Goal: Task Accomplishment & Management: Complete application form

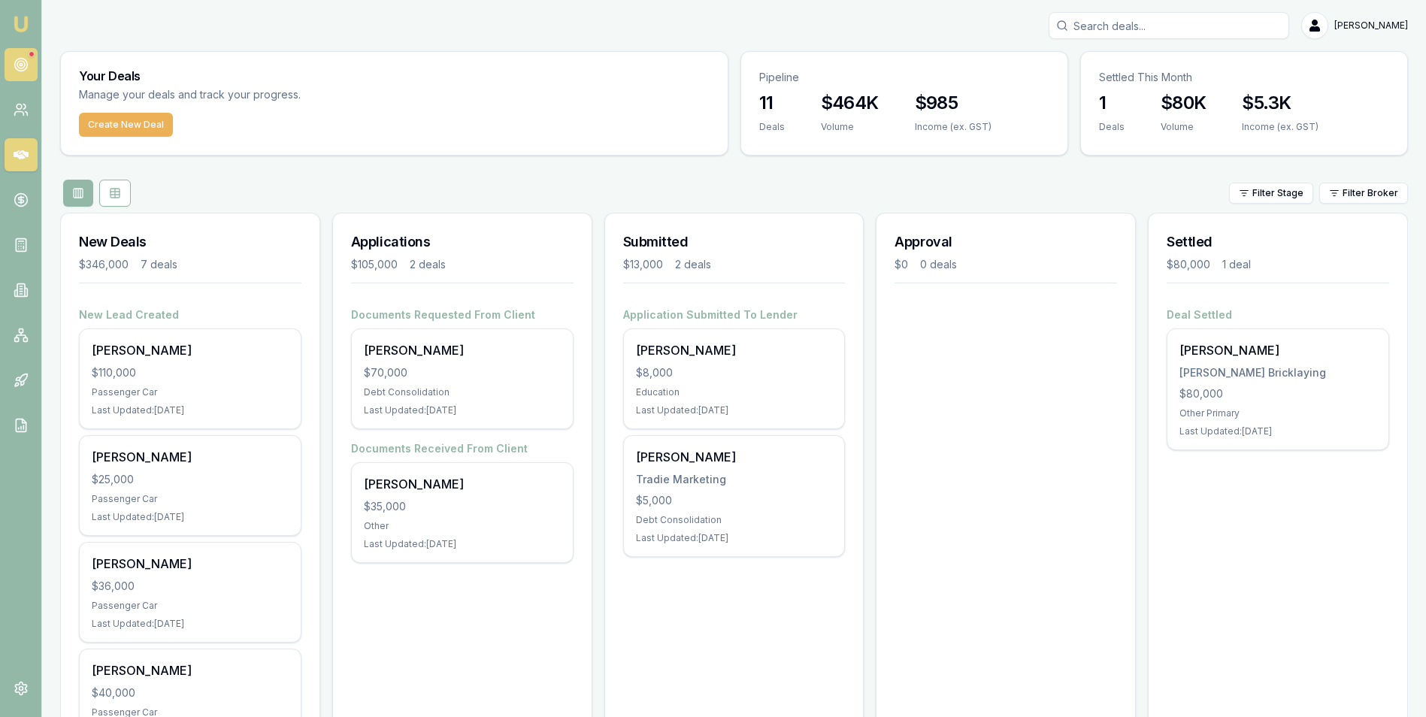
click at [21, 59] on circle at bounding box center [20, 65] width 13 height 13
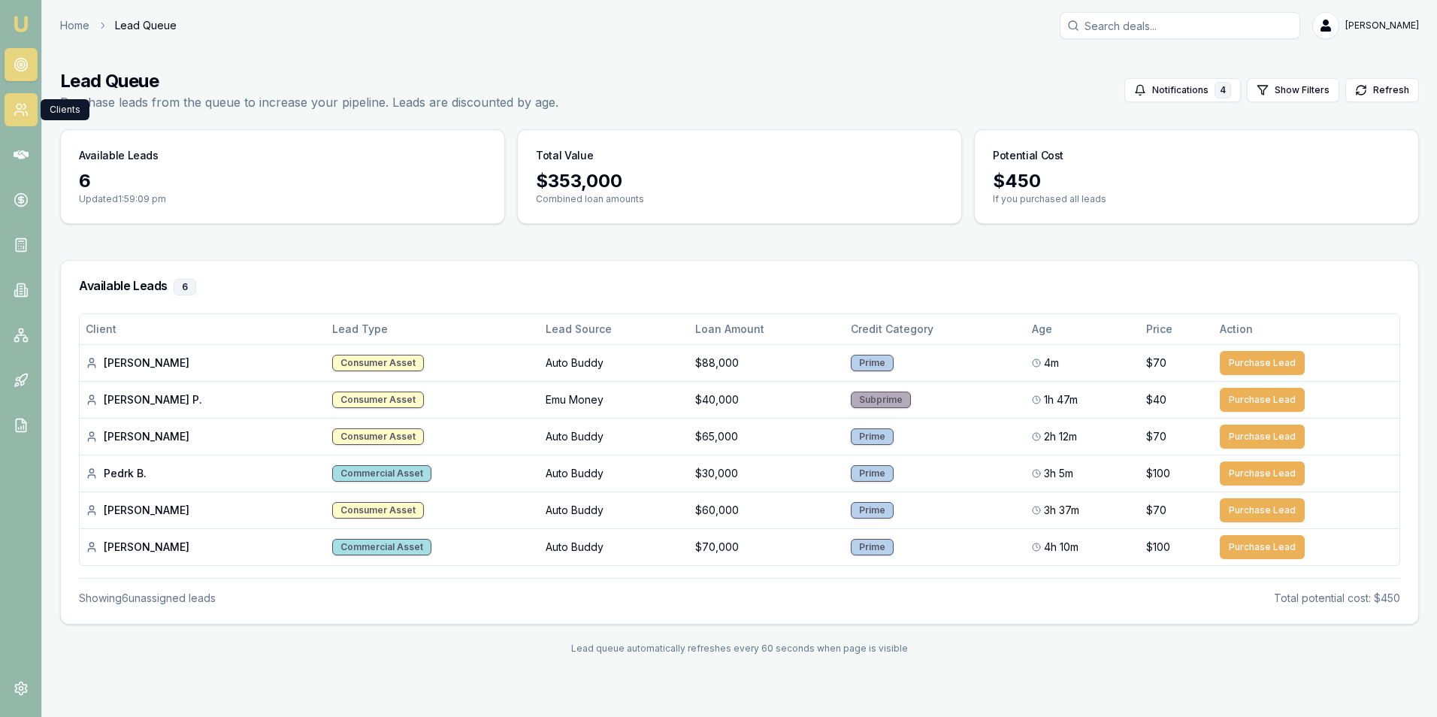
click at [17, 105] on circle at bounding box center [19, 106] width 5 height 5
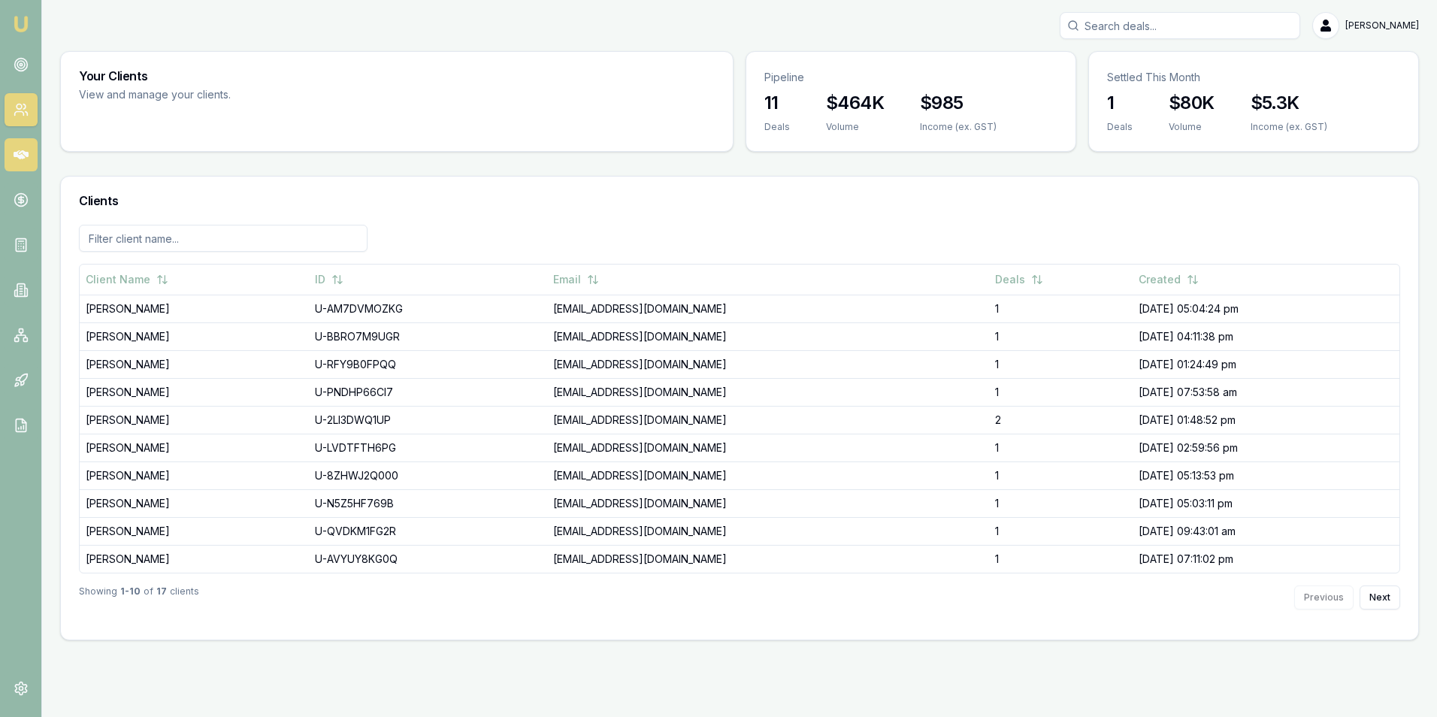
click at [26, 149] on icon at bounding box center [21, 154] width 15 height 15
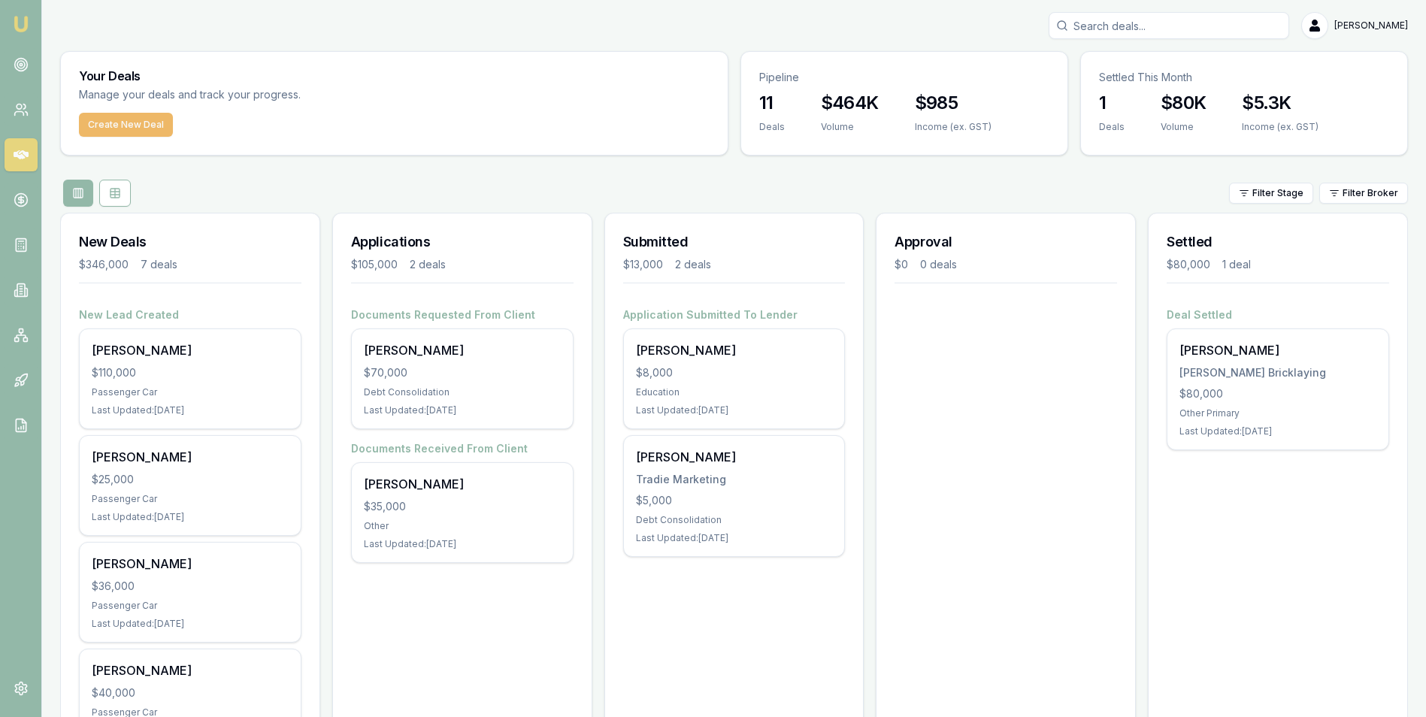
click at [112, 124] on button "Create New Deal" at bounding box center [126, 125] width 94 height 24
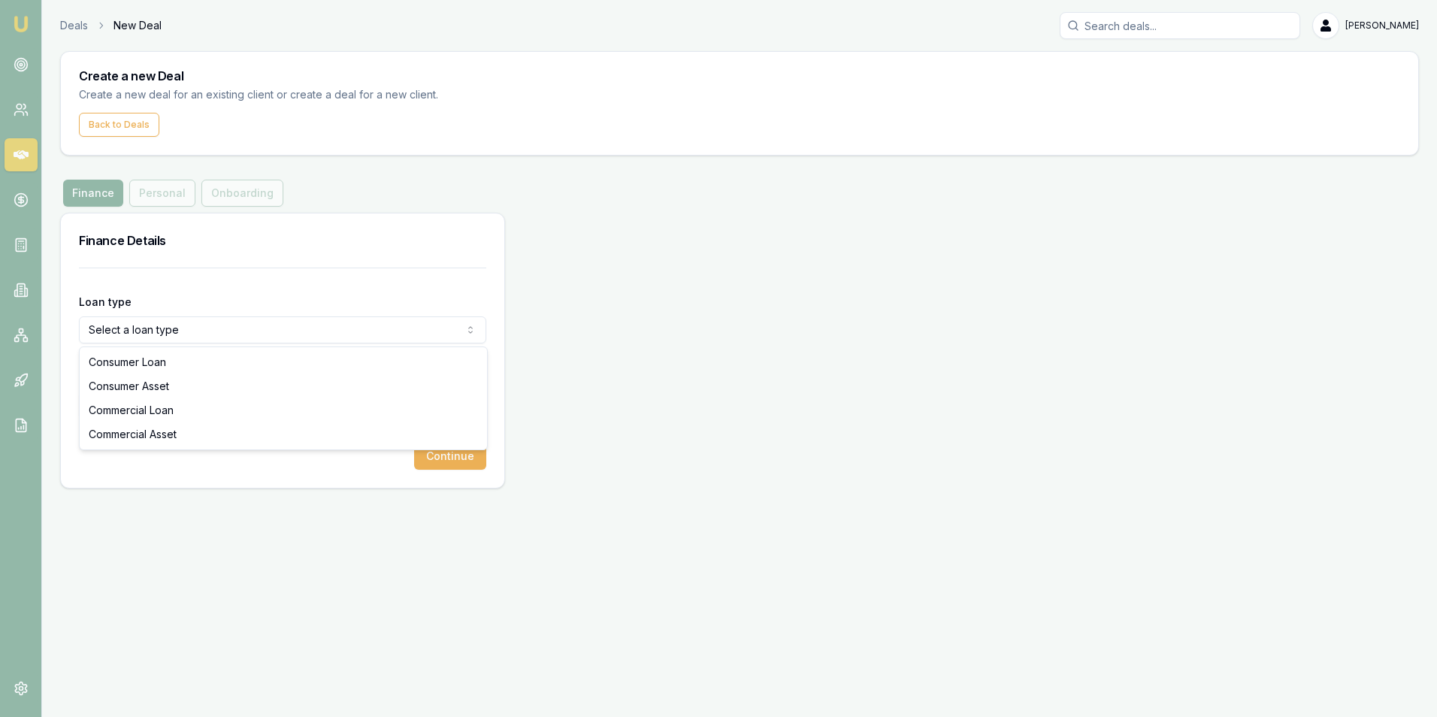
click at [187, 327] on html "Emu Broker Deals New Deal Adam Howell Toggle Menu Create a new Deal Create a ne…" at bounding box center [718, 358] width 1437 height 717
select select "CONSUMER_ASSET"
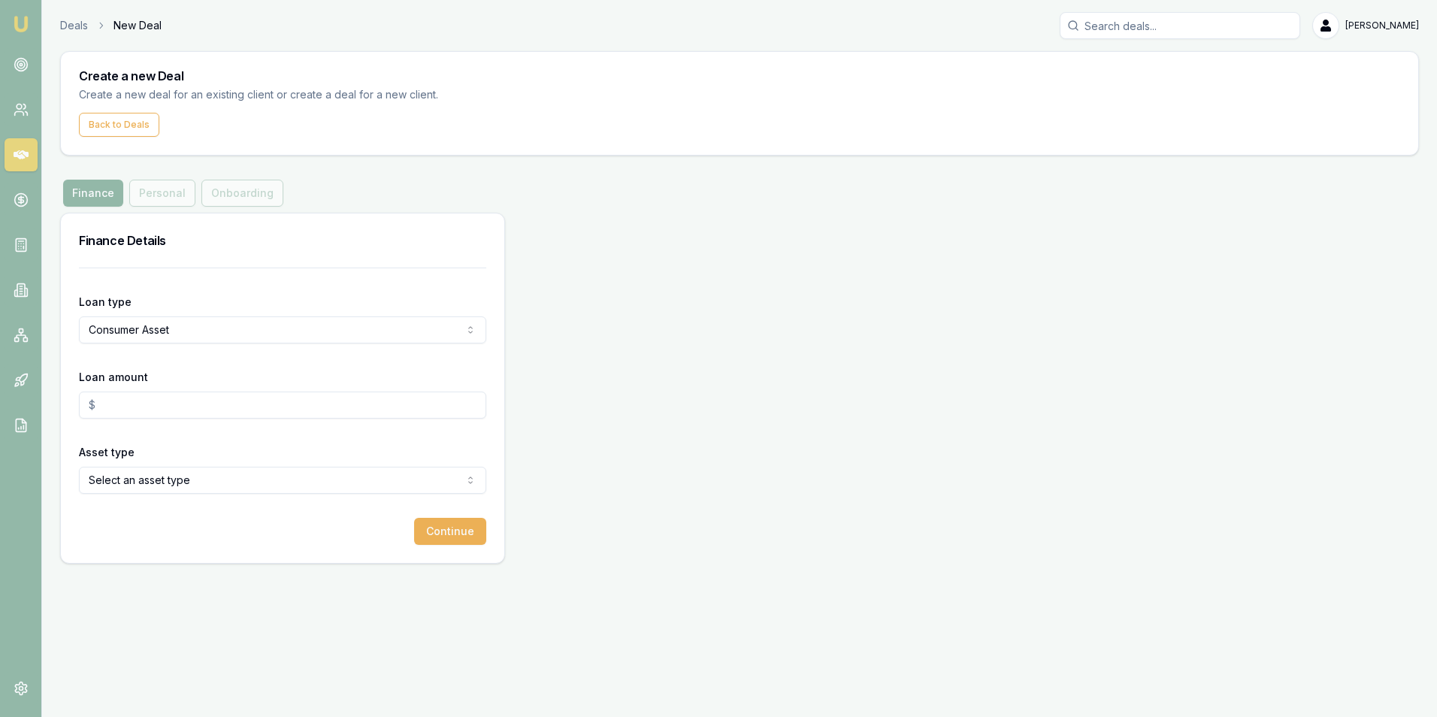
click at [165, 404] on input "Loan amount" at bounding box center [282, 405] width 407 height 27
type input "$53,000.00"
click at [197, 475] on html "Emu Broker Deals New Deal Adam Howell Toggle Menu Create a new Deal Create a ne…" at bounding box center [718, 358] width 1437 height 717
click at [444, 531] on button "Continue" at bounding box center [450, 531] width 72 height 27
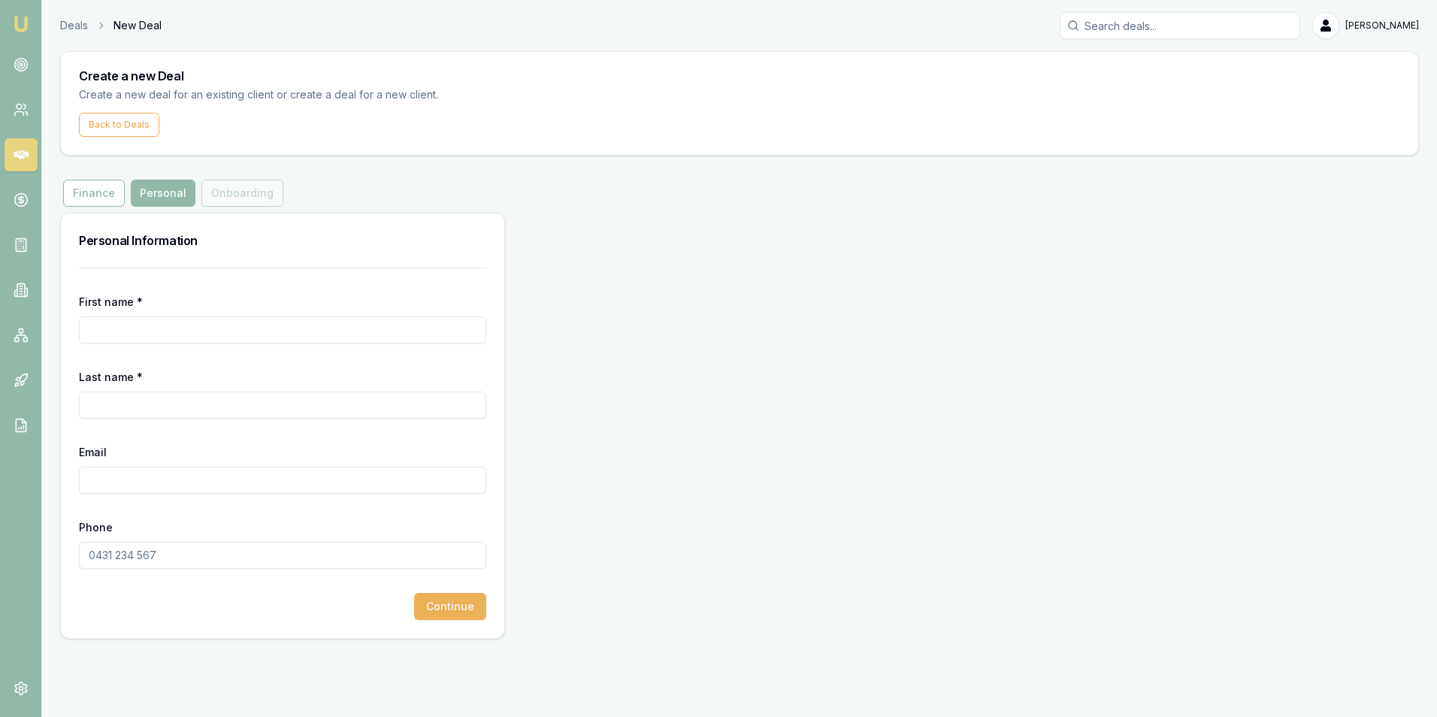
click at [240, 333] on input "First name *" at bounding box center [282, 329] width 407 height 27
type input "[PERSON_NAME]"
click at [161, 405] on input "Last name *" at bounding box center [282, 405] width 407 height 27
type input "[PERSON_NAME]"
click at [147, 485] on input "Email" at bounding box center [282, 480] width 407 height 27
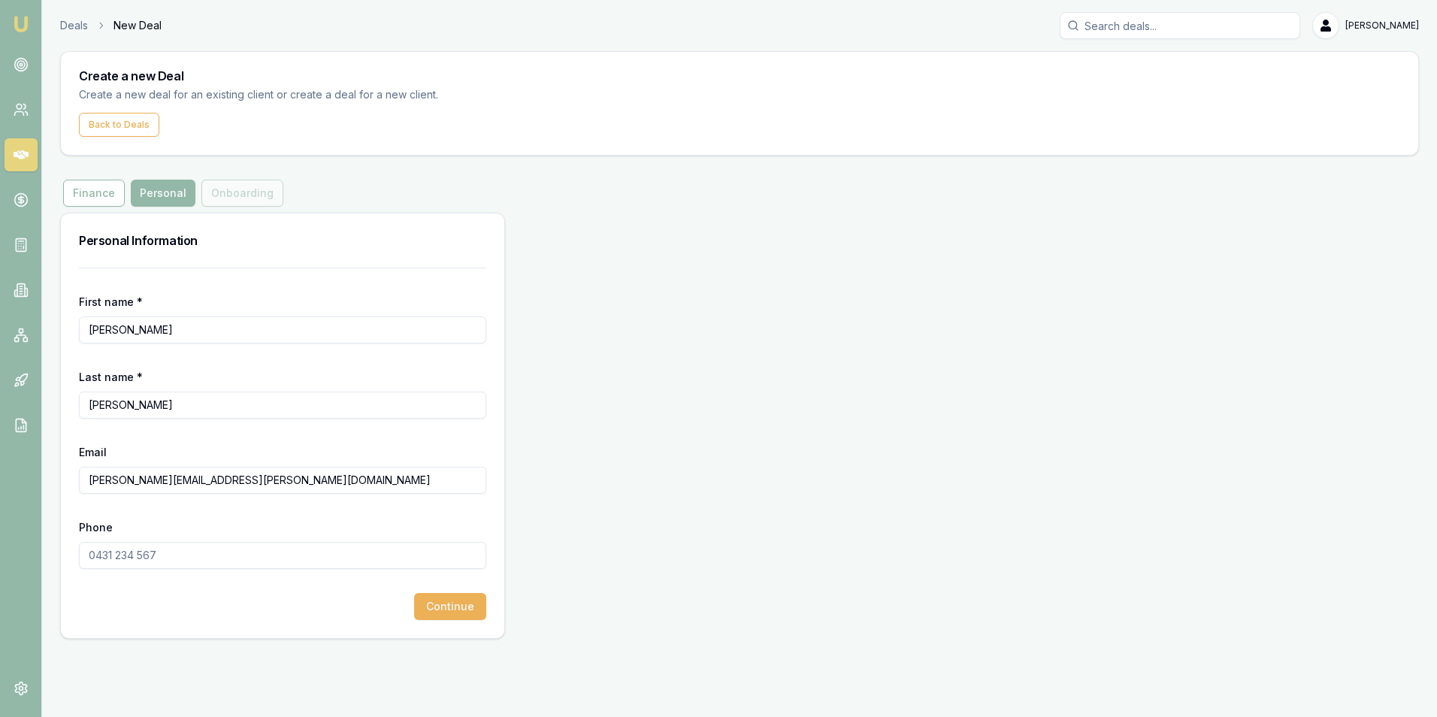
type input "[PERSON_NAME][EMAIL_ADDRESS][PERSON_NAME][DOMAIN_NAME]"
click at [176, 556] on input "Phone" at bounding box center [282, 555] width 407 height 27
click at [176, 557] on input "Phone" at bounding box center [282, 555] width 407 height 27
type input "0437 814 985"
click at [458, 600] on button "Continue" at bounding box center [450, 606] width 72 height 27
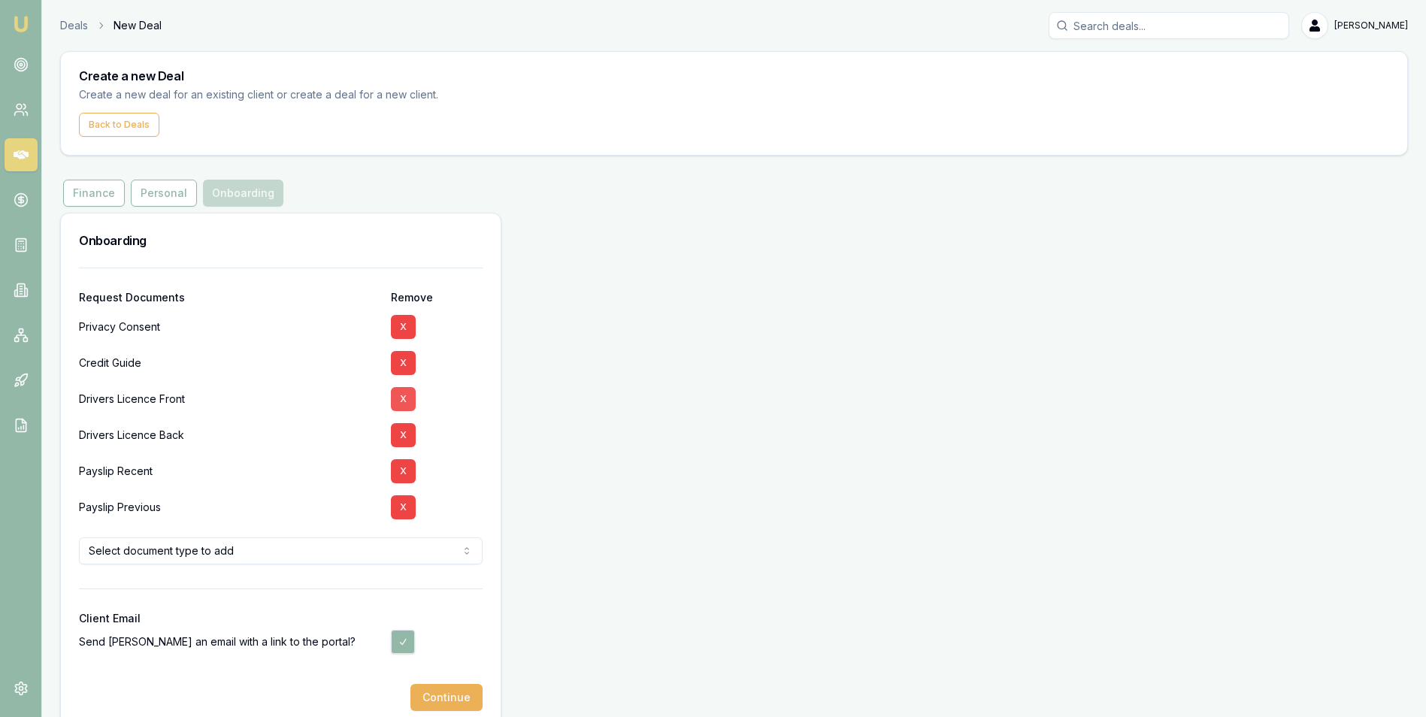
click at [405, 399] on button "X" at bounding box center [403, 399] width 25 height 24
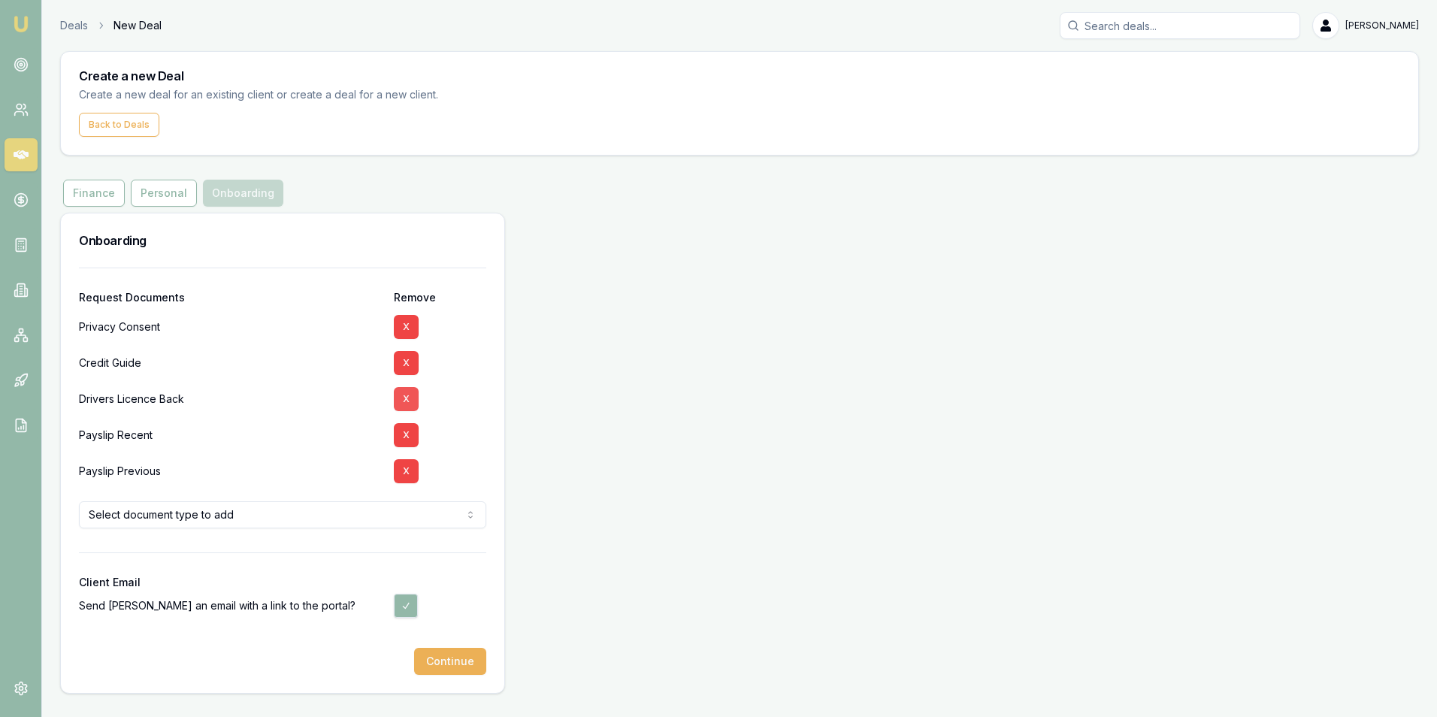
click at [401, 394] on button "X" at bounding box center [406, 399] width 25 height 24
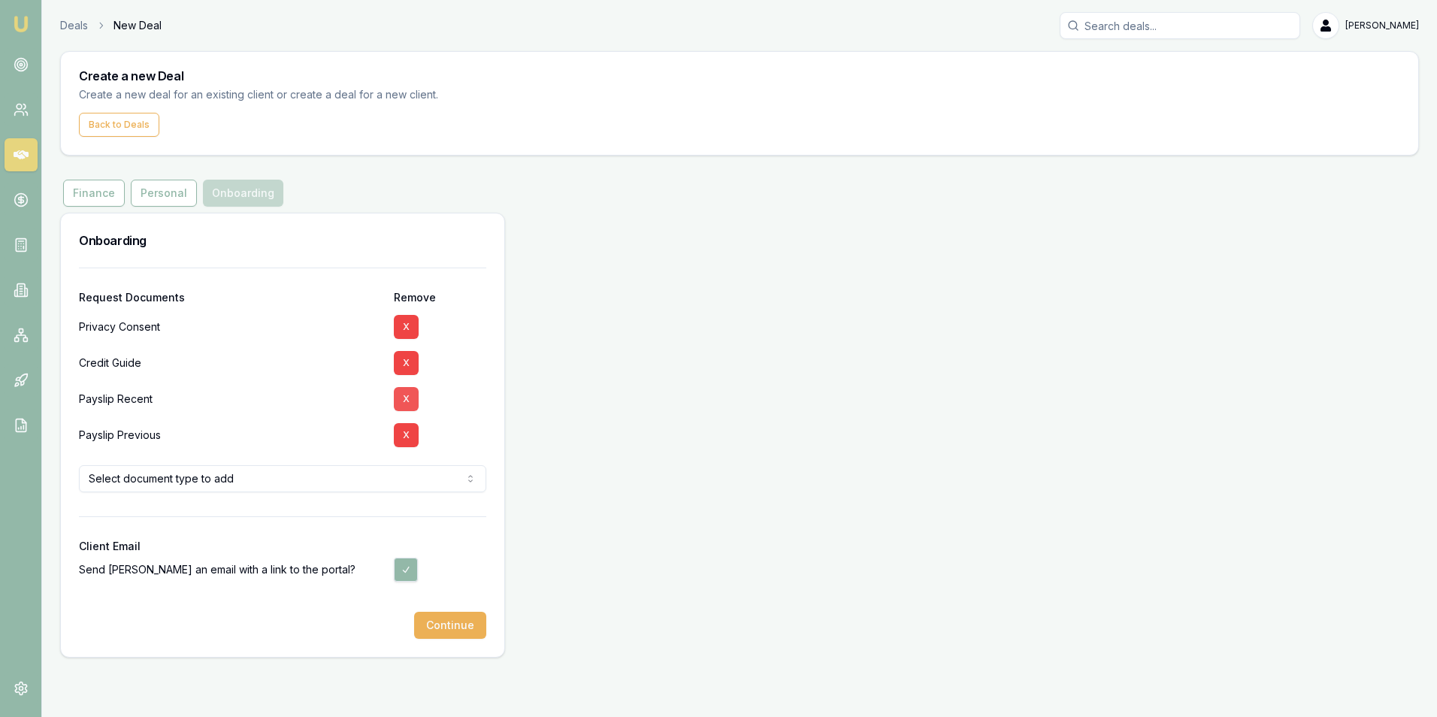
click at [407, 398] on button "X" at bounding box center [406, 399] width 25 height 24
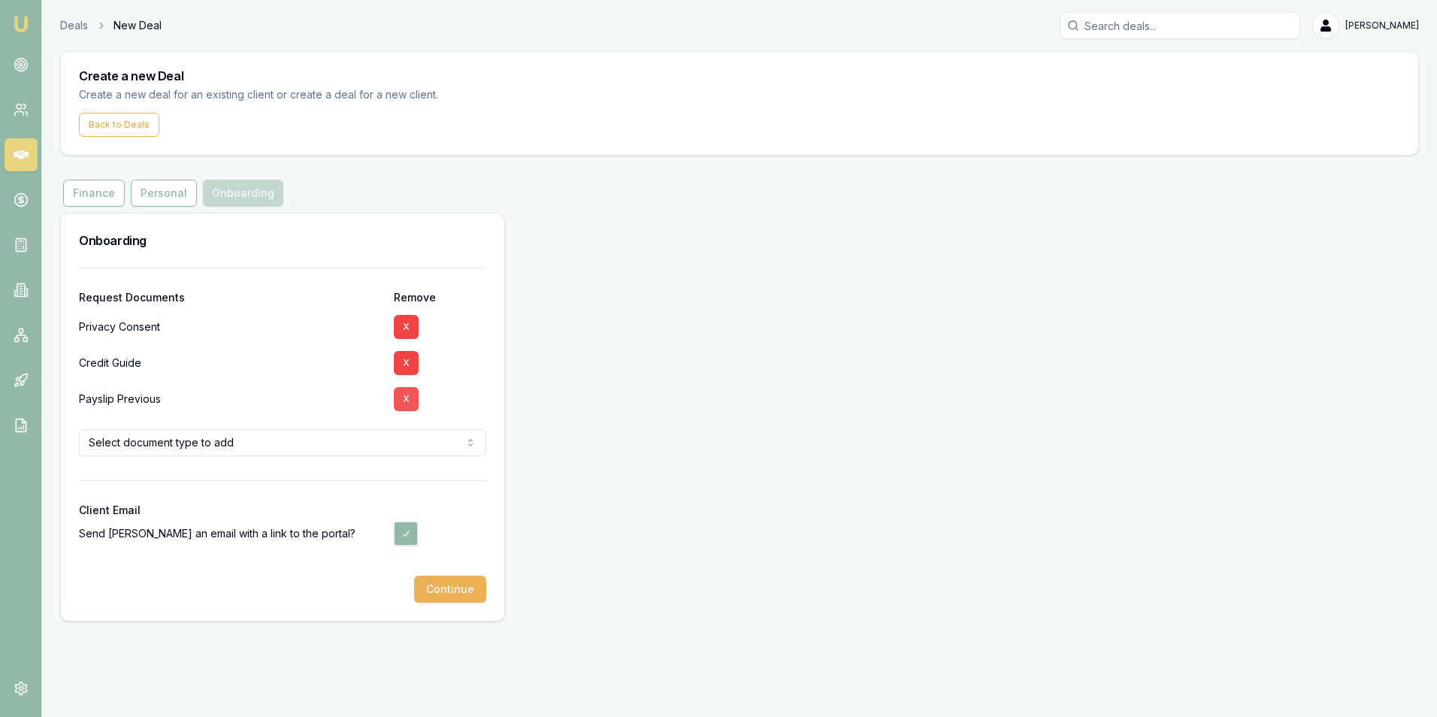
click at [404, 396] on button "X" at bounding box center [406, 399] width 25 height 24
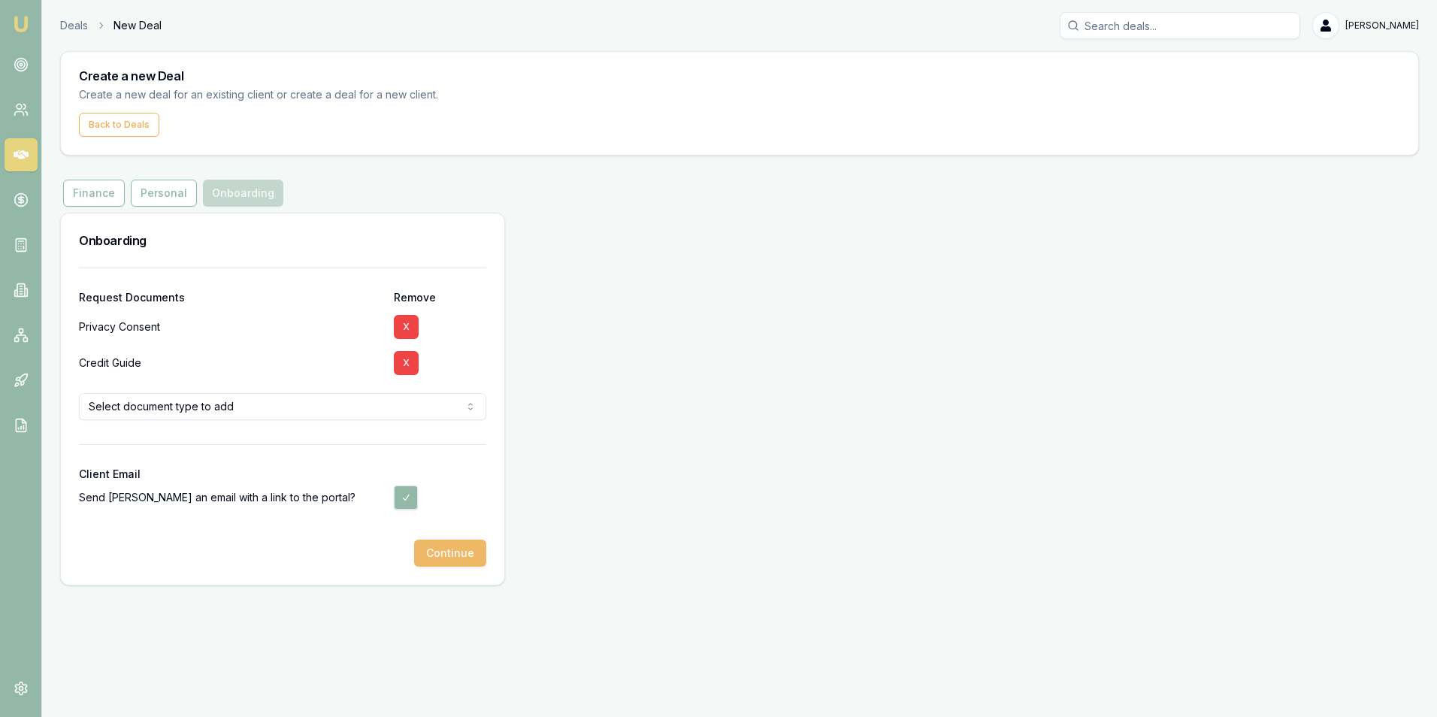
click at [451, 553] on button "Continue" at bounding box center [450, 553] width 72 height 27
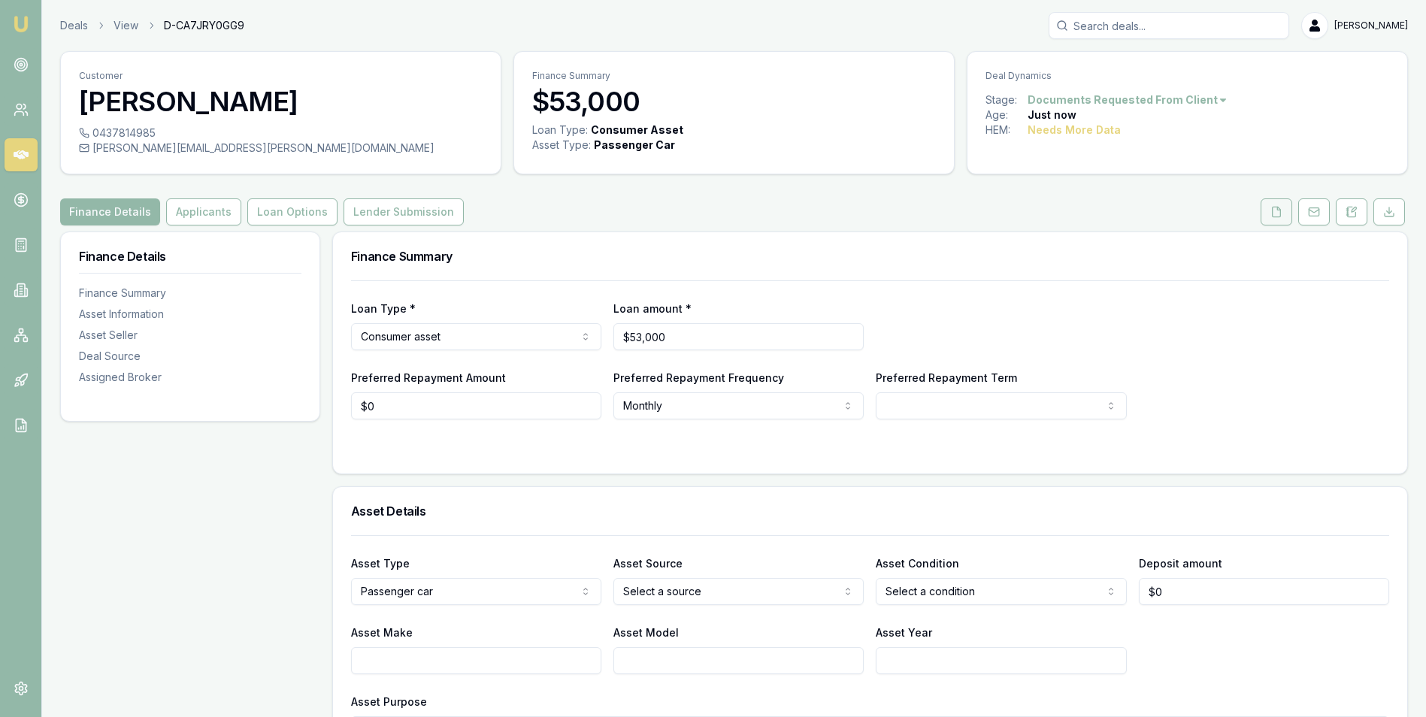
click at [1278, 209] on icon at bounding box center [1276, 212] width 12 height 12
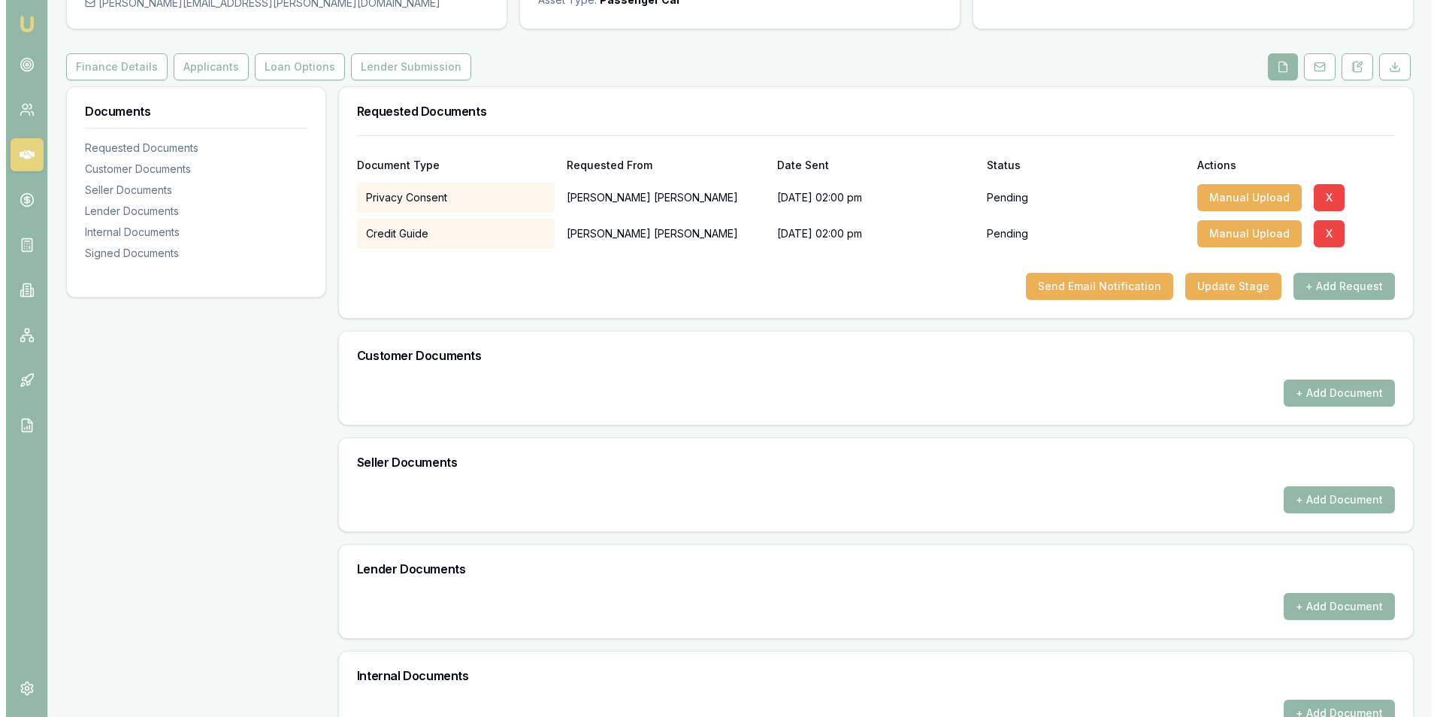
scroll to position [142, 0]
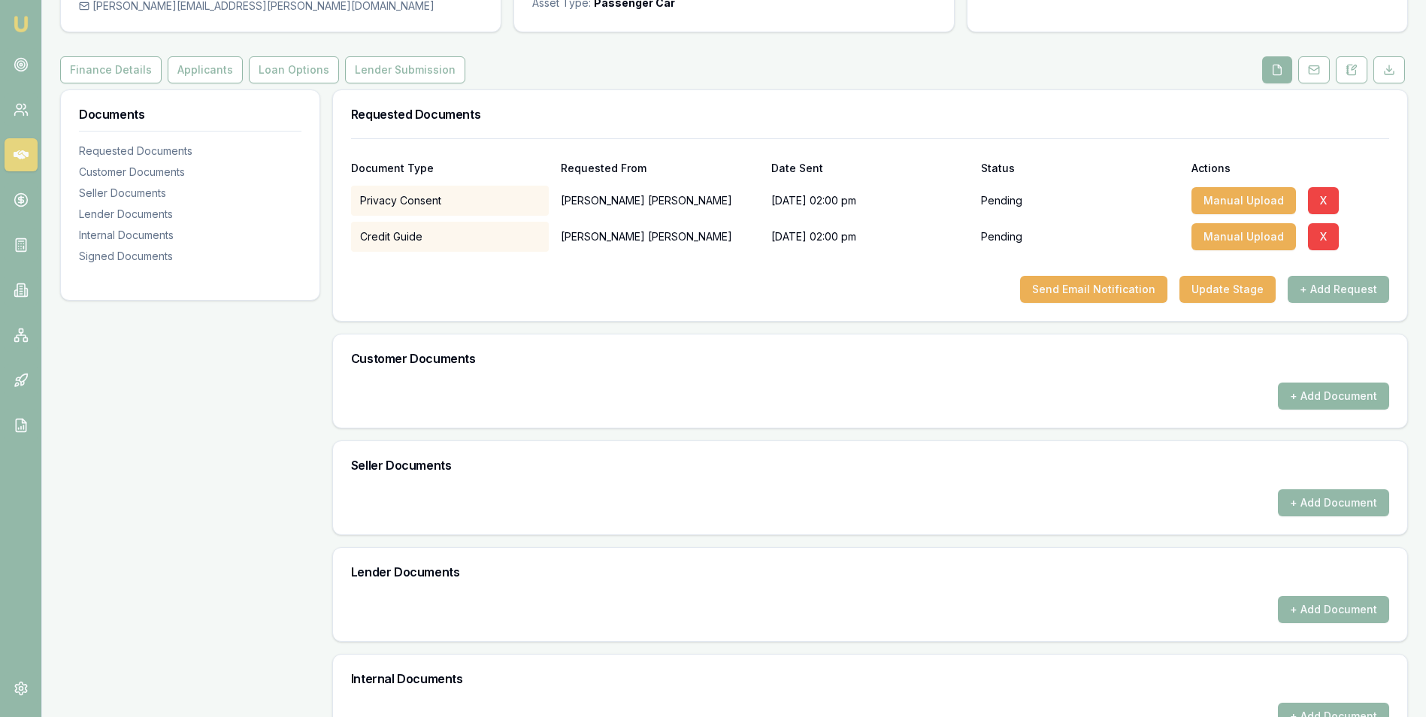
click at [1290, 393] on button "+ Add Document" at bounding box center [1332, 395] width 111 height 27
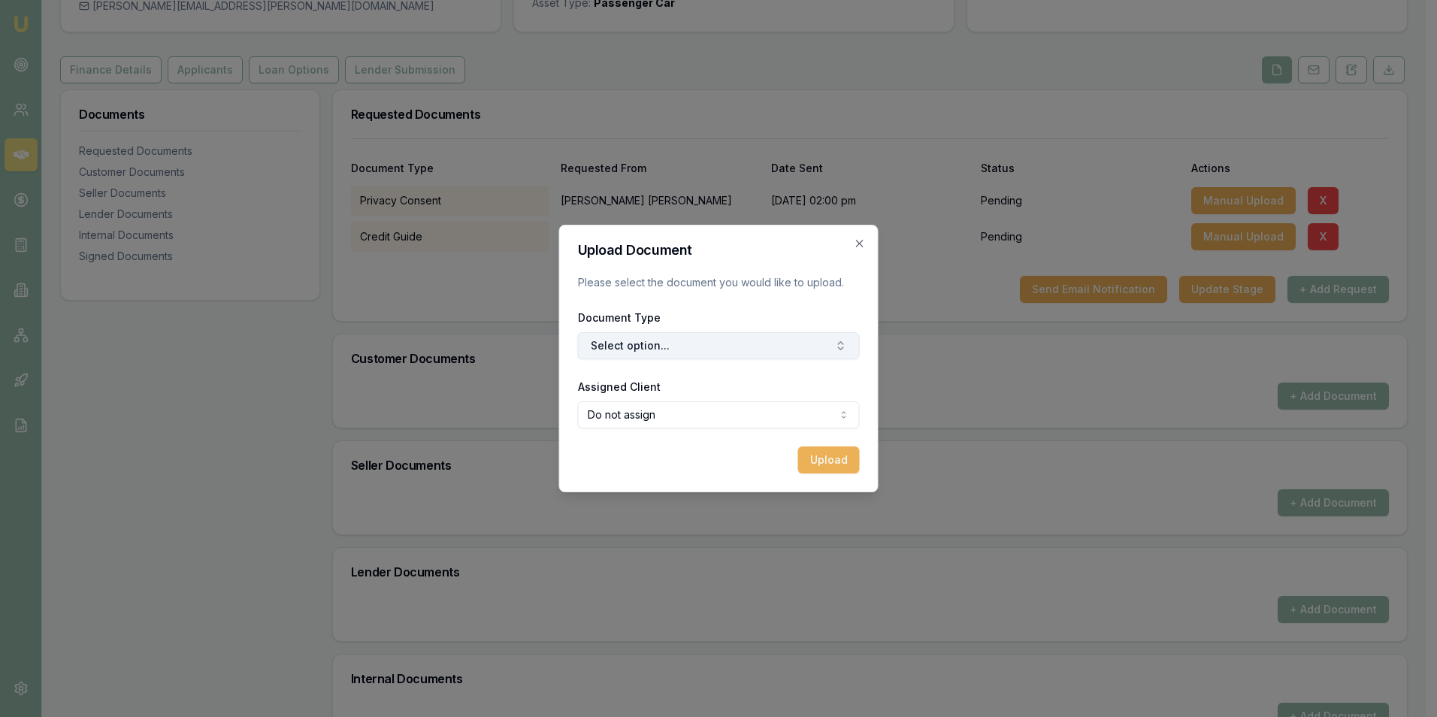
click at [698, 347] on button "Select option..." at bounding box center [719, 345] width 282 height 27
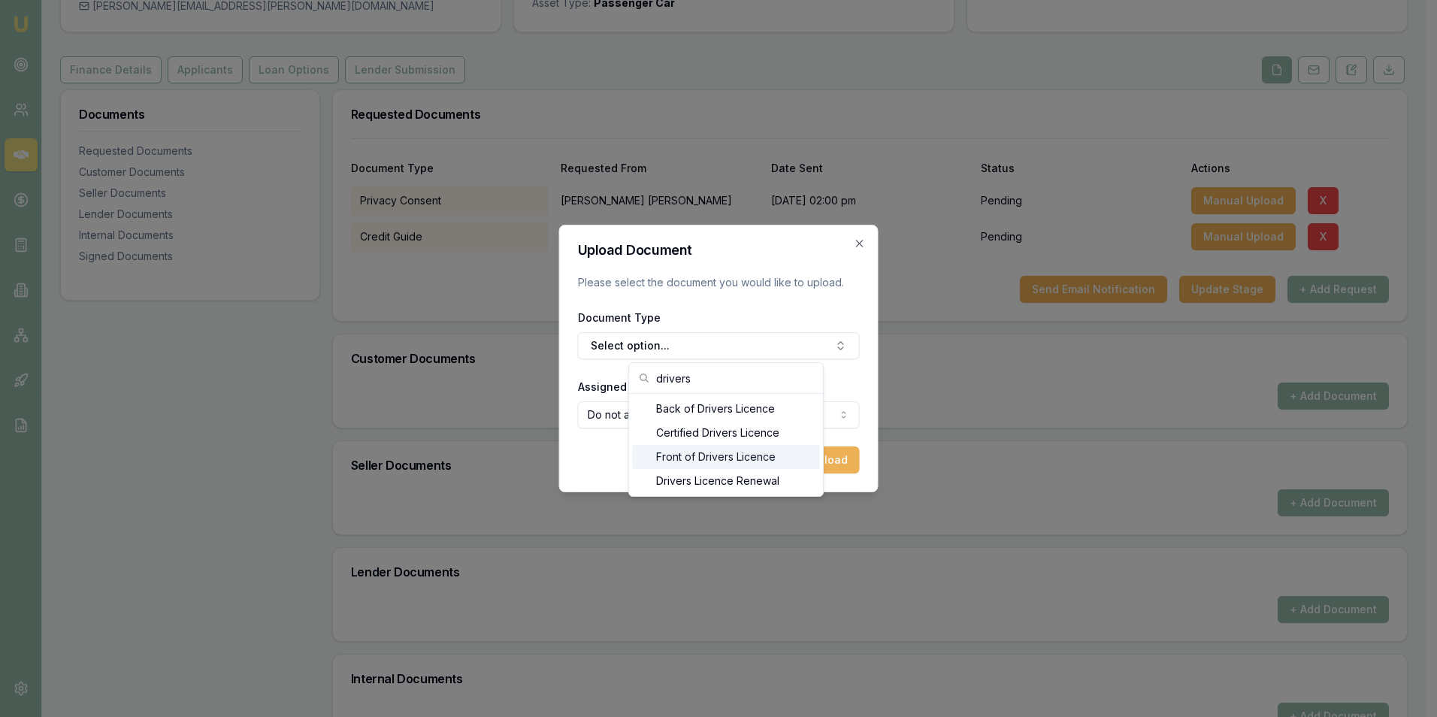
type input "drivers"
click at [730, 459] on div "Front of Drivers Licence" at bounding box center [726, 457] width 188 height 24
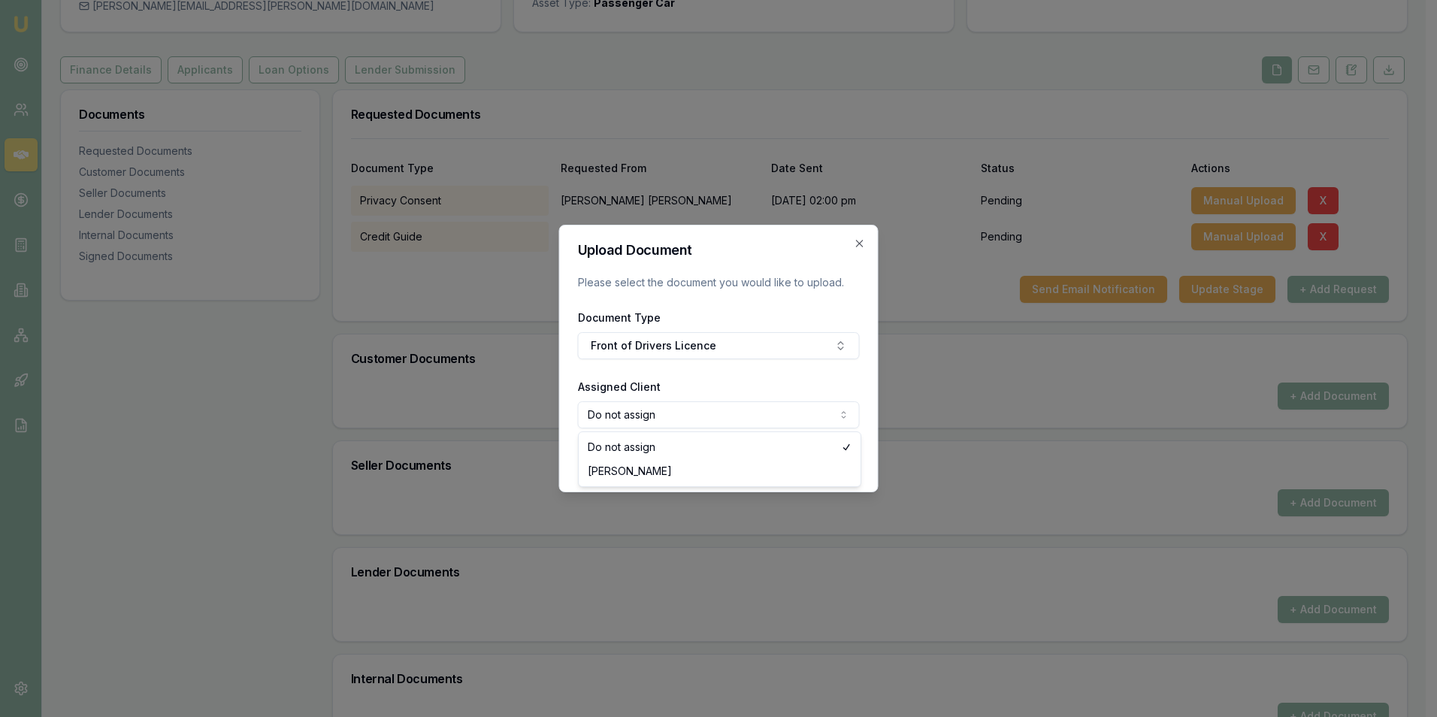
click at [716, 416] on body "Emu Broker Deals View D-CA7JRY0GG9 Adam Howell Toggle Menu Customer Renee Hawki…" at bounding box center [713, 216] width 1426 height 717
select select "U-H294ZQNGX3"
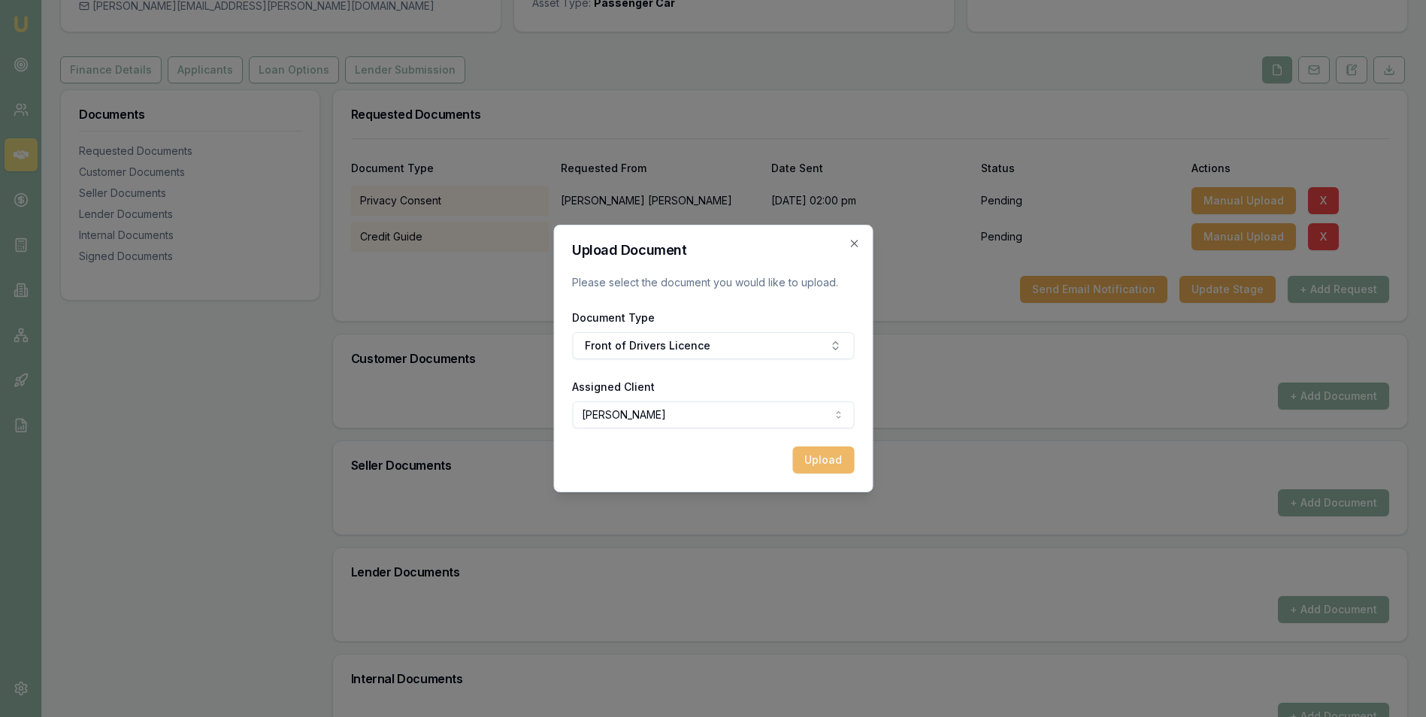
click at [807, 450] on button "Upload" at bounding box center [823, 459] width 62 height 27
click at [679, 451] on div "Uploading..." at bounding box center [713, 459] width 282 height 27
click at [717, 466] on div "Uploading..." at bounding box center [713, 459] width 282 height 27
click at [853, 240] on icon "button" at bounding box center [854, 243] width 12 height 12
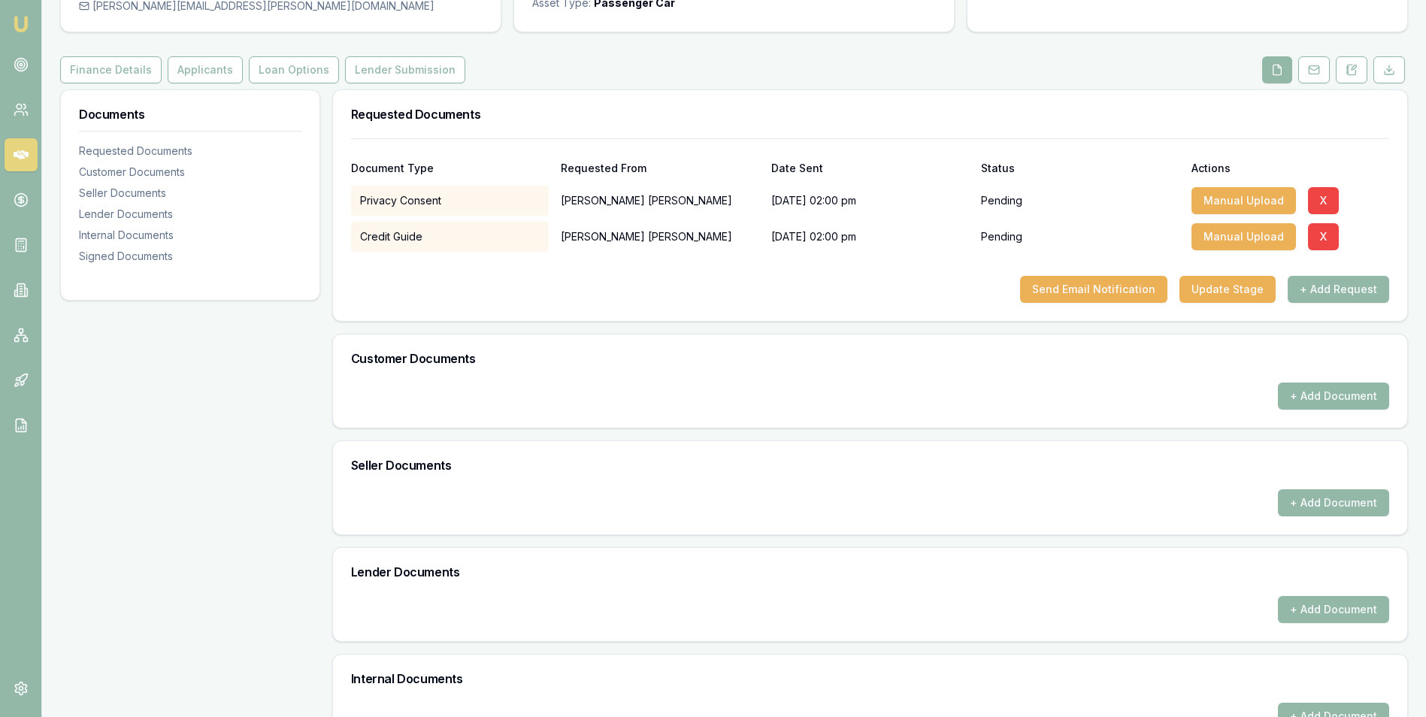
click at [1299, 387] on button "+ Add Document" at bounding box center [1332, 395] width 111 height 27
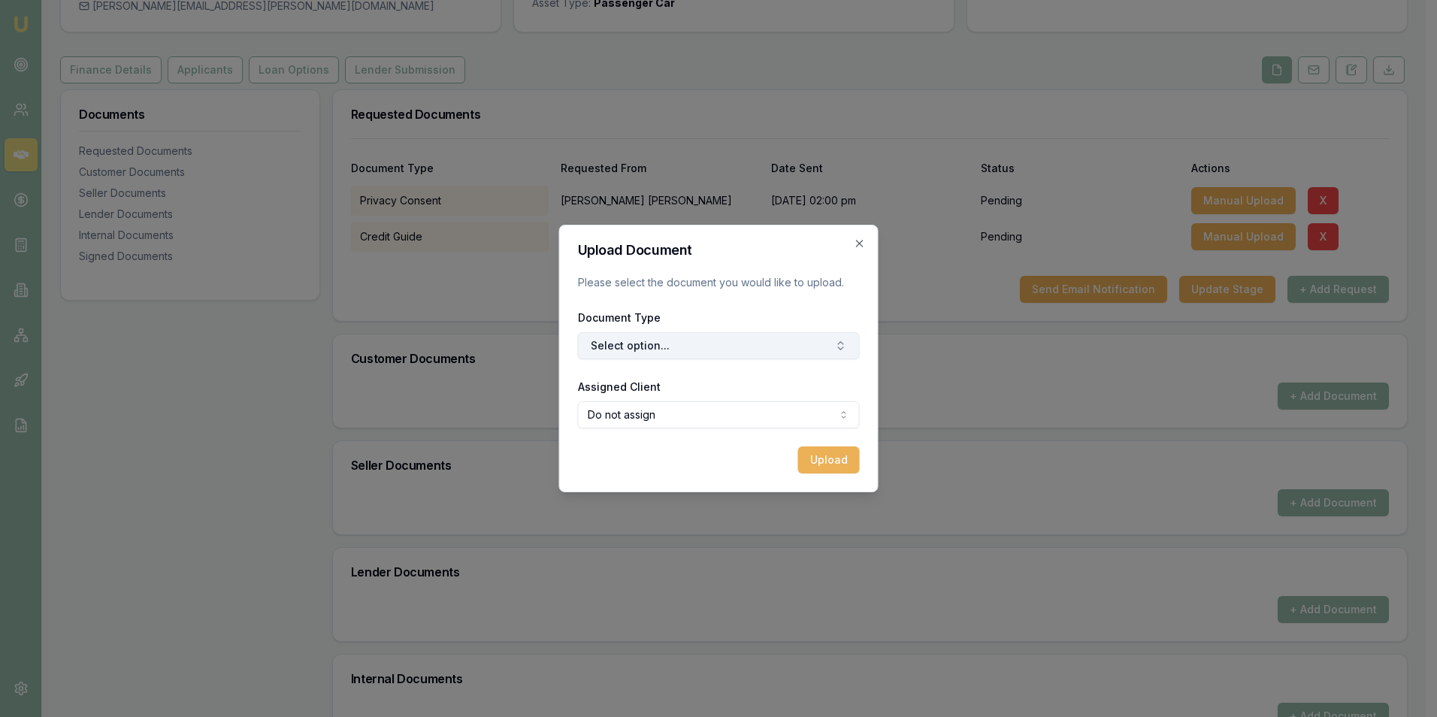
click at [691, 350] on button "Select option..." at bounding box center [719, 345] width 282 height 27
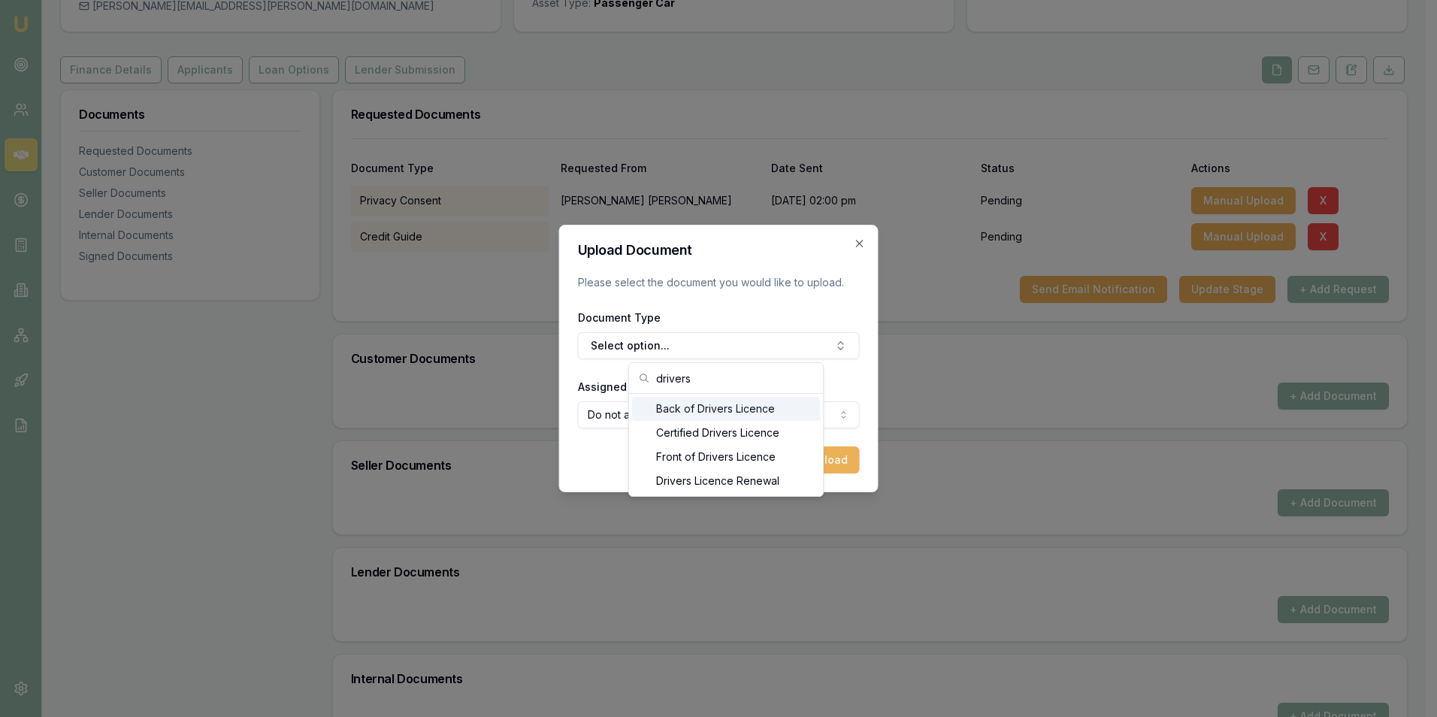
type input "drivers"
click at [728, 451] on div "Front of Drivers Licence" at bounding box center [726, 457] width 188 height 24
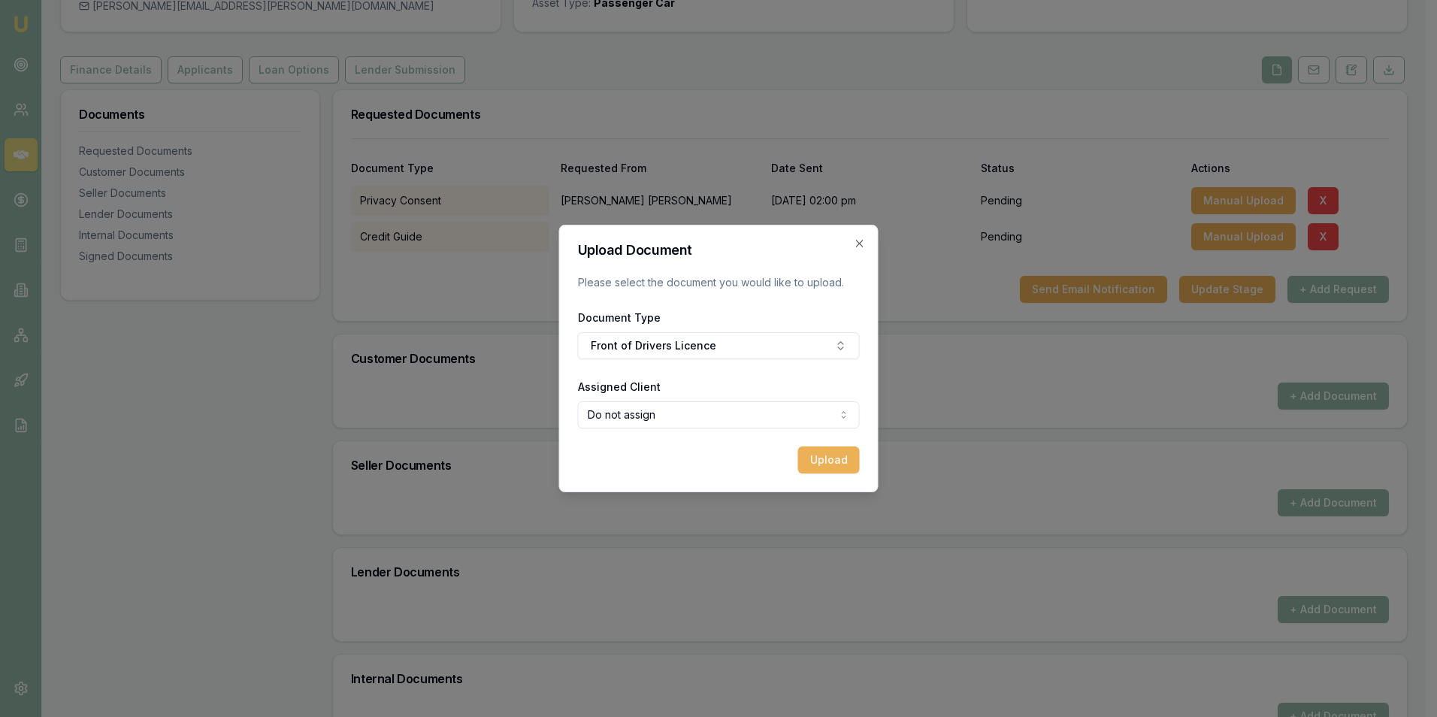
click at [728, 414] on body "Emu Broker Deals View D-CA7JRY0GG9 Adam Howell Toggle Menu Customer Renee Hawki…" at bounding box center [713, 216] width 1426 height 717
select select "U-H294ZQNGX3"
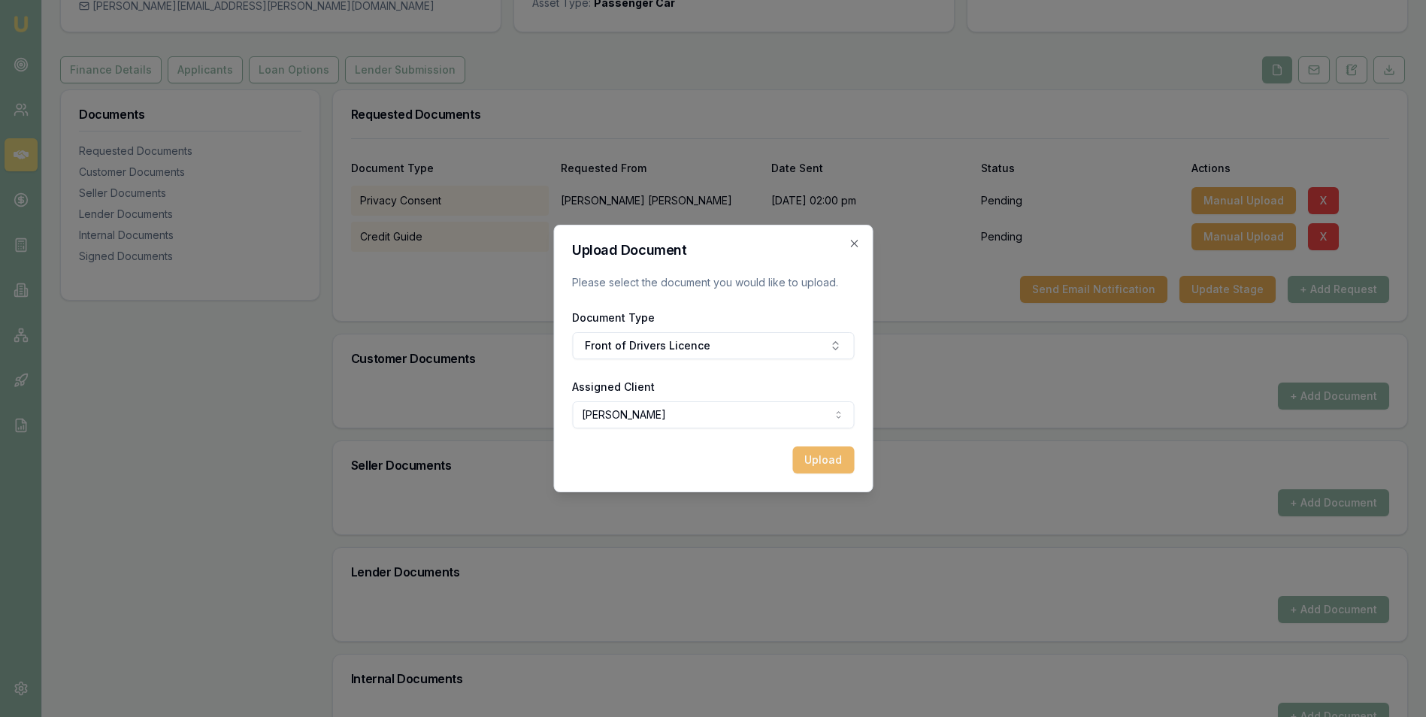
click at [810, 458] on button "Upload" at bounding box center [823, 459] width 62 height 27
click at [854, 242] on icon "button" at bounding box center [854, 243] width 12 height 12
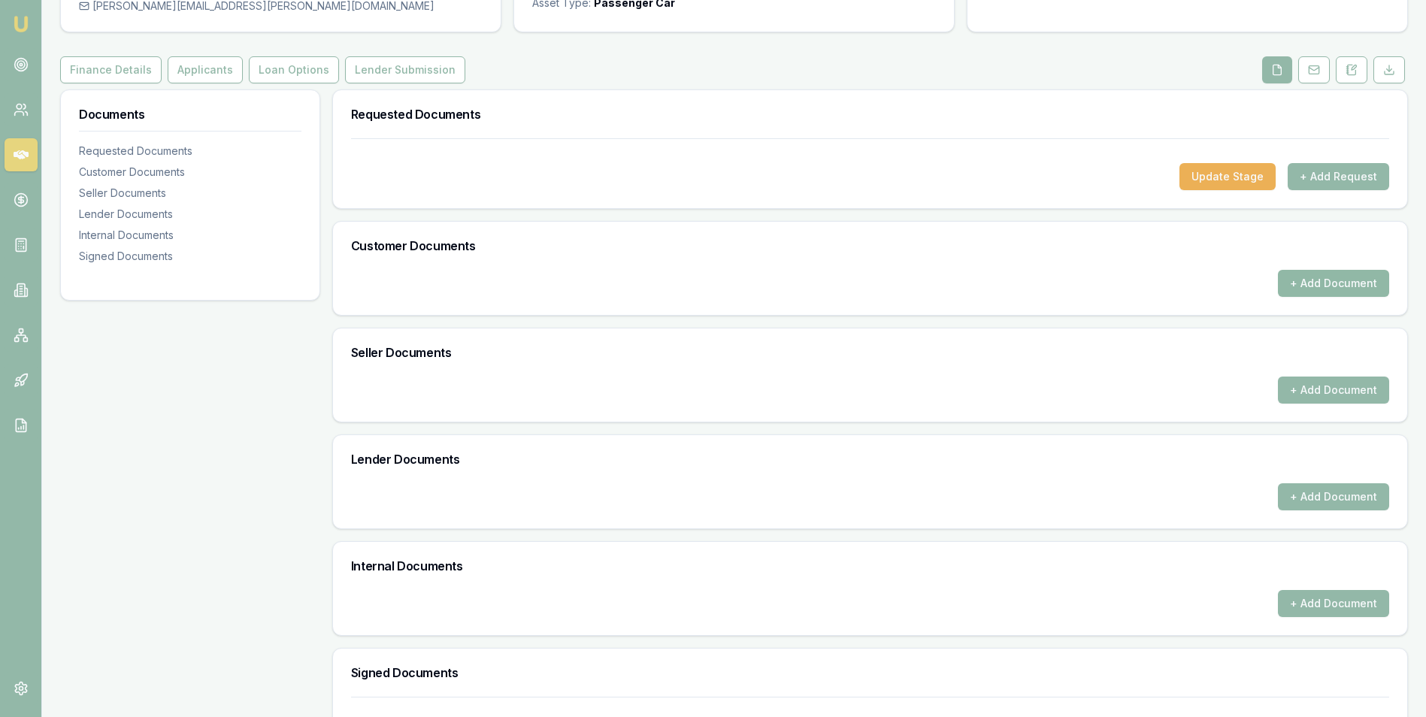
click at [1315, 280] on button "+ Add Document" at bounding box center [1332, 283] width 111 height 27
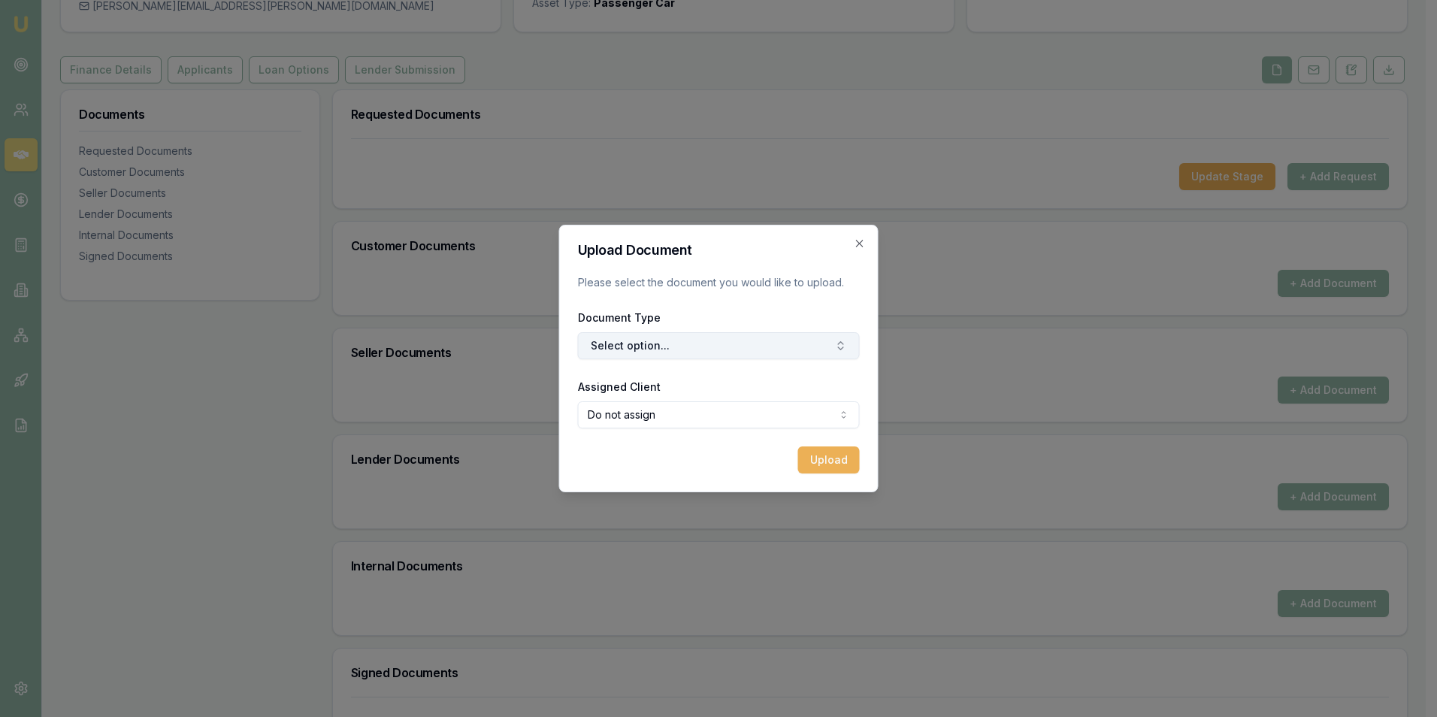
click at [702, 340] on button "Select option..." at bounding box center [719, 345] width 282 height 27
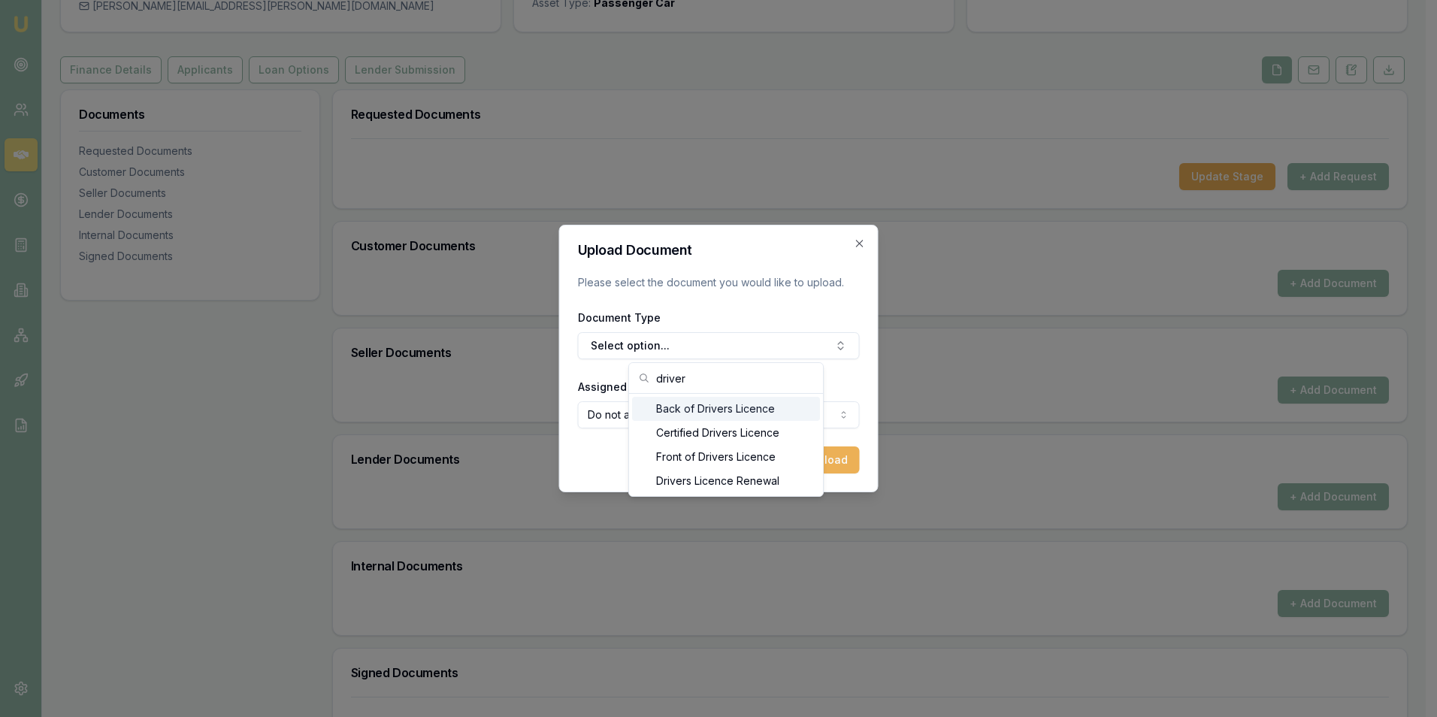
type input "driver"
click at [721, 407] on div "Back of Drivers Licence" at bounding box center [726, 409] width 188 height 24
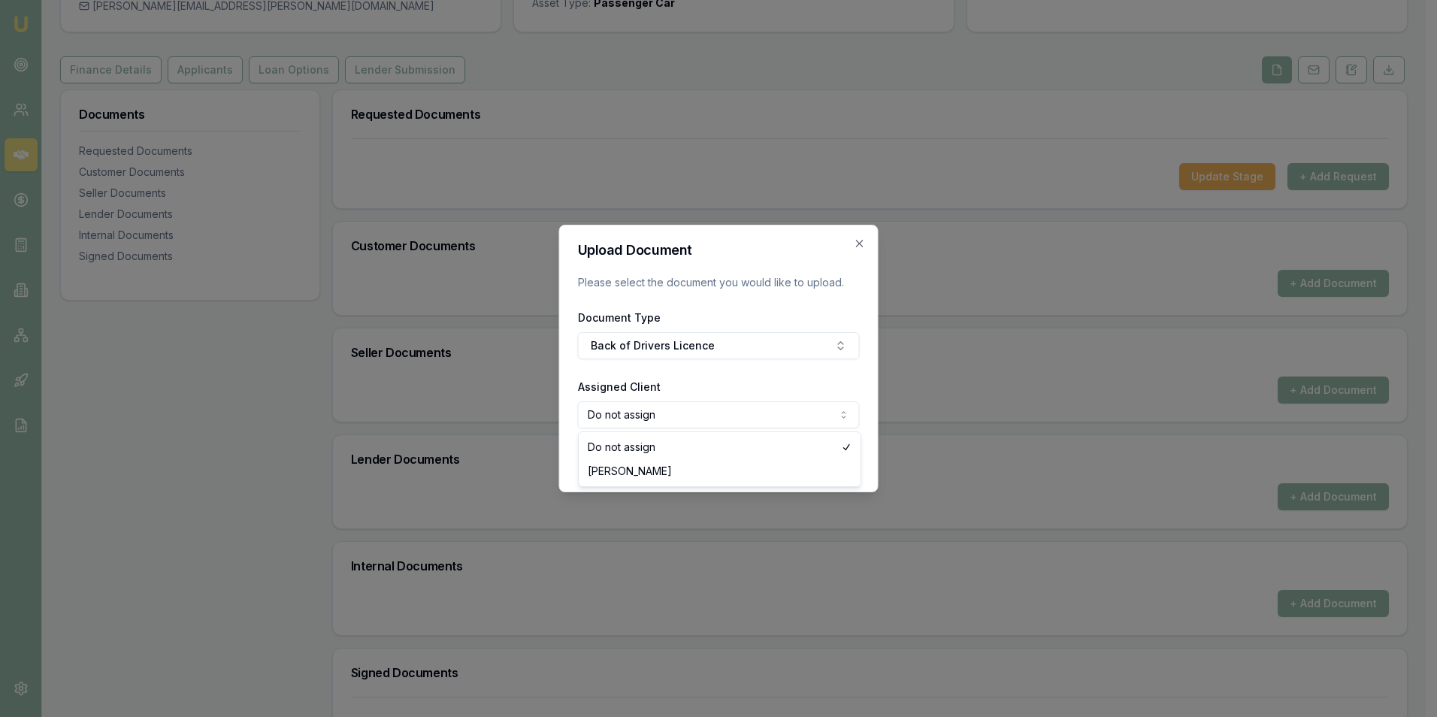
click at [703, 410] on body "Emu Broker Deals View D-CA7JRY0GG9 Adam Howell Toggle Menu Customer Renee Hawki…" at bounding box center [713, 216] width 1426 height 717
select select "U-H294ZQNGX3"
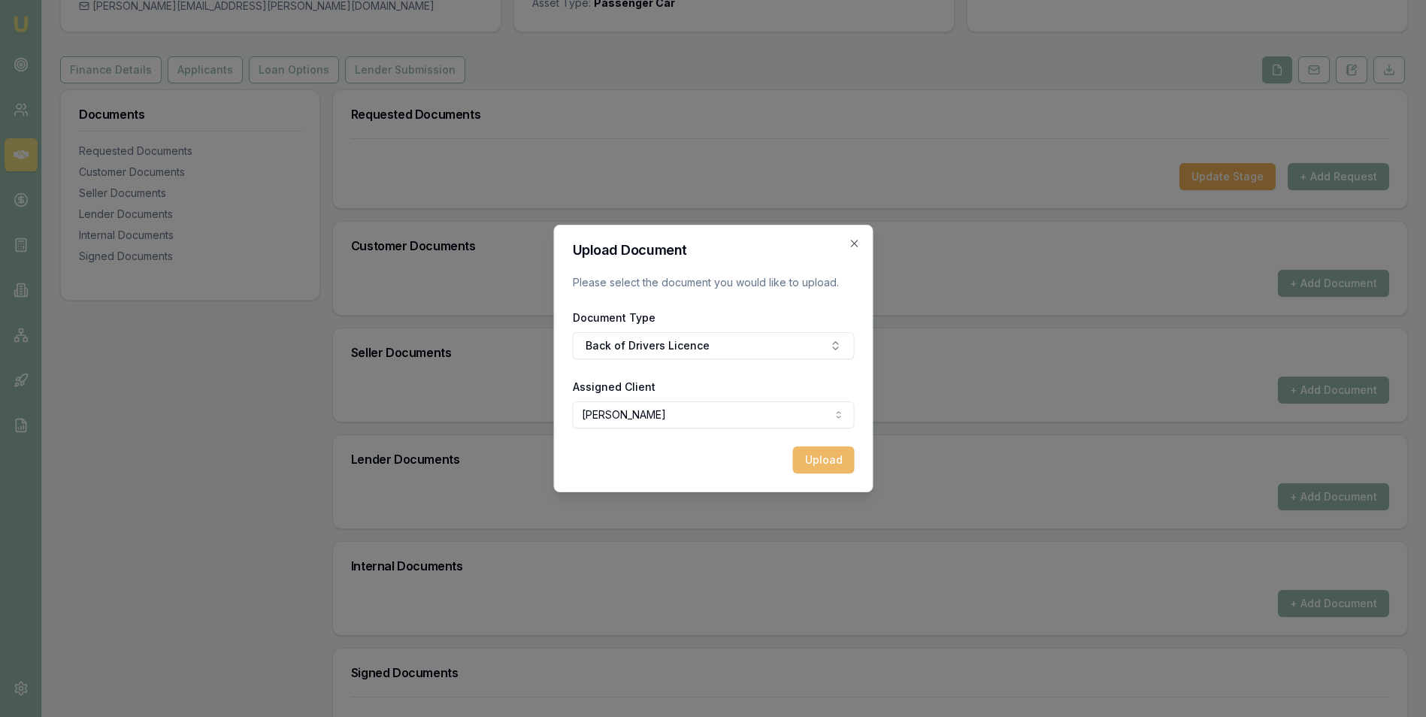
click at [811, 452] on button "Upload" at bounding box center [823, 459] width 62 height 27
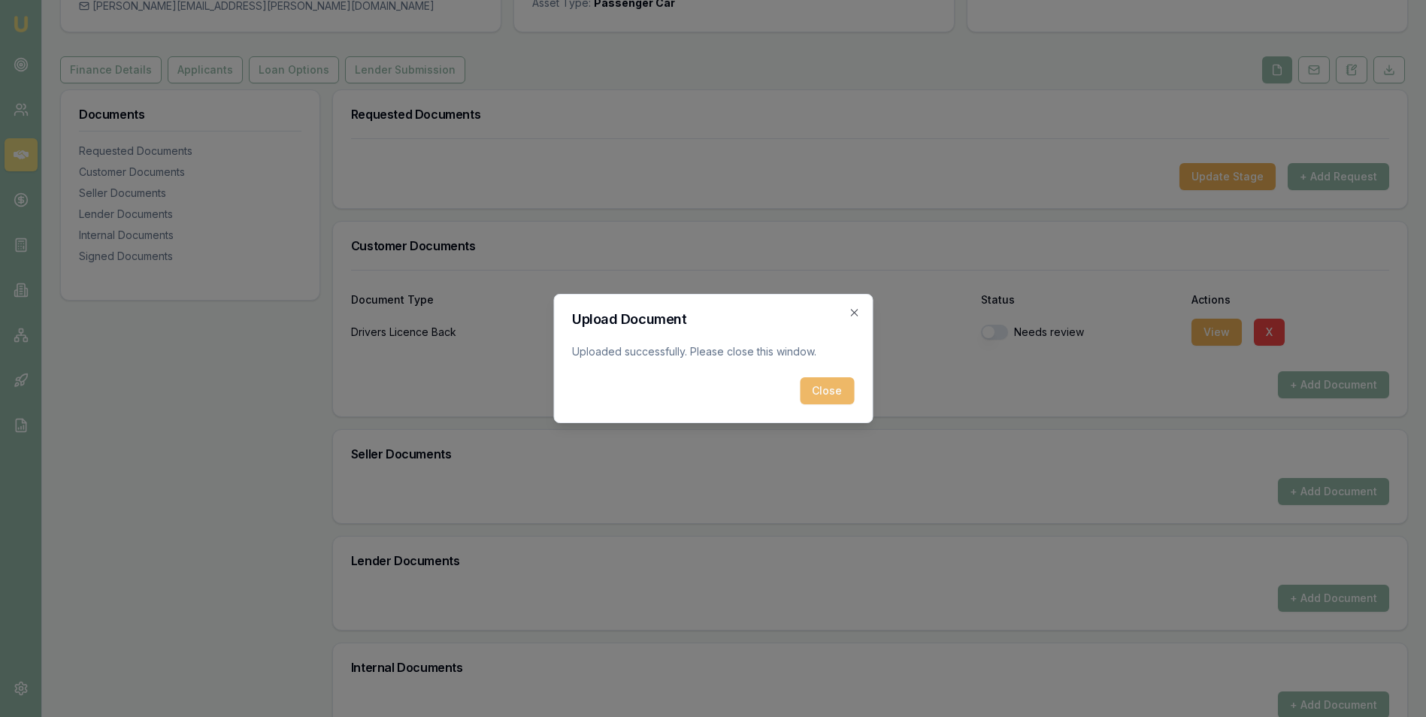
click at [838, 389] on button "Close" at bounding box center [827, 390] width 54 height 27
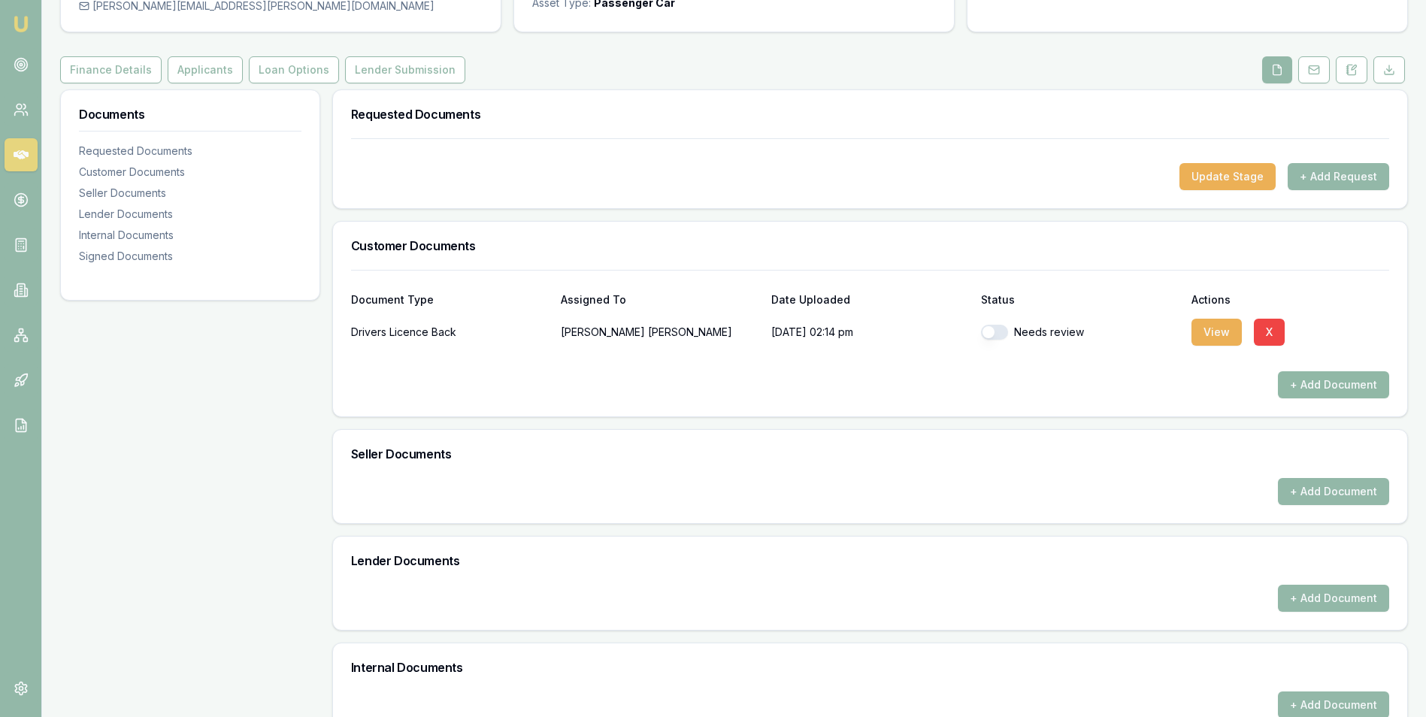
click at [1297, 385] on button "+ Add Document" at bounding box center [1332, 384] width 111 height 27
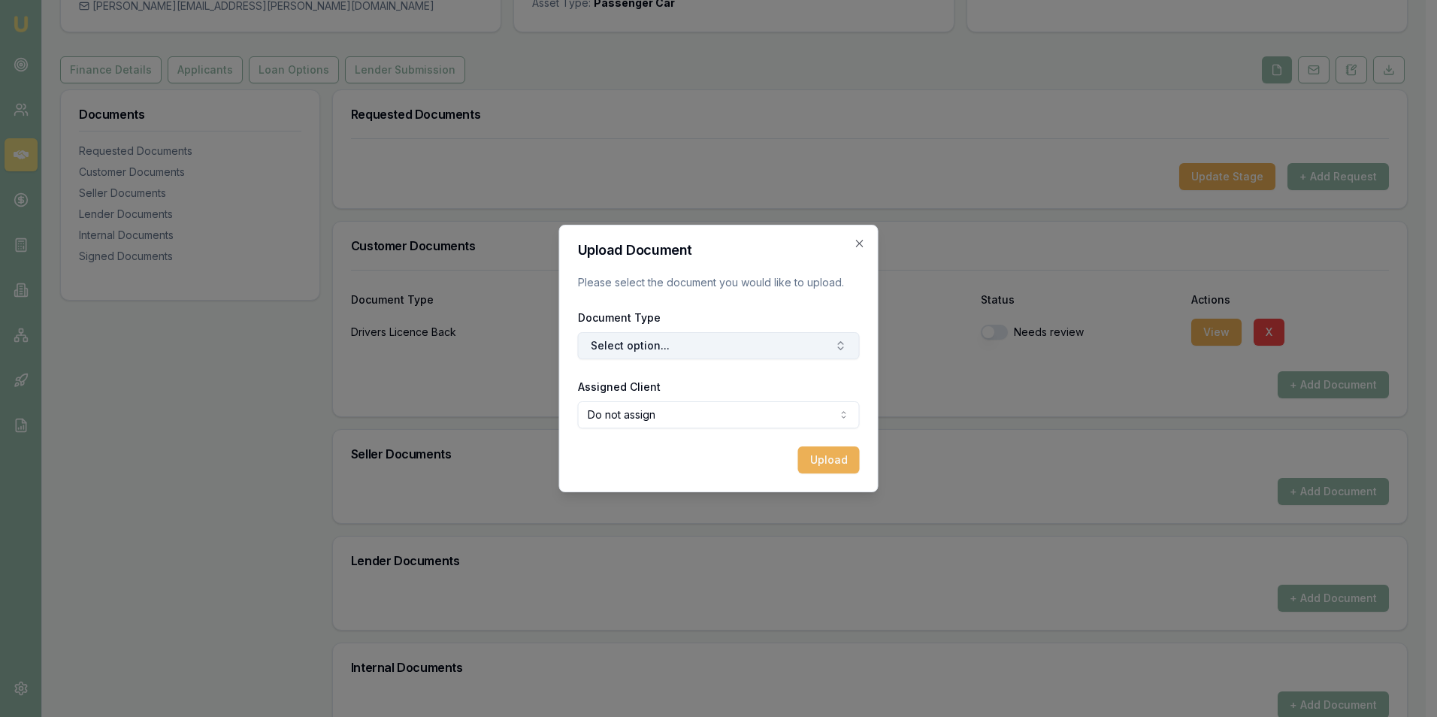
click at [701, 349] on button "Select option..." at bounding box center [719, 345] width 282 height 27
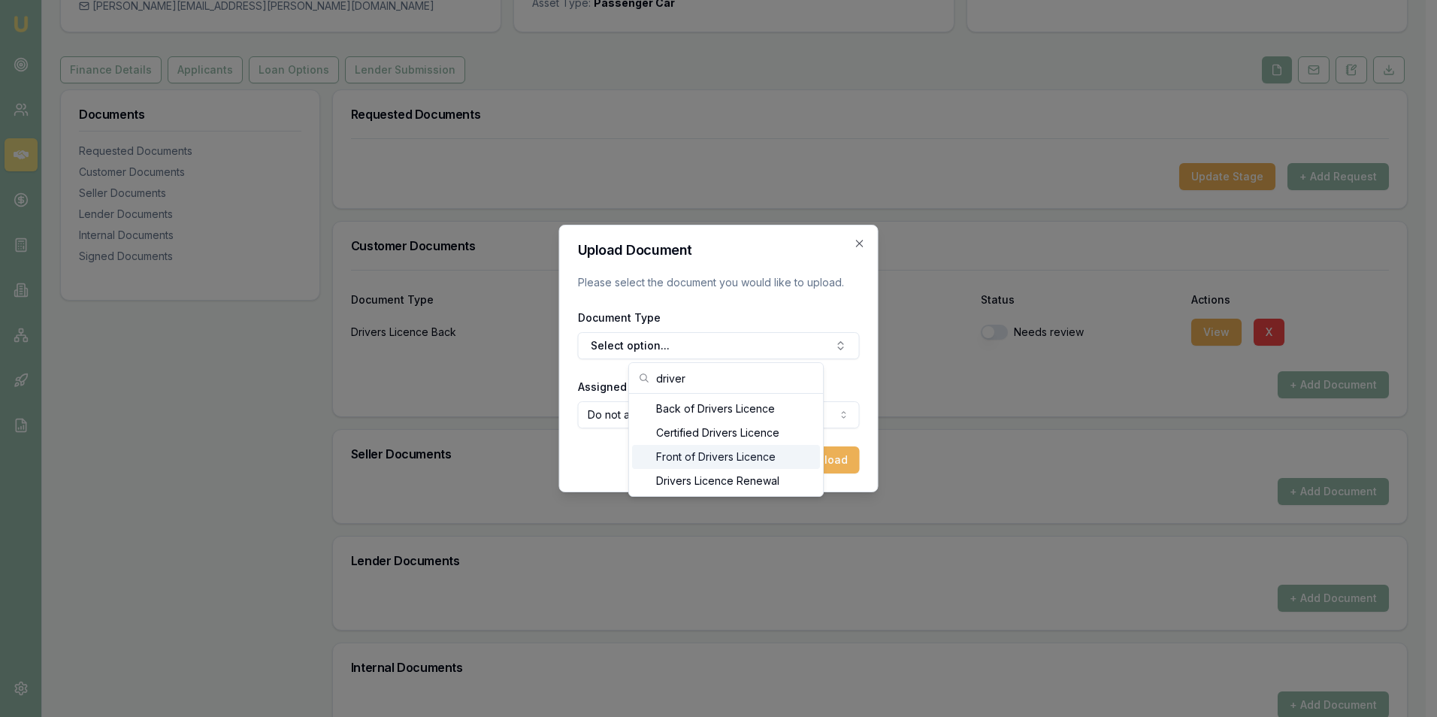
type input "driver"
click at [733, 456] on div "Front of Drivers Licence" at bounding box center [726, 457] width 188 height 24
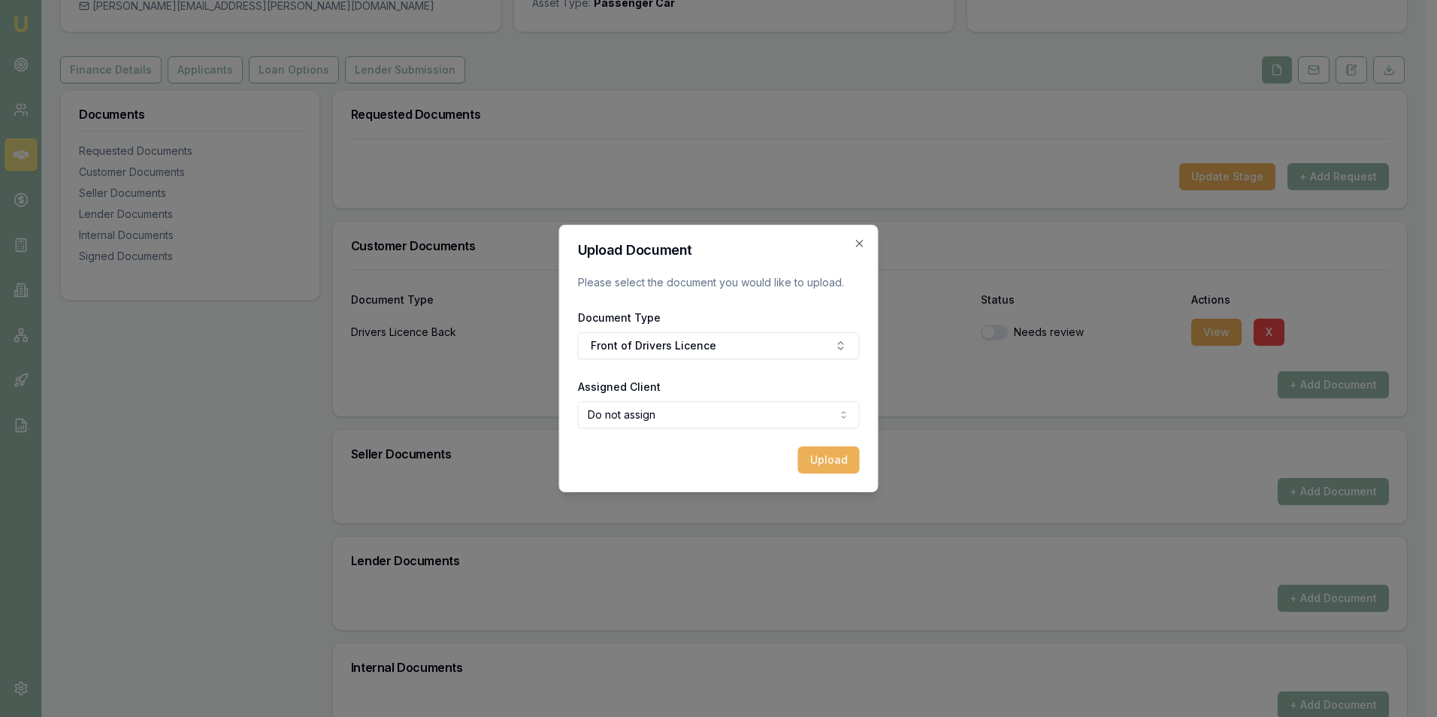
click at [699, 419] on body "Emu Broker Deals View D-CA7JRY0GG9 Adam Howell Toggle Menu Customer Renee Hawki…" at bounding box center [713, 216] width 1426 height 717
select select "U-H294ZQNGX3"
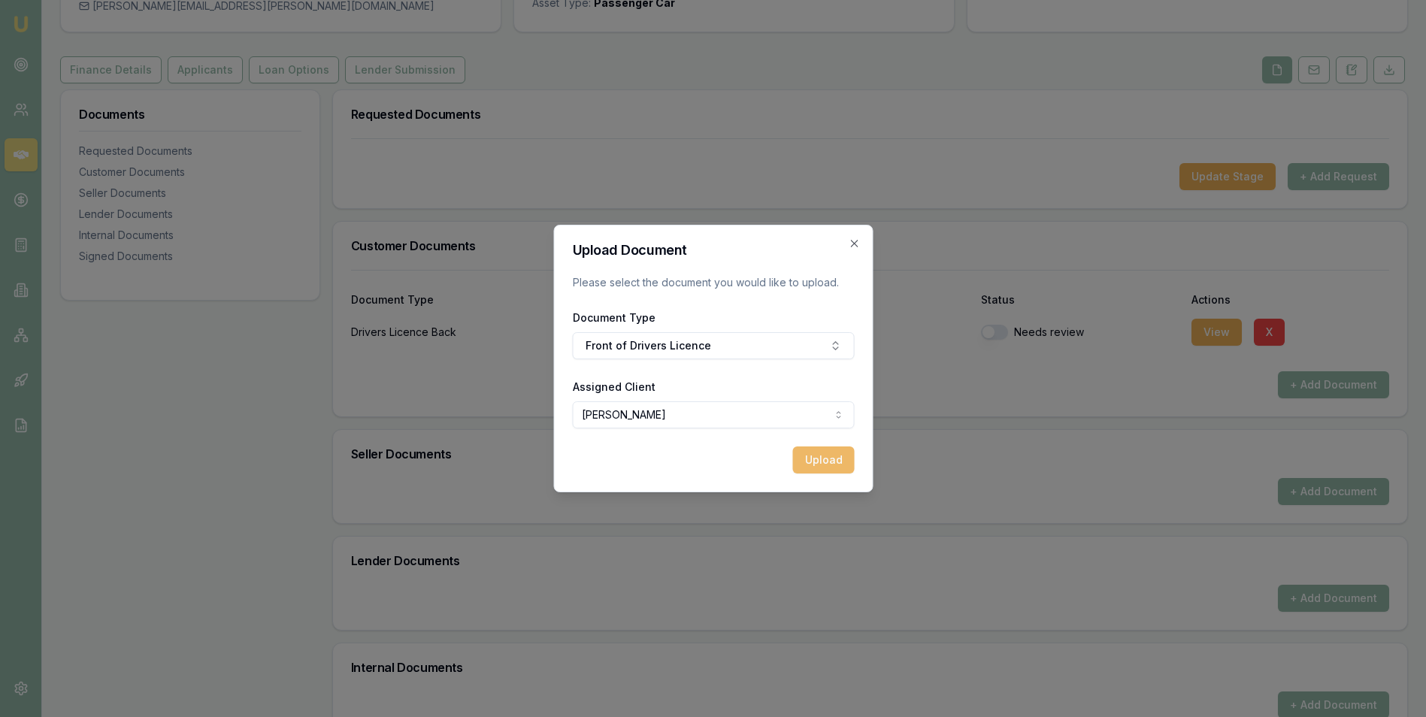
click at [819, 459] on button "Upload" at bounding box center [823, 459] width 62 height 27
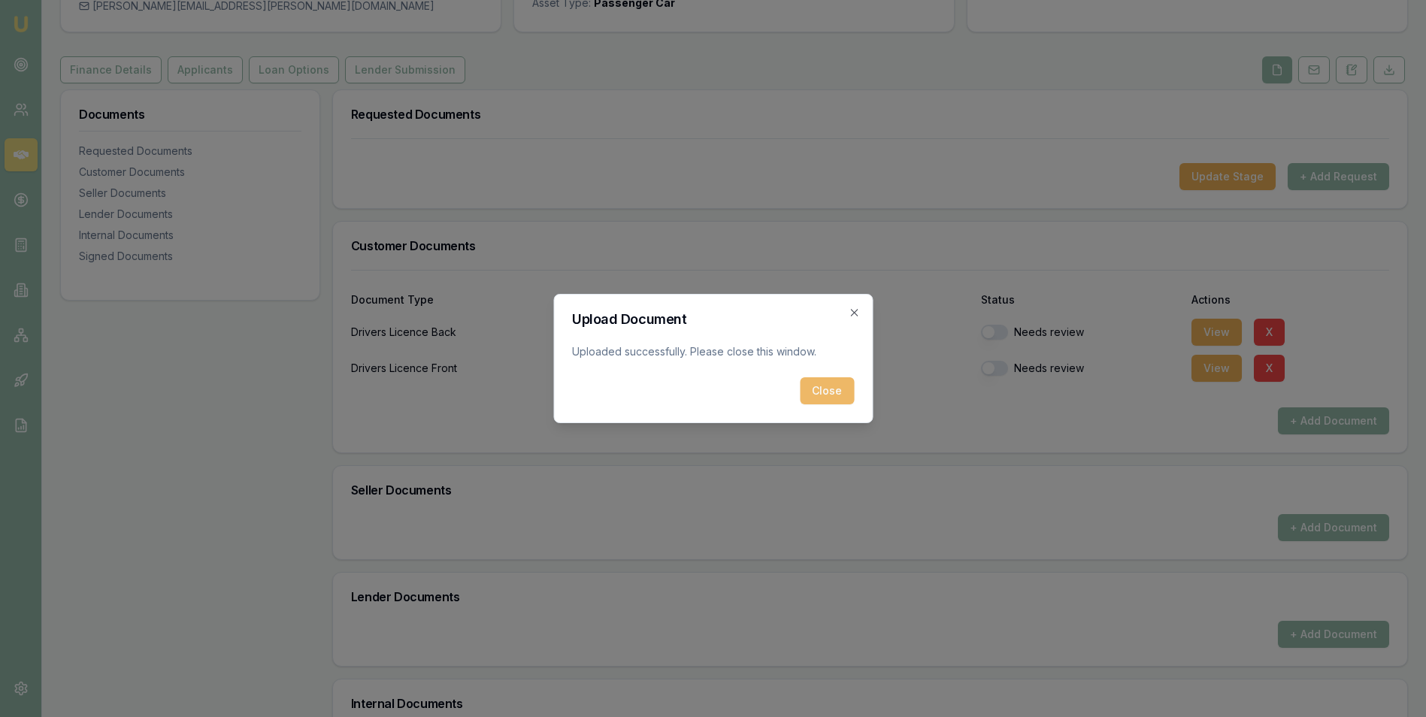
click at [821, 385] on button "Close" at bounding box center [827, 390] width 54 height 27
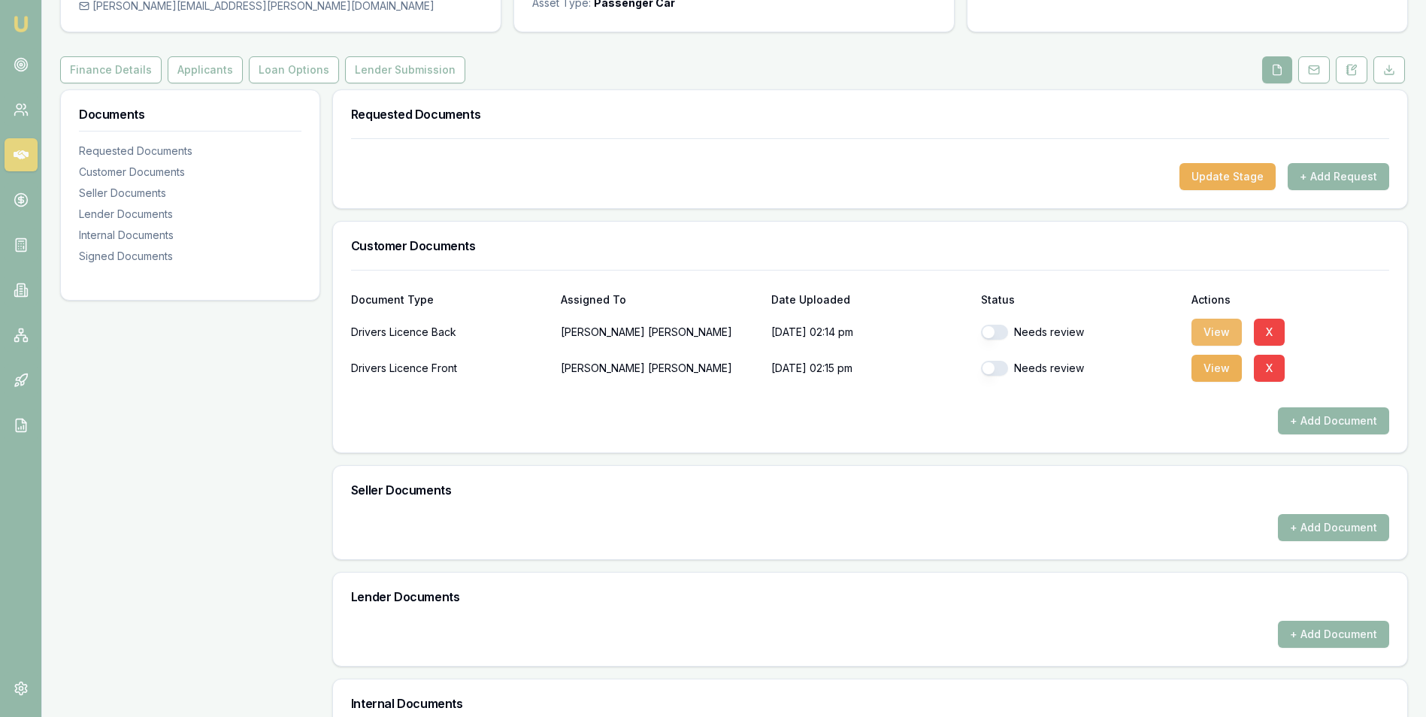
click at [1203, 329] on button "View" at bounding box center [1216, 332] width 50 height 27
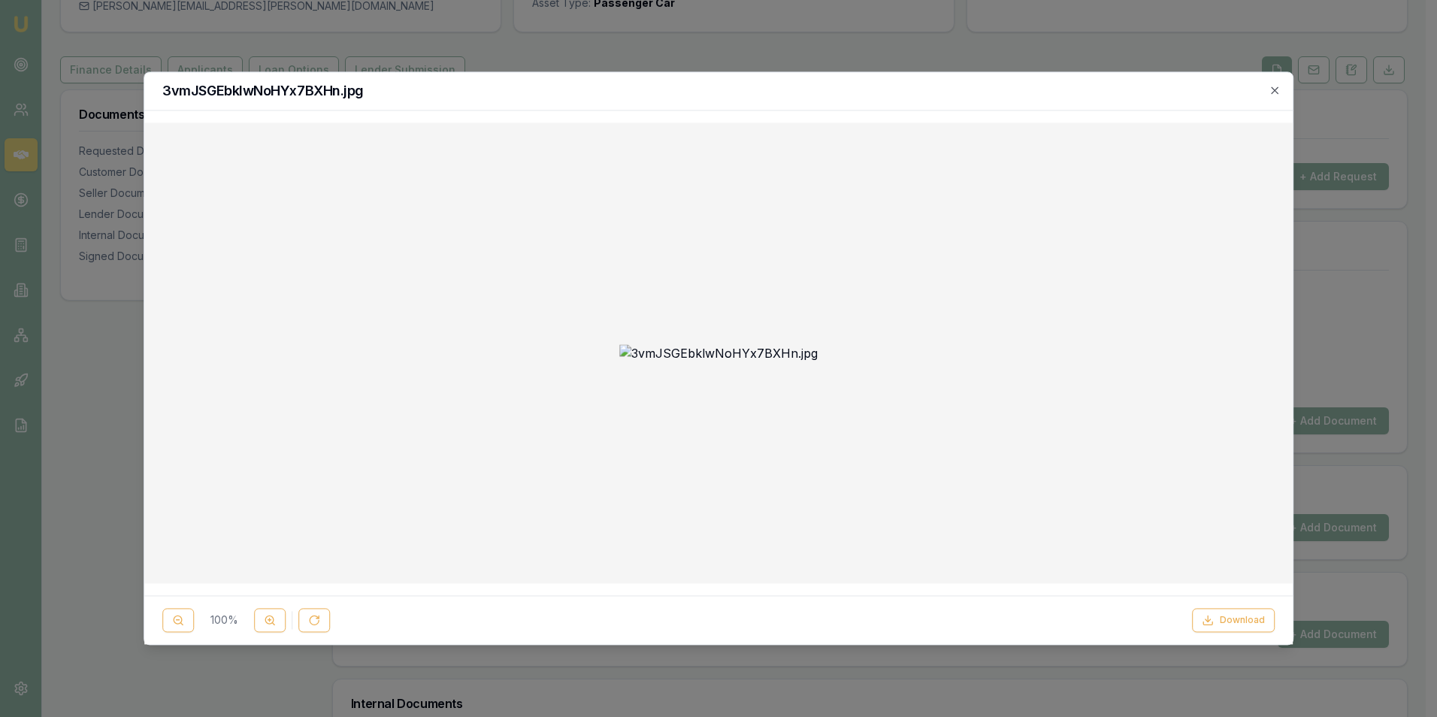
click at [710, 344] on img at bounding box center [718, 353] width 198 height 18
click at [1275, 86] on icon "button" at bounding box center [1274, 90] width 12 height 12
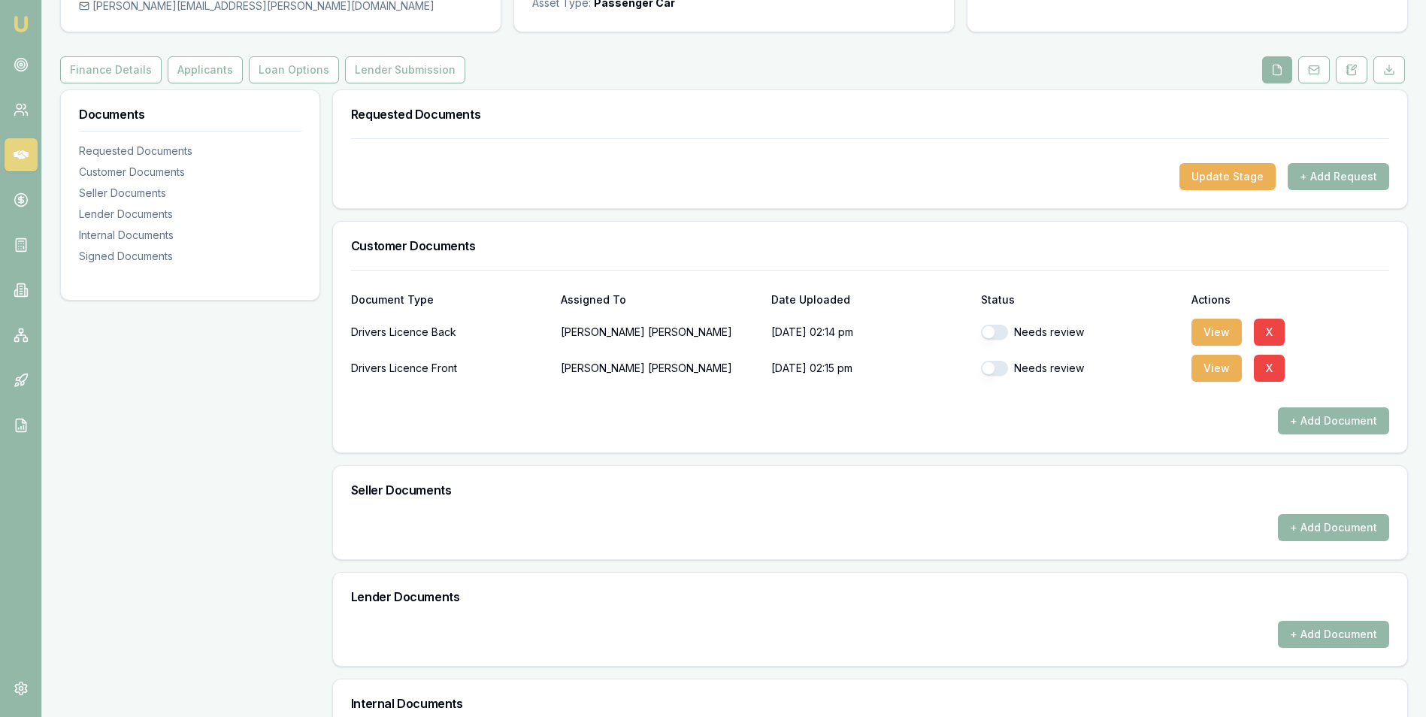
click at [1004, 329] on button "button" at bounding box center [994, 332] width 27 height 15
click at [1224, 364] on button "View" at bounding box center [1216, 368] width 50 height 27
checkbox input "false"
checkbox input "true"
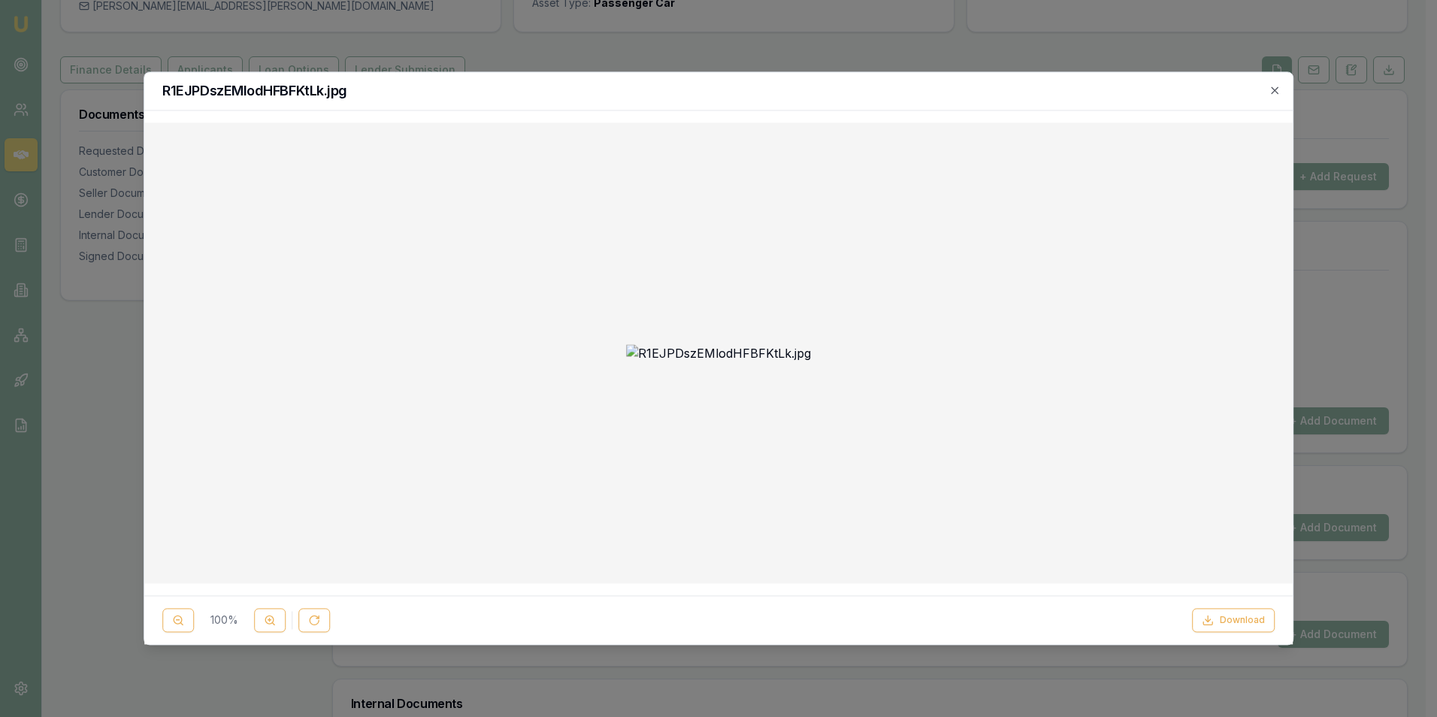
click at [705, 344] on img at bounding box center [718, 353] width 185 height 18
click at [267, 616] on icon at bounding box center [270, 621] width 12 height 12
click at [1274, 89] on icon "button" at bounding box center [1274, 90] width 12 height 12
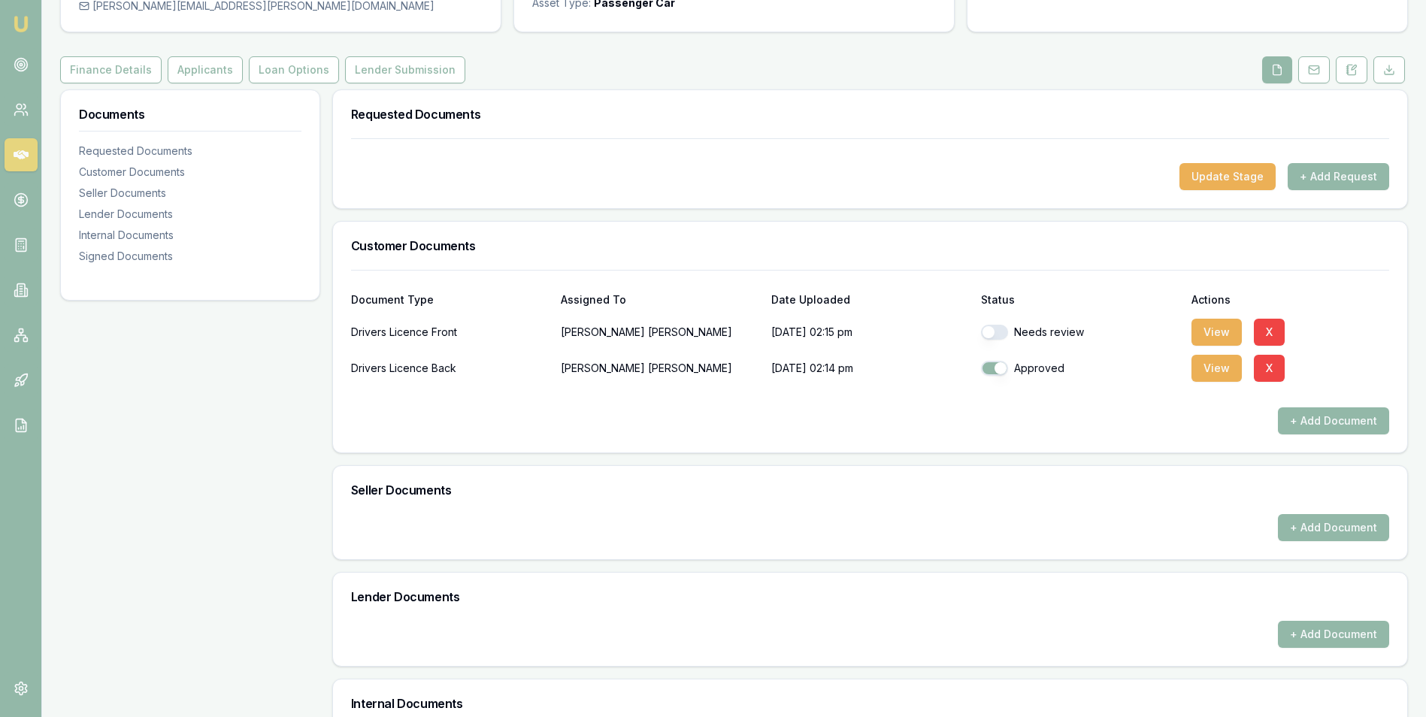
click at [1002, 333] on button "button" at bounding box center [994, 332] width 27 height 15
checkbox input "true"
click at [1219, 326] on button "View" at bounding box center [1216, 332] width 50 height 27
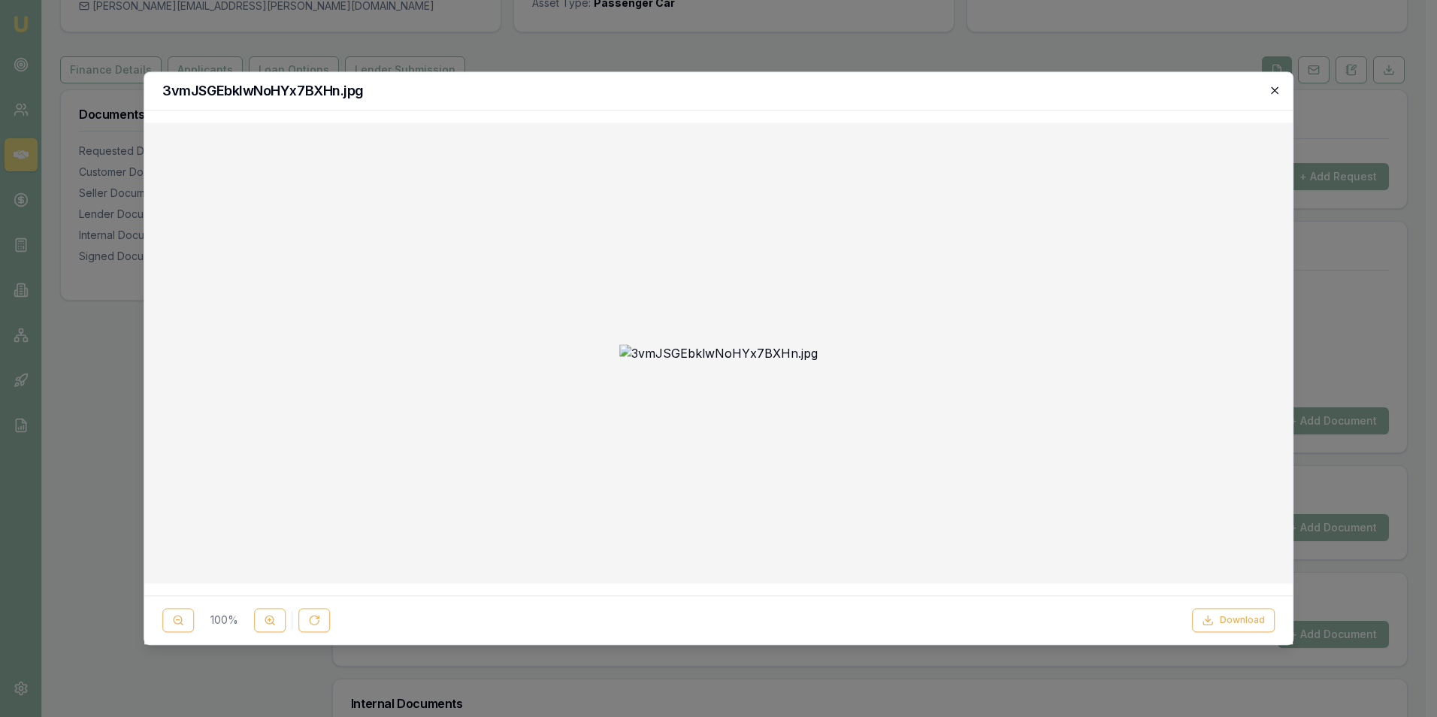
click at [1271, 89] on icon "button" at bounding box center [1274, 90] width 12 height 12
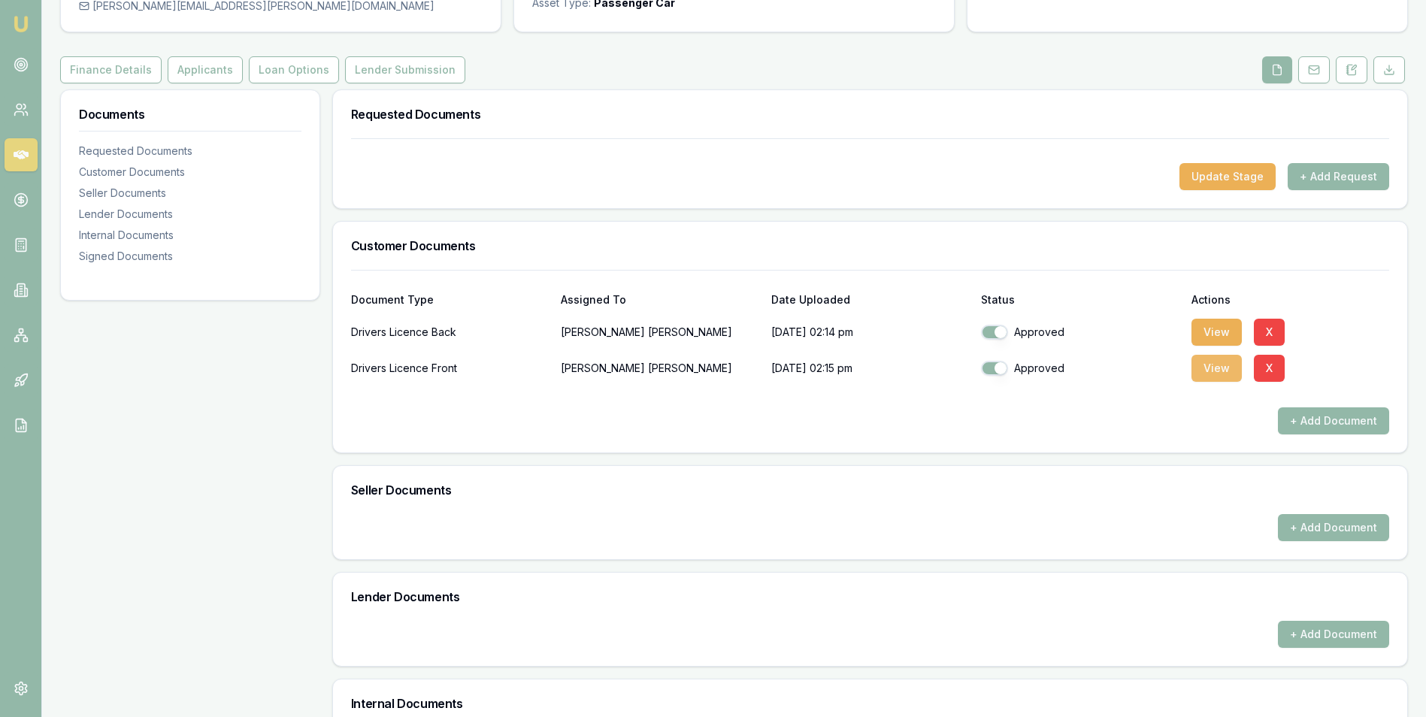
click at [1210, 364] on button "View" at bounding box center [1216, 368] width 50 height 27
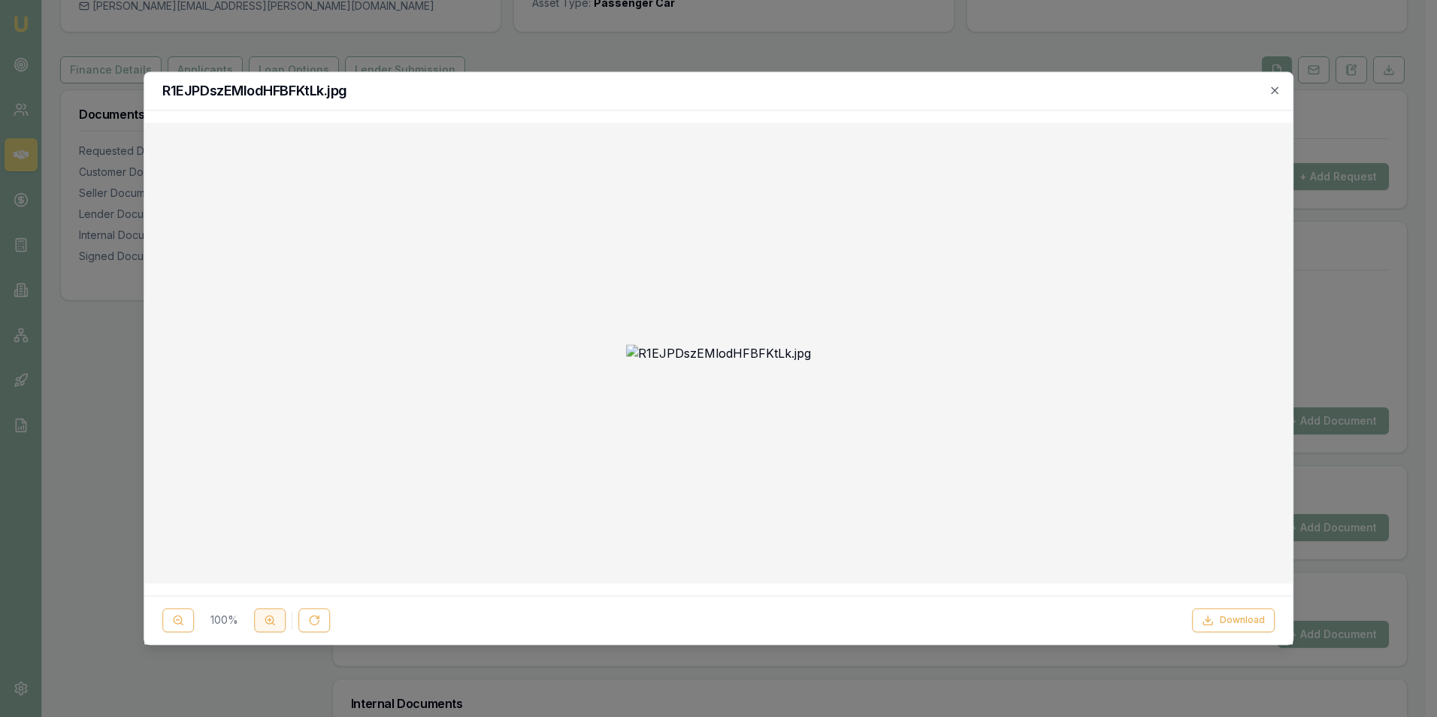
click at [268, 612] on button at bounding box center [270, 621] width 32 height 24
click at [1276, 88] on icon "button" at bounding box center [1274, 90] width 12 height 12
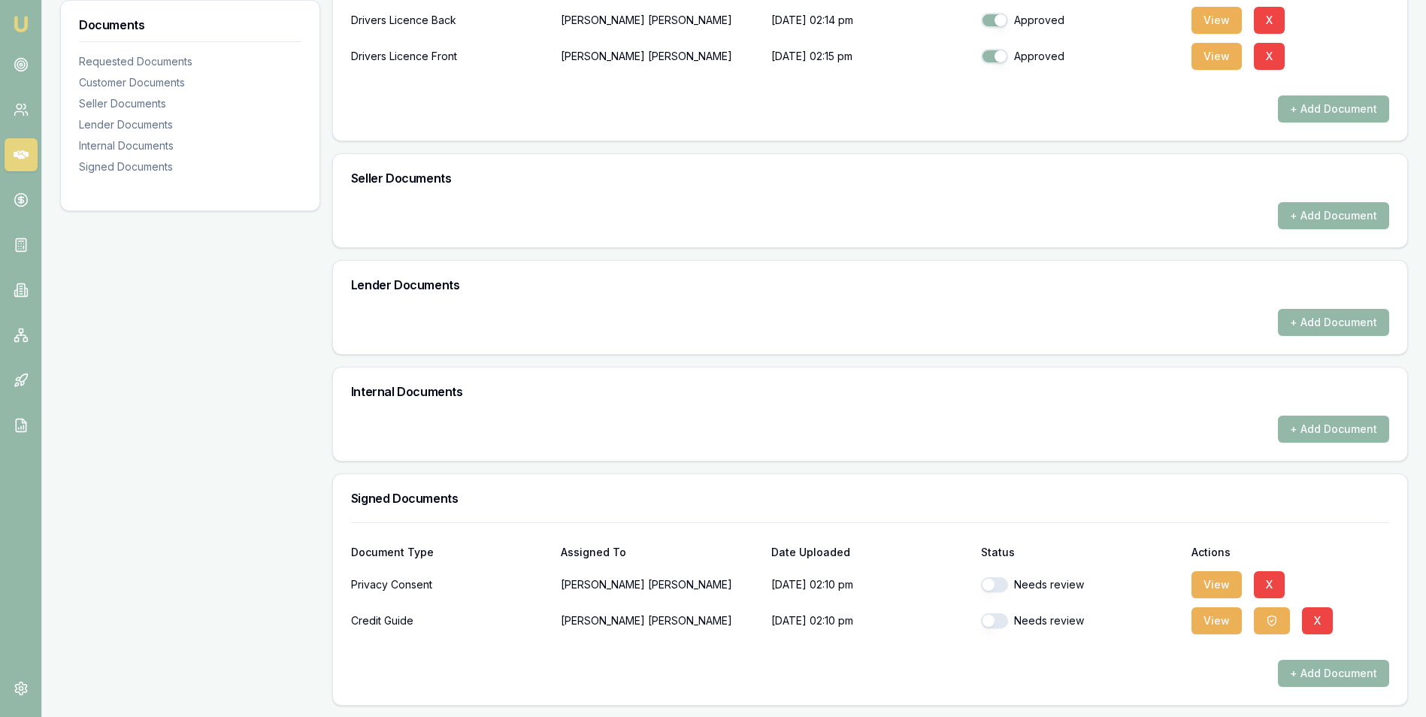
scroll to position [455, 0]
click at [1211, 578] on button "View" at bounding box center [1216, 583] width 50 height 27
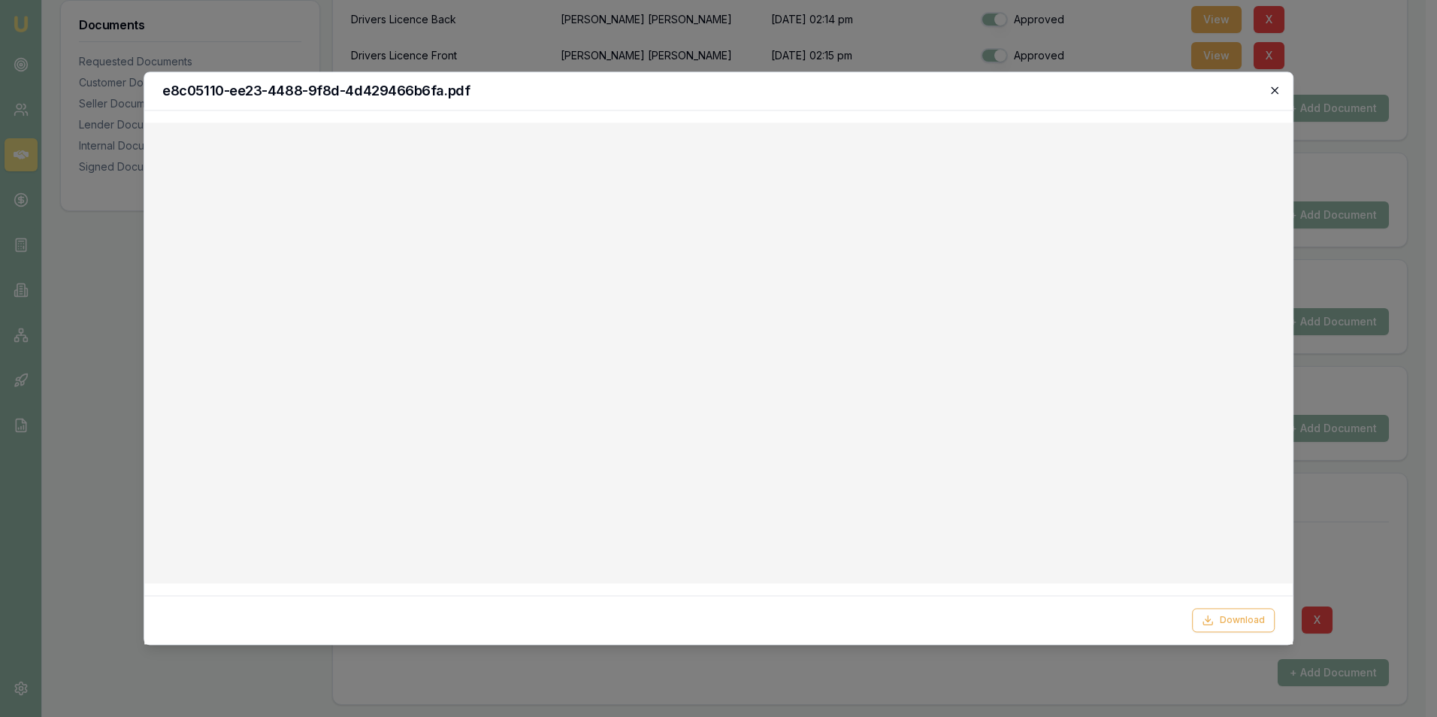
click at [1274, 87] on icon "button" at bounding box center [1274, 90] width 12 height 12
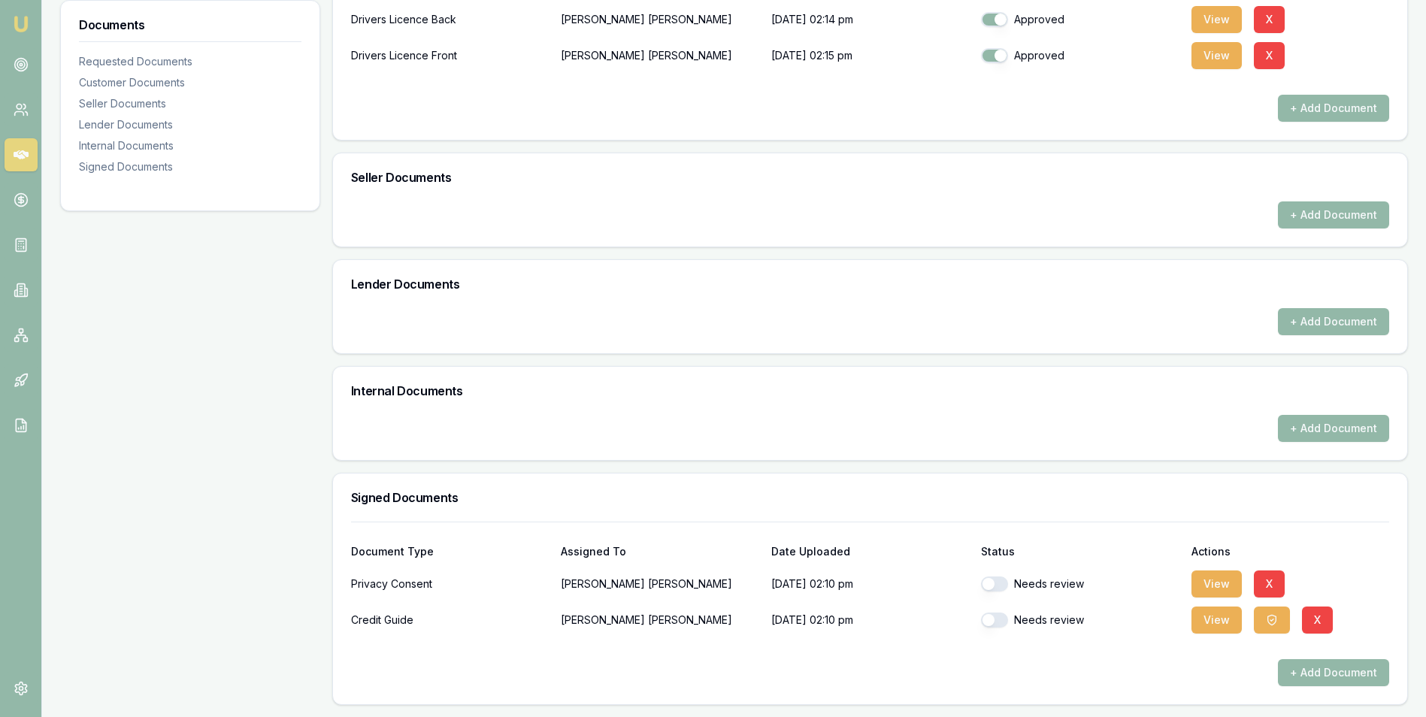
click at [1001, 586] on button "button" at bounding box center [994, 583] width 27 height 15
click at [1218, 619] on button "View" at bounding box center [1216, 619] width 50 height 27
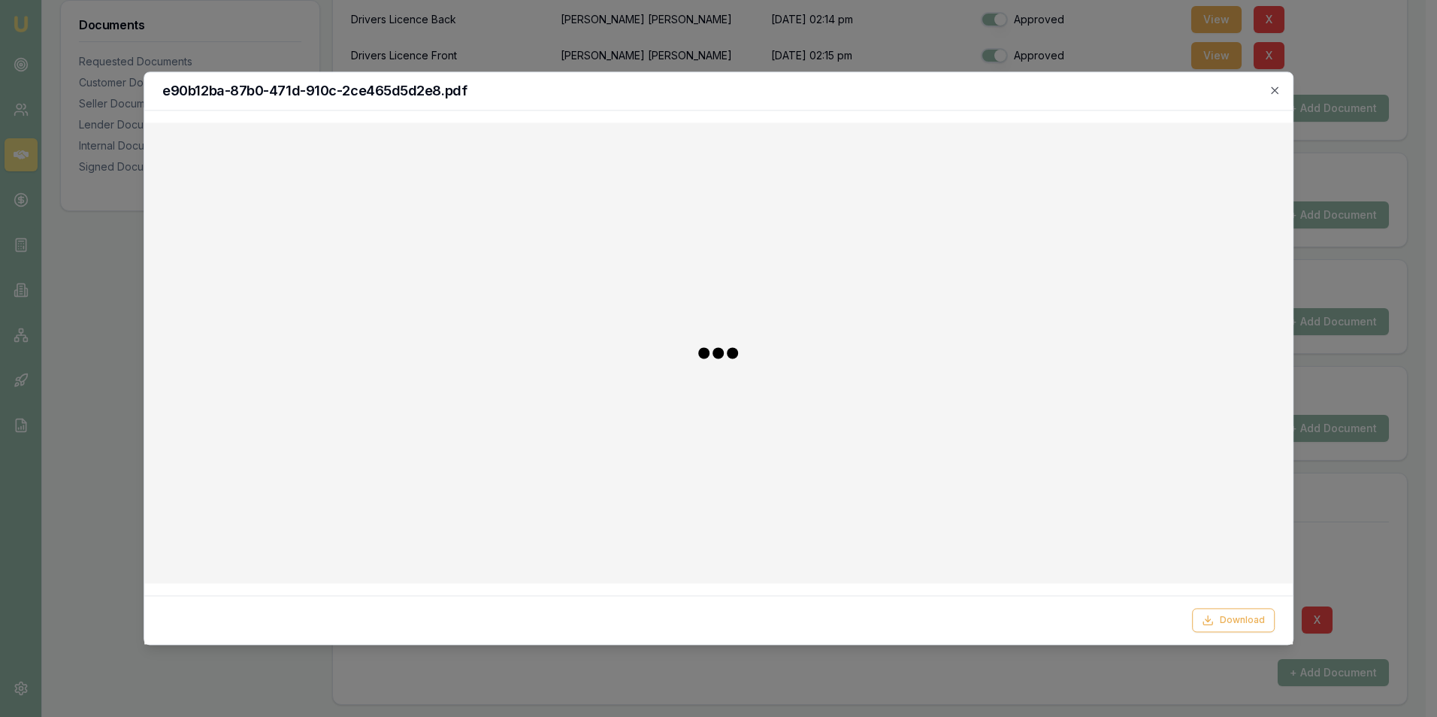
checkbox input "false"
checkbox input "true"
click at [1274, 89] on icon "button" at bounding box center [1274, 90] width 12 height 12
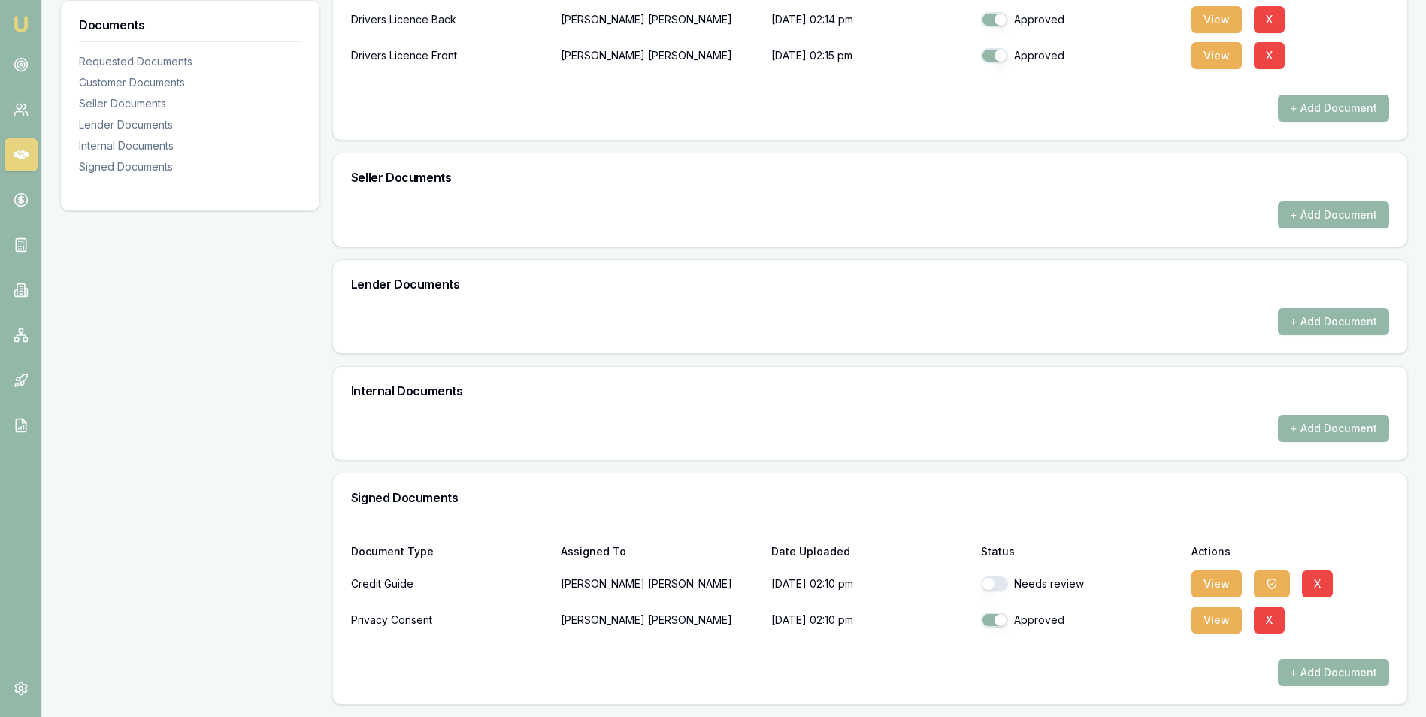
click at [1002, 582] on button "button" at bounding box center [994, 583] width 27 height 15
checkbox input "true"
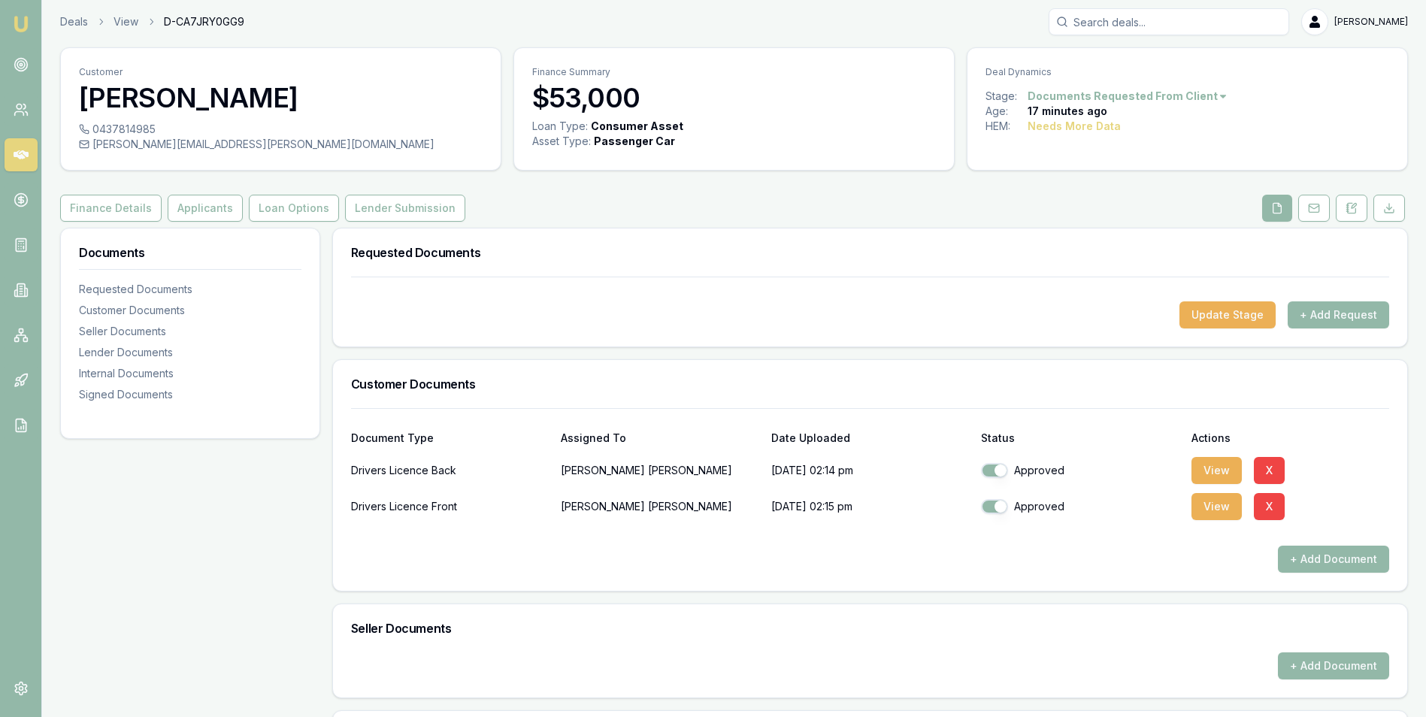
scroll to position [0, 0]
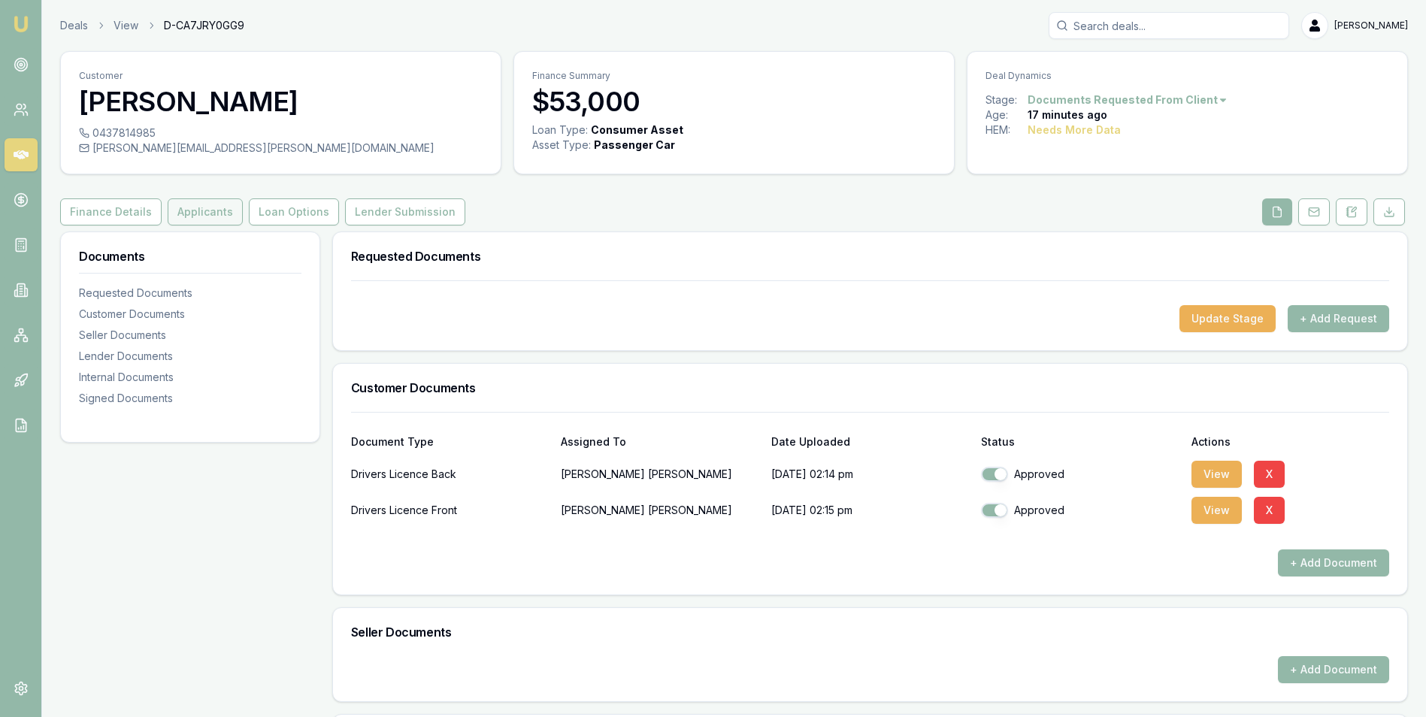
click at [199, 204] on button "Applicants" at bounding box center [205, 211] width 75 height 27
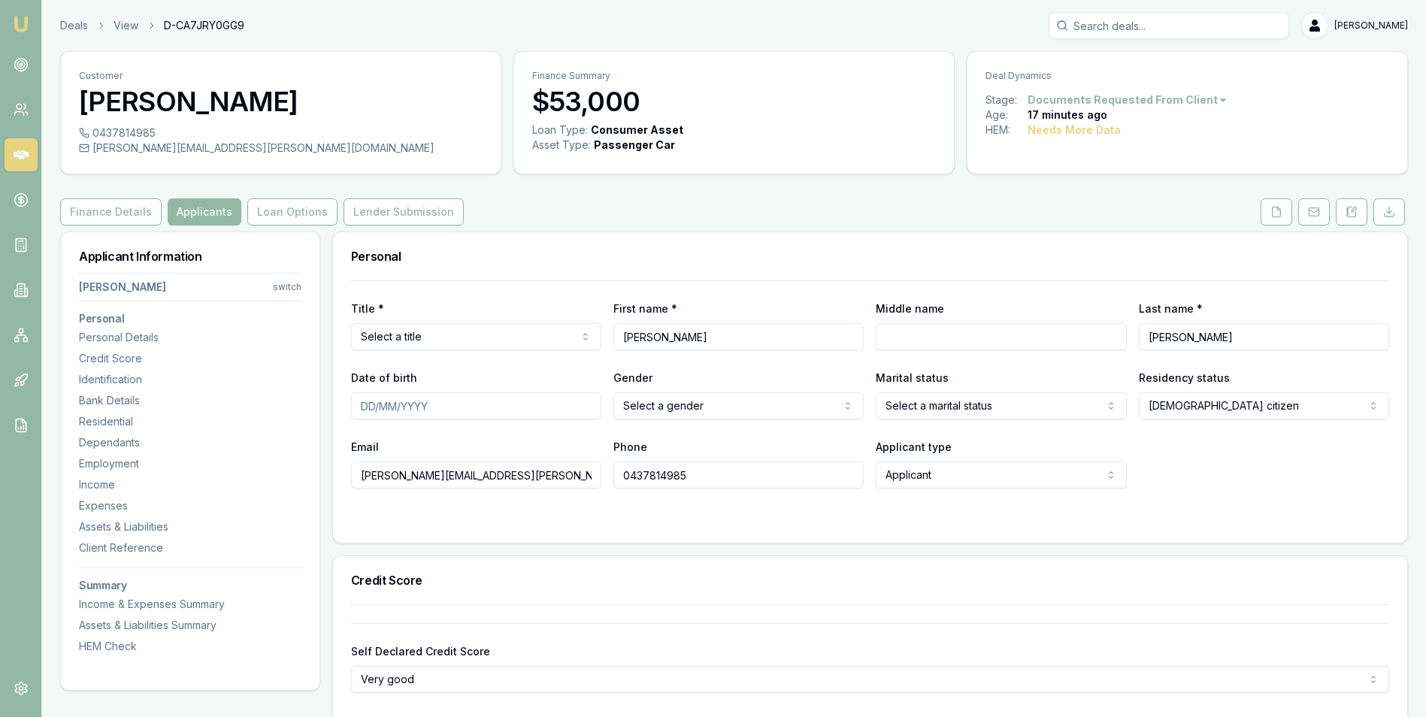
click at [521, 330] on html "Emu Broker Deals View D-CA7JRY0GG9 Adam Howell Toggle Menu Customer Renee Hawki…" at bounding box center [713, 358] width 1426 height 717
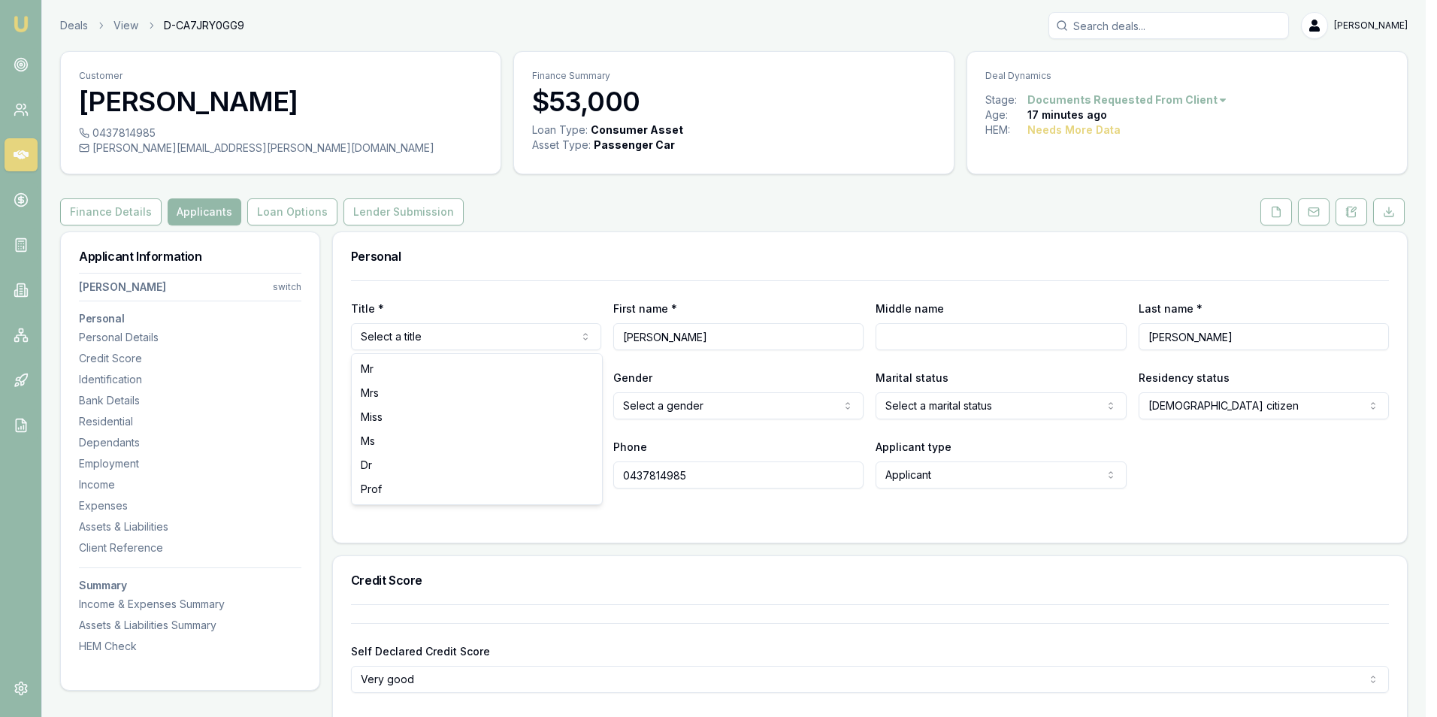
select select "Ms"
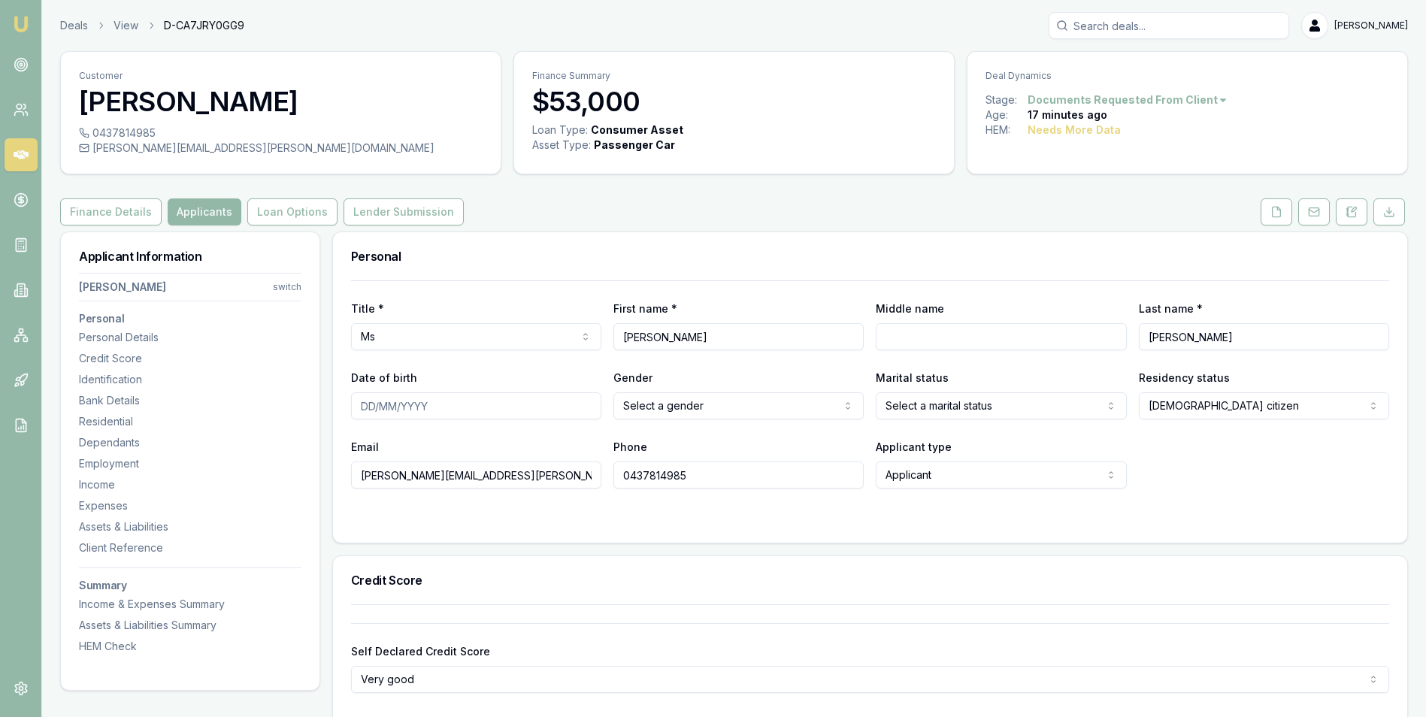
click at [904, 335] on input "Middle name" at bounding box center [1000, 336] width 250 height 27
type input "L"
click at [455, 407] on input "Date of birth" at bounding box center [476, 405] width 250 height 27
type input "[DATE]"
click at [664, 401] on html "Emu Broker Deals View D-CA7JRY0GG9 Adam Howell Toggle Menu Customer Renee Hawki…" at bounding box center [713, 358] width 1426 height 717
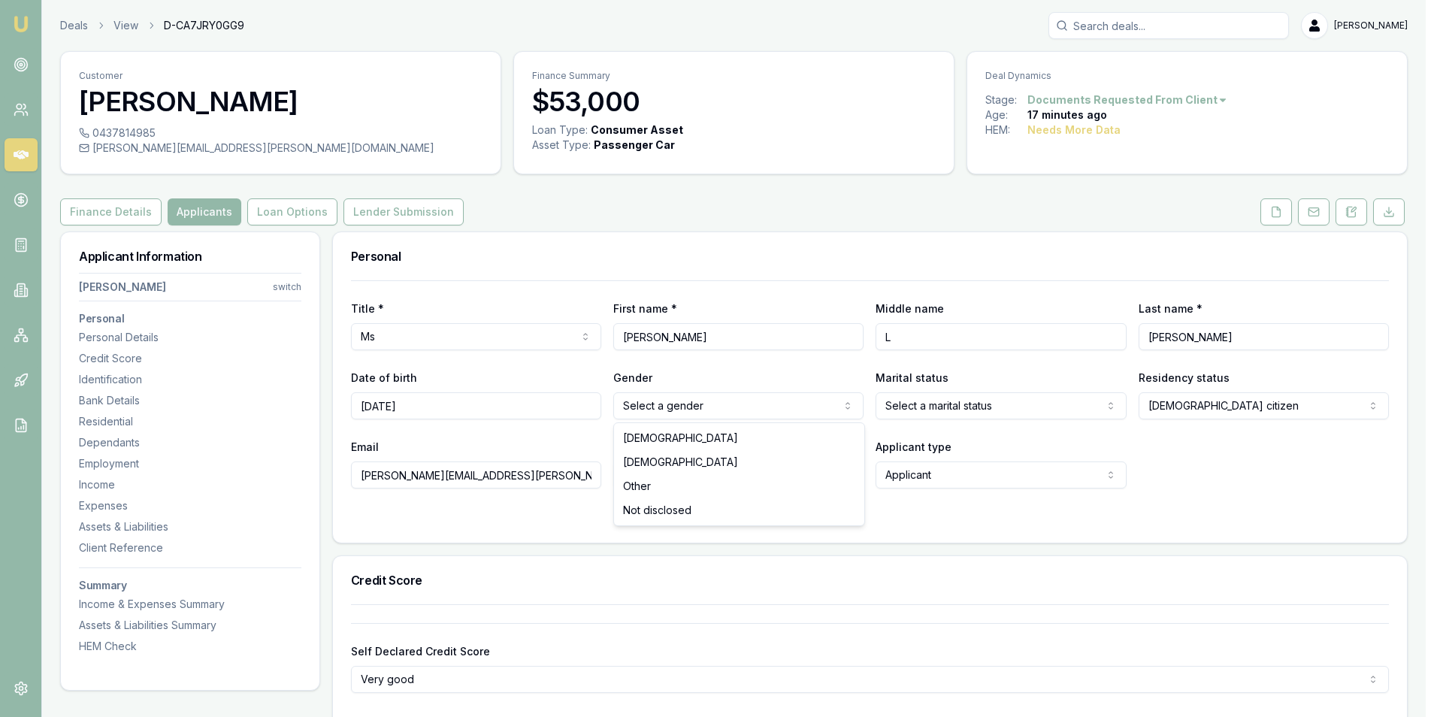
select select "FEMALE"
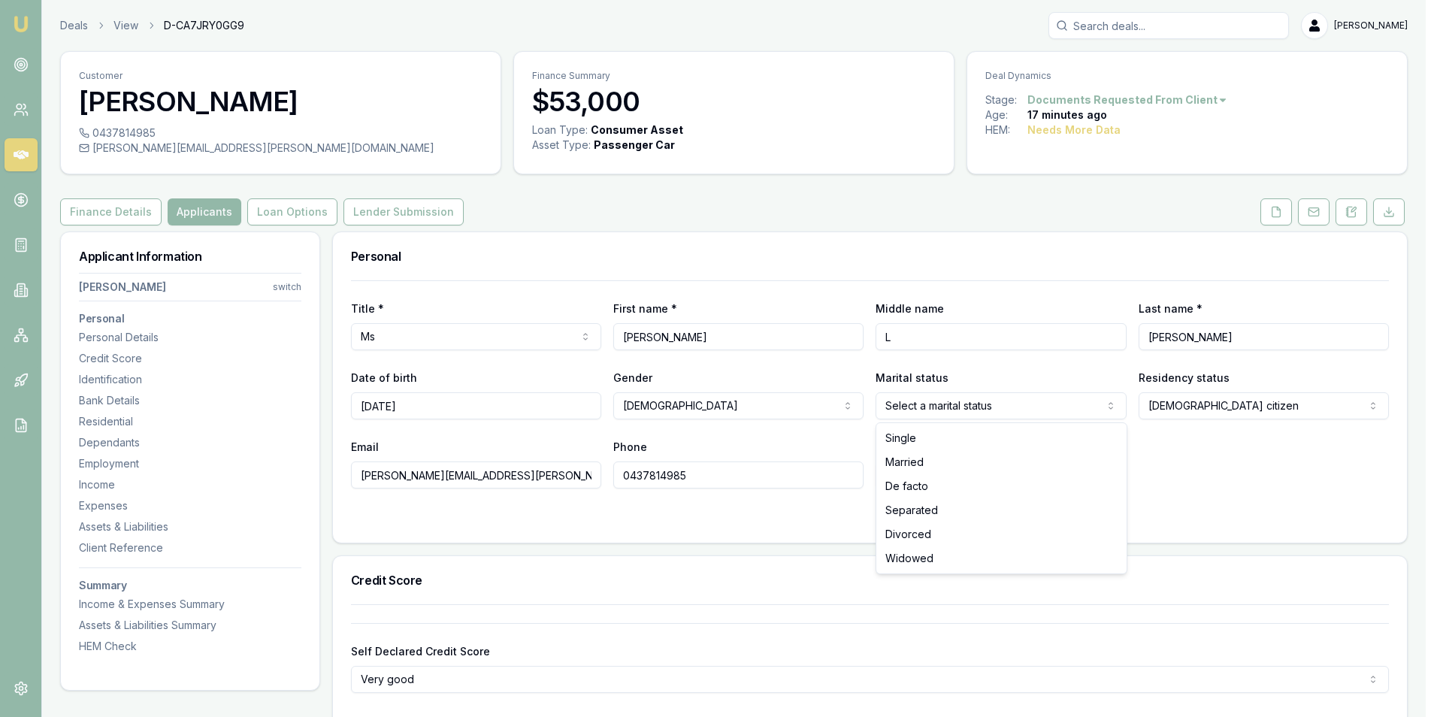
click at [912, 405] on html "Emu Broker Deals View D-CA7JRY0GG9 Adam Howell Toggle Menu Customer Renee Hawki…" at bounding box center [718, 358] width 1437 height 717
select select "DE_FACTO"
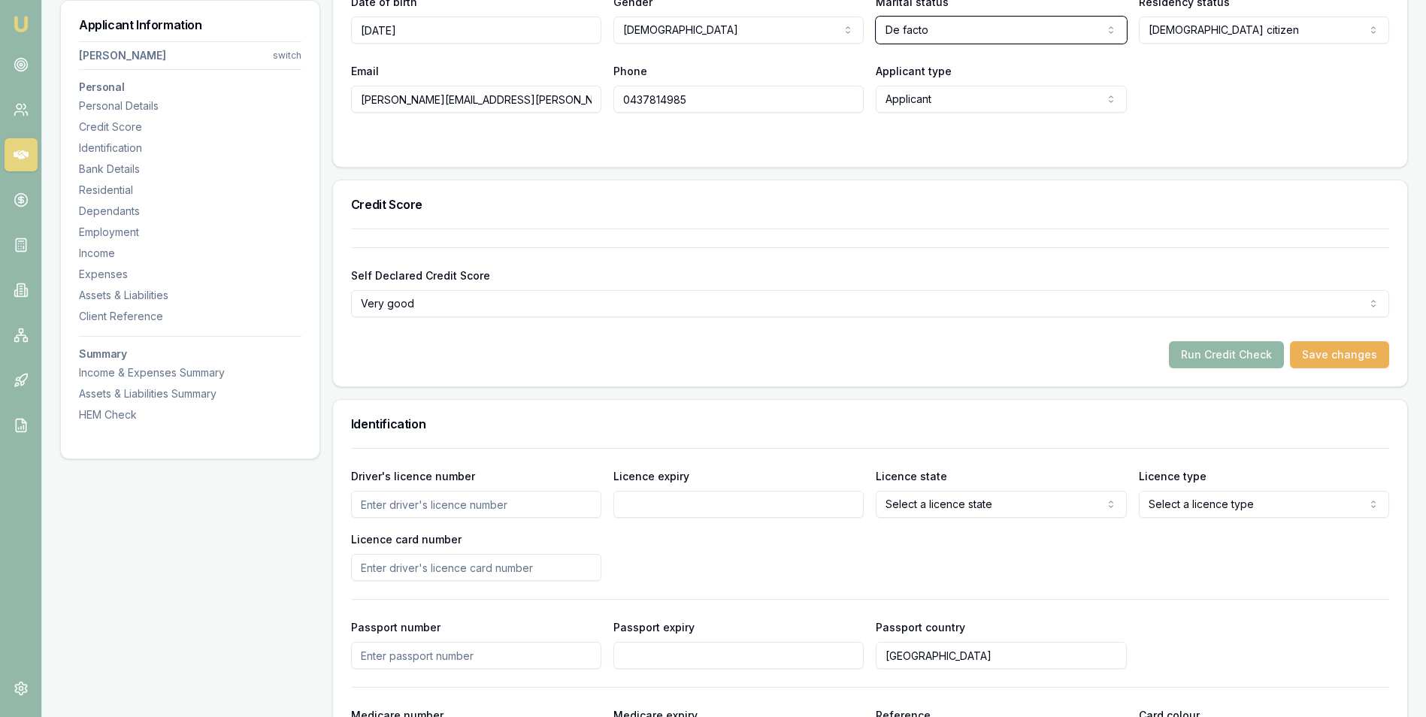
scroll to position [451, 0]
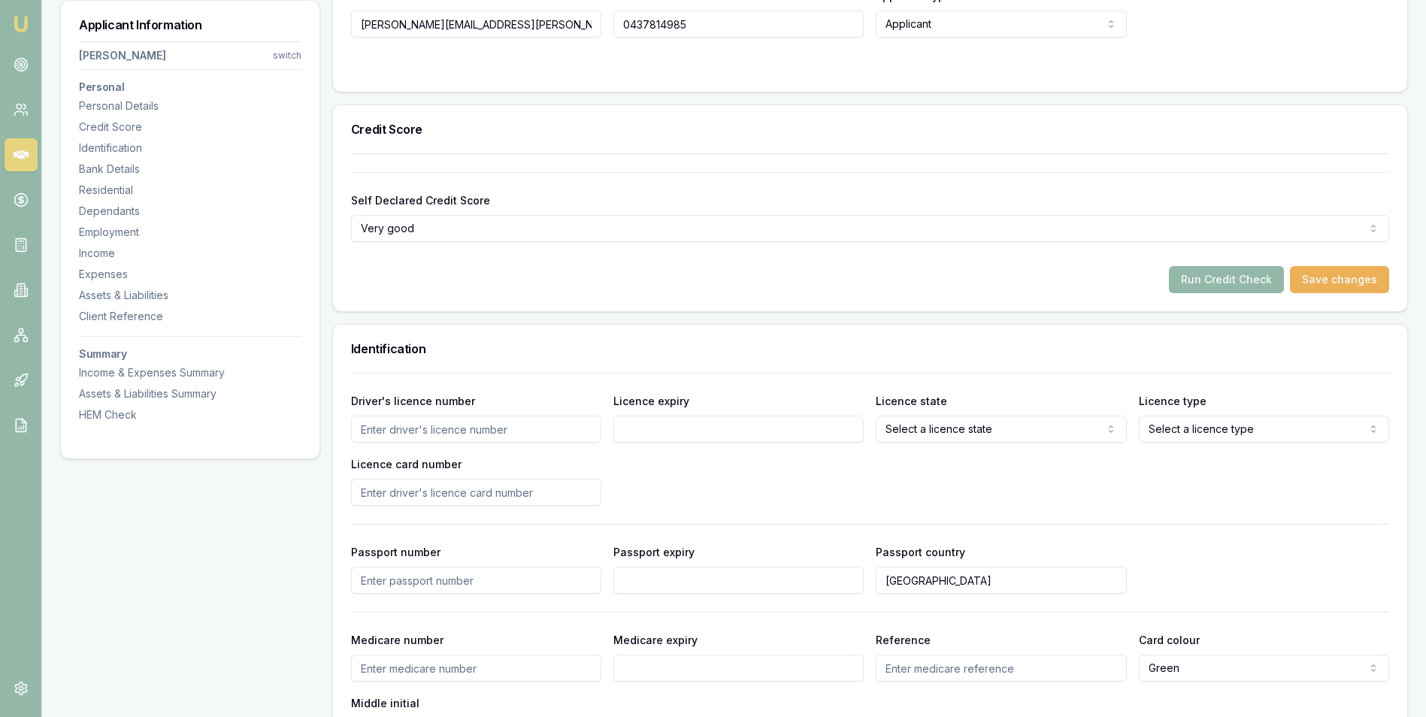
click at [483, 429] on input "Driver's licence number" at bounding box center [476, 429] width 250 height 27
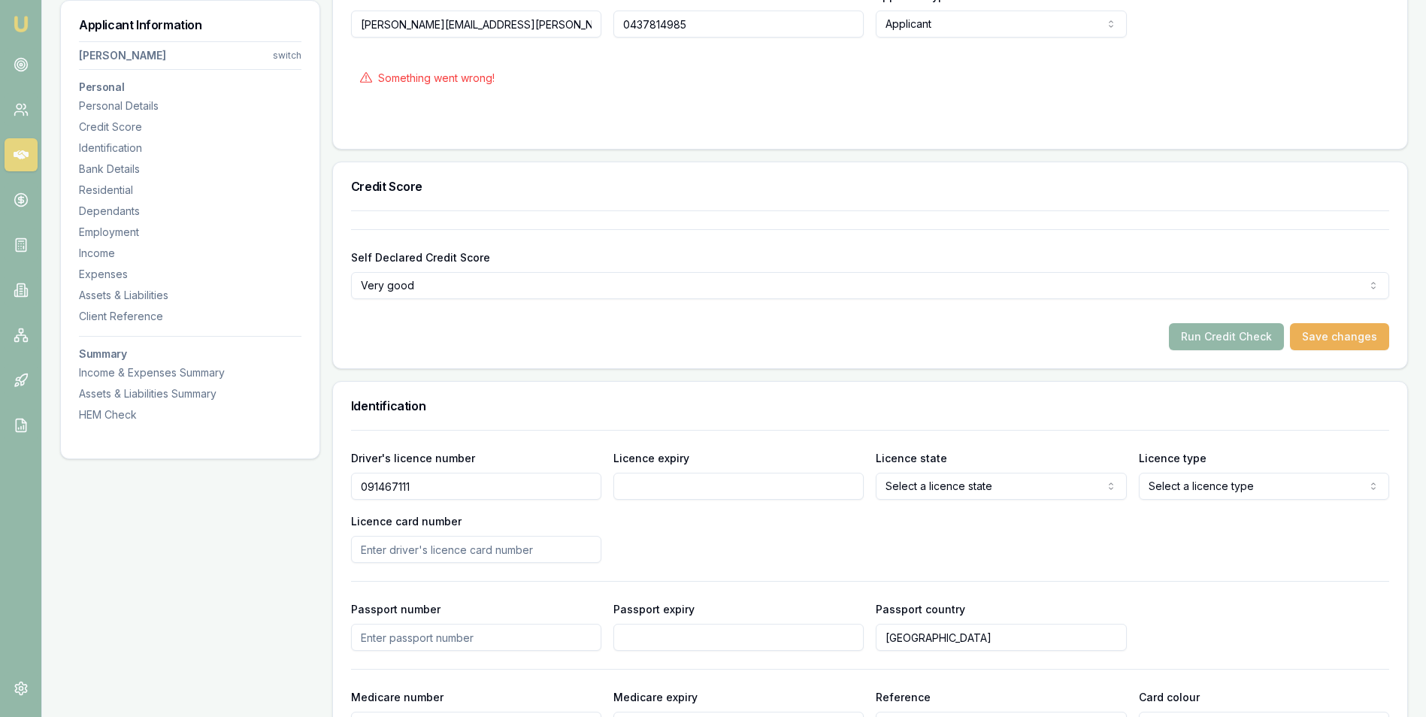
type input "091467111"
click at [658, 481] on input "Licence expiry" at bounding box center [738, 486] width 250 height 27
type input "[DATE]"
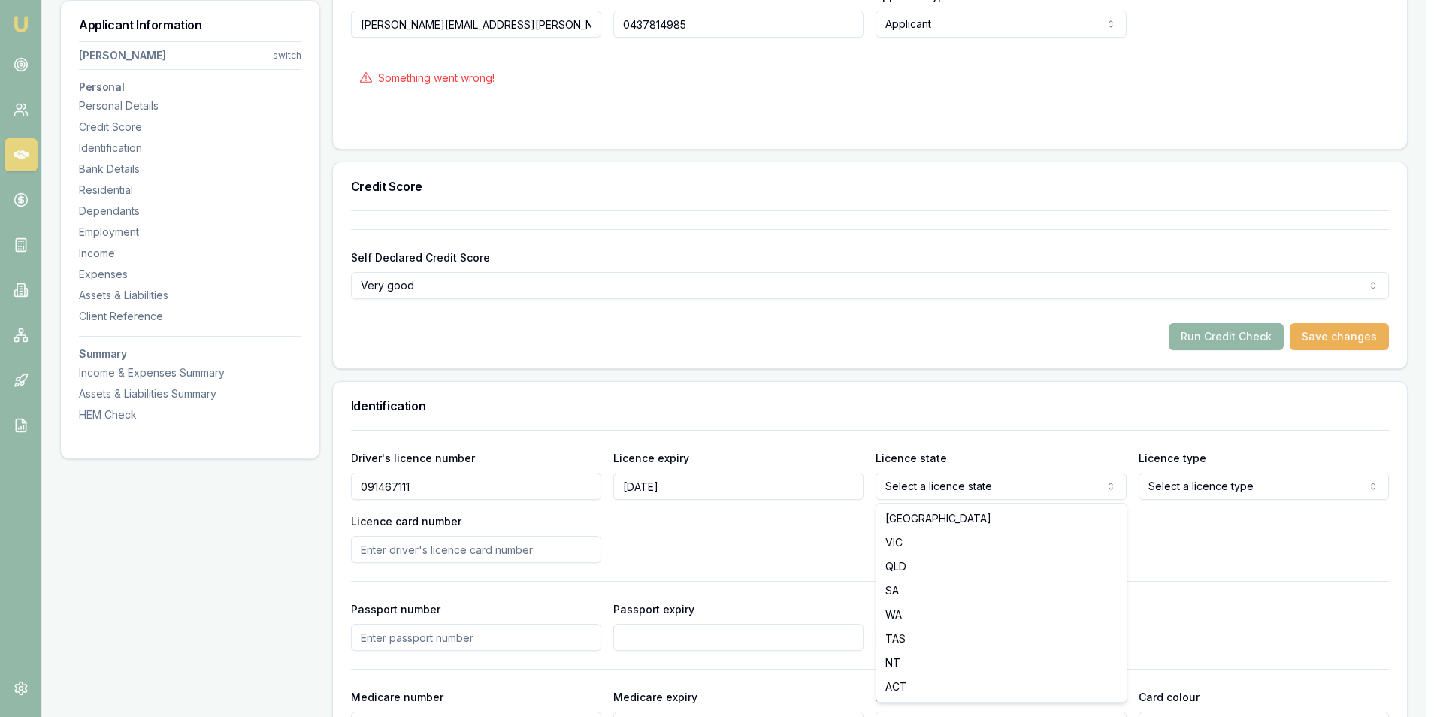
select select "VIC"
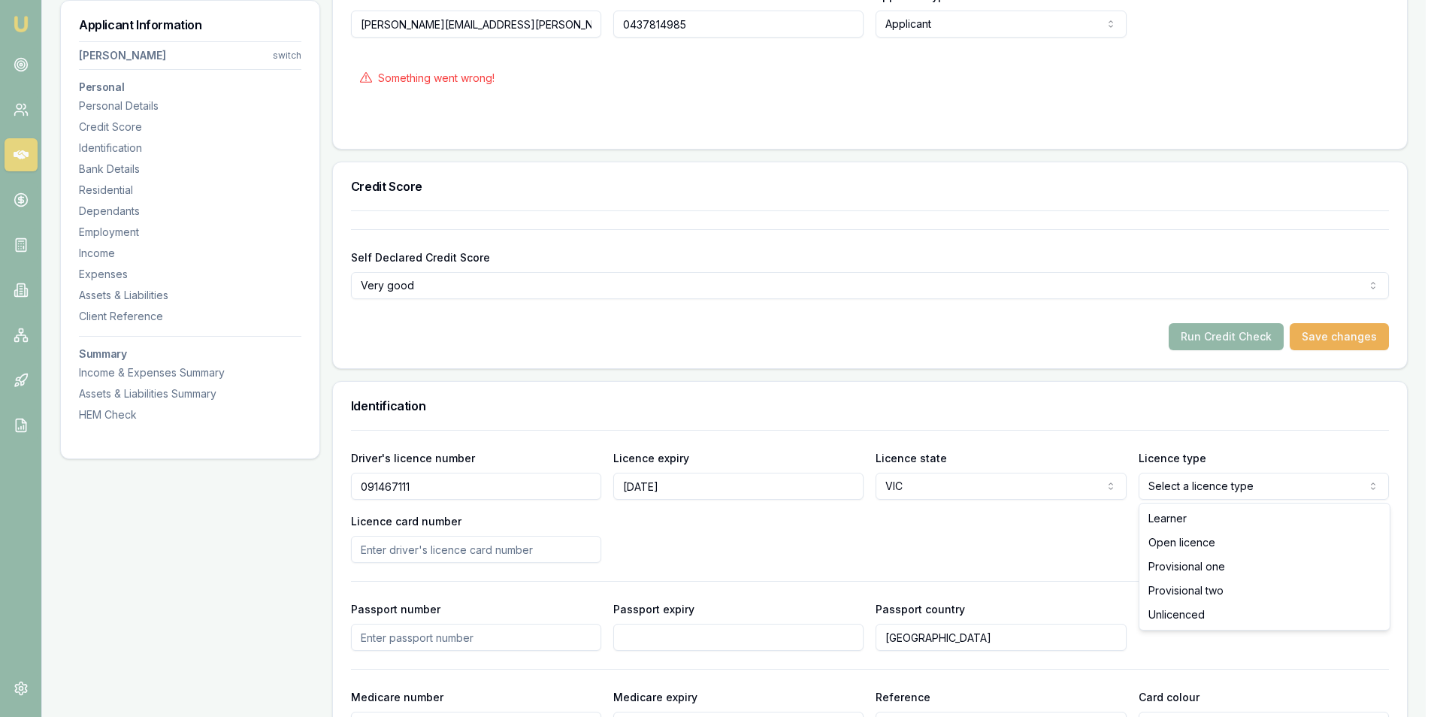
select select "OPEN_LICENCE"
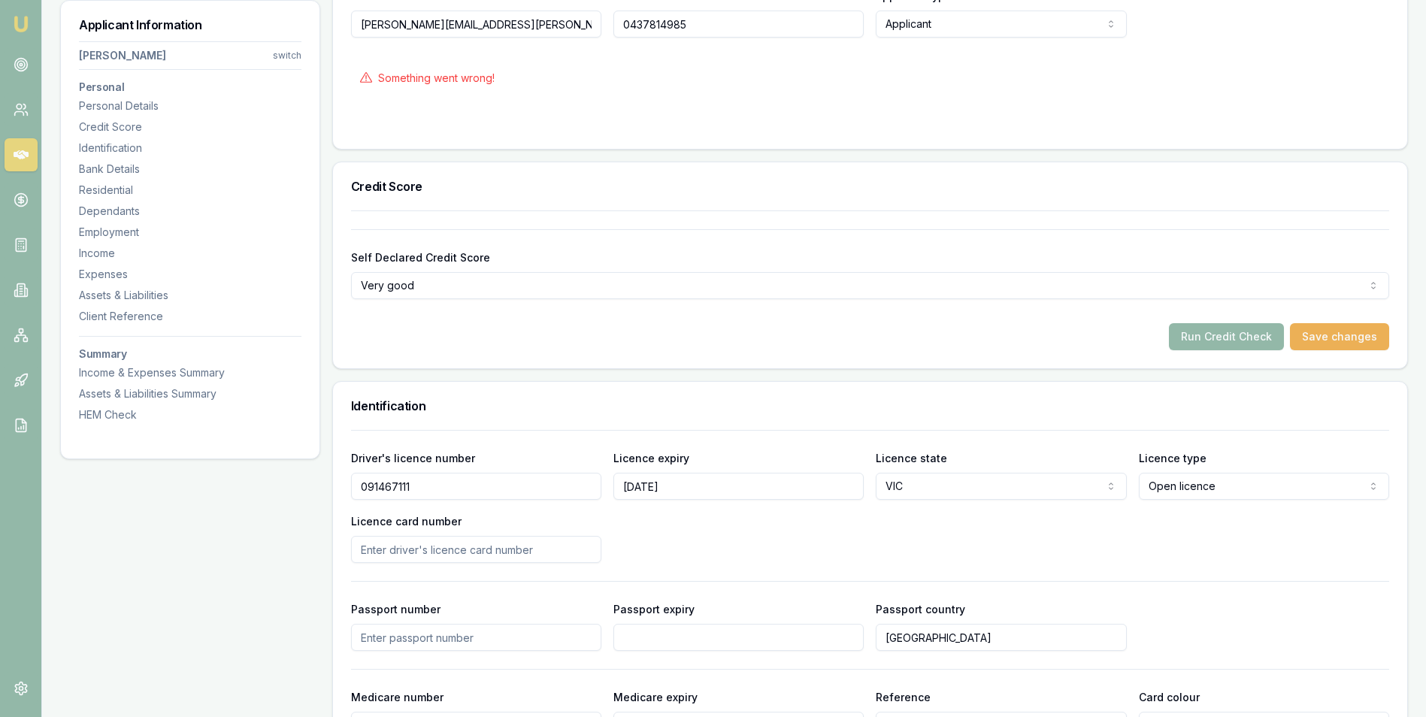
click at [454, 551] on input "Licence card number" at bounding box center [476, 549] width 250 height 27
type input "P310267"
click at [696, 534] on div "Driver's licence number 091467111 Licence expiry 20/08/2027 Licence state VIC N…" at bounding box center [870, 506] width 1038 height 114
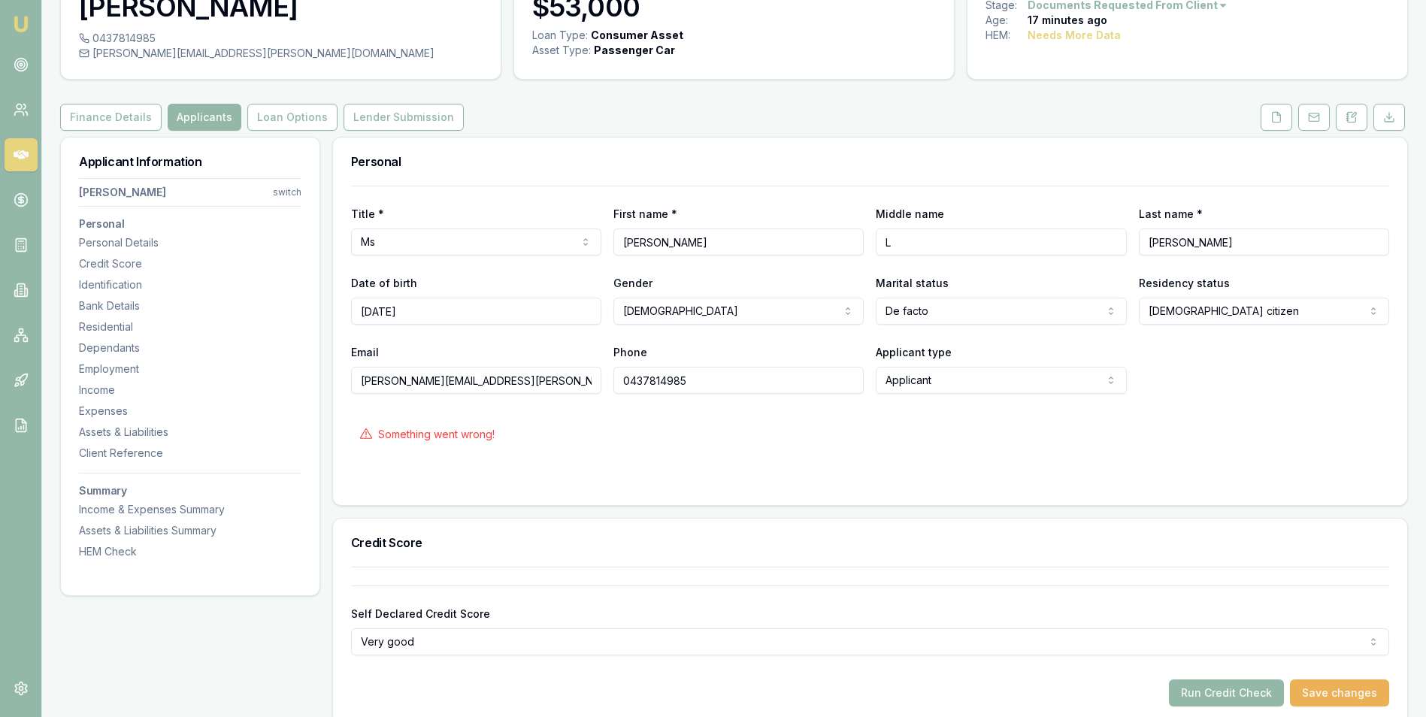
scroll to position [75, 0]
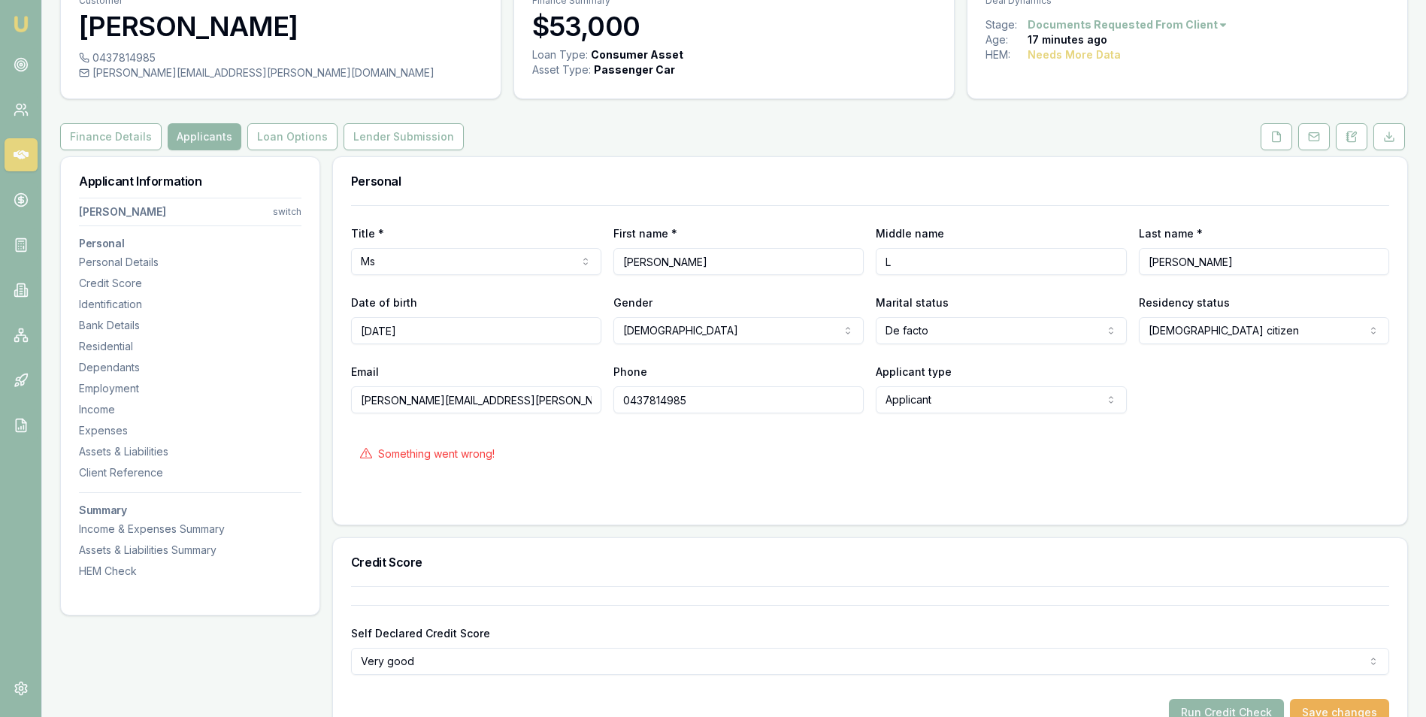
click at [595, 447] on div "Something went wrong!" at bounding box center [870, 453] width 1038 height 33
click at [744, 398] on input "0437814985" at bounding box center [738, 399] width 250 height 27
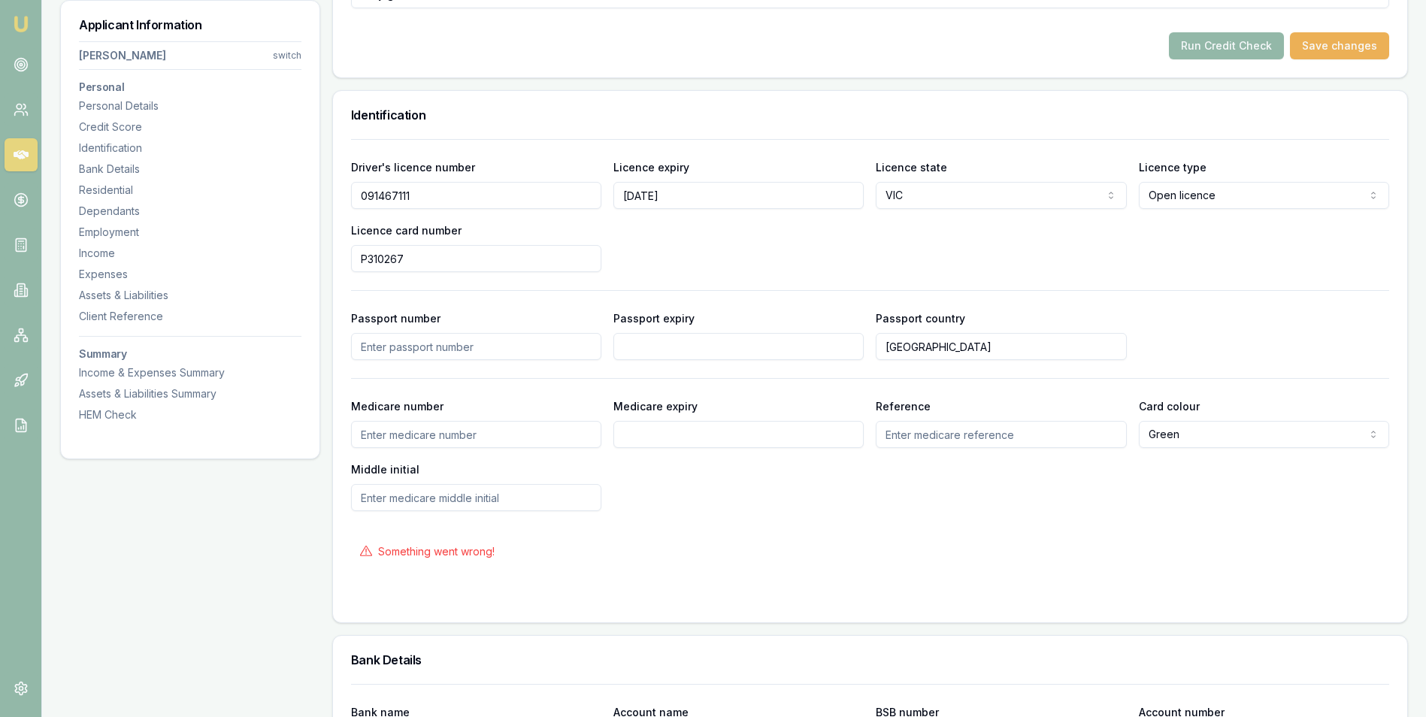
scroll to position [751, 0]
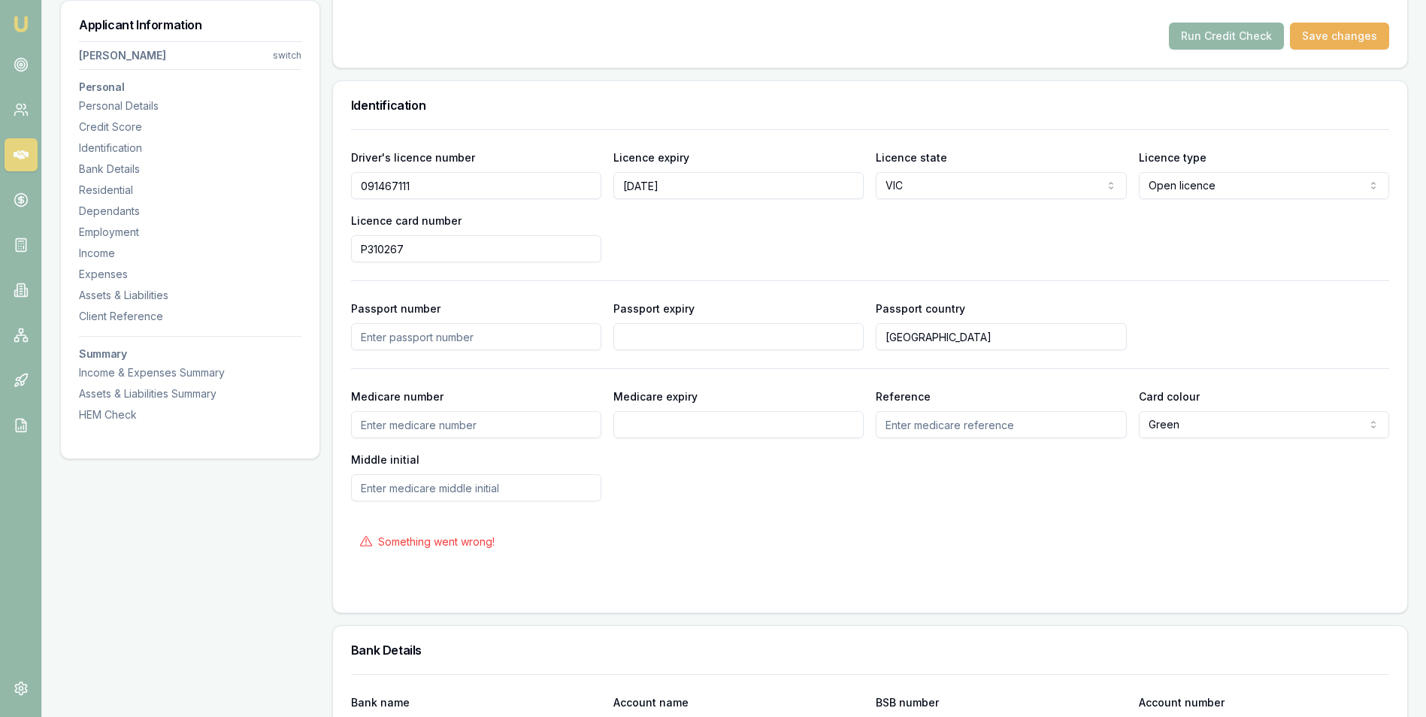
click at [456, 252] on input "P310267" at bounding box center [476, 248] width 250 height 27
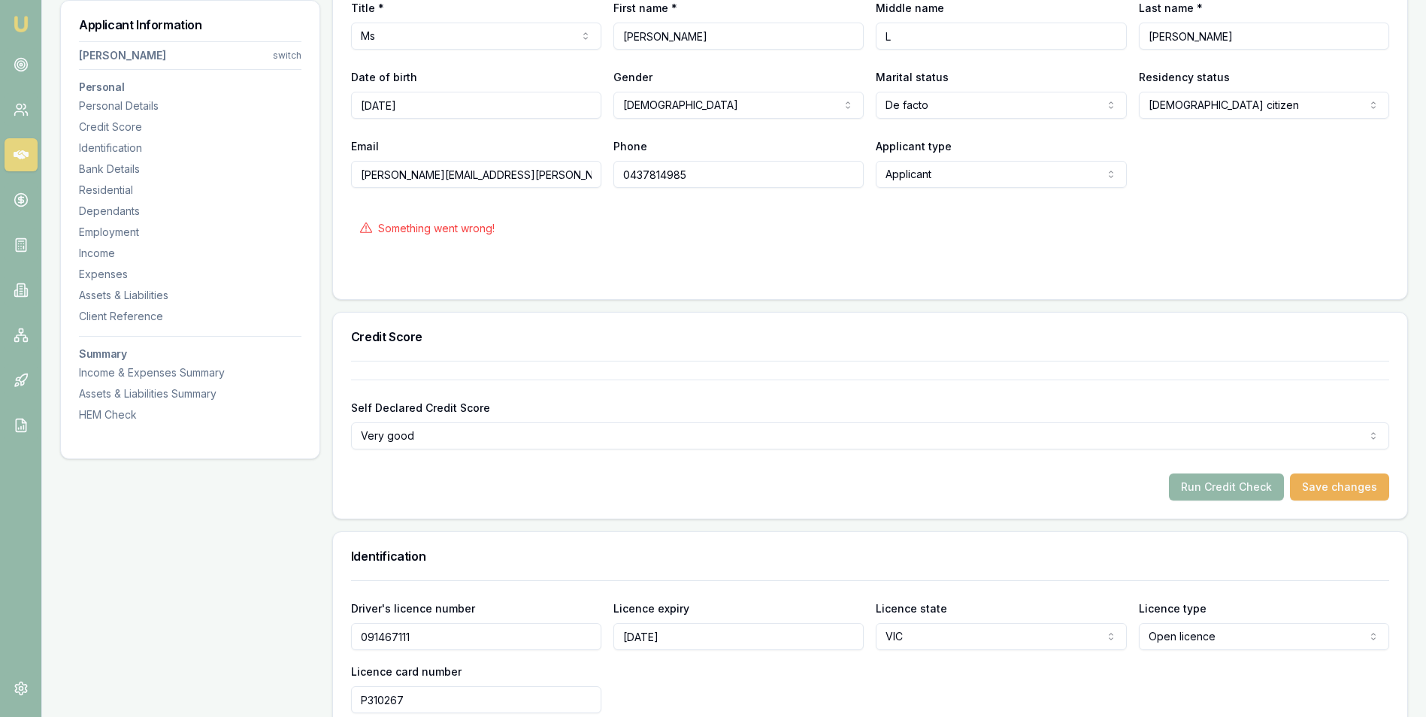
scroll to position [0, 0]
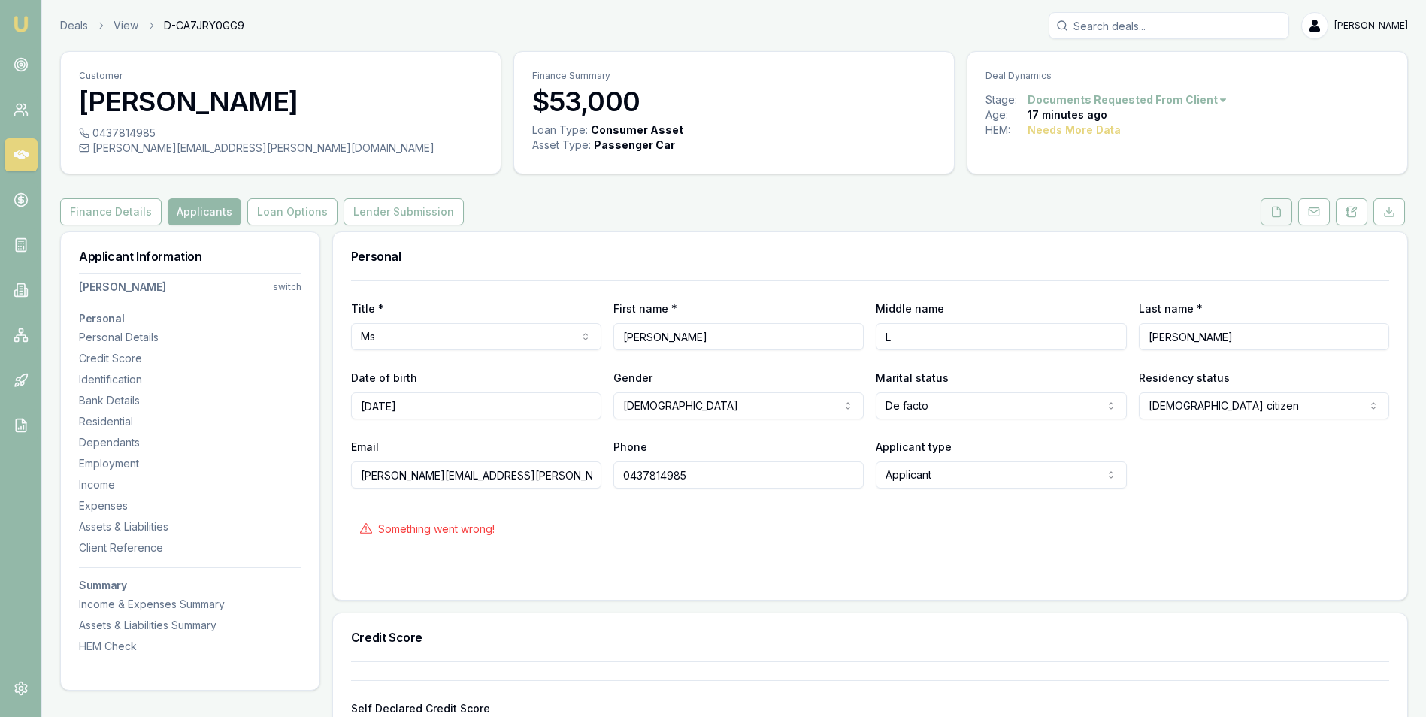
click at [1278, 207] on icon at bounding box center [1276, 212] width 12 height 12
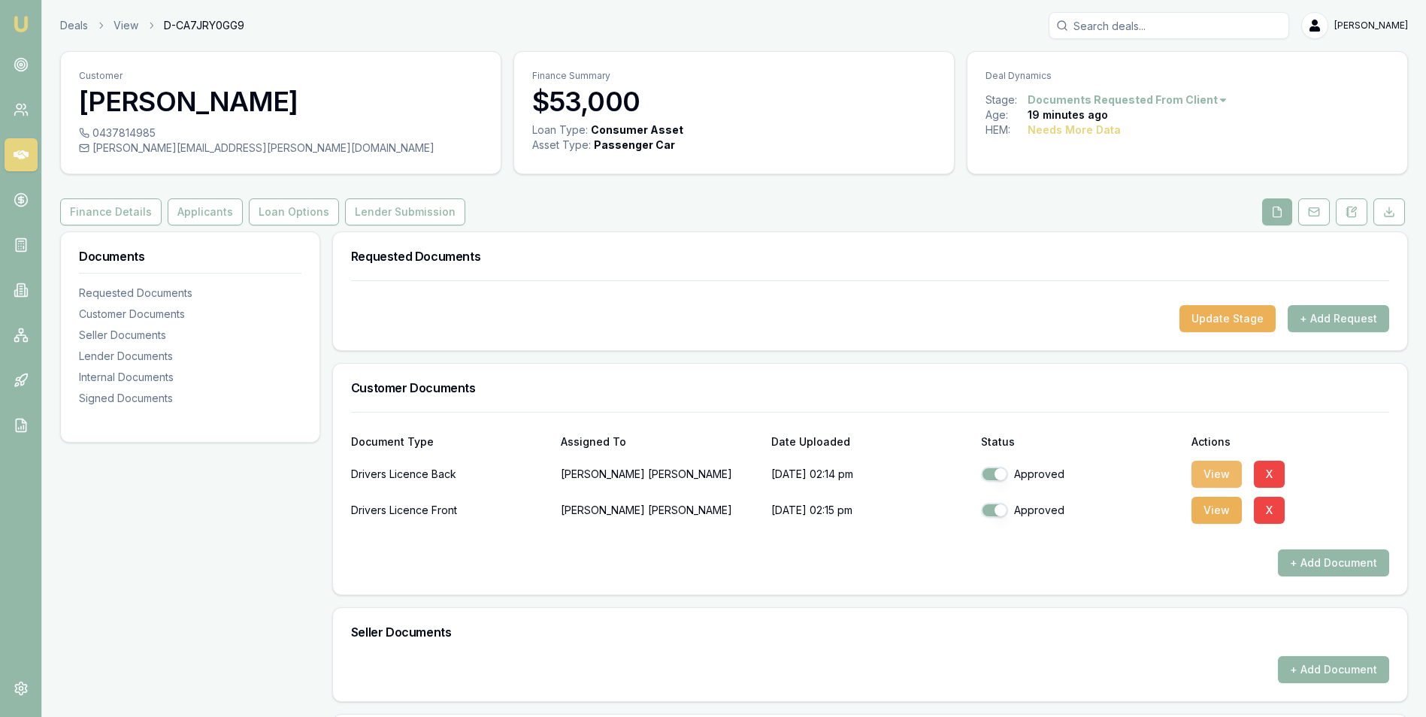
click at [1213, 467] on button "View" at bounding box center [1216, 474] width 50 height 27
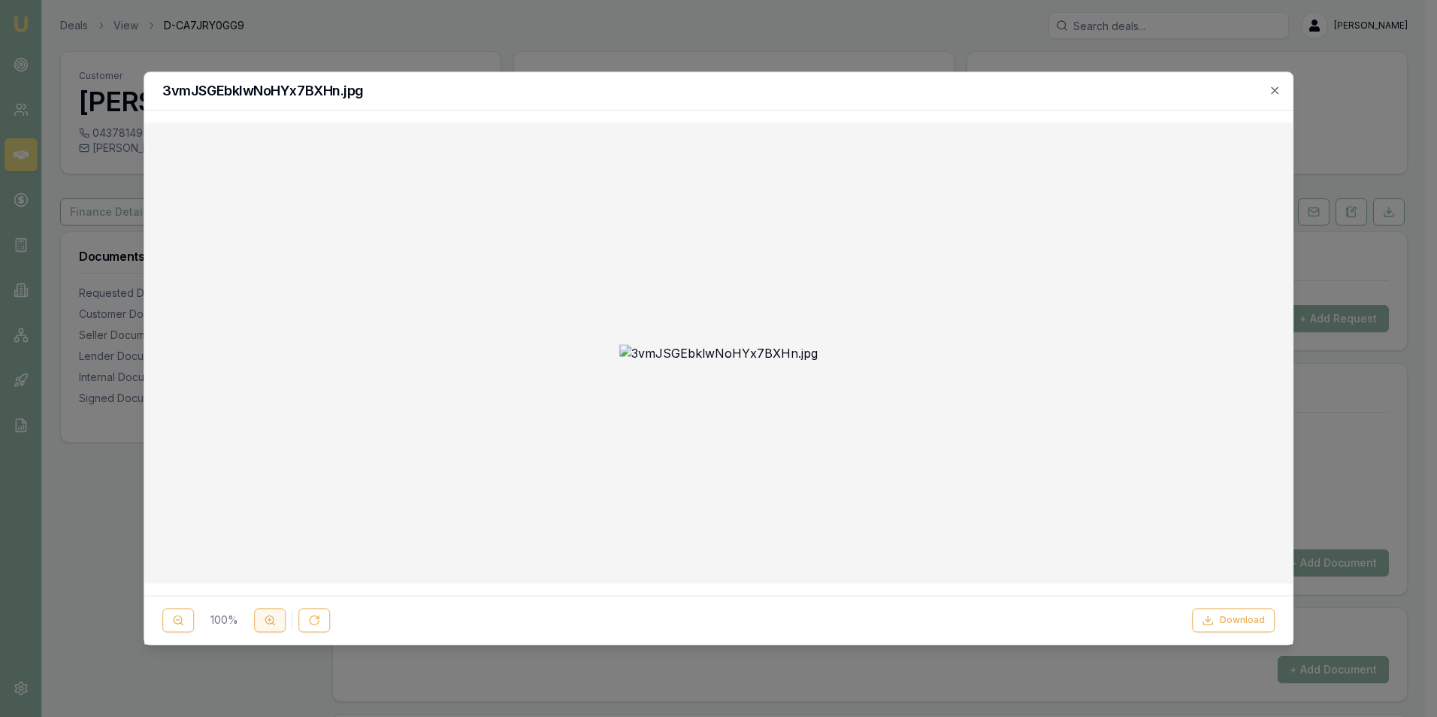
click at [264, 619] on icon at bounding box center [270, 621] width 12 height 12
drag, startPoint x: 1273, startPoint y: 91, endPoint x: 1251, endPoint y: 111, distance: 29.8
click at [1272, 92] on icon "button" at bounding box center [1274, 90] width 12 height 12
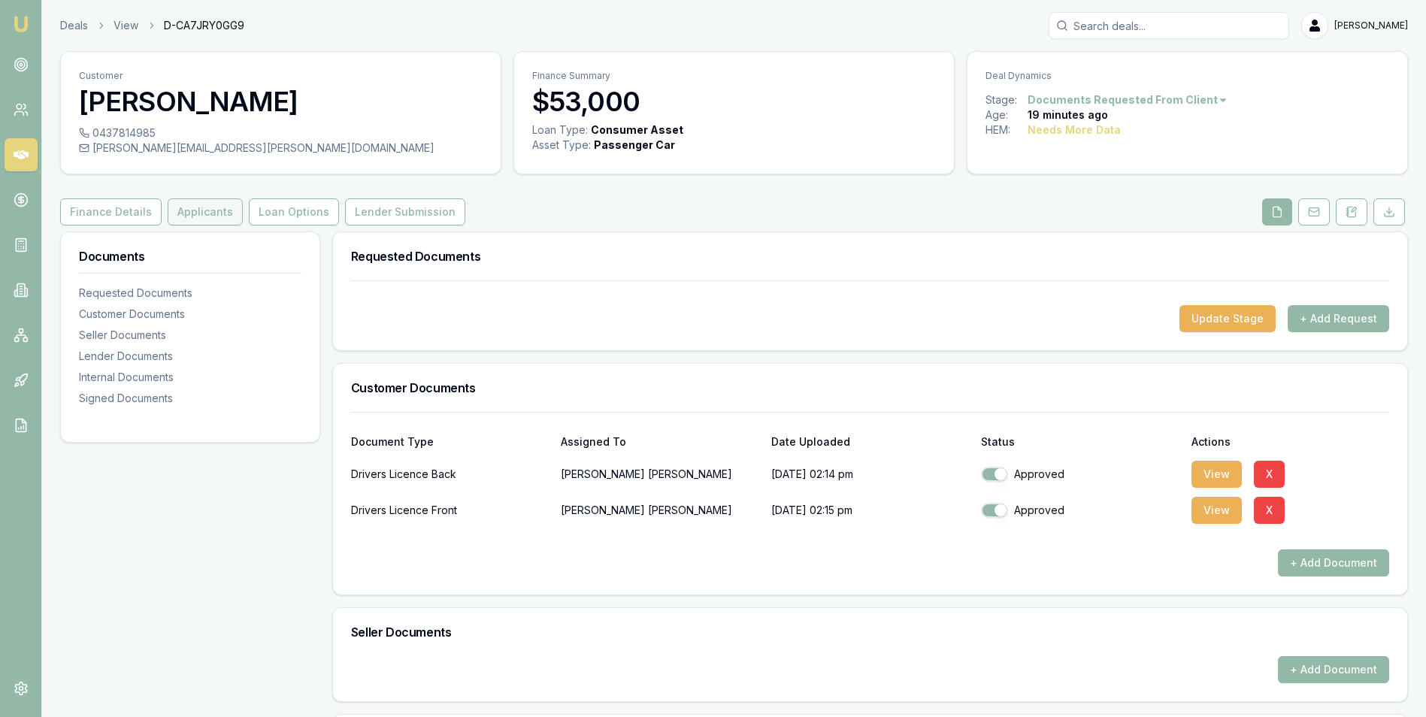
click at [204, 210] on button "Applicants" at bounding box center [205, 211] width 75 height 27
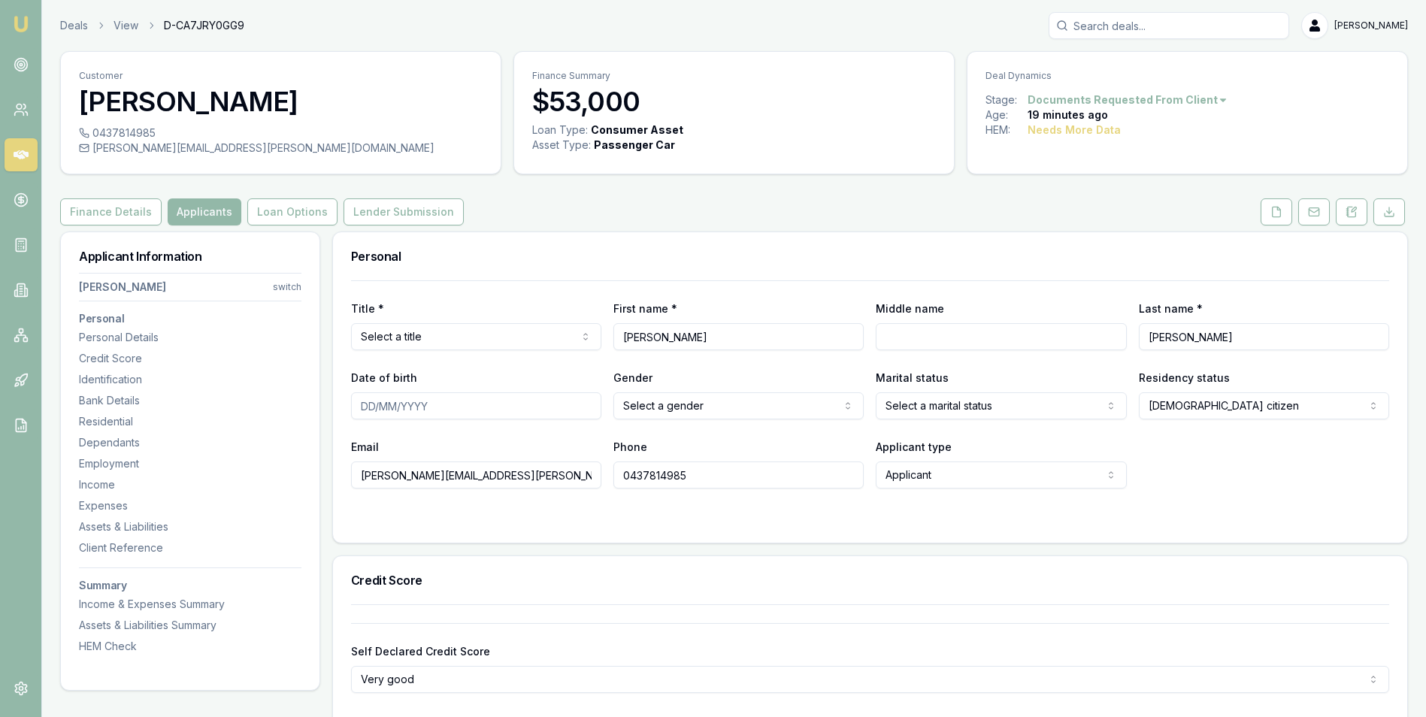
click at [464, 331] on html "Emu Broker Deals View D-CA7JRY0GG9 Adam Howell Toggle Menu Customer Renee Hawki…" at bounding box center [713, 358] width 1426 height 717
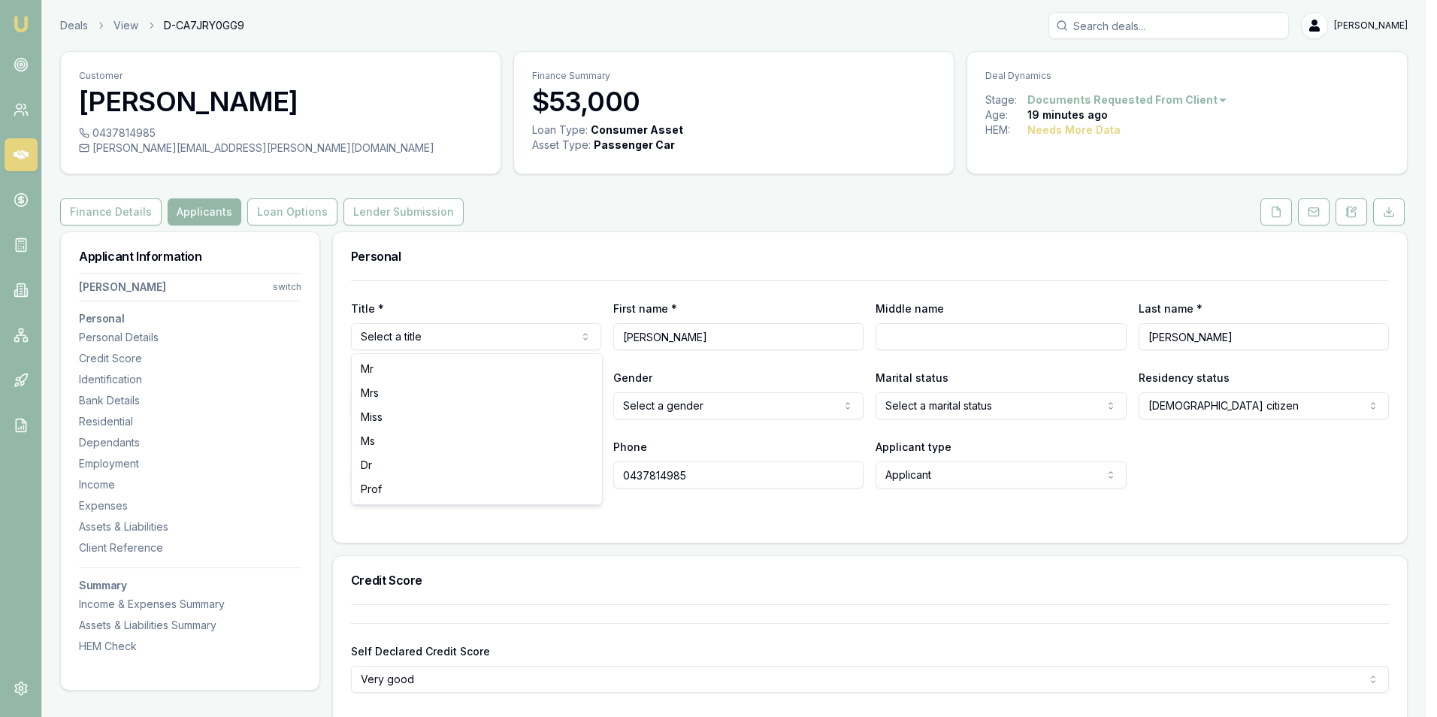
select select "Ms"
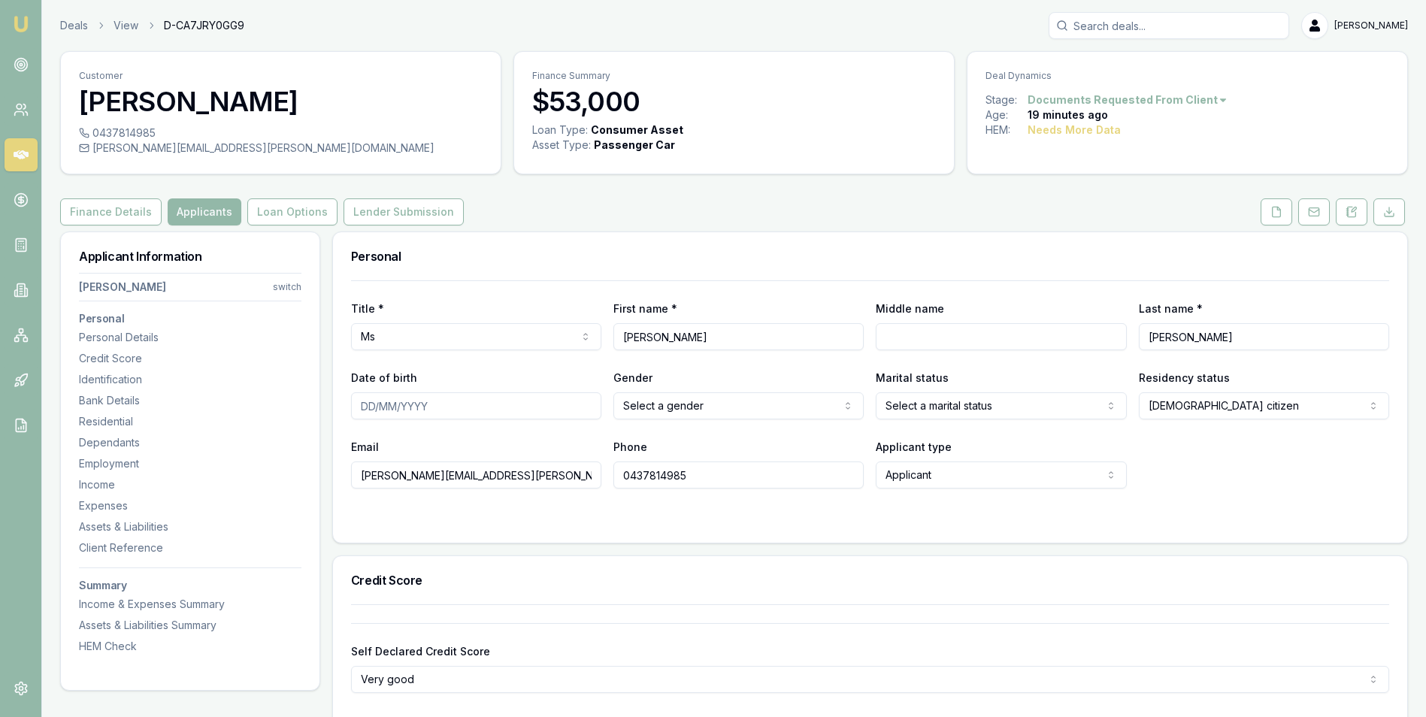
click at [936, 334] on input "Middle name" at bounding box center [1000, 336] width 250 height 27
type input "L"
click at [470, 406] on input "Date of birth" at bounding box center [476, 405] width 250 height 27
type input "[DATE]"
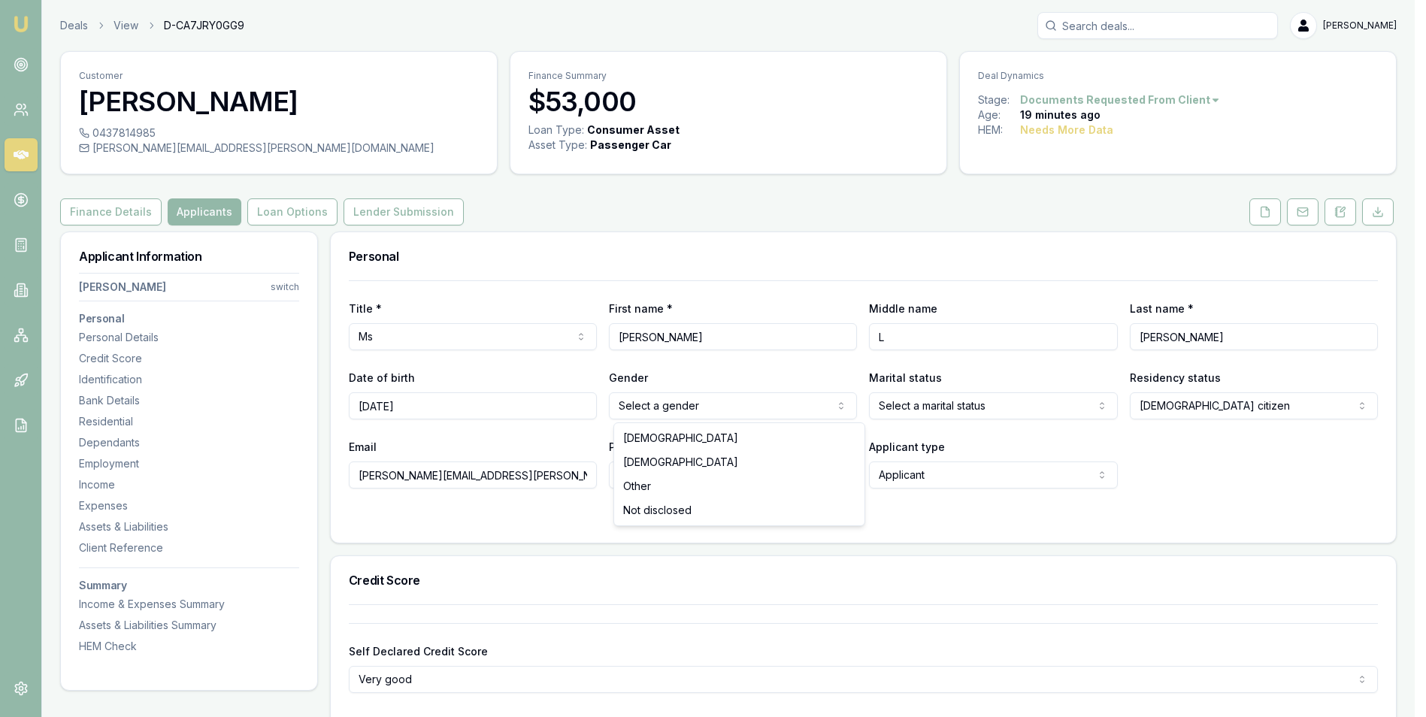
click at [667, 402] on html "Emu Broker Deals View D-CA7JRY0GG9 Adam Howell Toggle Menu Customer Renee Hawki…" at bounding box center [713, 358] width 1426 height 717
select select "FEMALE"
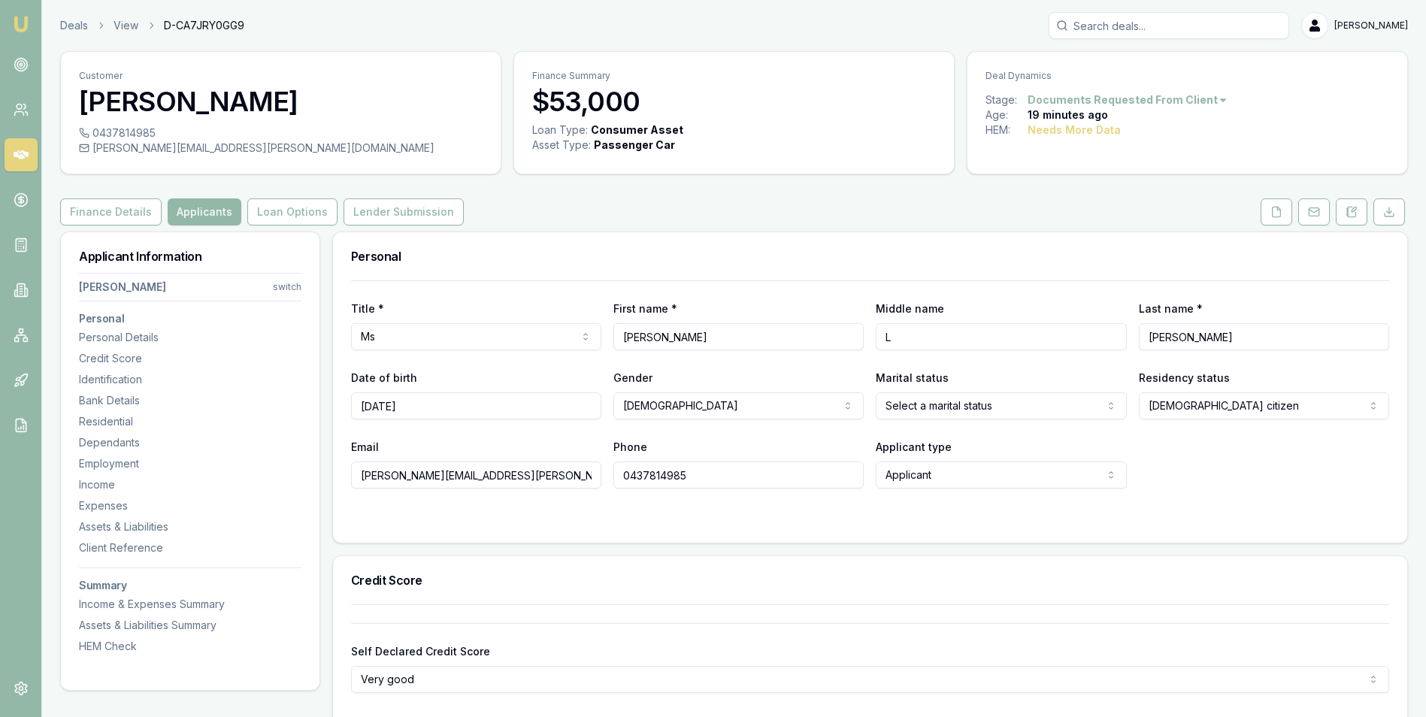
click at [926, 406] on html "Emu Broker Deals View D-CA7JRY0GG9 Adam Howell Toggle Menu Customer Renee Hawki…" at bounding box center [713, 358] width 1426 height 717
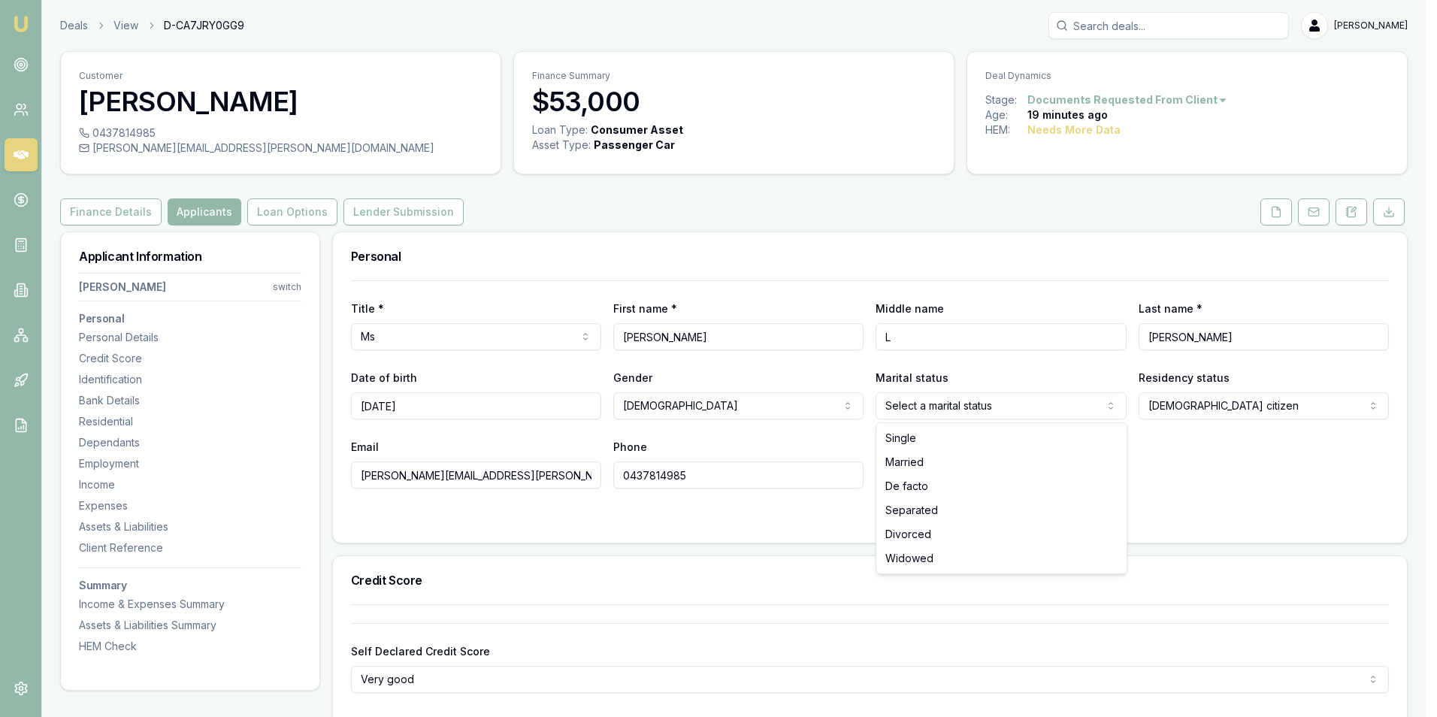
select select "DE_FACTO"
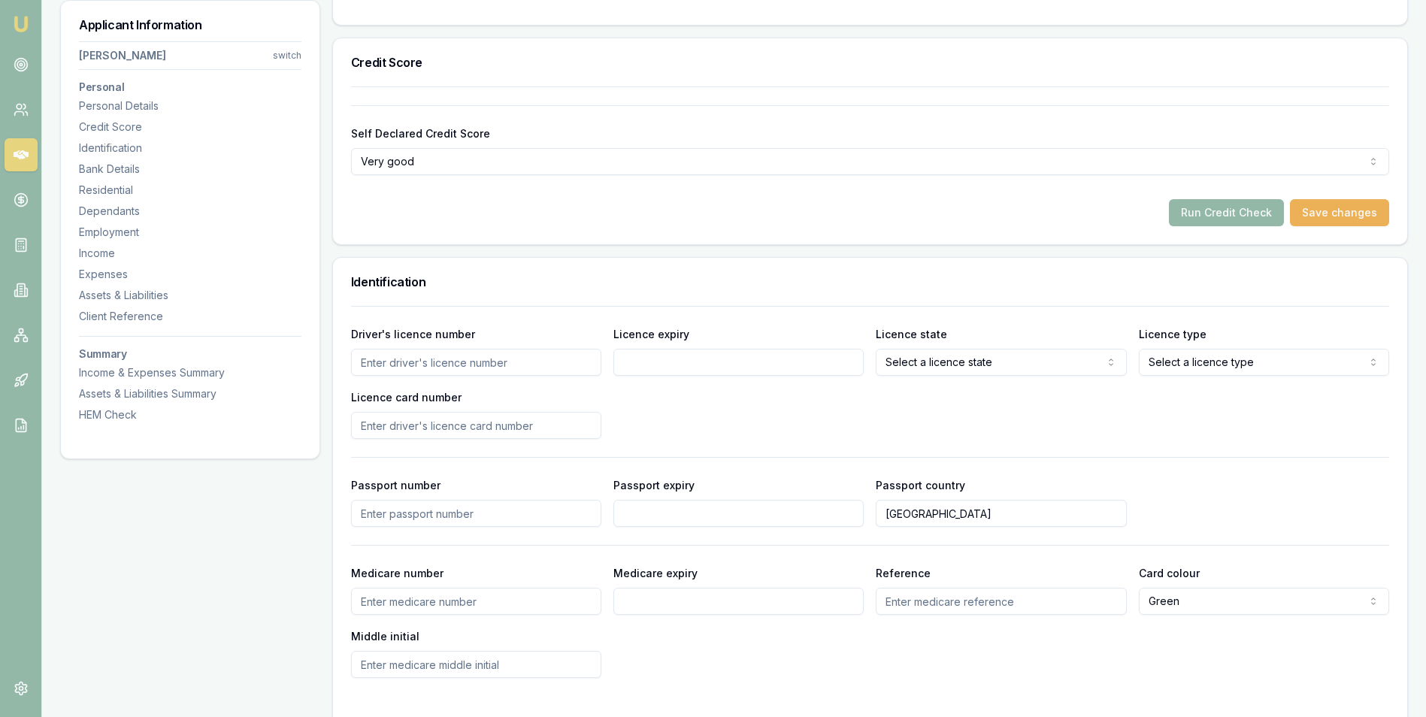
scroll to position [526, 0]
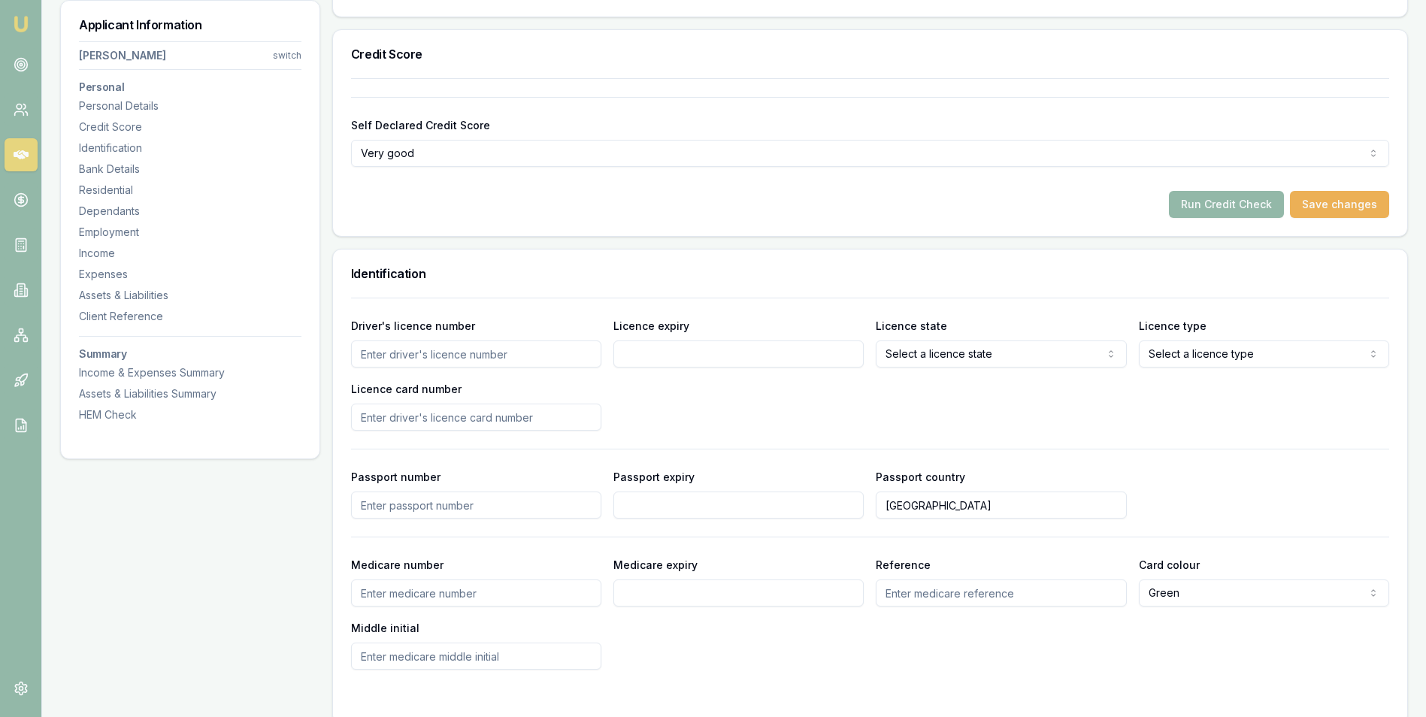
click at [461, 355] on input "Driver's licence number" at bounding box center [476, 353] width 250 height 27
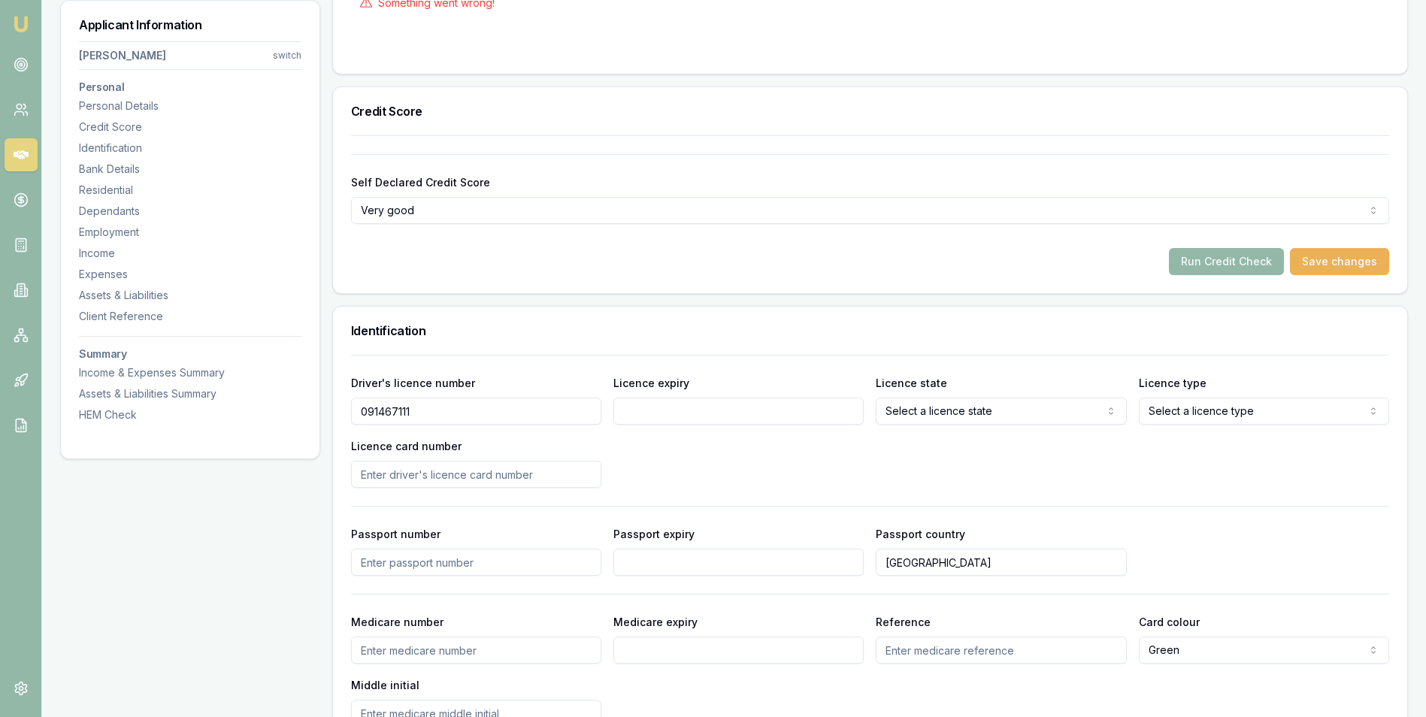
type input "091467111"
click at [779, 412] on input "Licence expiry" at bounding box center [738, 411] width 250 height 27
type input "[DATE]"
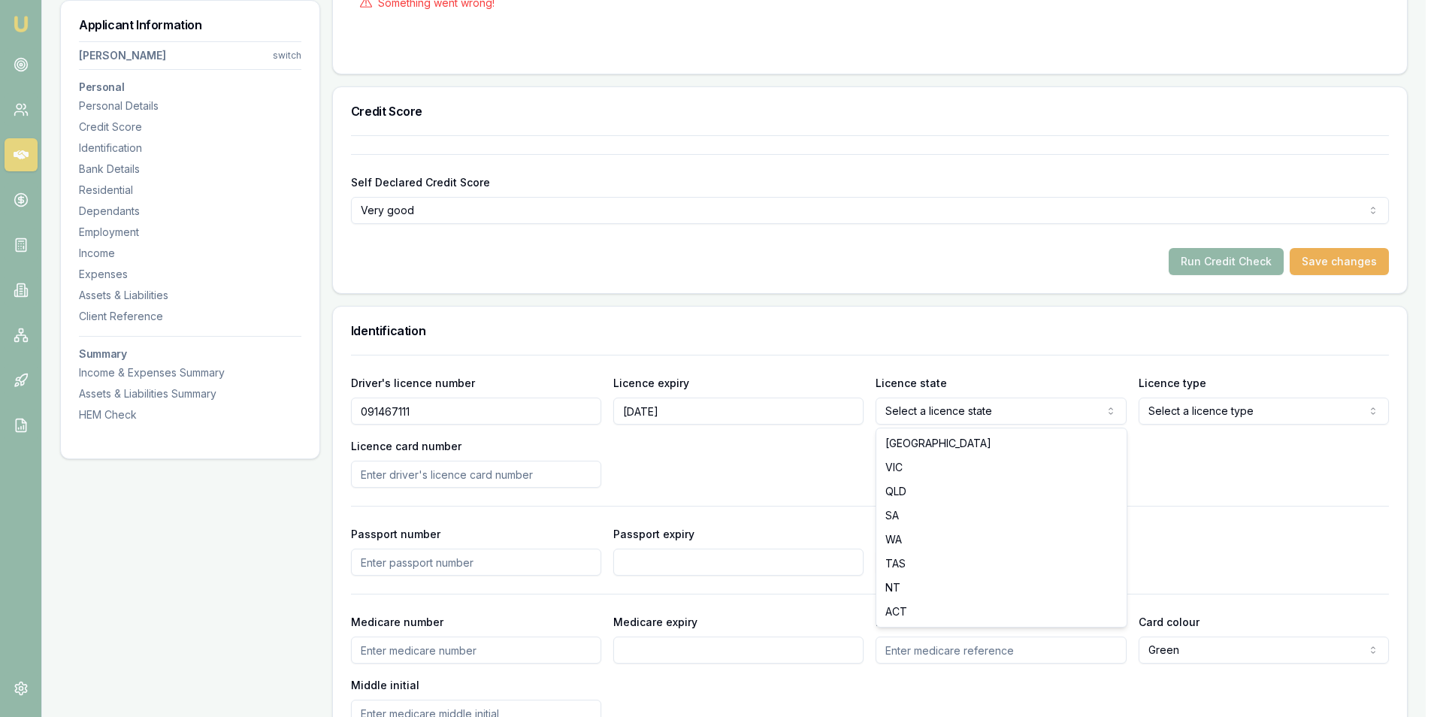
select select "VIC"
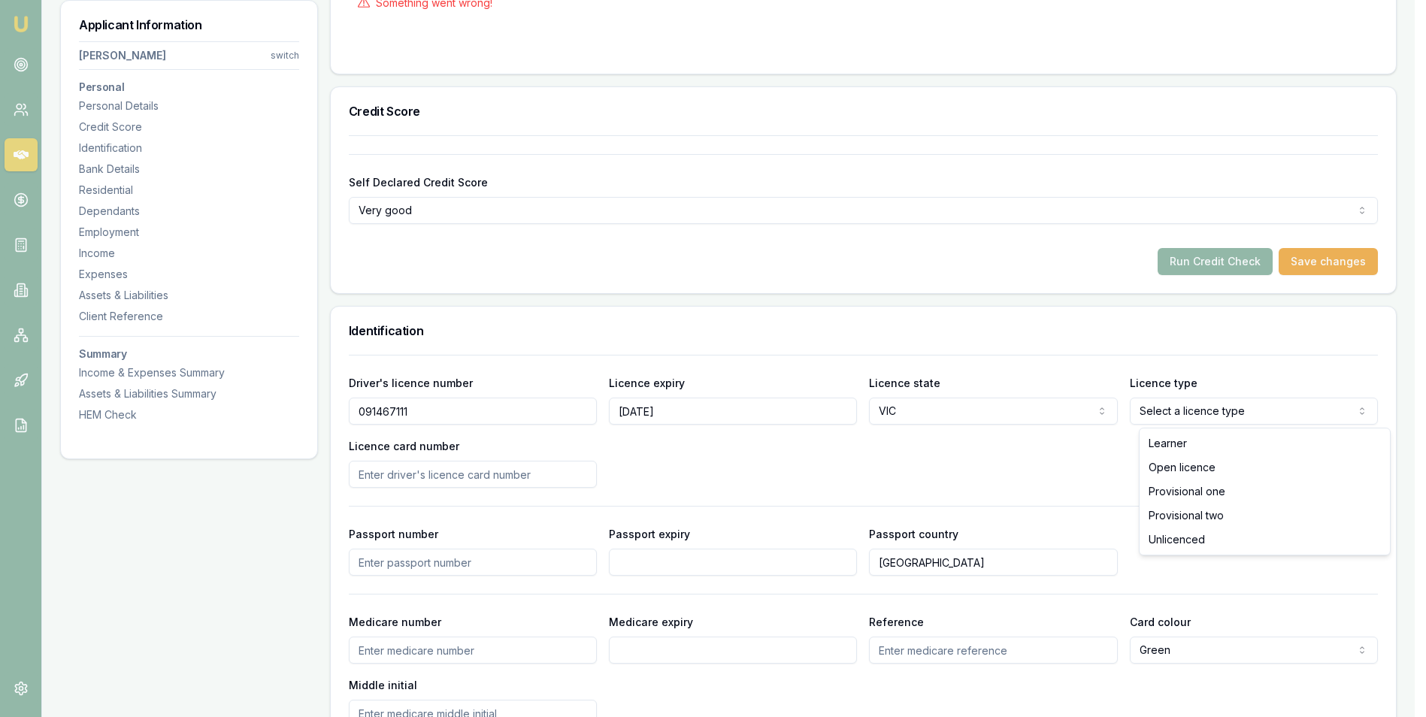
select select "OPEN_LICENCE"
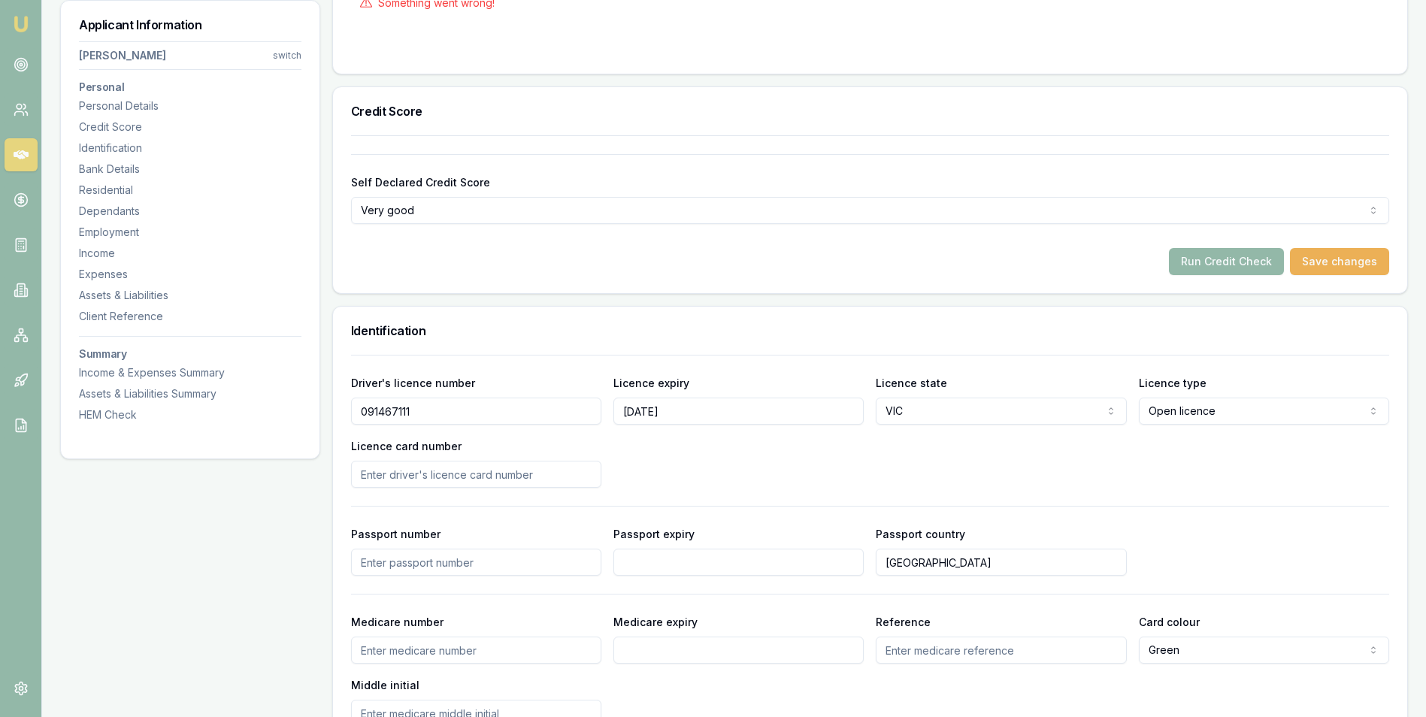
click at [451, 473] on input "Licence card number" at bounding box center [476, 474] width 250 height 27
type input "P3102697"
click at [691, 470] on div "Driver's licence number 091467111 Licence expiry 20/08/2027 Licence state VIC N…" at bounding box center [870, 430] width 1038 height 114
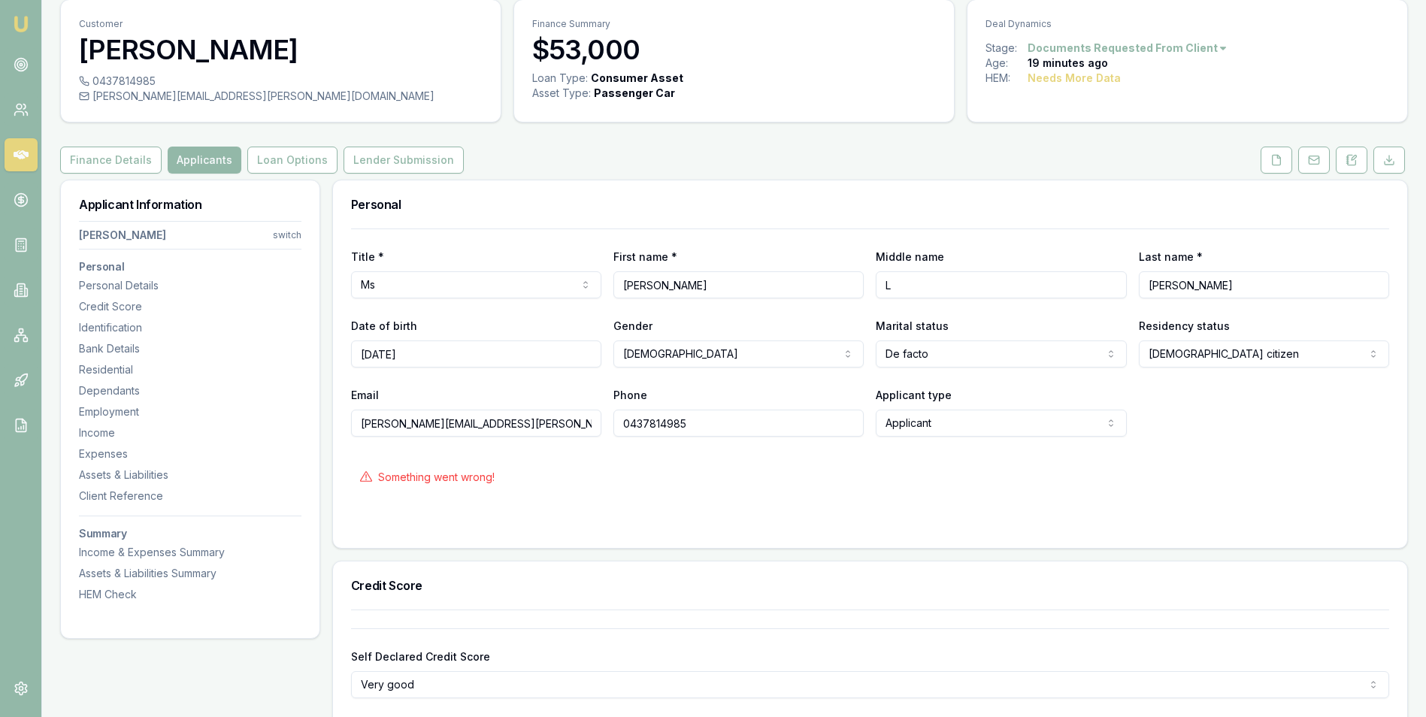
scroll to position [75, 0]
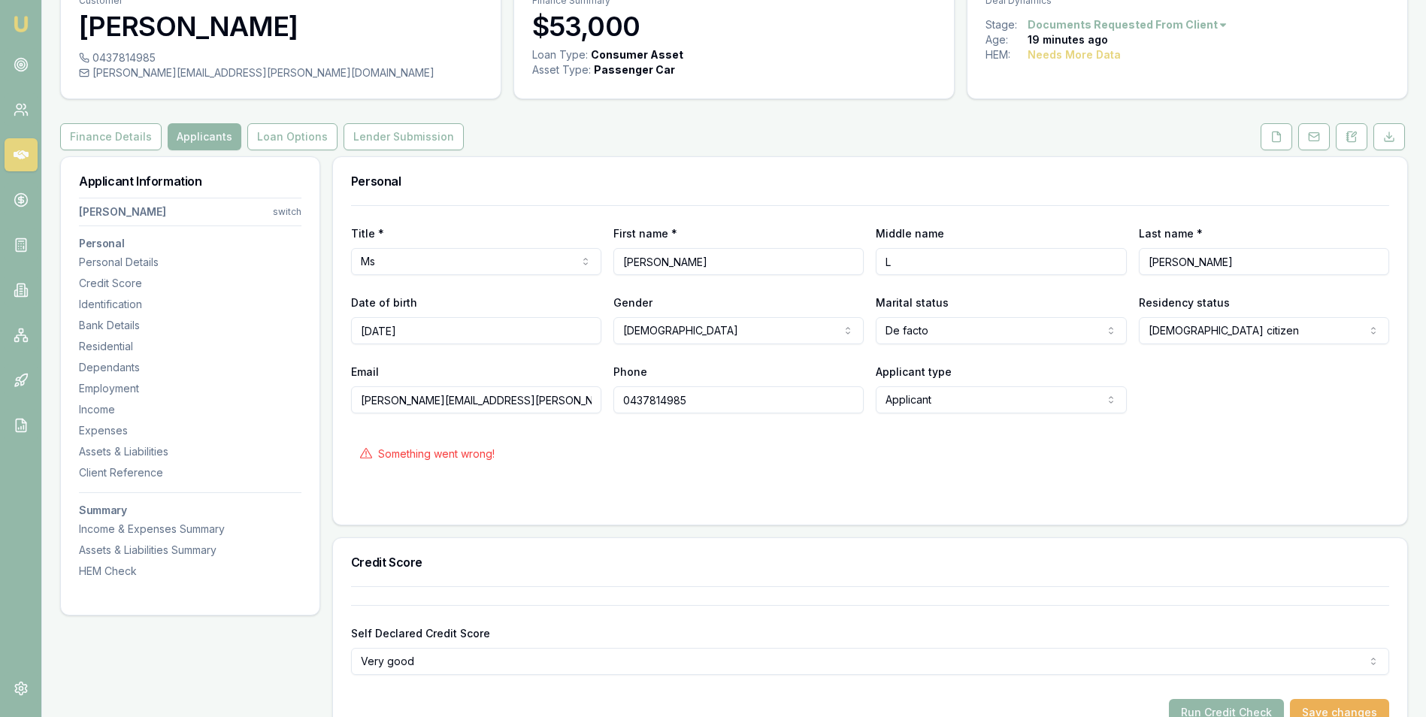
click at [540, 445] on div "Something went wrong!" at bounding box center [870, 453] width 1038 height 33
click at [537, 400] on input "[PERSON_NAME][EMAIL_ADDRESS][PERSON_NAME][DOMAIN_NAME]" at bounding box center [476, 399] width 250 height 27
click at [704, 404] on input "0437814985" at bounding box center [738, 399] width 250 height 27
click at [944, 329] on html "Emu Broker Deals View D-CA7JRY0GG9 Adam Howell Toggle Menu Customer Renee Hawki…" at bounding box center [718, 283] width 1437 height 717
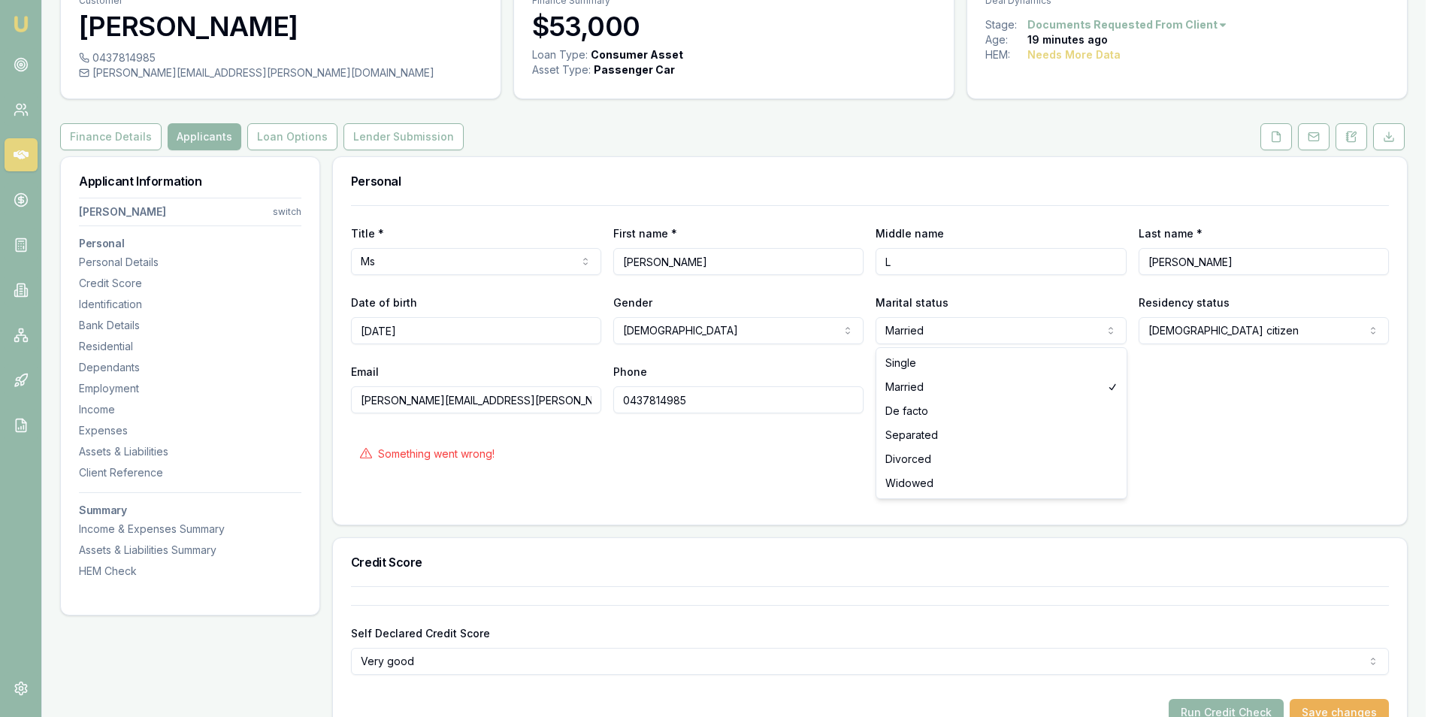
click at [953, 331] on html "Emu Broker Deals View D-CA7JRY0GG9 Adam Howell Toggle Menu Customer Renee Hawki…" at bounding box center [718, 283] width 1437 height 717
select select "DE_FACTO"
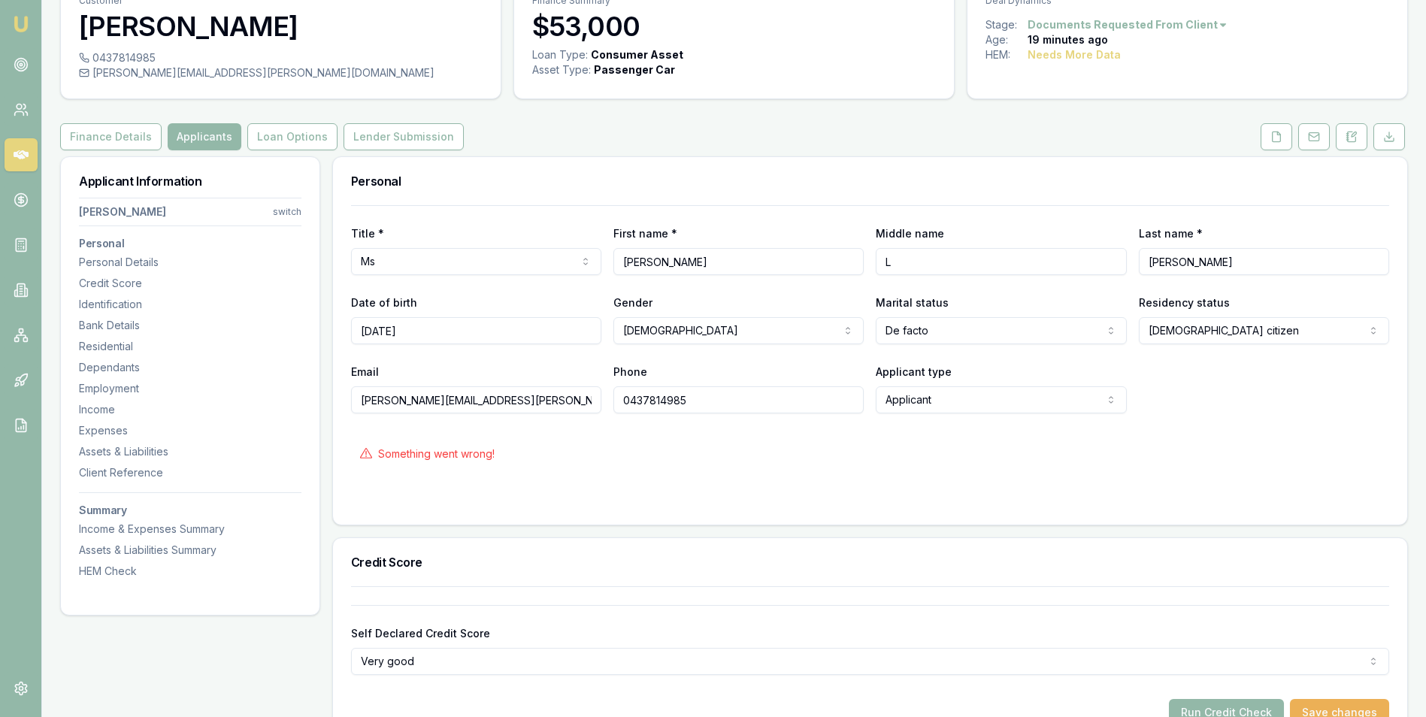
click at [449, 332] on input "[DATE]" at bounding box center [476, 330] width 250 height 27
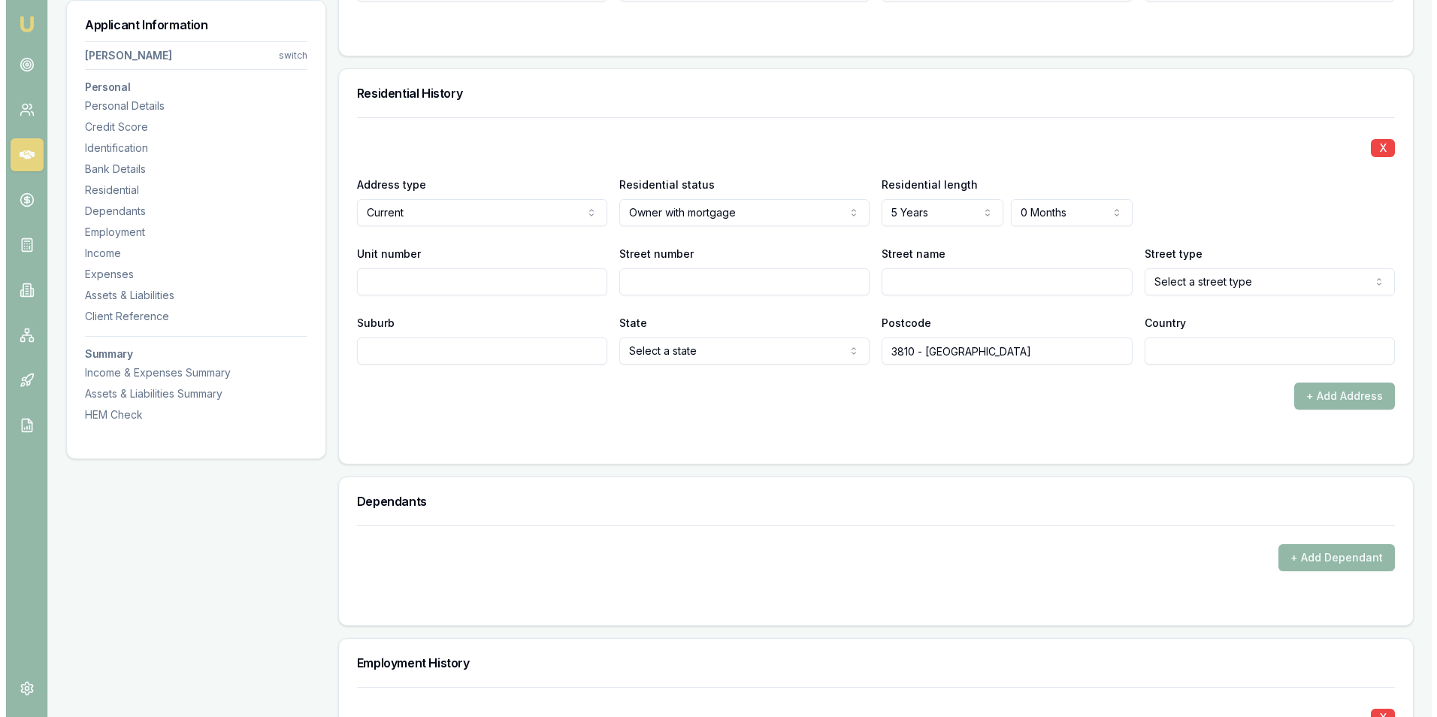
scroll to position [1503, 0]
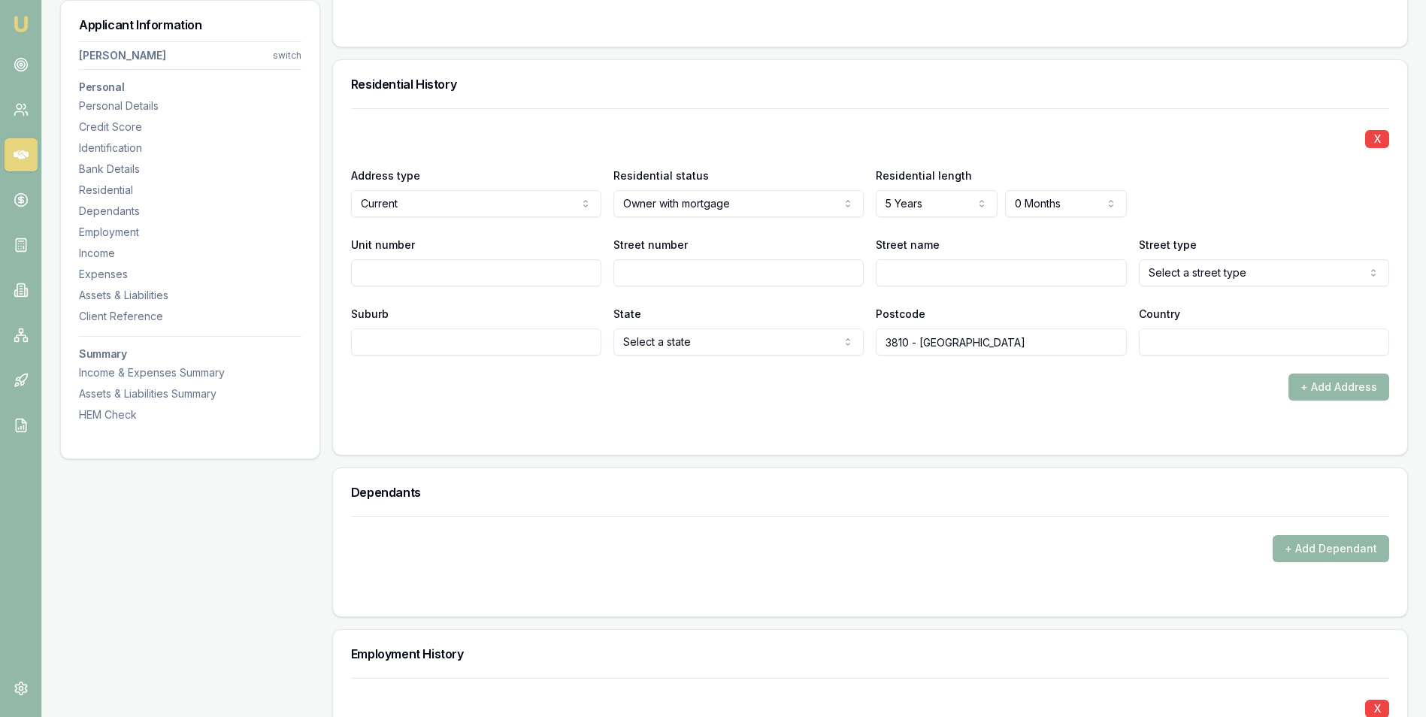
select select
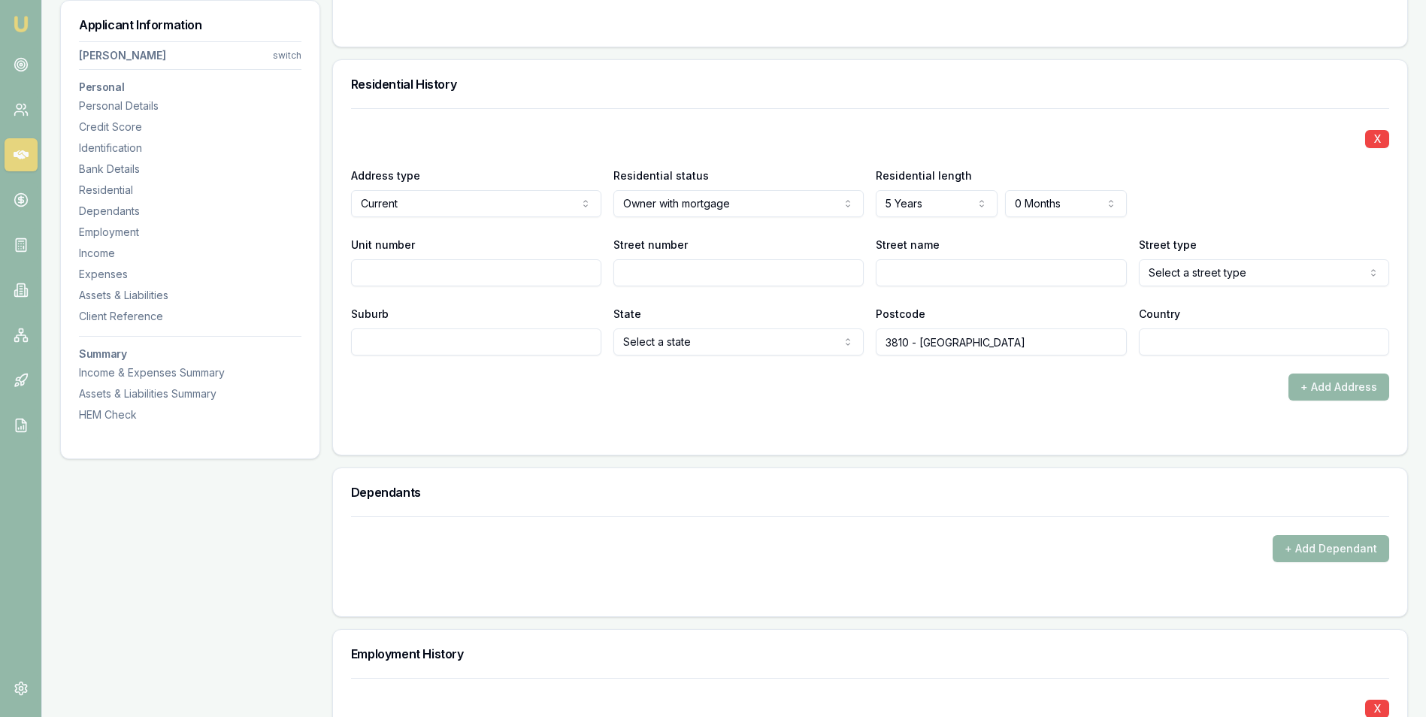
click at [667, 275] on input "Street number" at bounding box center [738, 272] width 250 height 27
type input "8"
click at [915, 278] on input "Street name" at bounding box center [1000, 272] width 250 height 27
type input "Hull"
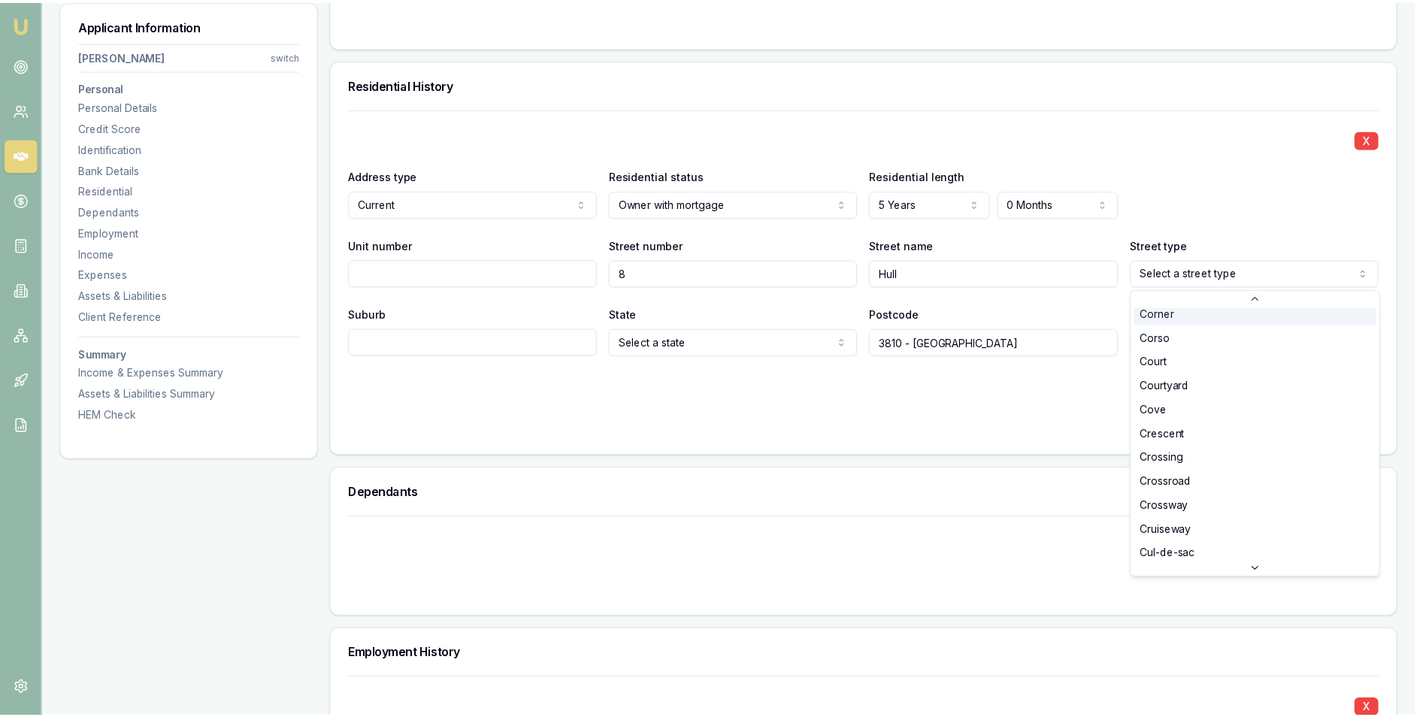
scroll to position [851, 0]
select select "Crescent"
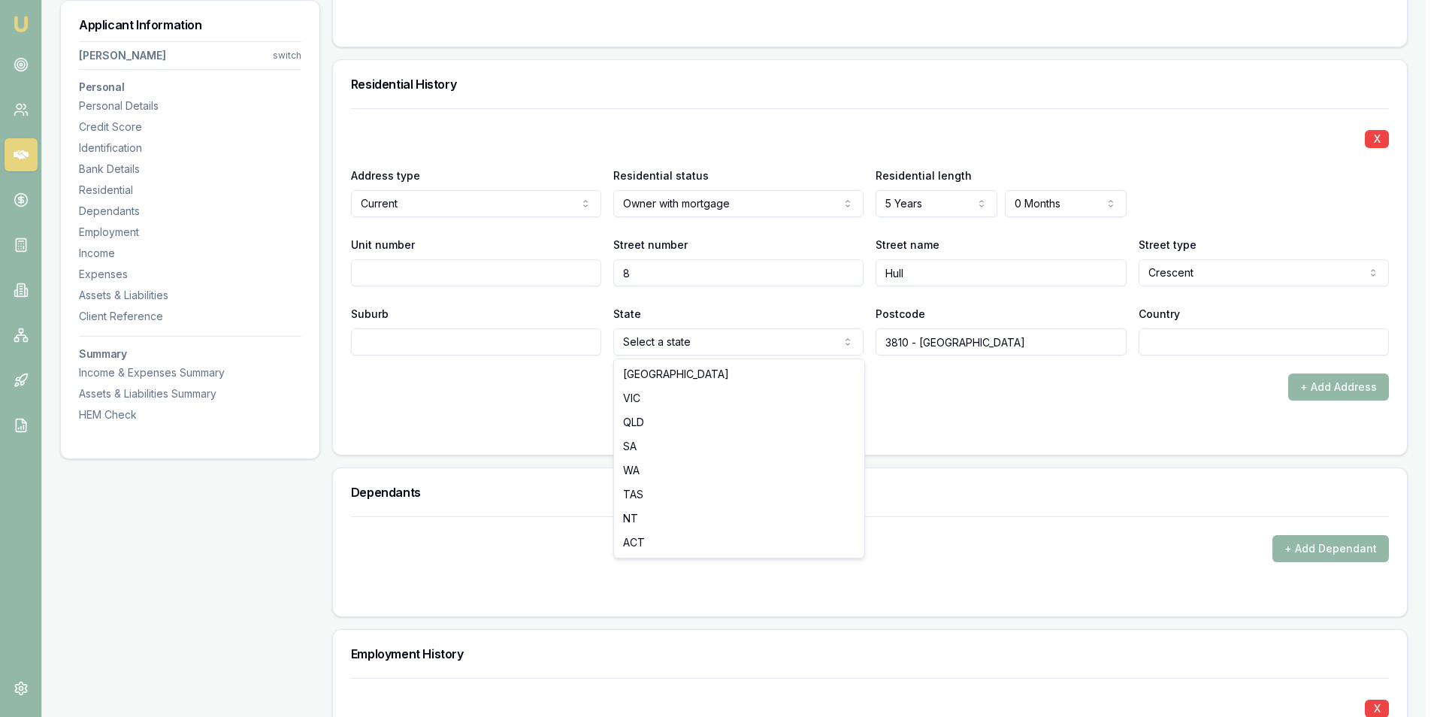
select select "VIC"
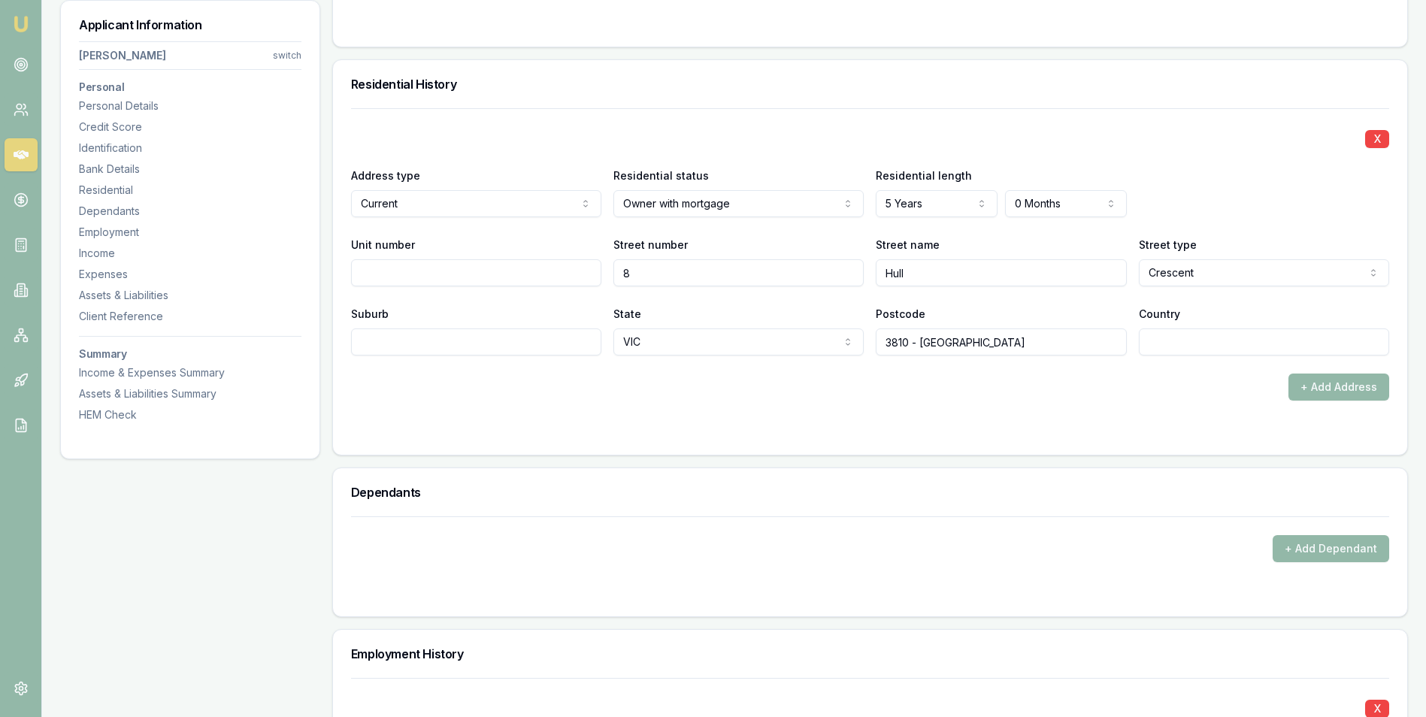
click at [464, 346] on input "Suburb" at bounding box center [476, 341] width 250 height 27
type input "[GEOGRAPHIC_DATA]"
click at [992, 344] on input "3810 - Pakenham" at bounding box center [1000, 341] width 250 height 27
type input "3810"
click at [1167, 338] on input "Country" at bounding box center [1263, 341] width 250 height 27
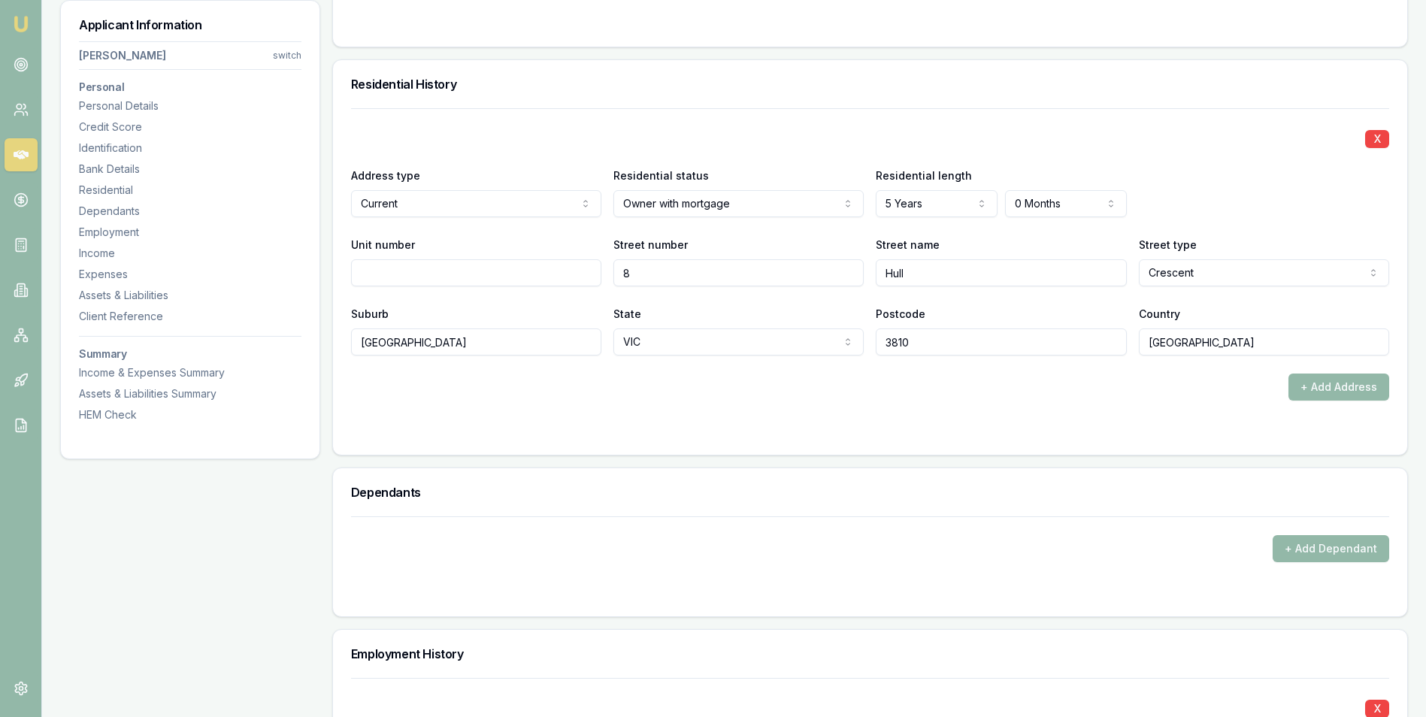
type input "[GEOGRAPHIC_DATA]"
click at [794, 380] on div "+ Add Address" at bounding box center [870, 386] width 1038 height 27
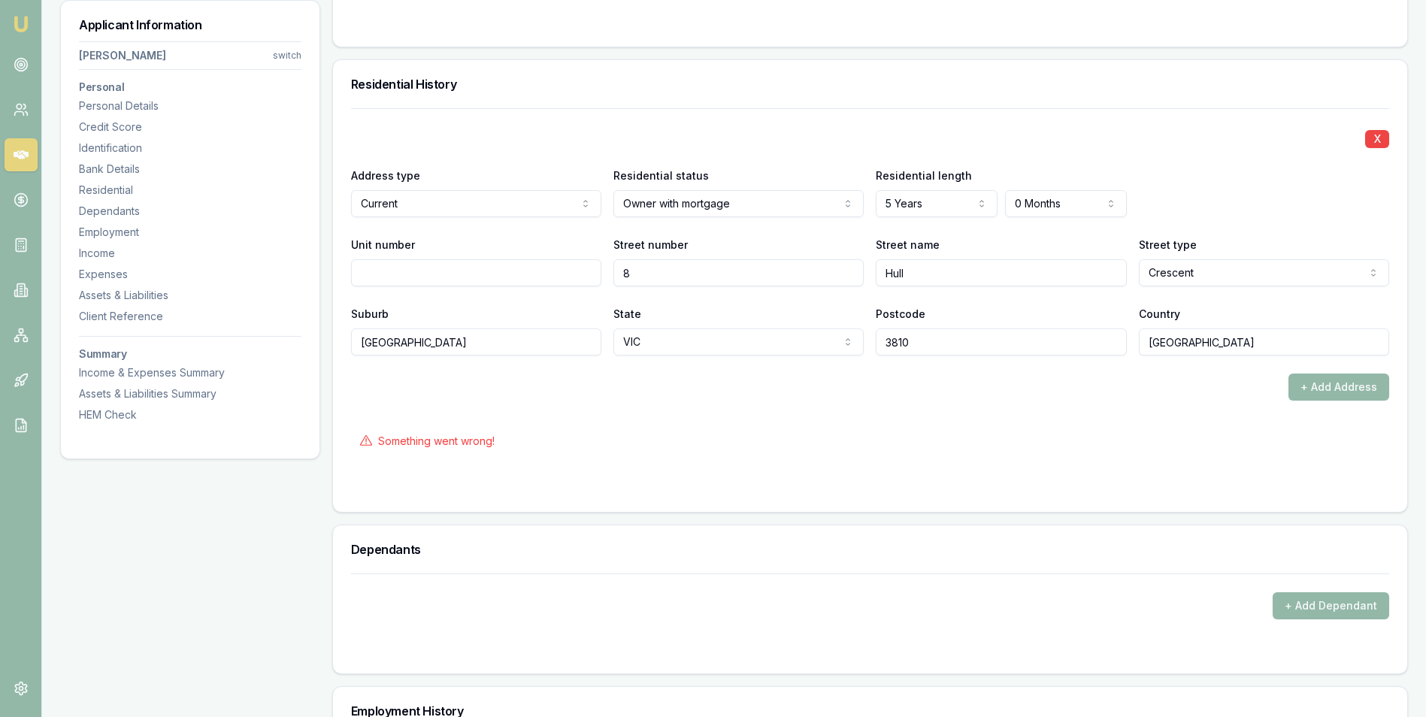
click at [599, 378] on div "+ Add Address" at bounding box center [870, 386] width 1038 height 27
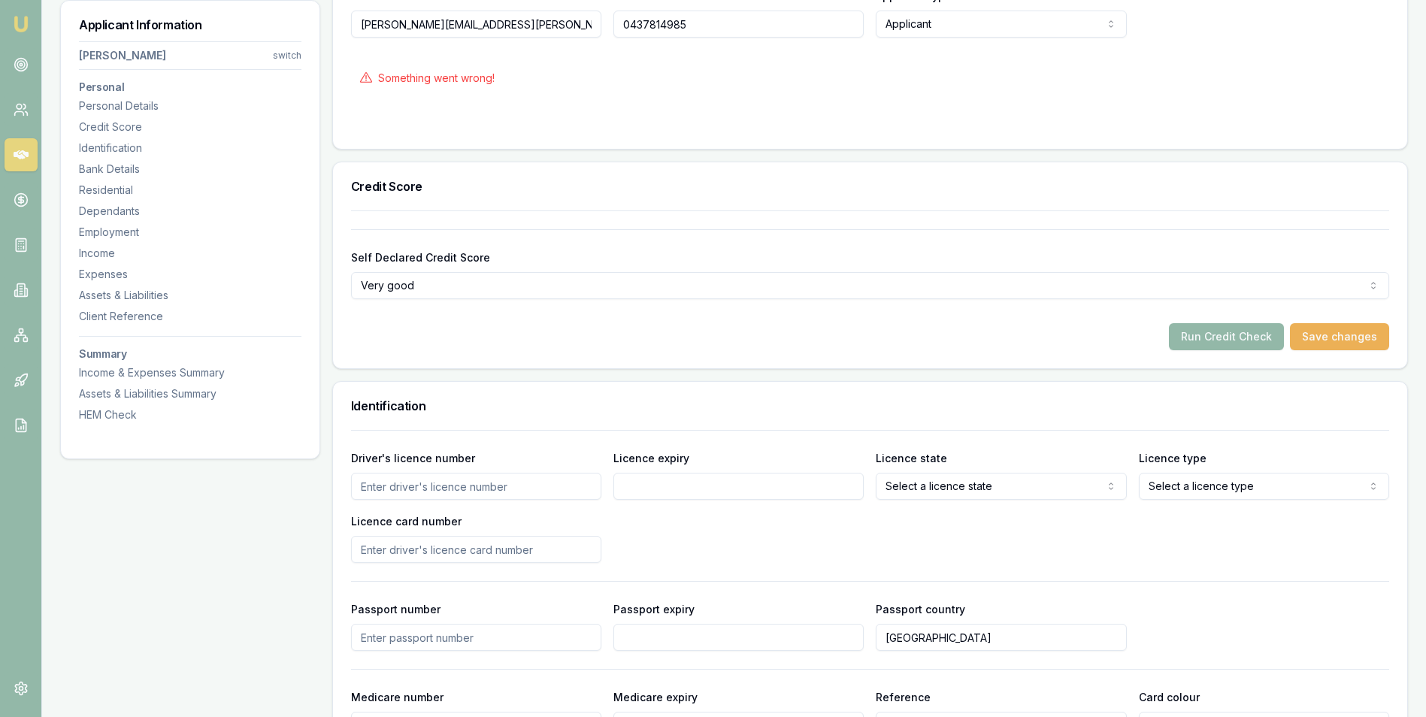
scroll to position [0, 0]
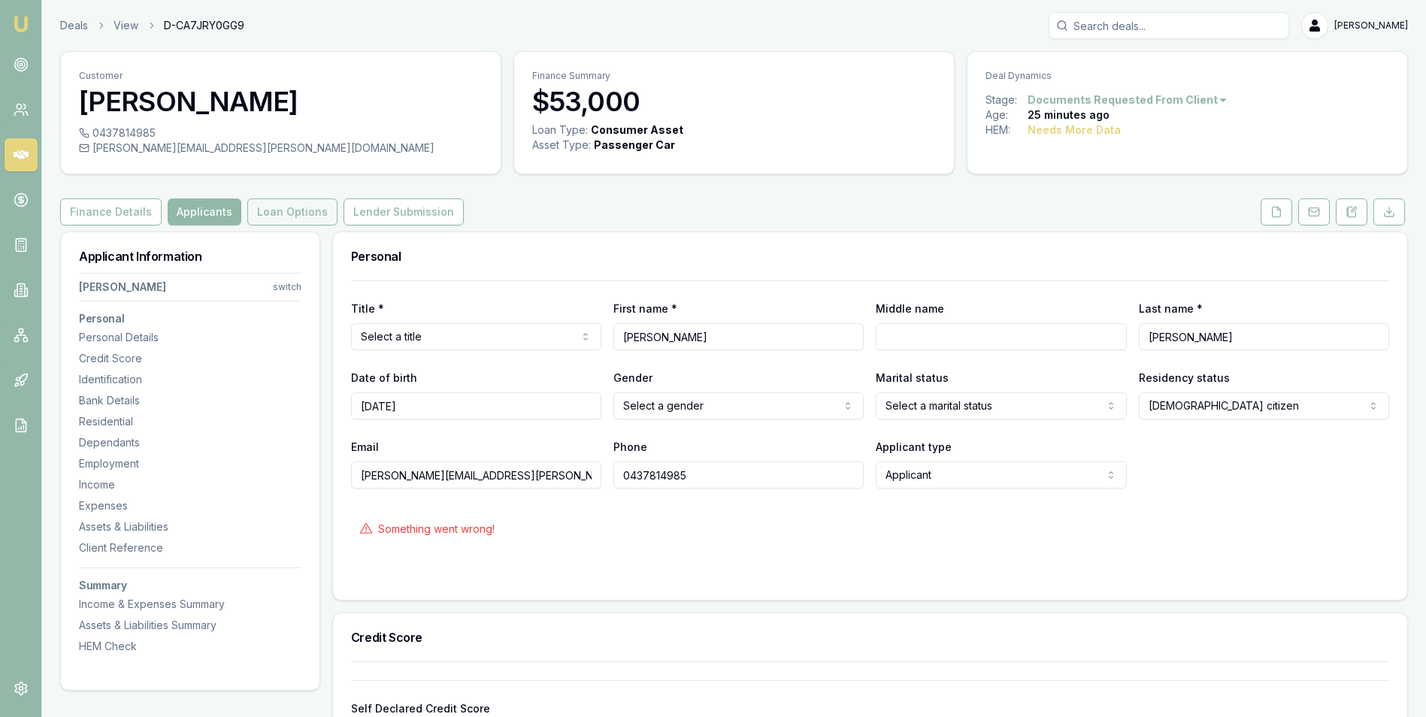
click at [287, 208] on button "Loan Options" at bounding box center [292, 211] width 90 height 27
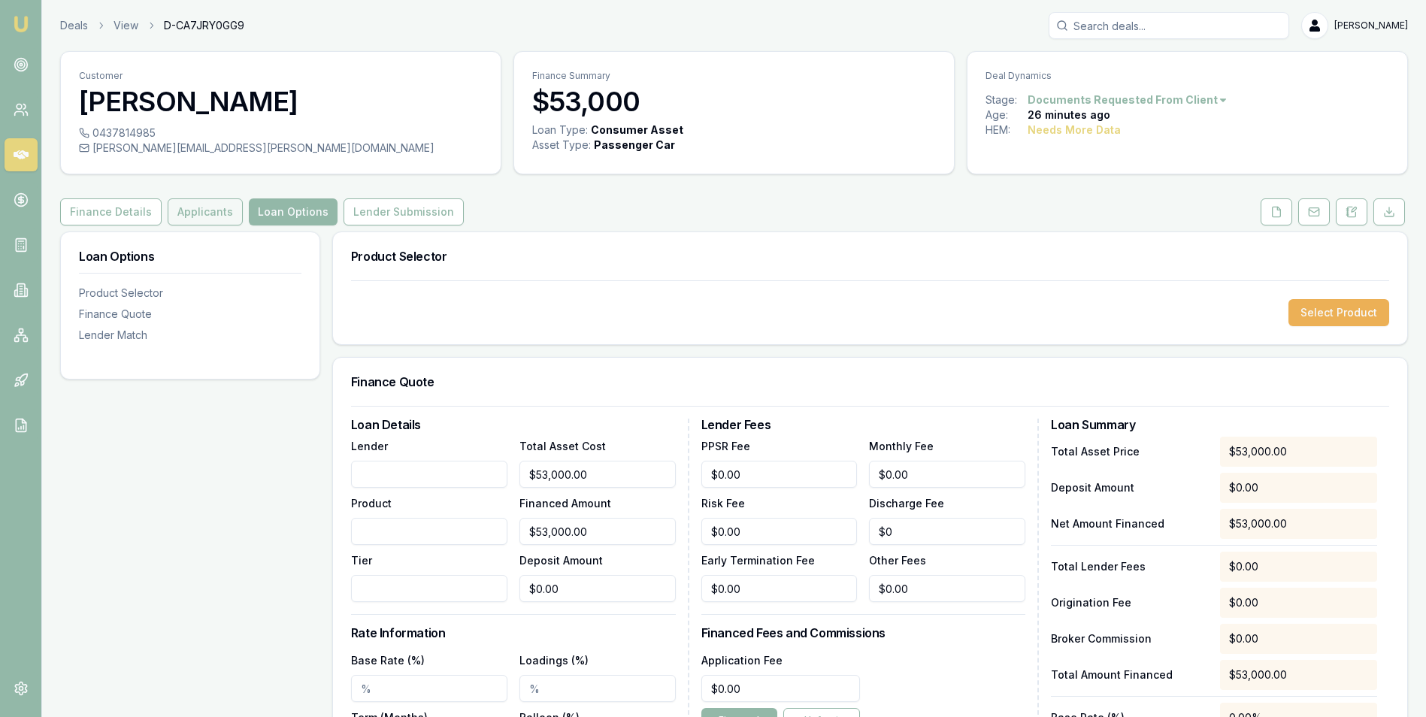
click at [207, 211] on button "Applicants" at bounding box center [205, 211] width 75 height 27
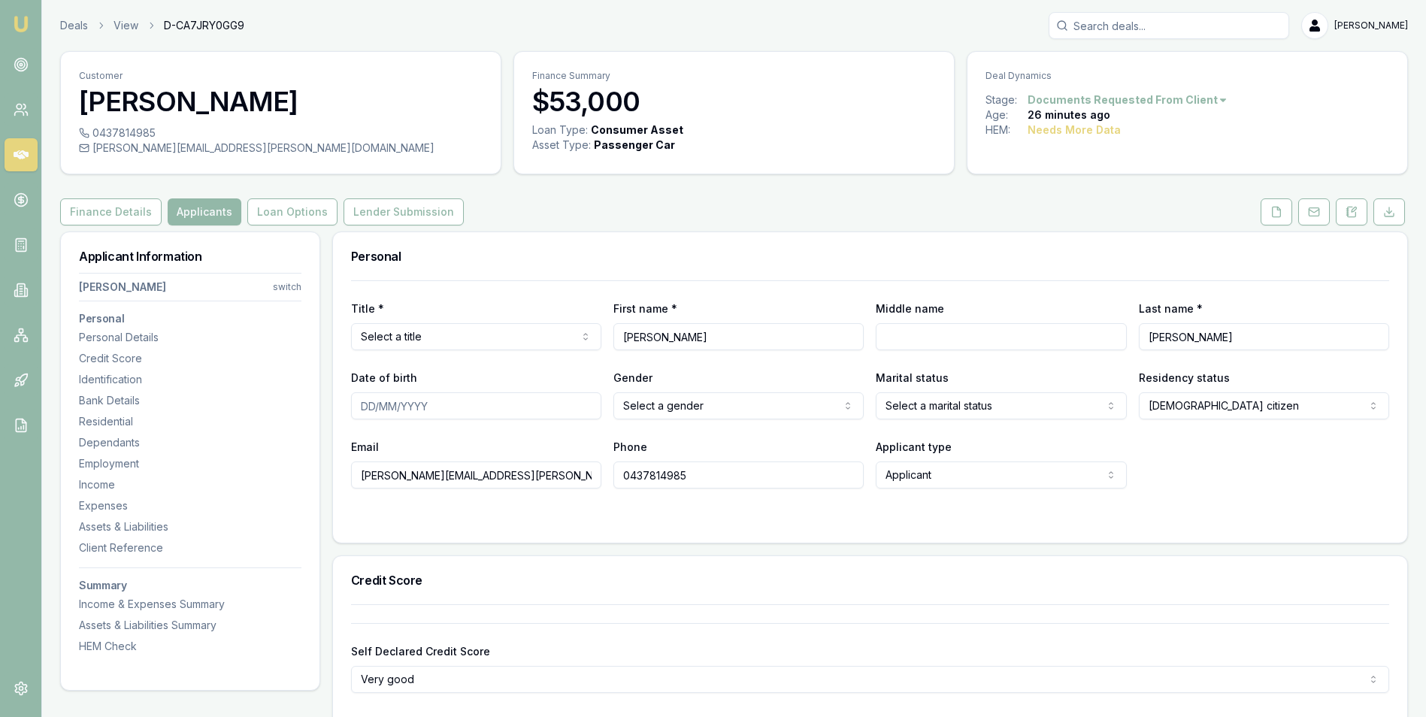
click at [448, 338] on html "Emu Broker Deals View D-CA7JRY0GG9 Adam Howell Toggle Menu Customer Renee Hawki…" at bounding box center [713, 358] width 1426 height 717
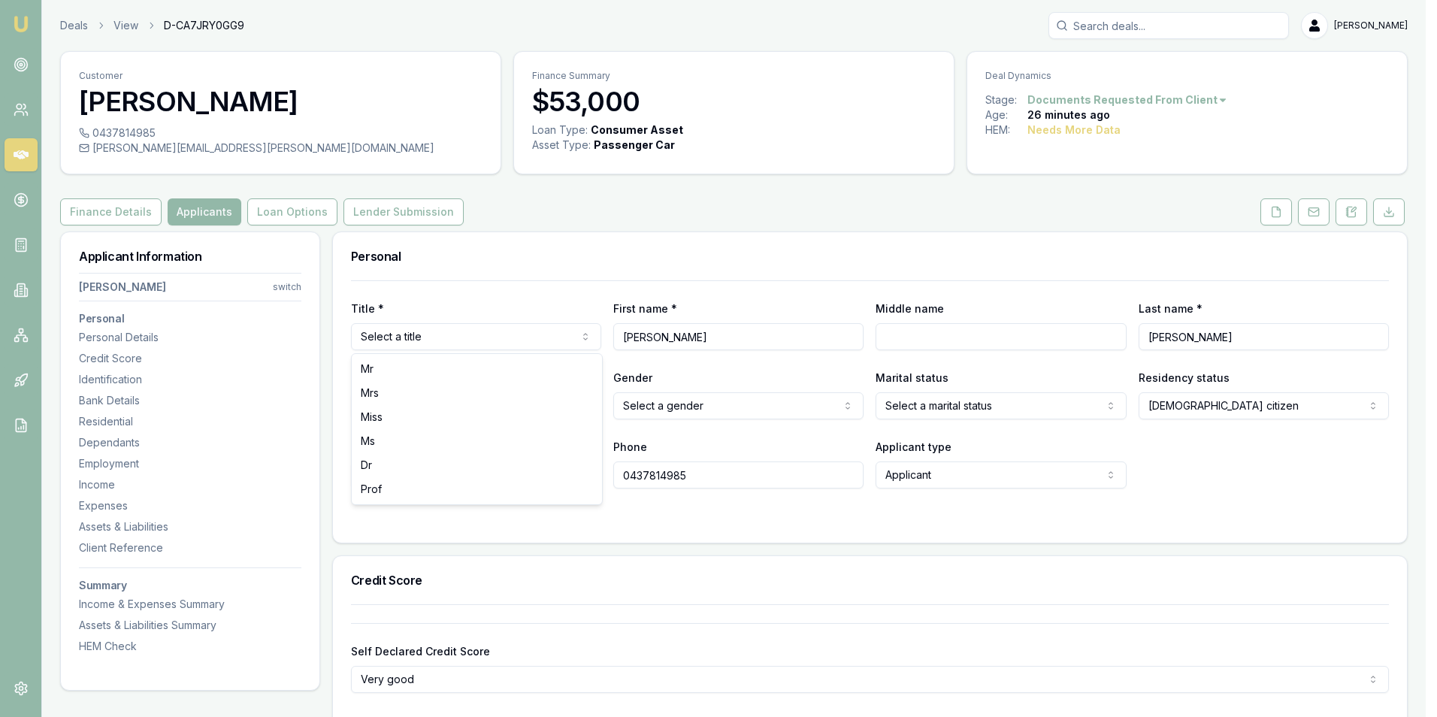
select select "Ms"
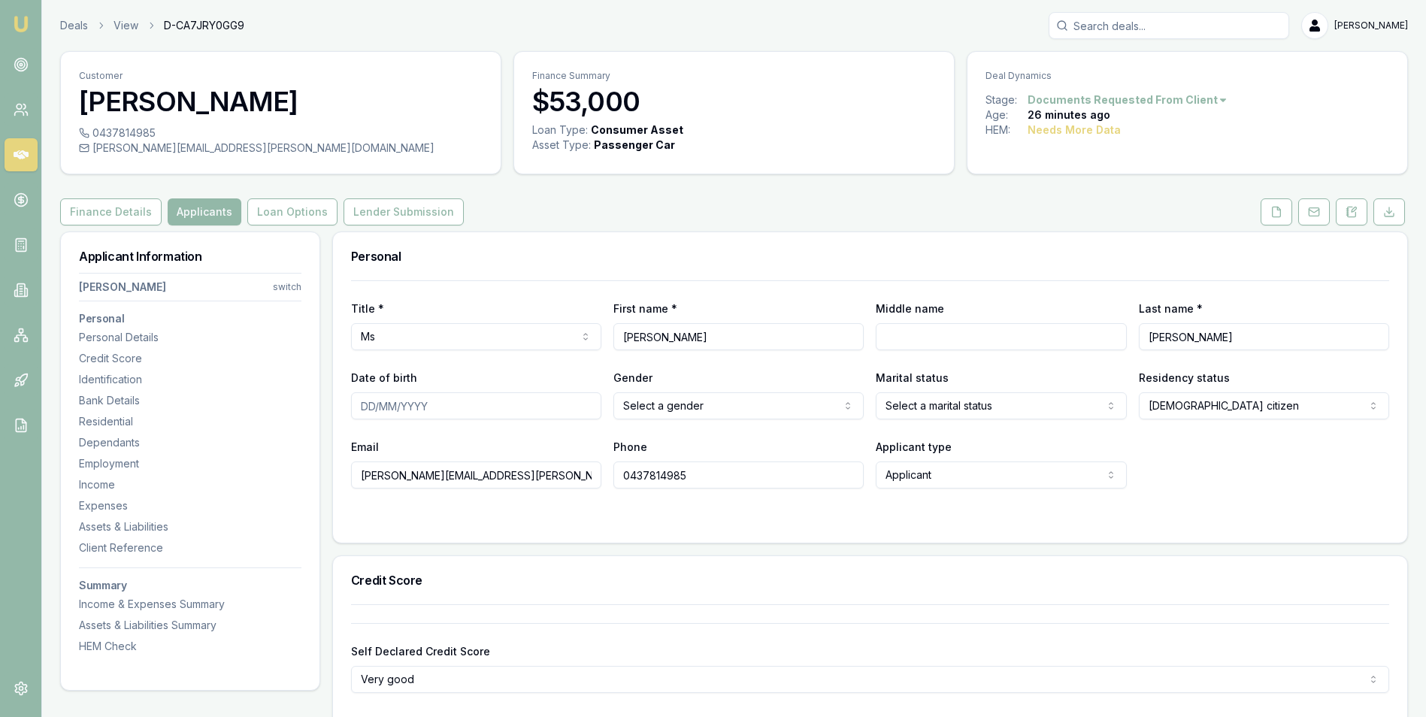
click at [945, 333] on input "Middle name" at bounding box center [1000, 336] width 250 height 27
type input "L"
click at [462, 407] on input "Date of birth" at bounding box center [476, 405] width 250 height 27
type input "[DATE]"
click at [664, 408] on html "Emu Broker Deals View D-CA7JRY0GG9 Adam Howell Toggle Menu Customer Renee Hawki…" at bounding box center [718, 358] width 1437 height 717
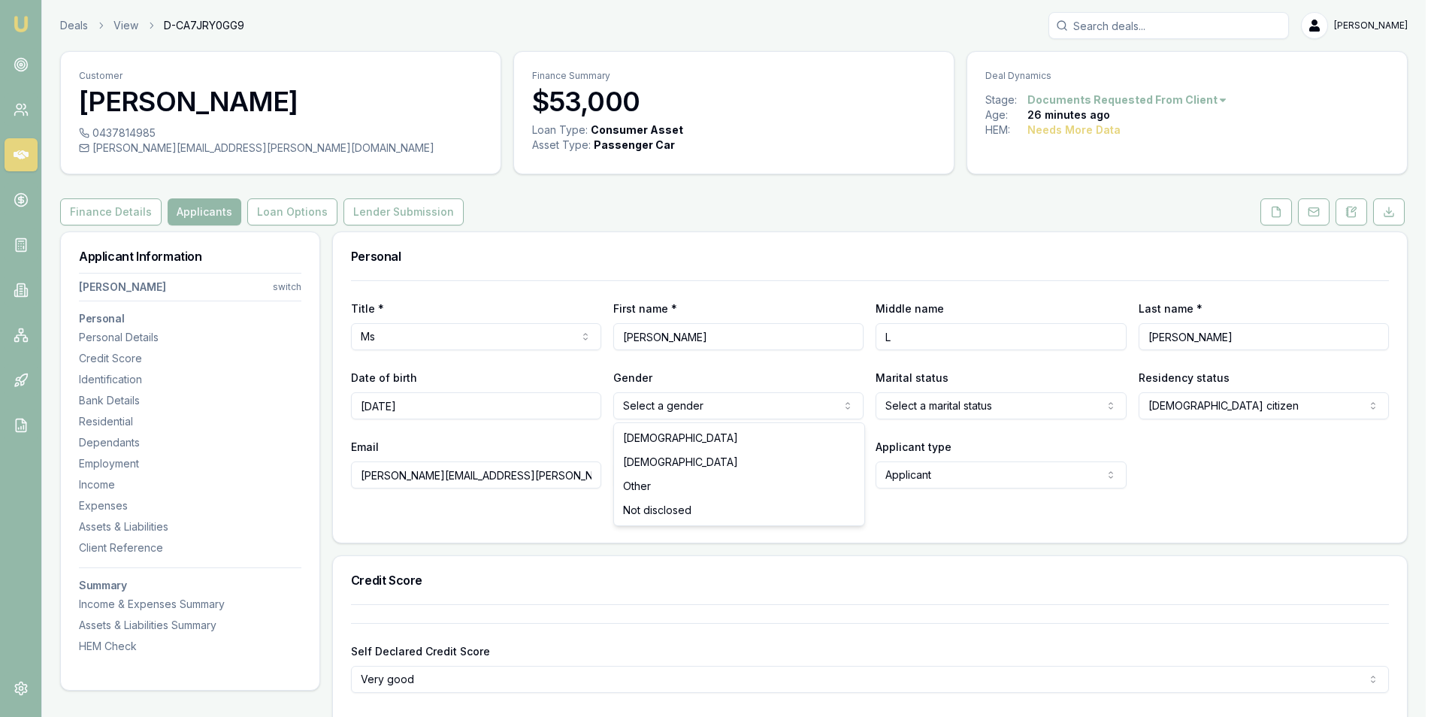
select select "[DEMOGRAPHIC_DATA]"
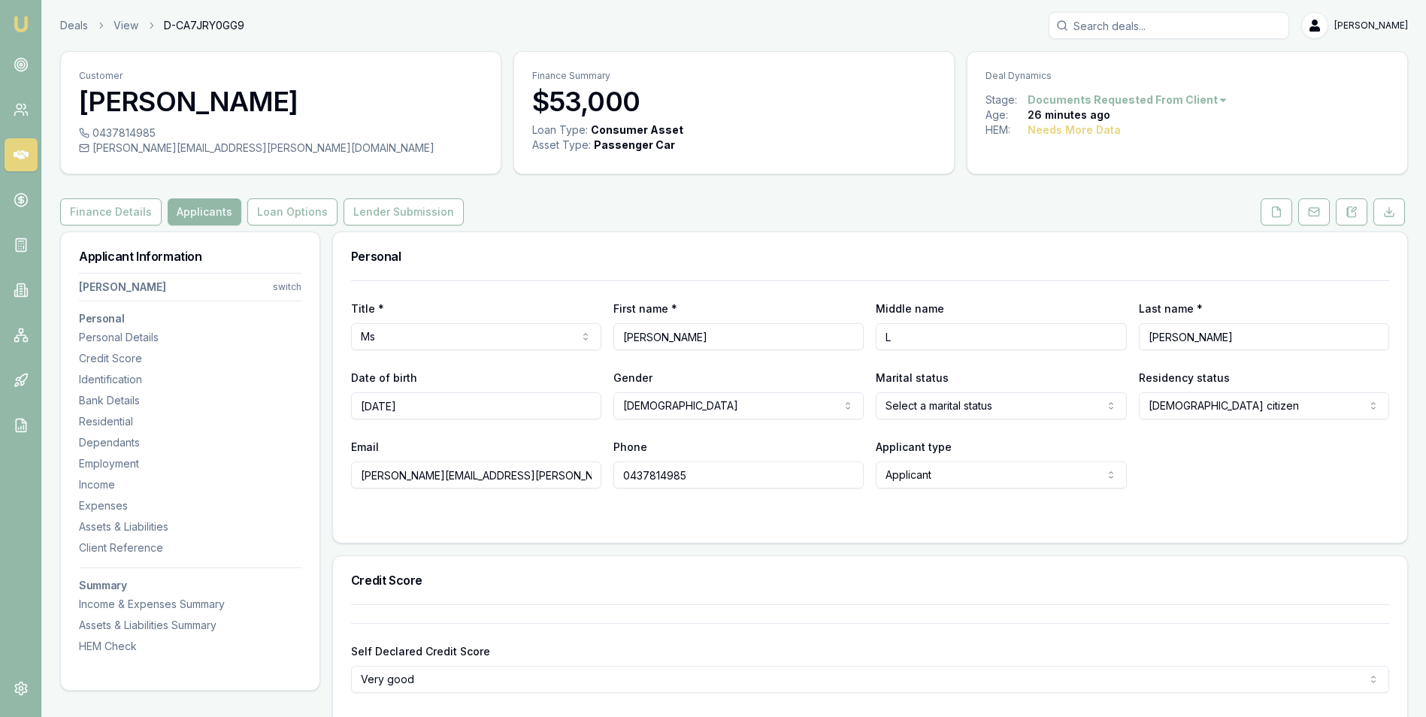
click at [922, 399] on html "Emu Broker Deals View D-CA7JRY0GG9 Adam Howell Toggle Menu Customer Renee Hawki…" at bounding box center [713, 358] width 1426 height 717
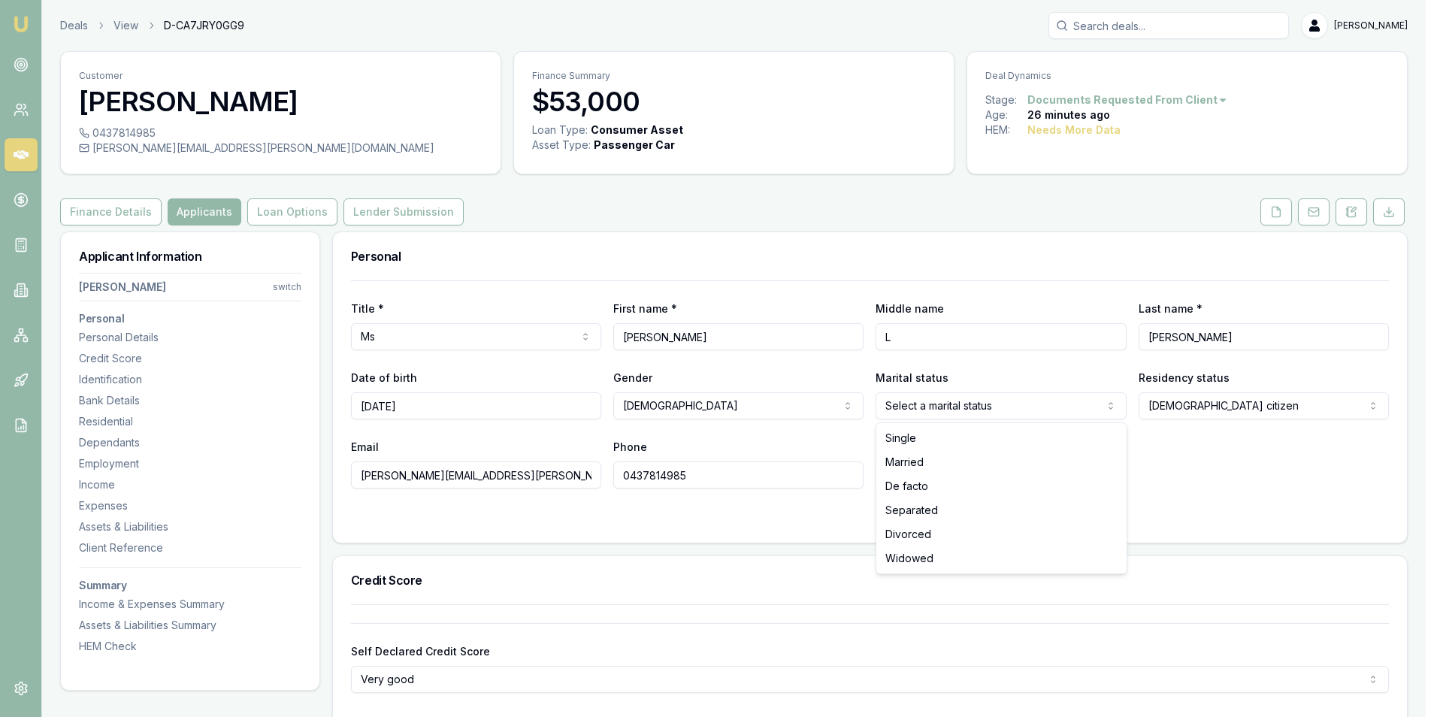
select select "DE_FACTO"
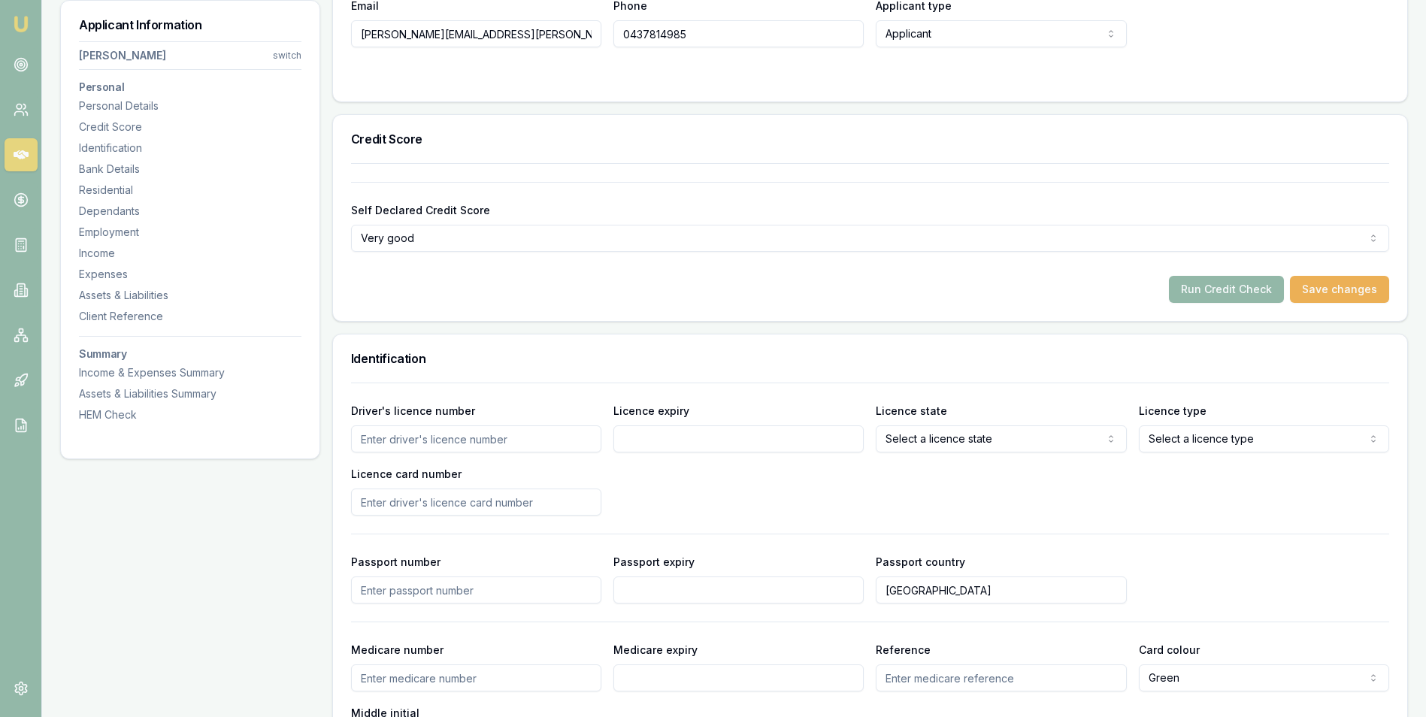
scroll to position [526, 0]
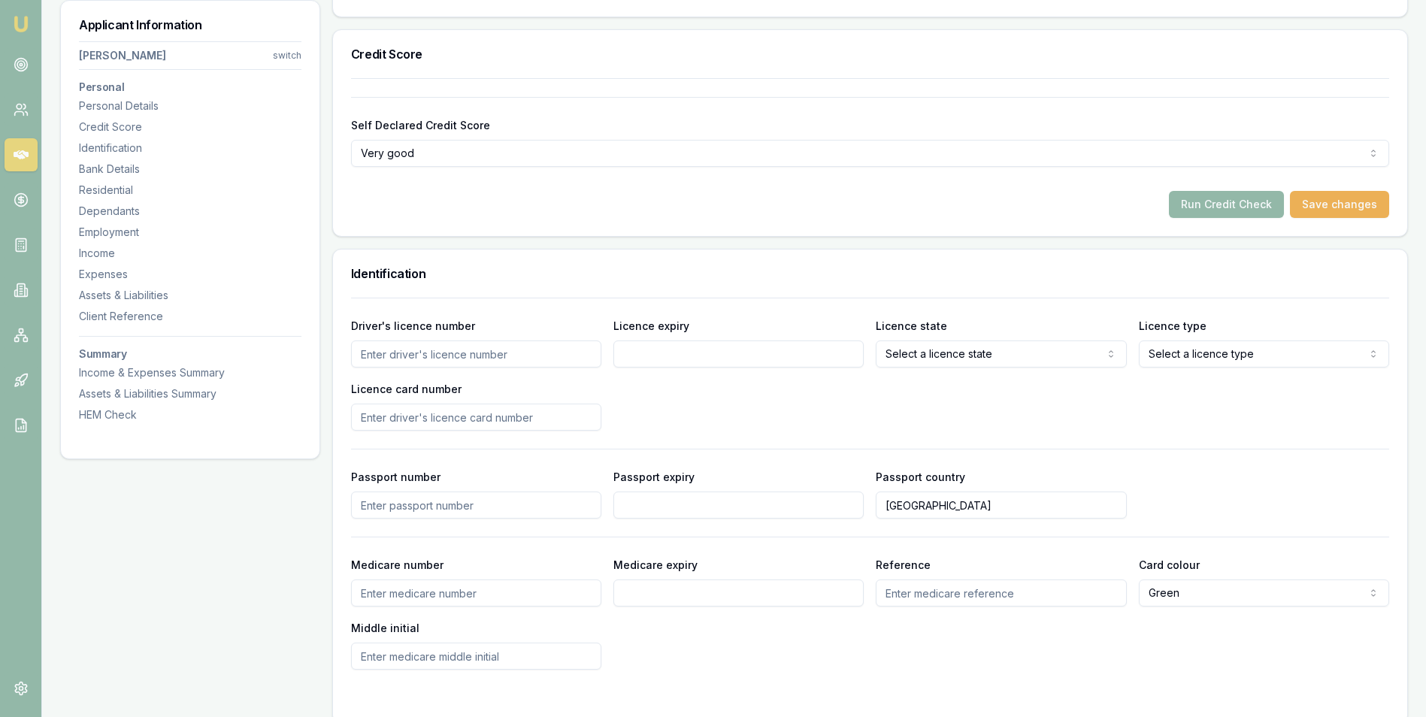
click at [505, 357] on input "Driver's licence number" at bounding box center [476, 353] width 250 height 27
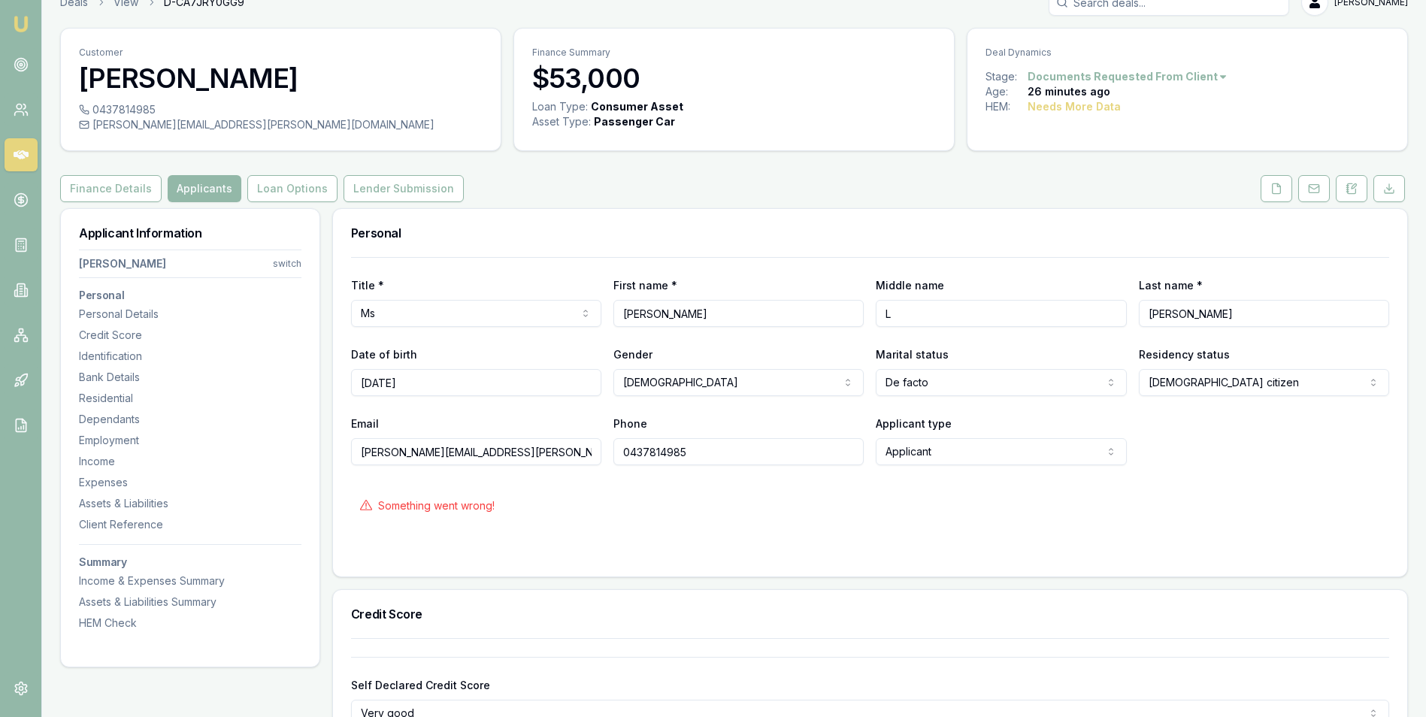
scroll to position [0, 0]
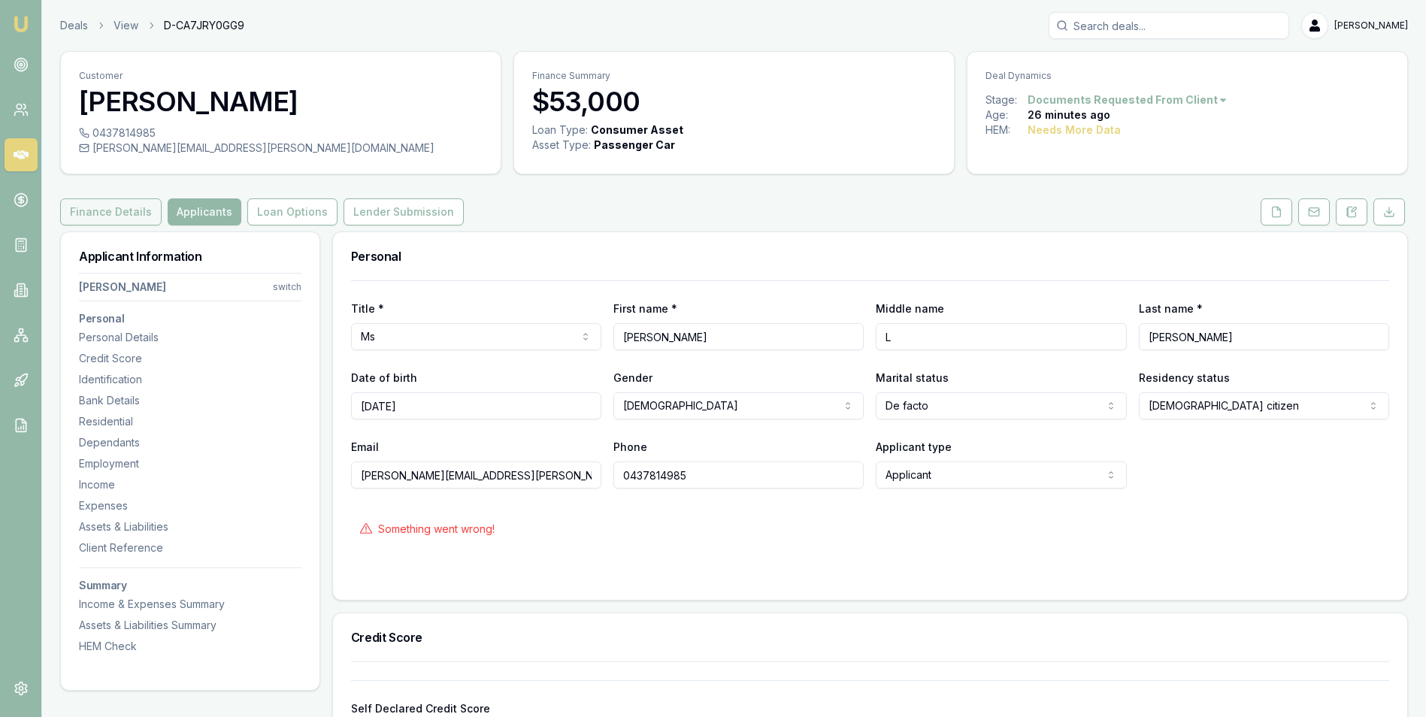
click at [108, 204] on button "Finance Details" at bounding box center [110, 211] width 101 height 27
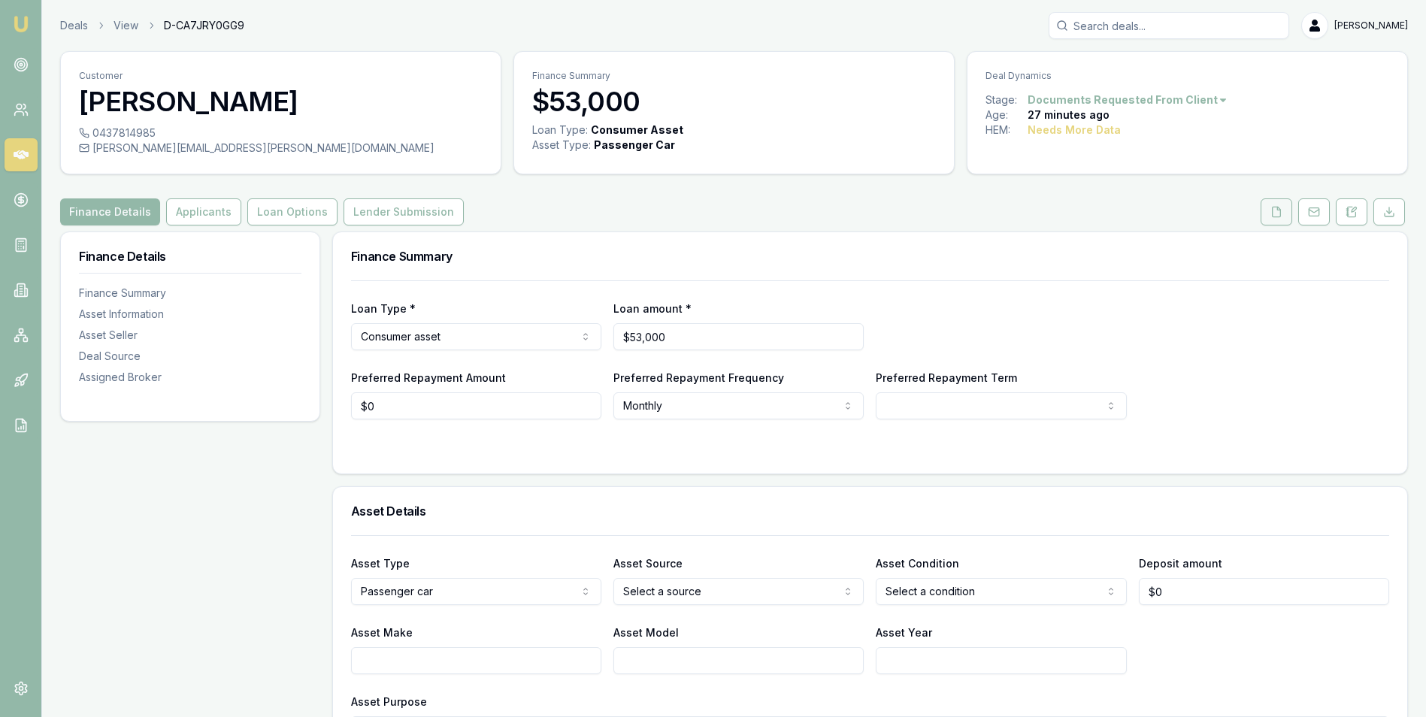
click at [1274, 209] on icon at bounding box center [1276, 212] width 12 height 12
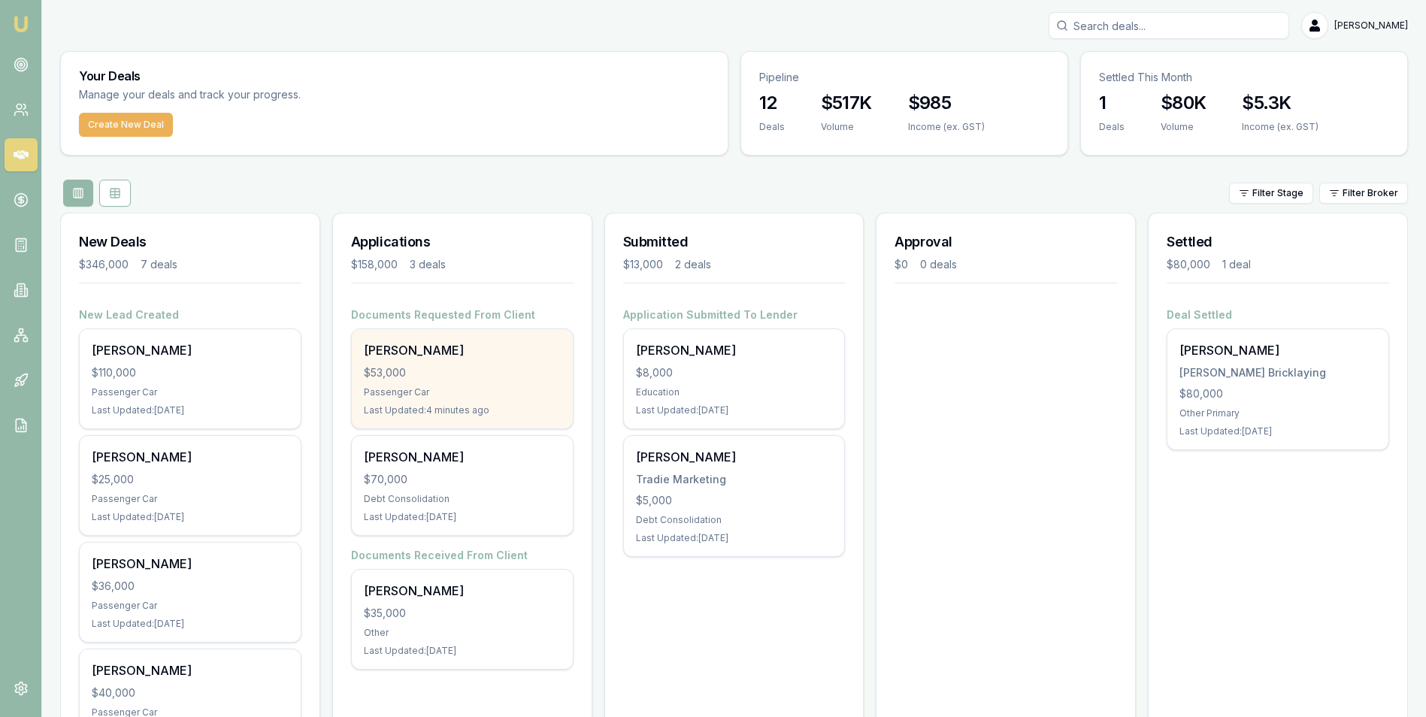
click at [485, 369] on div "$53,000" at bounding box center [462, 372] width 197 height 15
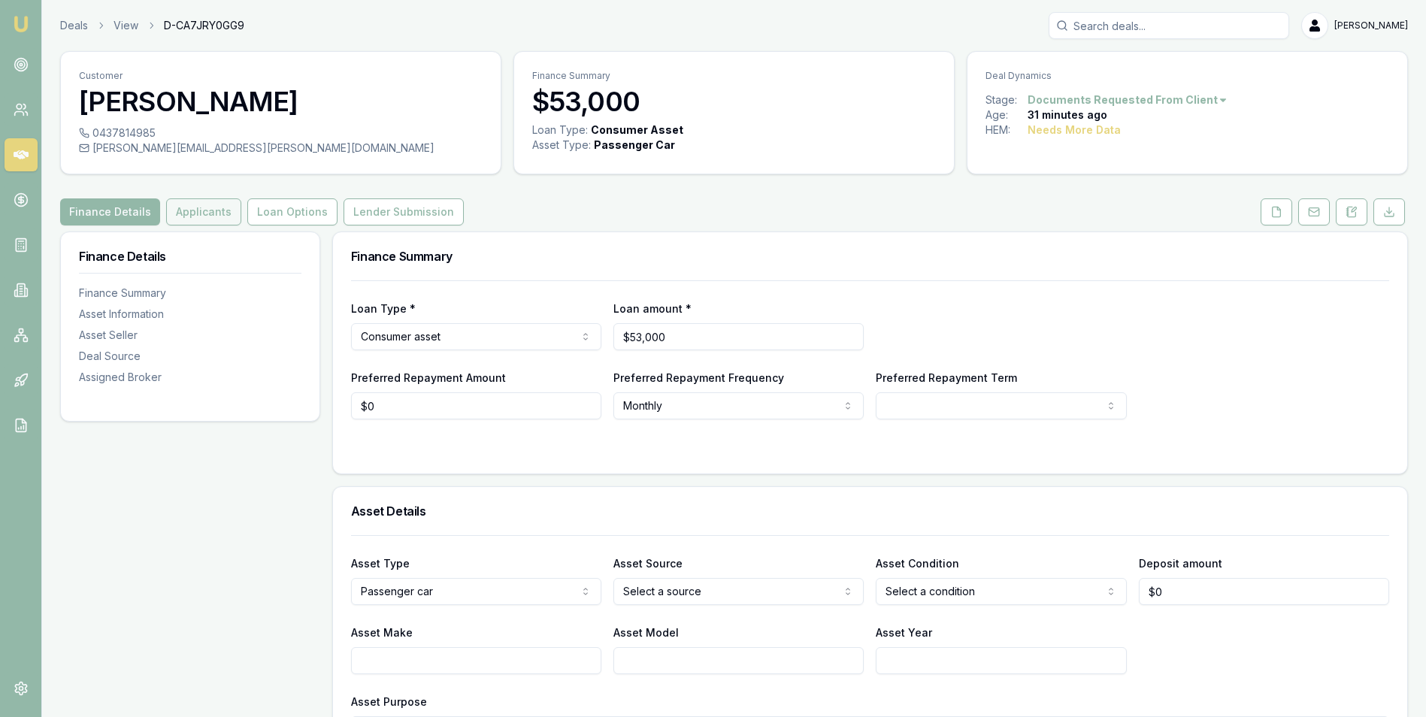
click at [183, 205] on button "Applicants" at bounding box center [203, 211] width 75 height 27
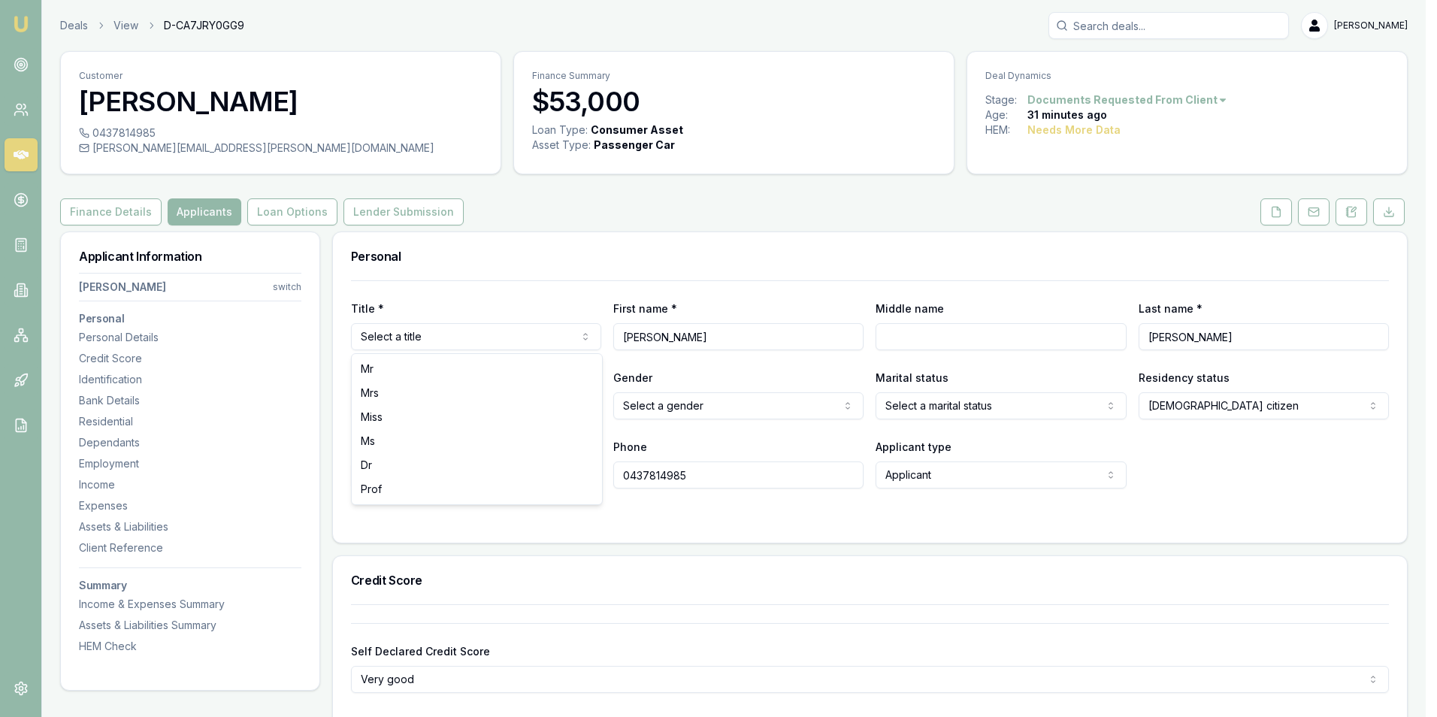
click at [441, 334] on html "Emu Broker Deals View D-CA7JRY0GG9 Adam Howell Toggle Menu Customer Renee Hawki…" at bounding box center [718, 358] width 1437 height 717
select select "Ms"
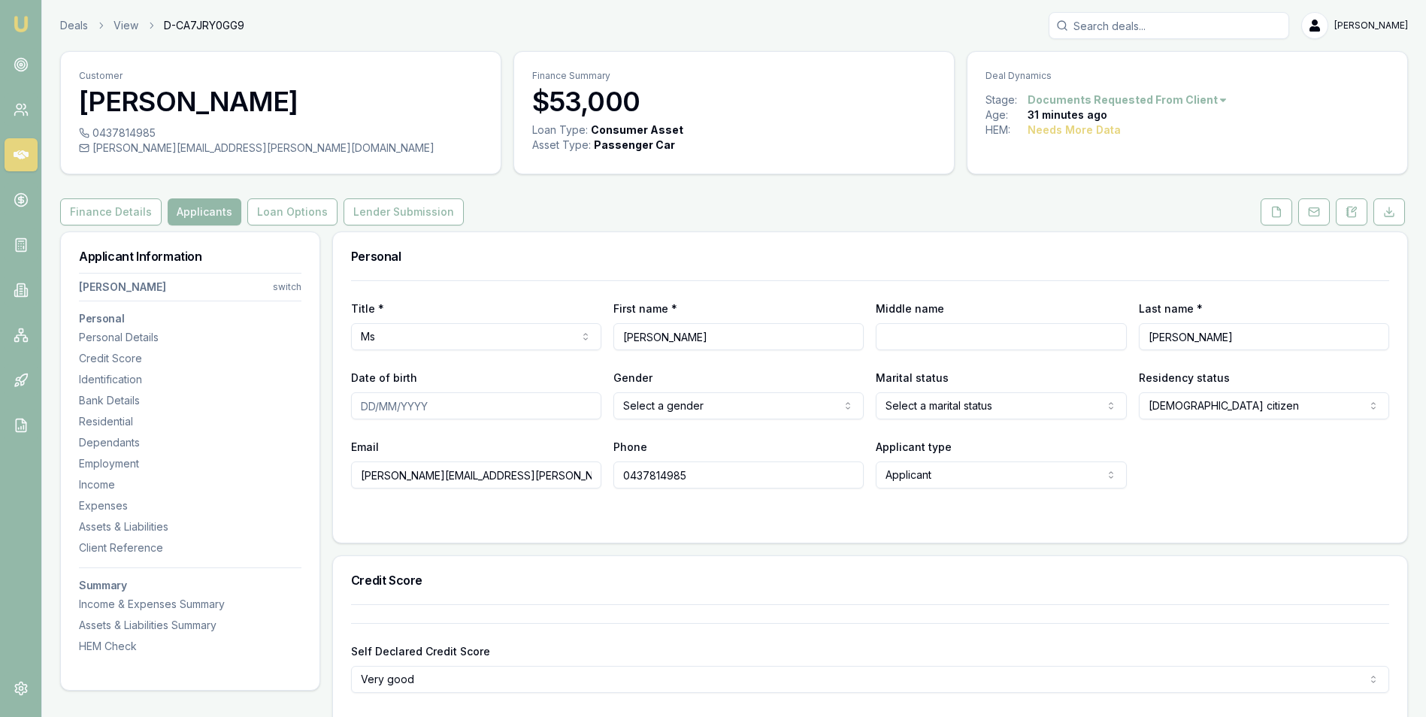
click at [934, 409] on html "Emu Broker Deals View D-CA7JRY0GG9 Adam Howell Toggle Menu Customer Renee Hawki…" at bounding box center [713, 358] width 1426 height 717
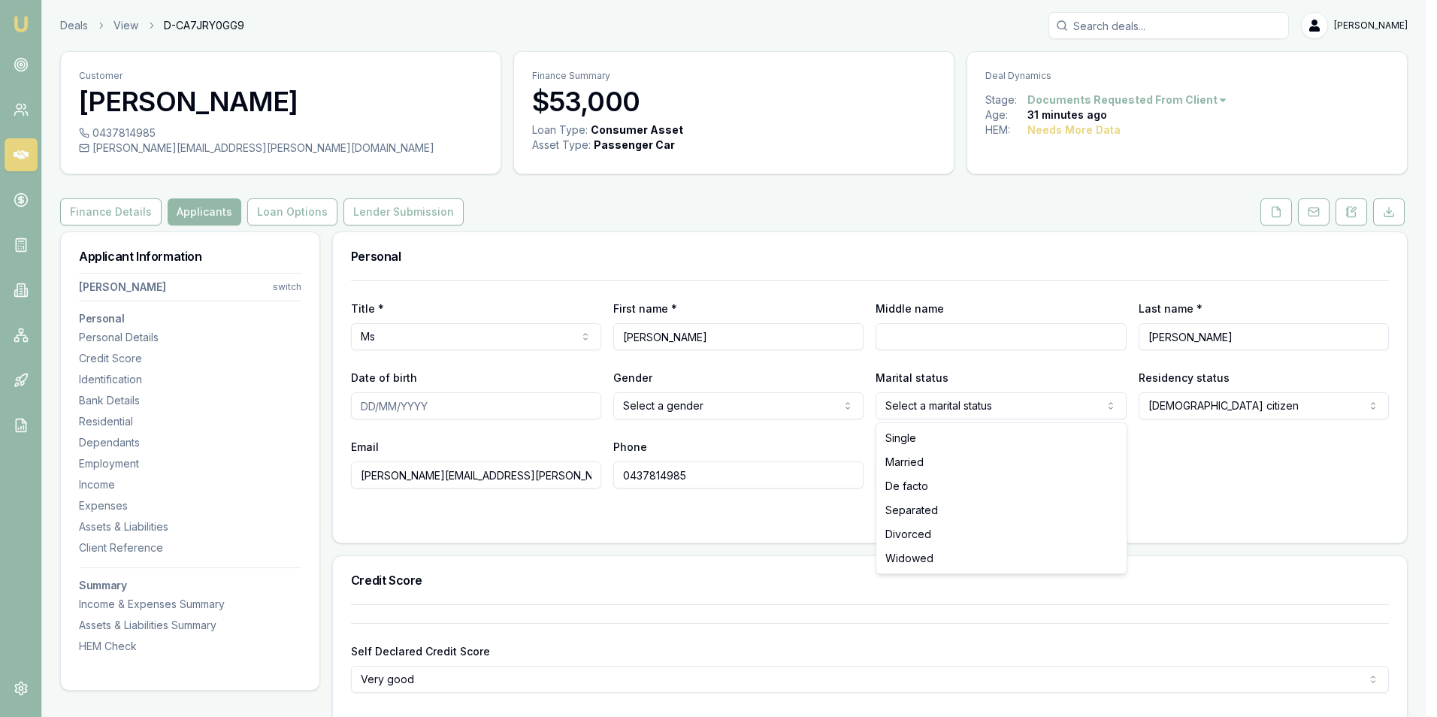
select select "DE_FACTO"
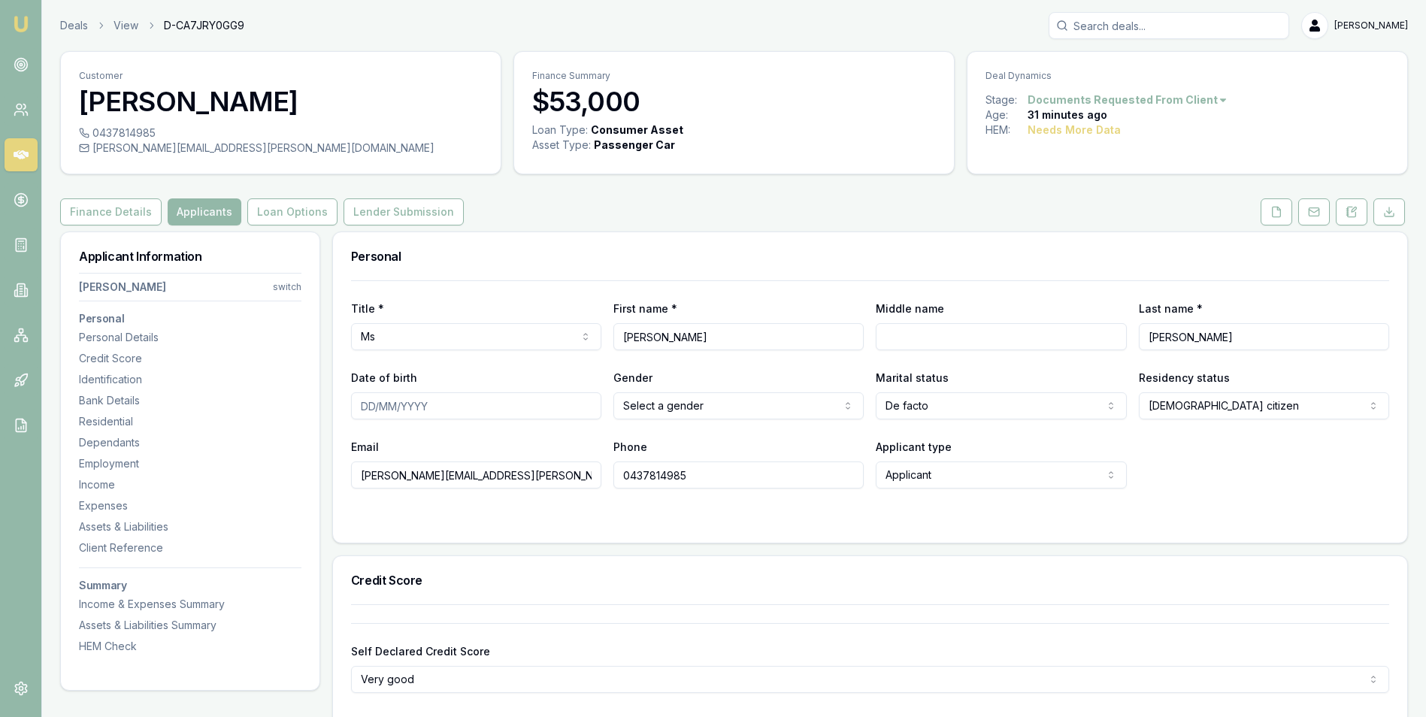
click at [966, 331] on input "Middle name" at bounding box center [1000, 336] width 250 height 27
type input "L"
click at [812, 439] on div "Phone 0437814985" at bounding box center [738, 462] width 250 height 51
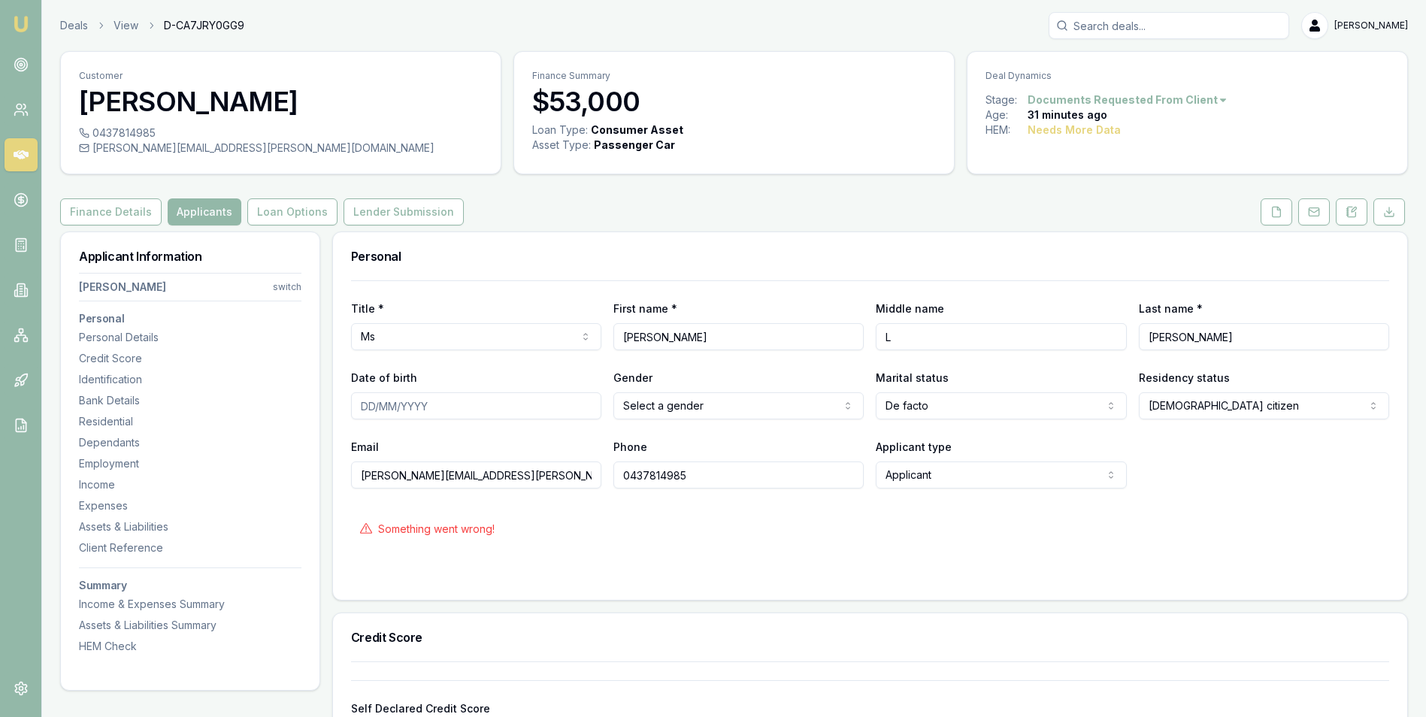
click at [449, 408] on input "Date of birth" at bounding box center [476, 405] width 250 height 27
type input "21/07/1990"
click at [599, 552] on form "Title * Ms Mr Mrs Miss Ms Dr Prof First name * Renee Middle name L Last name * …" at bounding box center [870, 430] width 1038 height 301
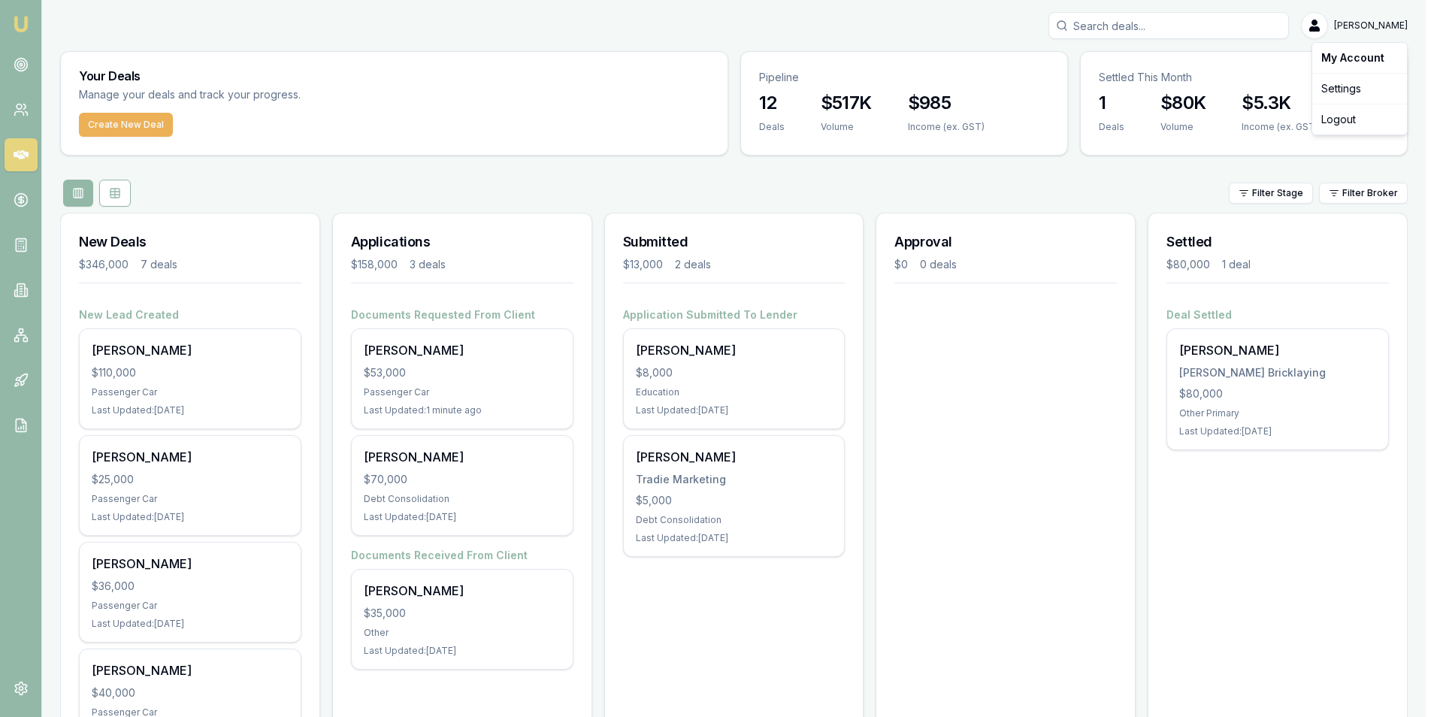
click at [1380, 23] on html "Emu Broker Adam Howell Toggle Menu Your Deals Manage your deals and track your …" at bounding box center [718, 358] width 1437 height 717
click at [1354, 116] on div "Logout" at bounding box center [1359, 119] width 89 height 24
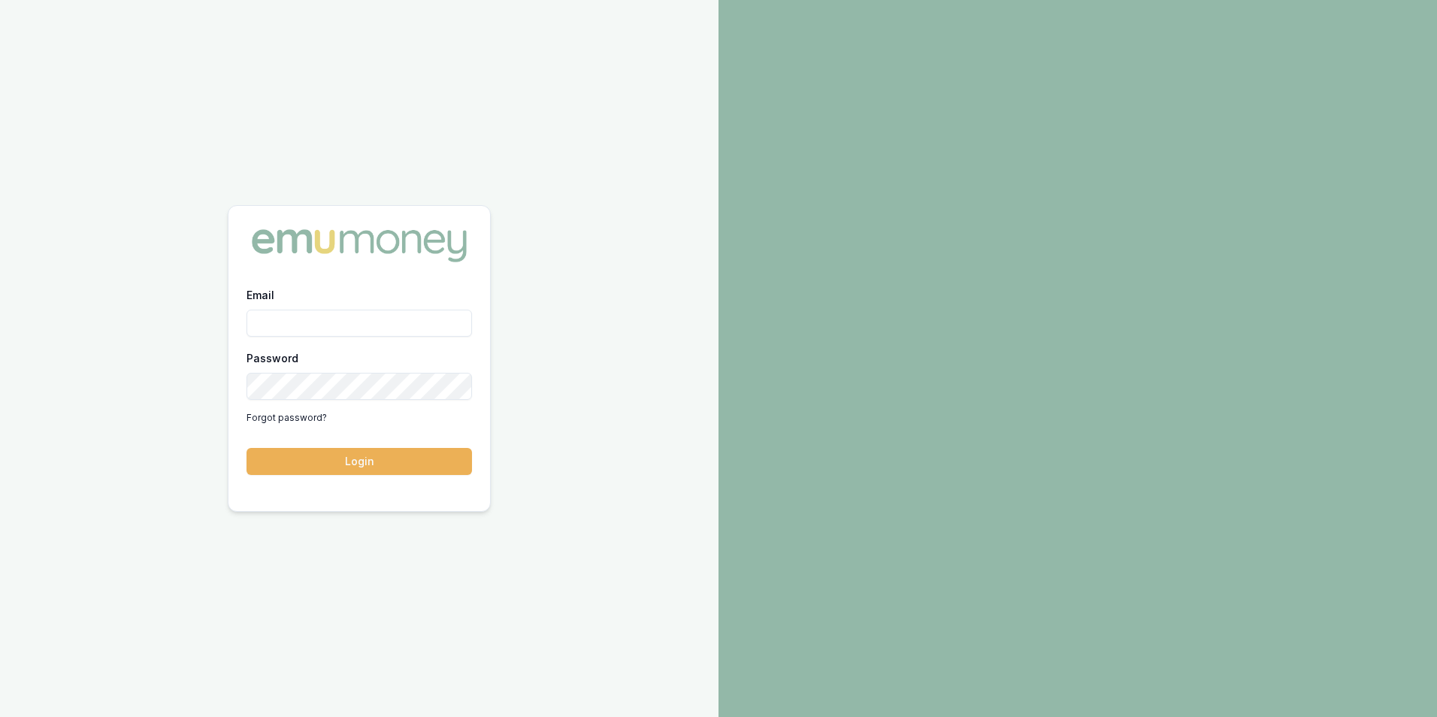
type input "adam.howell@emumoney.com.au"
type input "[PERSON_NAME][EMAIL_ADDRESS][PERSON_NAME][DOMAIN_NAME]"
click at [358, 458] on button "Login" at bounding box center [358, 461] width 225 height 27
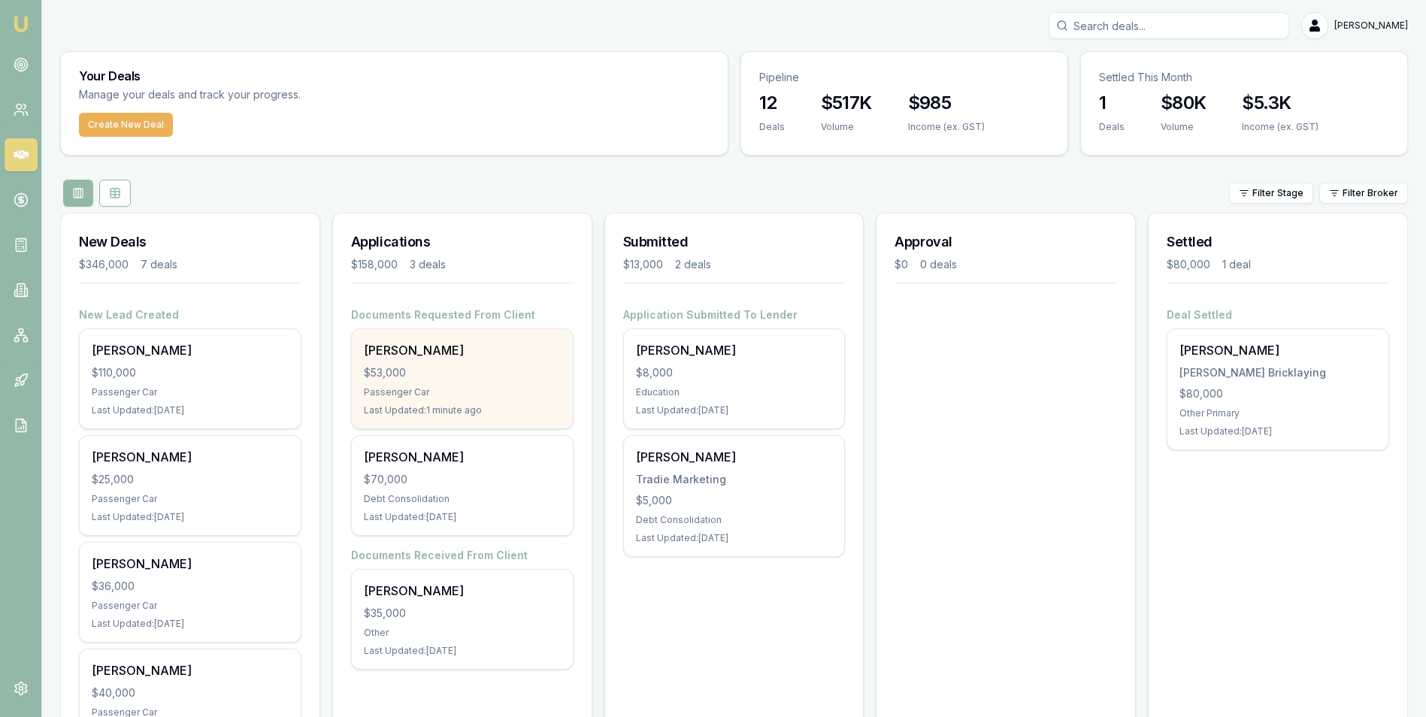
click at [470, 379] on div "$53,000" at bounding box center [462, 372] width 197 height 15
click at [490, 371] on div "$53,000" at bounding box center [462, 372] width 197 height 15
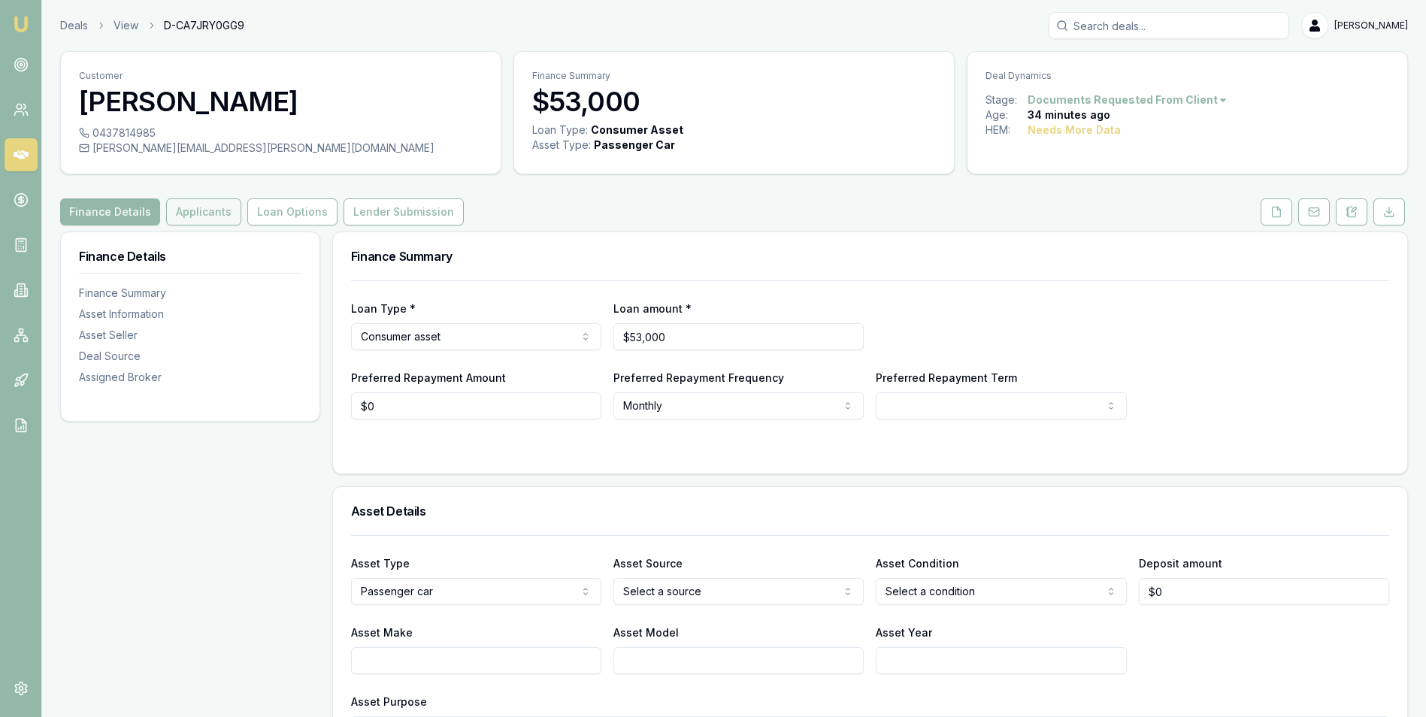
click at [196, 208] on button "Applicants" at bounding box center [203, 211] width 75 height 27
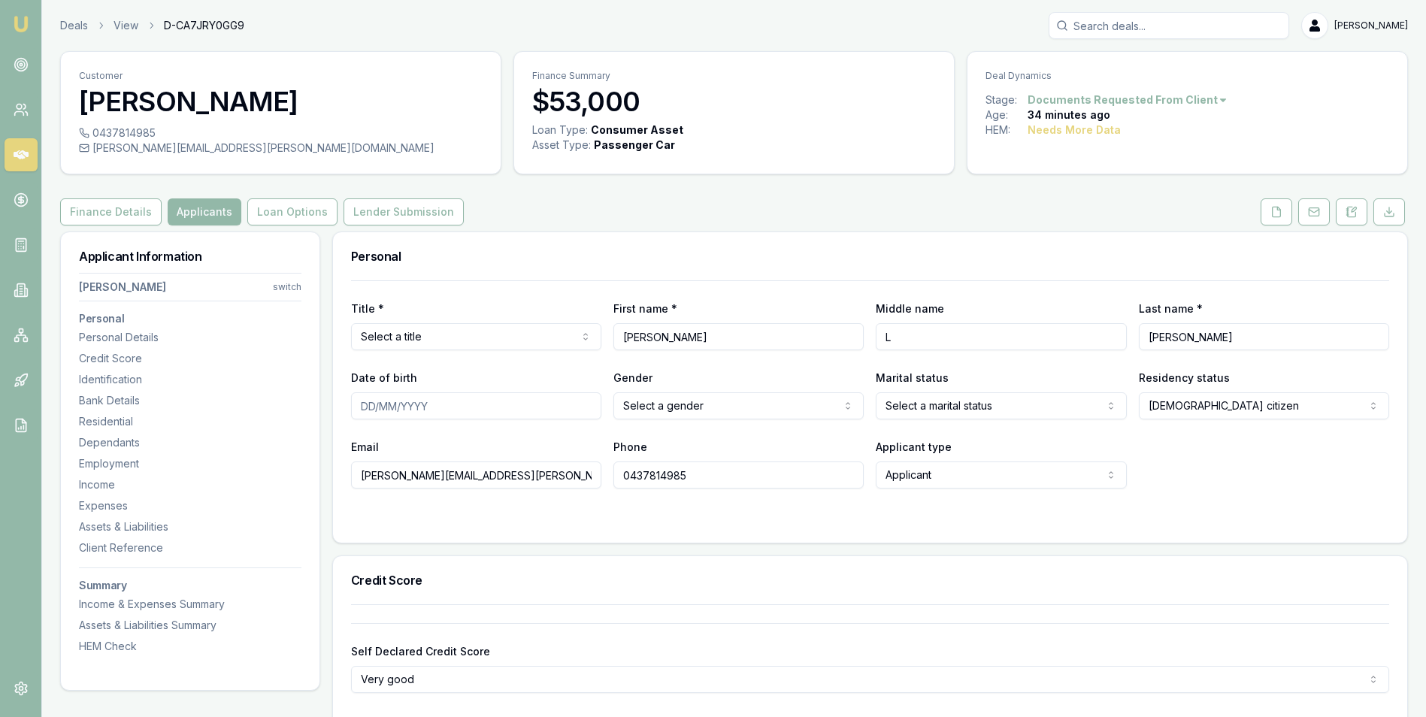
click at [483, 408] on input "Date of birth" at bounding box center [476, 405] width 250 height 27
type input "21/07/1990"
click at [727, 500] on form "Title * Select a title Mr Mrs Miss Ms Dr Prof First name * Renee Middle name L …" at bounding box center [870, 402] width 1038 height 244
click at [443, 338] on html "Emu Broker Deals View D-CA7JRY0GG9 [PERSON_NAME] Toggle Menu Customer [PERSON_N…" at bounding box center [718, 358] width 1437 height 717
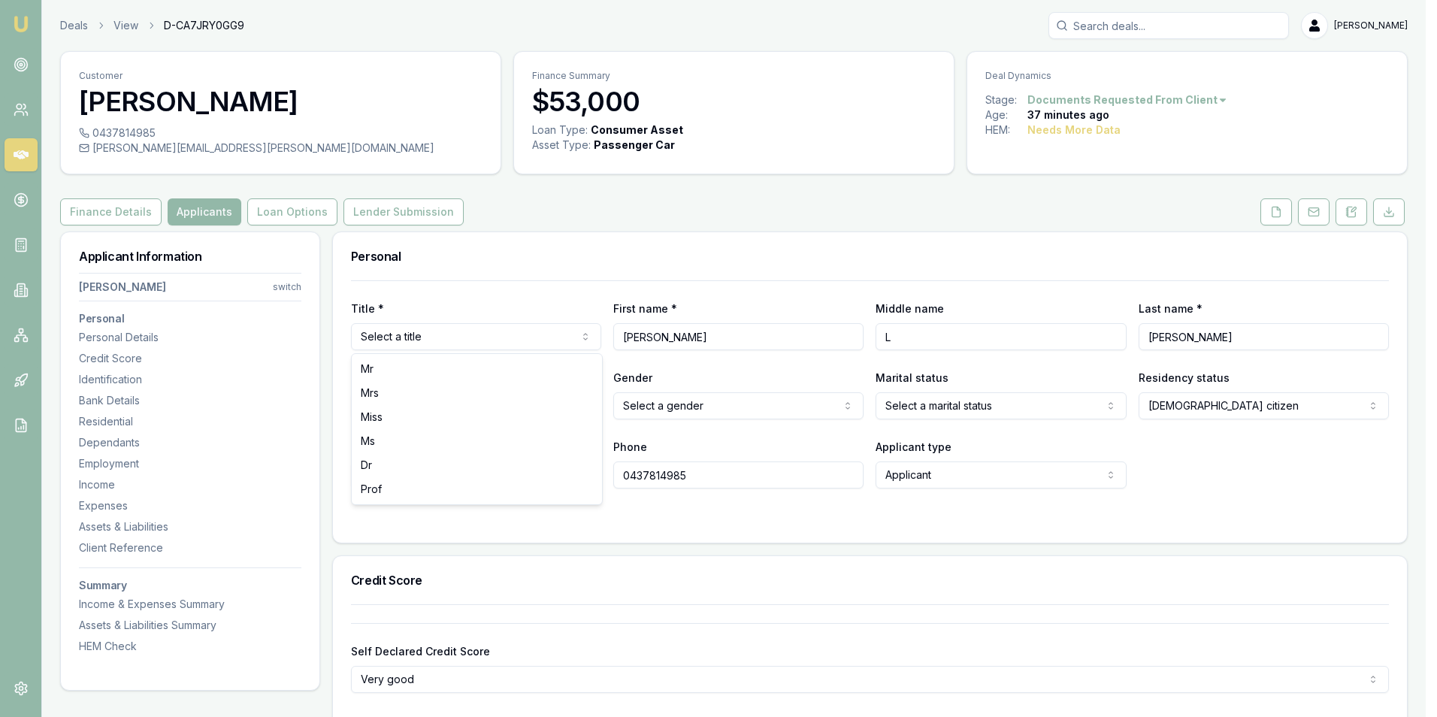
select select "Ms"
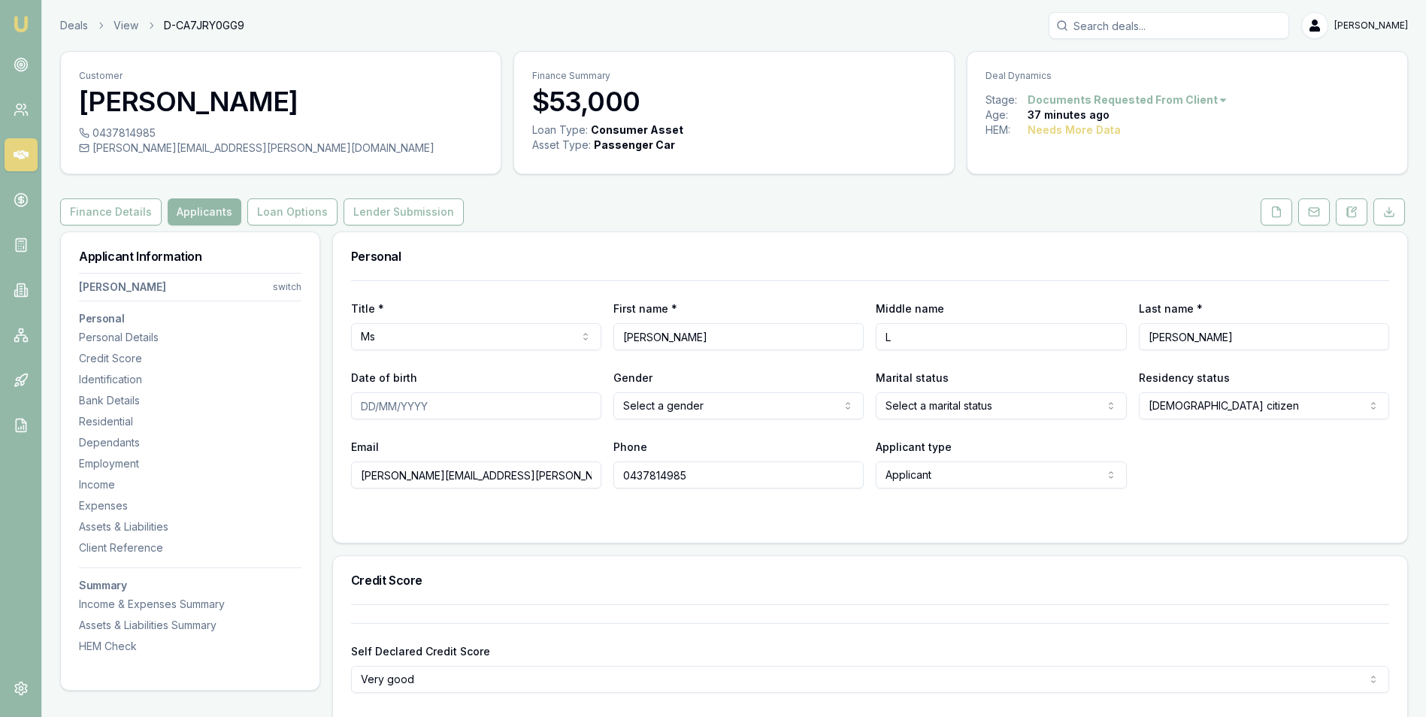
click at [551, 513] on div at bounding box center [870, 518] width 1038 height 12
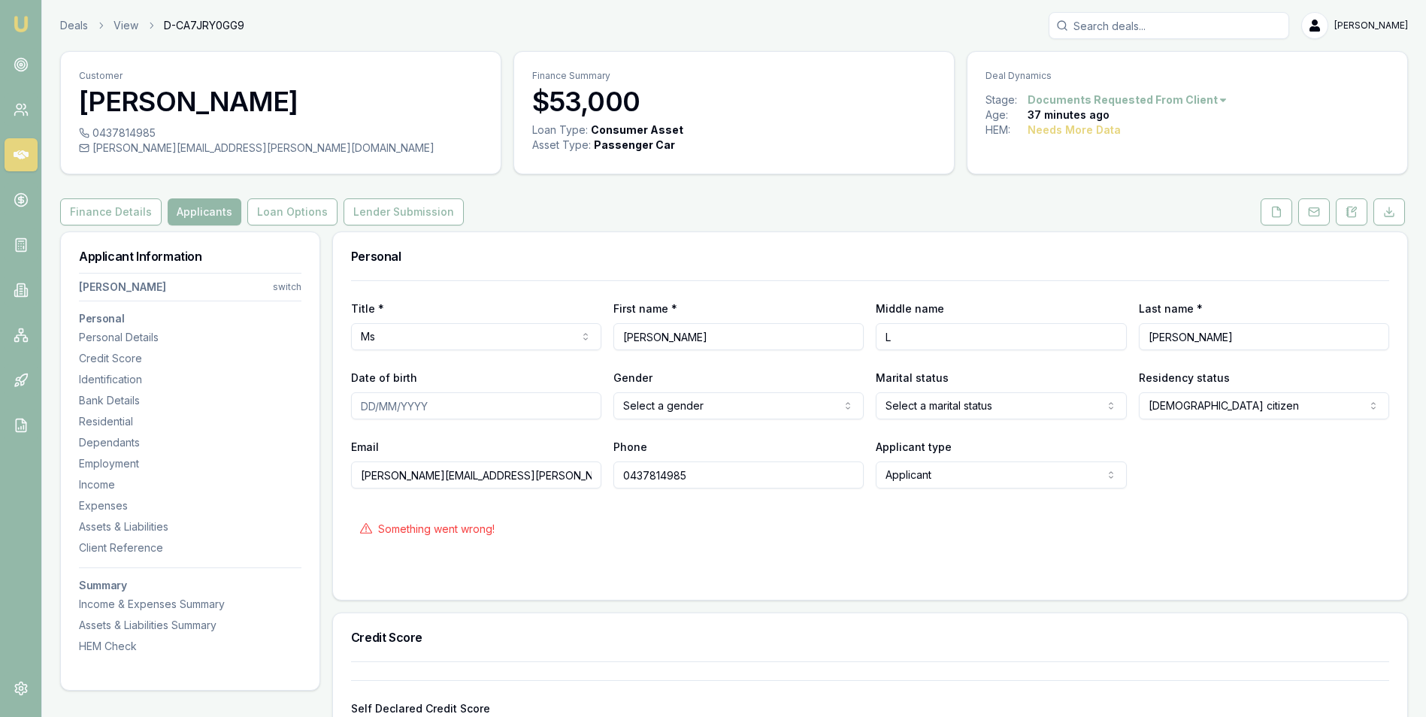
click at [526, 471] on input "[PERSON_NAME][EMAIL_ADDRESS][PERSON_NAME][DOMAIN_NAME]" at bounding box center [476, 474] width 250 height 27
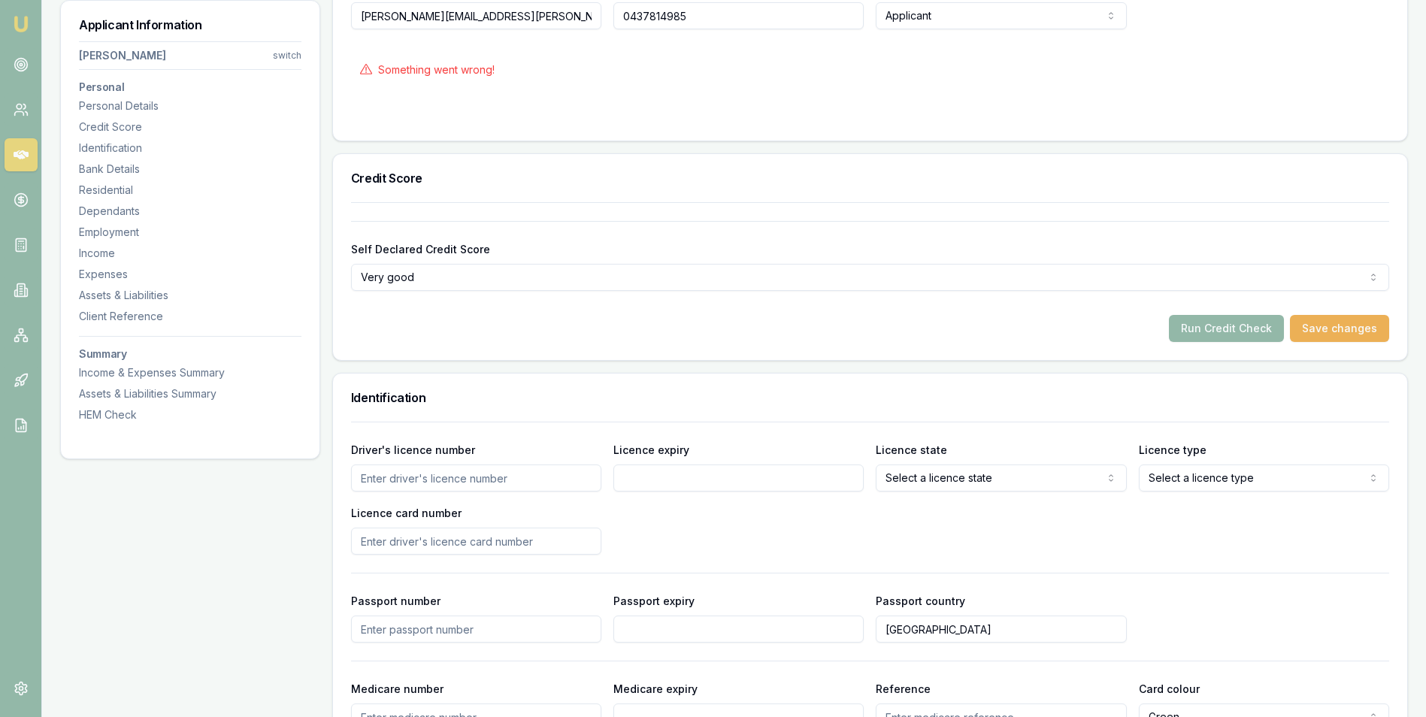
scroll to position [526, 0]
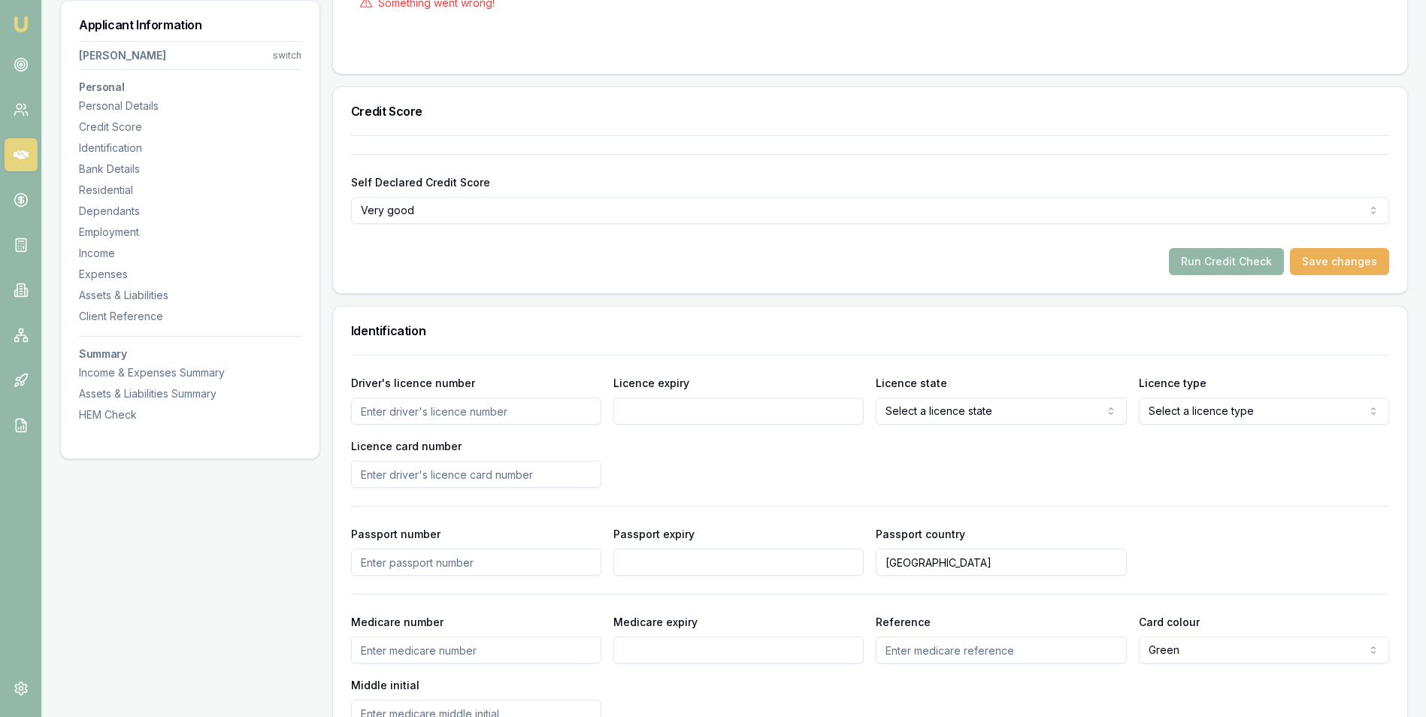
click at [542, 413] on input "Driver's licence number" at bounding box center [476, 411] width 250 height 27
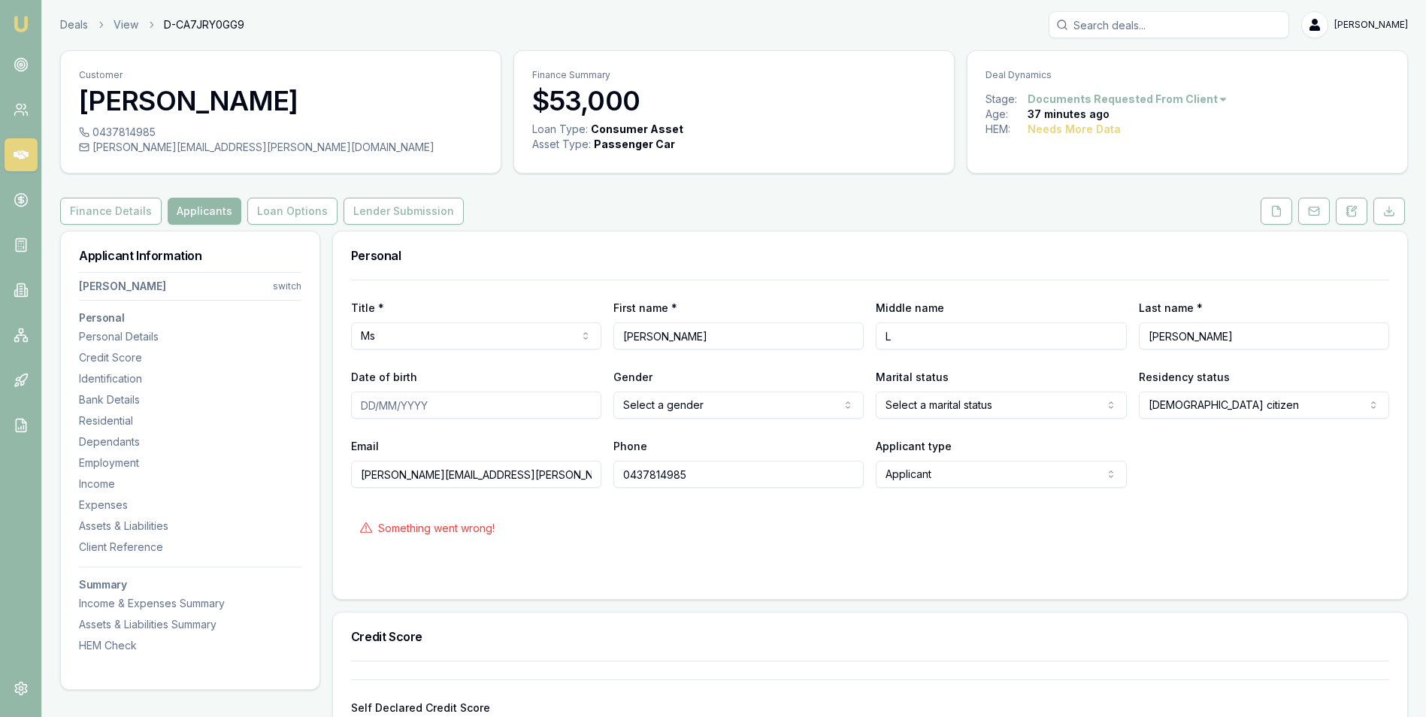
scroll to position [0, 0]
click at [285, 214] on button "Loan Options" at bounding box center [292, 211] width 90 height 27
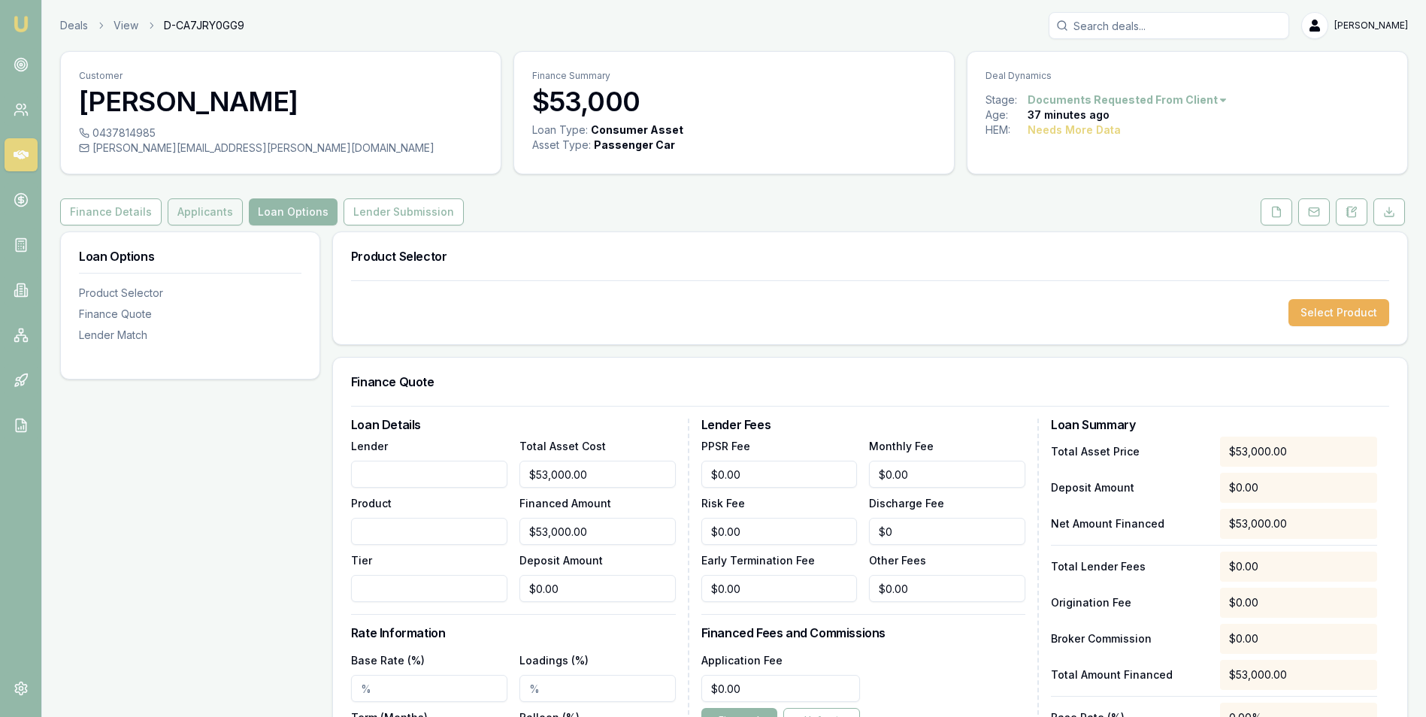
click at [208, 210] on button "Applicants" at bounding box center [205, 211] width 75 height 27
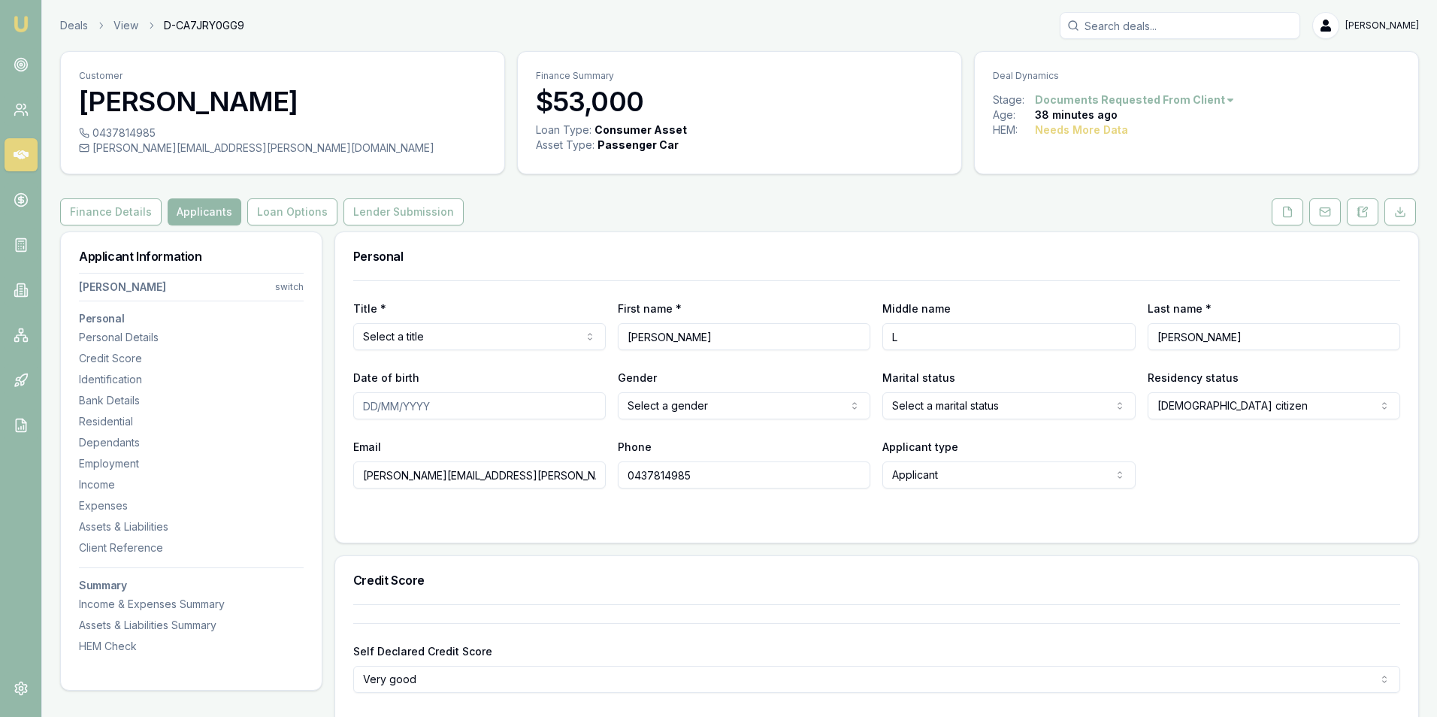
click at [424, 338] on html "Emu Broker Deals View D-CA7JRY0GG9 Adam Howell Toggle Menu Customer Renee Hawki…" at bounding box center [718, 358] width 1437 height 717
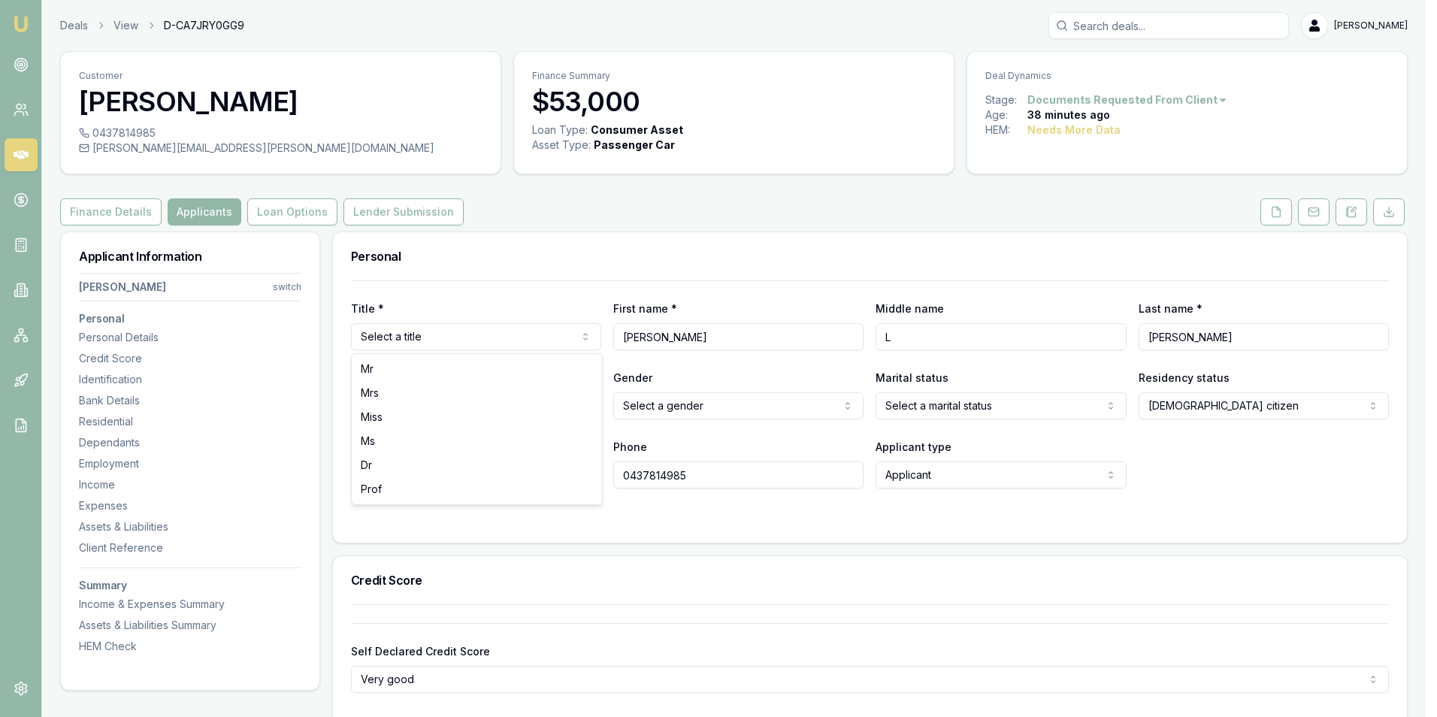
select select "Ms"
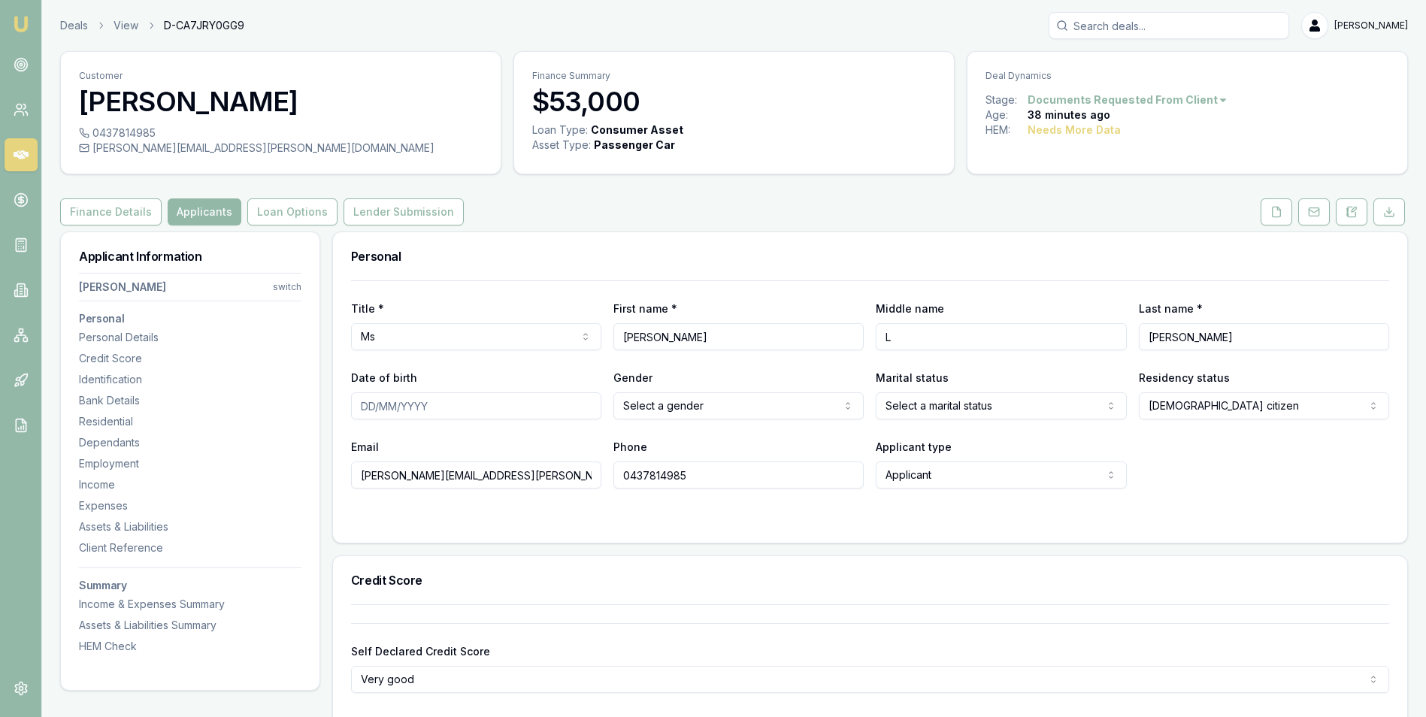
click at [660, 523] on div at bounding box center [870, 518] width 1038 height 12
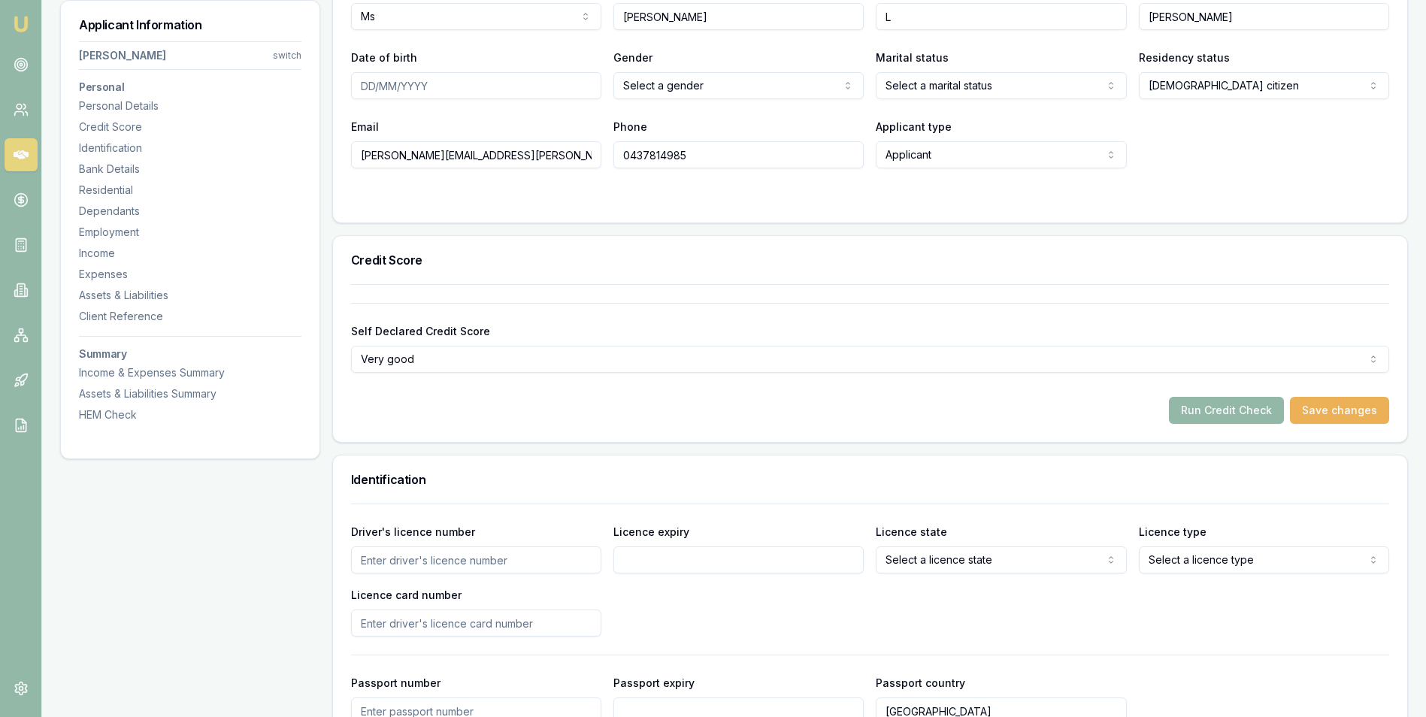
scroll to position [451, 0]
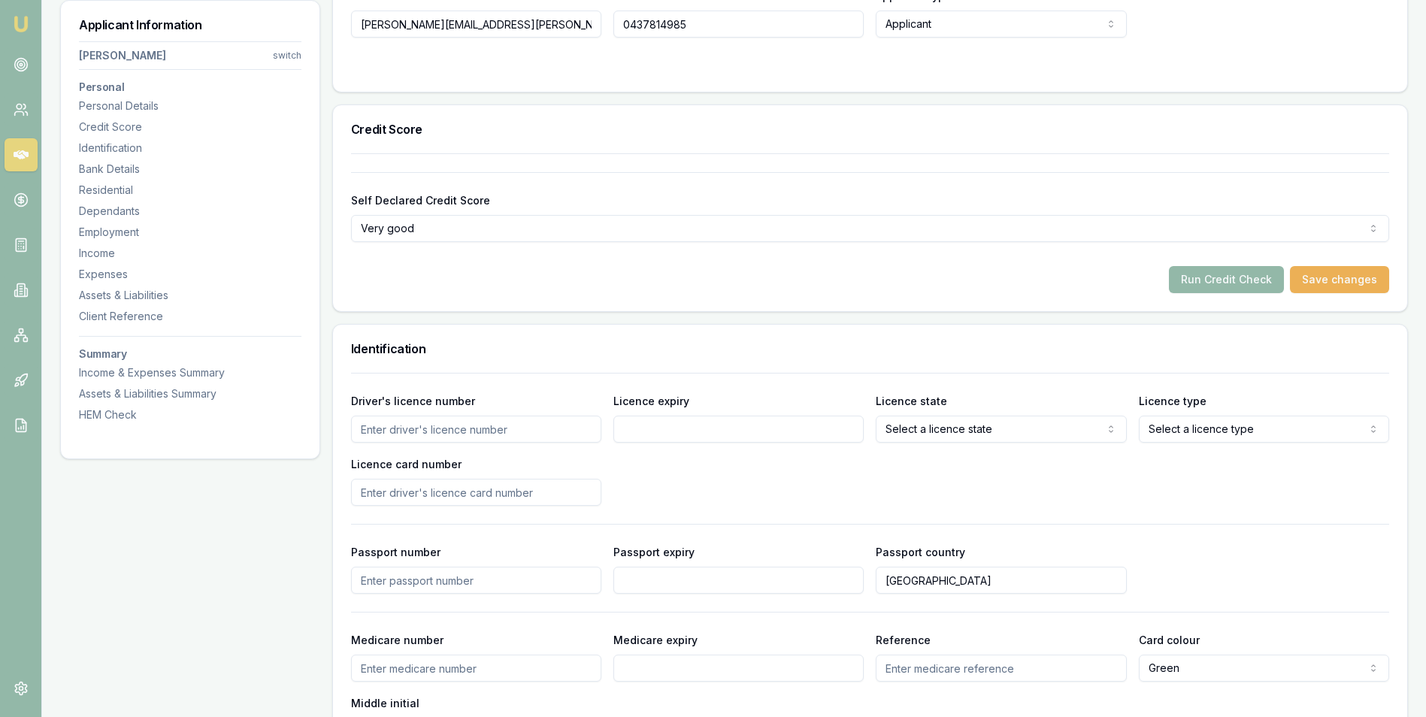
click at [526, 431] on input "Driver's licence number" at bounding box center [476, 429] width 250 height 27
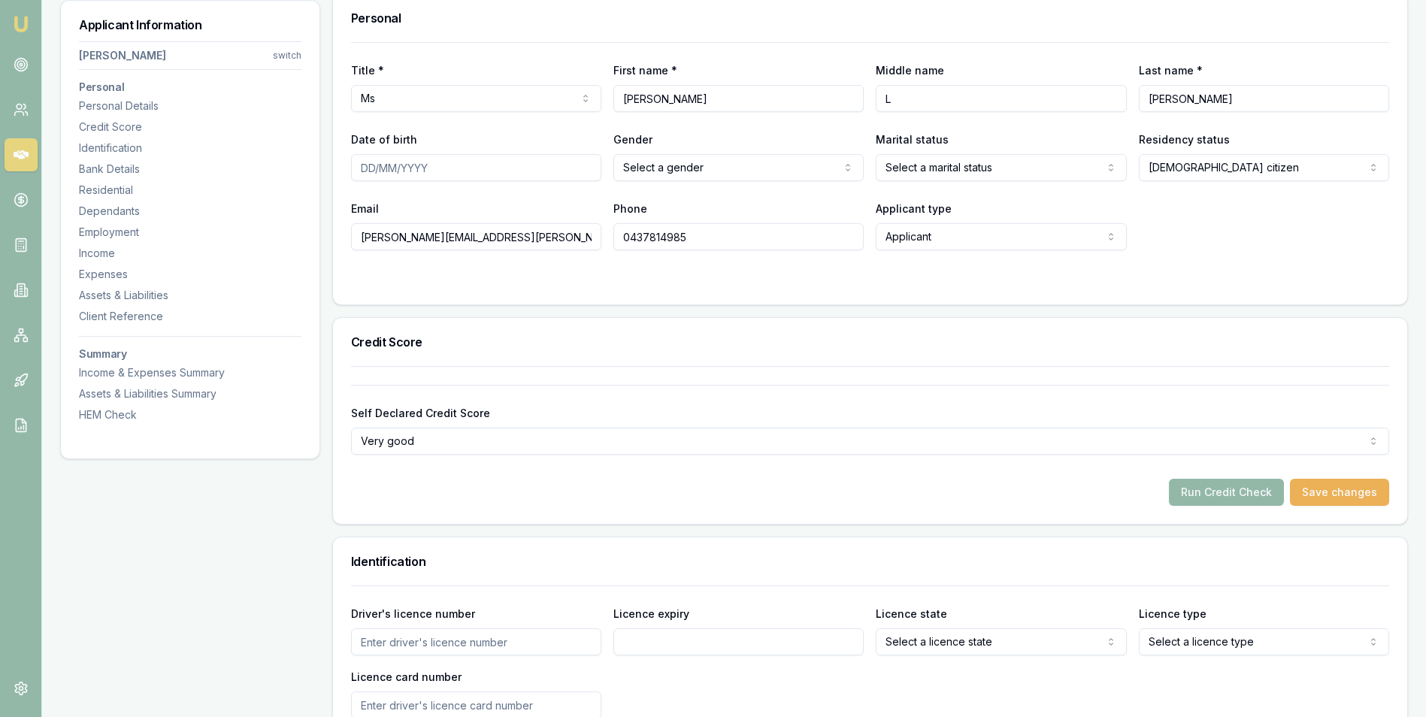
scroll to position [0, 0]
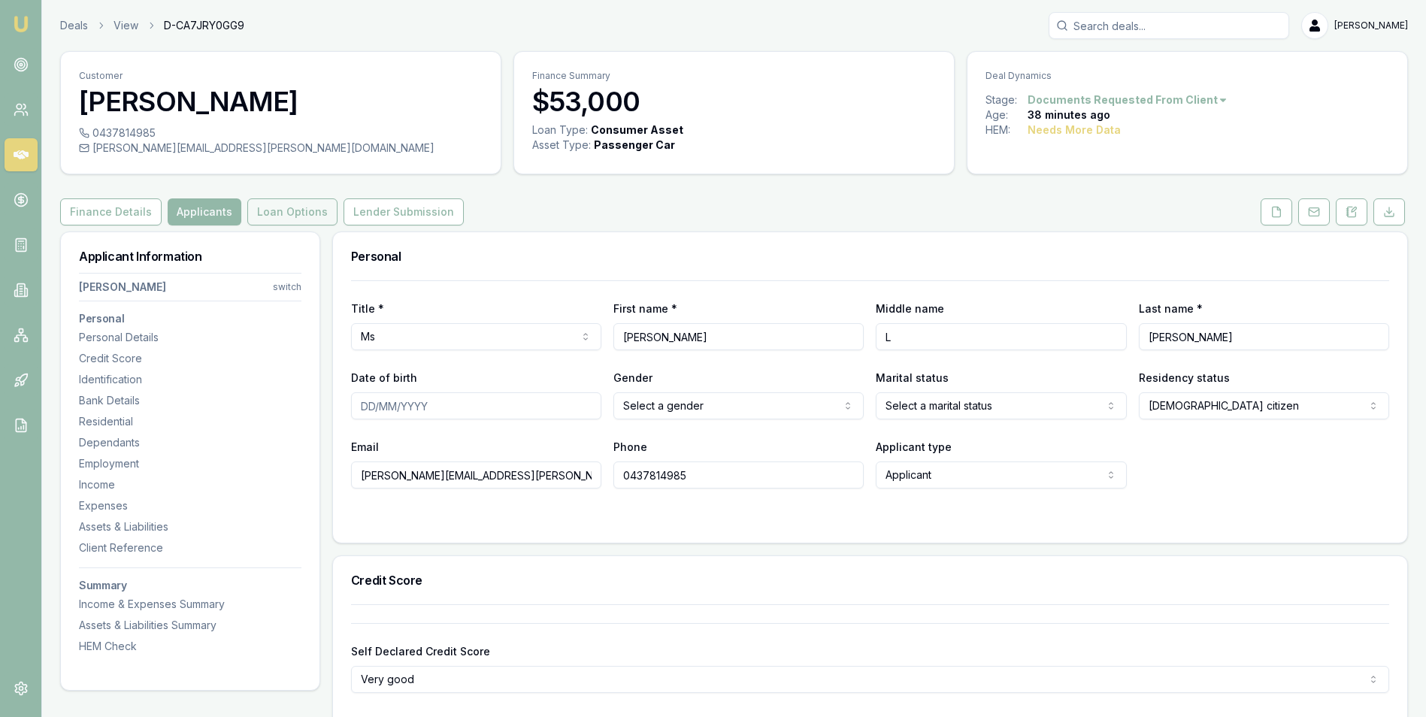
click at [274, 207] on button "Loan Options" at bounding box center [292, 211] width 90 height 27
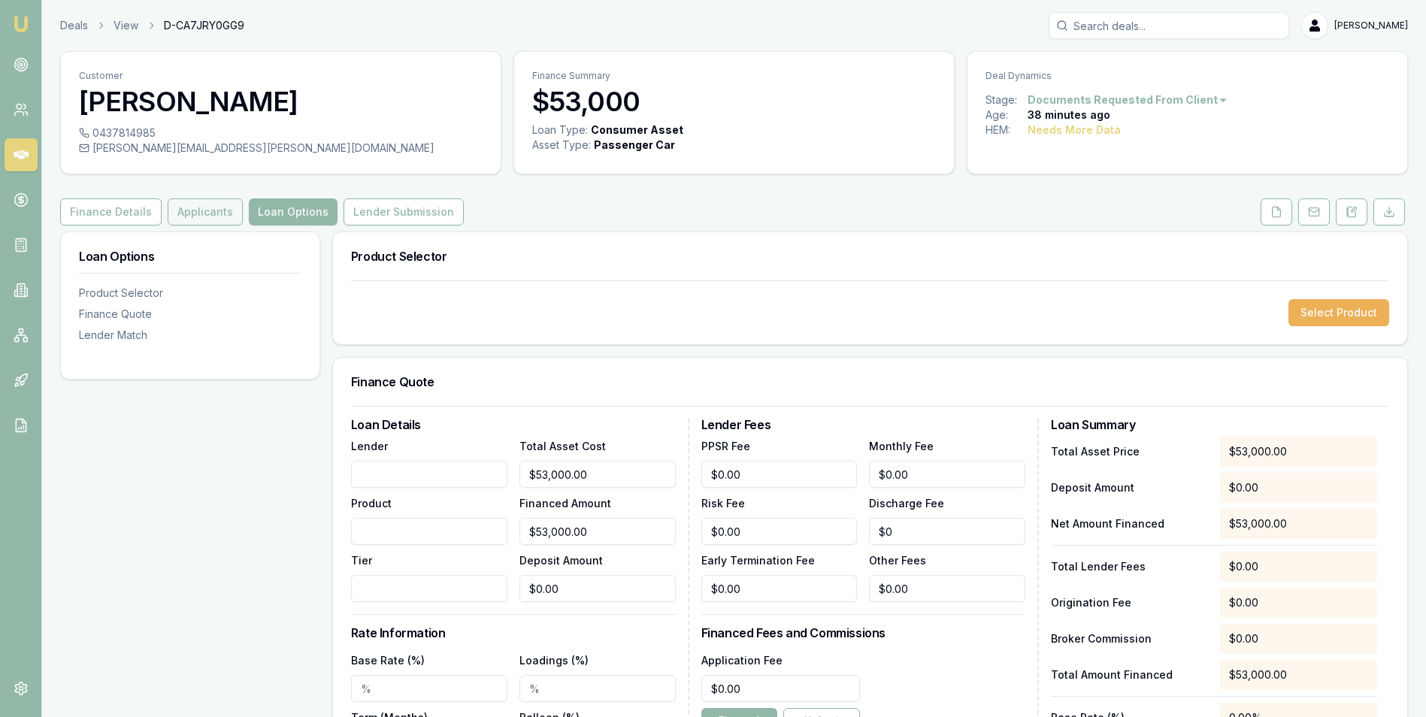
click at [202, 209] on button "Applicants" at bounding box center [205, 211] width 75 height 27
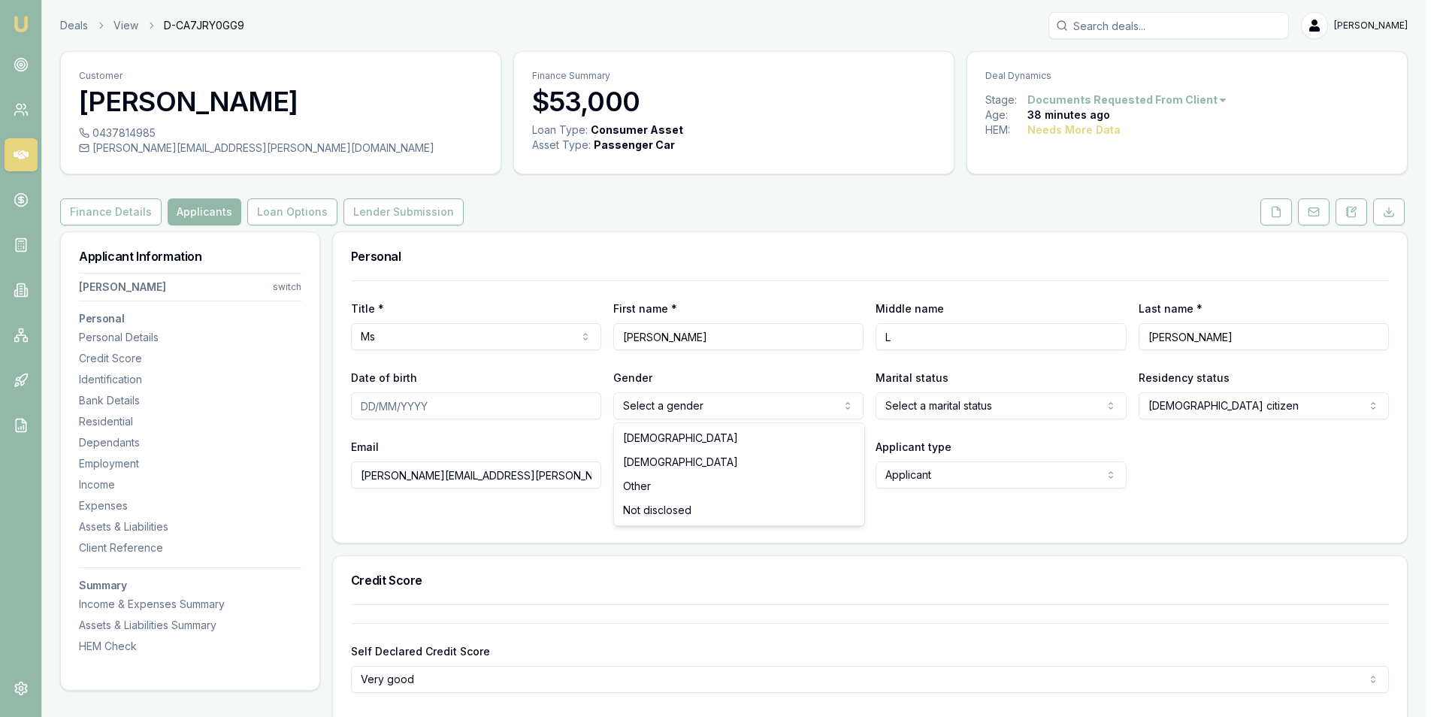
click at [729, 410] on html "Emu Broker Deals View D-CA7JRY0GG9 Adam Howell Toggle Menu Customer Renee Hawki…" at bounding box center [718, 358] width 1437 height 717
select select "FEMALE"
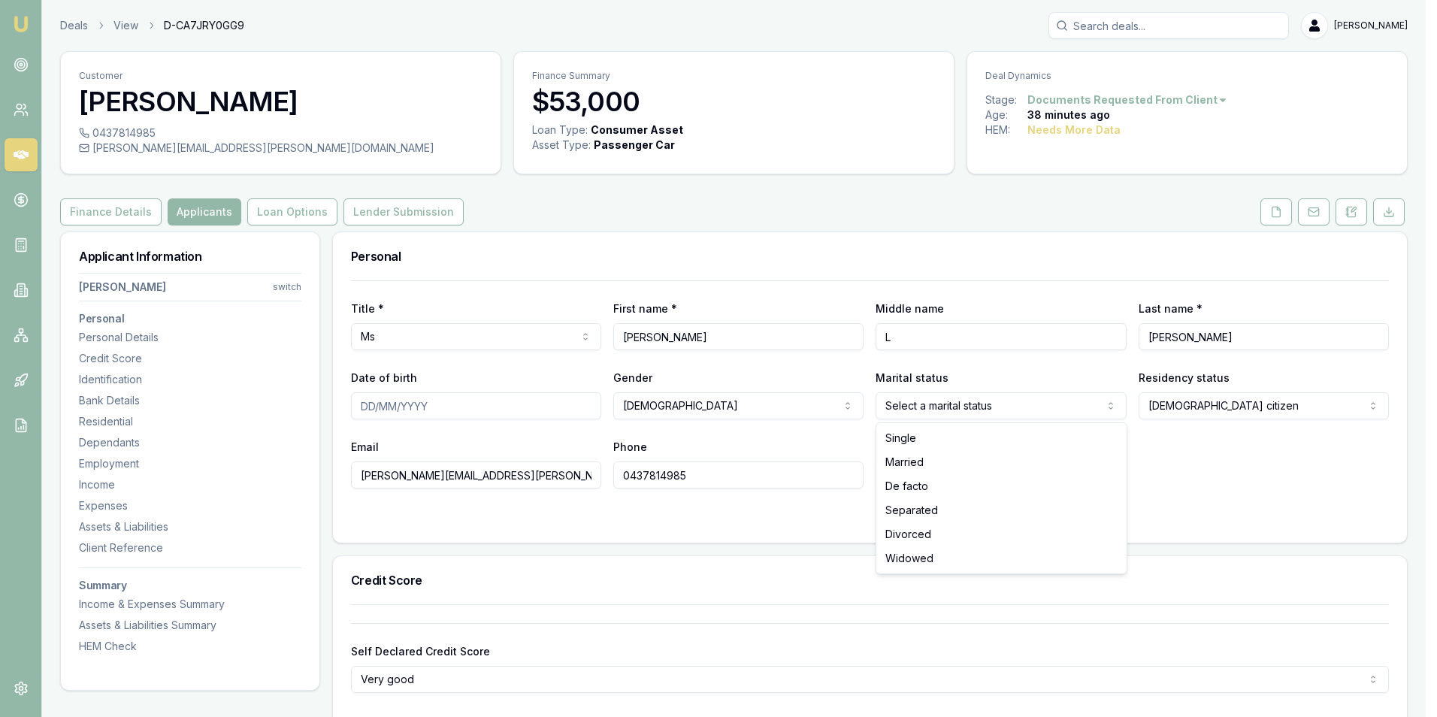
click at [971, 402] on html "Emu Broker Deals View D-CA7JRY0GG9 Adam Howell Toggle Menu Customer Renee Hawki…" at bounding box center [718, 358] width 1437 height 717
select select "DE_FACTO"
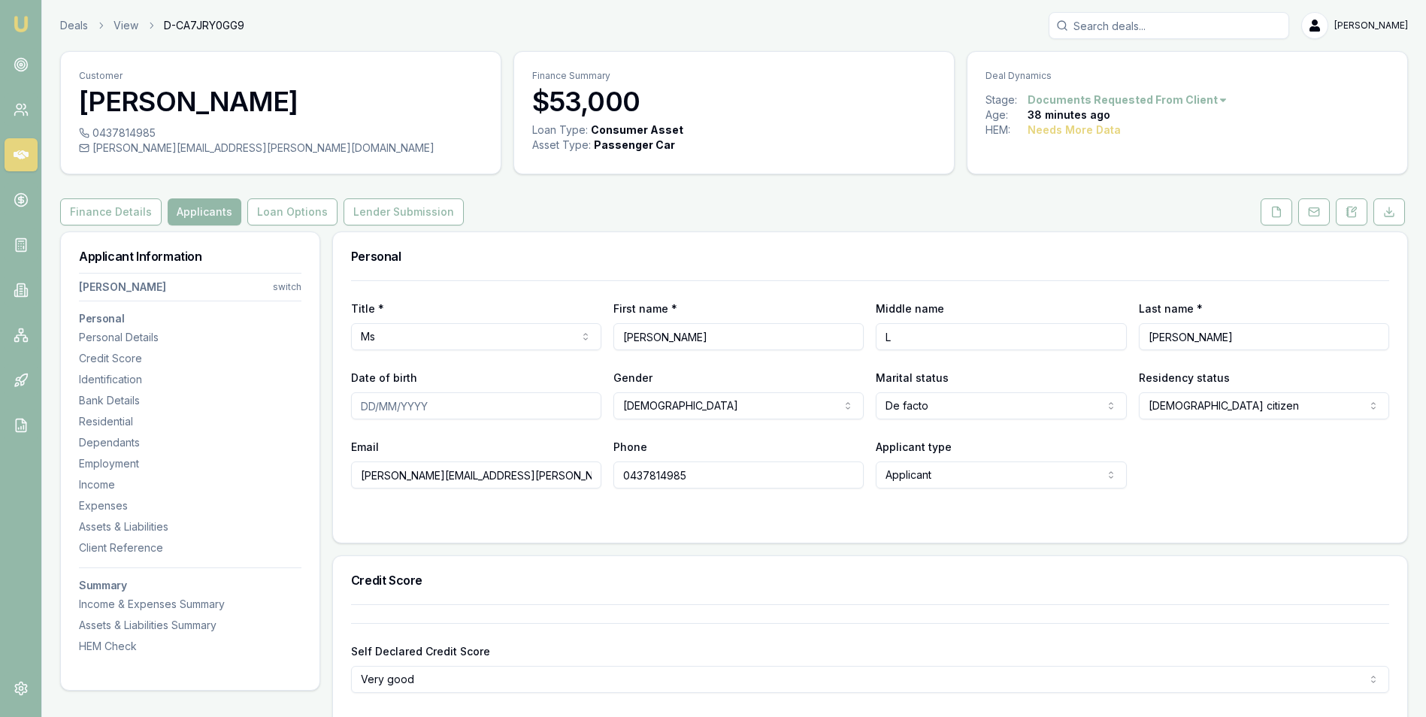
click at [559, 508] on form "Title * Ms Mr Mrs Miss Ms Dr Prof First name * Renee Middle name L Last name * …" at bounding box center [870, 402] width 1038 height 244
click at [469, 407] on input "Date of birth" at bounding box center [476, 405] width 250 height 27
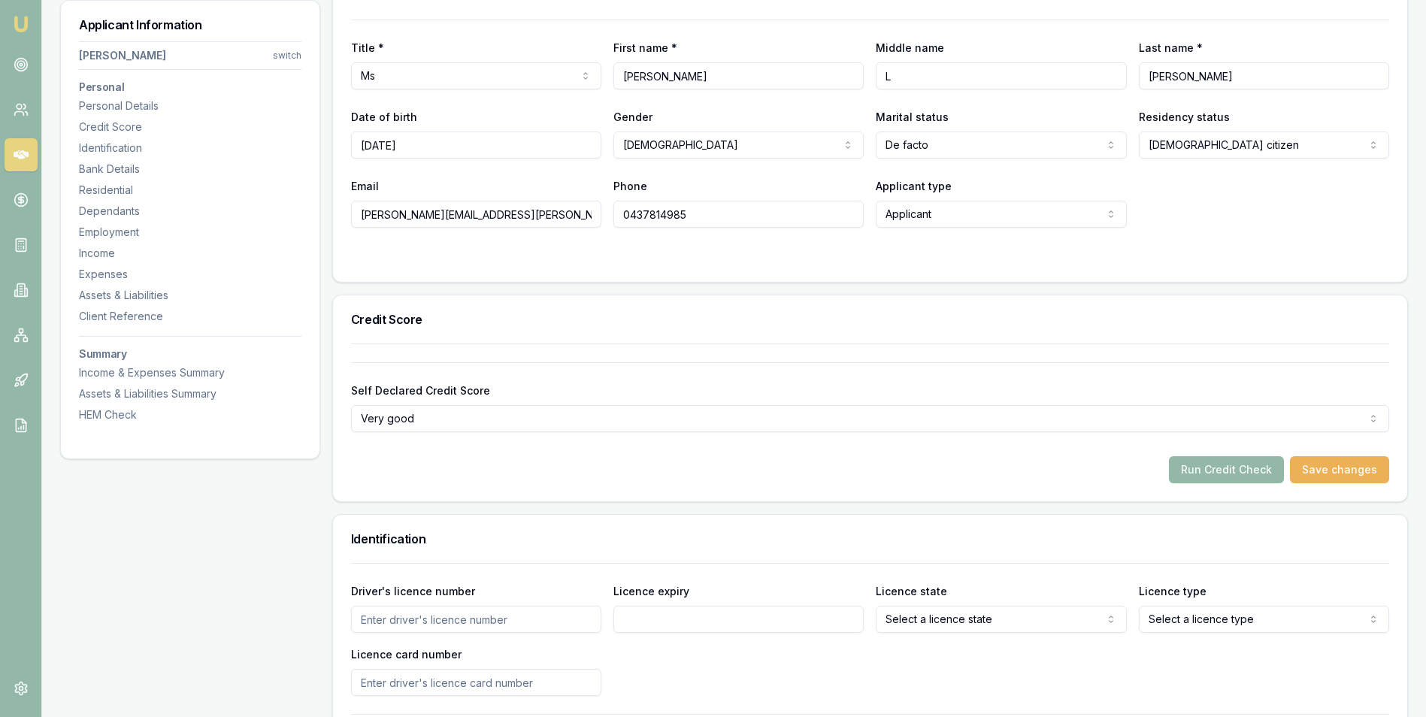
scroll to position [301, 0]
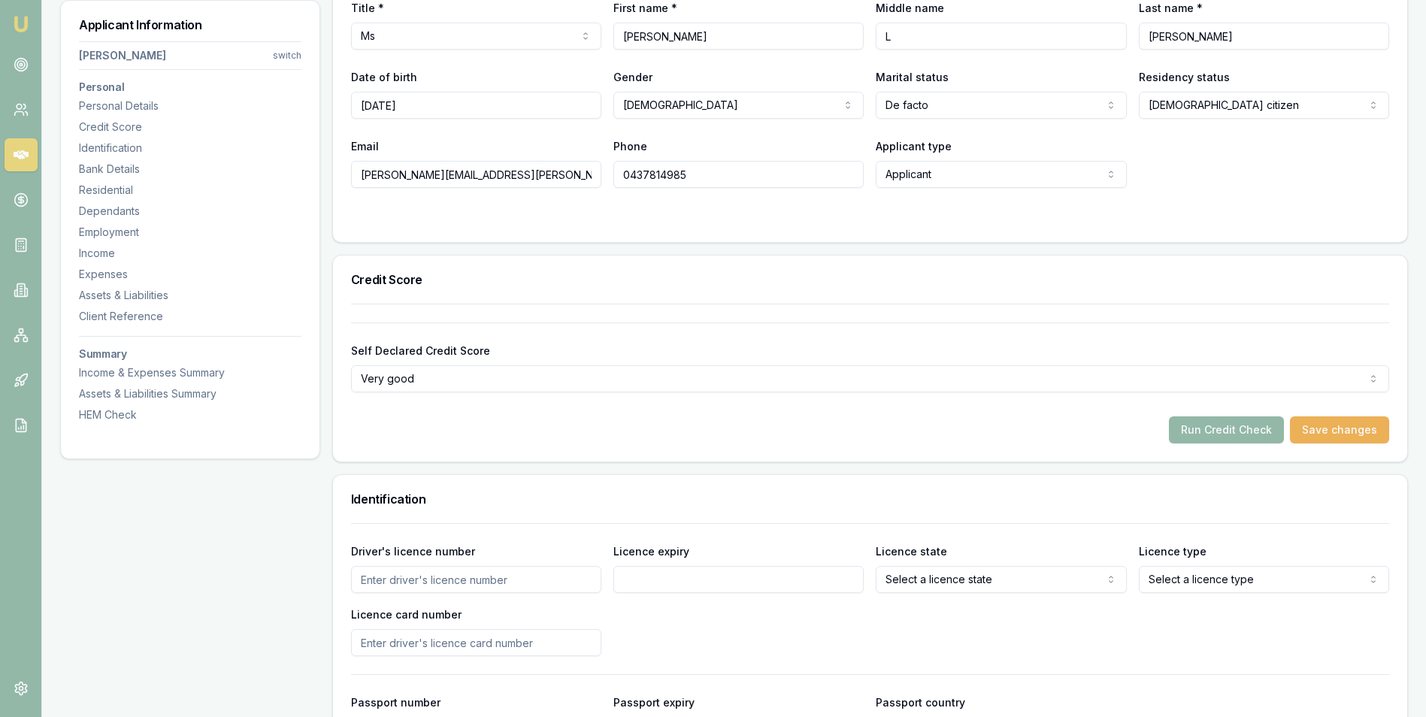
type input "[DATE]"
click at [507, 574] on input "Driver's licence number" at bounding box center [476, 579] width 250 height 27
type input "091467111"
click at [688, 579] on input "Licence expiry" at bounding box center [738, 579] width 250 height 27
type input "[DATE]"
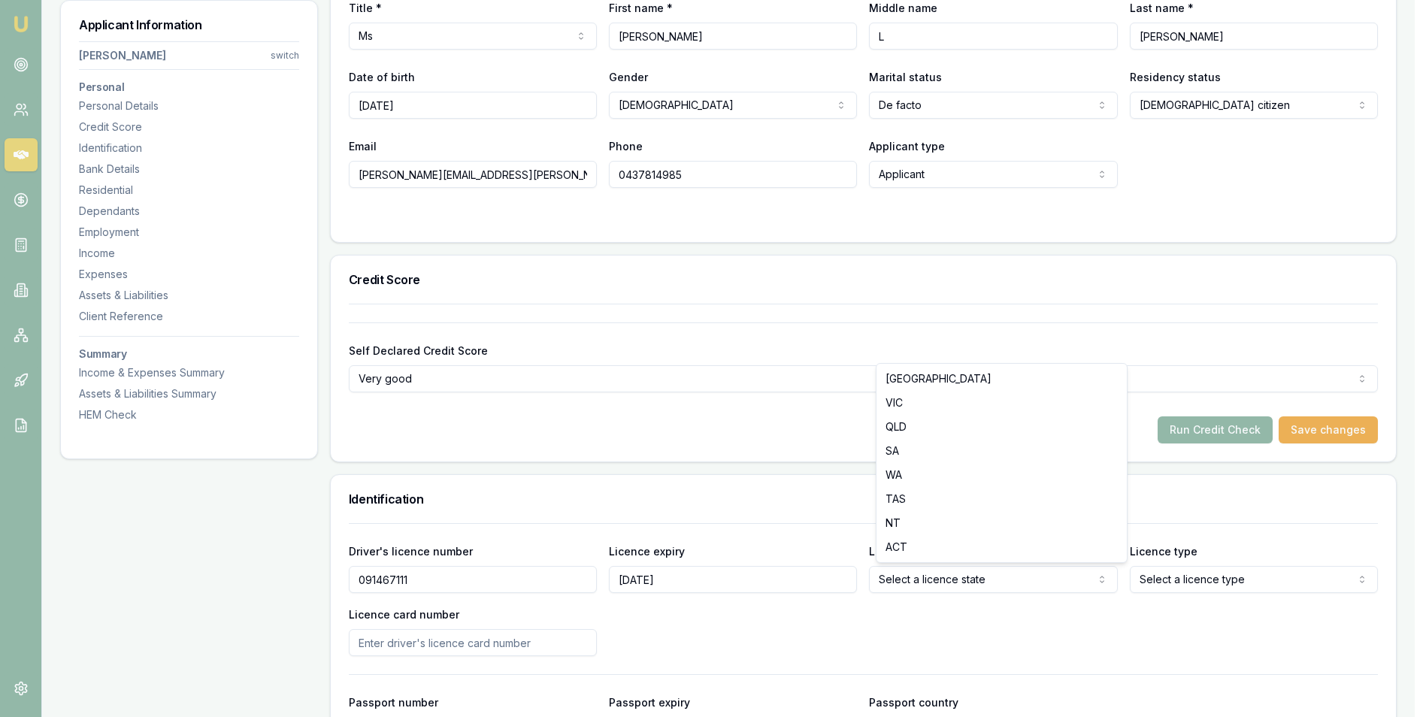
click at [960, 416] on html "Emu Broker Deals View D-CA7JRY0GG9 Adam Howell Toggle Menu Customer Renee Hawki…" at bounding box center [713, 57] width 1426 height 717
select select "VIC"
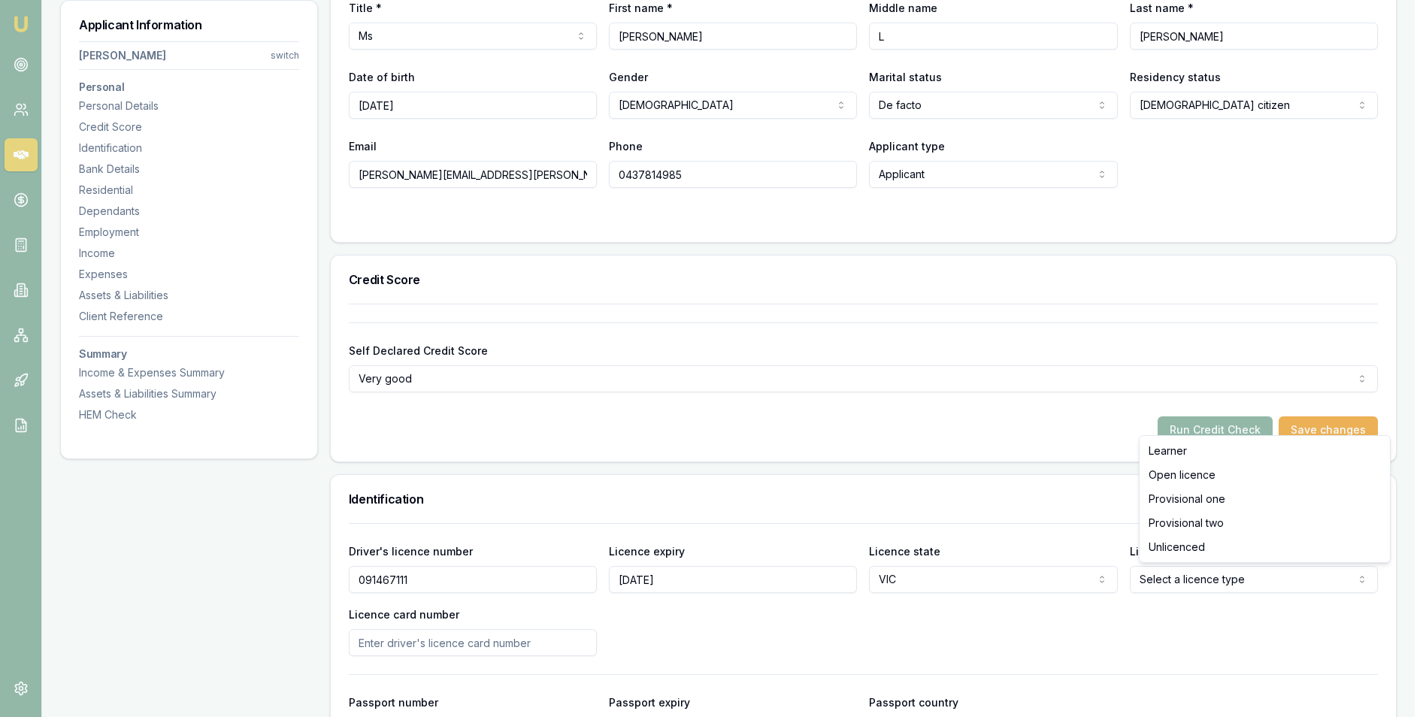
click at [1232, 416] on html "Emu Broker Deals View D-CA7JRY0GG9 Adam Howell Toggle Menu Customer Renee Hawki…" at bounding box center [713, 57] width 1426 height 717
select select "OPEN_LICENCE"
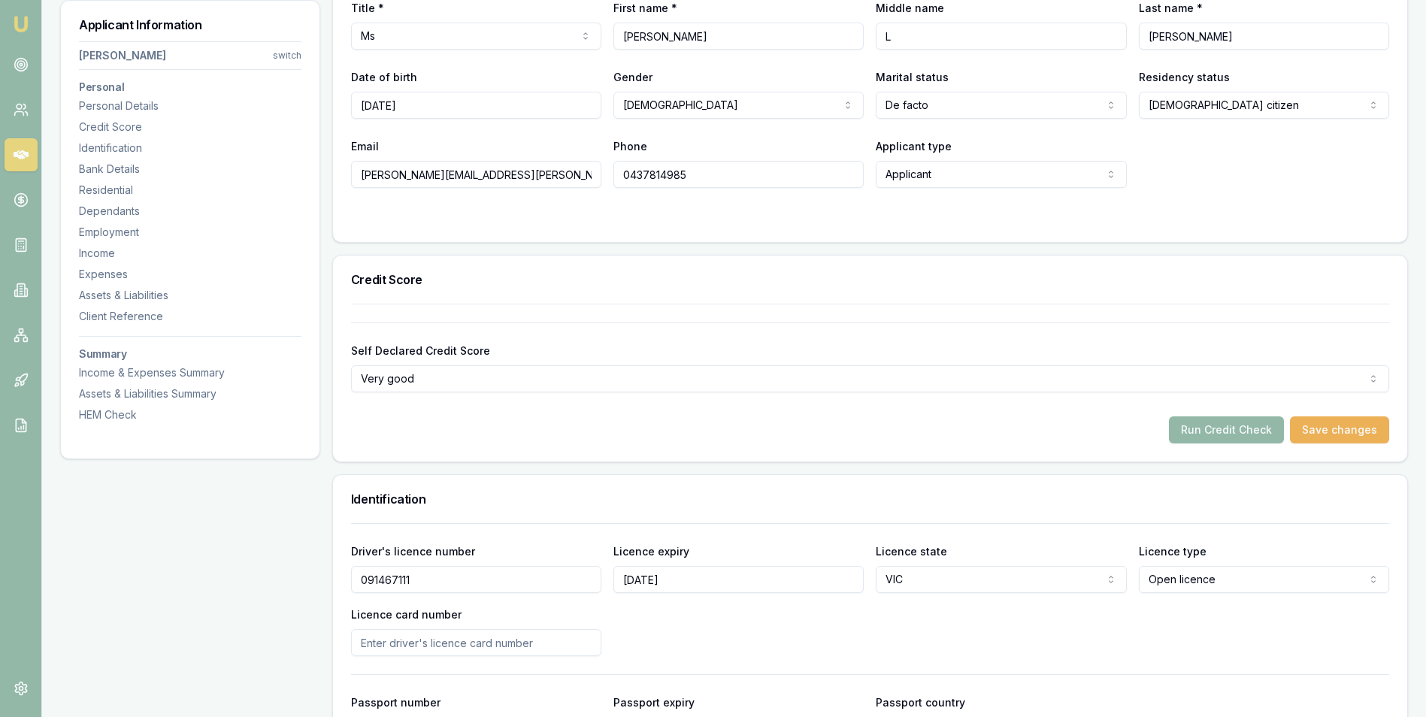
click at [408, 641] on input "Licence card number" at bounding box center [476, 642] width 250 height 27
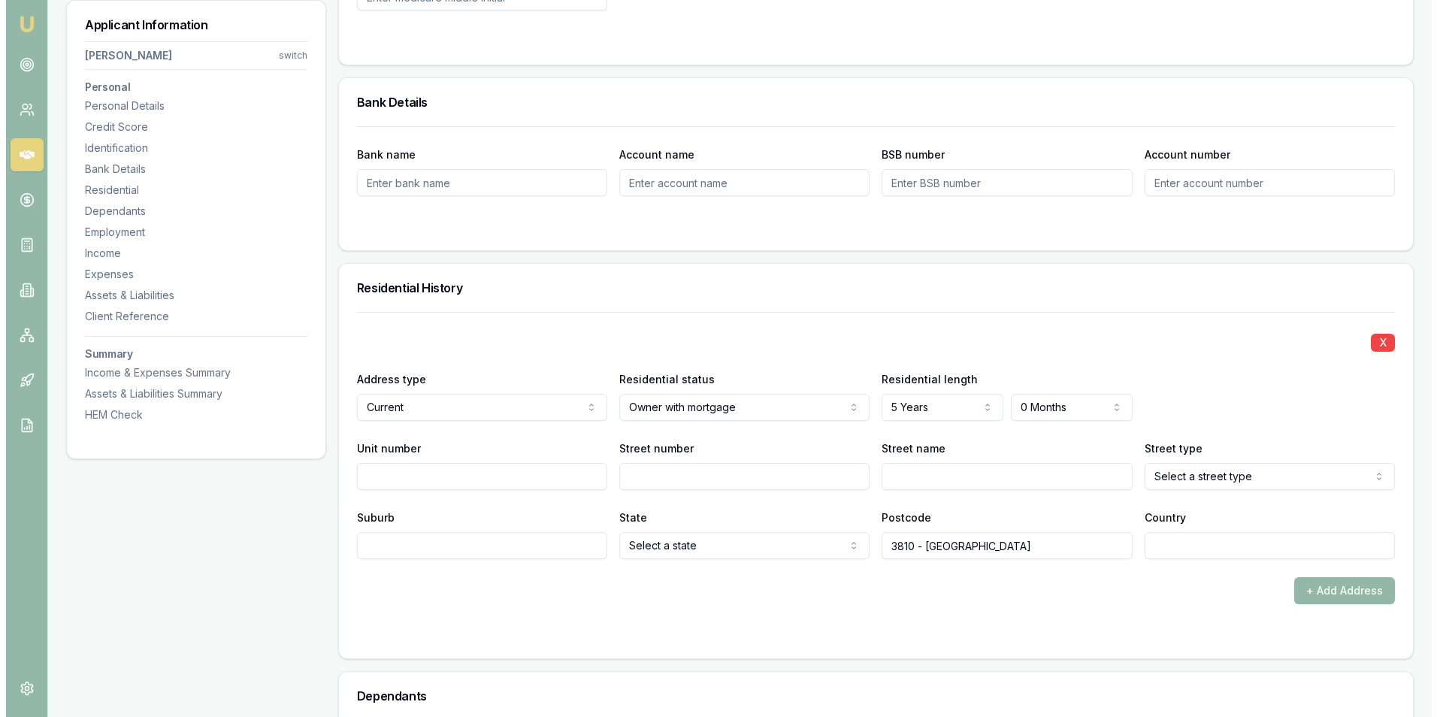
scroll to position [1202, 0]
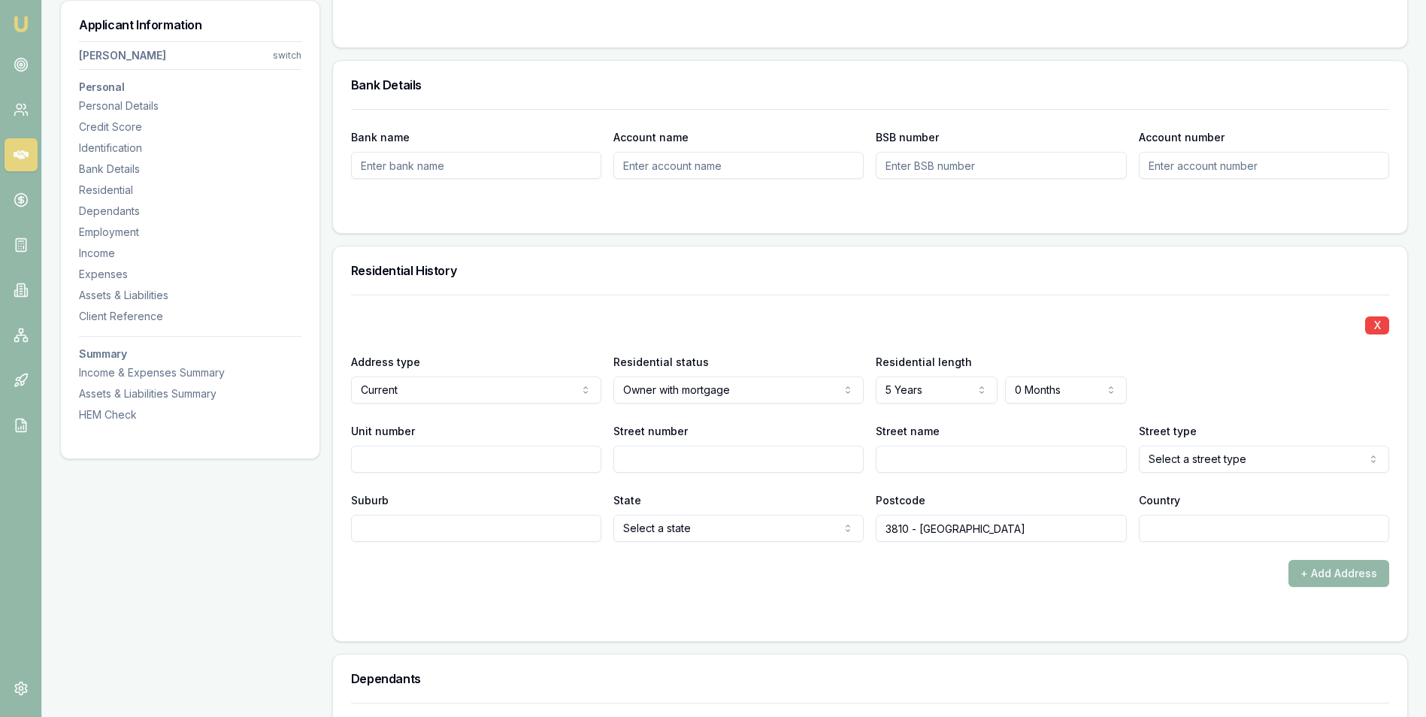
type input "P3102697"
click at [642, 461] on input "Street number" at bounding box center [738, 459] width 250 height 27
click at [665, 462] on input "Street number" at bounding box center [738, 459] width 250 height 27
type input "8"
click at [912, 452] on input "Street name" at bounding box center [1000, 459] width 250 height 27
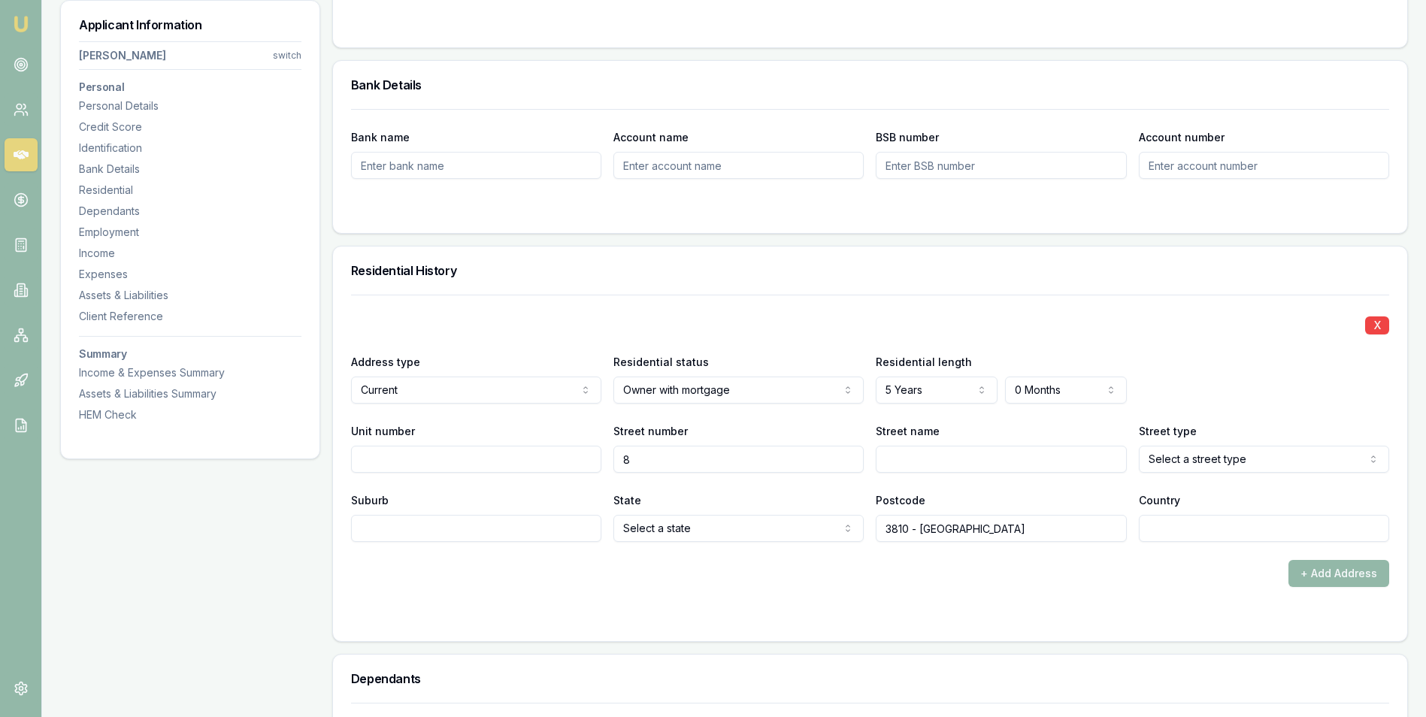
type input "Hull"
type input "[GEOGRAPHIC_DATA]"
select select "VIC"
type input "[GEOGRAPHIC_DATA]"
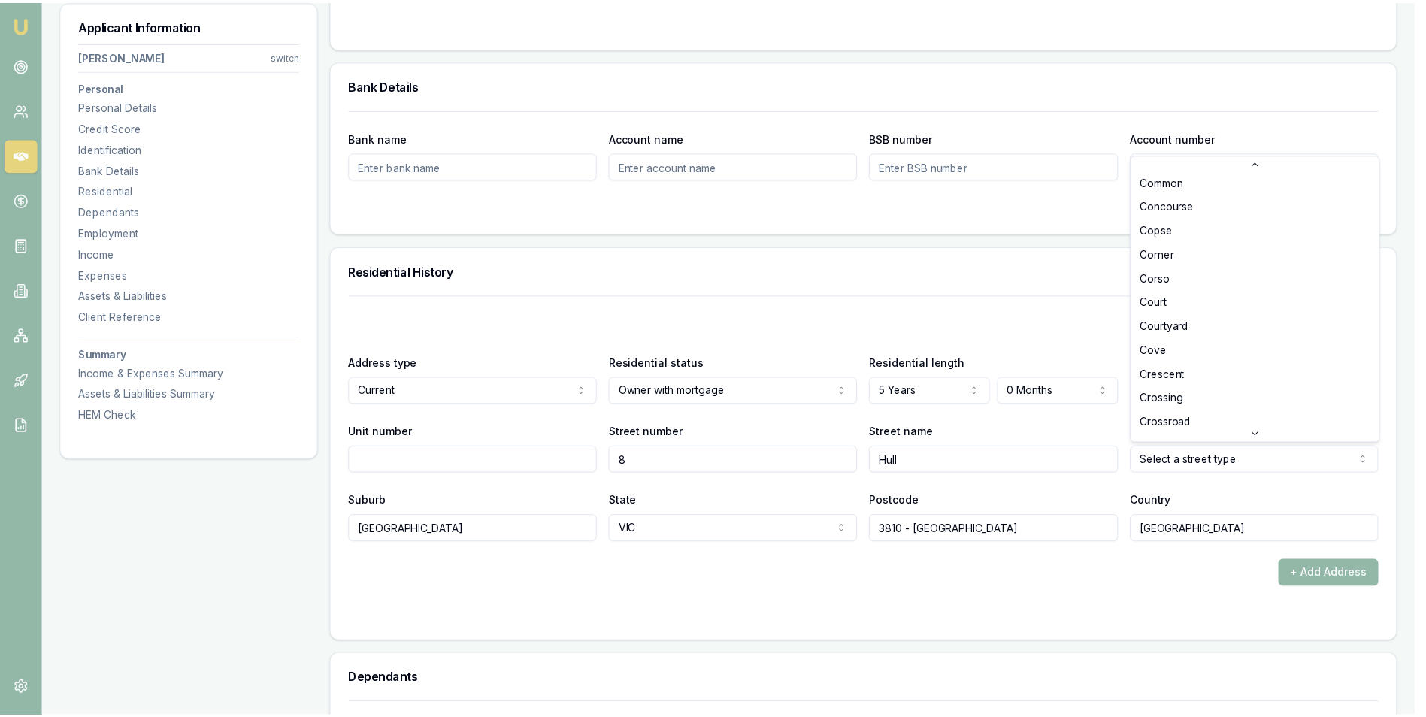
scroll to position [833, 0]
select select "Crescent"
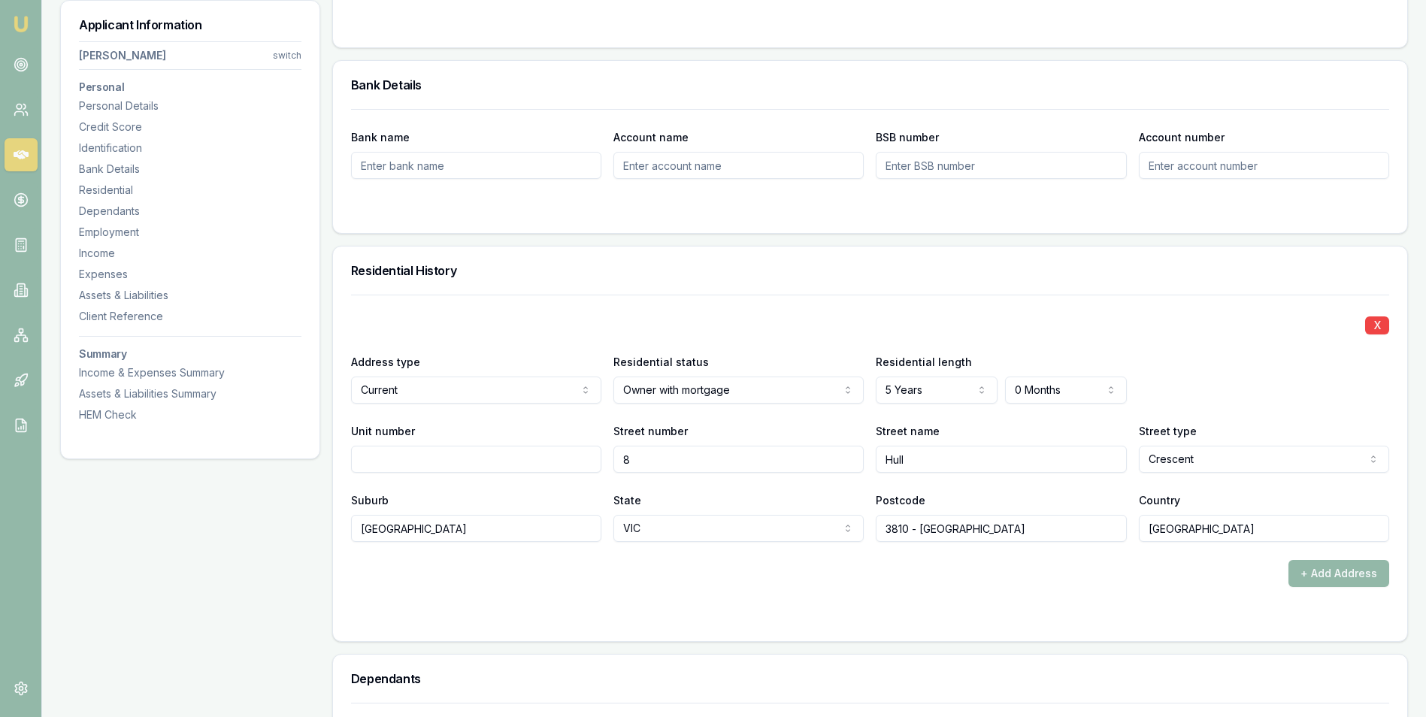
click at [1005, 528] on input "3810 - Pakenham" at bounding box center [1000, 528] width 250 height 27
type input "3810"
click at [1225, 577] on div "+ Add Address" at bounding box center [870, 573] width 1038 height 27
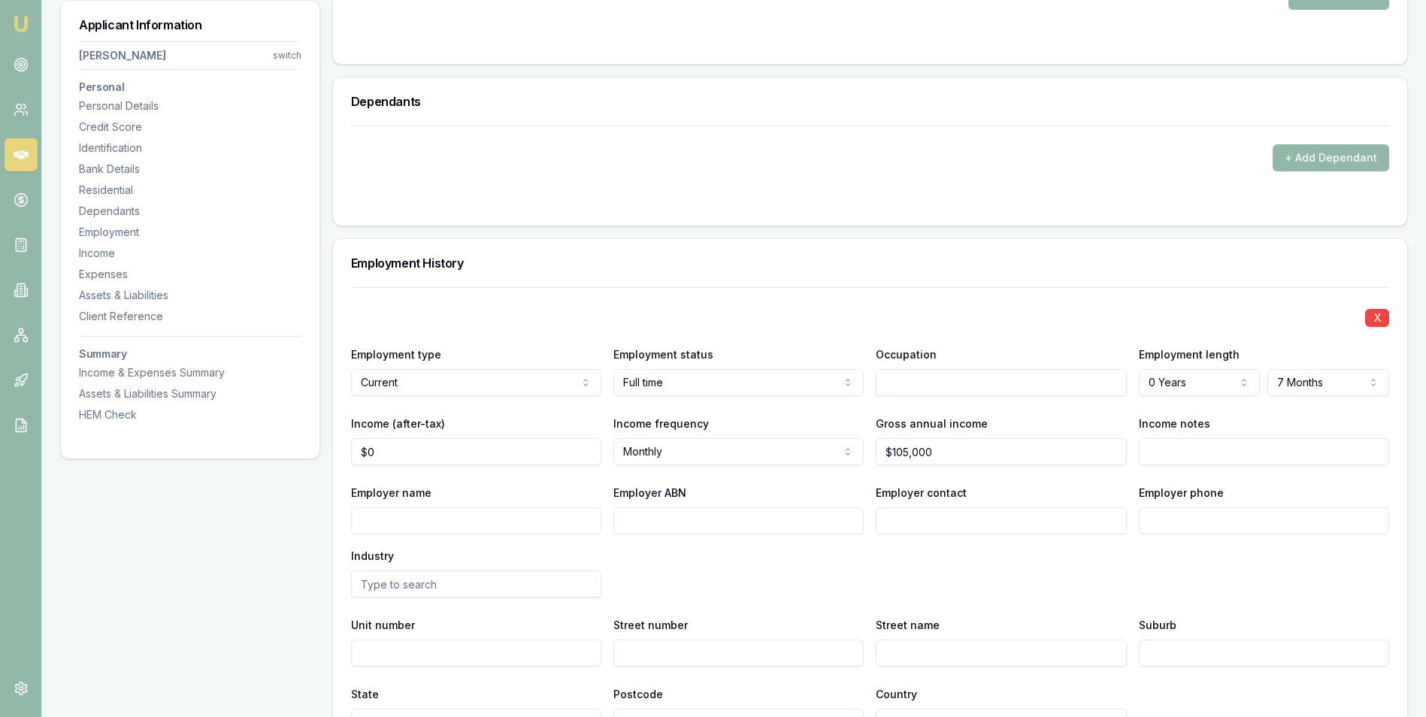
scroll to position [1804, 0]
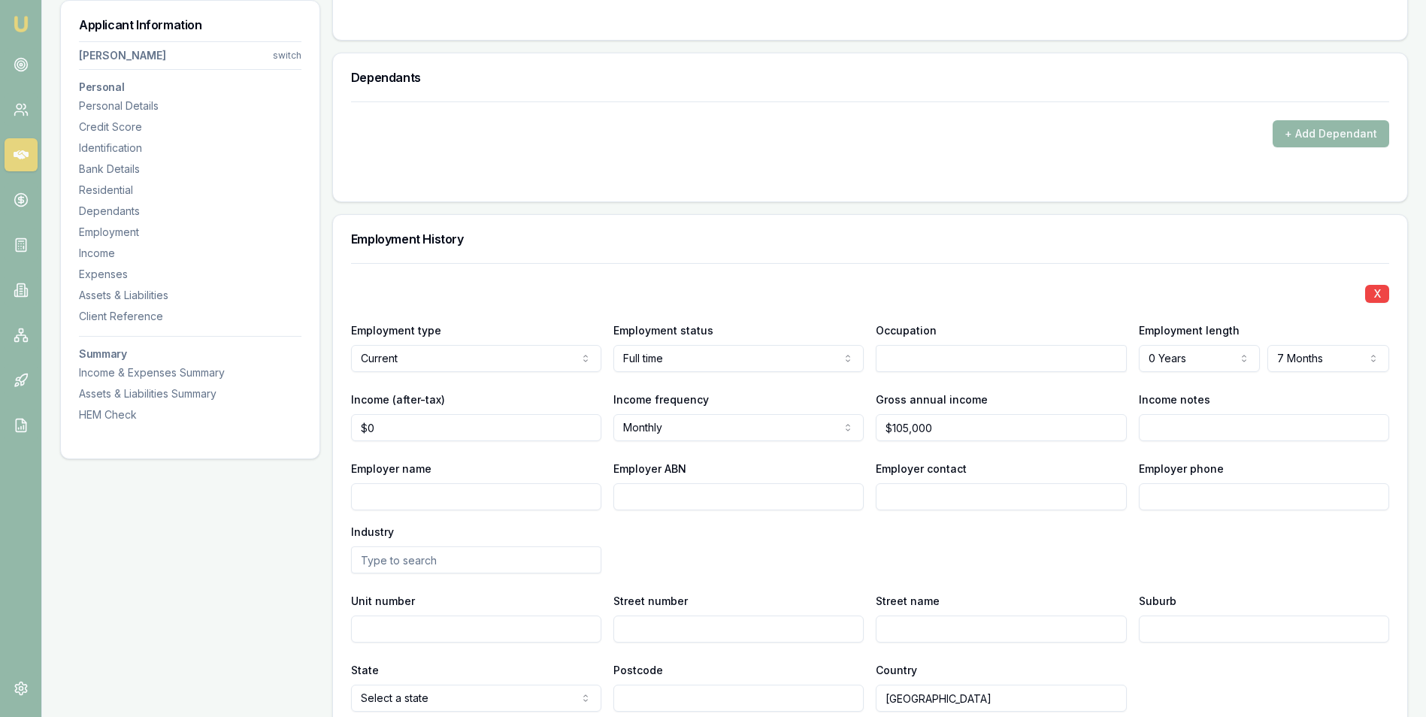
click at [981, 357] on input "text" at bounding box center [1000, 358] width 250 height 27
click at [909, 434] on input "105000" at bounding box center [1000, 427] width 250 height 27
type input "$100,000"
click at [1020, 461] on div "Employer contact" at bounding box center [1000, 484] width 250 height 51
click at [398, 427] on input "0" at bounding box center [476, 427] width 250 height 27
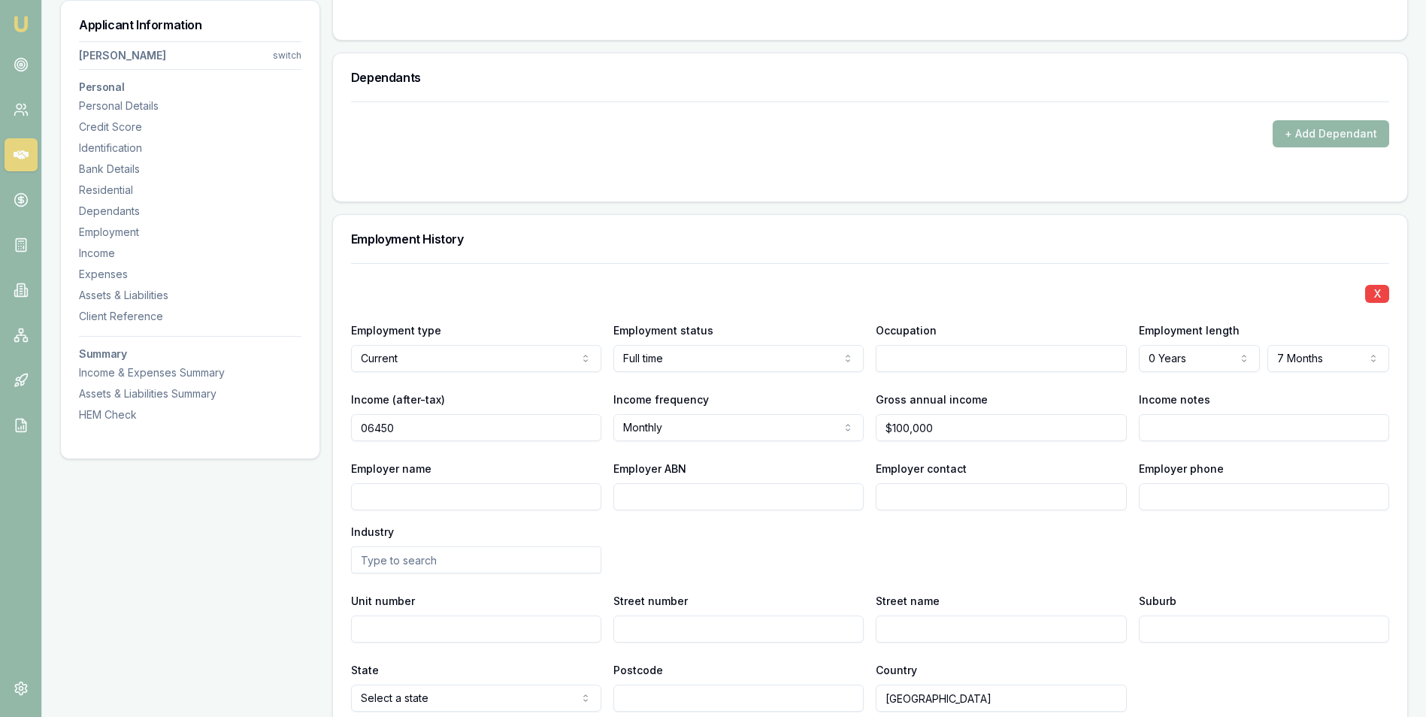
type input "$6,450"
click at [581, 453] on div "X Employment type Current Current Previous Employment status Full time Full tim…" at bounding box center [870, 487] width 1038 height 449
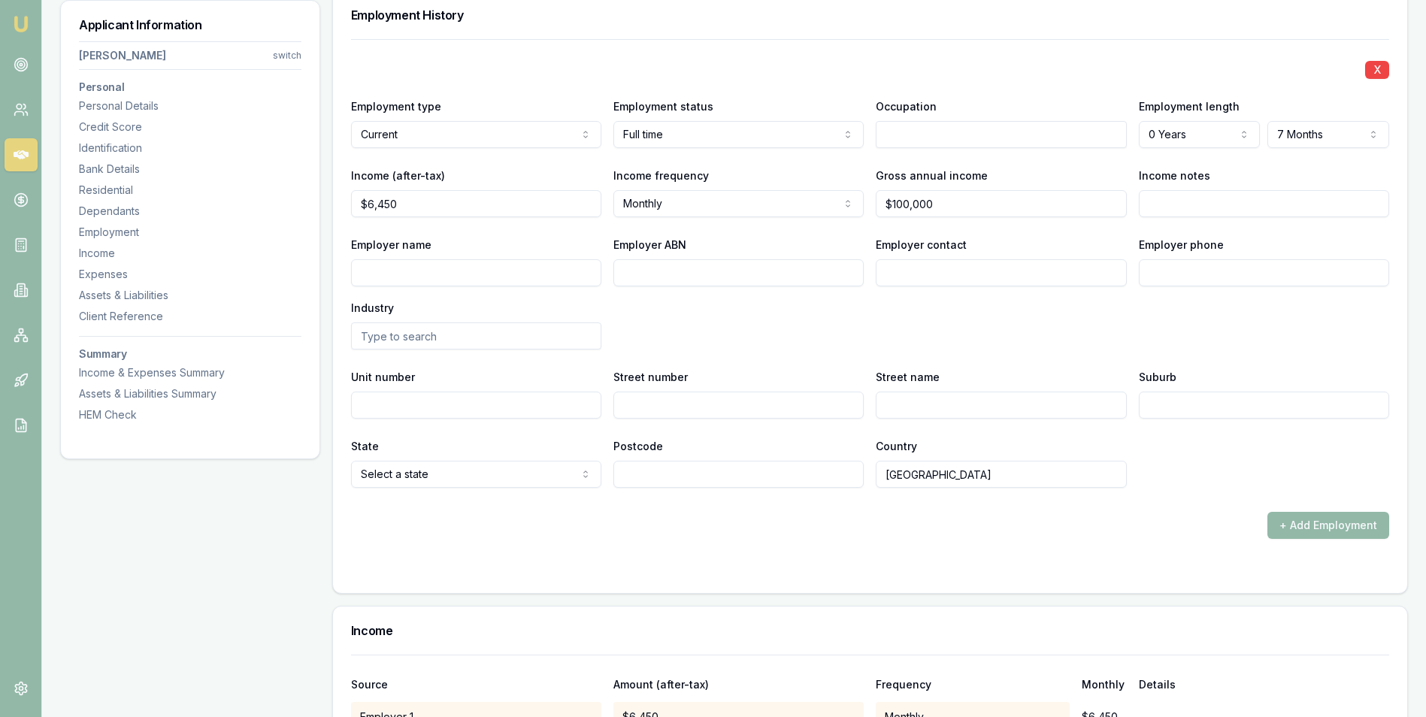
scroll to position [2029, 0]
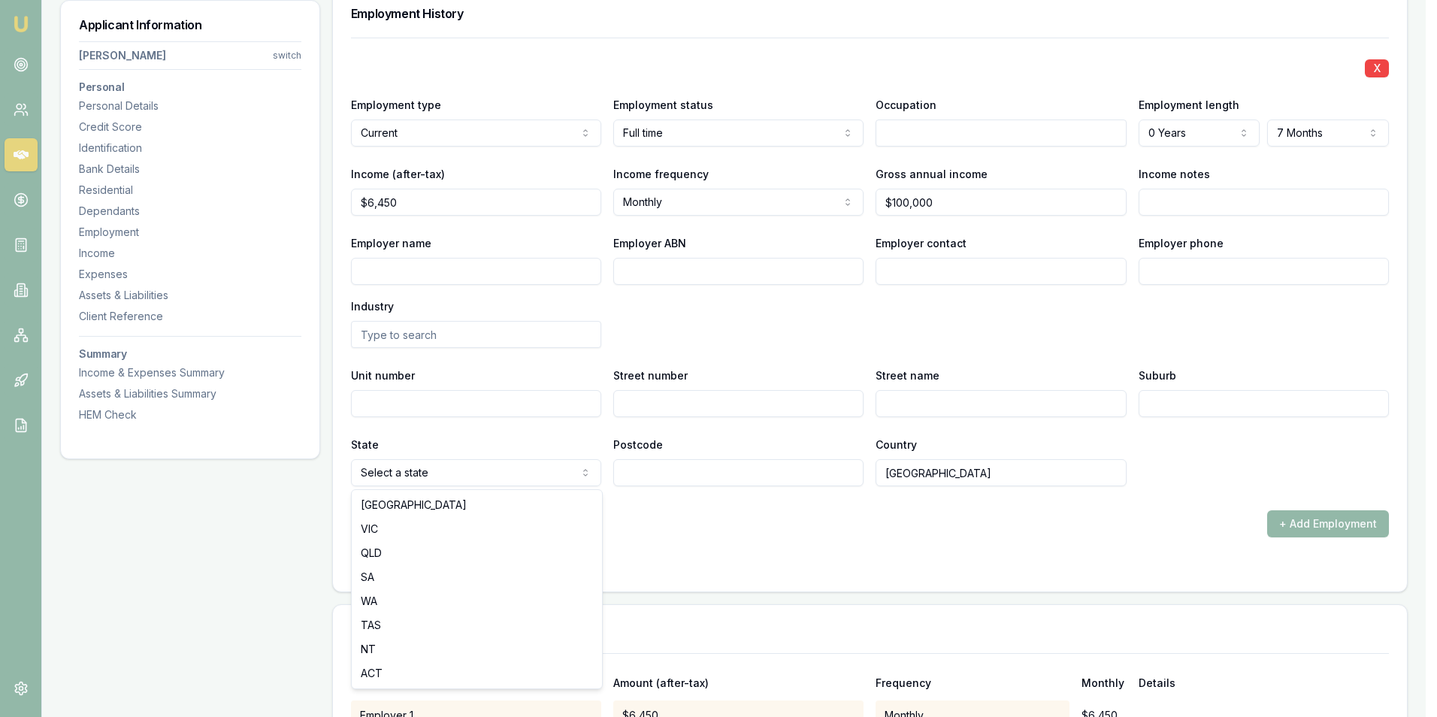
select select "VIC"
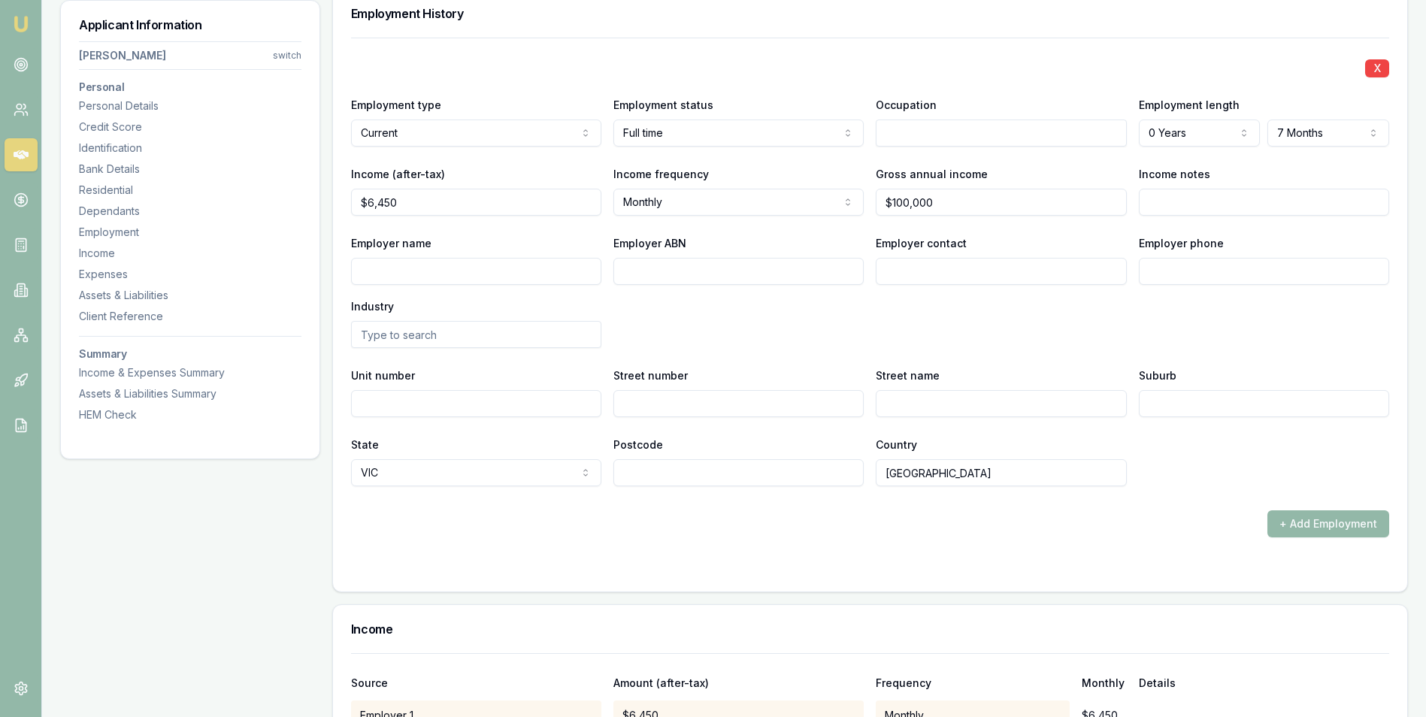
click at [660, 514] on div "+ Add Employment" at bounding box center [870, 523] width 1038 height 27
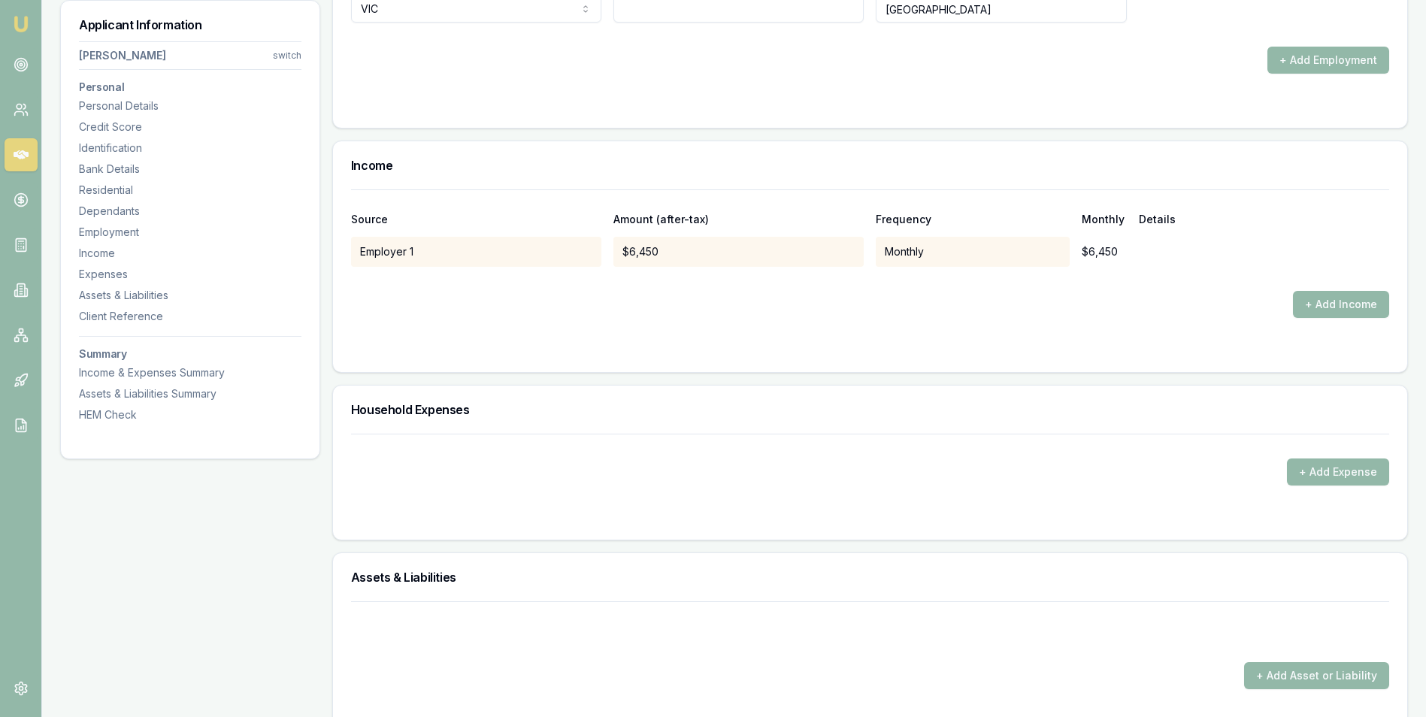
scroll to position [2555, 0]
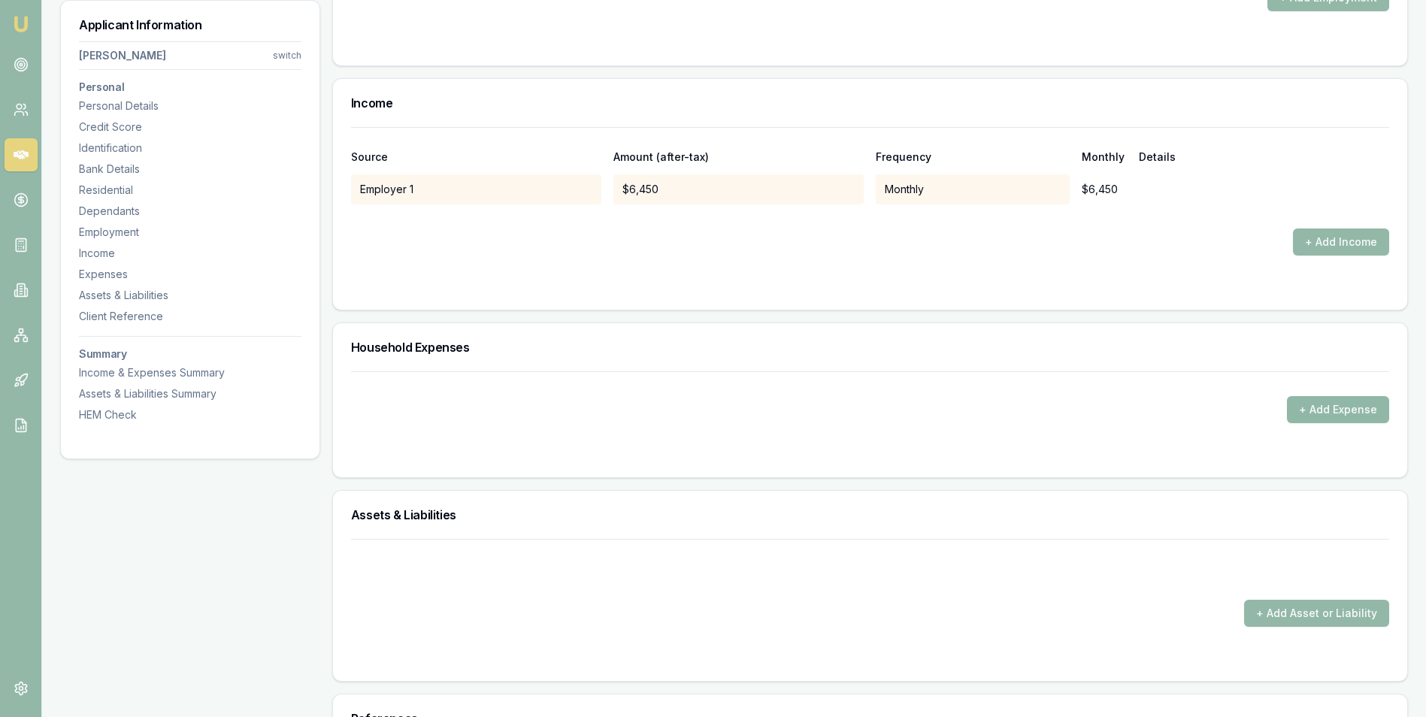
click at [1306, 410] on button "+ Add Expense" at bounding box center [1338, 409] width 102 height 27
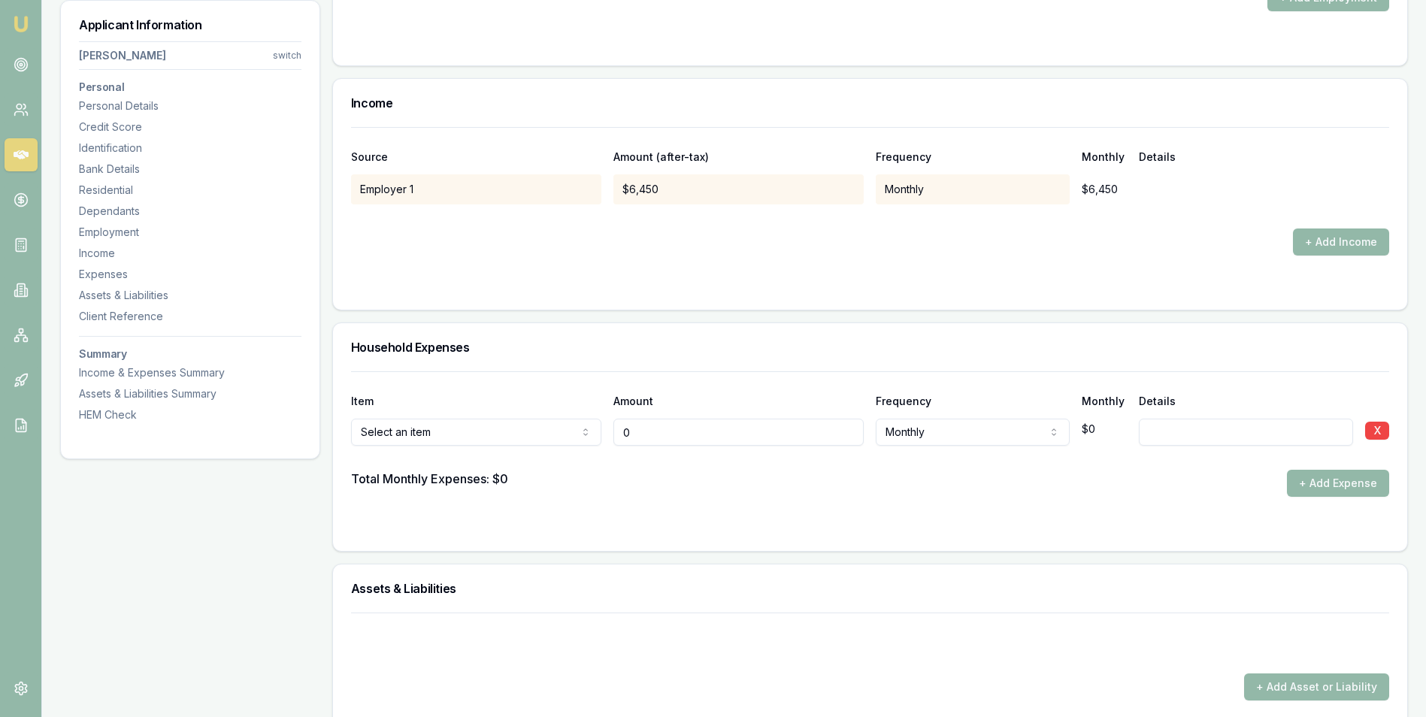
type input "$0"
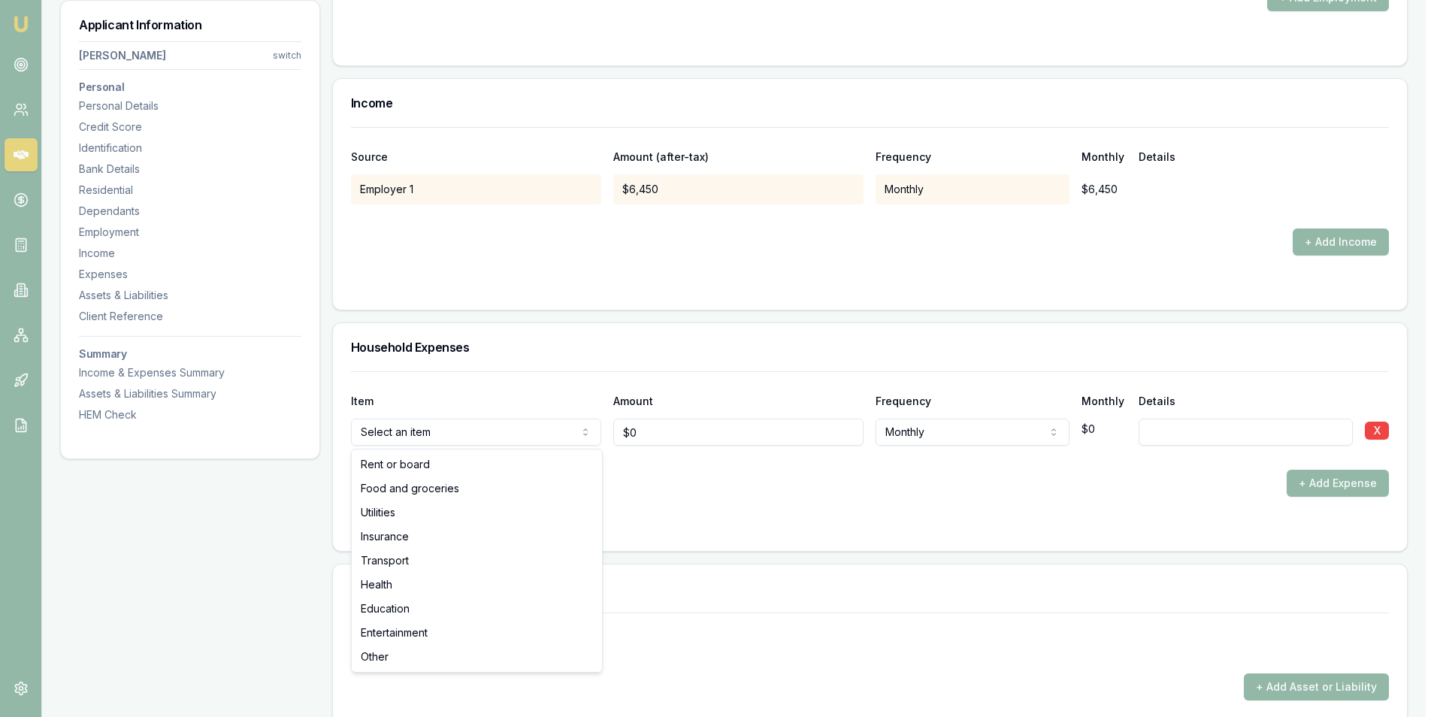
select select "OTHER"
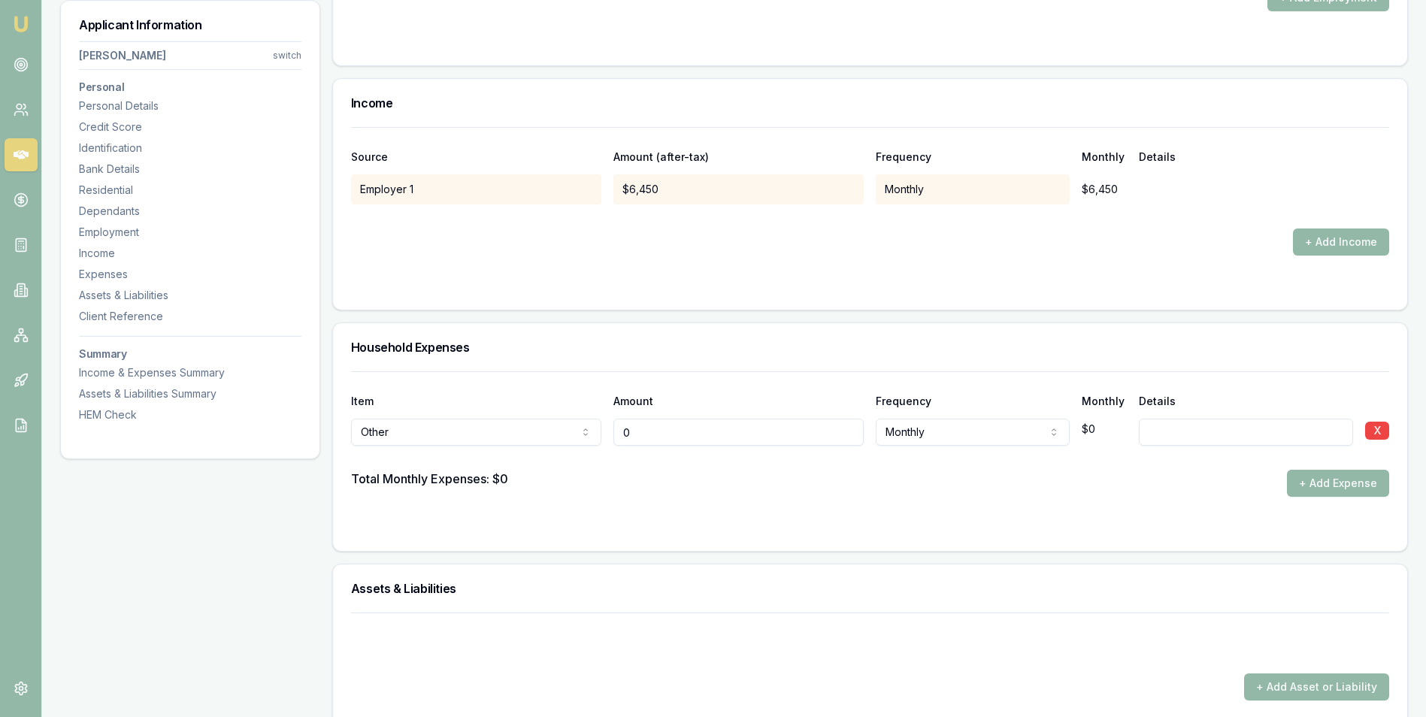
click at [664, 431] on input "0" at bounding box center [738, 432] width 250 height 27
type input "$4,200"
click at [1172, 432] on input at bounding box center [1245, 432] width 214 height 27
type input "Shared expenses with partner and [PERSON_NAME] pays $4200 / month"
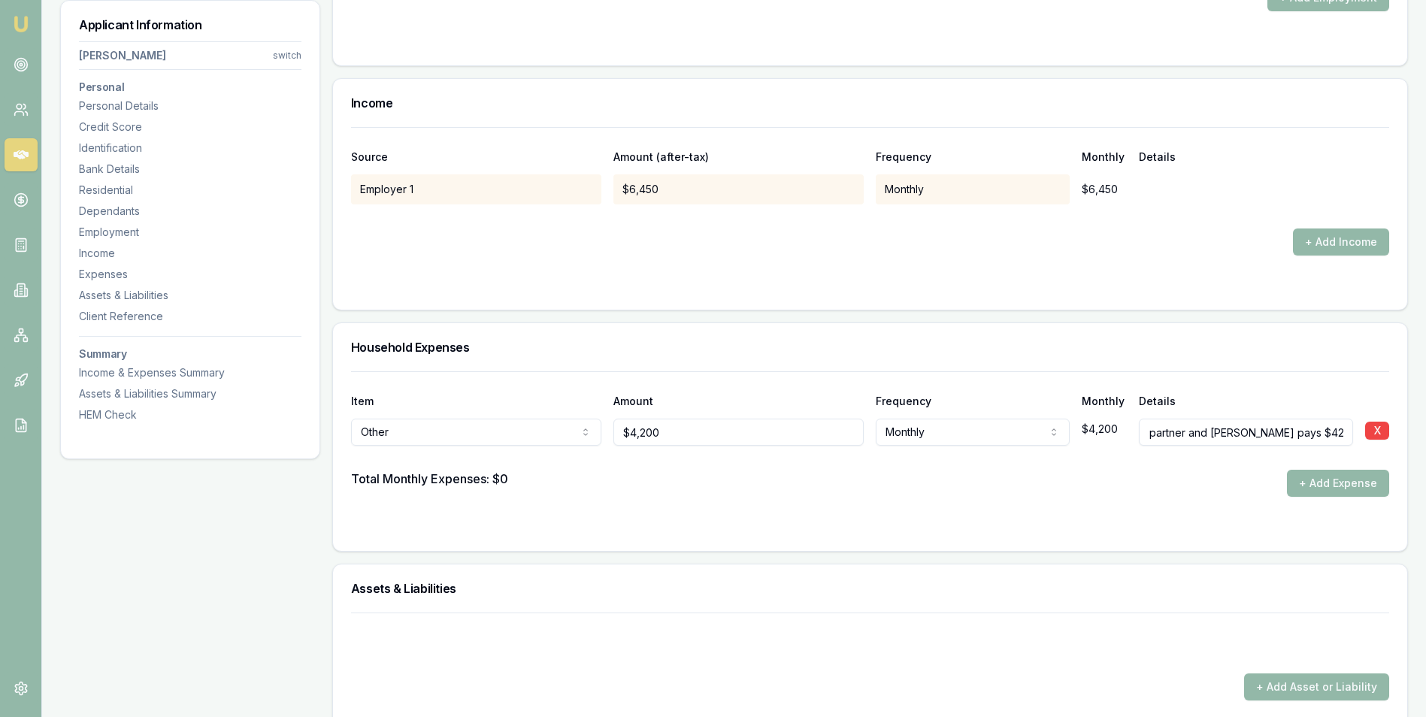
click at [868, 470] on div "Total Monthly Expenses: $0 + Add Expense" at bounding box center [870, 483] width 1038 height 27
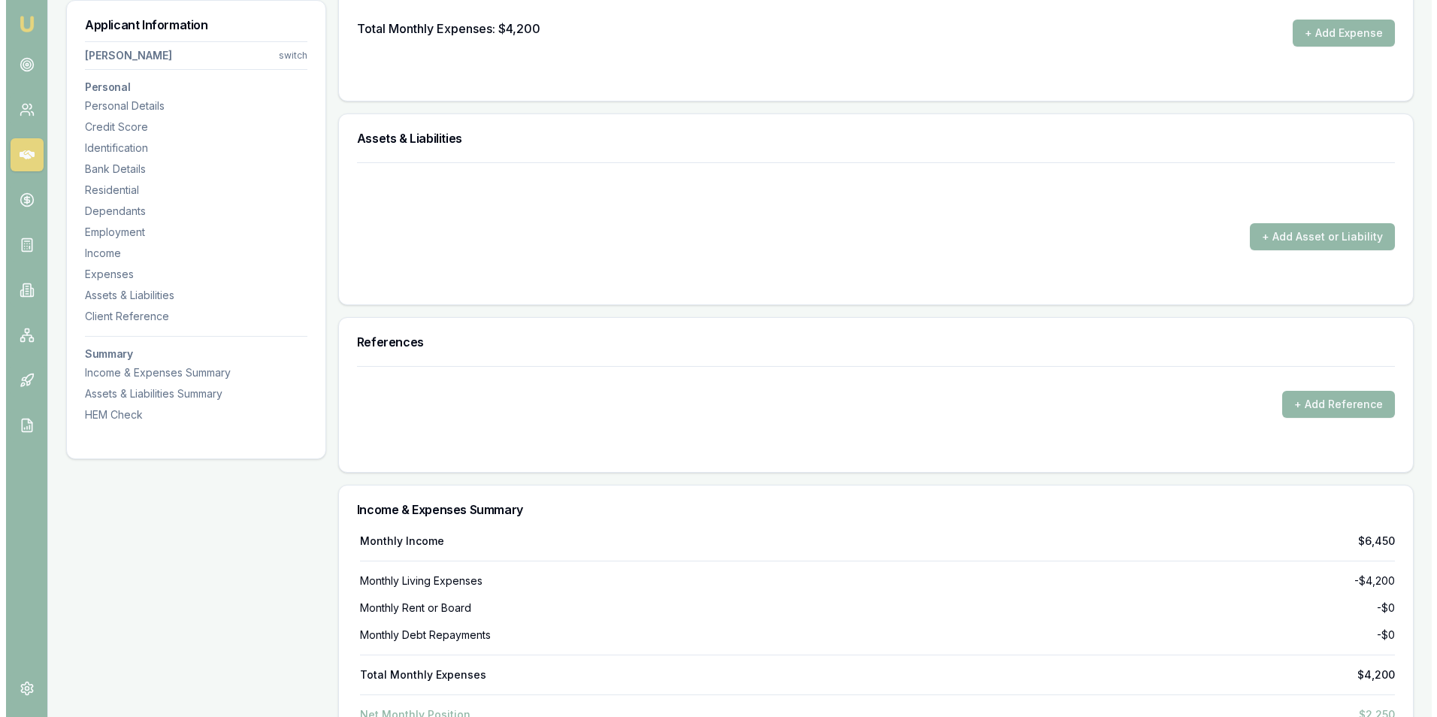
scroll to position [3006, 0]
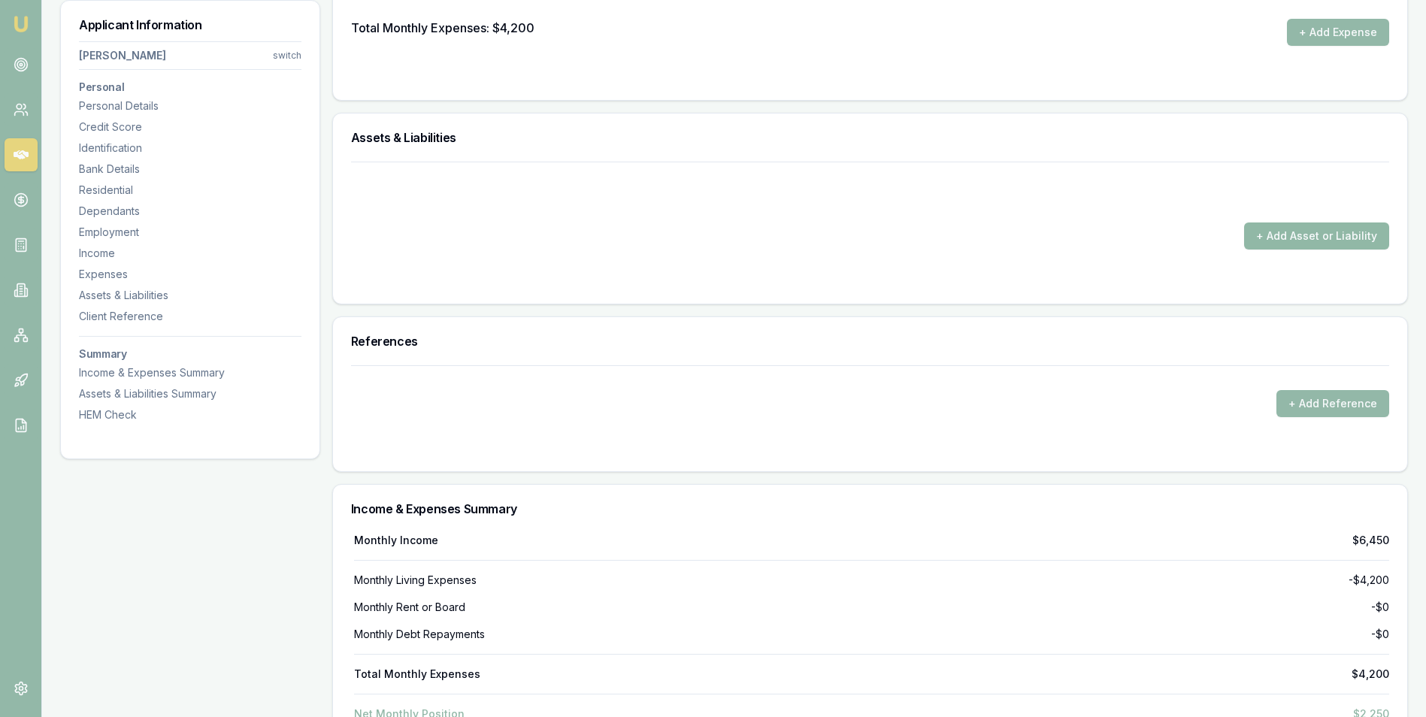
click at [1264, 231] on button "+ Add Asset or Liability" at bounding box center [1316, 235] width 145 height 27
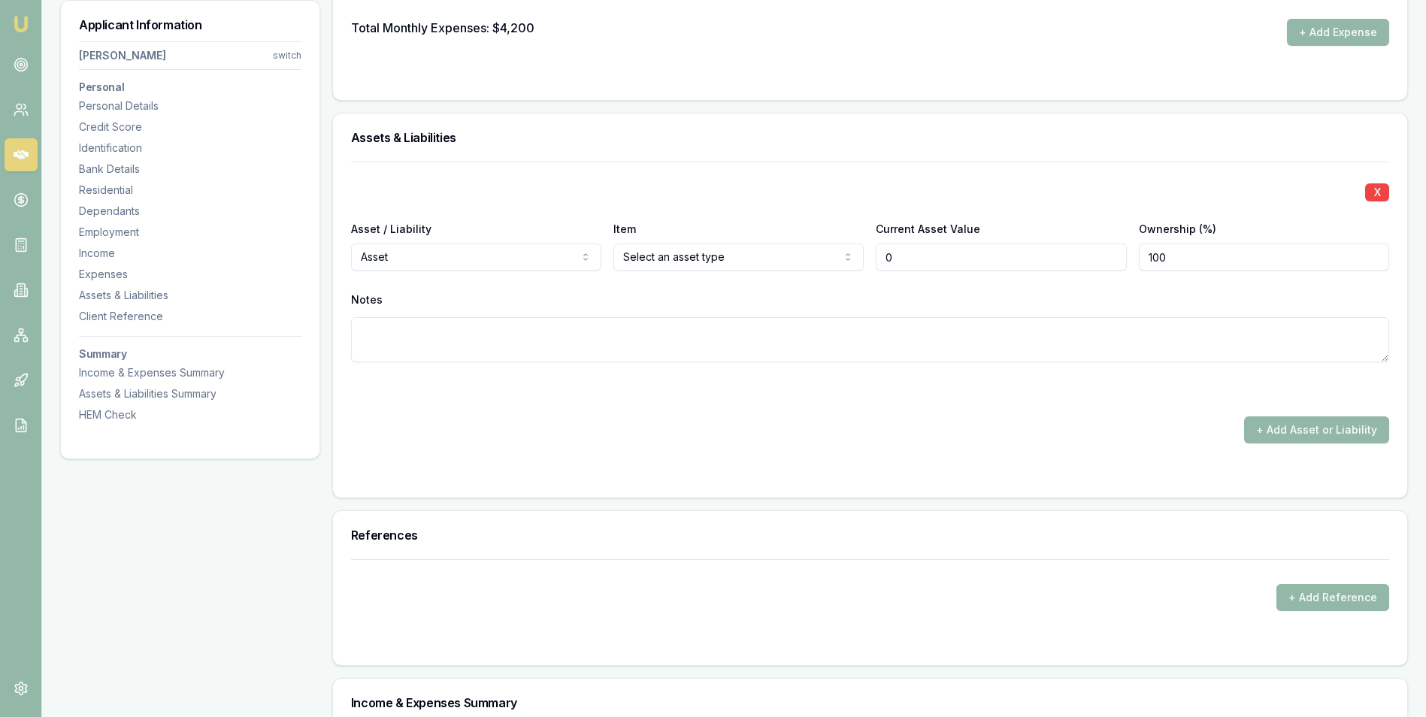
type input "$0"
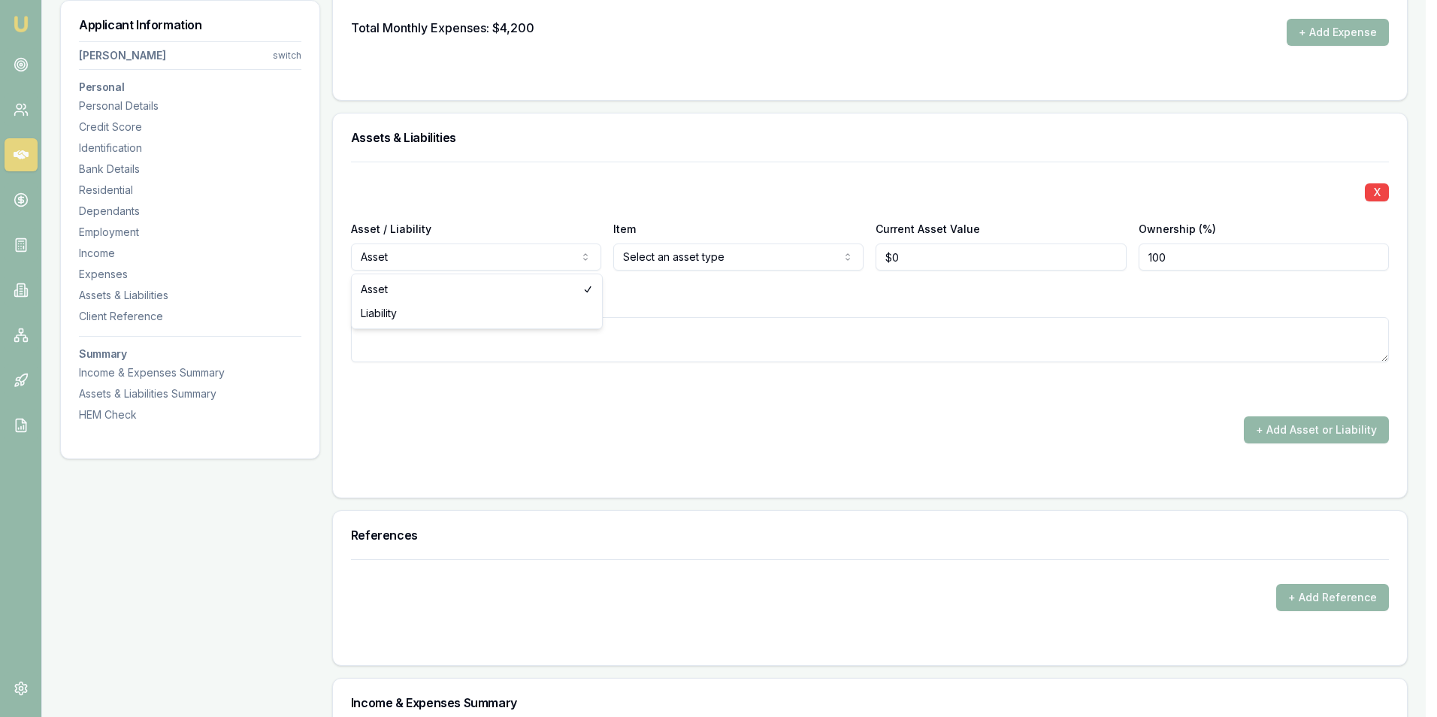
select select "LIABILITY"
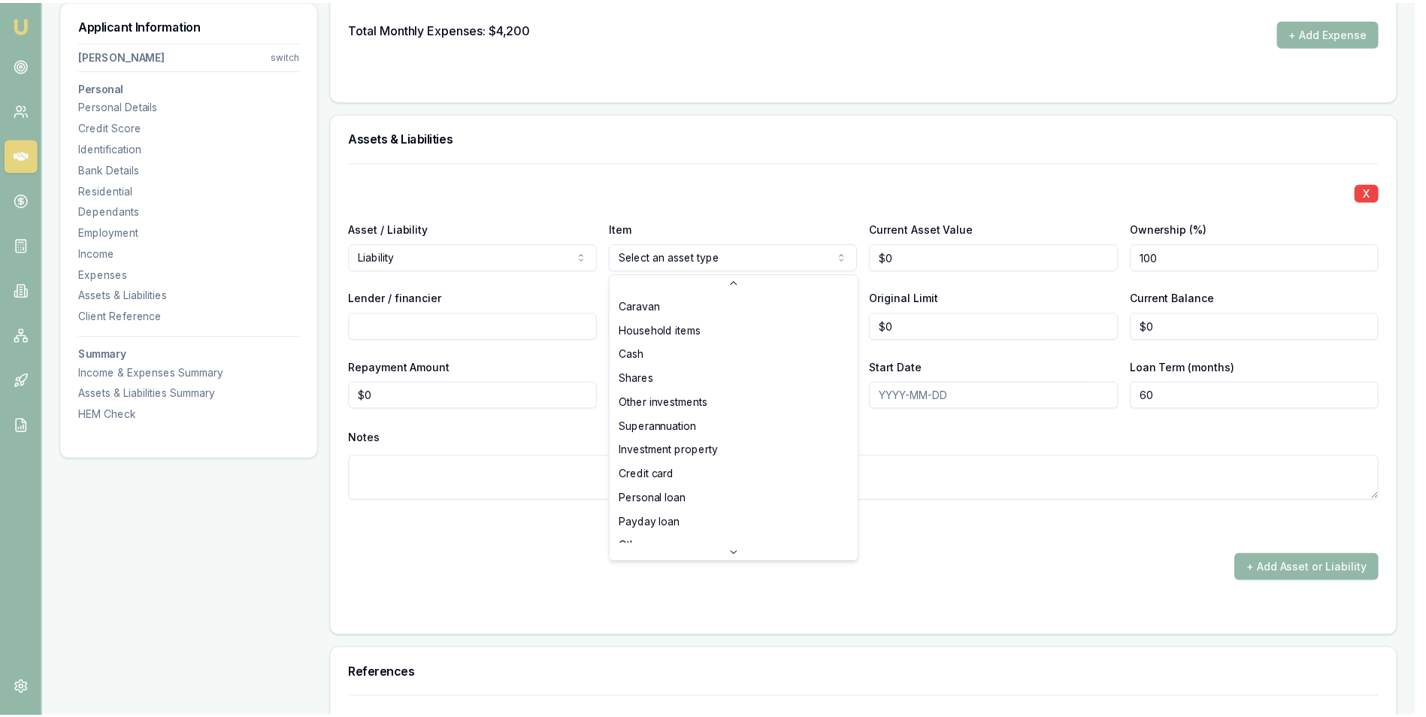
scroll to position [97, 0]
select select "CREDIT_CARD"
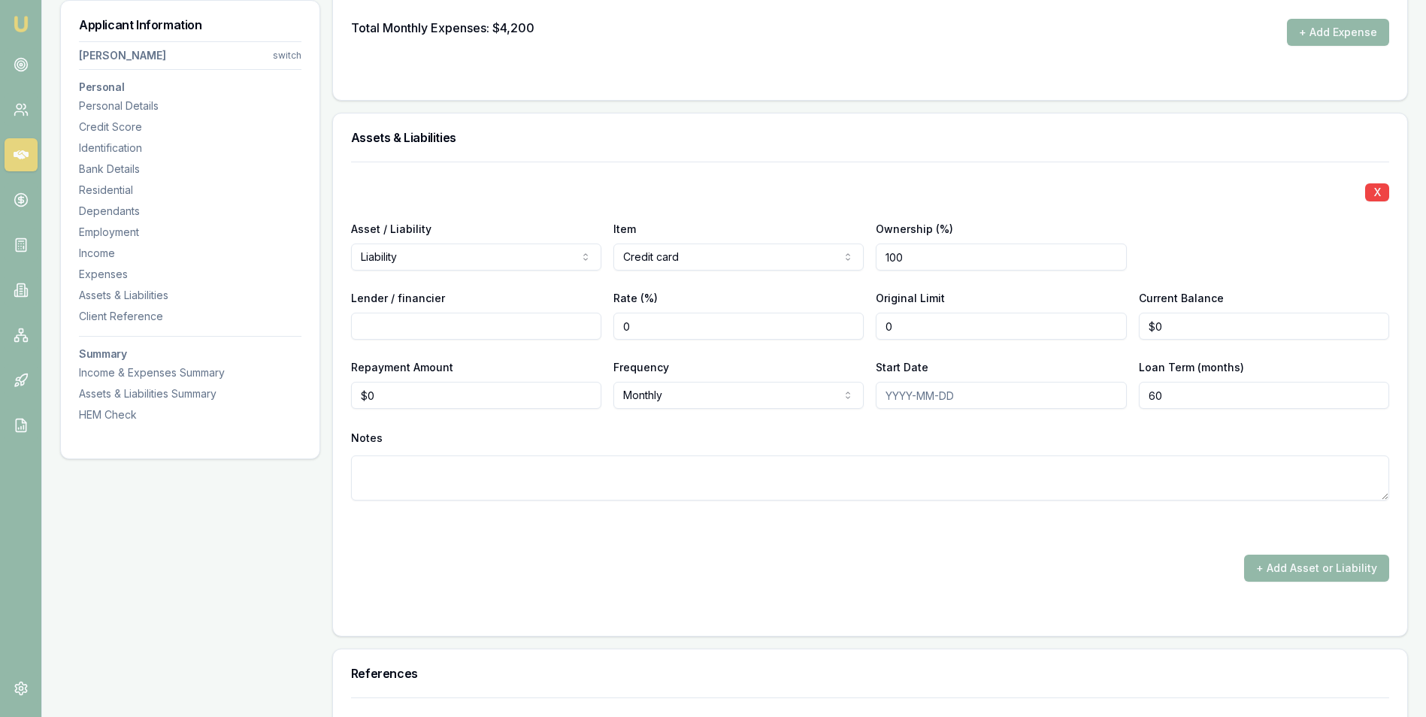
click at [920, 325] on input "0" at bounding box center [1000, 326] width 250 height 27
type input "$3,000"
click at [1183, 325] on input "0" at bounding box center [1263, 326] width 250 height 27
type input "$400"
click at [511, 434] on div "Notes" at bounding box center [870, 438] width 1038 height 23
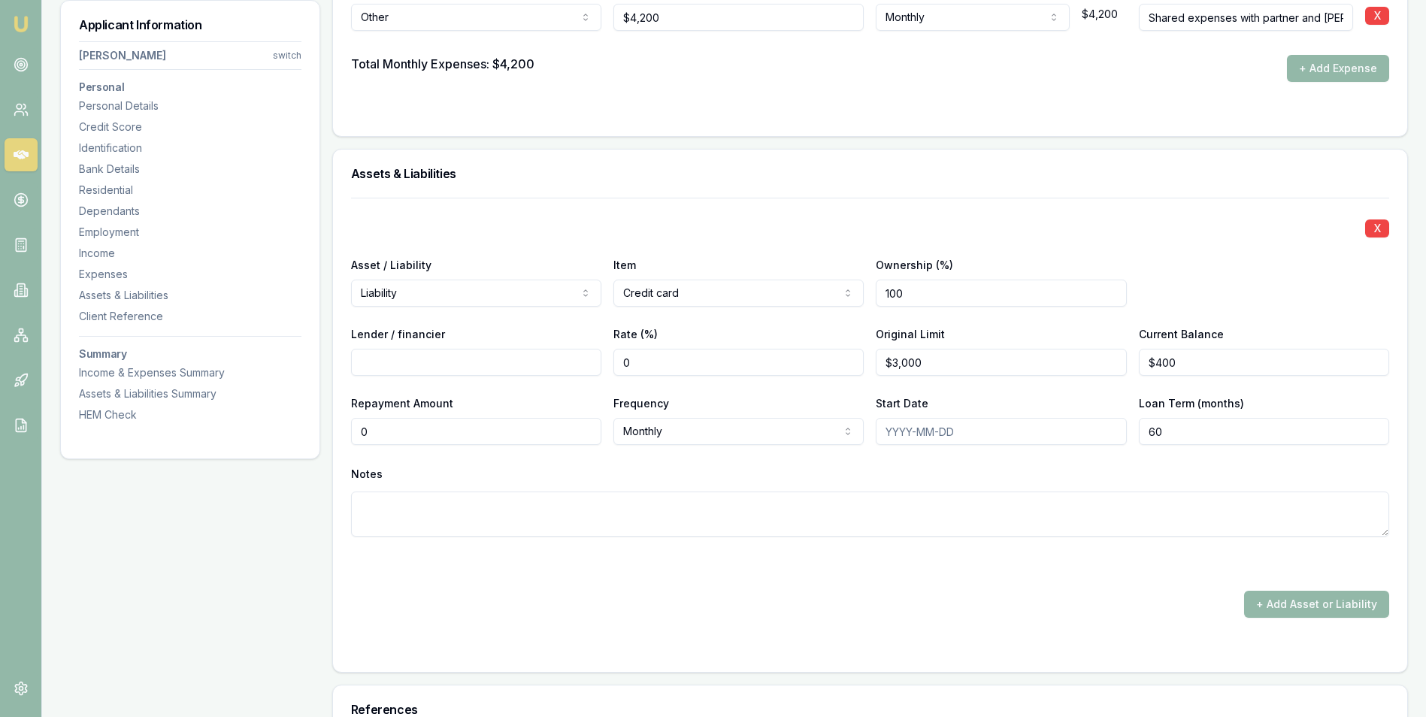
click at [418, 434] on input "0" at bounding box center [476, 431] width 250 height 27
type input "$40"
click at [455, 470] on div "Notes" at bounding box center [870, 474] width 1038 height 23
click at [903, 434] on input "Start Date" at bounding box center [1000, 431] width 250 height 27
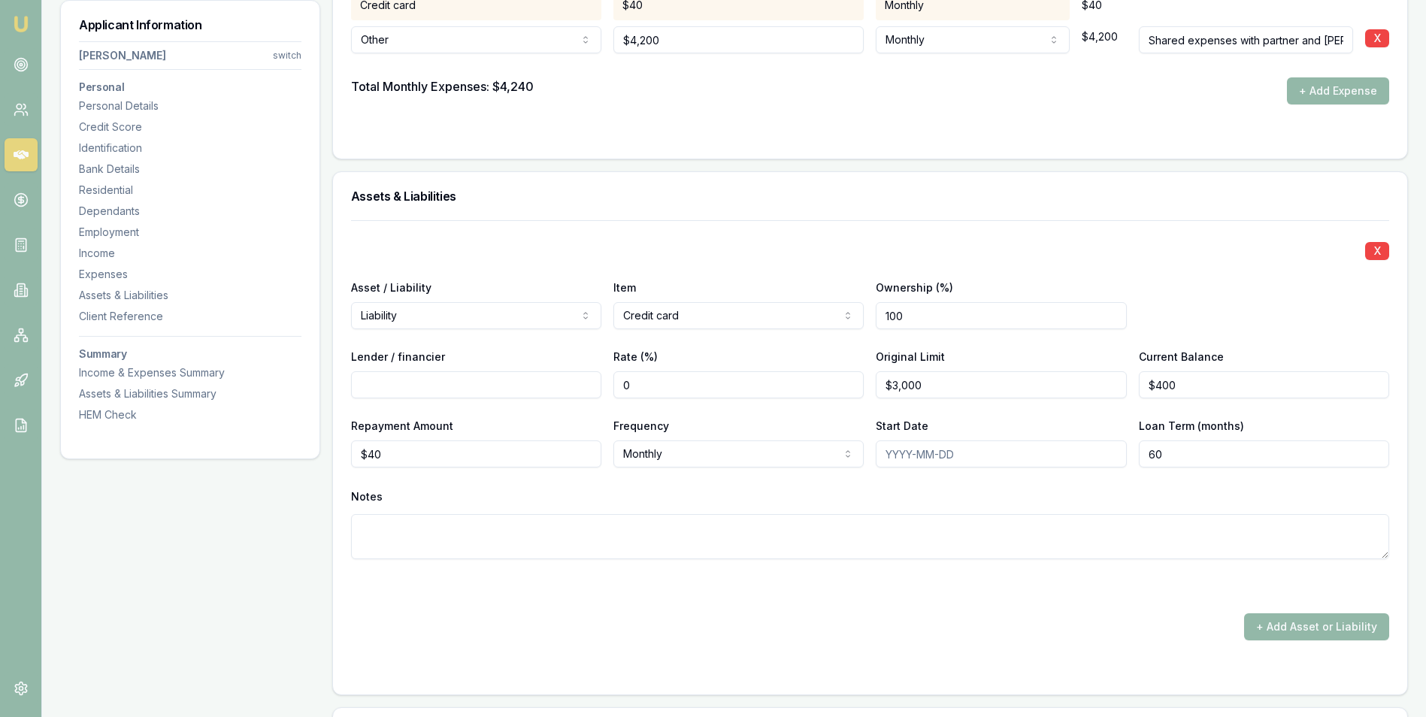
scroll to position [3081, 0]
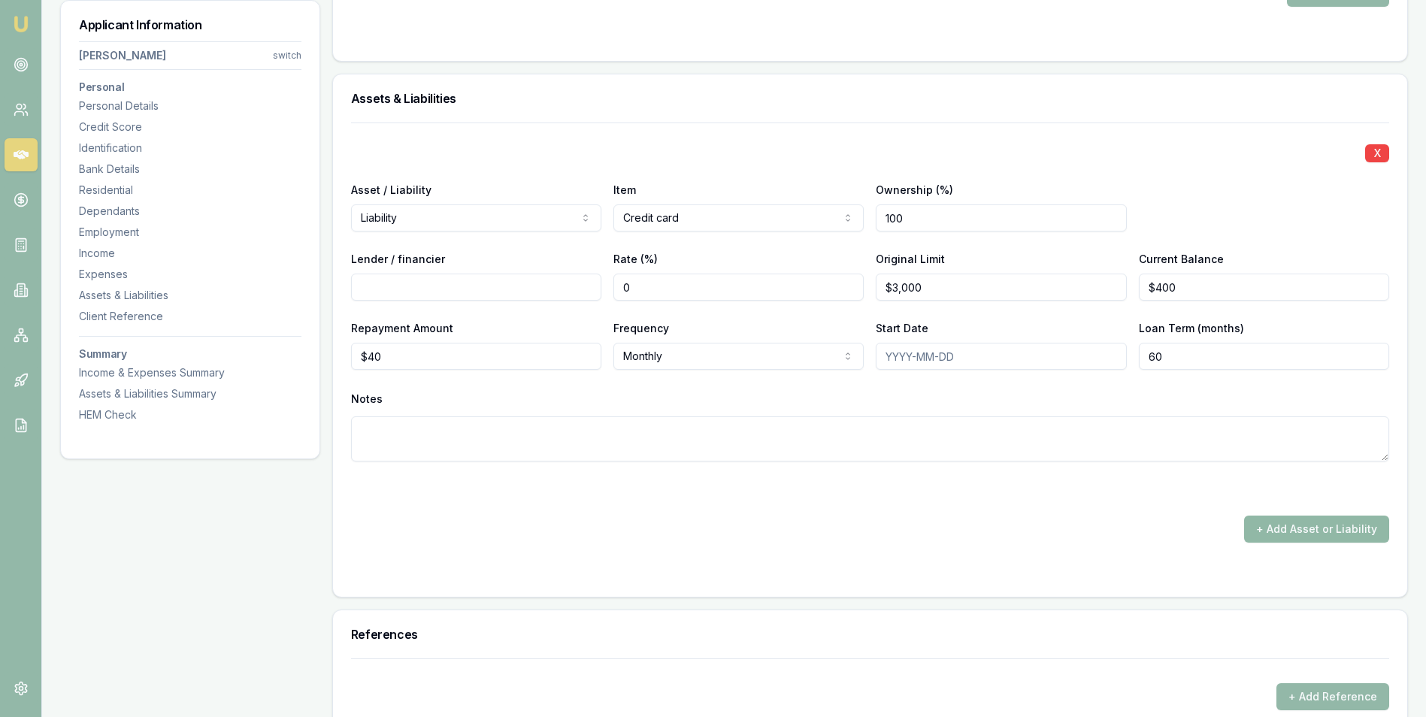
click at [1262, 526] on button "+ Add Asset or Liability" at bounding box center [1316, 529] width 145 height 27
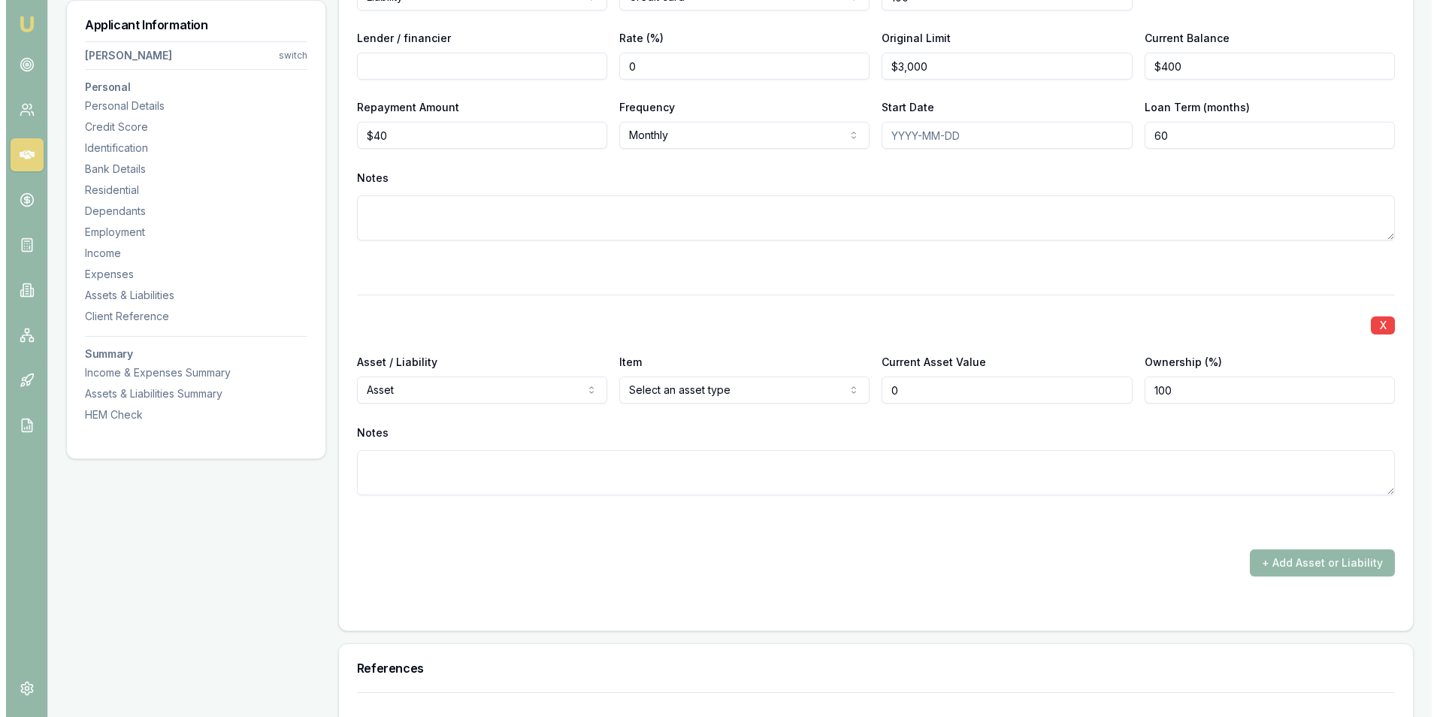
scroll to position [3306, 0]
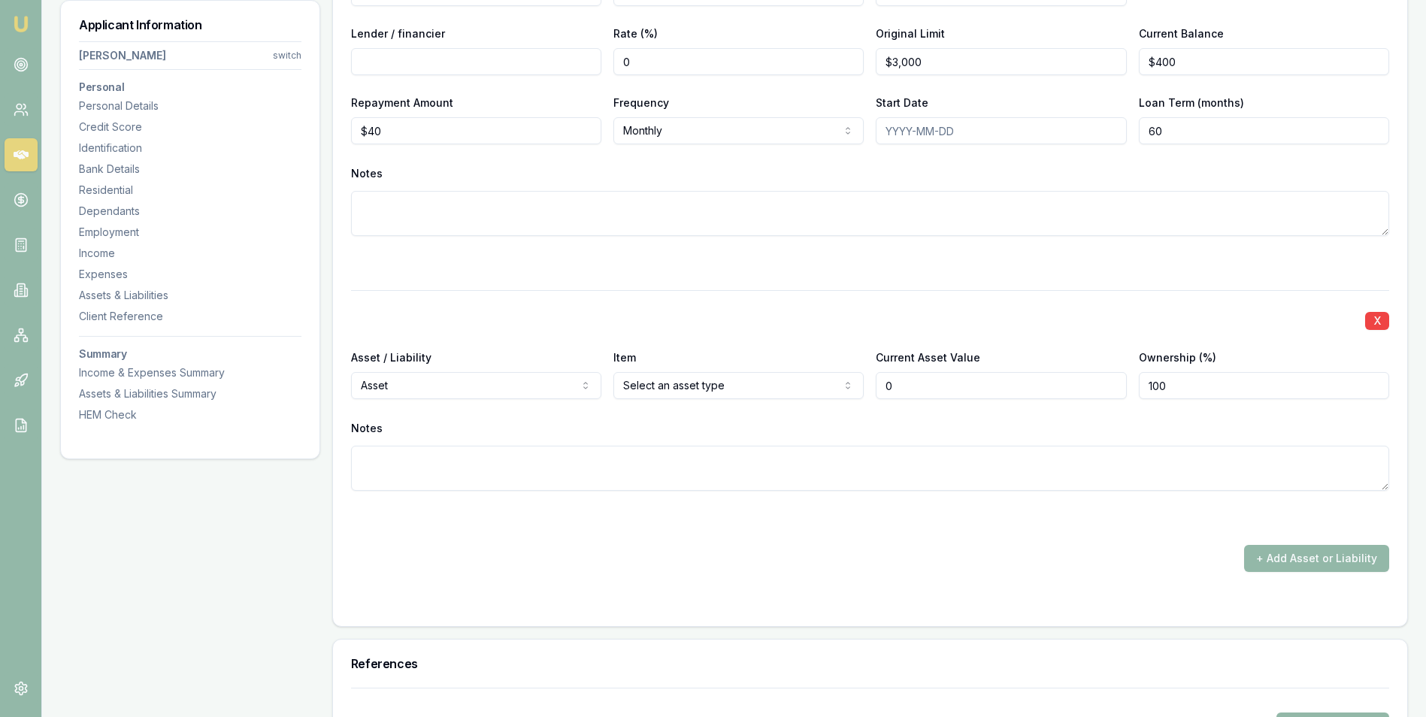
type input "$0"
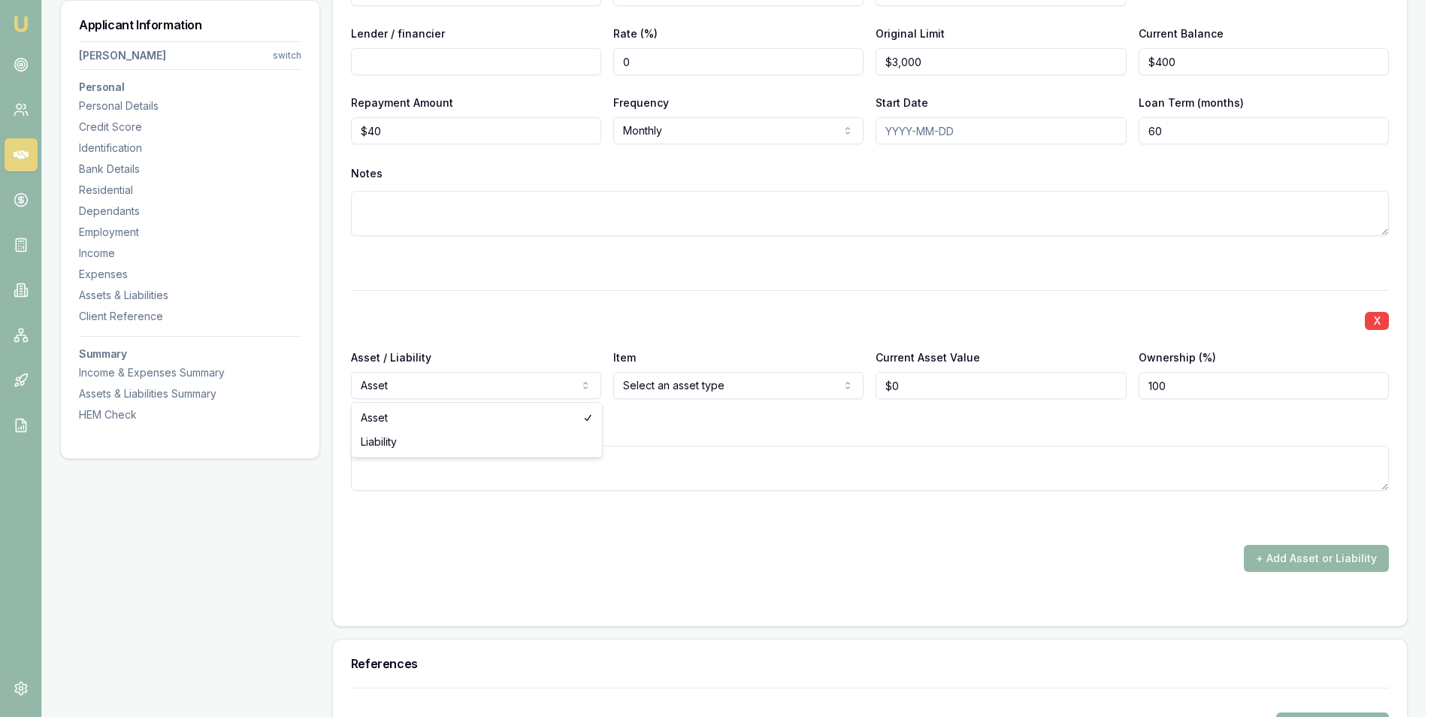
select select "LIABILITY"
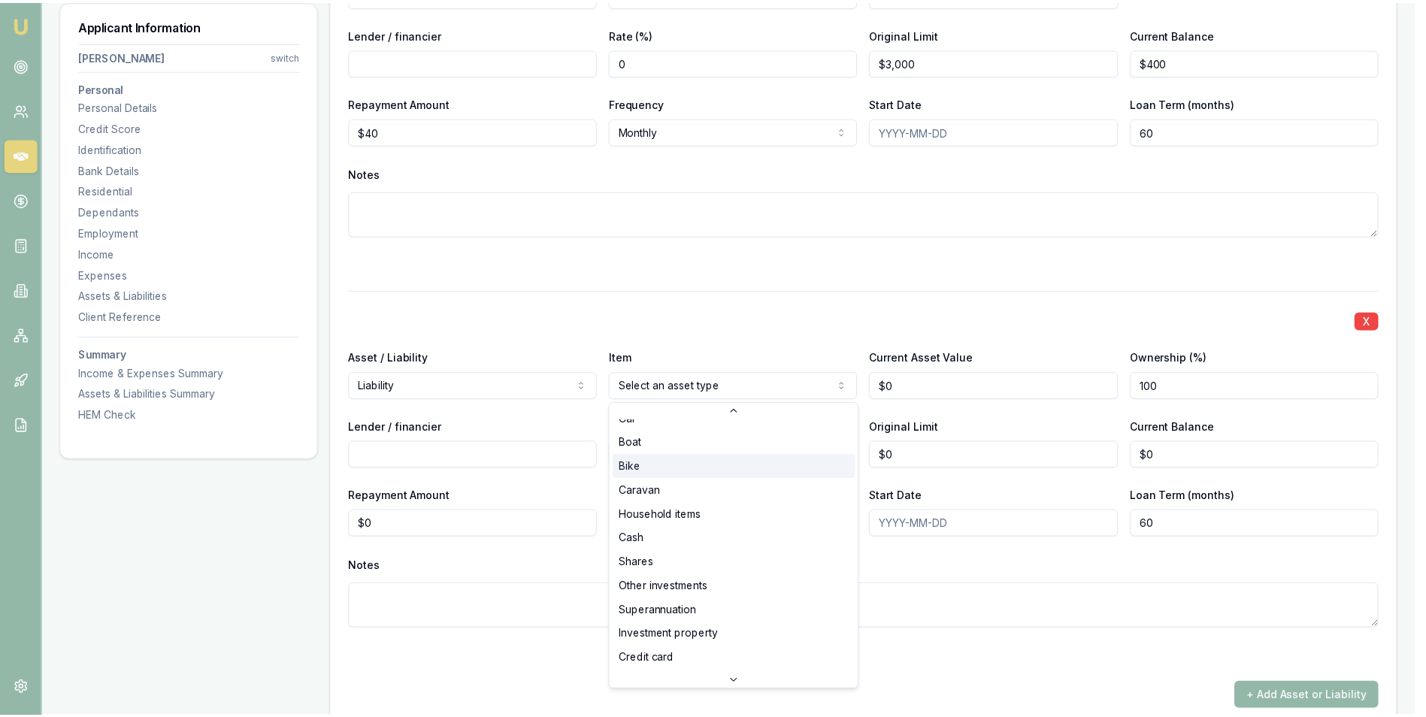
scroll to position [97, 0]
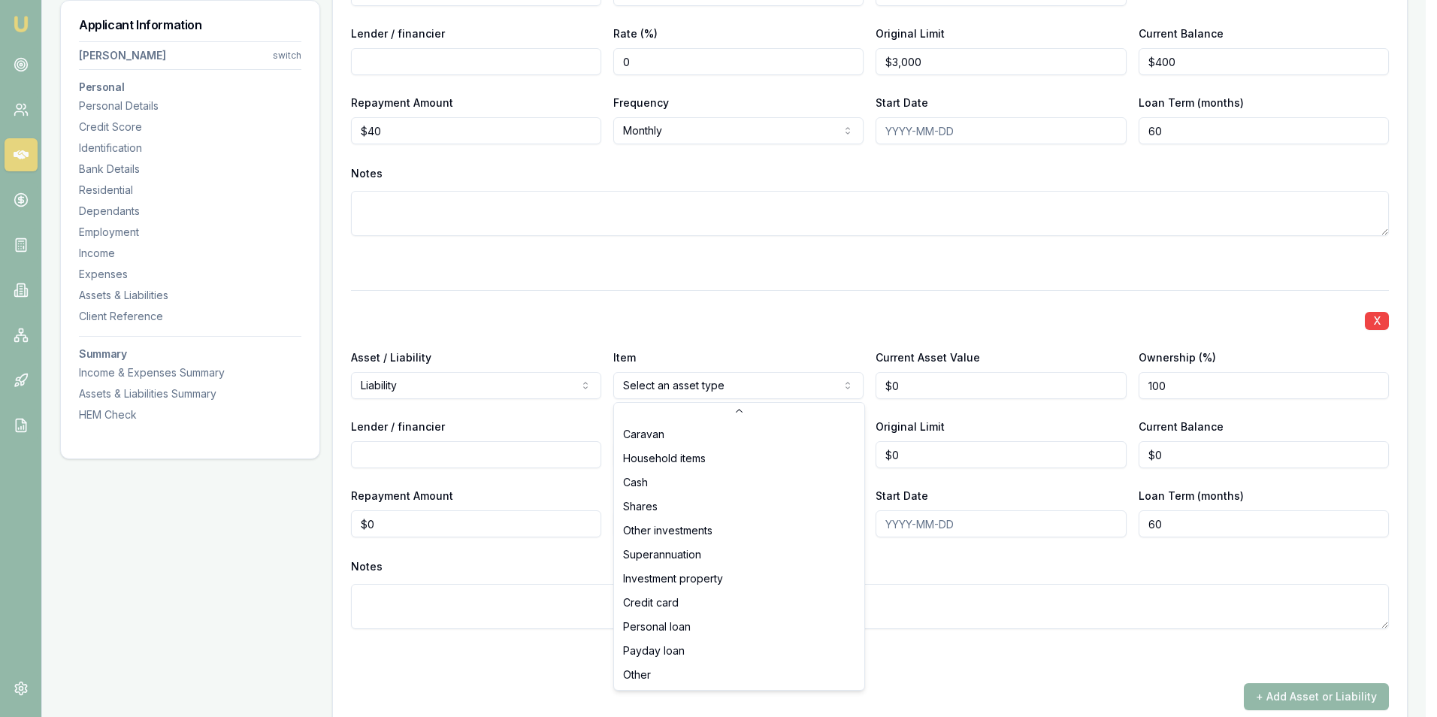
select select "CREDIT_CARD"
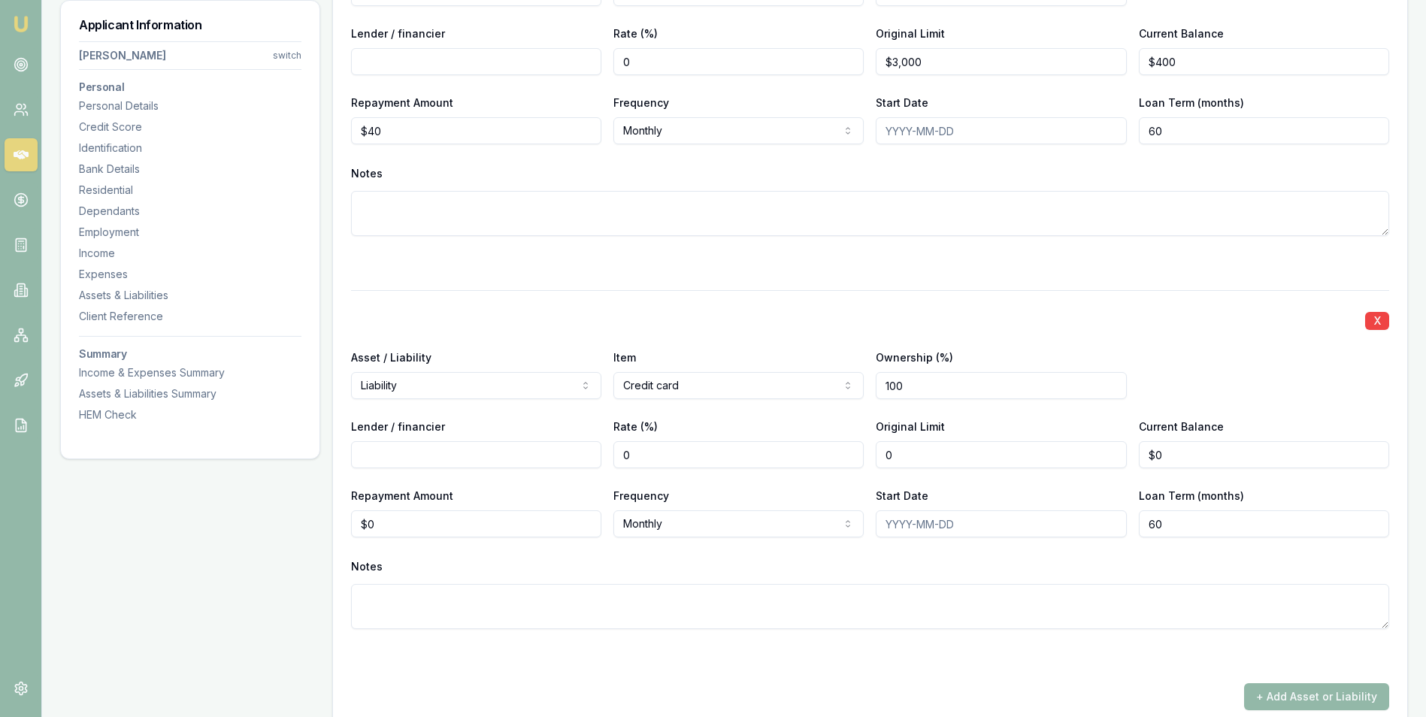
click at [924, 455] on input "0" at bounding box center [1000, 454] width 250 height 27
type input "$12,000"
click at [1178, 458] on input "0" at bounding box center [1263, 454] width 250 height 27
type input "$3,000"
click at [999, 494] on div "Start Date" at bounding box center [1000, 511] width 250 height 51
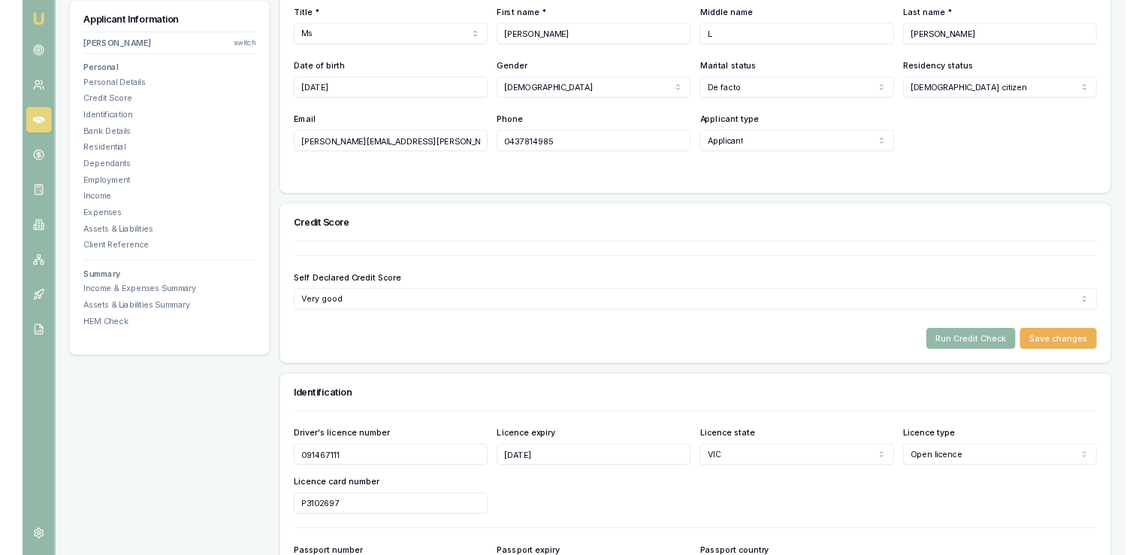
scroll to position [301, 0]
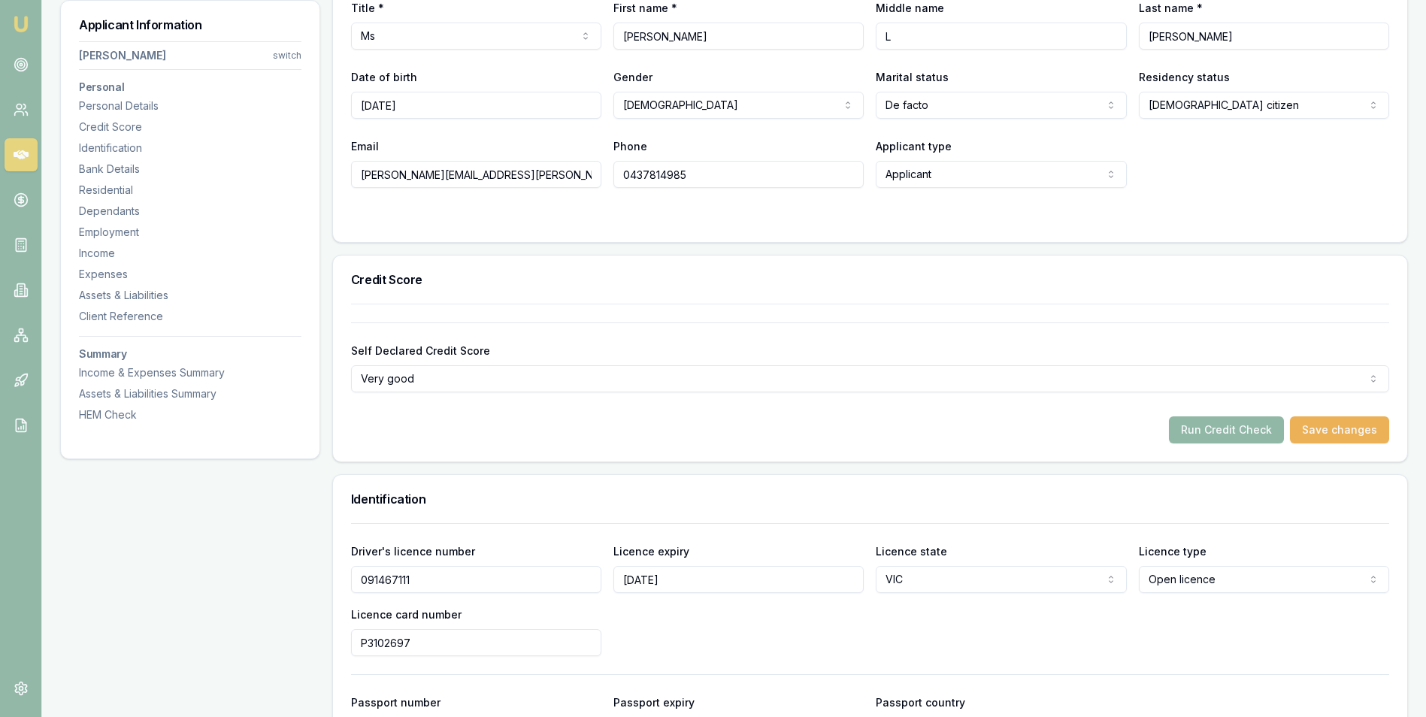
click at [1214, 429] on button "Run Credit Check" at bounding box center [1226, 429] width 115 height 27
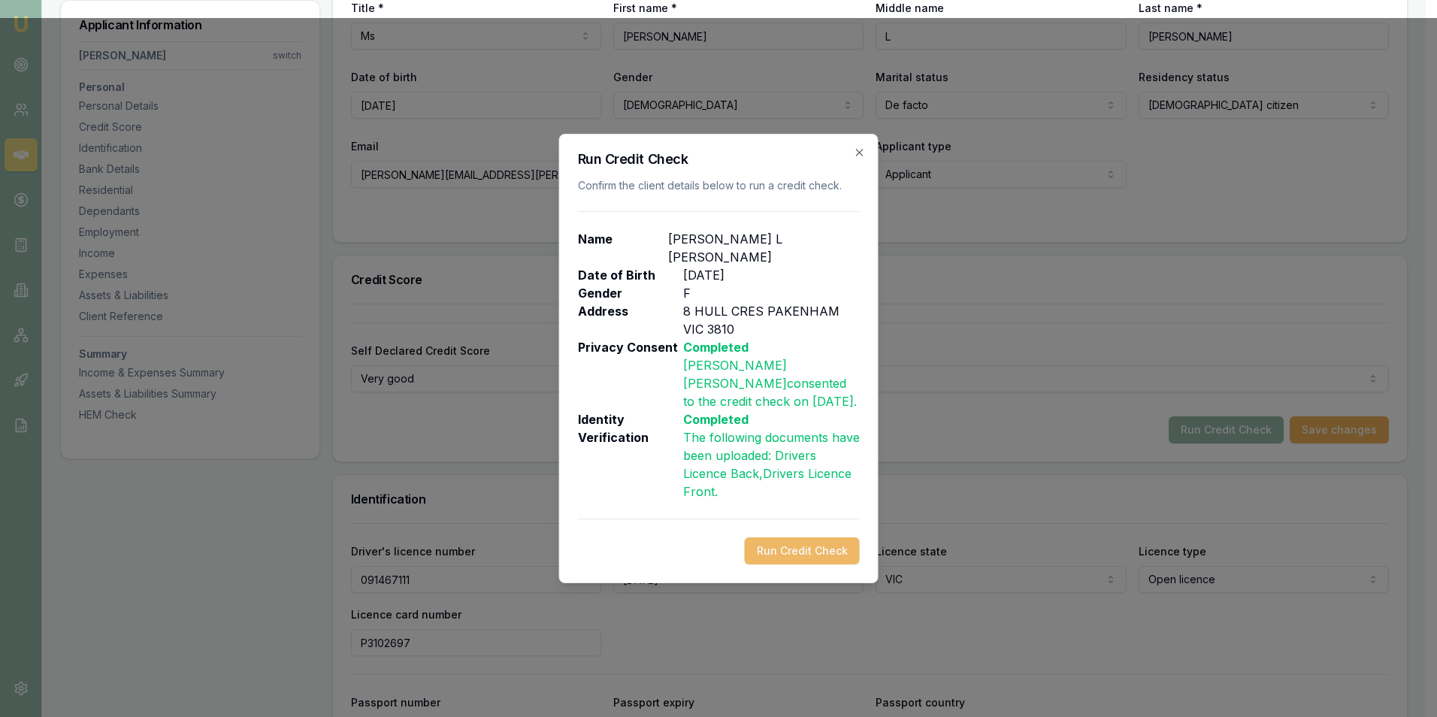
click at [800, 537] on button "Run Credit Check" at bounding box center [802, 550] width 115 height 27
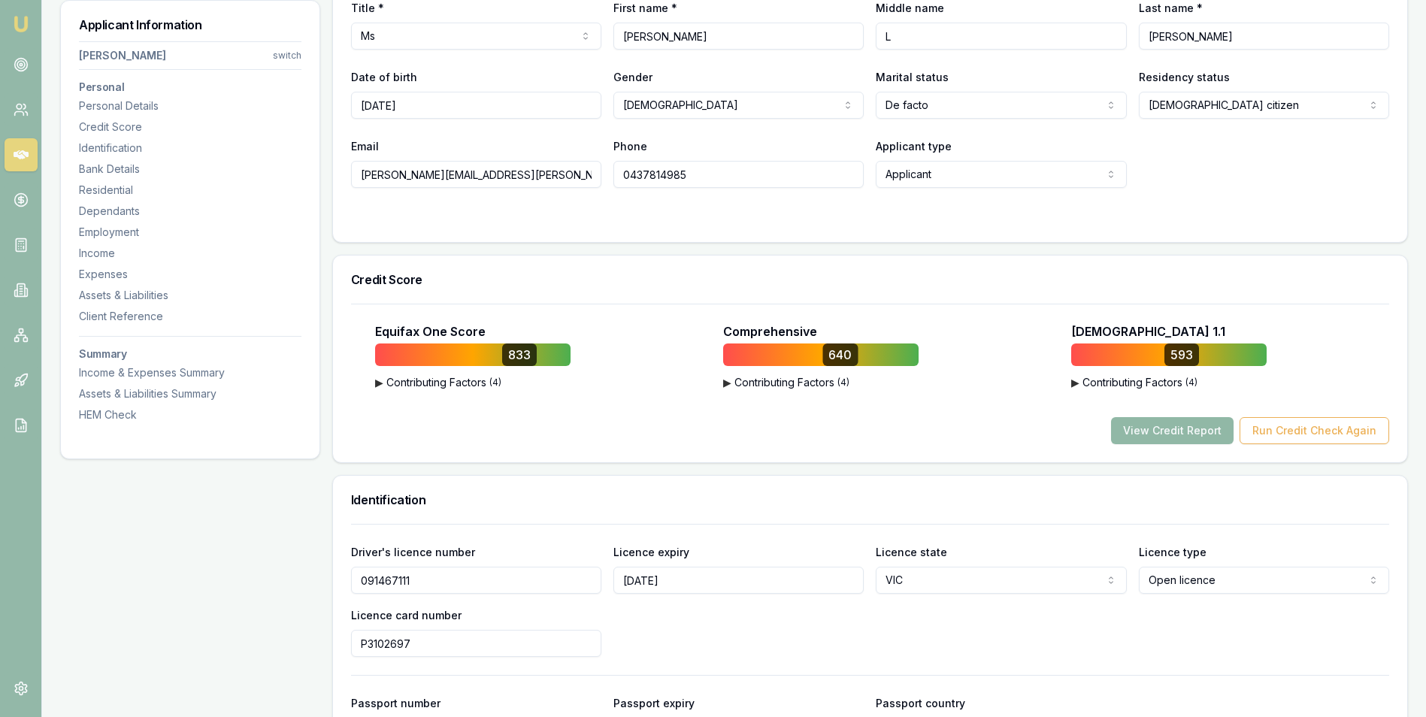
click at [1166, 428] on button "View Credit Report" at bounding box center [1172, 430] width 122 height 27
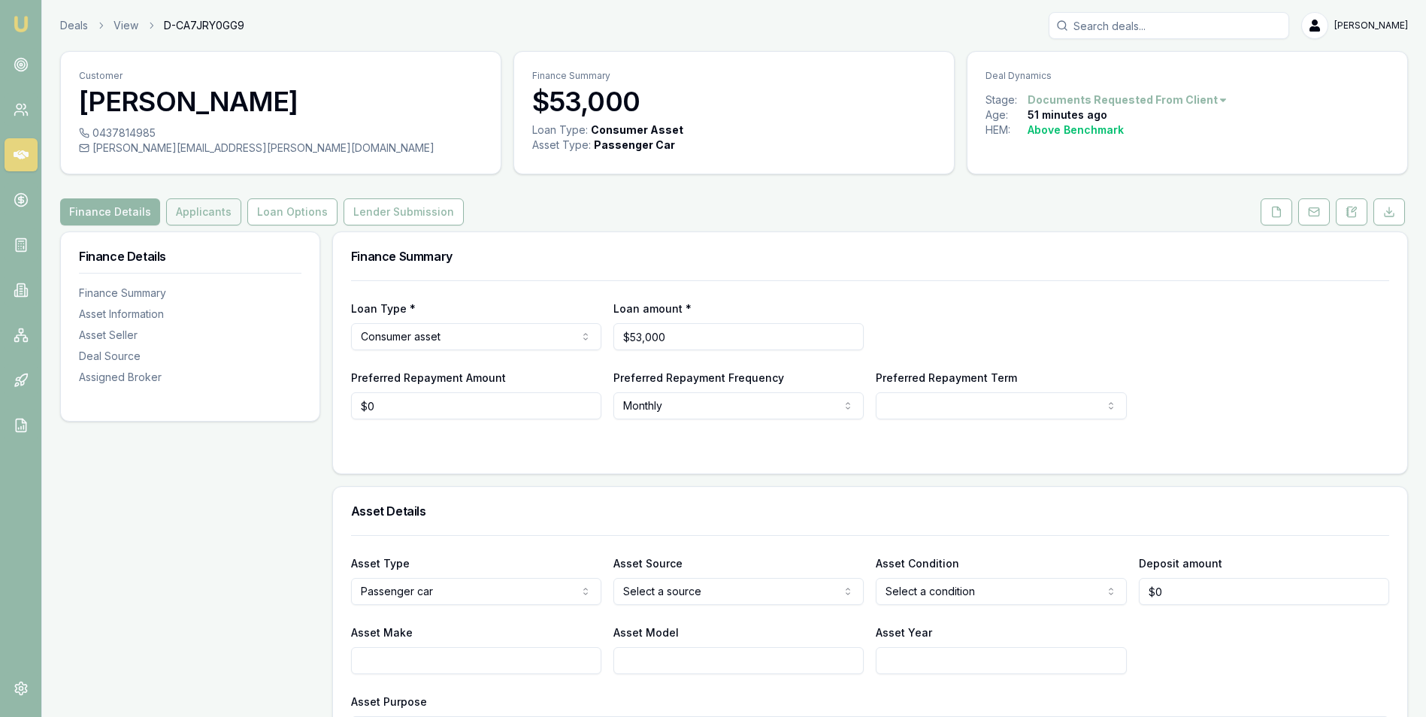
click at [199, 213] on button "Applicants" at bounding box center [203, 211] width 75 height 27
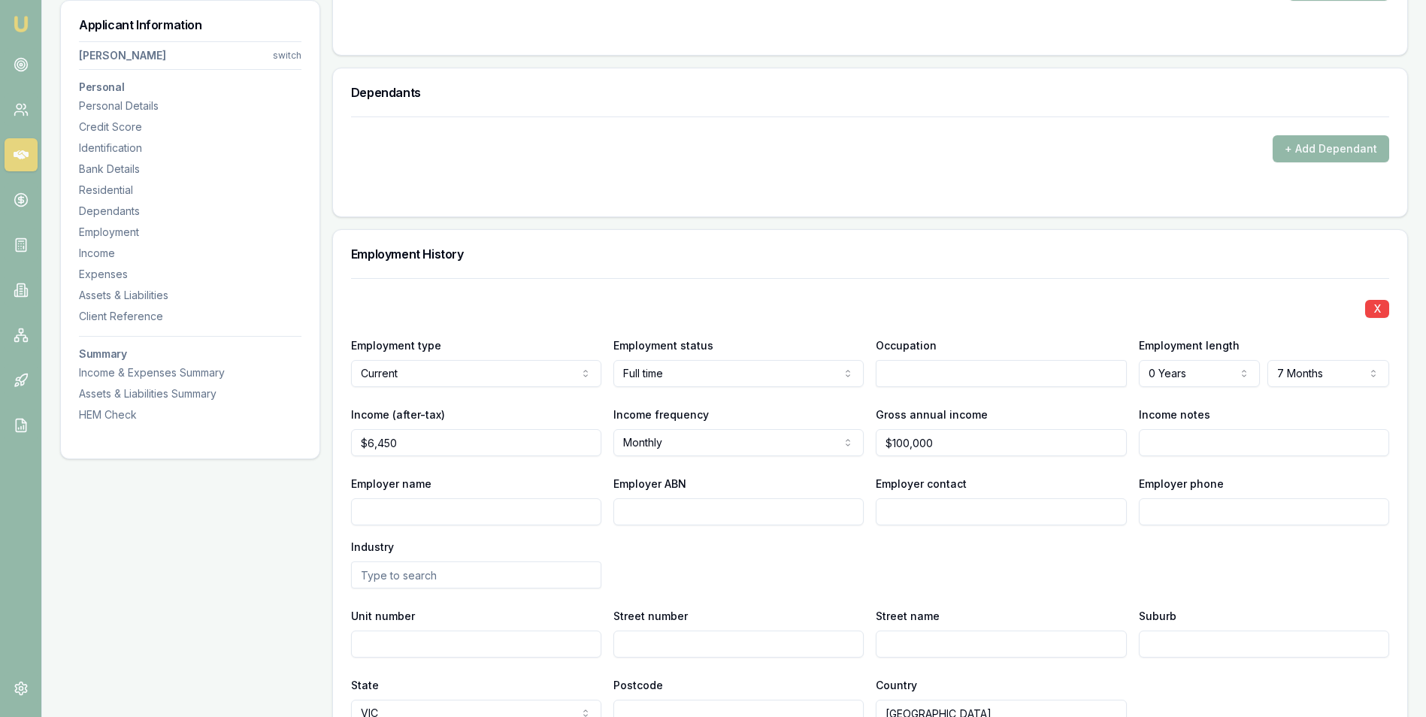
scroll to position [1804, 0]
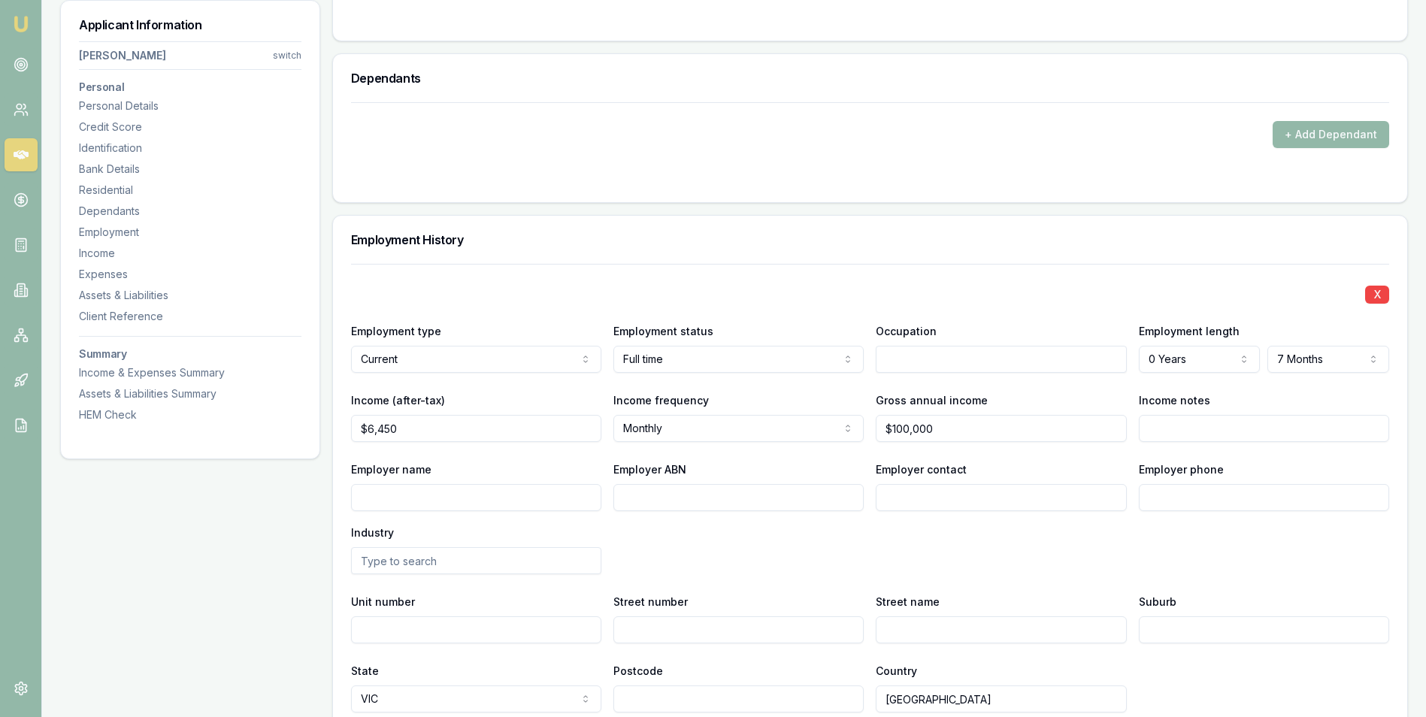
click at [458, 498] on input "Employer name" at bounding box center [476, 497] width 250 height 27
type input "Trumark"
click at [497, 496] on input "Trumark" at bounding box center [476, 497] width 250 height 27
type input "Trumark Pty Ltd"
click at [658, 494] on input "Employer ABN" at bounding box center [738, 497] width 250 height 27
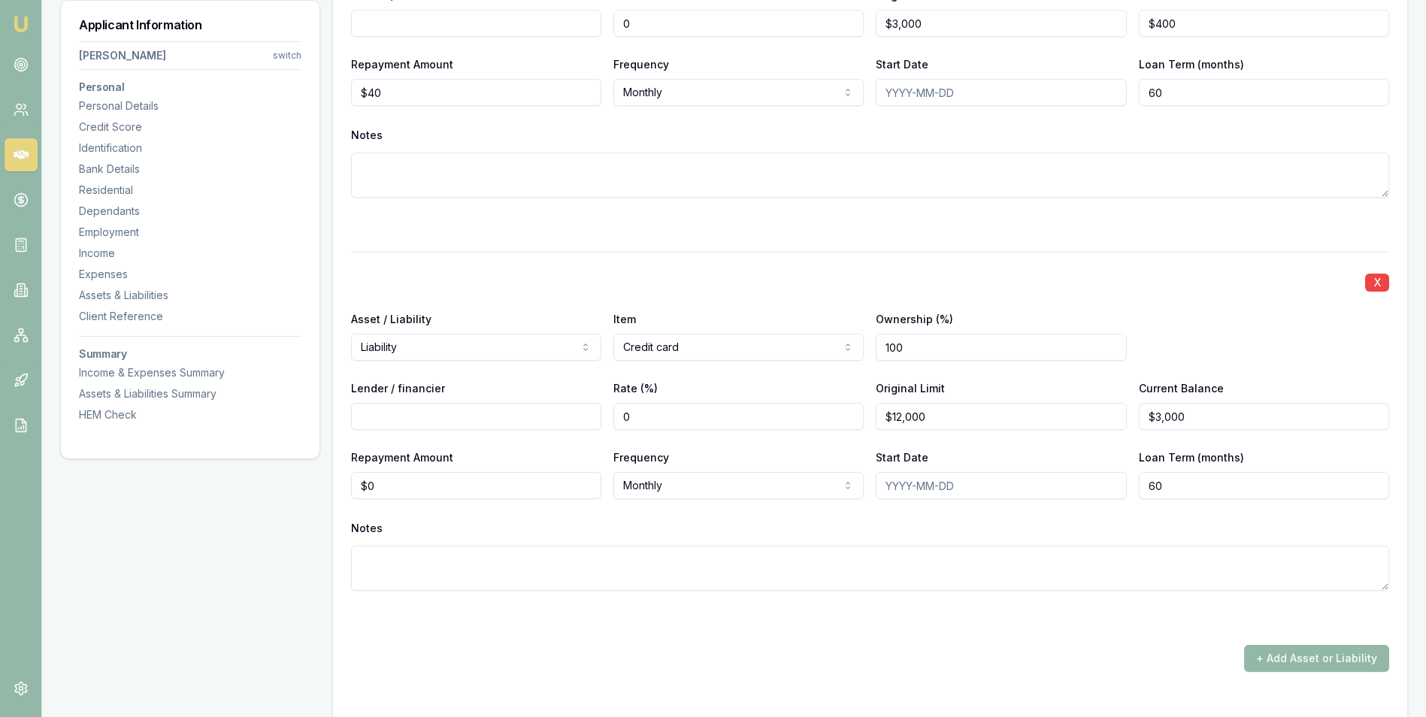
scroll to position [3457, 0]
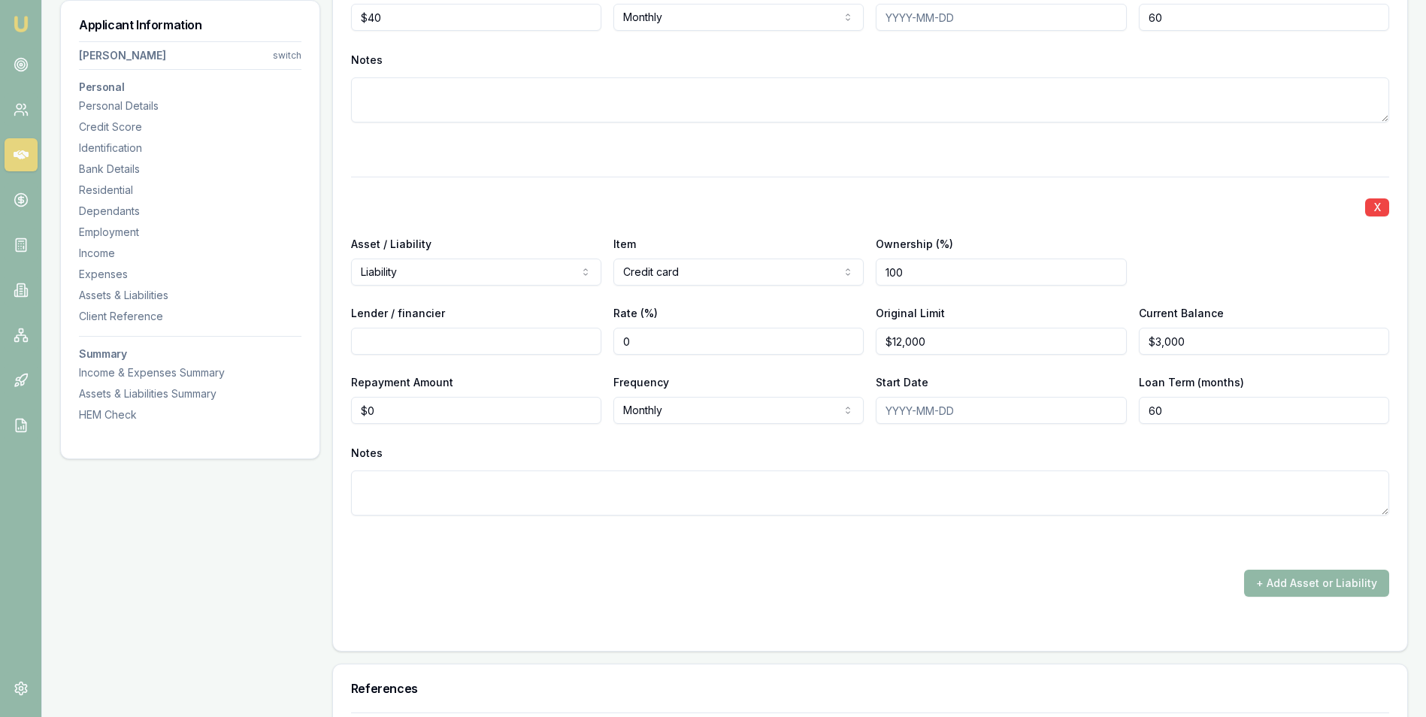
click at [1262, 580] on button "+ Add Asset or Liability" at bounding box center [1316, 583] width 145 height 27
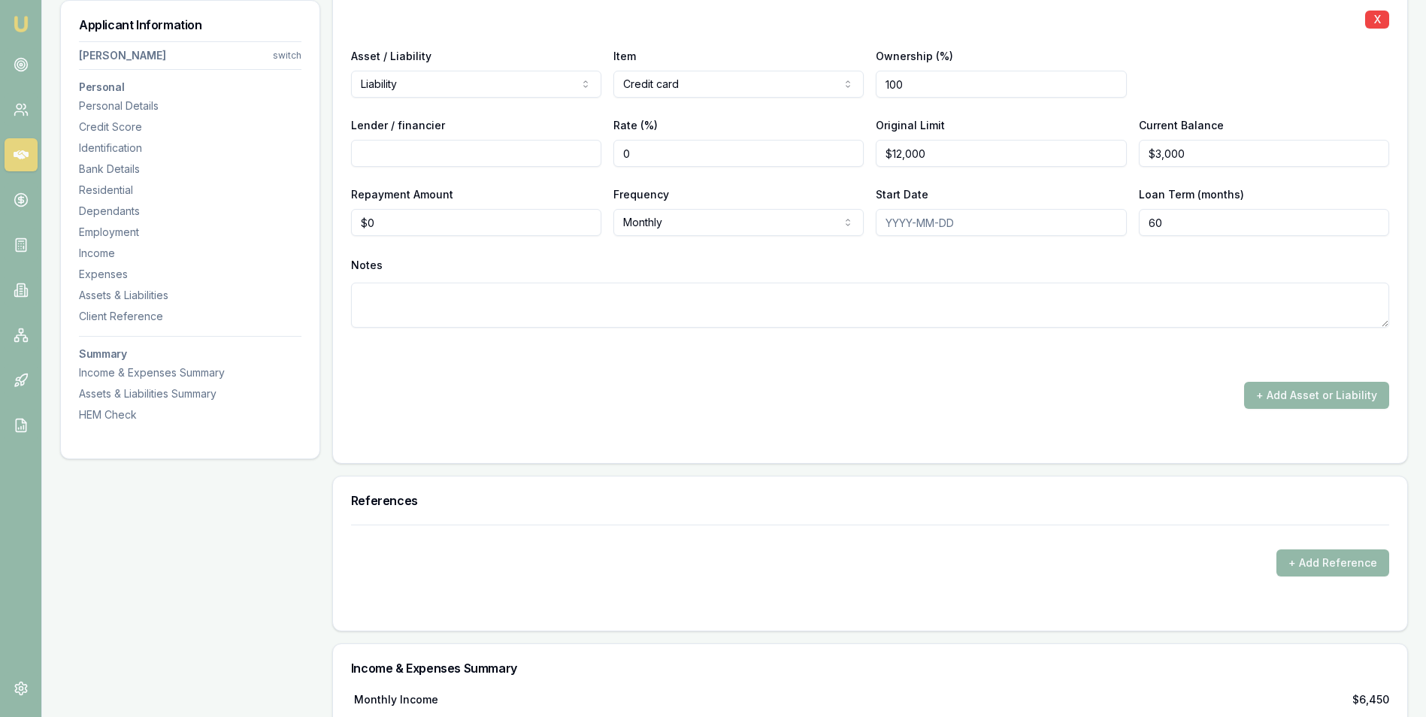
scroll to position [3607, 0]
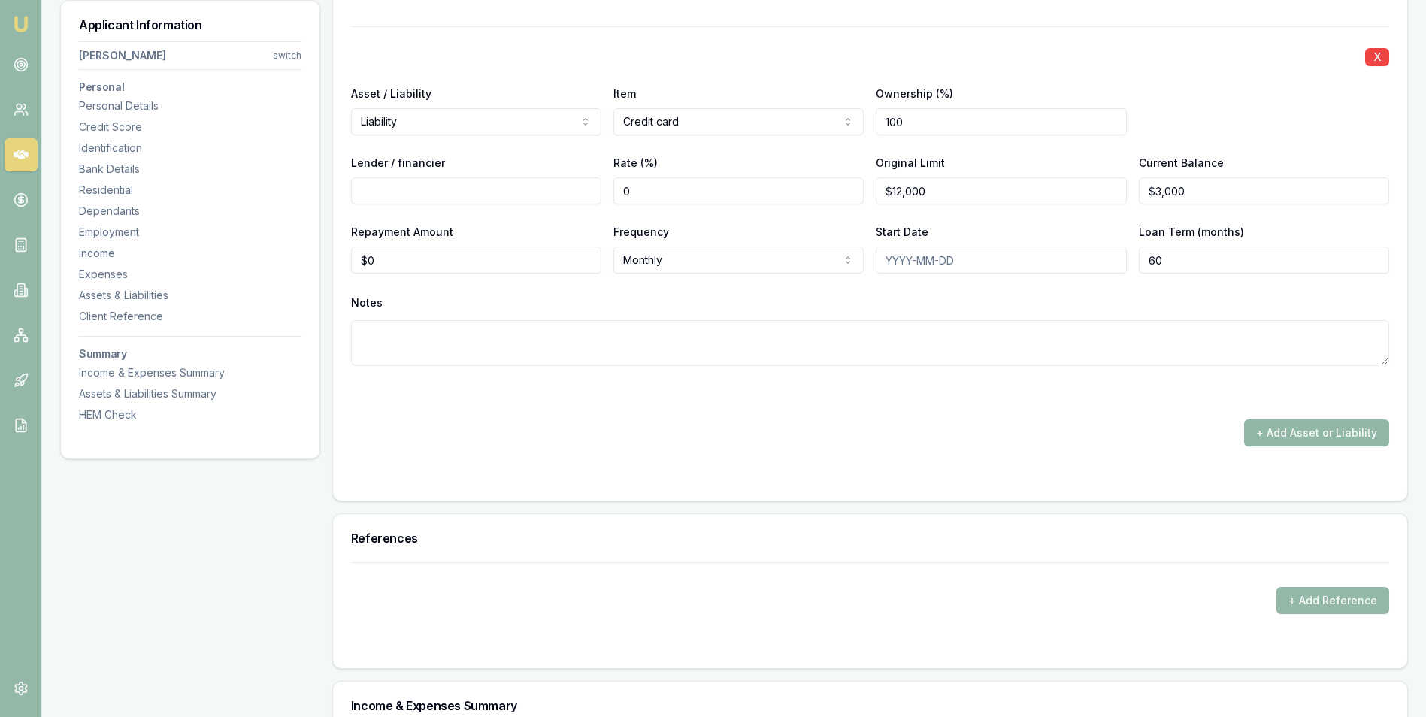
click at [1262, 427] on button "+ Add Asset or Liability" at bounding box center [1316, 432] width 145 height 27
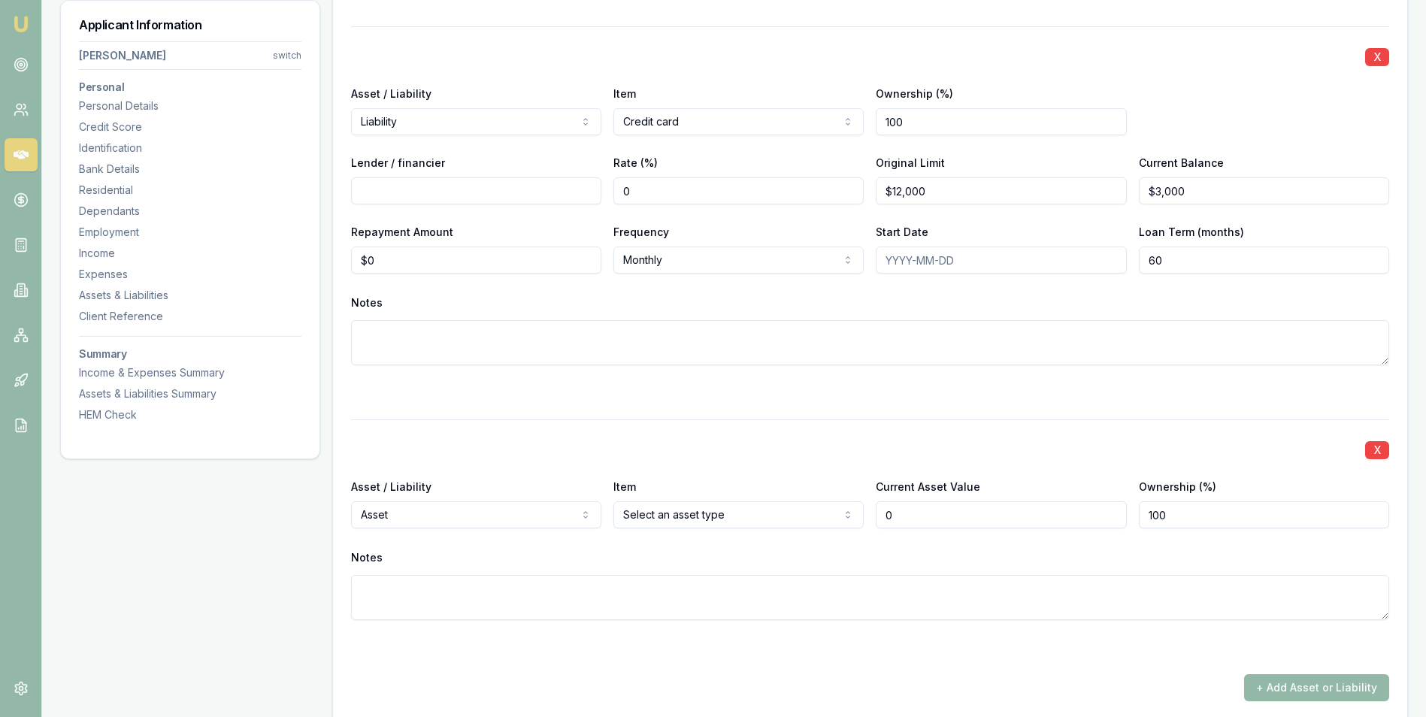
type input "$0"
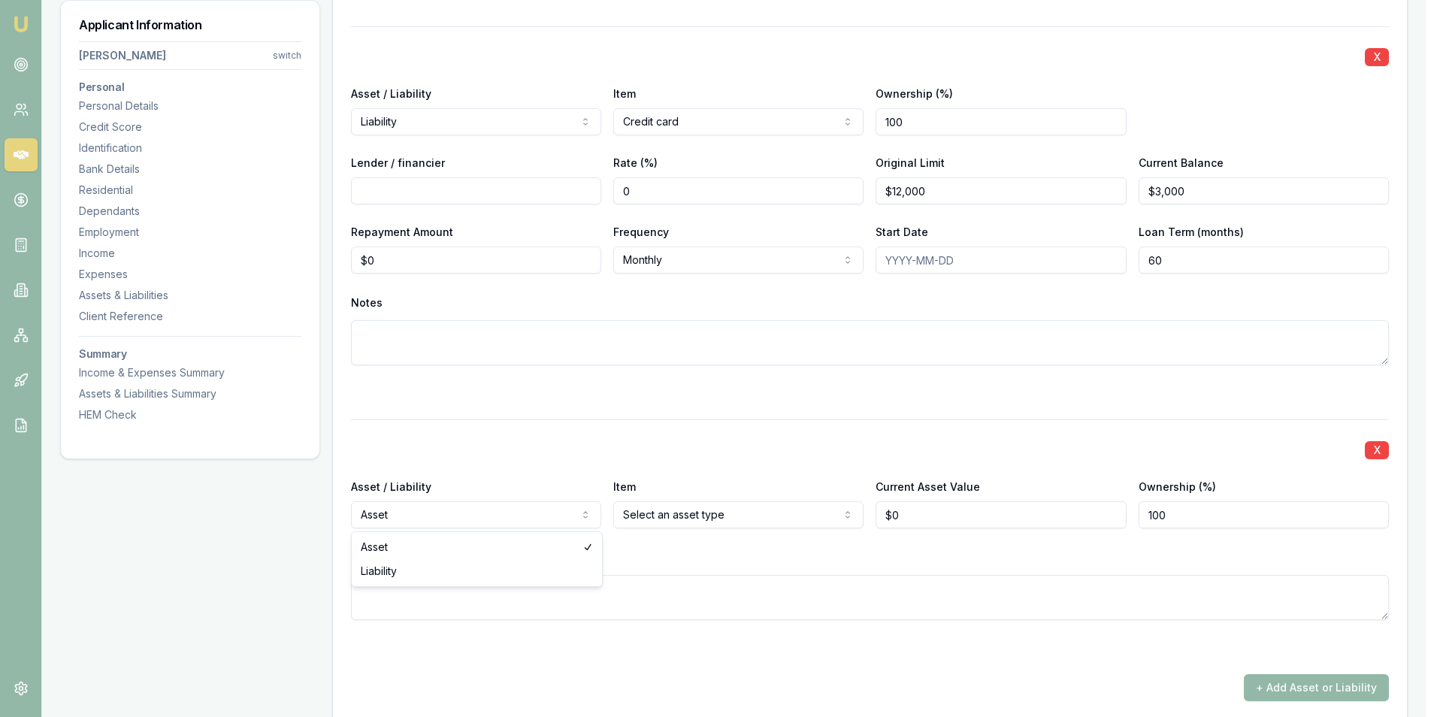
select select "LIABILITY"
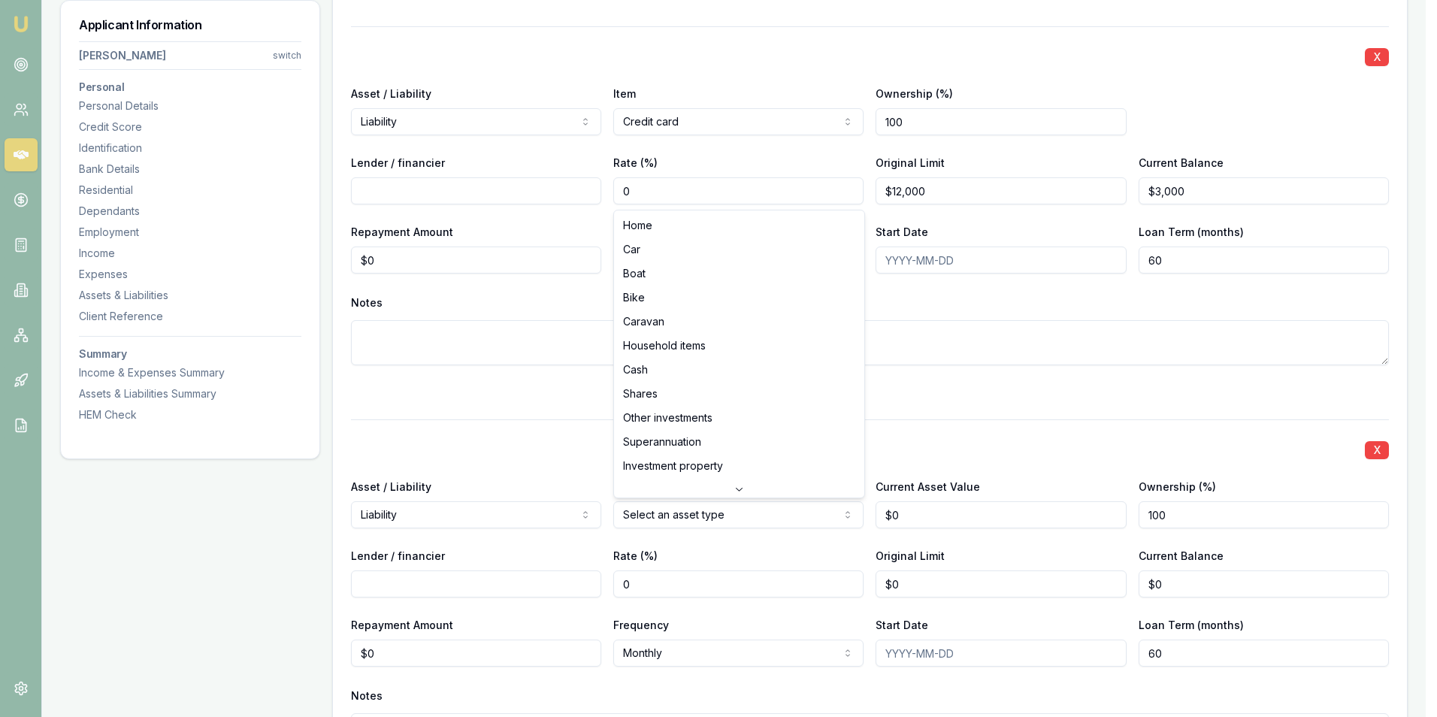
drag, startPoint x: 649, startPoint y: 222, endPoint x: 649, endPoint y: 234, distance: 11.3
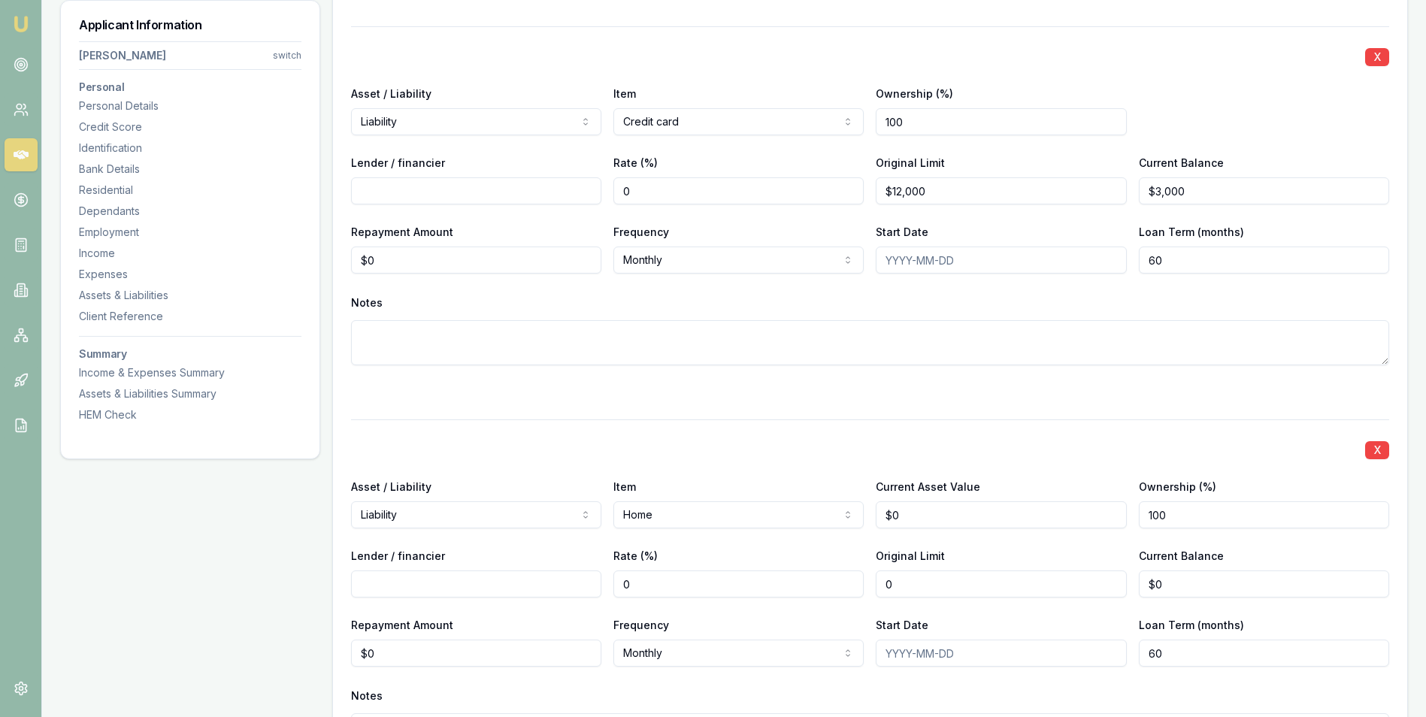
click at [928, 581] on input "0" at bounding box center [1000, 583] width 250 height 27
type input "$640,000"
click at [1178, 580] on input "0" at bounding box center [1263, 583] width 250 height 27
type input "$618,606"
click at [1264, 606] on div "X Asset / Liability Liability Asset Liability Item Home Home Car Boat Bike Cara…" at bounding box center [870, 606] width 1038 height 375
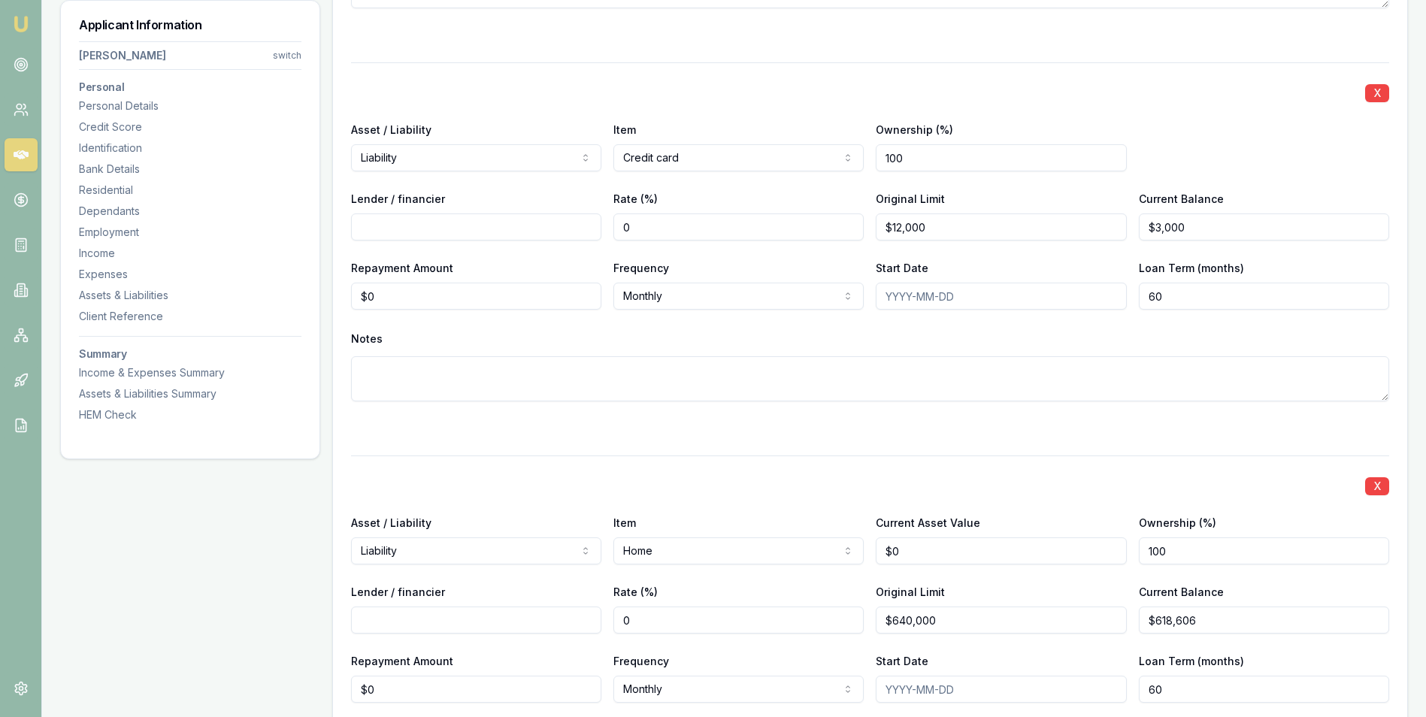
scroll to position [3682, 0]
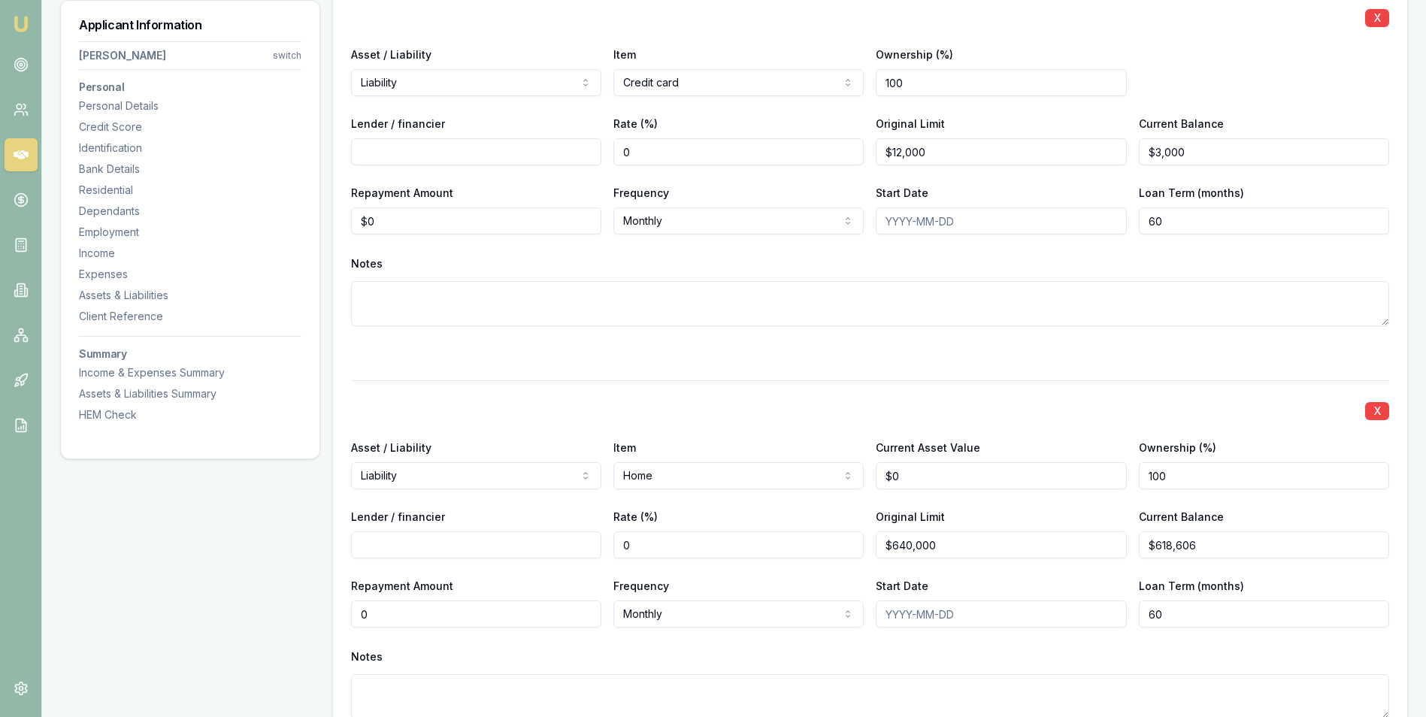
click at [455, 611] on input "0" at bounding box center [476, 613] width 250 height 27
type input "$2,100"
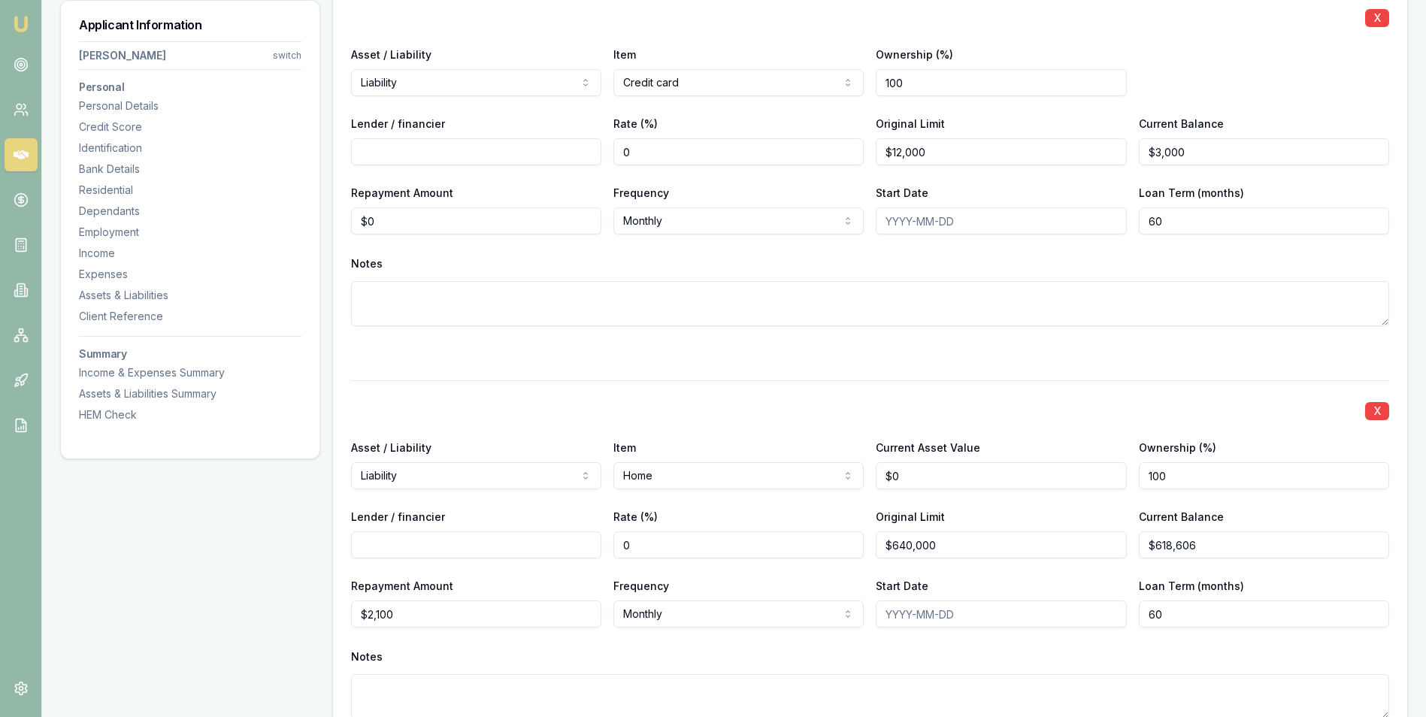
click at [926, 609] on input "Start Date" at bounding box center [1000, 613] width 250 height 27
type input "[DATE]"
click at [1186, 610] on input "60" at bounding box center [1263, 613] width 250 height 27
type input "0300"
click at [968, 637] on div "X Asset / Liability Liability Asset Liability Item Home Home Car Boat Bike Cara…" at bounding box center [870, 567] width 1038 height 375
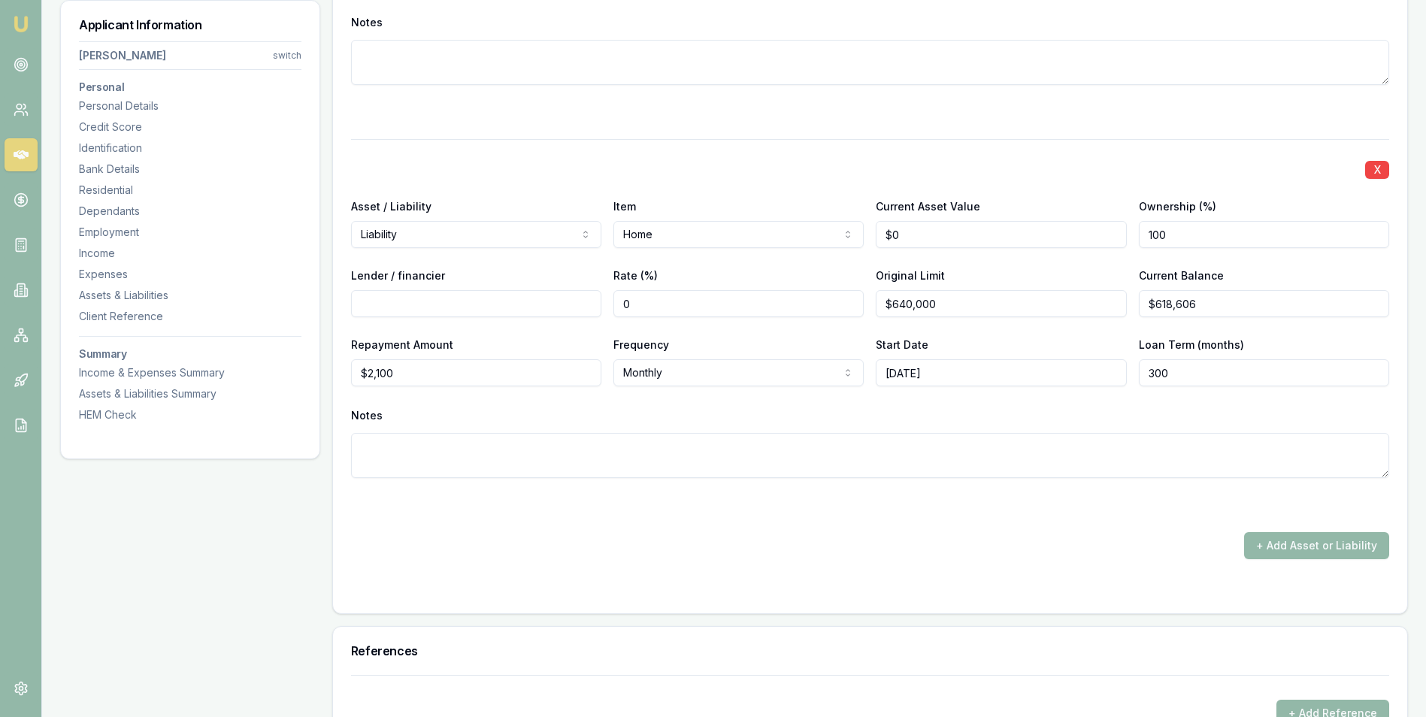
scroll to position [3983, 0]
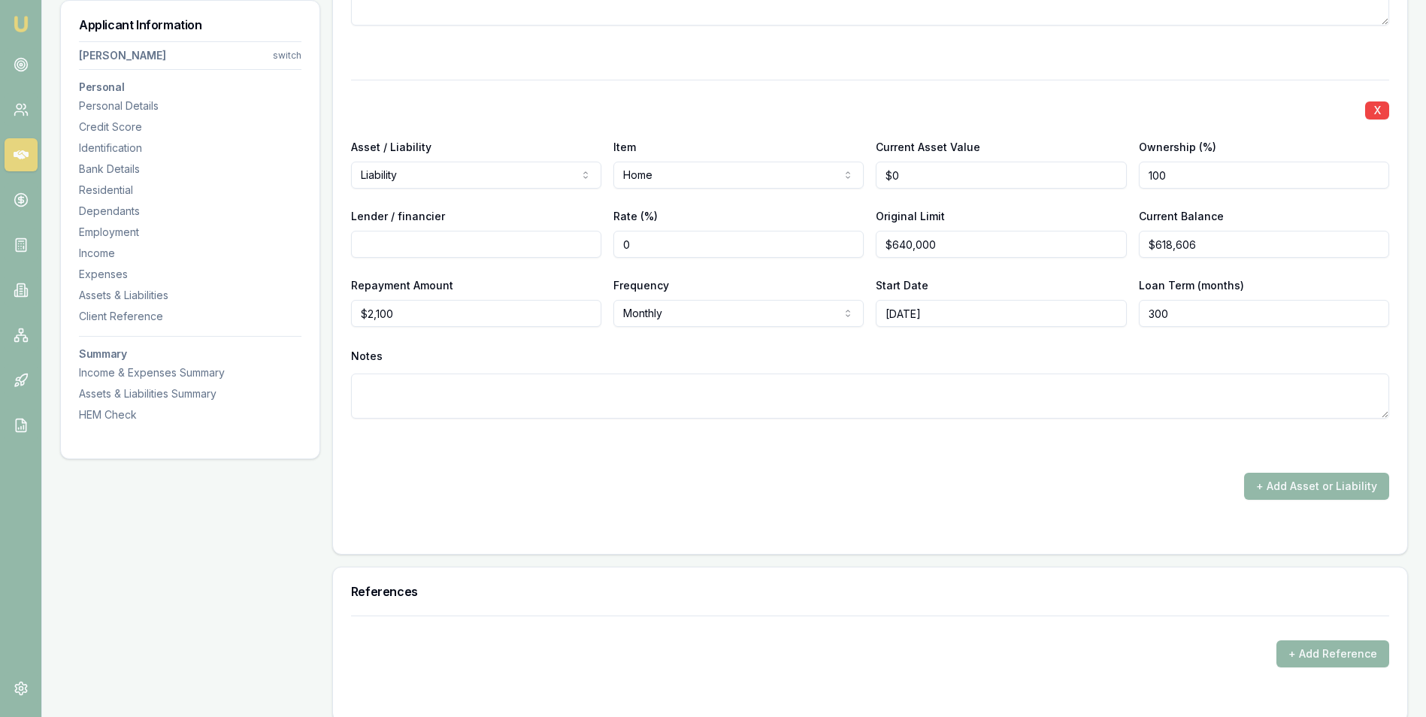
click at [388, 388] on textarea at bounding box center [870, 395] width 1038 height 45
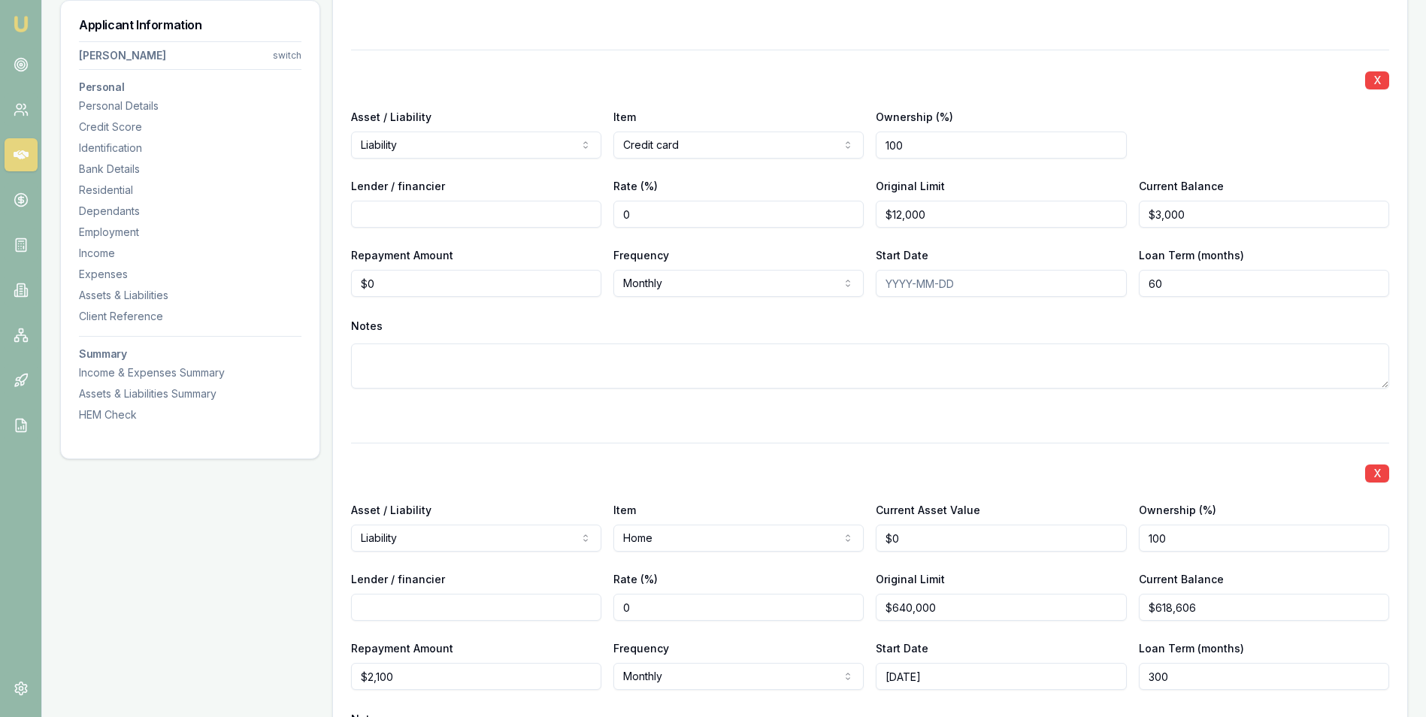
scroll to position [3532, 0]
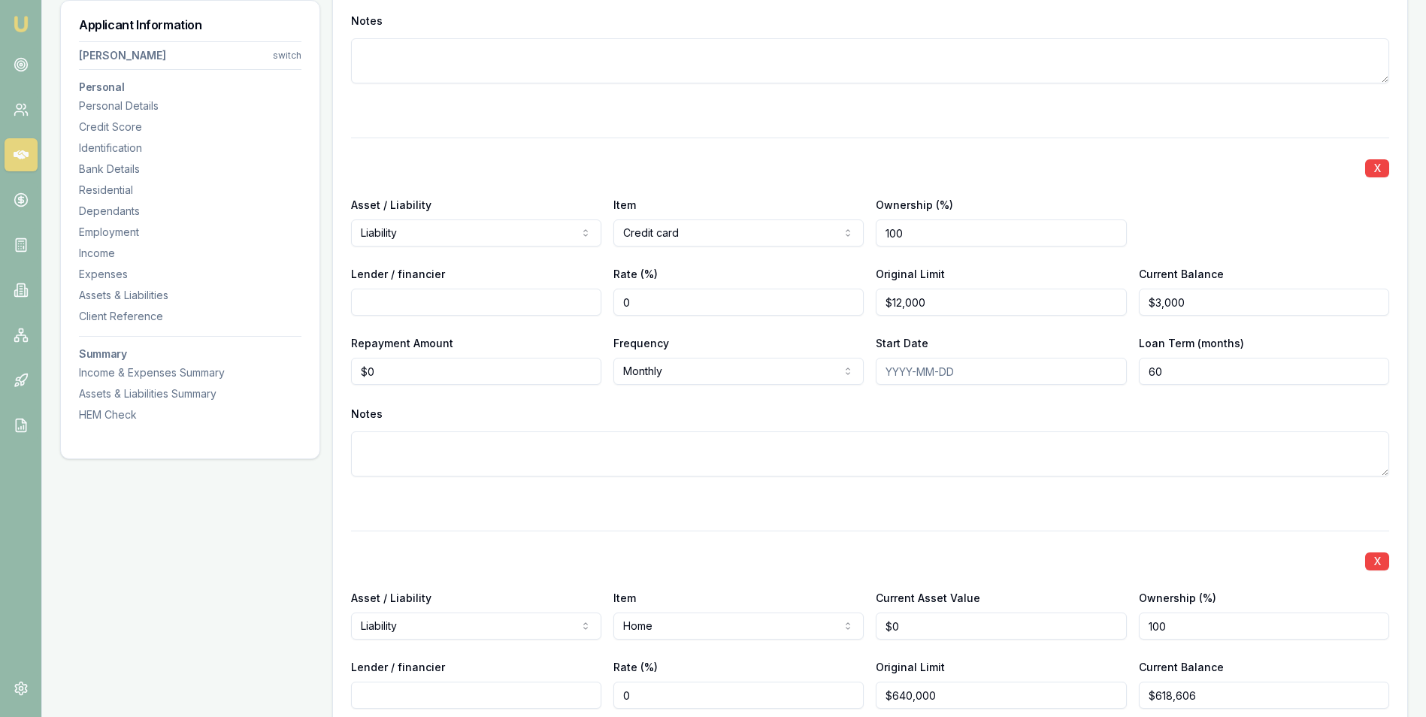
type textarea "Owns a home with her partner and her share is $2100 month."
click at [1186, 373] on input "60" at bounding box center [1263, 371] width 250 height 27
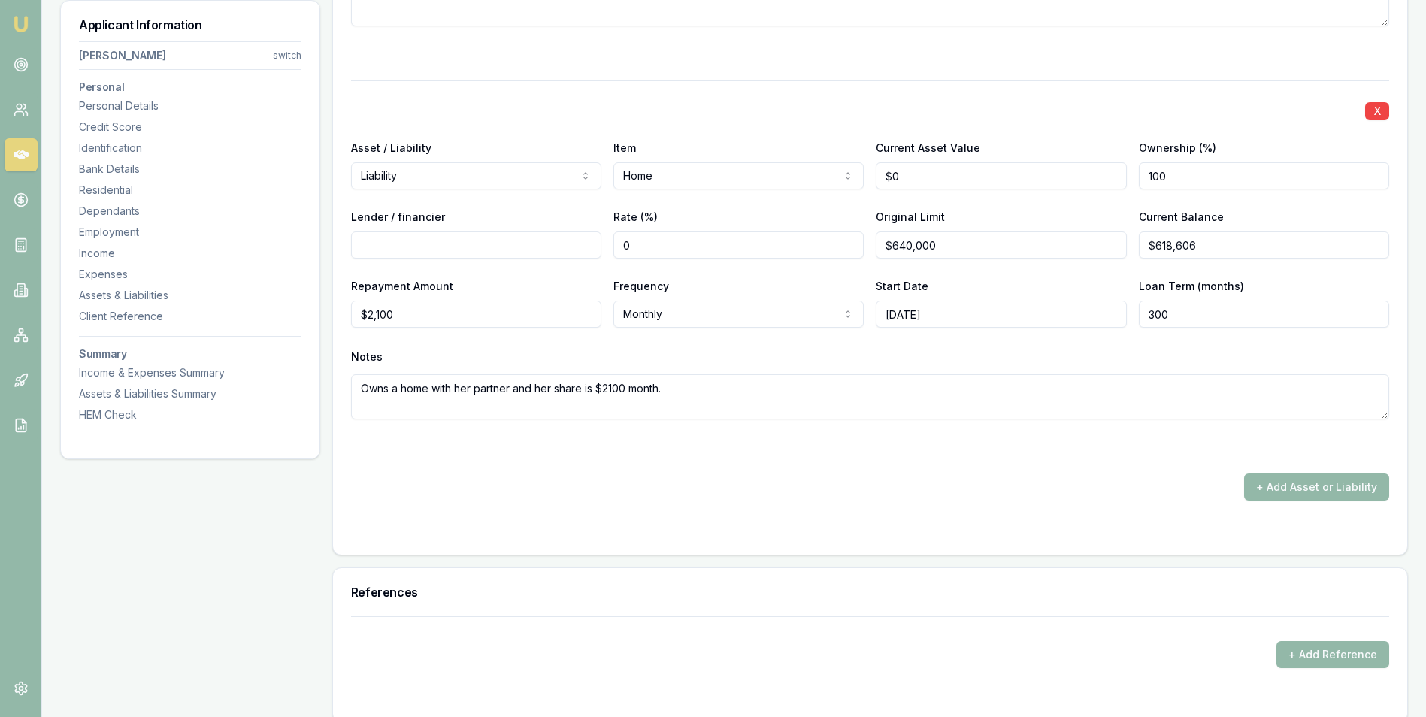
scroll to position [3983, 0]
type input "58"
click at [1189, 315] on input "300" at bounding box center [1263, 313] width 250 height 27
type input "324"
click at [871, 362] on div "Notes" at bounding box center [870, 356] width 1038 height 23
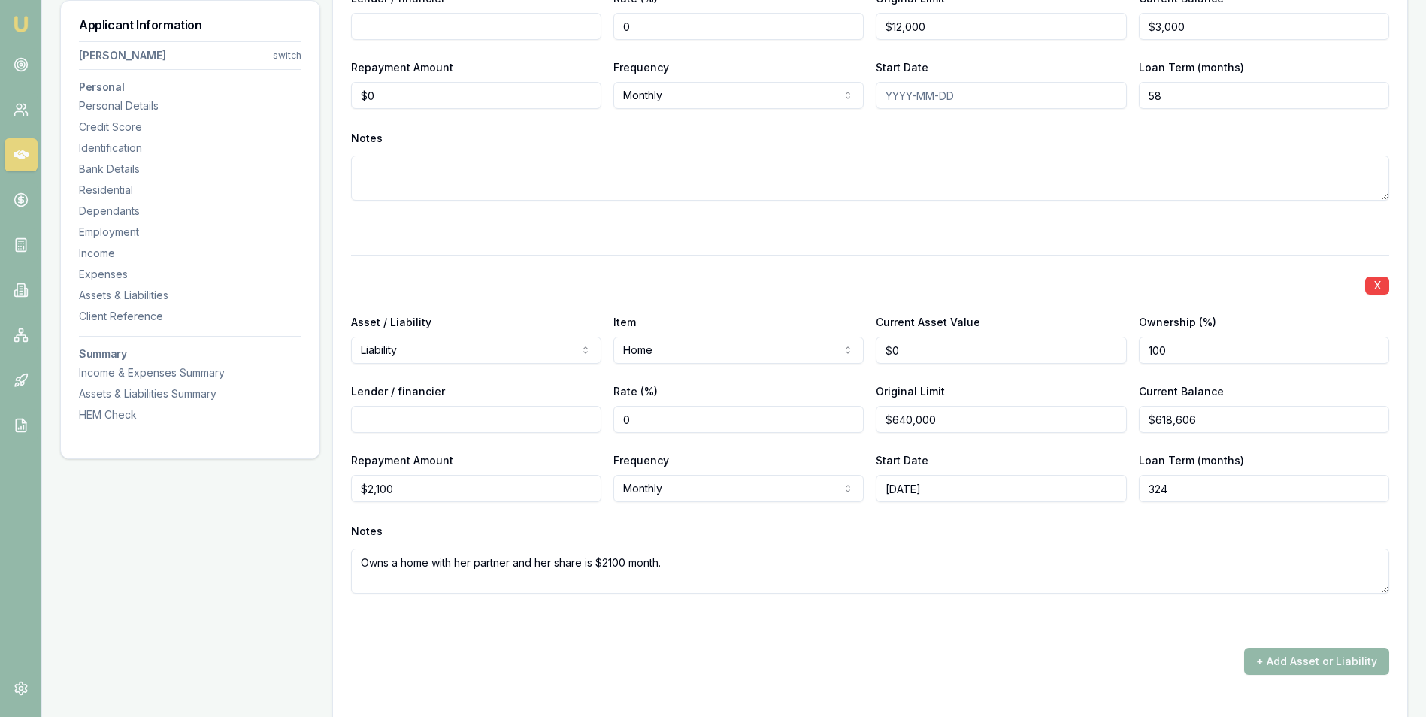
scroll to position [3789, 0]
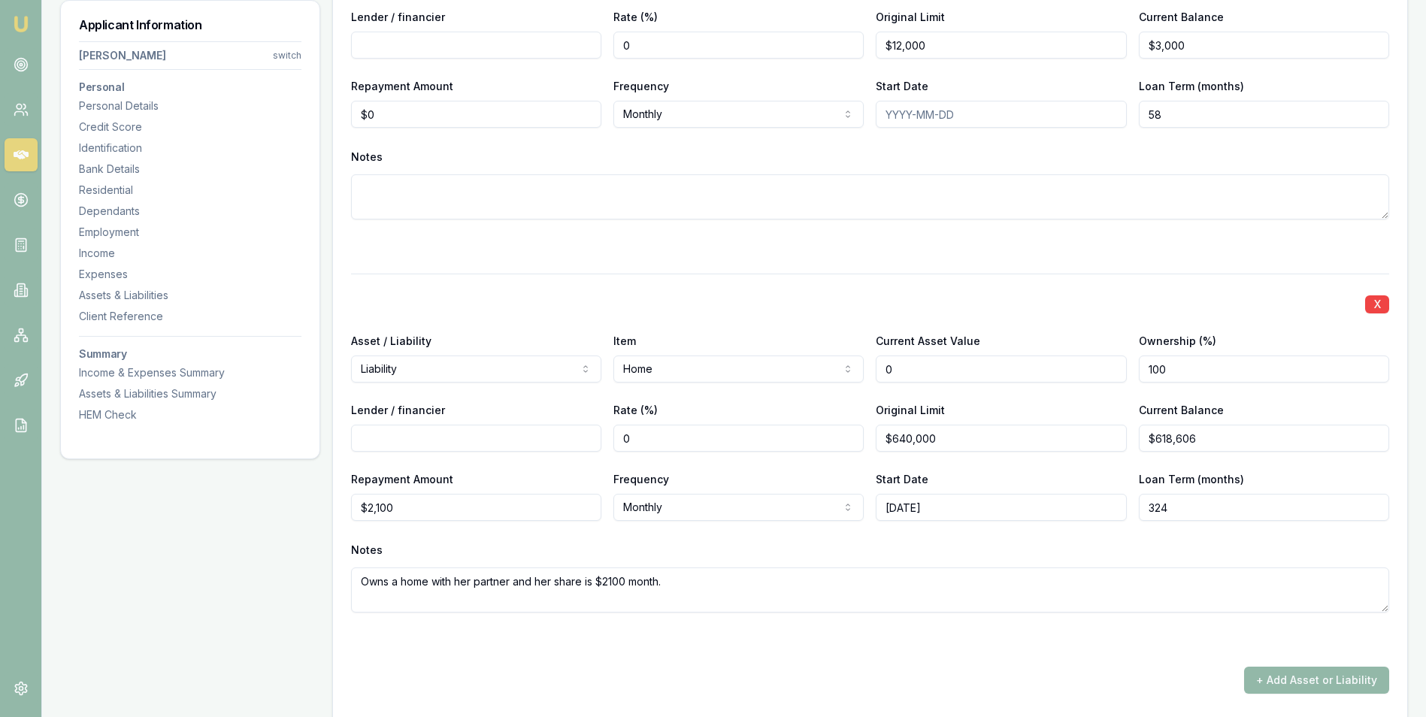
click at [928, 359] on input "0" at bounding box center [1000, 368] width 250 height 27
type input "$1,080,000"
click at [812, 395] on div "X Asset / Liability Liability Asset Liability Item Home Home Car Boat Bike Cara…" at bounding box center [870, 461] width 1038 height 375
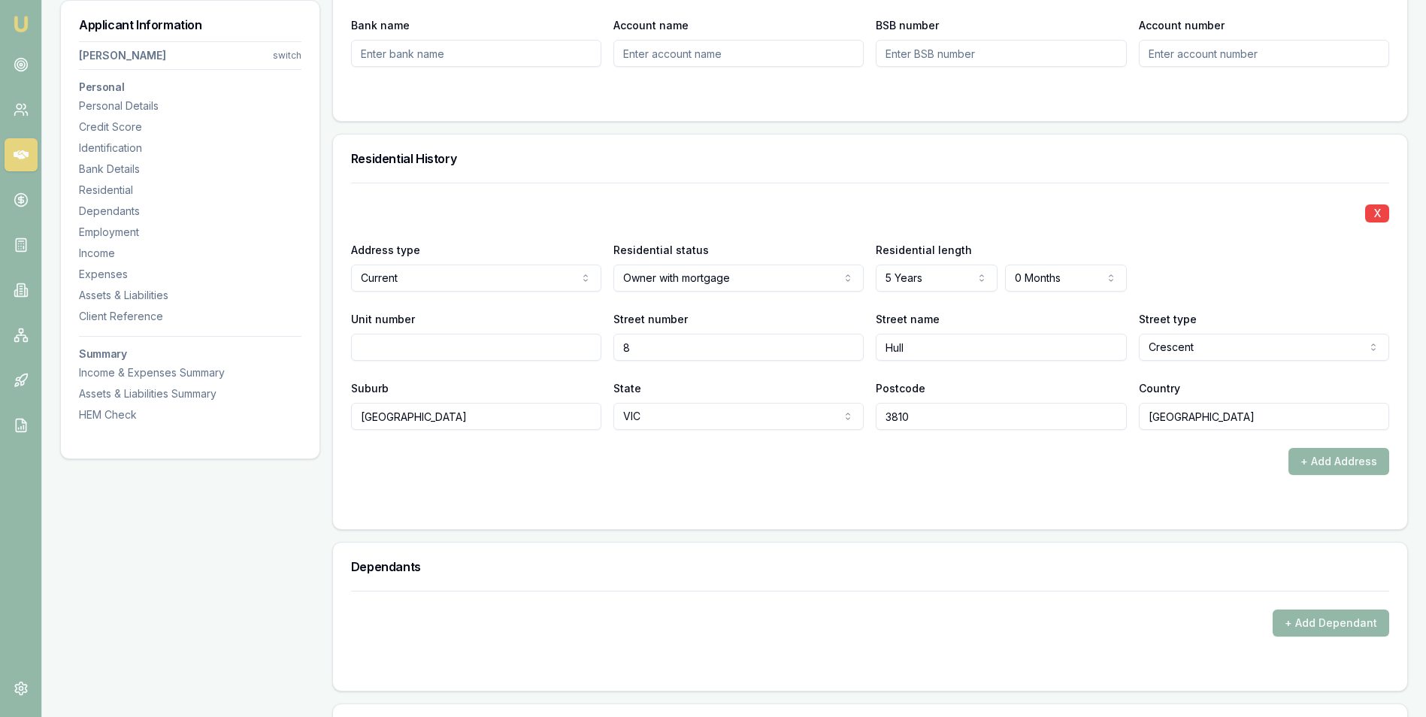
scroll to position [1309, 0]
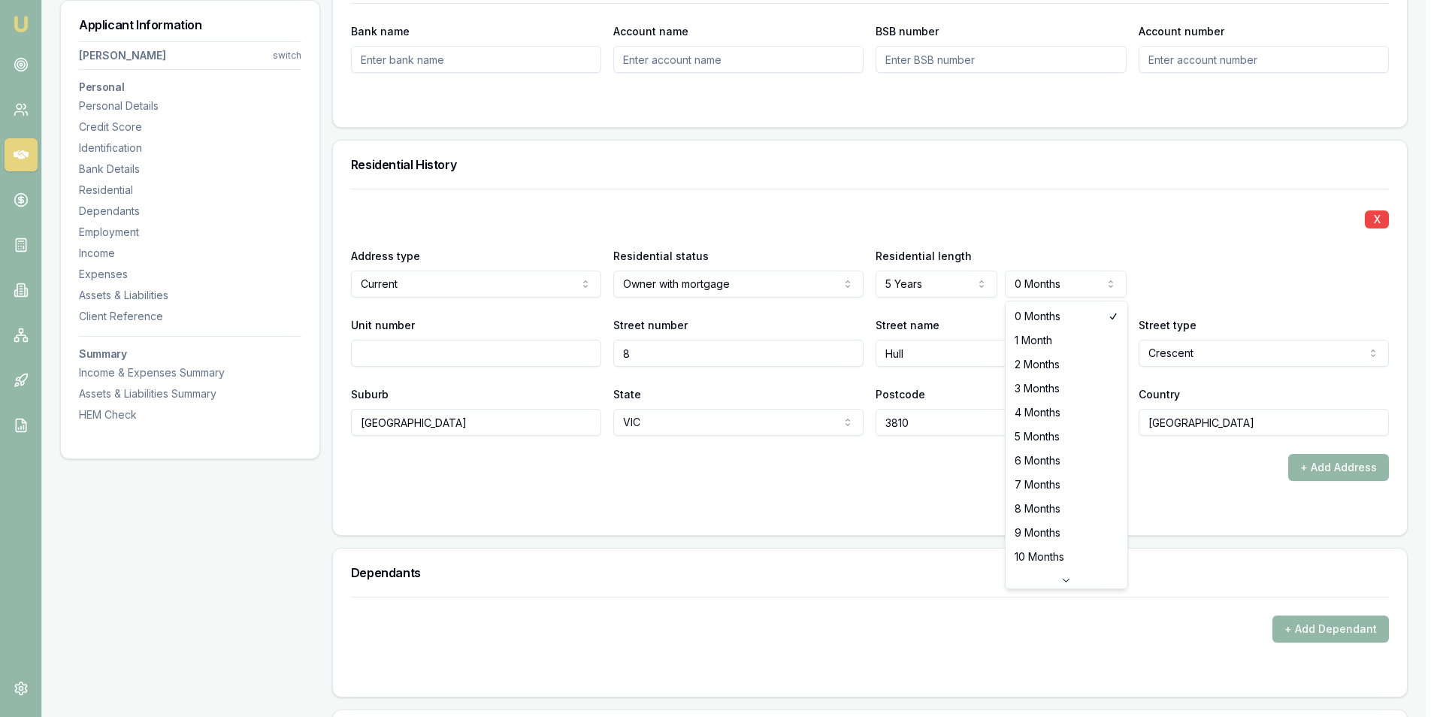
select select "8"
select select "7"
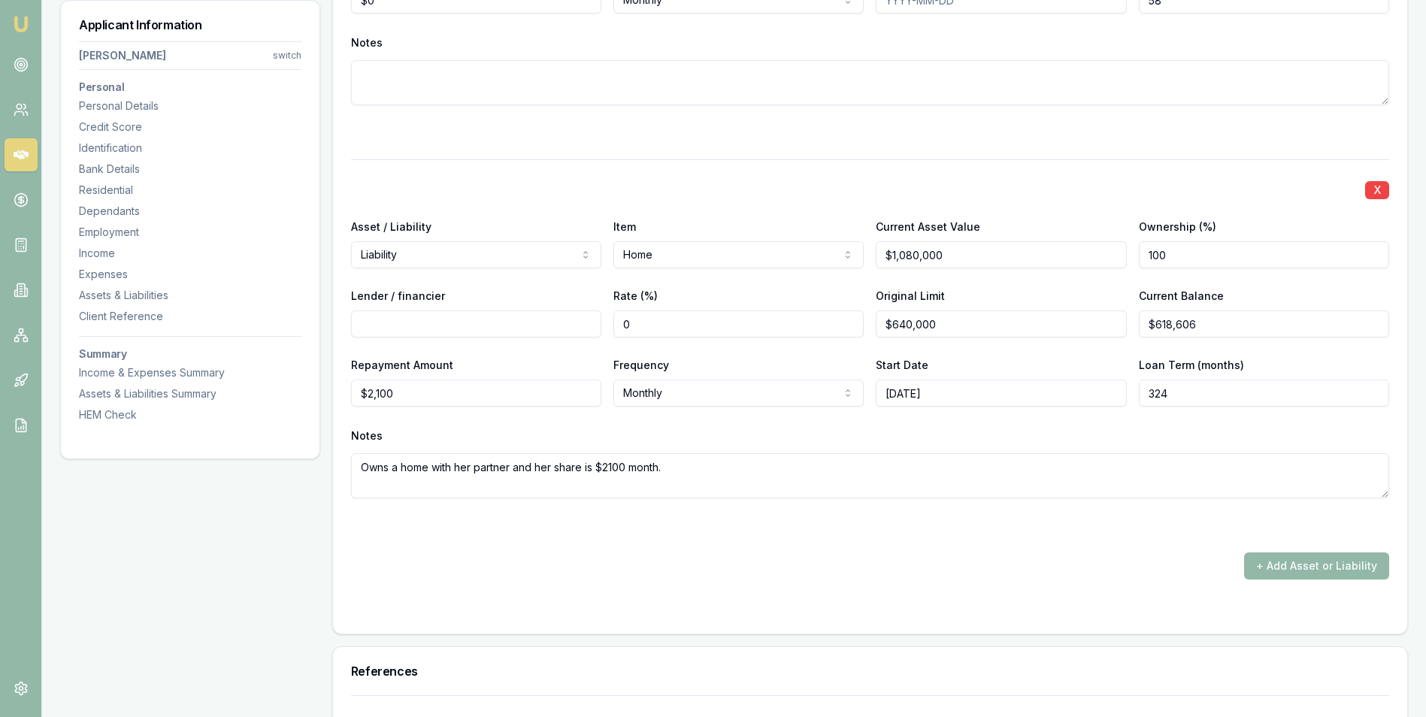
scroll to position [3939, 0]
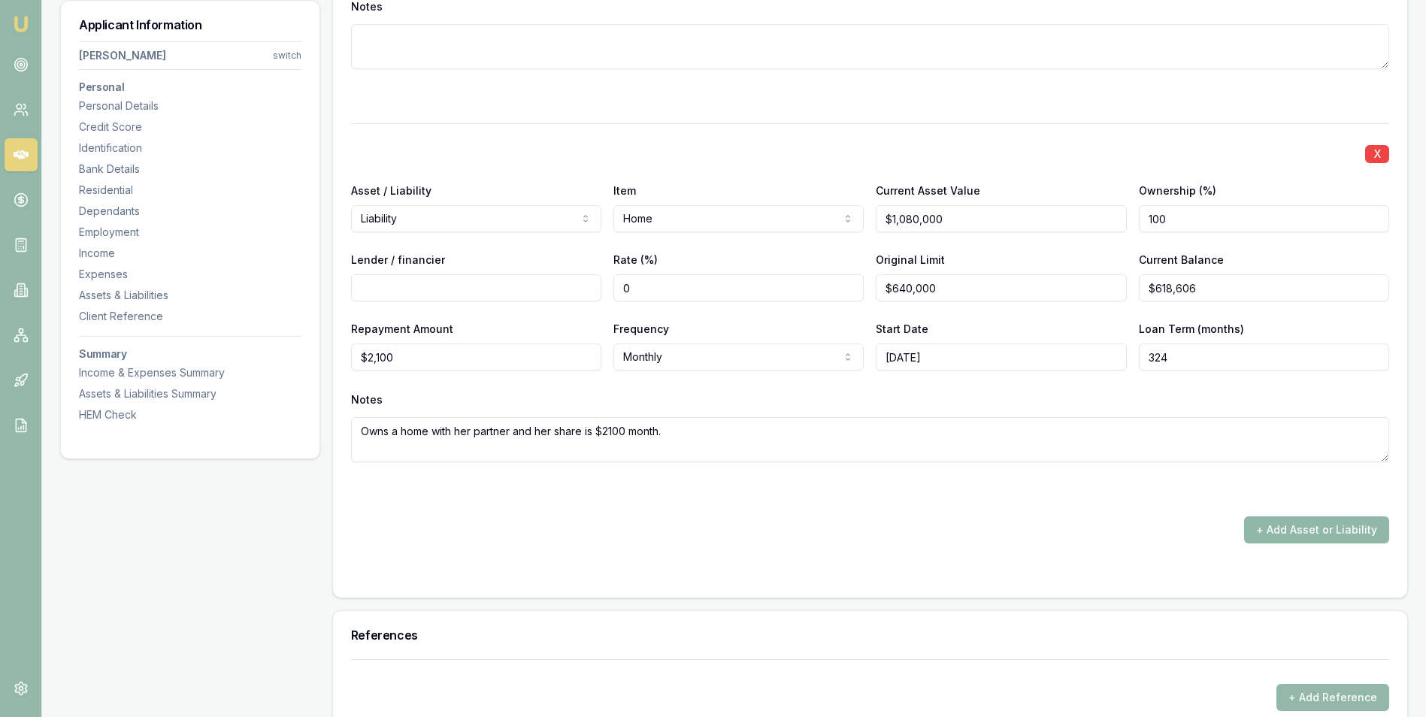
click at [1264, 528] on button "+ Add Asset or Liability" at bounding box center [1316, 529] width 145 height 27
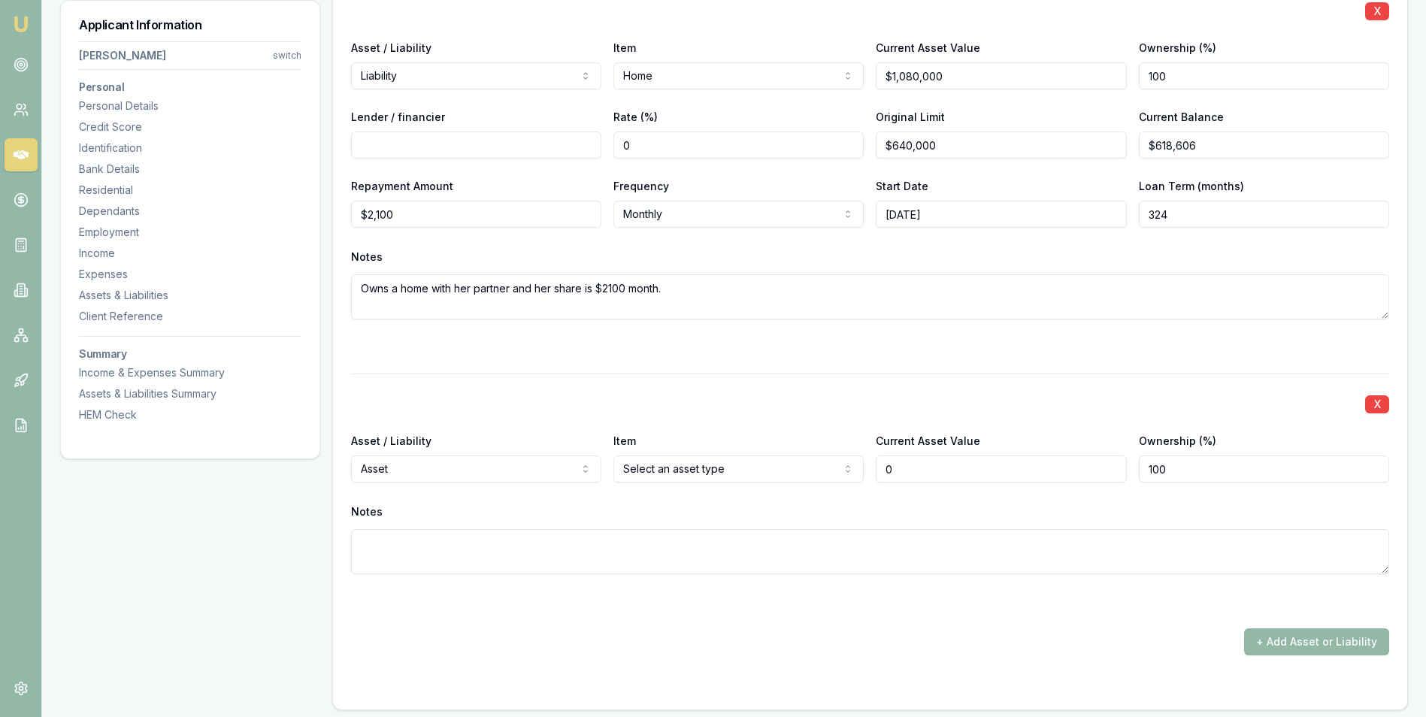
scroll to position [4165, 0]
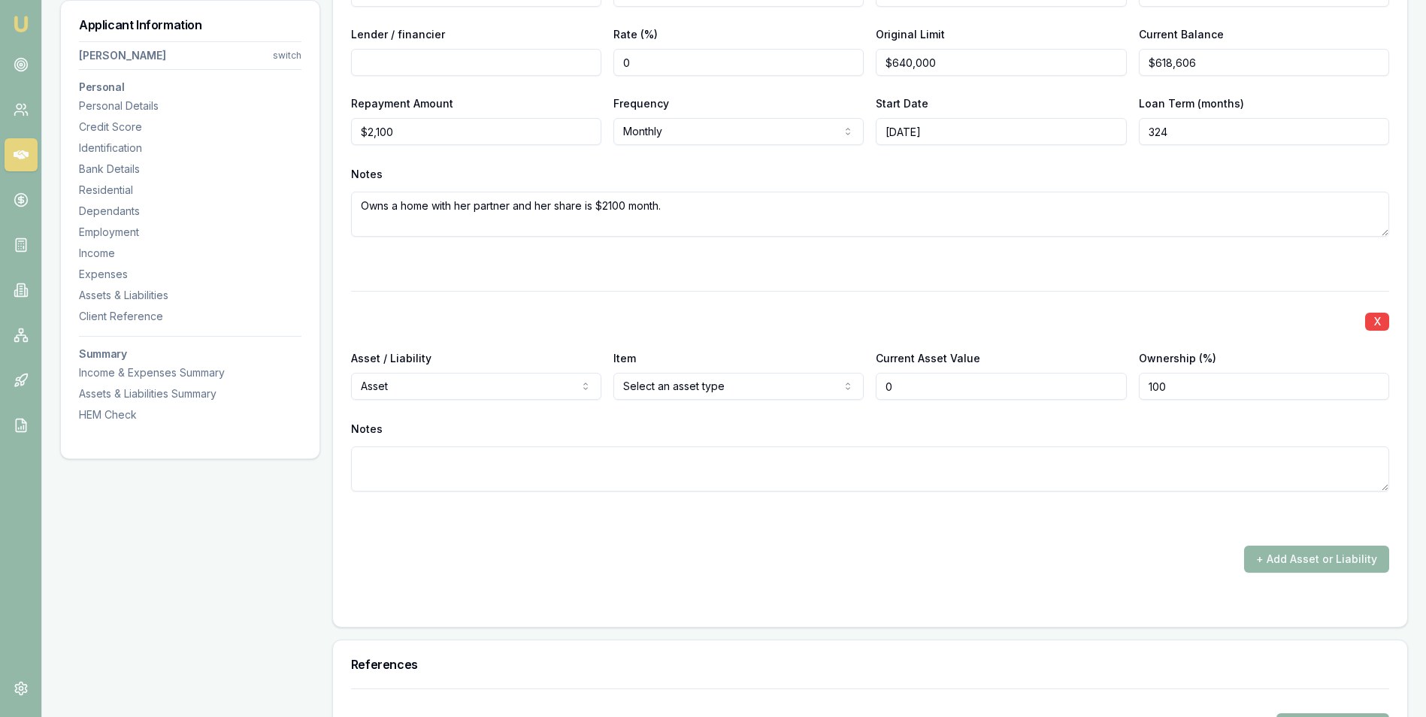
type input "$0"
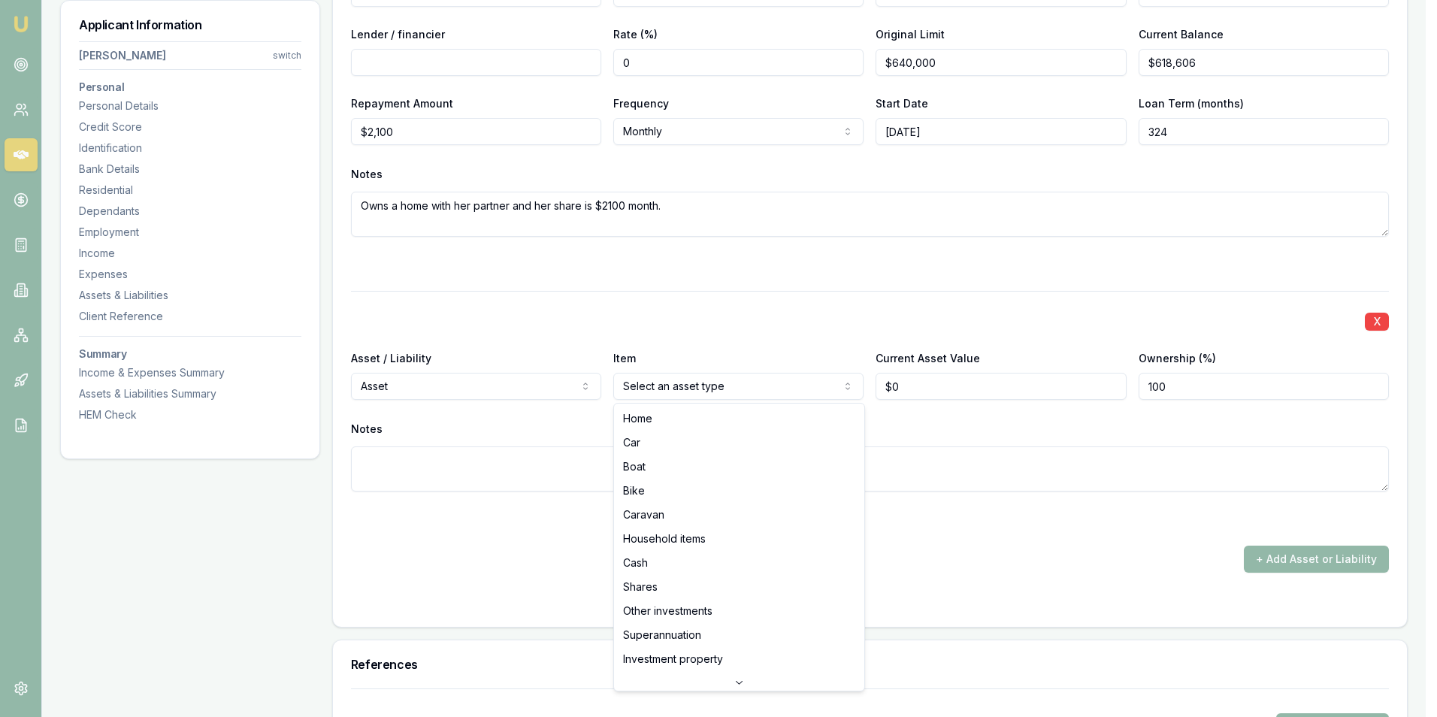
select select "CAR"
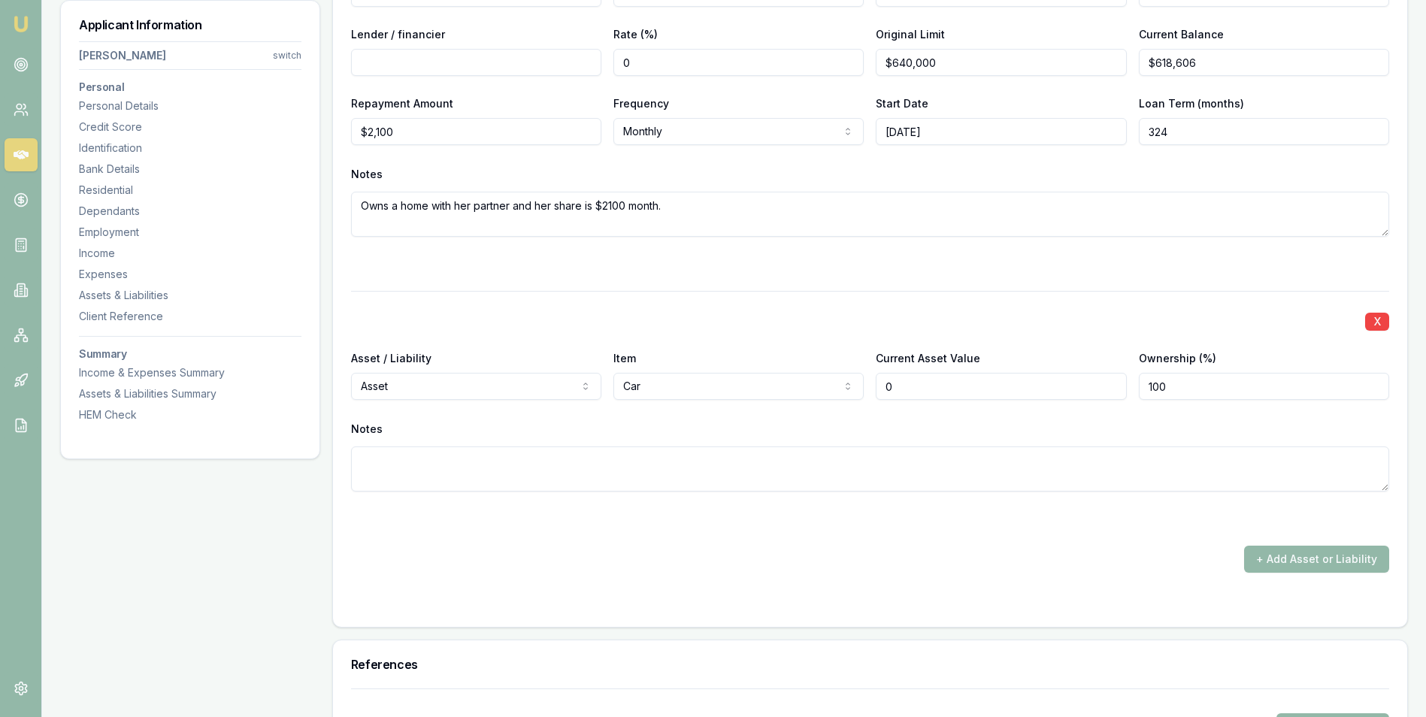
click at [931, 388] on input "0" at bounding box center [1000, 386] width 250 height 27
type input "$45,000"
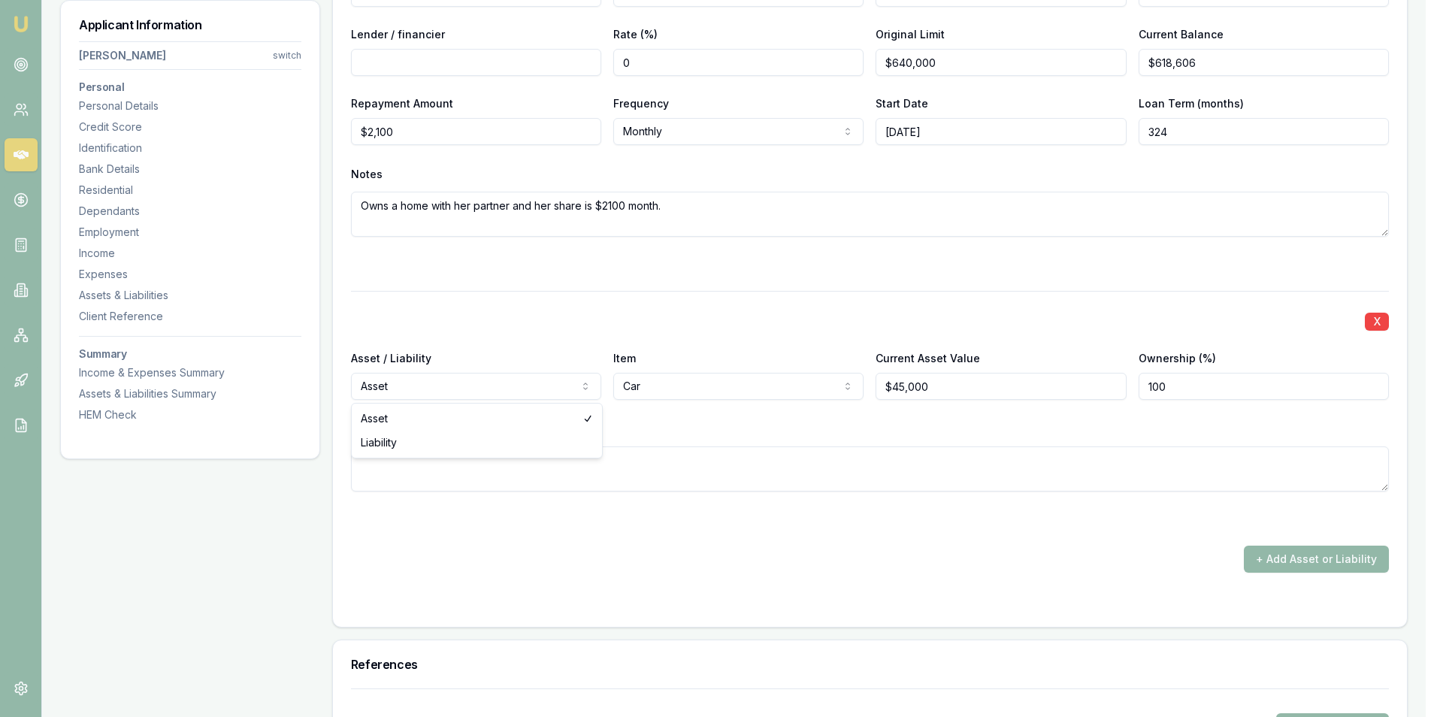
select select "LIABILITY"
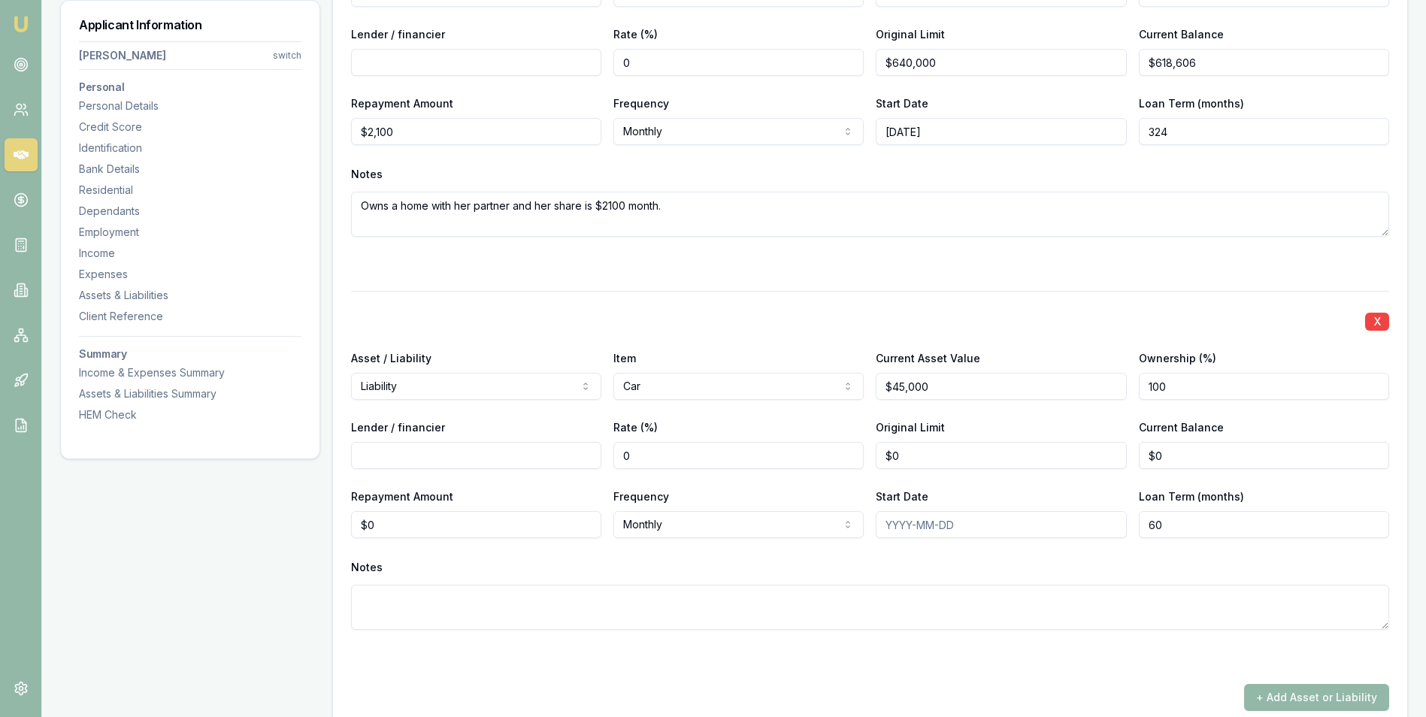
click at [478, 459] on input "Lender / financier" at bounding box center [476, 455] width 250 height 27
type input "Money Place AFSL"
click at [929, 458] on input "0" at bounding box center [1000, 455] width 250 height 27
type input "$50,000"
click at [1187, 458] on input "0" at bounding box center [1263, 455] width 250 height 27
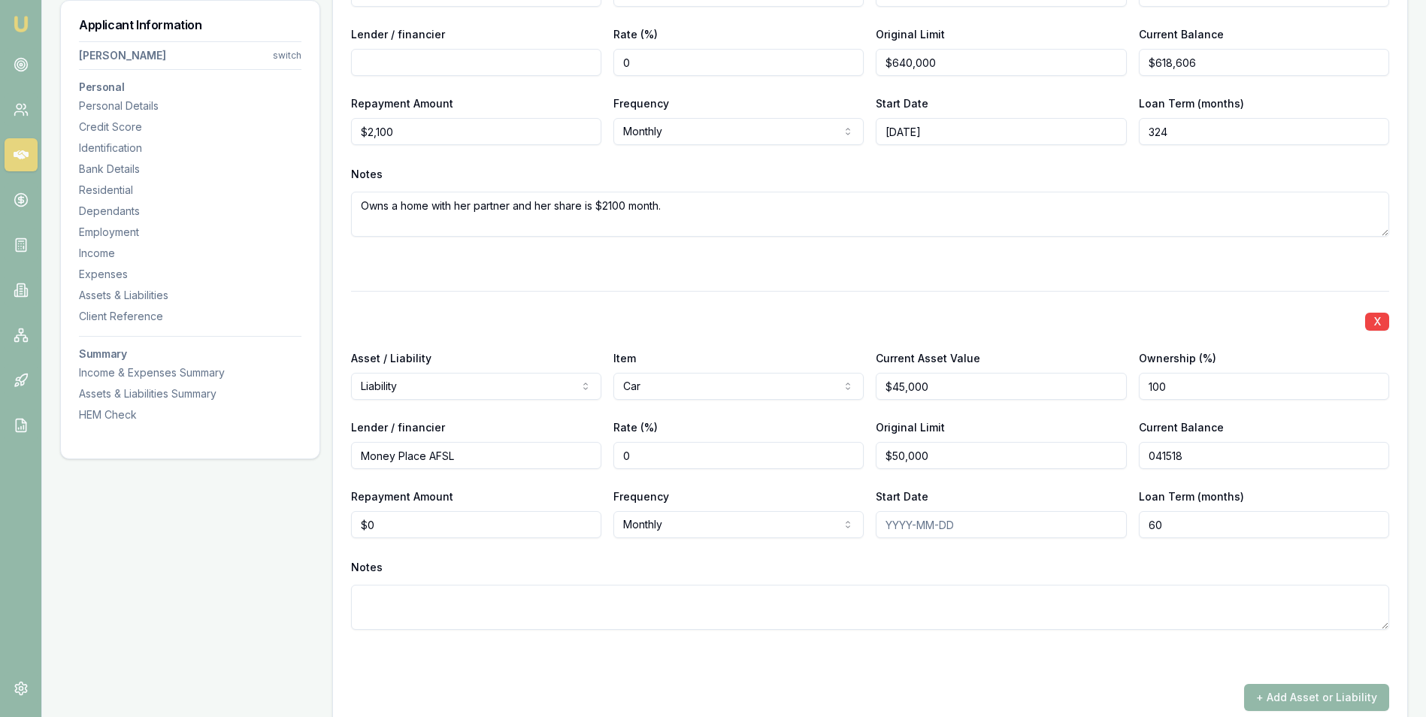
type input "$41,518"
click at [1023, 486] on div "X Asset / Liability Liability Asset Liability Item Car Home Car Boat Bike Carav…" at bounding box center [870, 478] width 1038 height 375
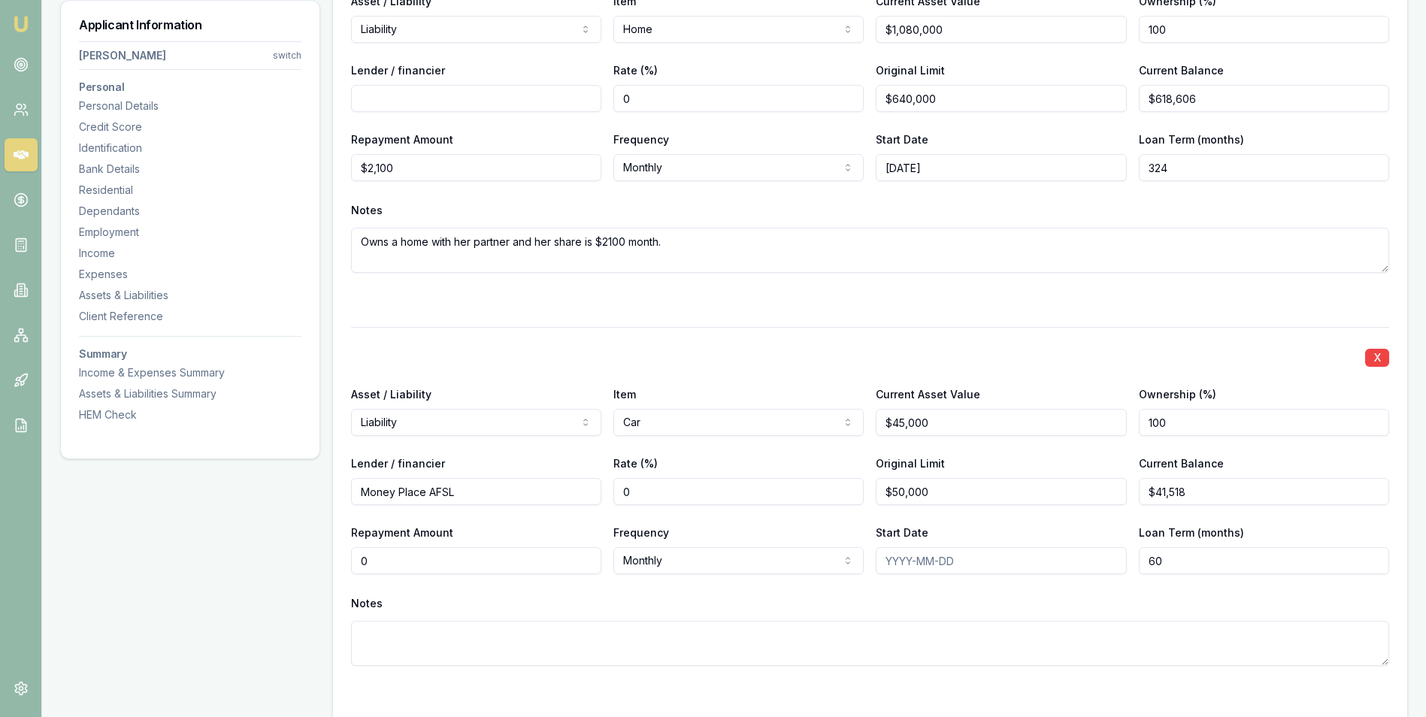
click at [381, 561] on input "0" at bounding box center [476, 560] width 250 height 27
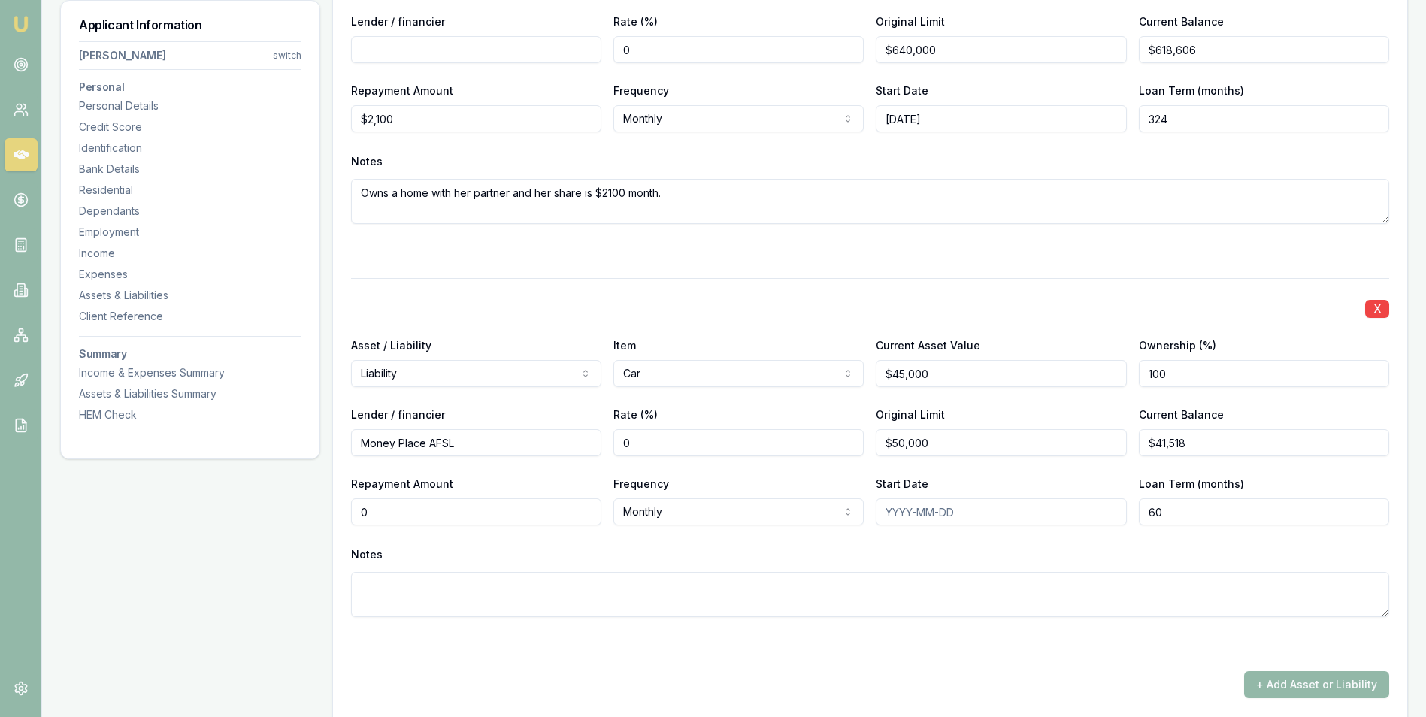
scroll to position [4240, 0]
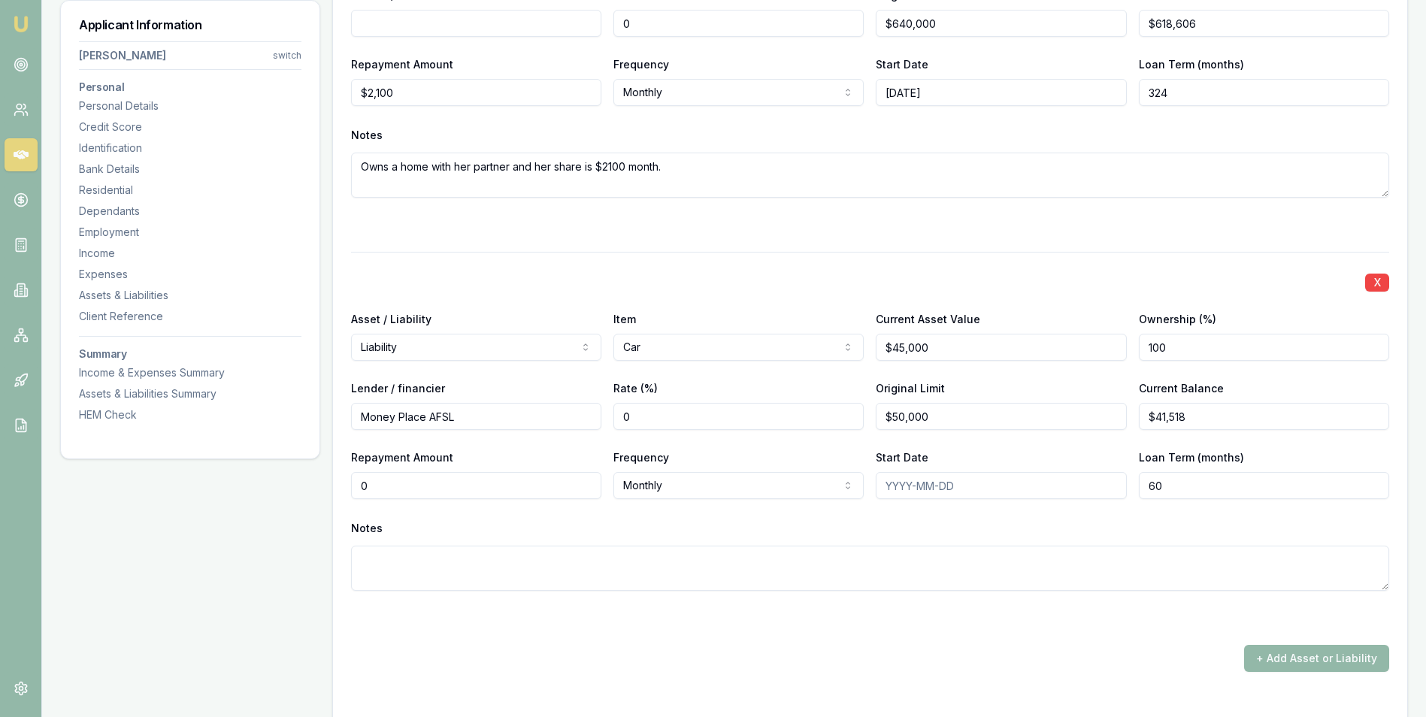
type input "$0"
click at [914, 488] on input "Start Date" at bounding box center [1000, 485] width 250 height 27
type input "29/04/2024"
click at [476, 491] on input "0" at bounding box center [476, 485] width 250 height 27
type input "$650"
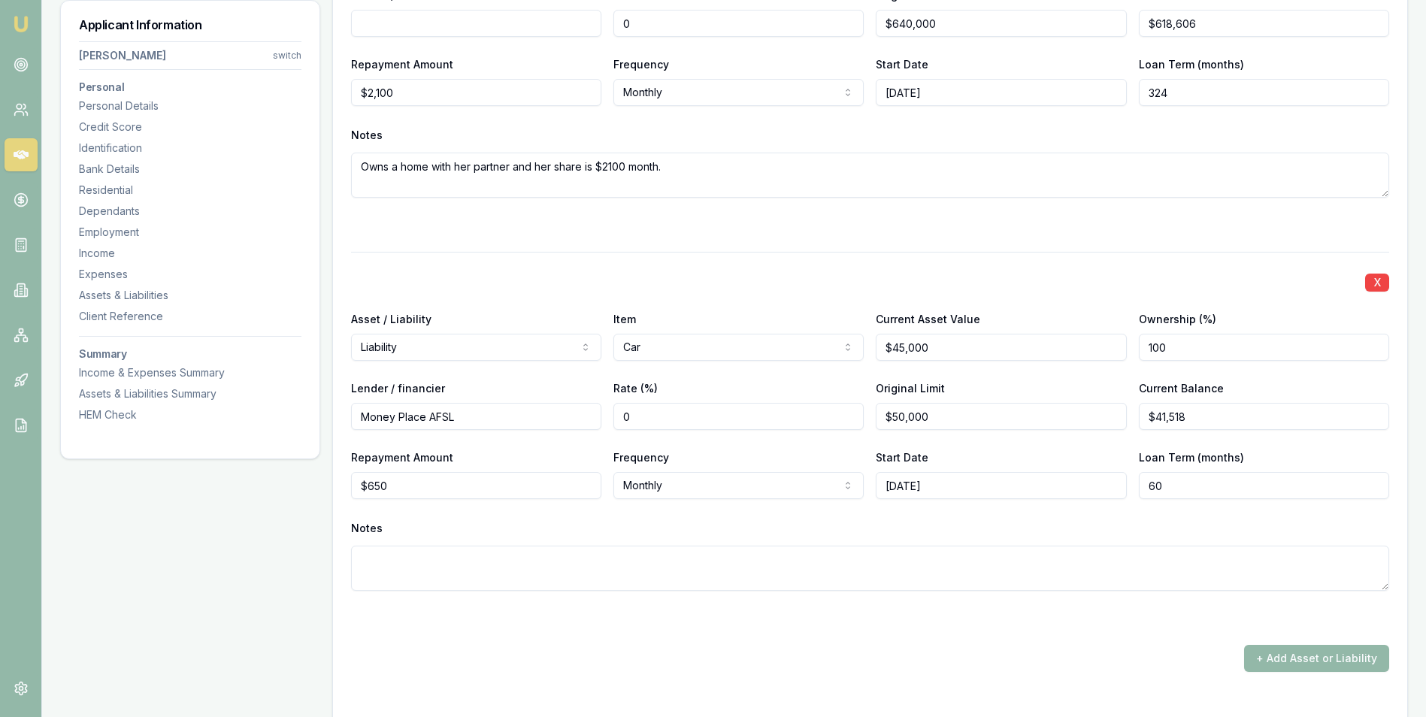
click at [491, 506] on div "X Asset / Liability Liability Asset Liability Item Car Home Car Boat Bike Carav…" at bounding box center [870, 439] width 1038 height 375
click at [906, 345] on input "45000" at bounding box center [1000, 347] width 250 height 27
type input "$42,000"
drag, startPoint x: 957, startPoint y: 419, endPoint x: 861, endPoint y: 419, distance: 95.4
click at [861, 419] on div "Lender / financier Money Place AFSL Rate (%) 0 Original Limit 50000 Current Bal…" at bounding box center [870, 404] width 1038 height 51
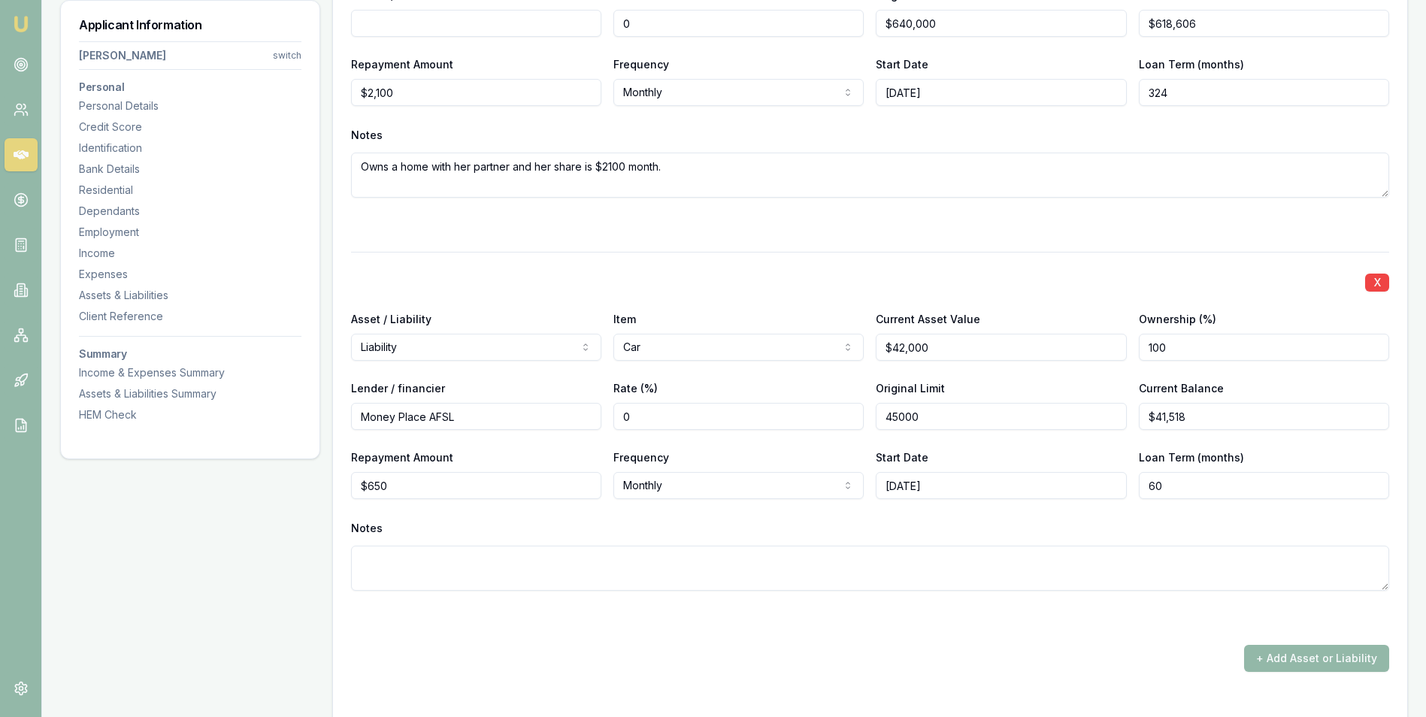
type input "$45,000"
click at [813, 444] on div "X Asset / Liability Liability Asset Liability Item Car Home Car Boat Bike Carav…" at bounding box center [870, 439] width 1038 height 375
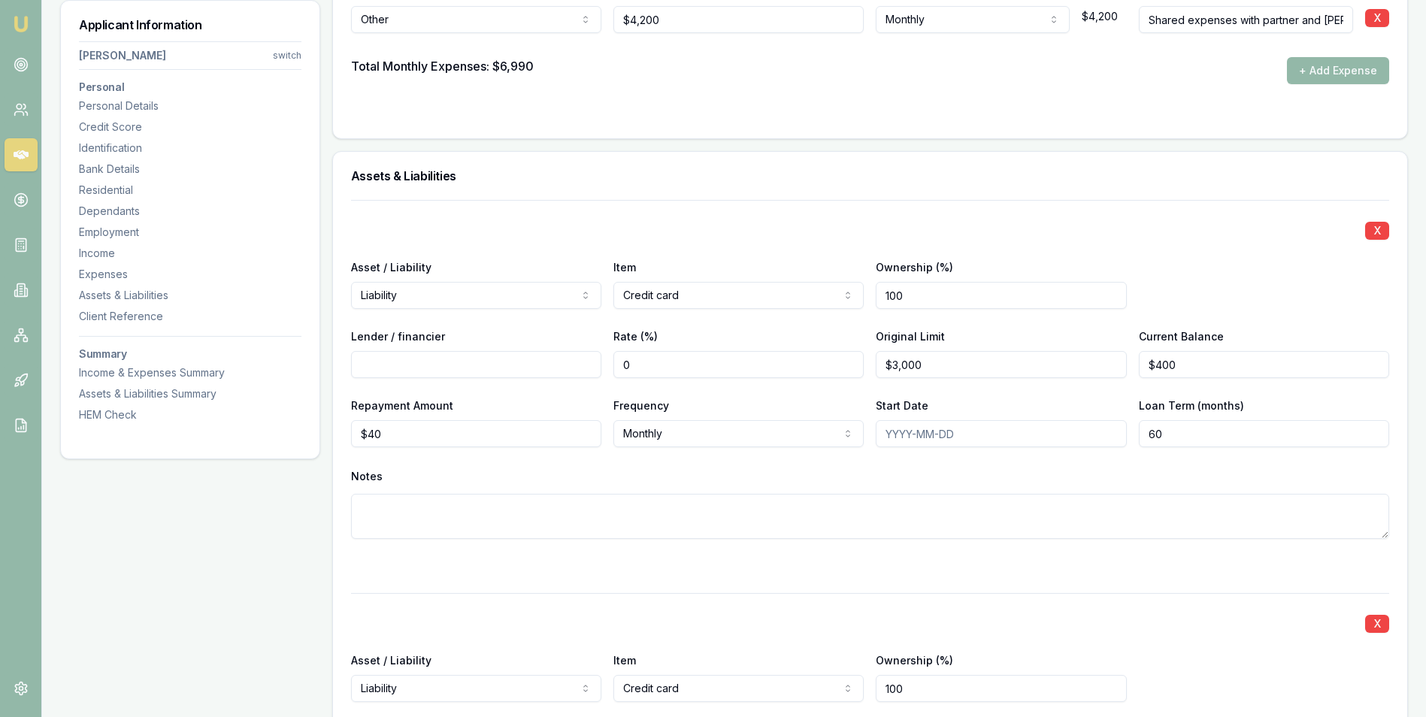
scroll to position [3037, 0]
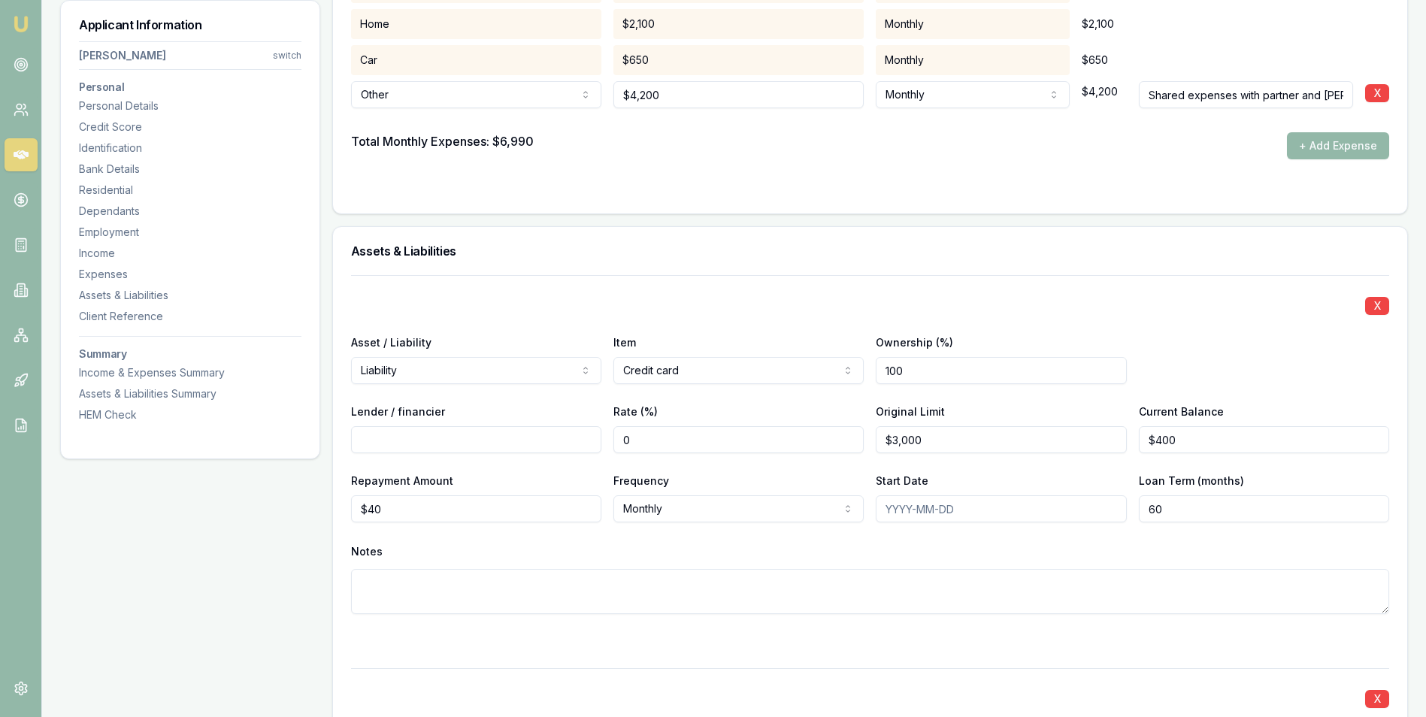
click at [430, 441] on input "Lender / financier" at bounding box center [476, 439] width 250 height 27
type input "Great Southern Bank"
click at [715, 445] on input "0" at bounding box center [738, 439] width 250 height 27
click at [424, 506] on input "40" at bounding box center [476, 508] width 250 height 27
type input "4"
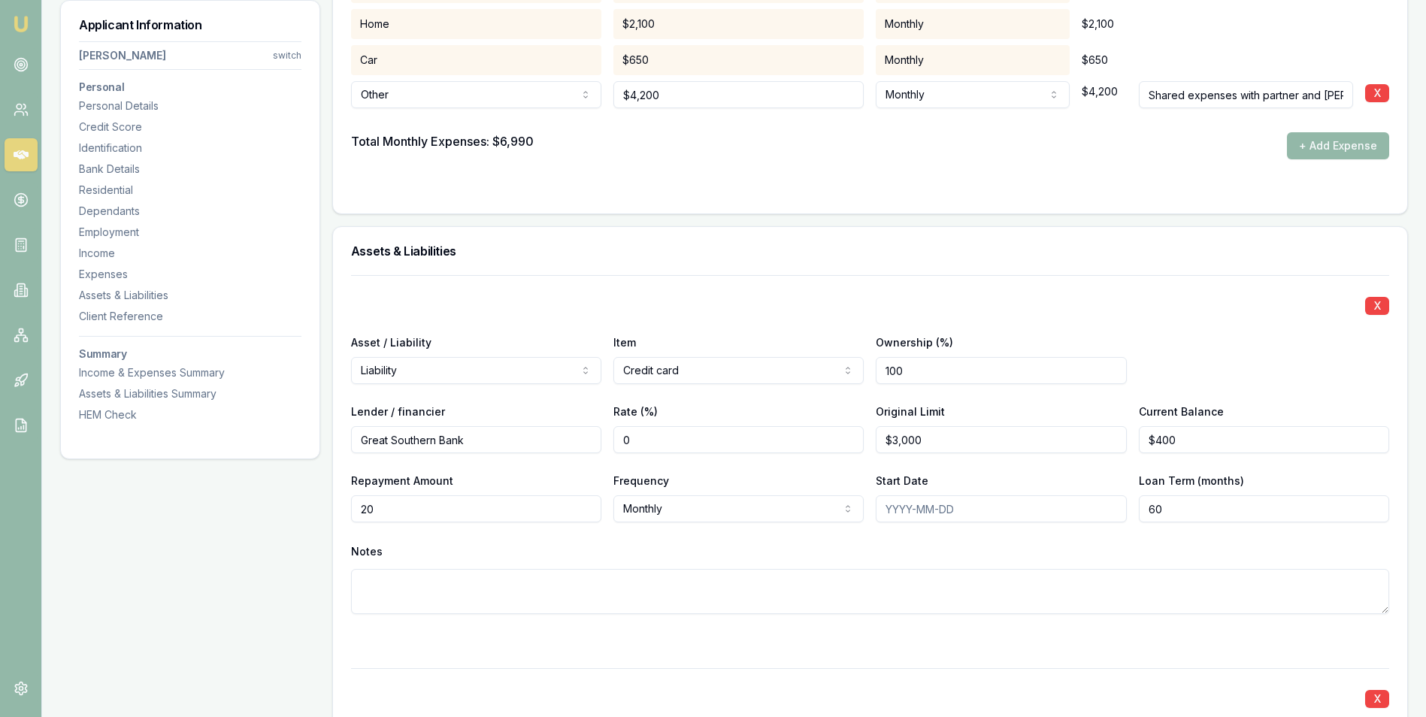
type input "$20"
click at [467, 532] on div "X Asset / Liability Liability Asset Liability Item Credit card Home Car Boat Bi…" at bounding box center [870, 462] width 1038 height 375
drag, startPoint x: 415, startPoint y: 507, endPoint x: 349, endPoint y: 505, distance: 65.4
type input "$40"
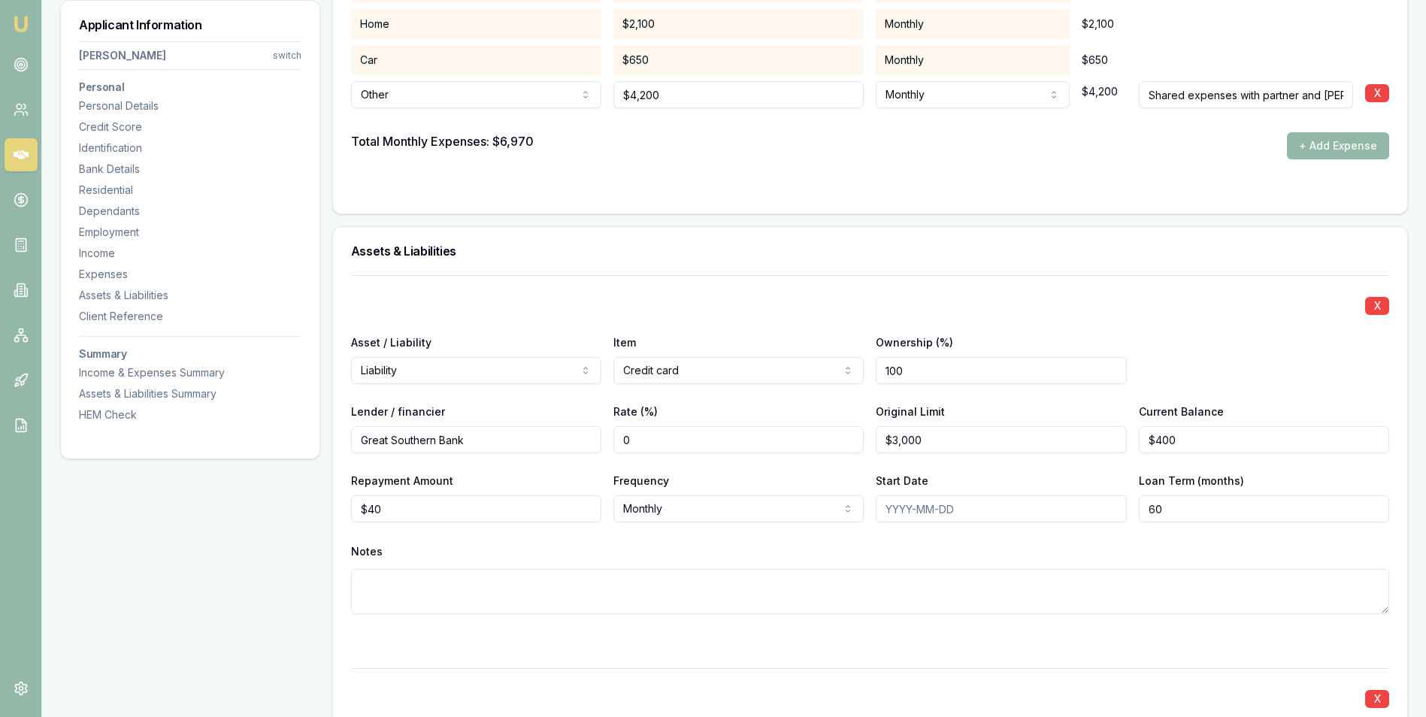
click at [600, 534] on div "X Asset / Liability Liability Asset Liability Item Credit card Home Car Boat Bi…" at bounding box center [870, 462] width 1038 height 375
click at [909, 509] on input "Start Date" at bounding box center [1000, 508] width 250 height 27
type input "15/03/2023"
click at [828, 549] on div "Notes" at bounding box center [870, 551] width 1038 height 23
click at [1181, 511] on input "60" at bounding box center [1263, 508] width 250 height 27
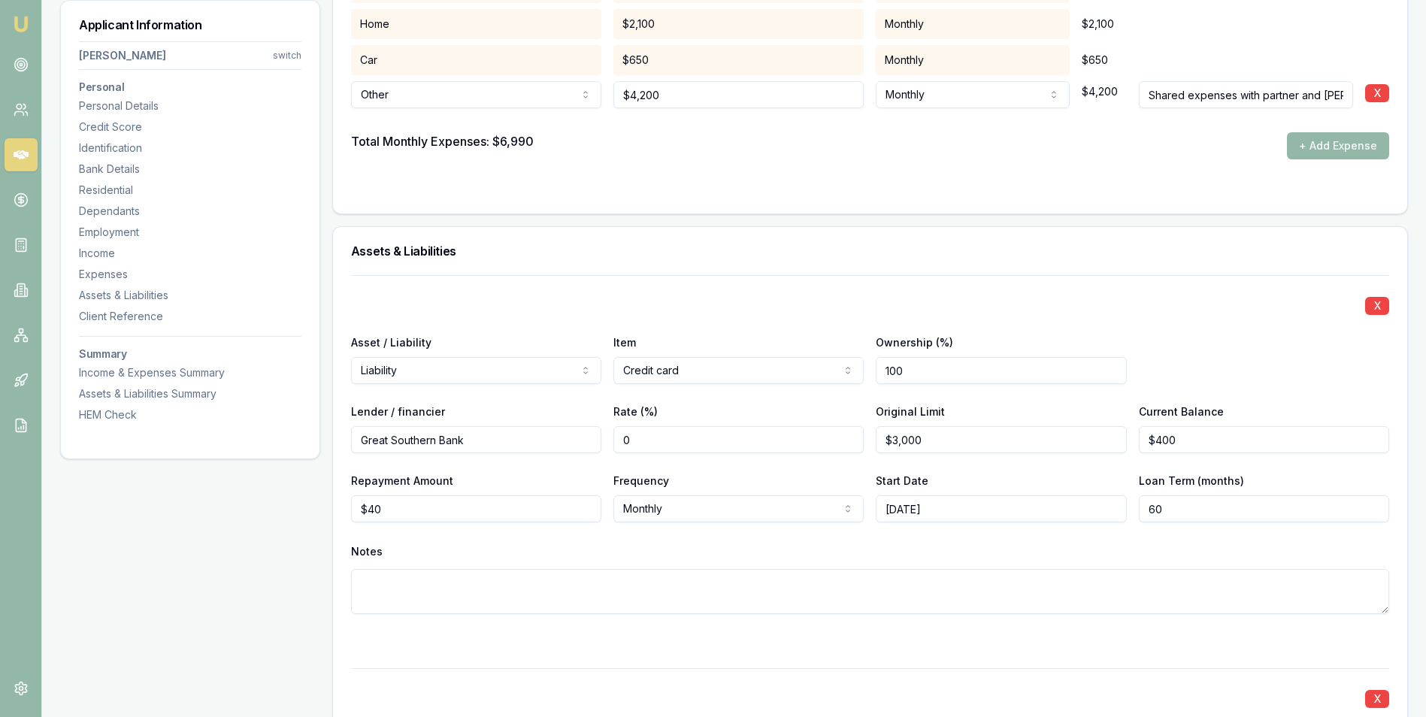
drag, startPoint x: 1181, startPoint y: 511, endPoint x: 1108, endPoint y: 509, distance: 72.9
click at [1108, 509] on div "Repayment Amount $40 Frequency Monthly Weekly Fortnightly Monthly Quarterly Ann…" at bounding box center [870, 496] width 1038 height 51
type input "0"
click at [957, 540] on div "Notes" at bounding box center [870, 551] width 1038 height 23
drag, startPoint x: 426, startPoint y: 503, endPoint x: 340, endPoint y: 512, distance: 86.8
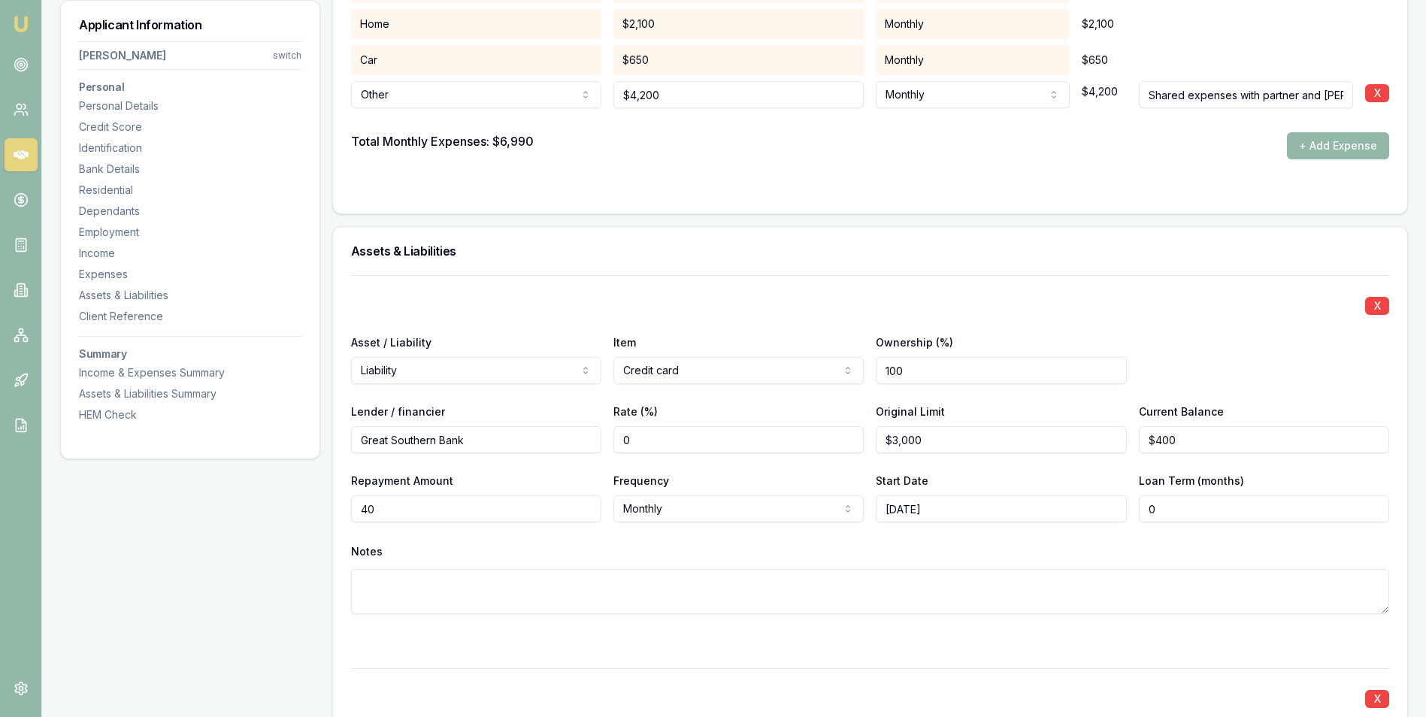
type input "$105"
click at [531, 533] on div "X Asset / Liability Liability Asset Liability Item Credit card Home Car Boat Bi…" at bounding box center [870, 462] width 1038 height 375
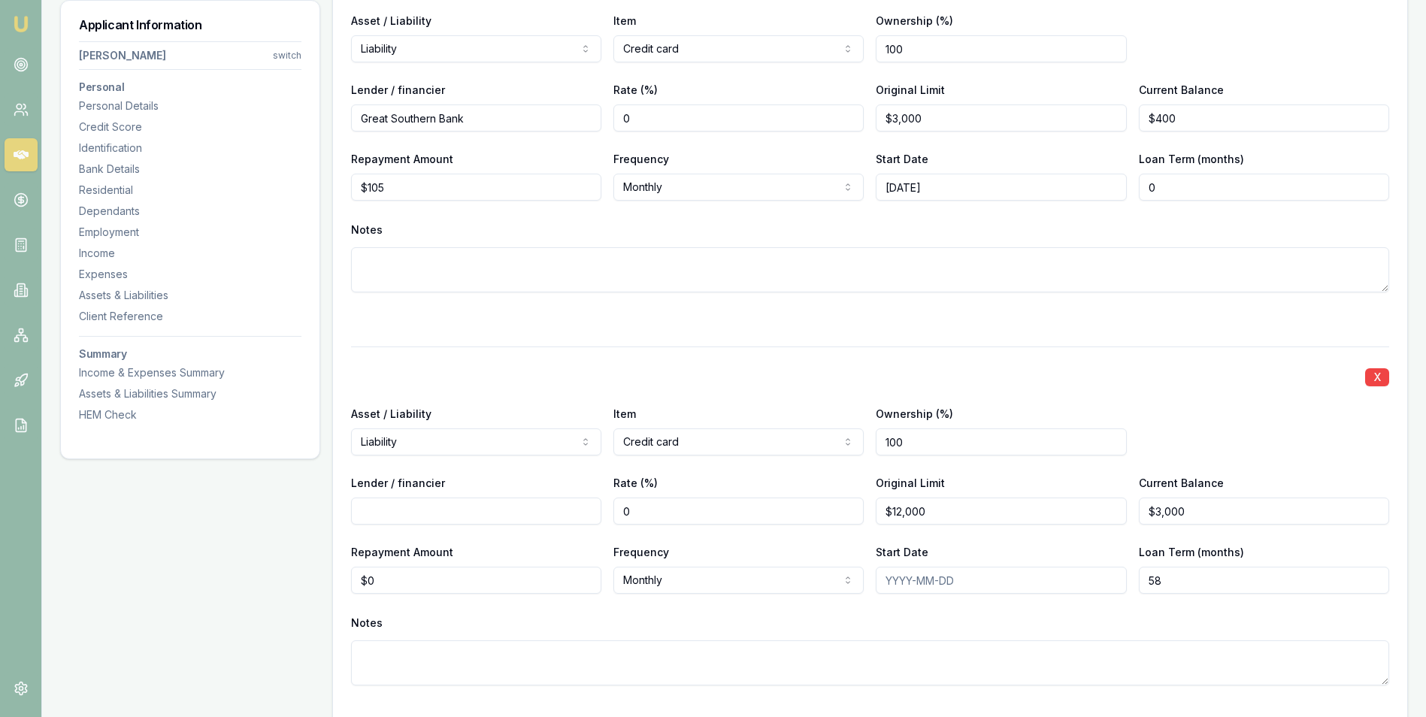
scroll to position [3413, 0]
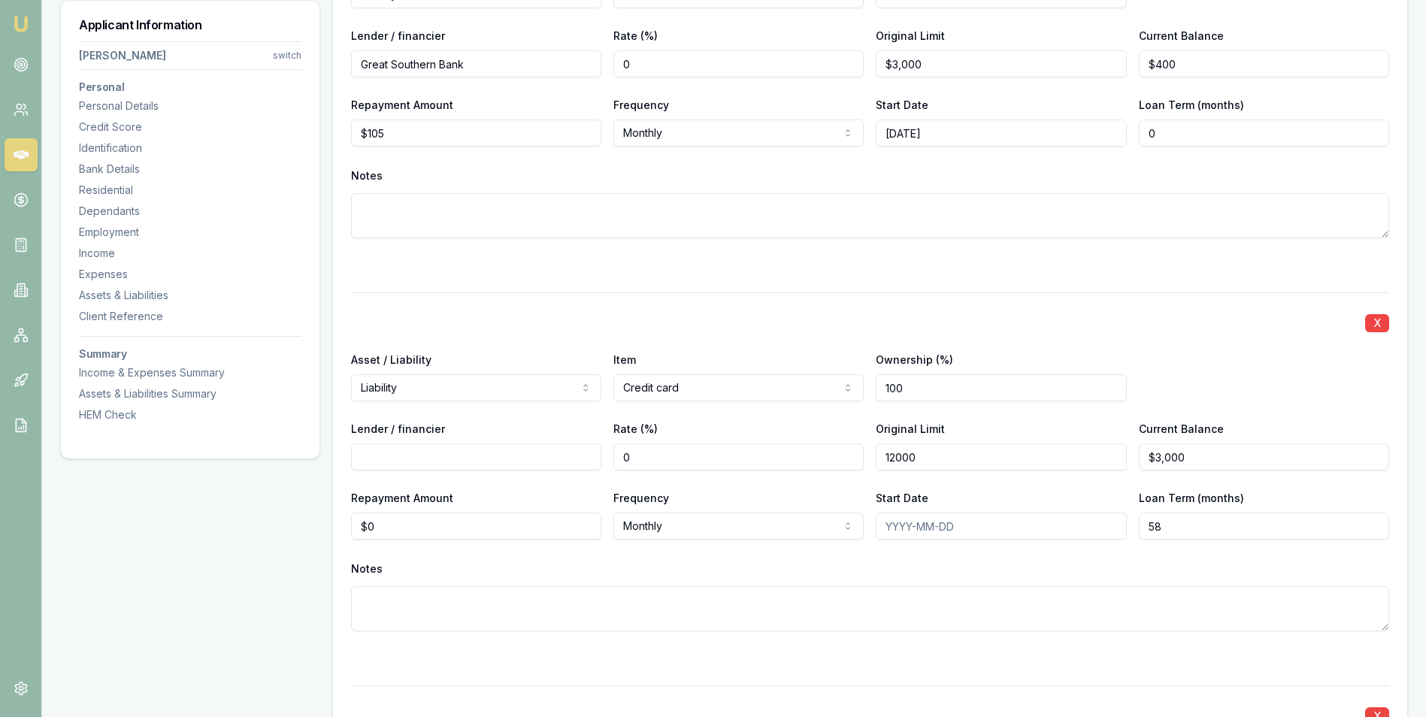
drag, startPoint x: 936, startPoint y: 455, endPoint x: 857, endPoint y: 460, distance: 78.3
click at [860, 460] on div "Lender / financier Rate (%) 0 Original Limit 12000 Current Balance $3,000" at bounding box center [870, 444] width 1038 height 51
type input "$25,000"
click at [796, 482] on div "X Asset / Liability Liability Asset Liability Item Credit card Home Car Boat Bi…" at bounding box center [870, 479] width 1038 height 375
click at [396, 449] on input "Lender / financier" at bounding box center [476, 456] width 250 height 27
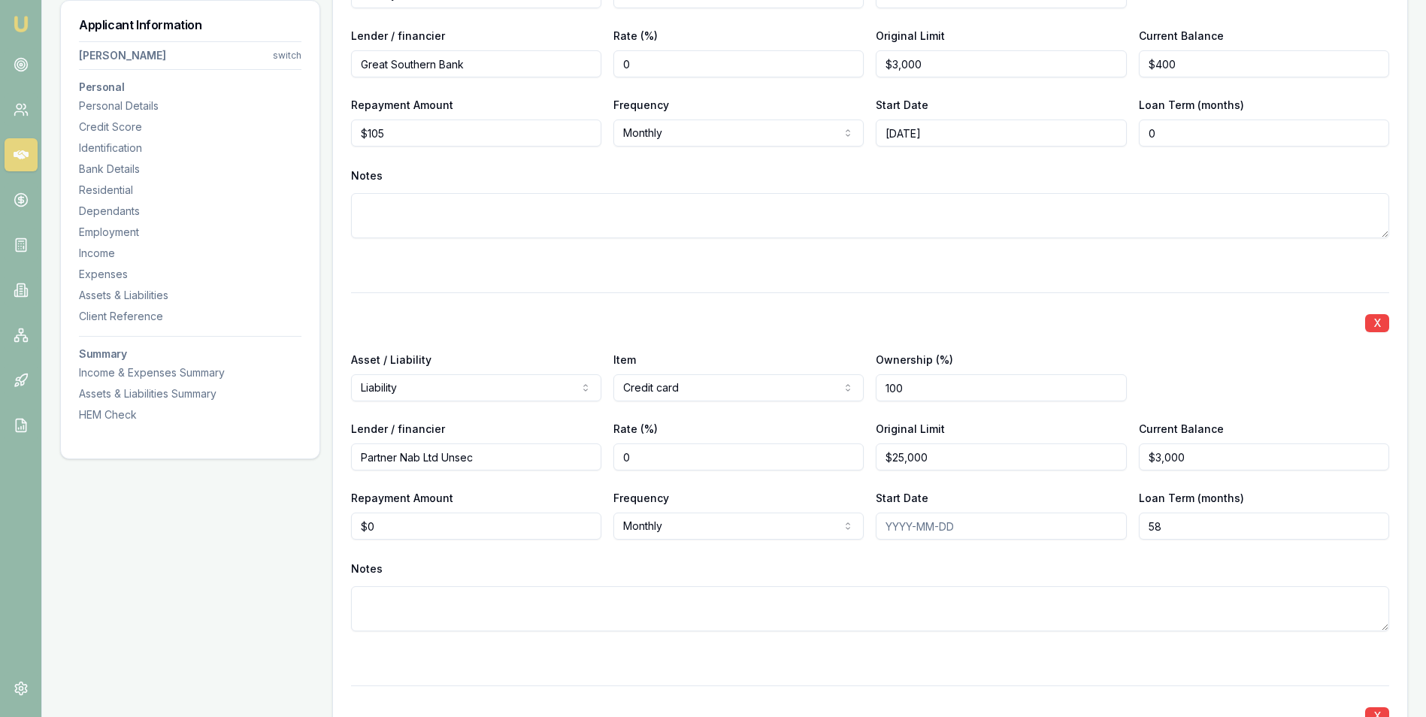
type input "Partner Nab Ltd Unsec"
click at [917, 524] on input "Start Date" at bounding box center [1000, 525] width 250 height 27
type input "21/11/2024"
click at [1187, 524] on input "58" at bounding box center [1263, 525] width 250 height 27
type input "00"
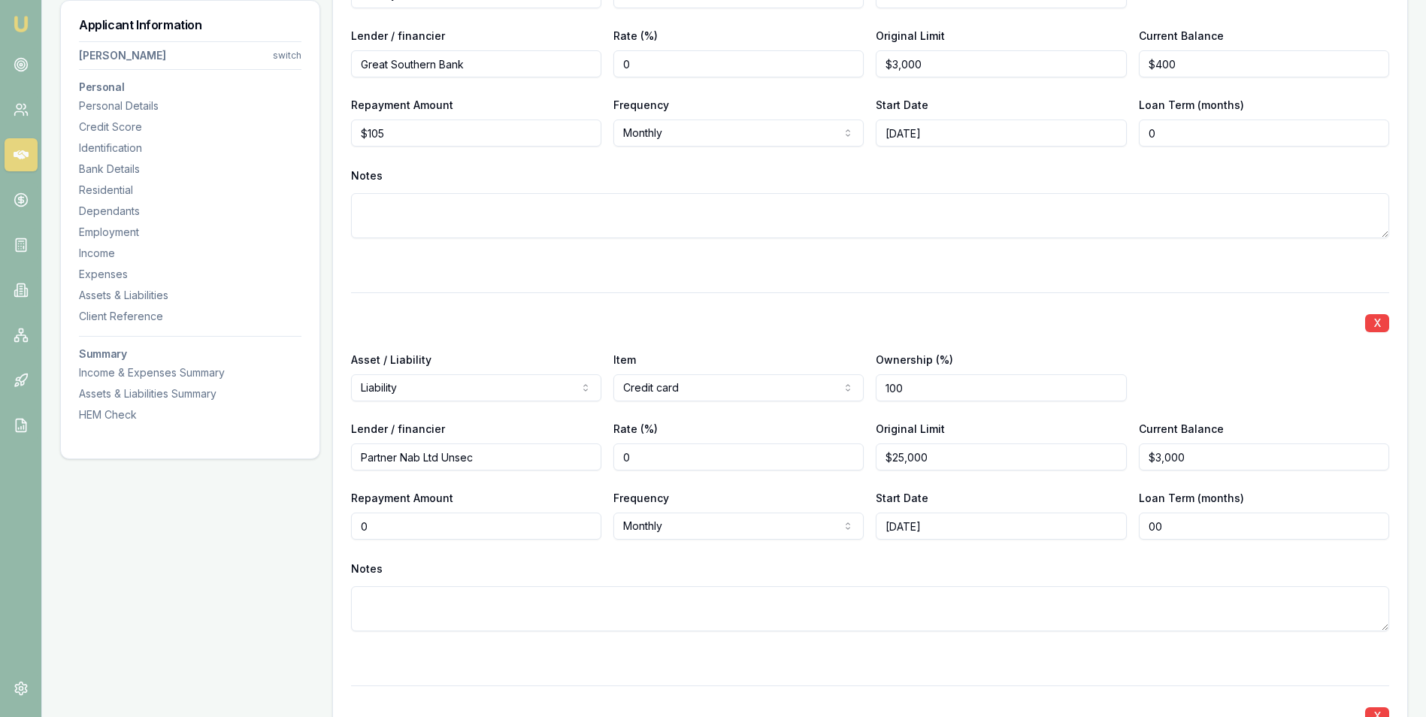
click at [390, 531] on input "0" at bounding box center [476, 525] width 250 height 27
type input "$875"
click at [489, 550] on div "X Asset / Liability Liability Asset Liability Item Credit card Home Car Boat Bi…" at bounding box center [870, 479] width 1038 height 375
click at [380, 594] on textarea at bounding box center [870, 608] width 1038 height 45
type textarea "Uses card for everyday transactions"
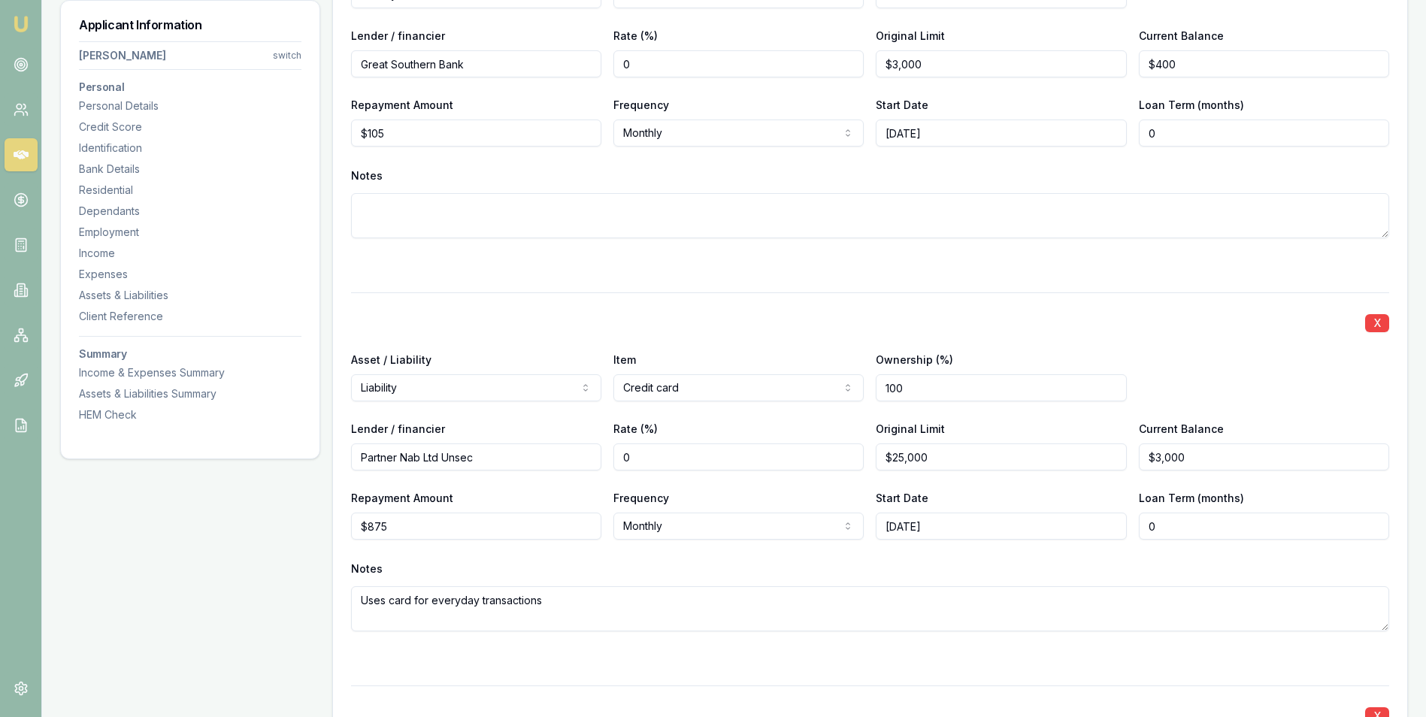
click at [566, 643] on div "X Asset / Liability Liability Asset Liability Item Credit card Home Car Boat Bi…" at bounding box center [870, 479] width 1038 height 375
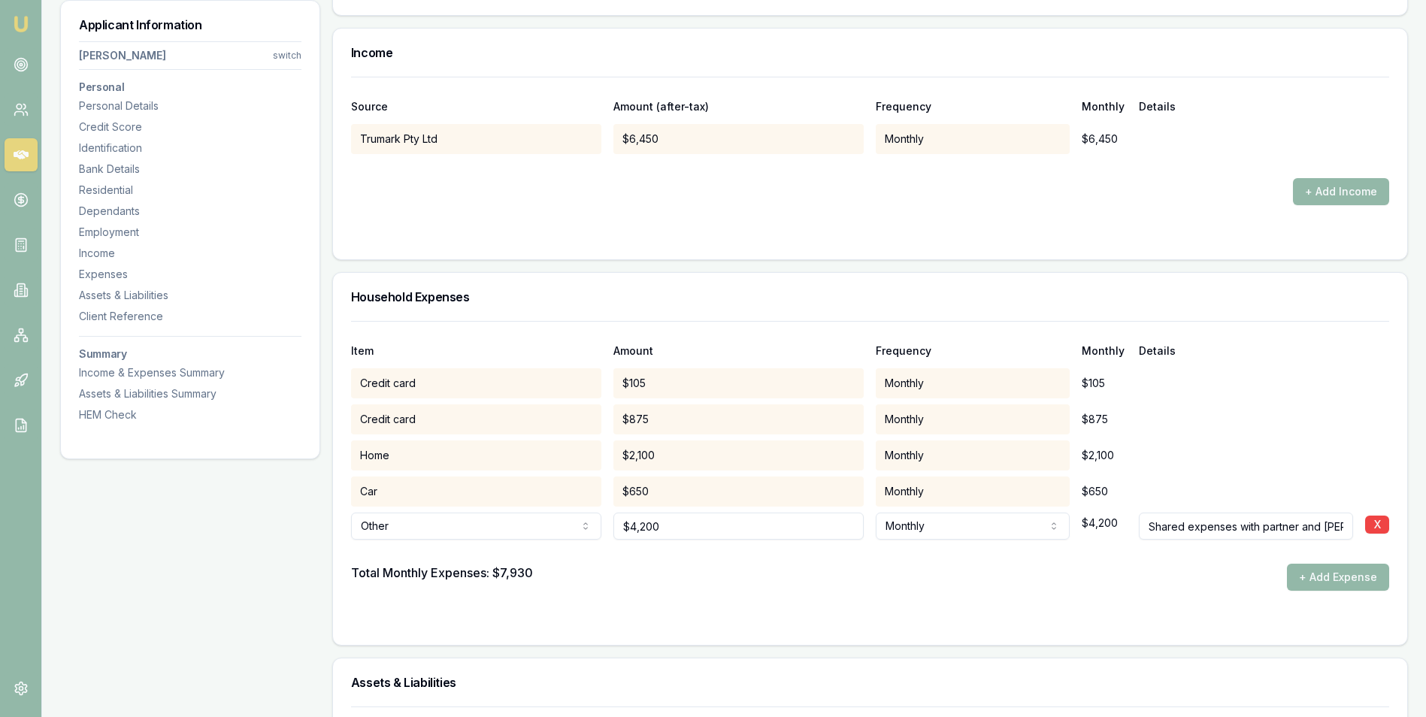
scroll to position [2630, 0]
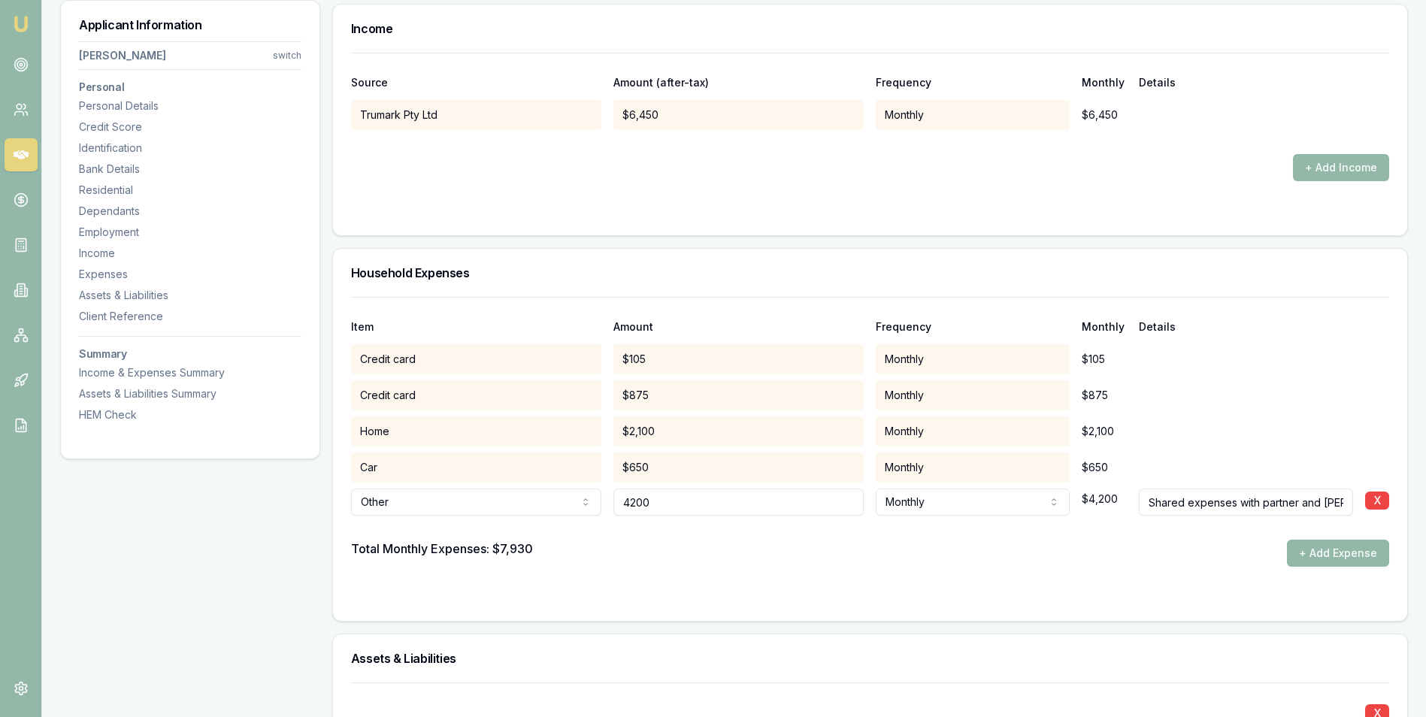
click at [688, 501] on input "4200" at bounding box center [738, 501] width 250 height 27
type input "4"
type input "$2,100"
click at [749, 532] on div at bounding box center [870, 528] width 1038 height 24
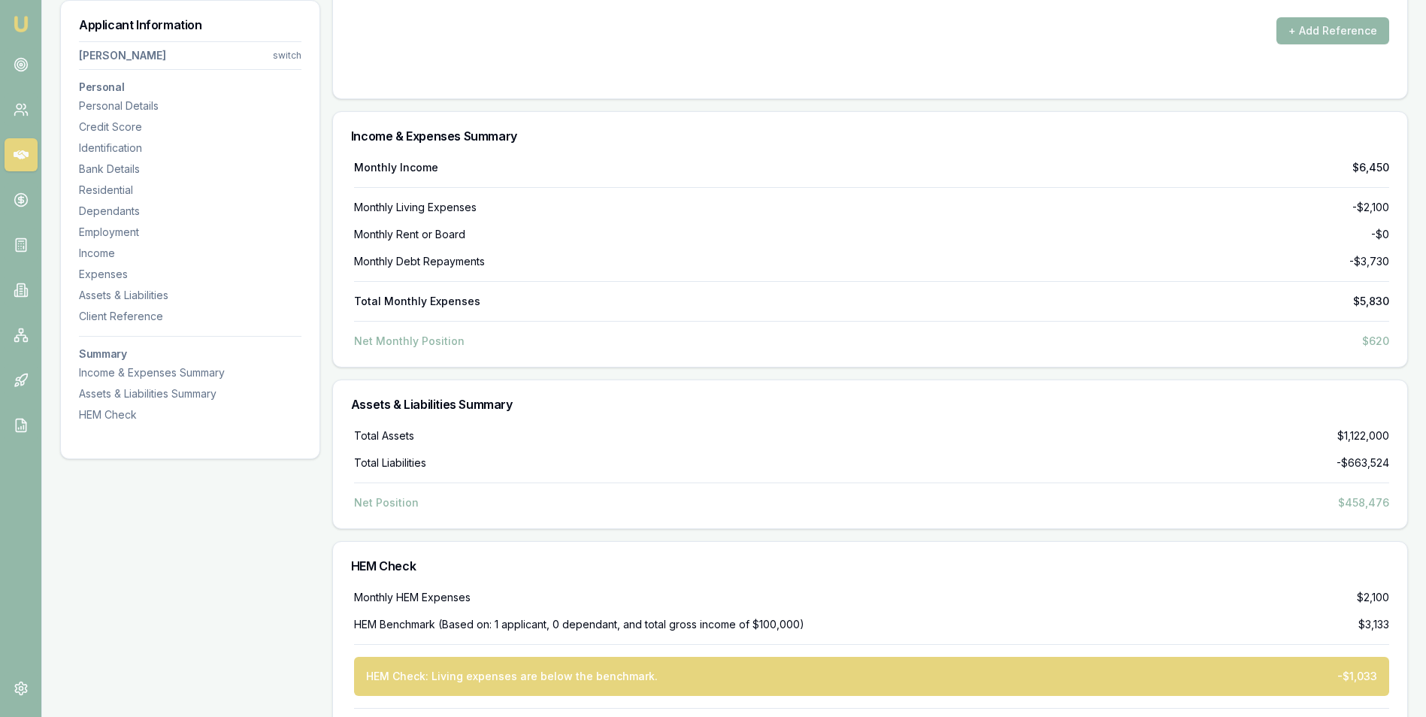
scroll to position [5185, 0]
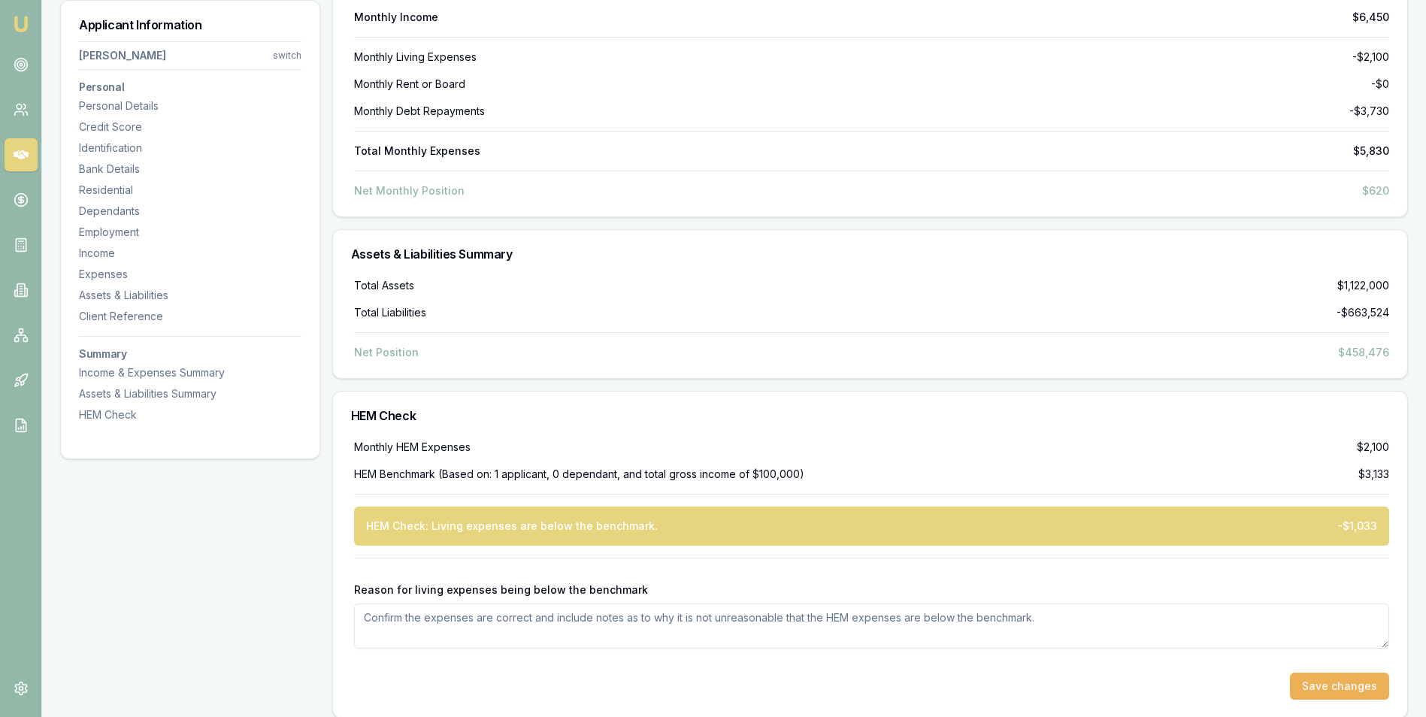
click at [419, 615] on textarea "Reason for living expenses being below the benchmark" at bounding box center [871, 625] width 1035 height 45
click at [584, 616] on textarea "Partner shares expenses with Renee" at bounding box center [871, 625] width 1035 height 45
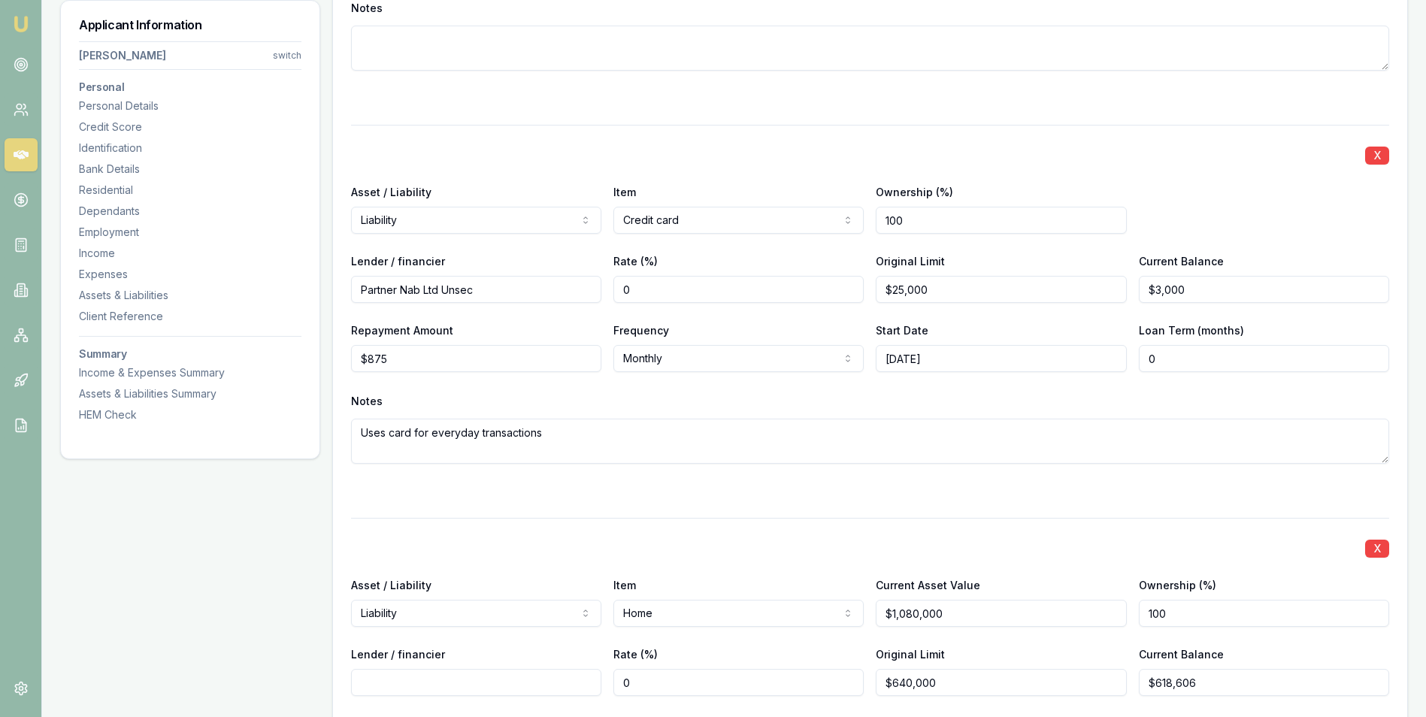
scroll to position [3545, 0]
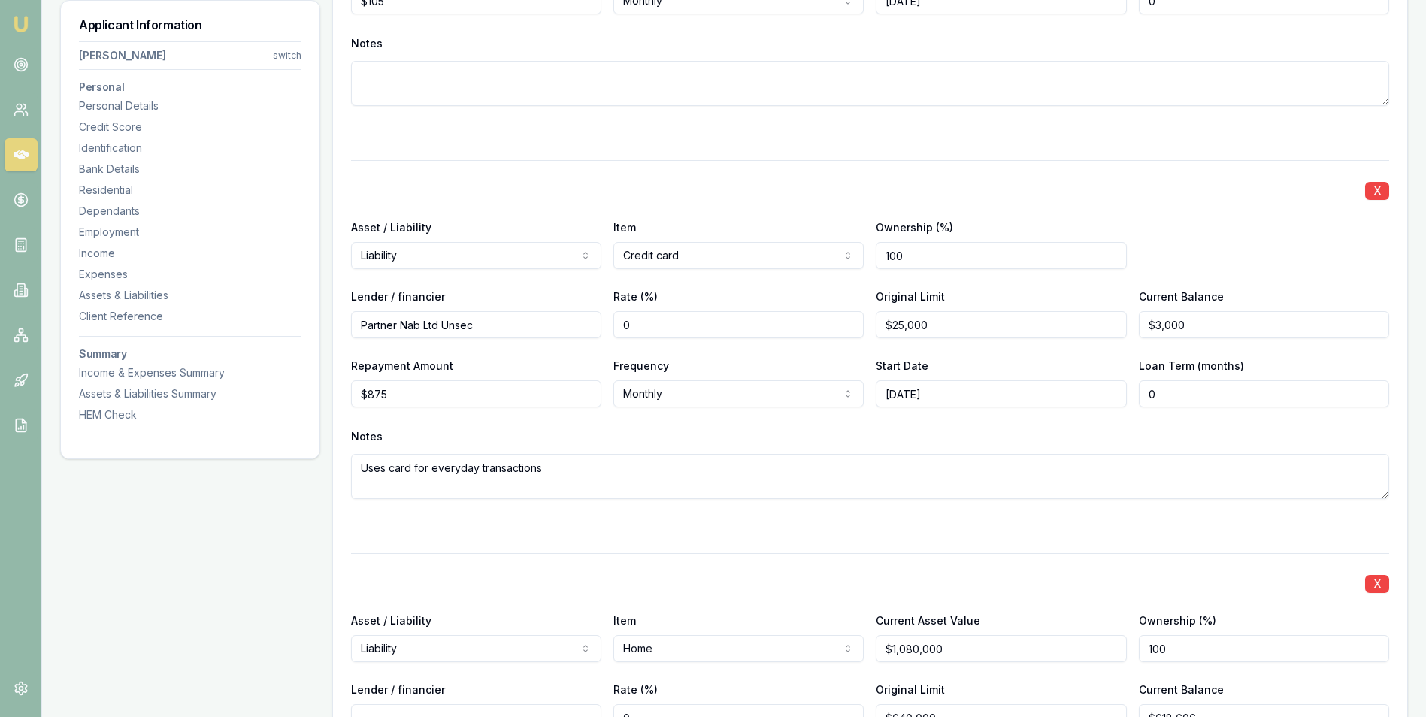
type textarea "Partner shares expenses with Renee"
click at [416, 392] on input "875" at bounding box center [476, 393] width 250 height 27
type input "8"
type input "$200"
click at [474, 422] on div "X Asset / Liability Liability Asset Liability Item Credit card Home Car Boat Bi…" at bounding box center [870, 347] width 1038 height 375
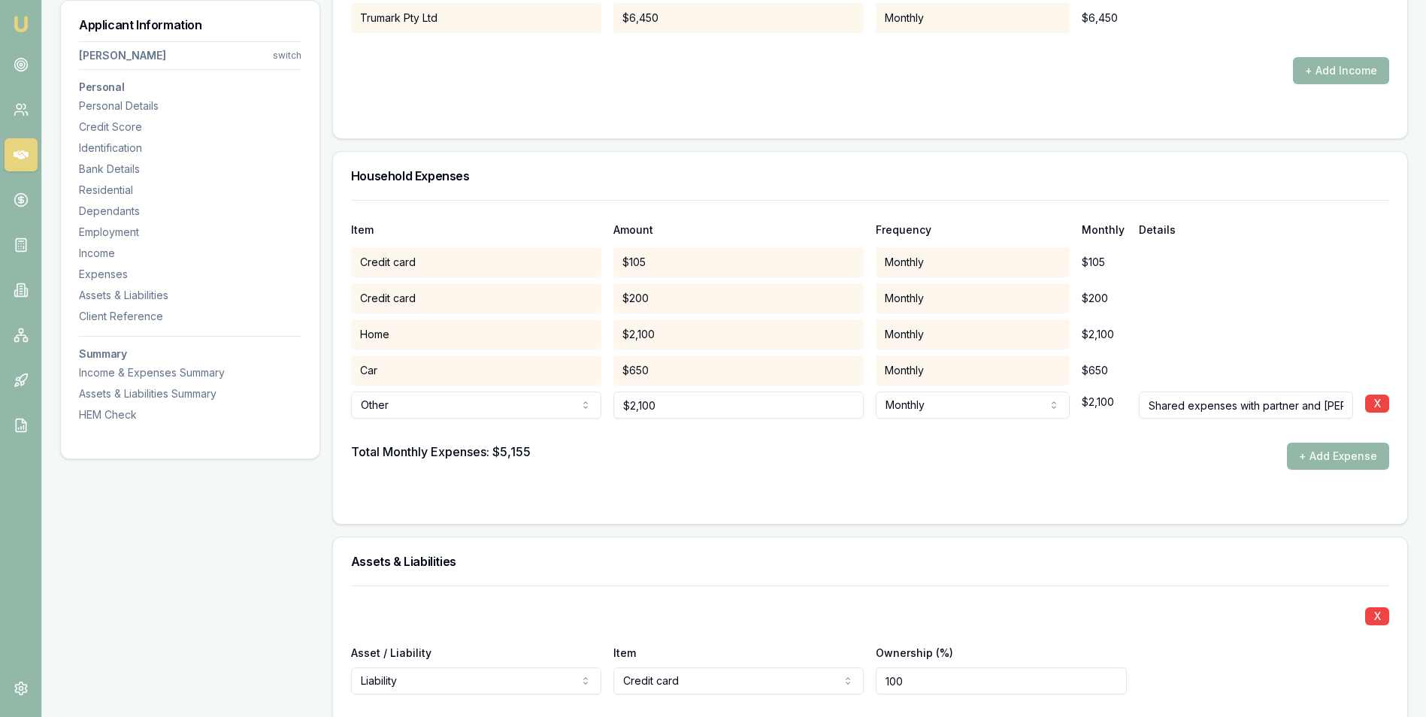
scroll to position [2719, 0]
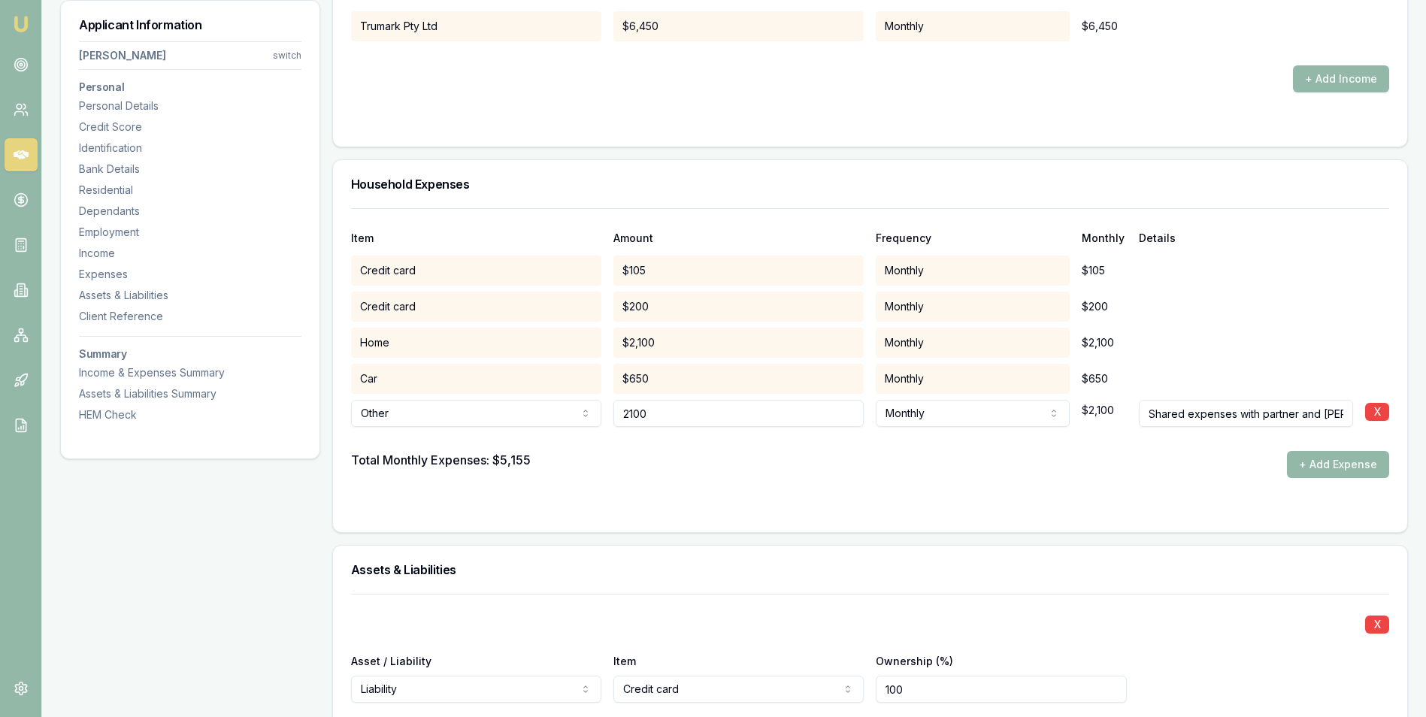
click at [643, 411] on input "2100" at bounding box center [738, 413] width 250 height 27
type input "$2,700"
click at [699, 471] on div "Total Monthly Expenses: $5,155 + Add Expense" at bounding box center [870, 464] width 1038 height 27
drag, startPoint x: 676, startPoint y: 412, endPoint x: 609, endPoint y: 416, distance: 67.0
click at [609, 416] on div "Other Rent or board Food and groceries Utilities Insurance Transport Health Edu…" at bounding box center [870, 410] width 1038 height 33
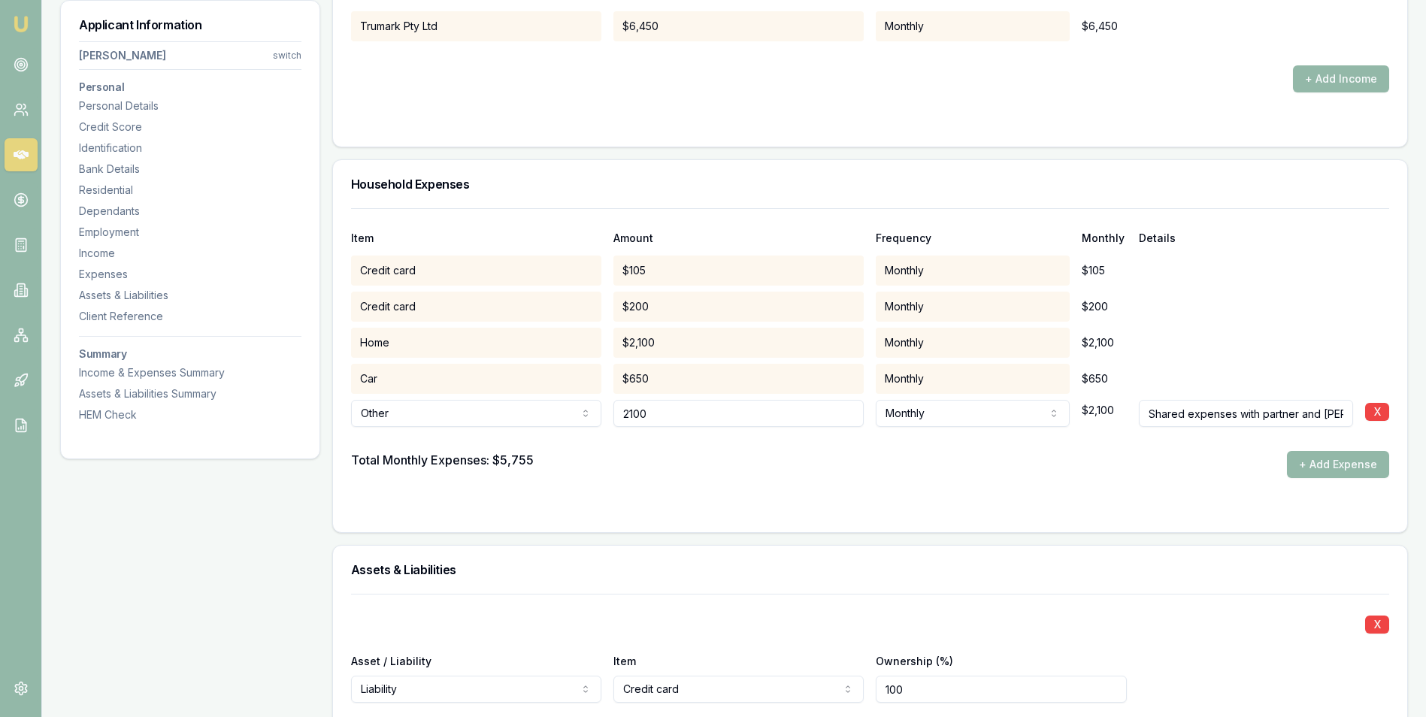
type input "$2,100"
click at [679, 478] on form "Item Amount Frequency Monthly Details Credit card $105 Monthly $105 Credit card…" at bounding box center [870, 361] width 1038 height 306
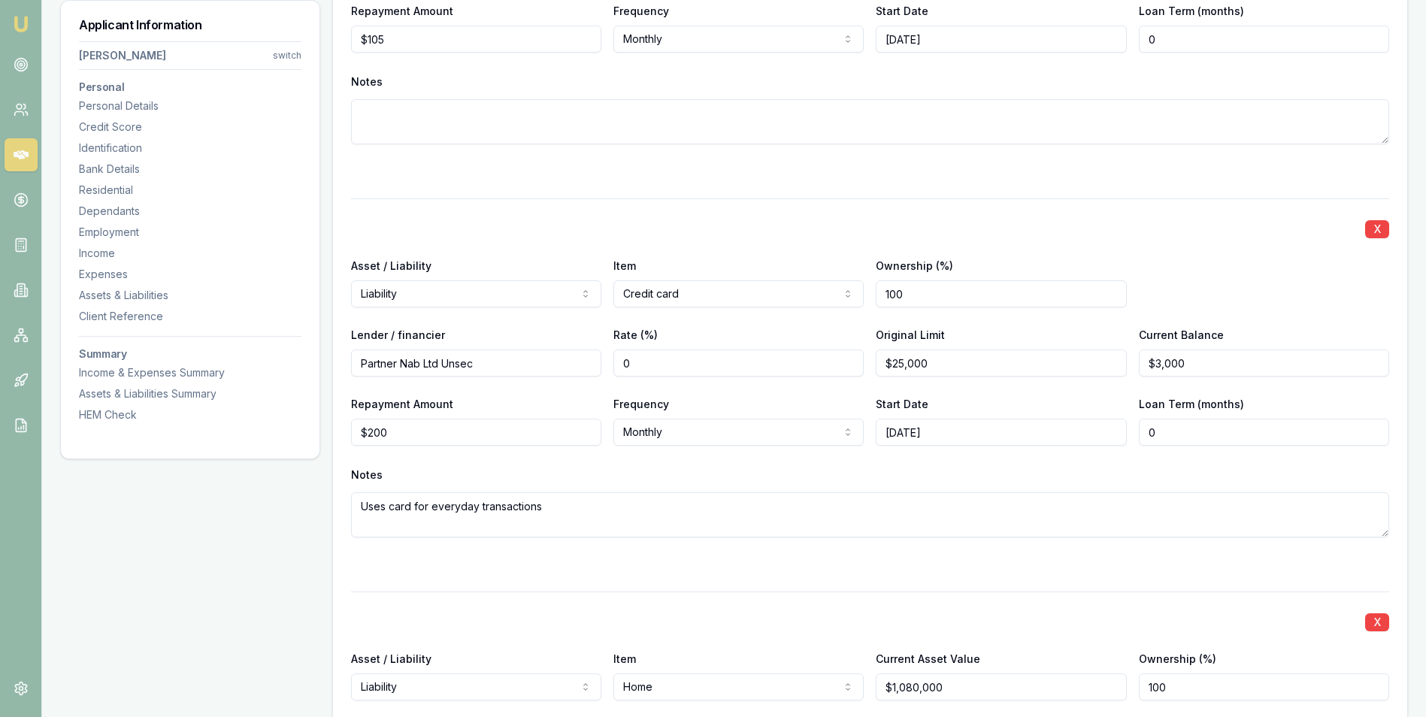
scroll to position [3545, 0]
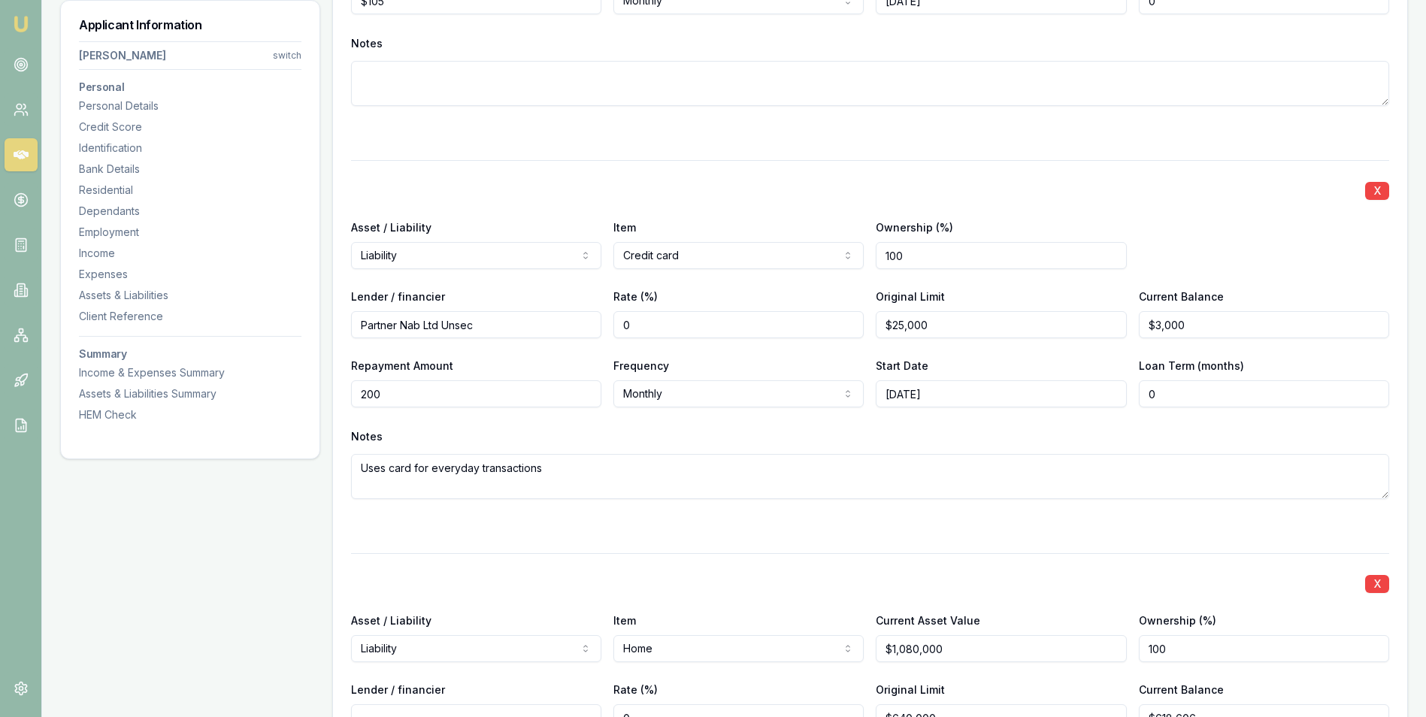
drag, startPoint x: 416, startPoint y: 399, endPoint x: 349, endPoint y: 396, distance: 66.9
click at [349, 396] on div "X Asset / Liability Liability Asset Liability Item Credit card Home Car Boat Bi…" at bounding box center [870, 593] width 1074 height 1653
type input "$700"
click at [519, 426] on div "Notes" at bounding box center [870, 436] width 1038 height 23
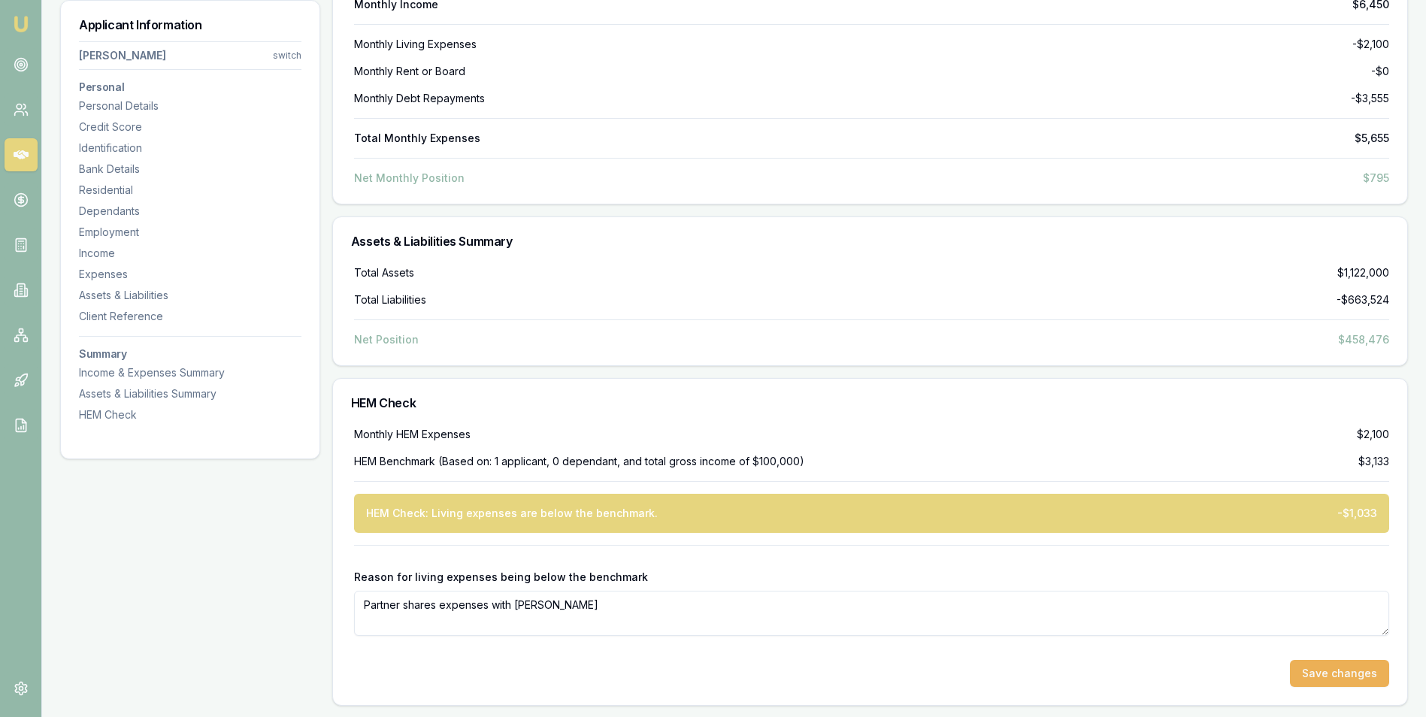
scroll to position [5199, 0]
click at [1314, 667] on button "Save changes" at bounding box center [1339, 672] width 99 height 27
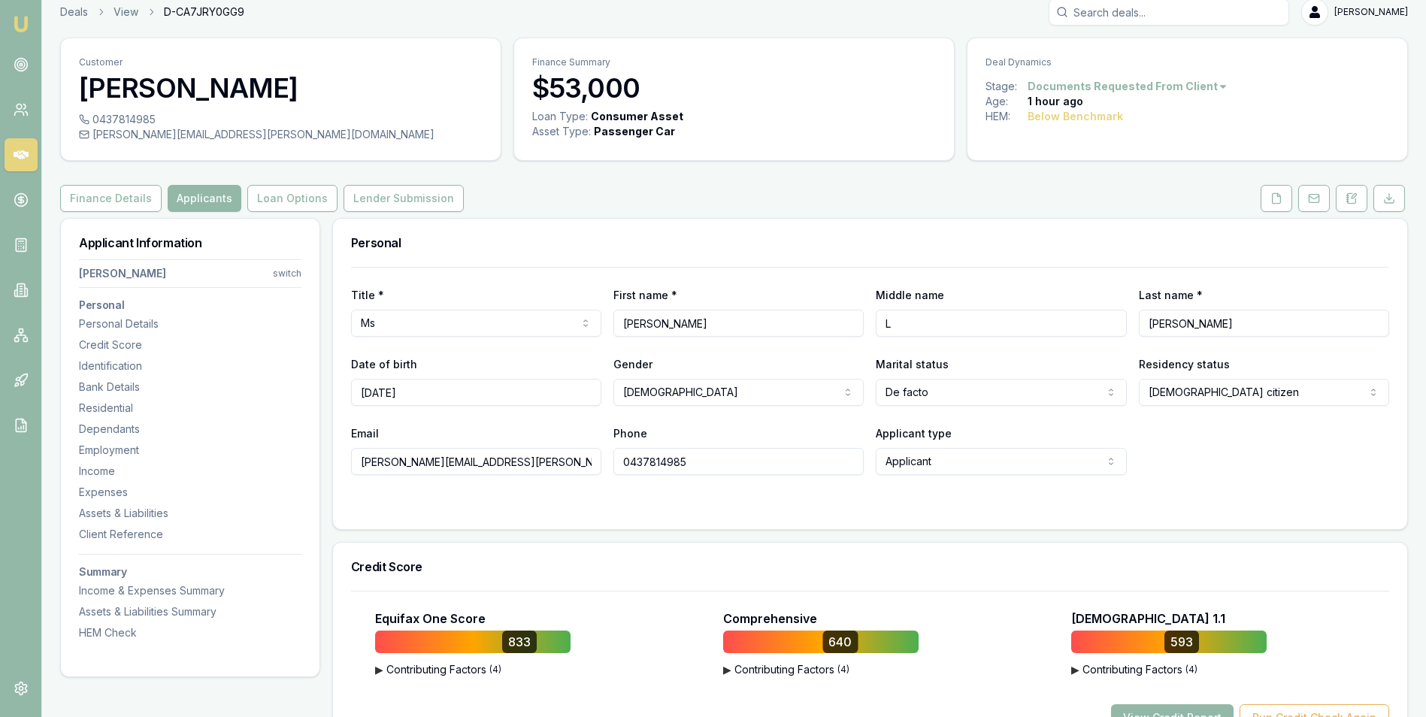
scroll to position [0, 0]
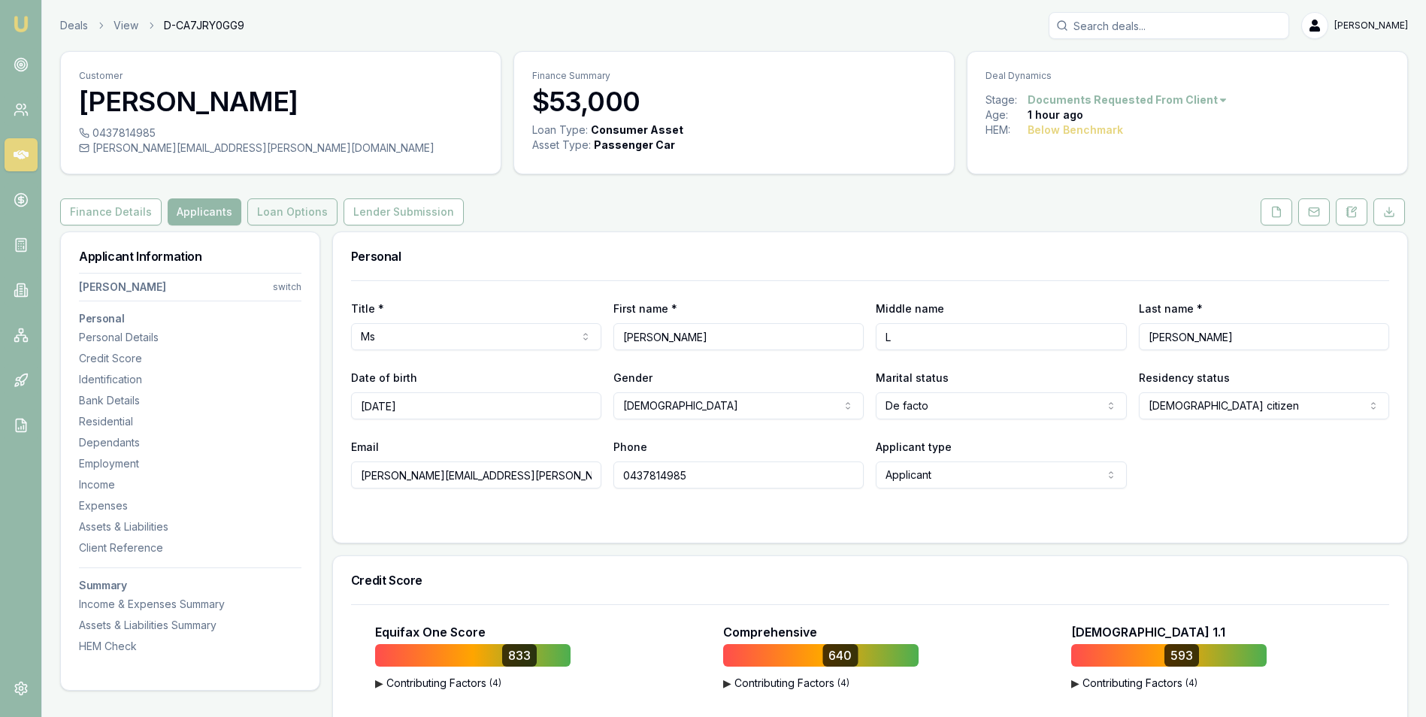
click at [280, 210] on button "Loan Options" at bounding box center [292, 211] width 90 height 27
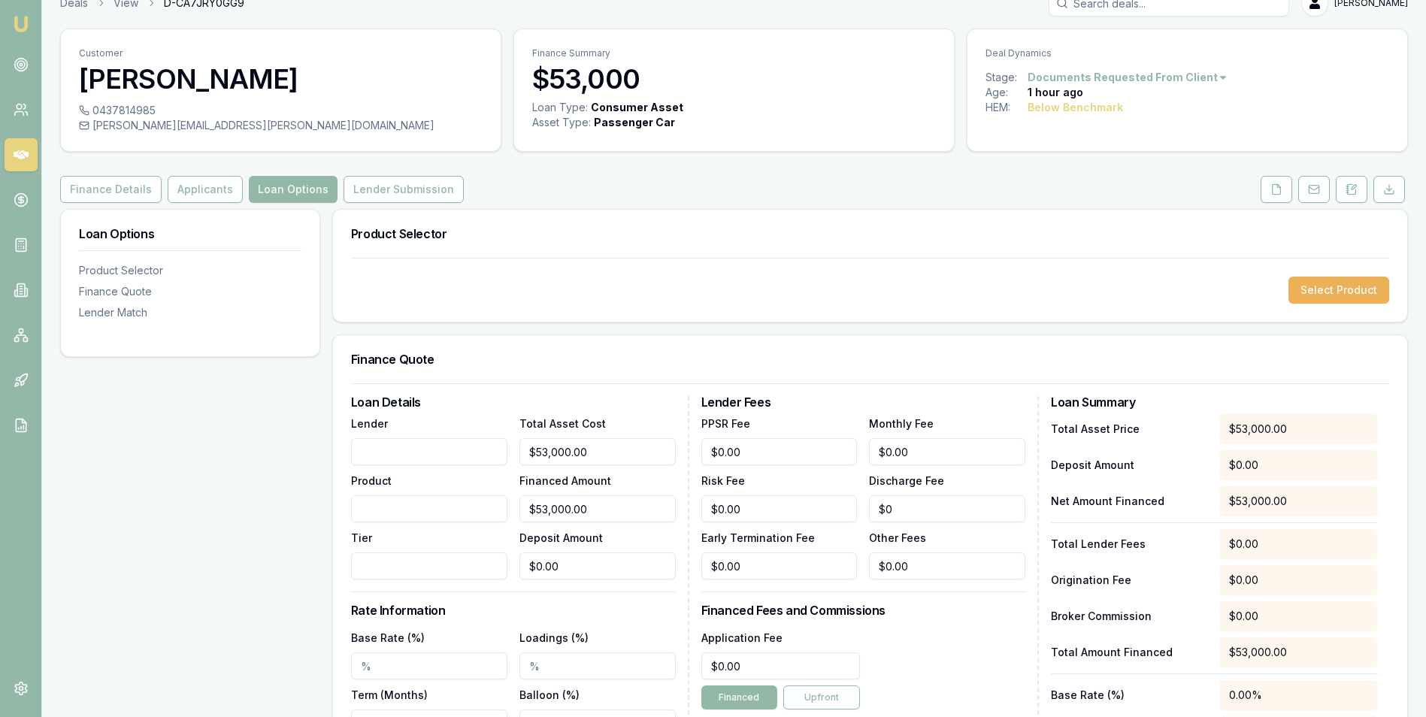
scroll to position [22, 0]
click at [180, 189] on button "Applicants" at bounding box center [205, 190] width 75 height 27
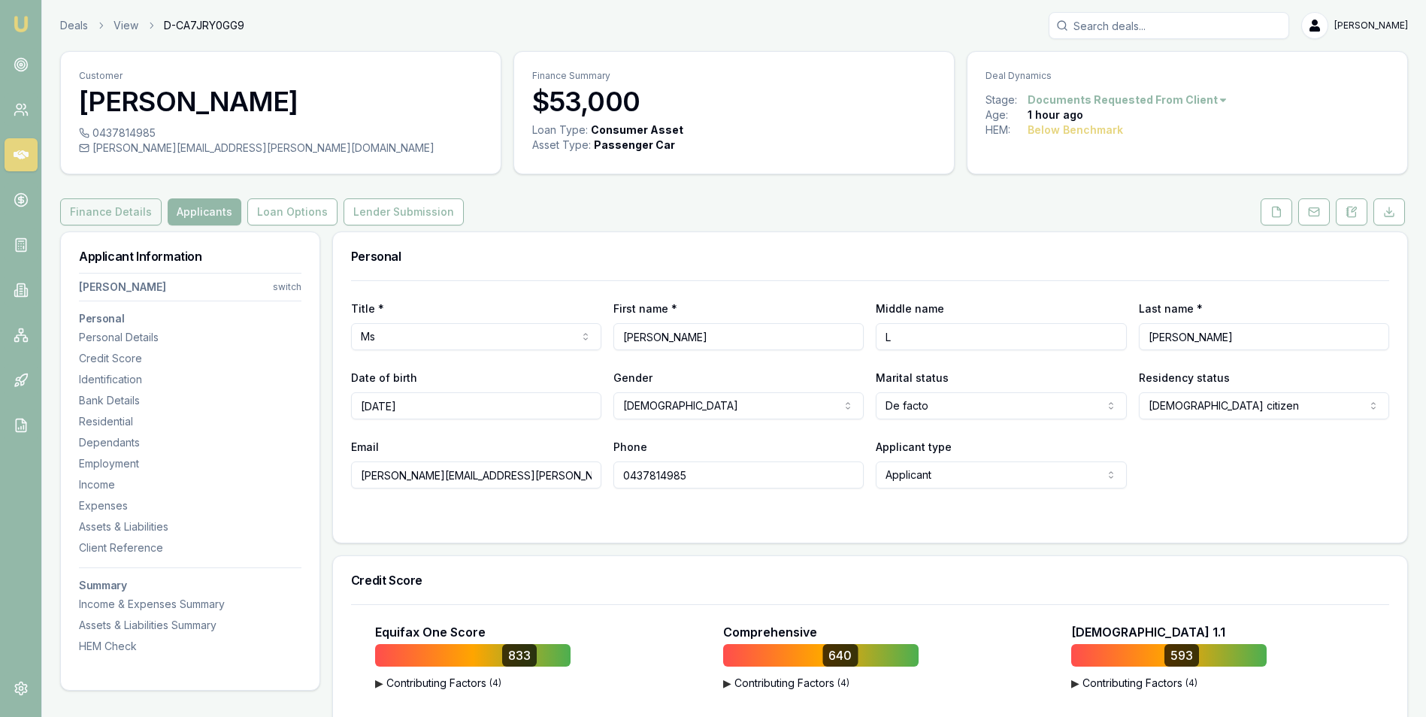
click at [127, 204] on button "Finance Details" at bounding box center [110, 211] width 101 height 27
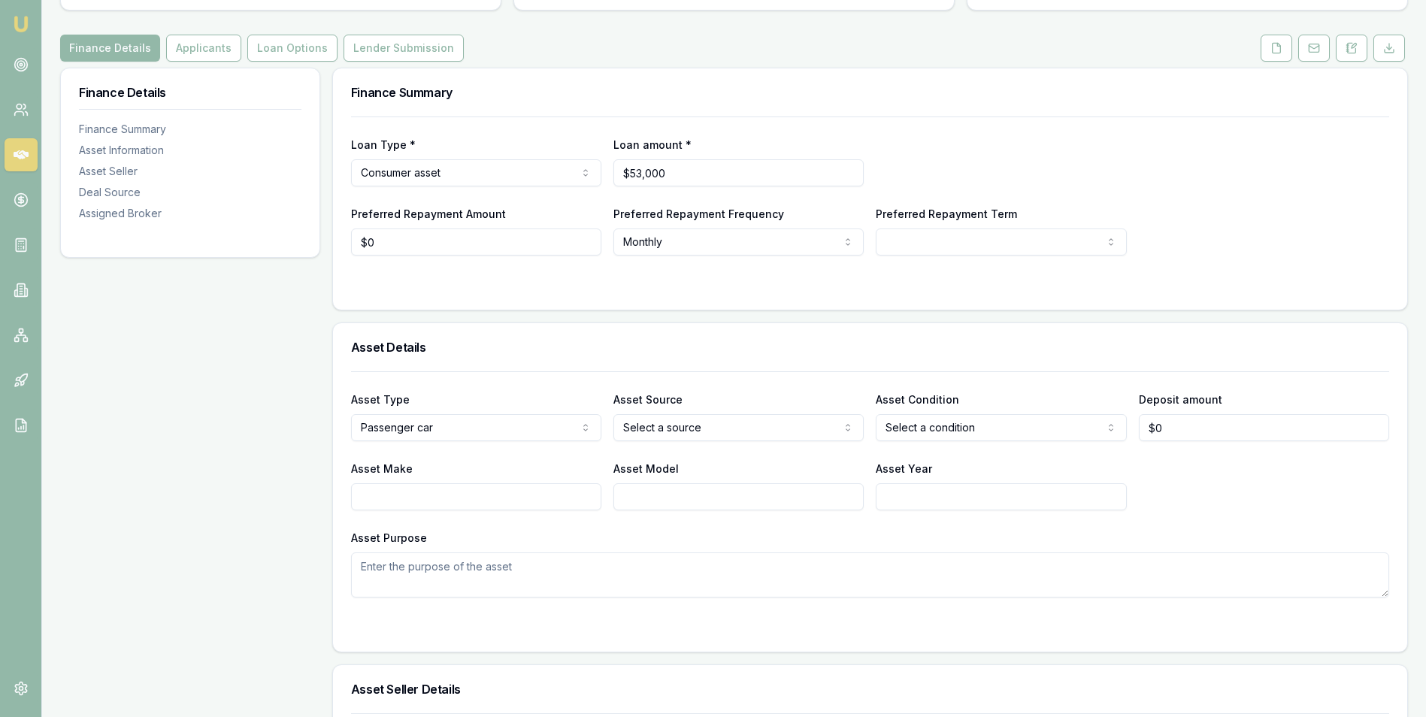
scroll to position [225, 0]
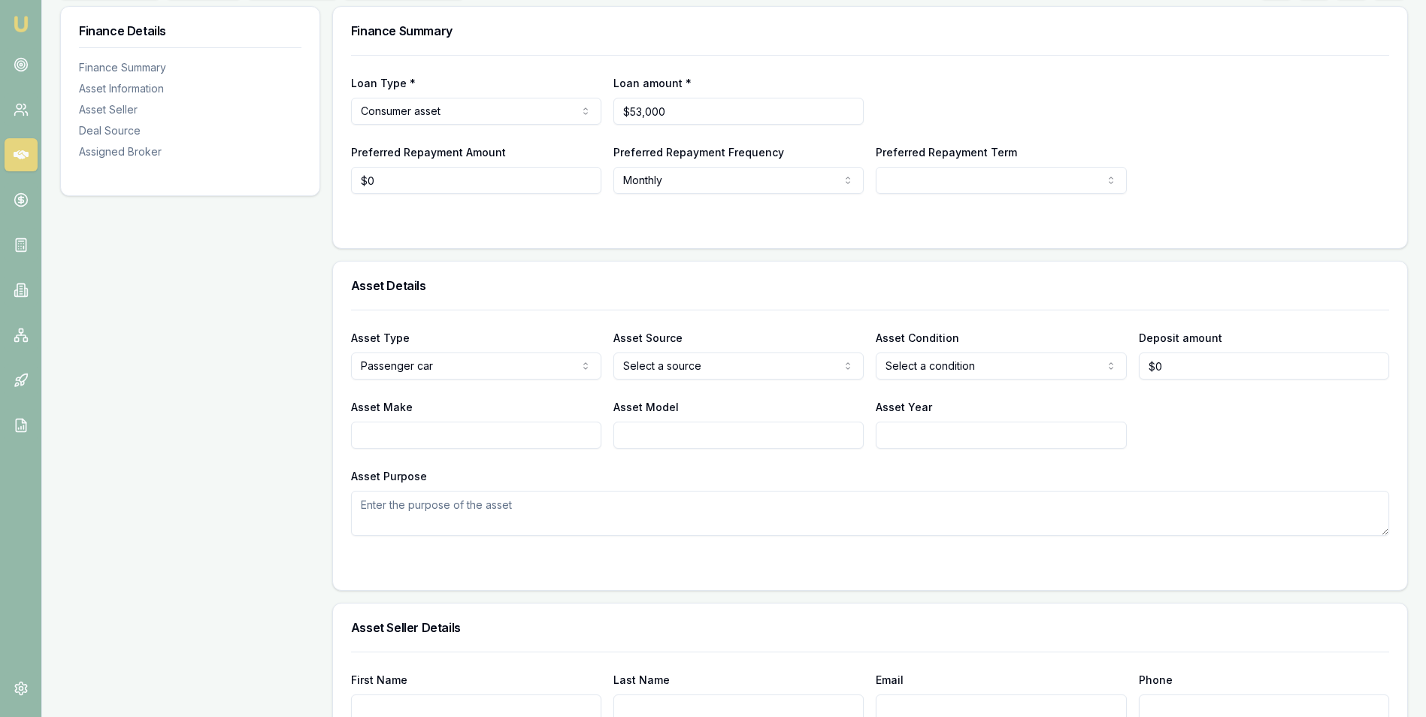
click at [733, 362] on html "Emu Broker Deals View D-CA7JRY0GG9 Adam Howell Toggle Menu Customer Renee Hawki…" at bounding box center [713, 133] width 1426 height 717
click at [905, 367] on html "Emu Broker Deals View D-CA7JRY0GG9 Adam Howell Toggle Menu Customer Renee Hawki…" at bounding box center [713, 133] width 1426 height 717
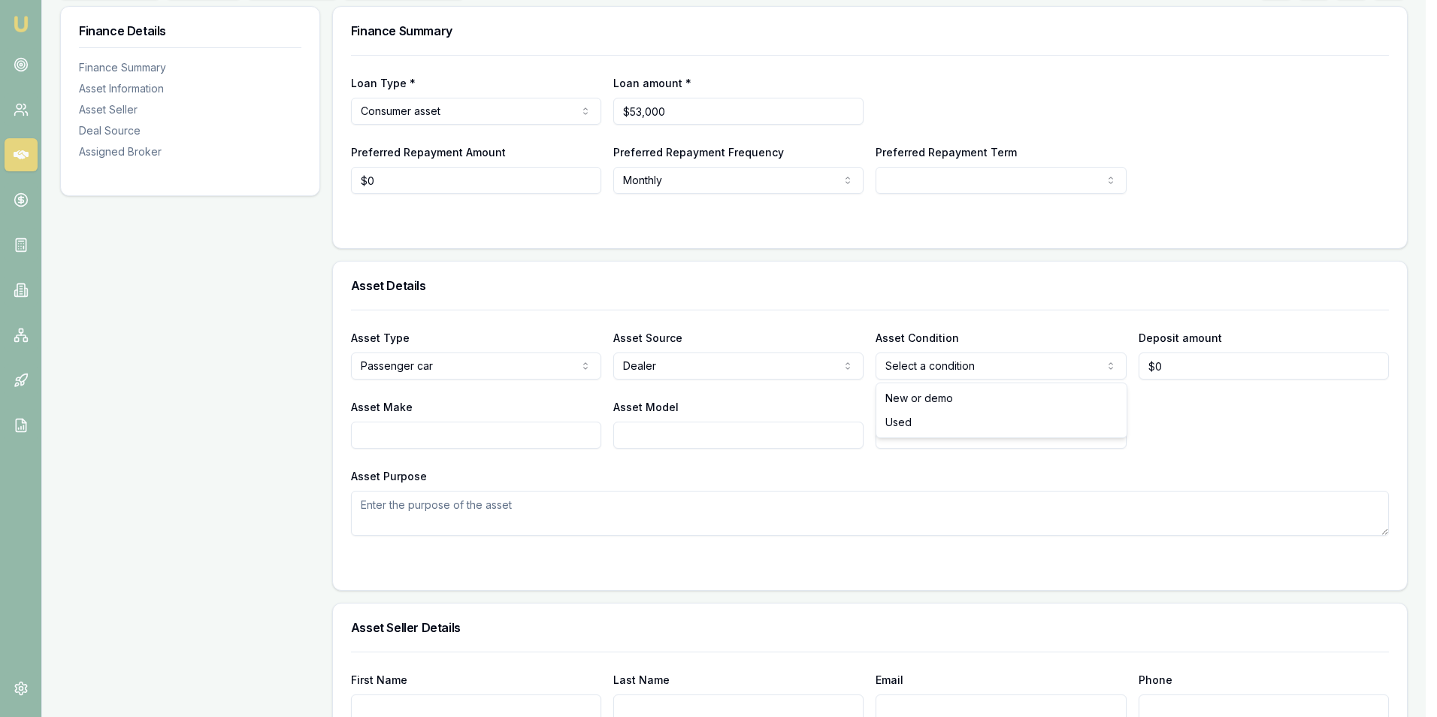
select select "USED"
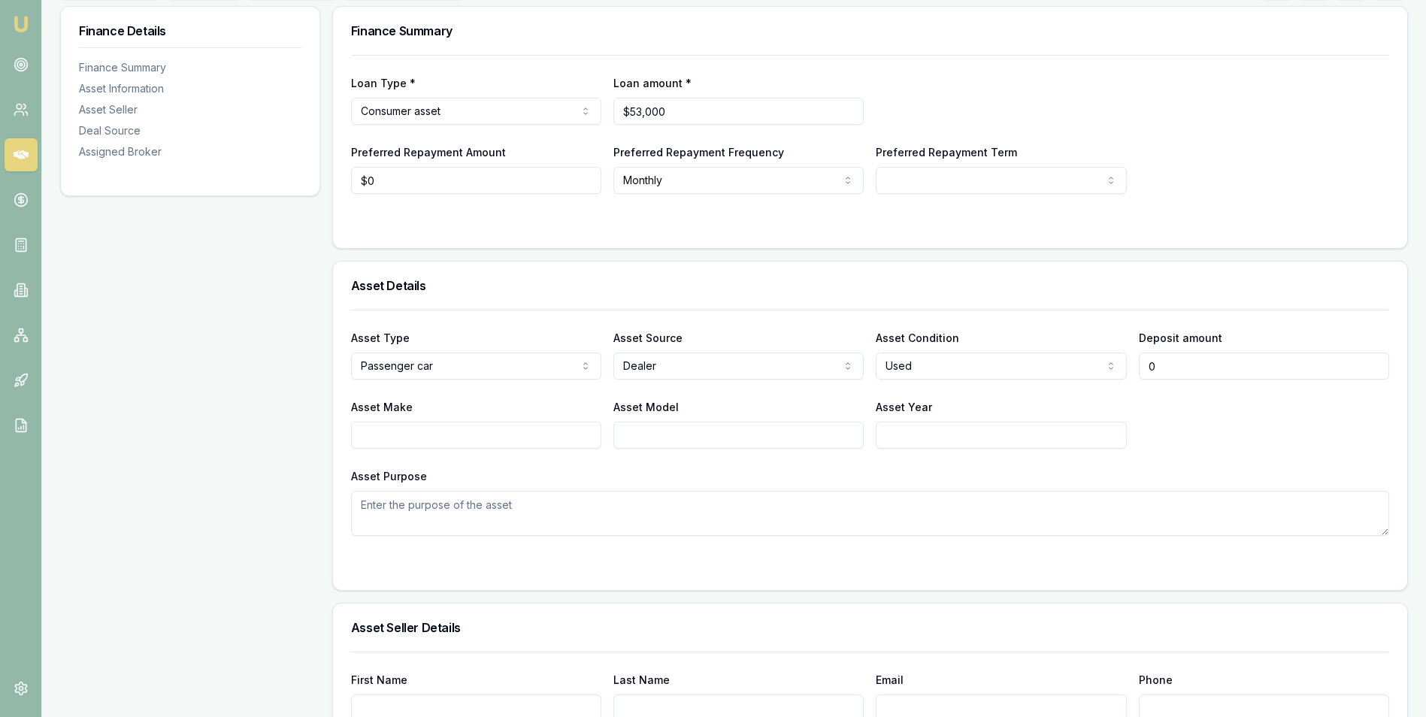
click at [1187, 365] on input "0" at bounding box center [1263, 365] width 250 height 27
type input "$0"
click at [403, 439] on input "Asset Make" at bounding box center [476, 435] width 250 height 27
type input "Mazda"
click at [655, 436] on input "Asset Model" at bounding box center [738, 435] width 250 height 27
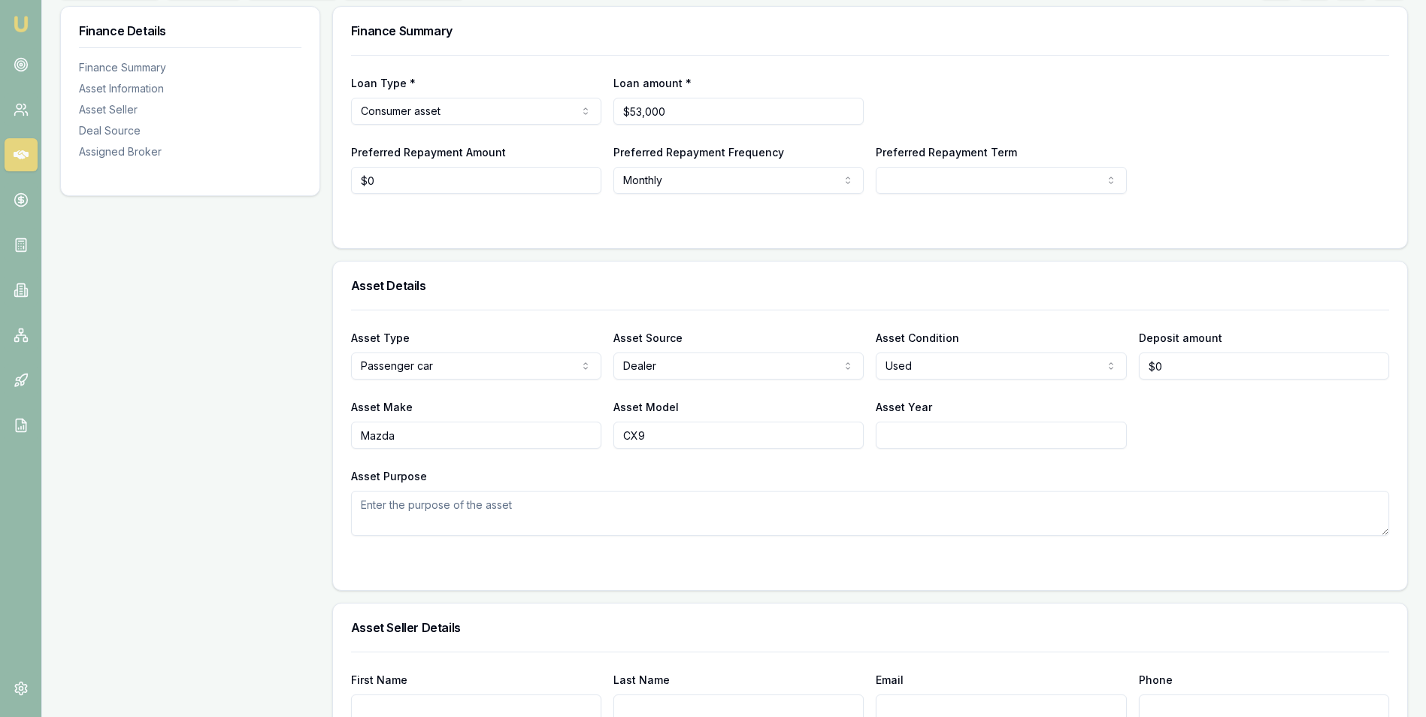
type input "CX9"
click at [922, 434] on input "Asset Year" at bounding box center [1000, 435] width 250 height 27
type input "2021"
click at [416, 503] on textarea "Asset Purpose" at bounding box center [870, 513] width 1038 height 45
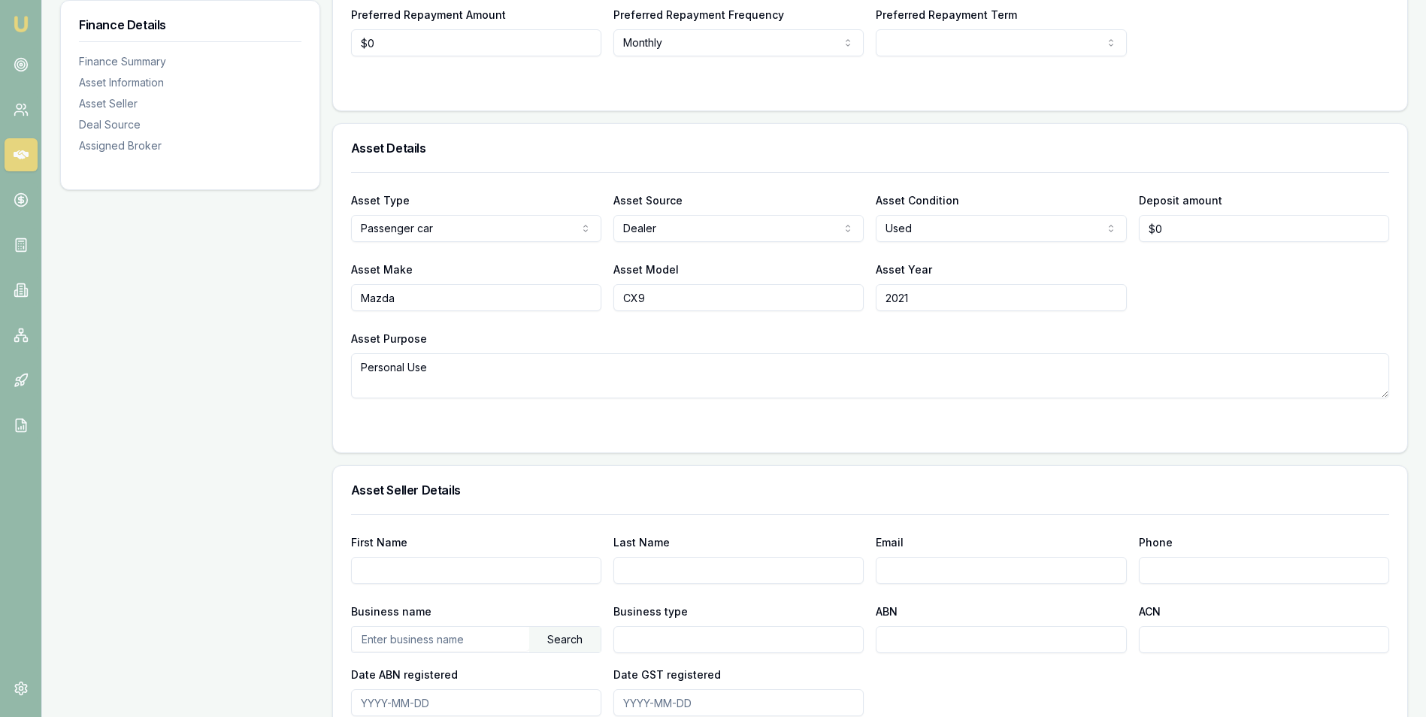
scroll to position [451, 0]
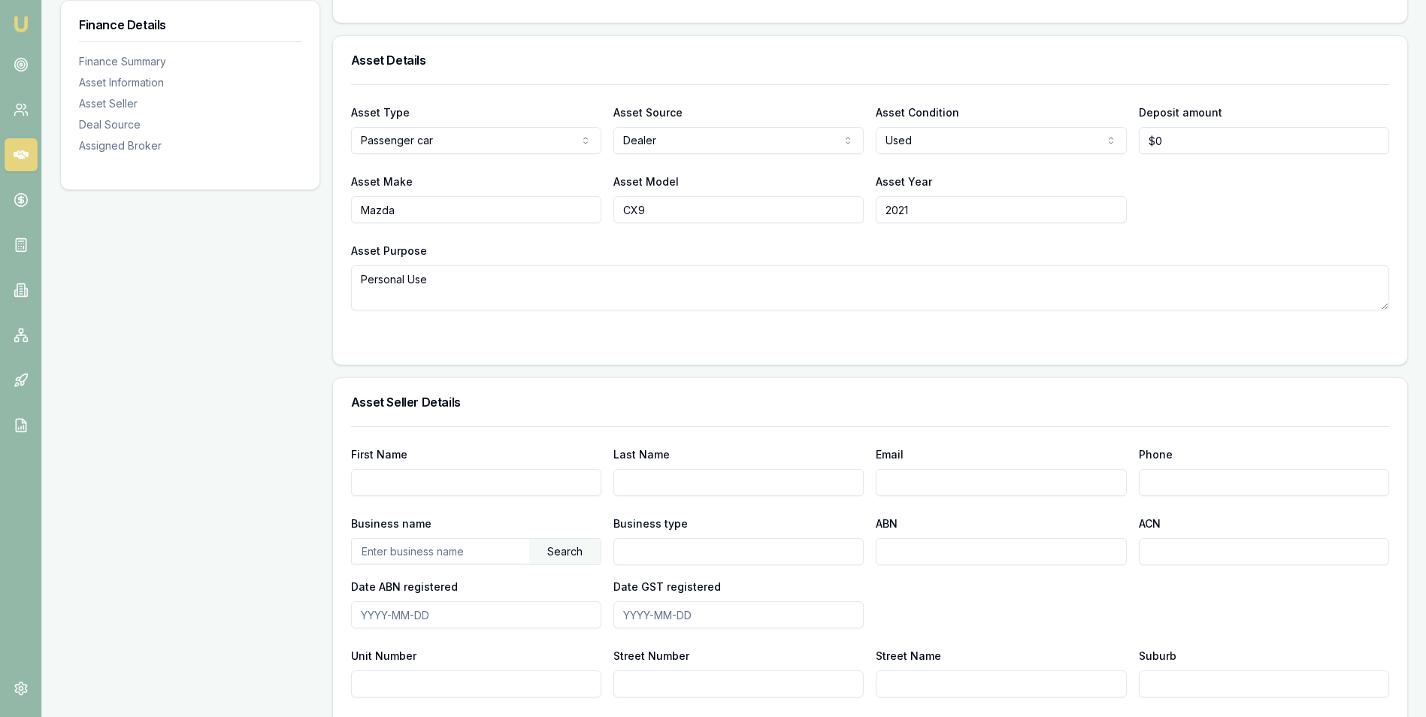
type textarea "Personal Use"
click at [449, 476] on input "First Name" at bounding box center [476, 482] width 250 height 27
click at [526, 408] on div "Asset Seller Details" at bounding box center [870, 402] width 1074 height 48
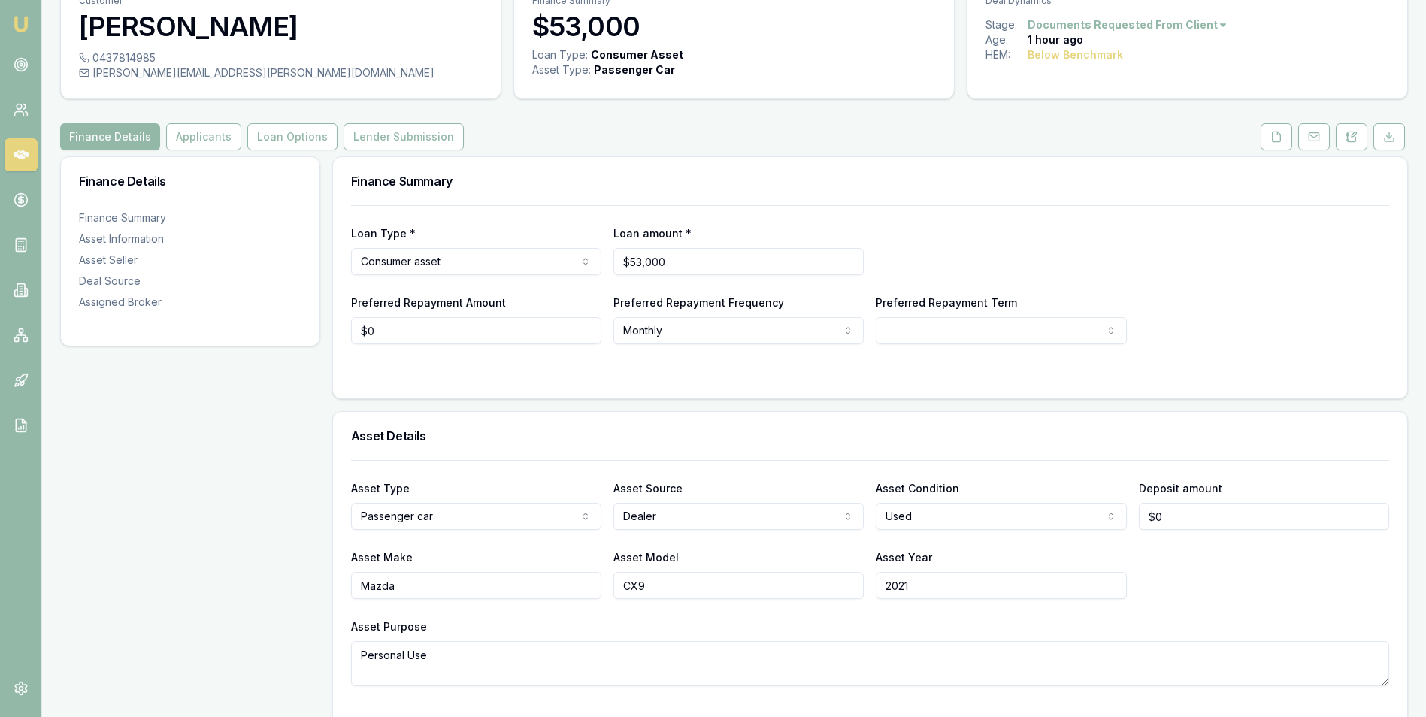
scroll to position [0, 0]
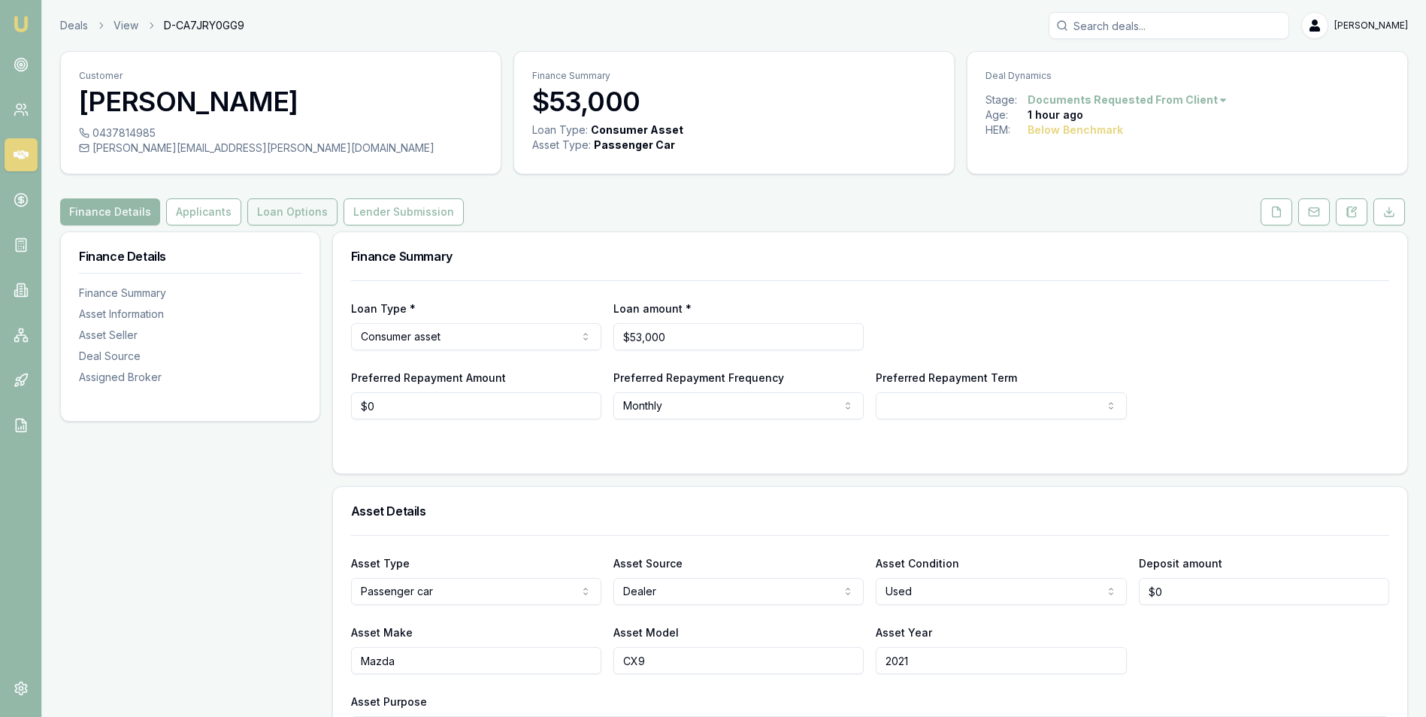
click at [277, 211] on button "Loan Options" at bounding box center [292, 211] width 90 height 27
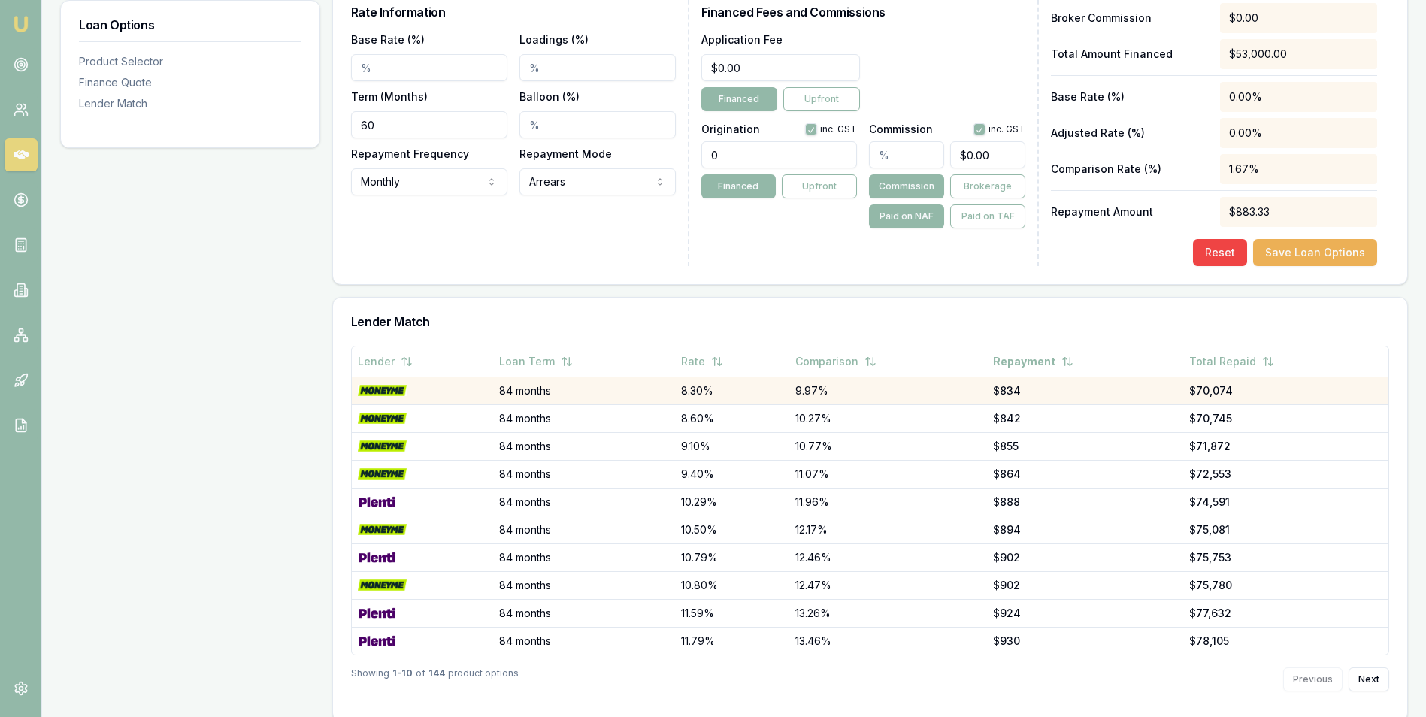
scroll to position [638, 0]
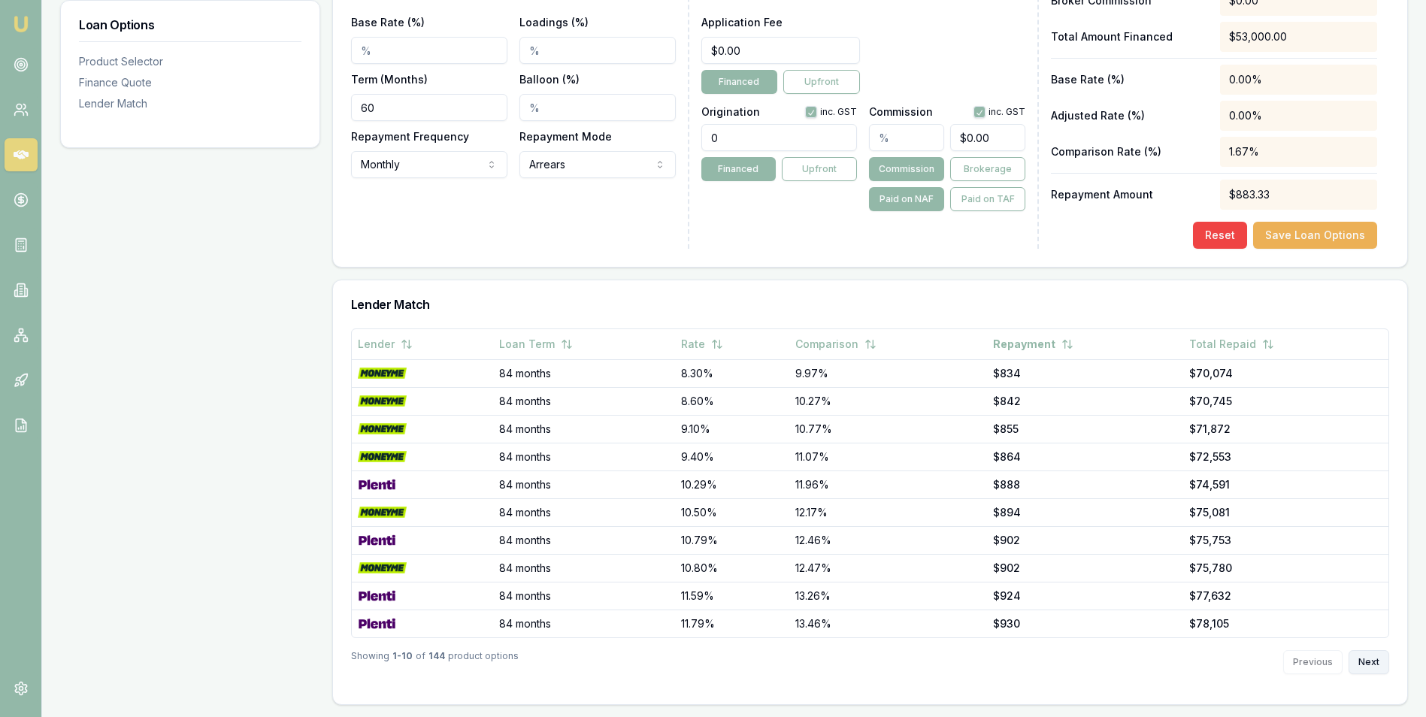
click at [1368, 661] on button "Next" at bounding box center [1368, 662] width 41 height 24
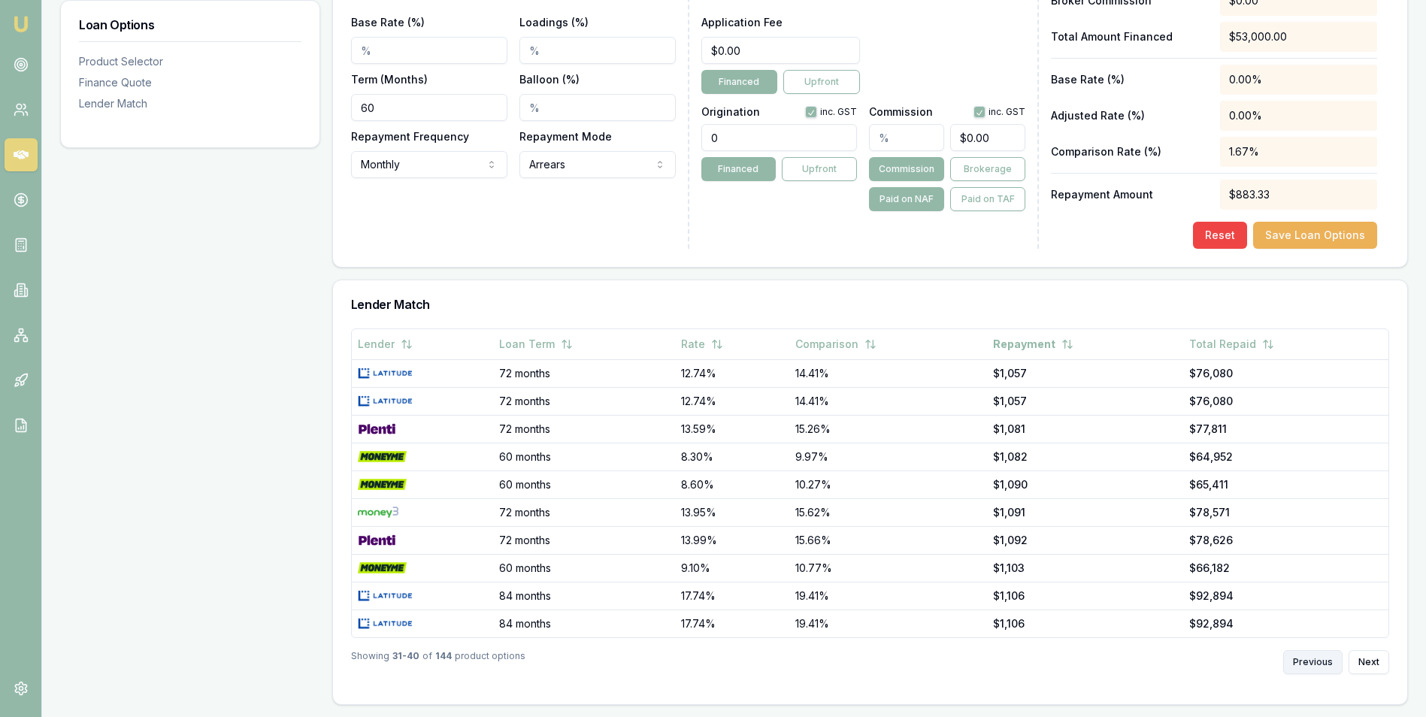
click at [1312, 658] on button "Previous" at bounding box center [1312, 662] width 59 height 24
click at [1312, 658] on div "Previous Next" at bounding box center [1336, 662] width 106 height 24
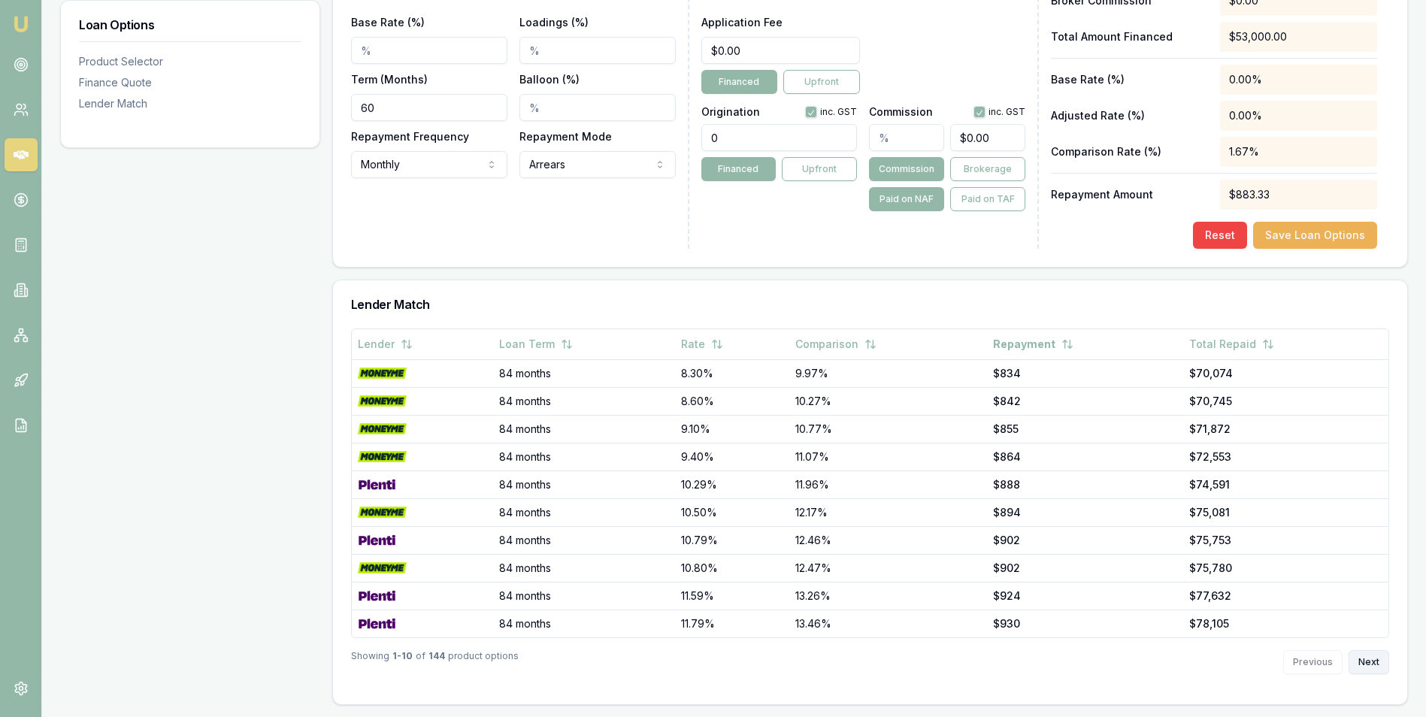
click at [1375, 656] on button "Next" at bounding box center [1368, 662] width 41 height 24
click at [1376, 657] on button "Next" at bounding box center [1368, 662] width 41 height 24
click at [1369, 664] on button "Next" at bounding box center [1368, 662] width 41 height 24
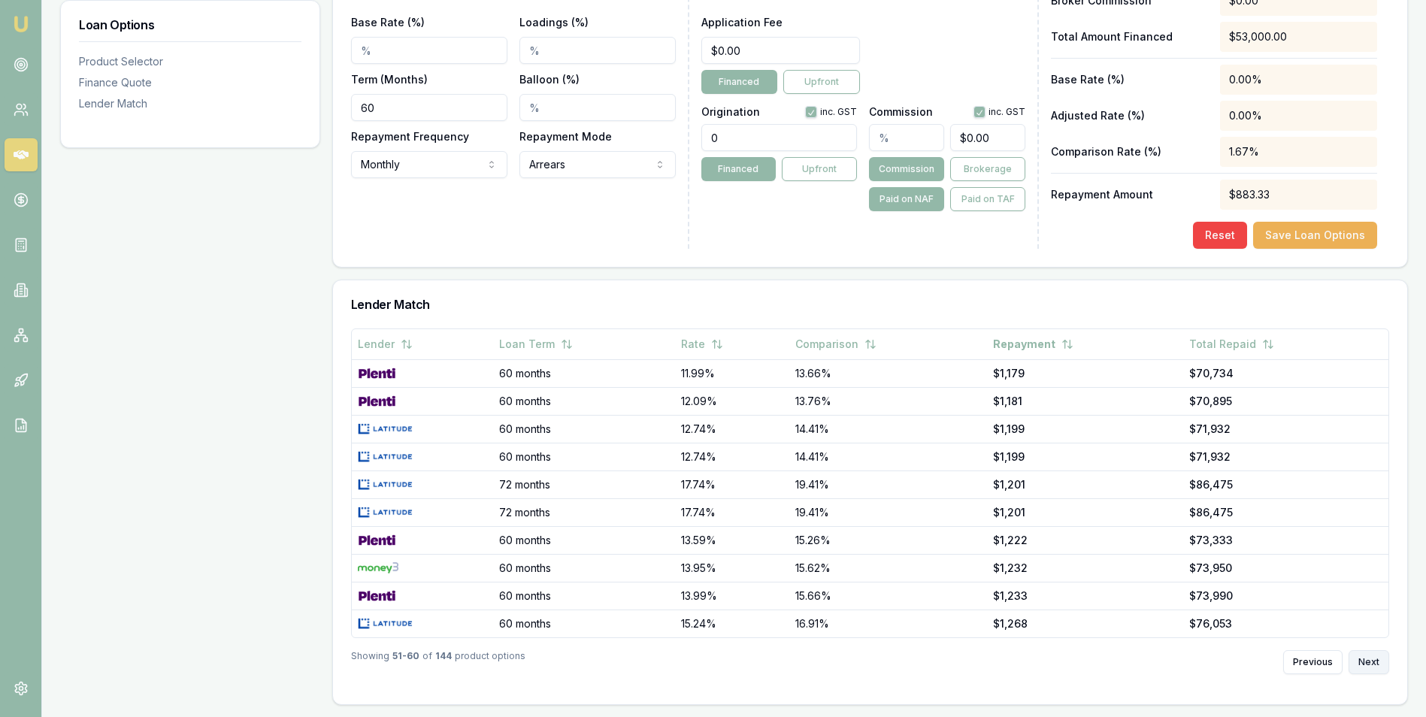
click at [1369, 664] on button "Next" at bounding box center [1368, 662] width 41 height 24
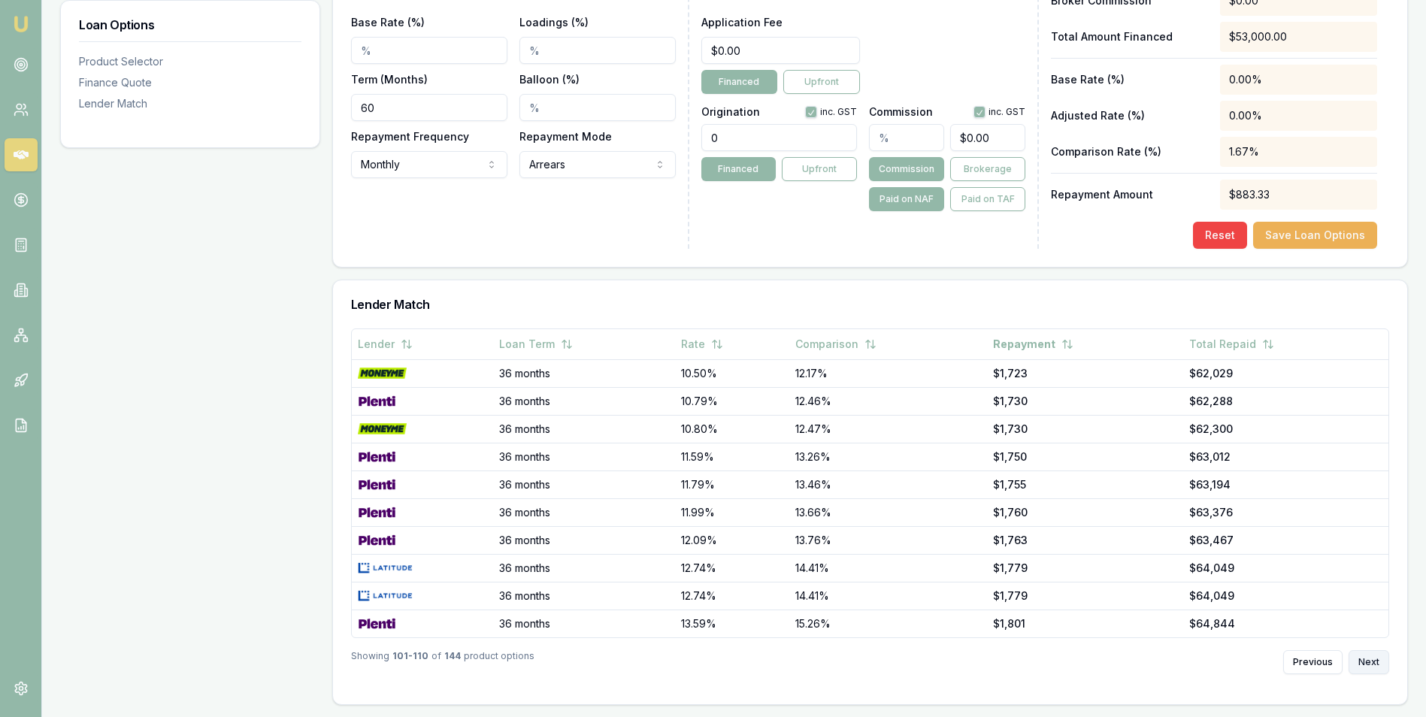
click at [1369, 664] on button "Next" at bounding box center [1368, 662] width 41 height 24
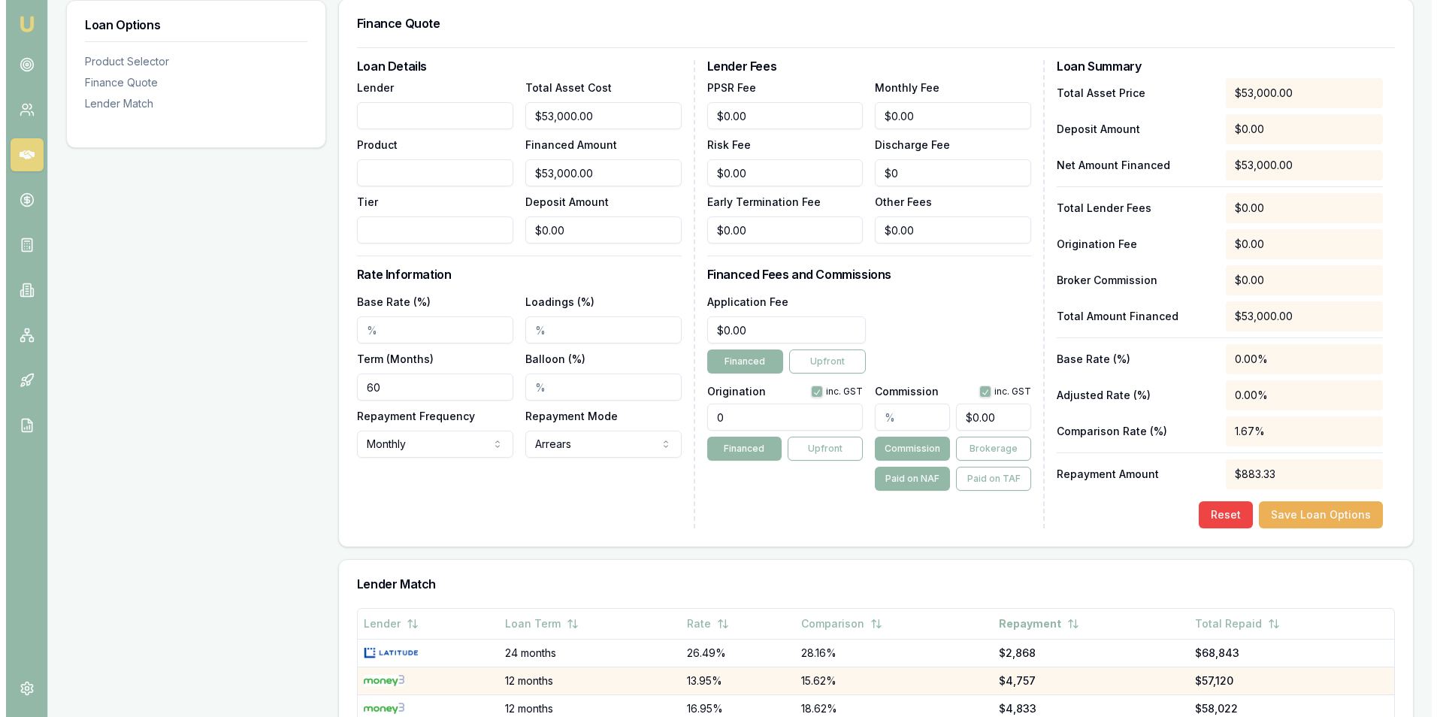
scroll to position [95, 0]
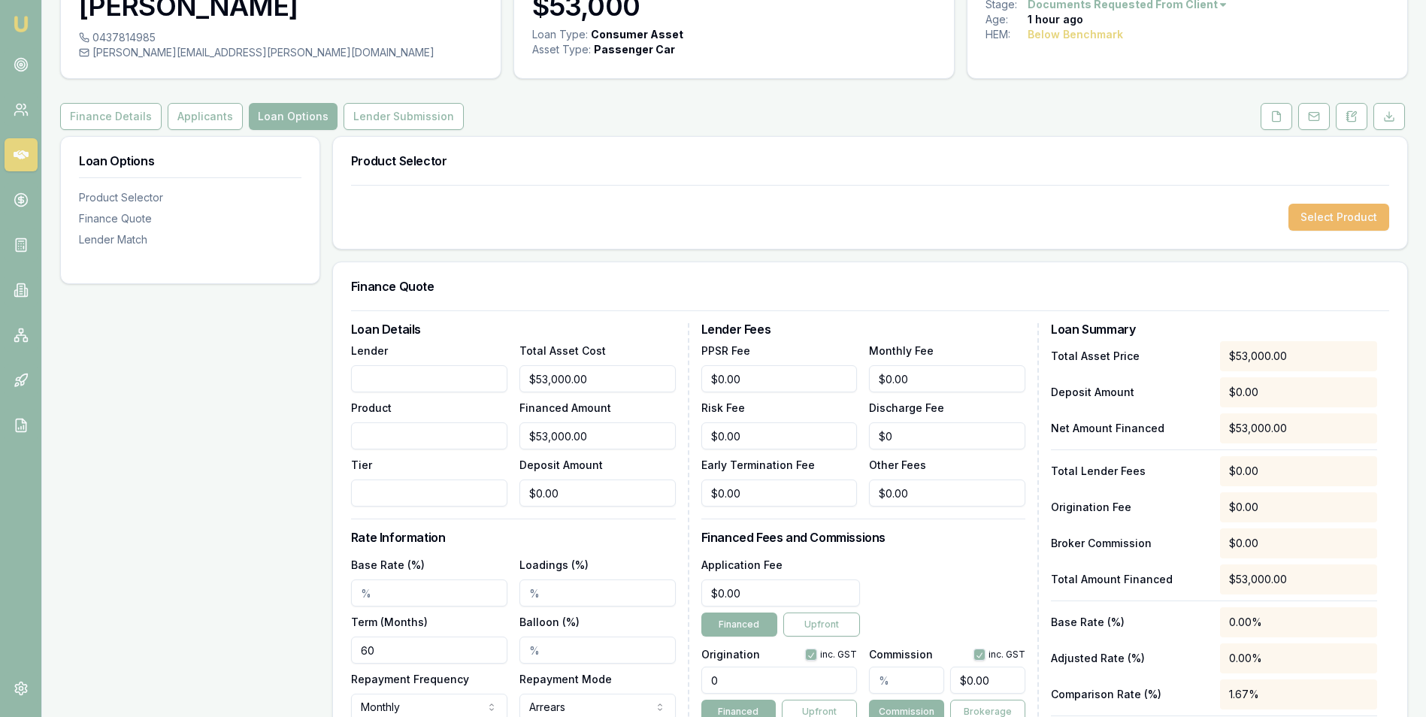
click at [1314, 215] on button "Select Product" at bounding box center [1338, 217] width 101 height 27
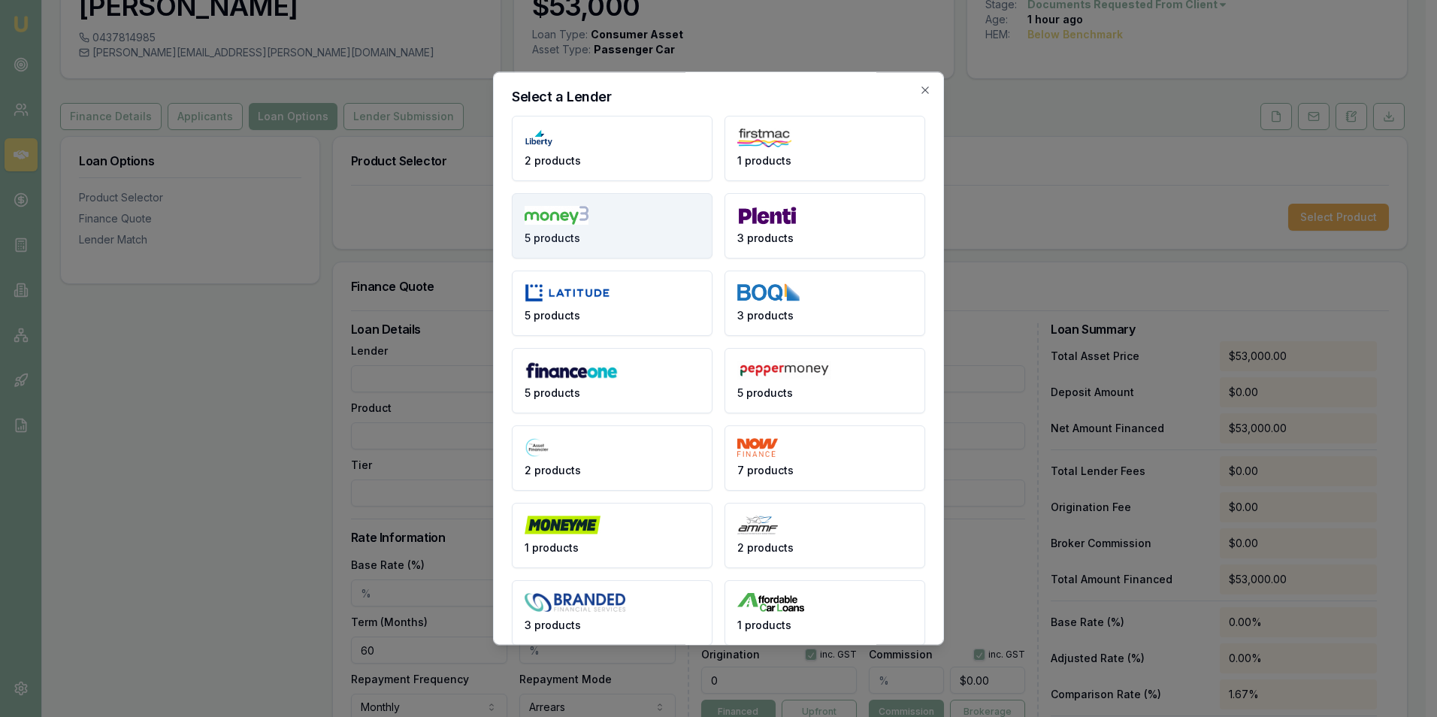
click at [630, 220] on button "5 products" at bounding box center [612, 225] width 201 height 65
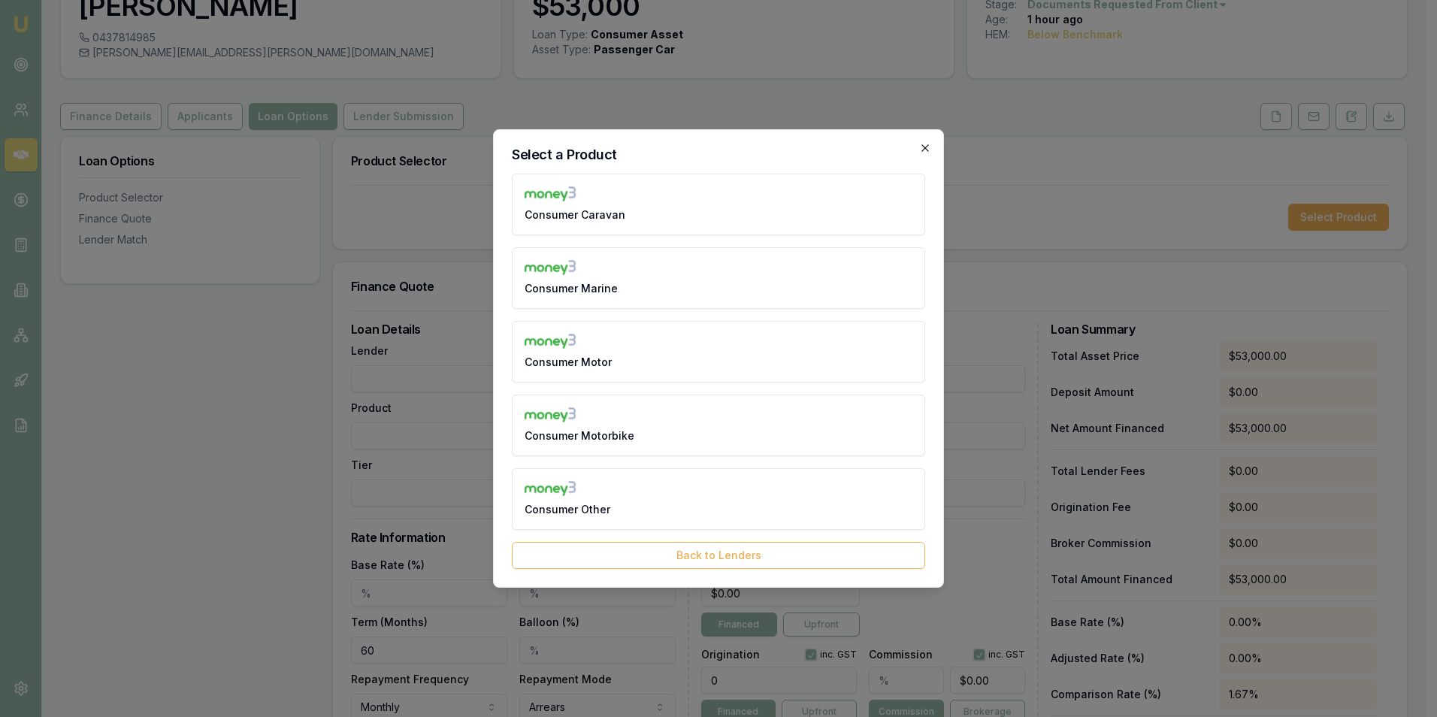
click at [924, 144] on icon "button" at bounding box center [925, 148] width 12 height 12
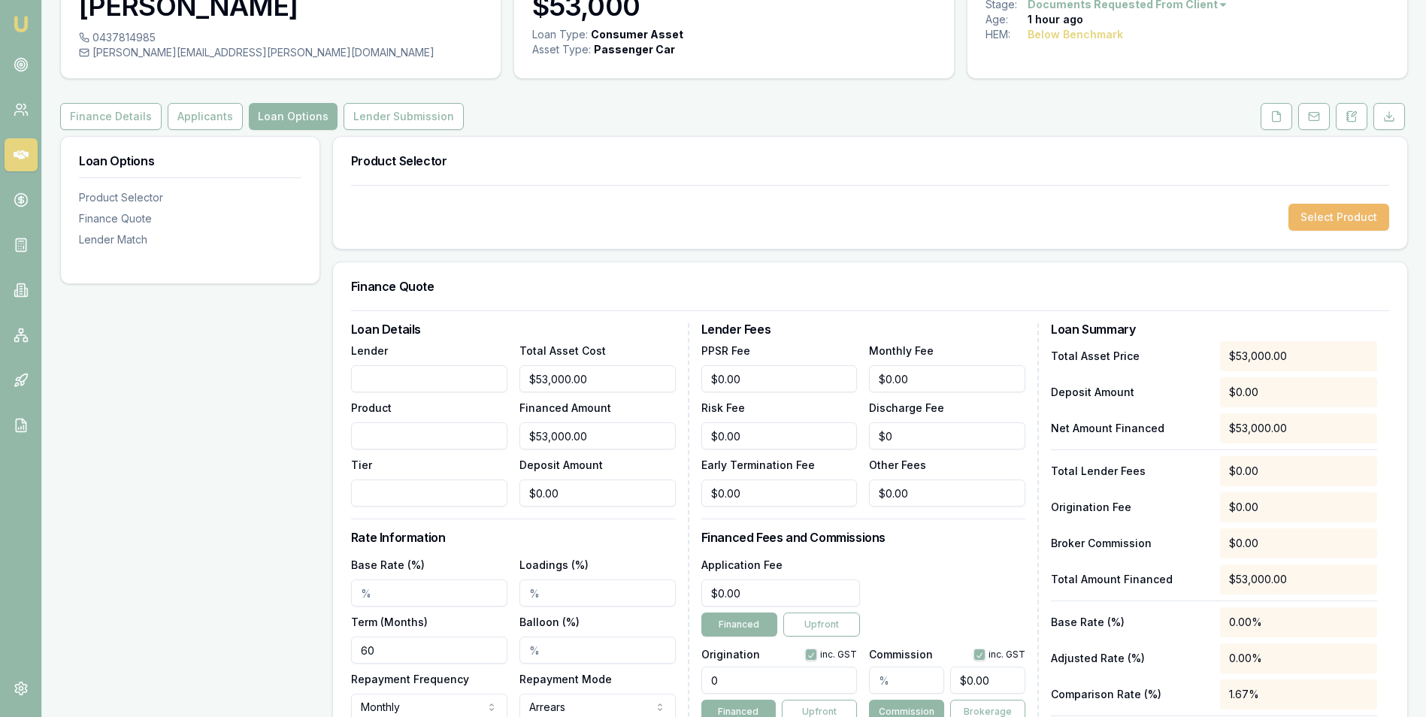
click at [1335, 215] on button "Select Product" at bounding box center [1338, 217] width 101 height 27
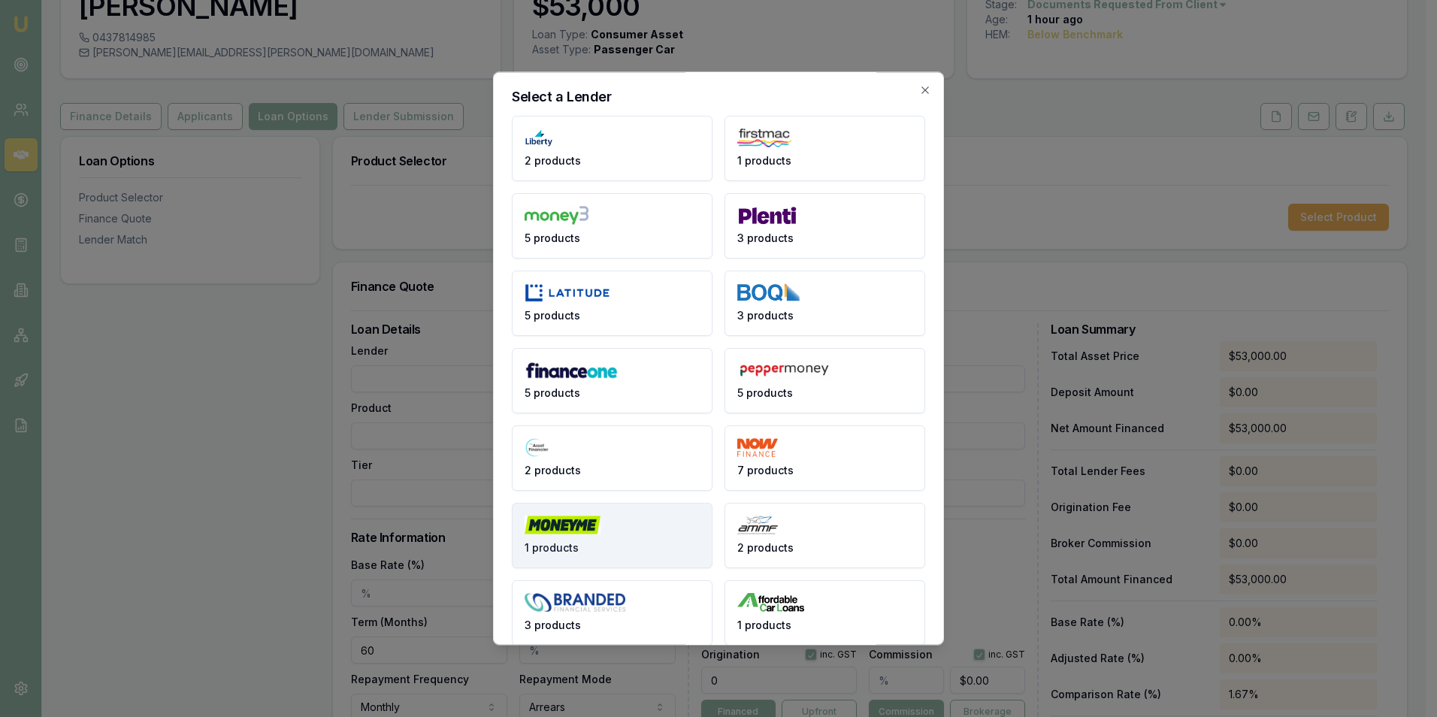
click at [618, 522] on button "1 products" at bounding box center [612, 535] width 201 height 65
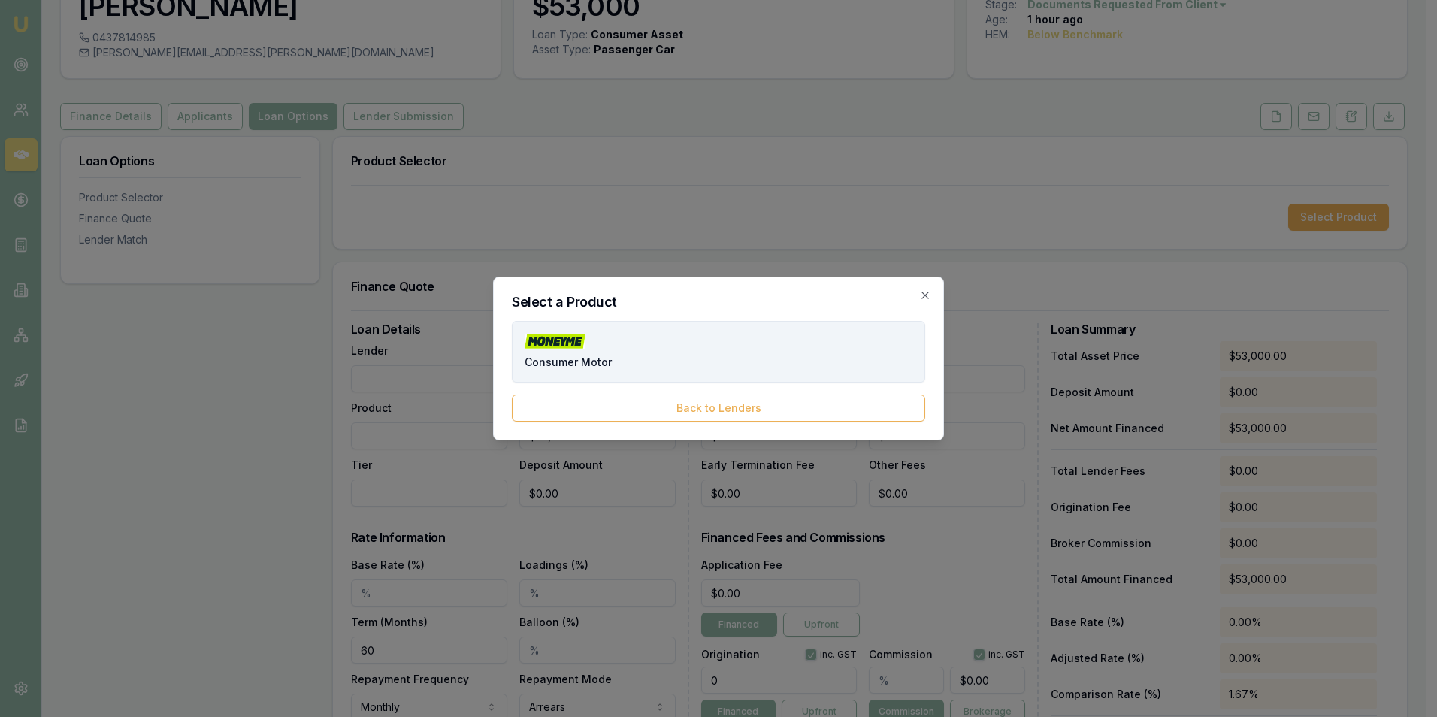
click at [615, 356] on button "Consumer Motor" at bounding box center [718, 352] width 413 height 62
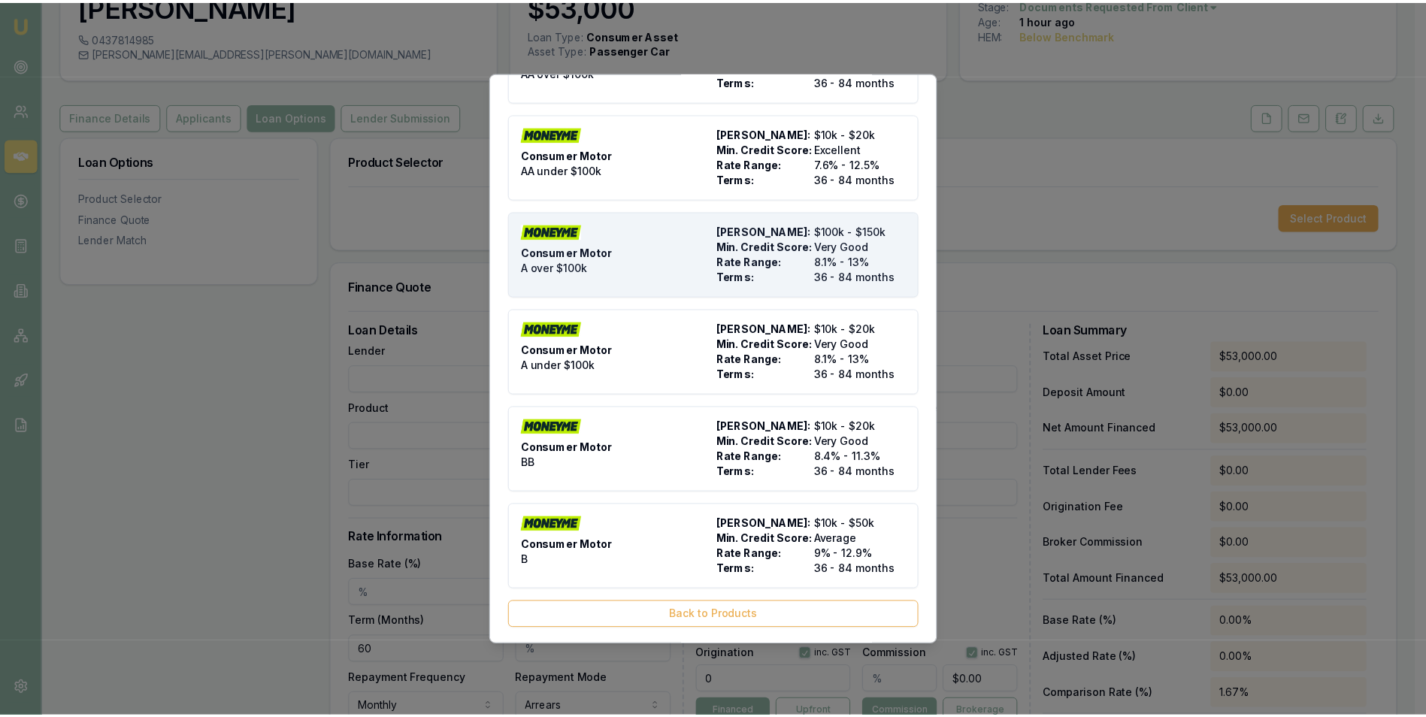
scroll to position [103, 0]
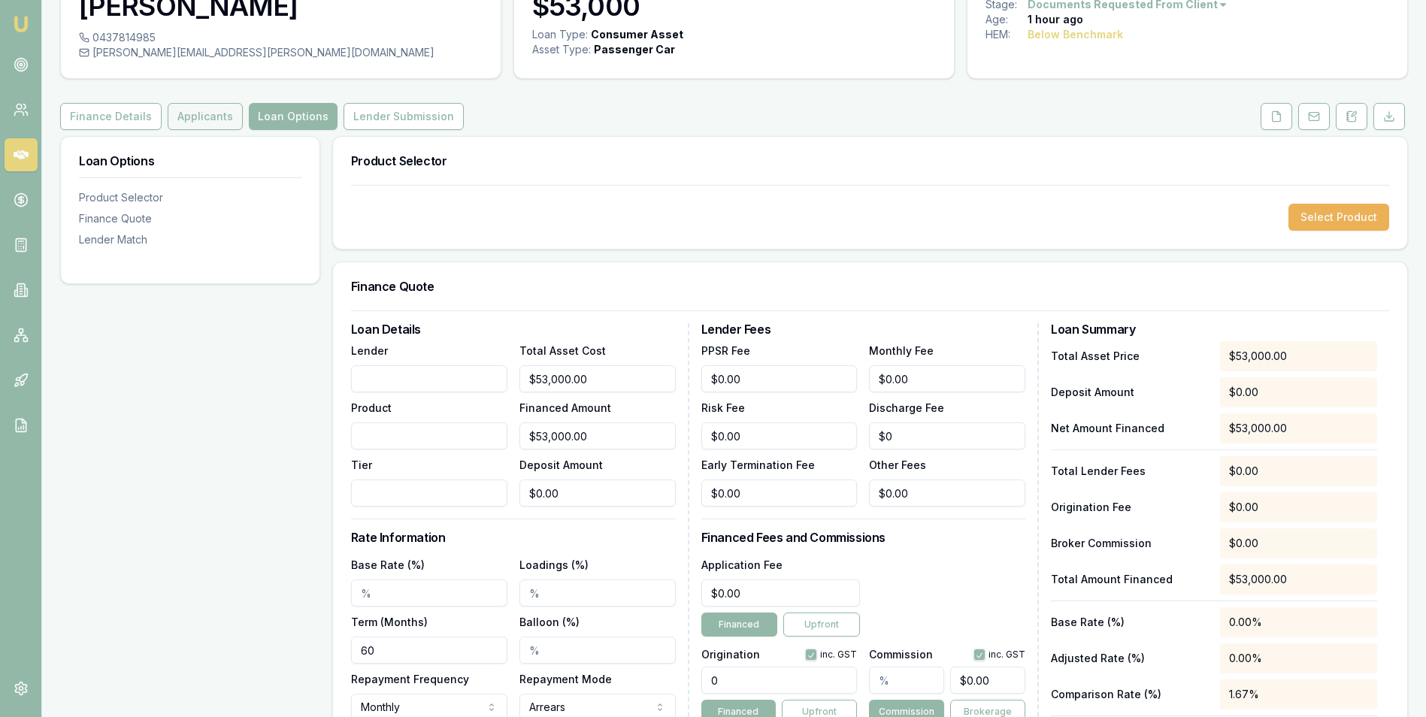
click at [197, 113] on button "Applicants" at bounding box center [205, 116] width 75 height 27
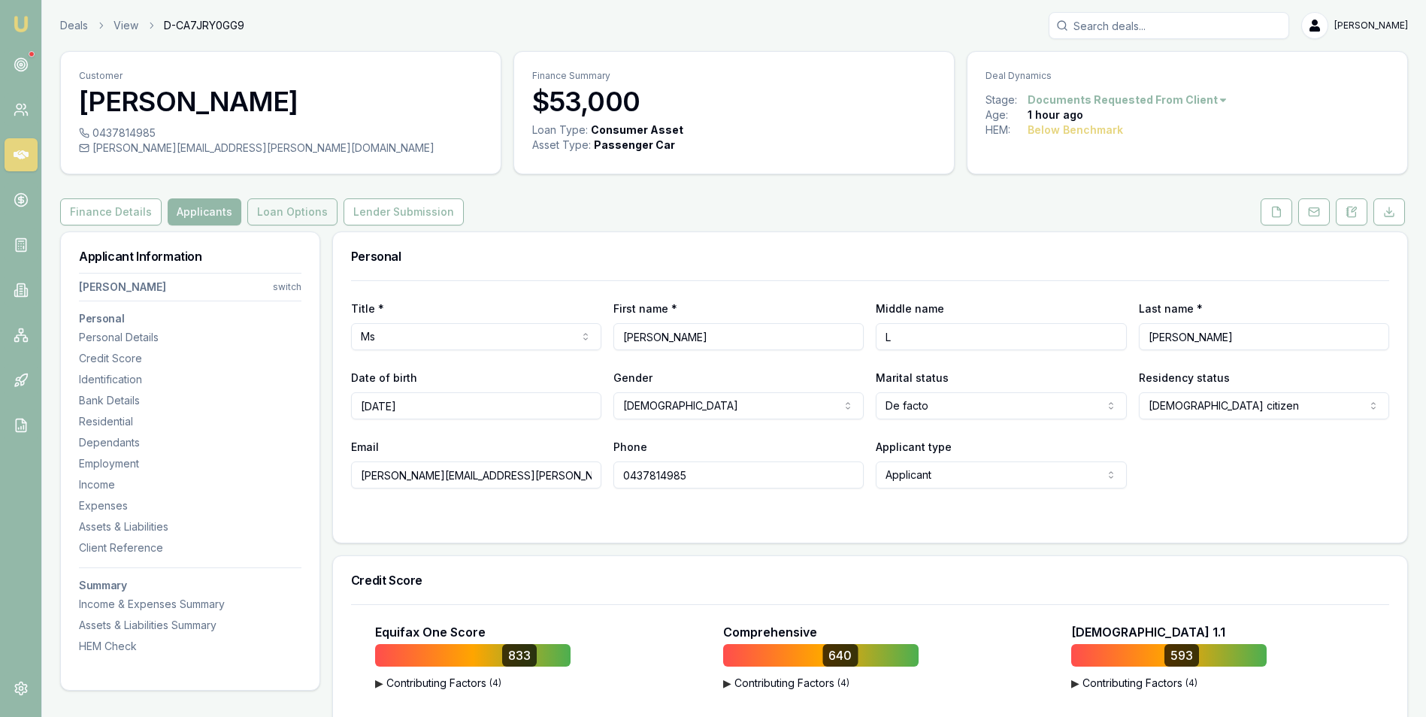
click at [278, 212] on button "Loan Options" at bounding box center [292, 211] width 90 height 27
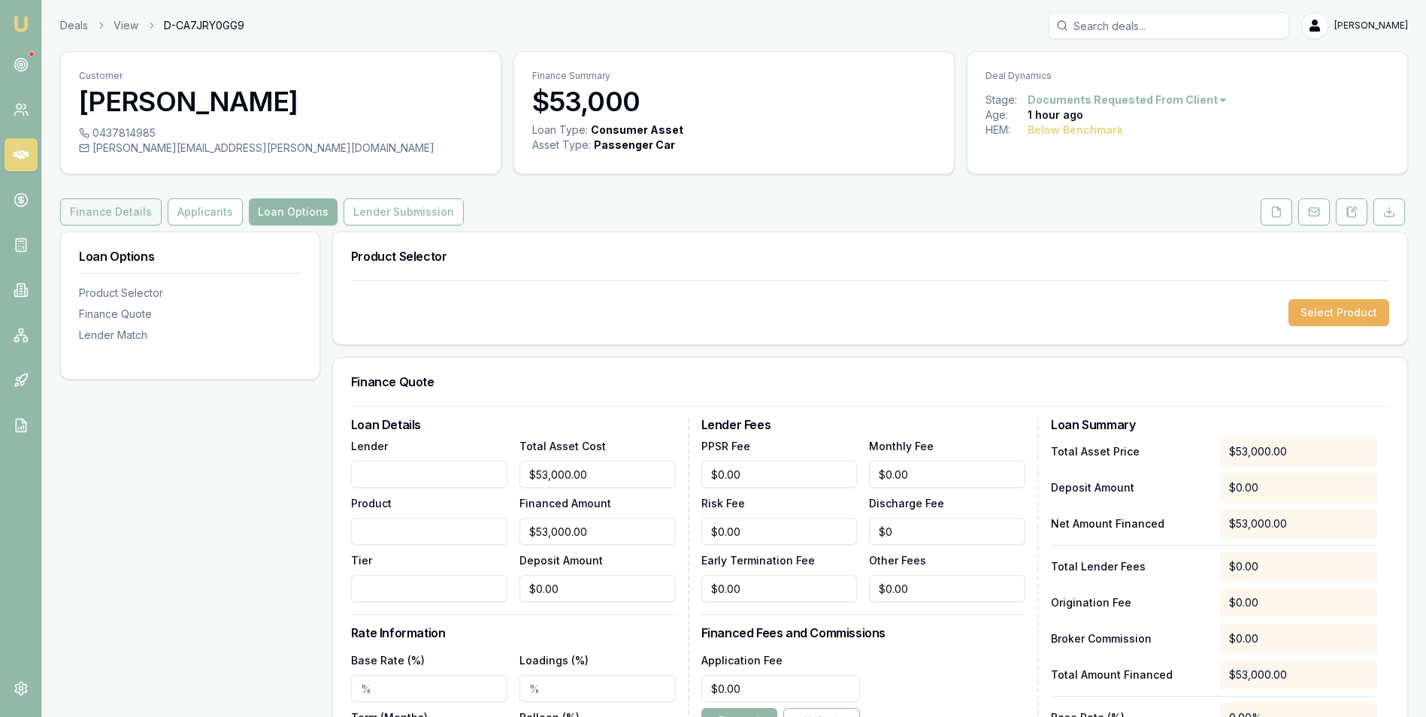
click at [130, 204] on button "Finance Details" at bounding box center [110, 211] width 101 height 27
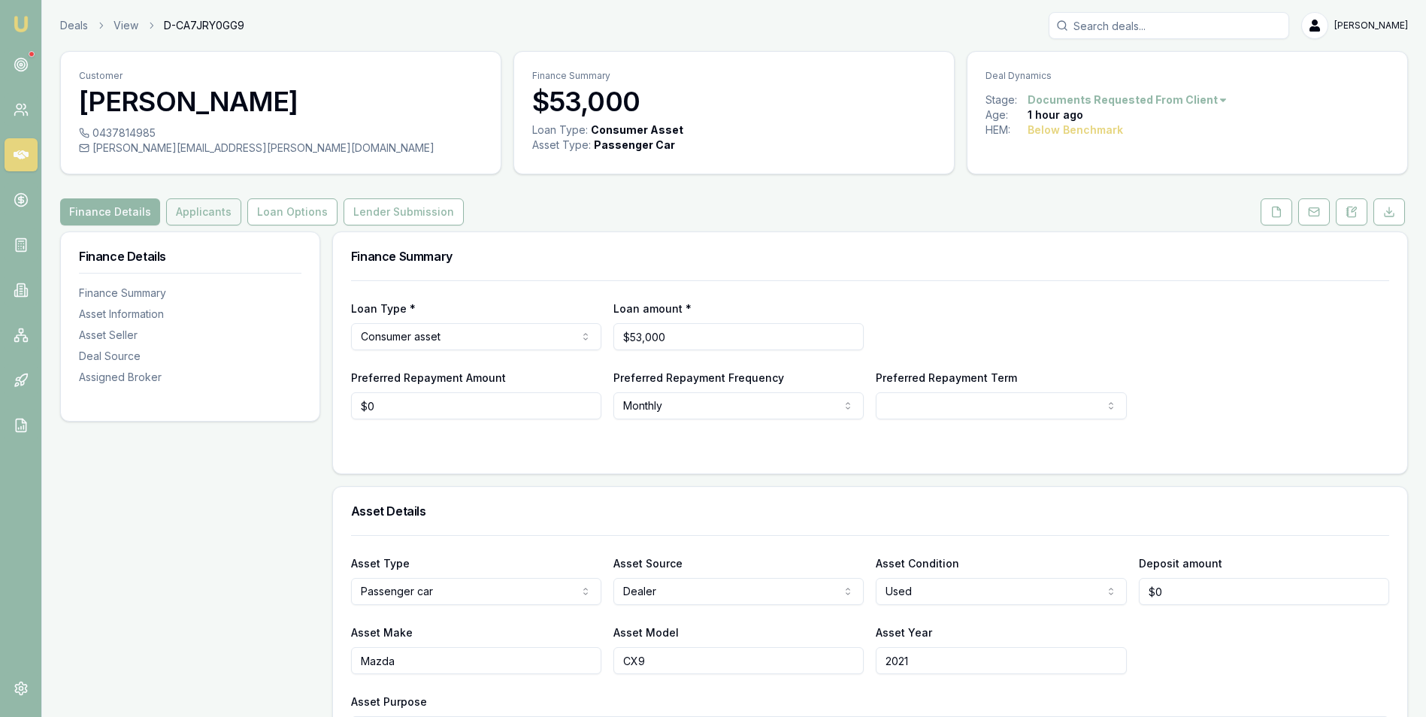
click at [199, 207] on button "Applicants" at bounding box center [203, 211] width 75 height 27
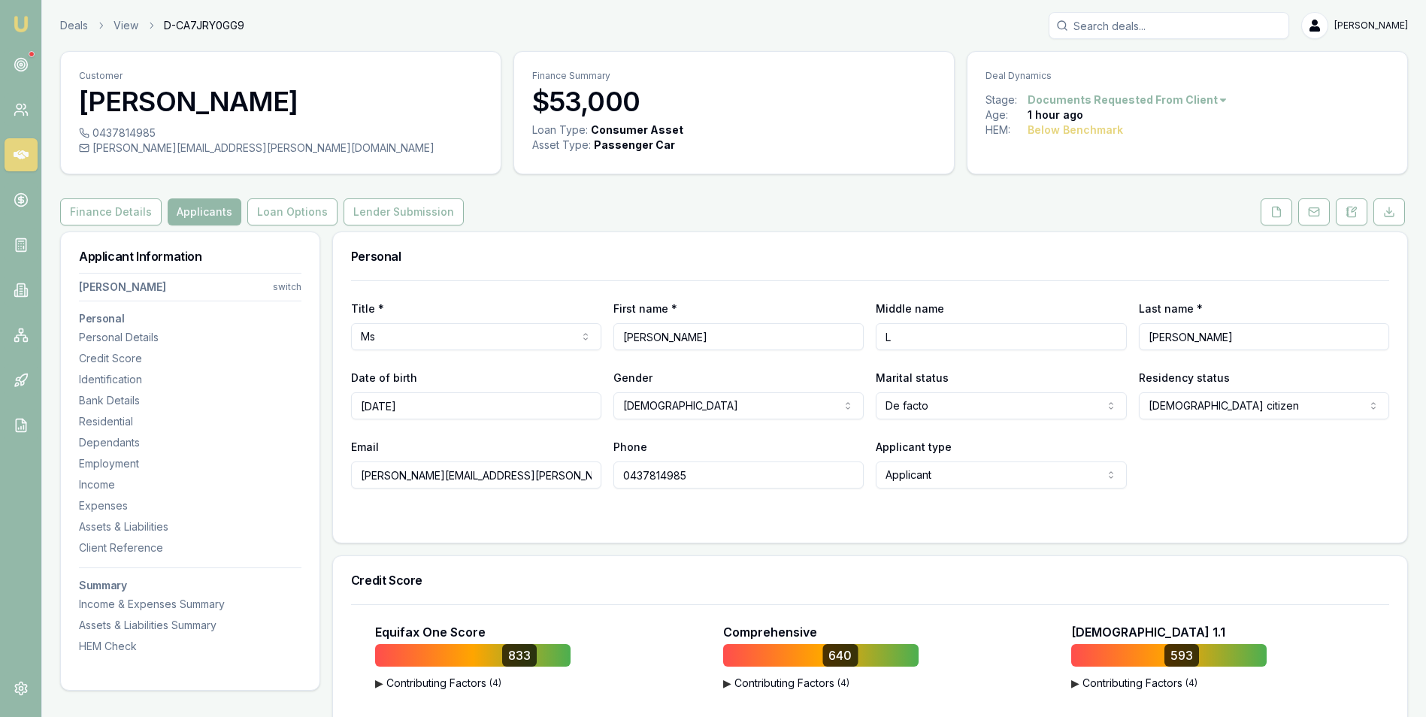
drag, startPoint x: 696, startPoint y: 473, endPoint x: 609, endPoint y: 473, distance: 86.4
click at [611, 478] on div "Email renee.hawkins@hotmail.com Phone 0437814985 Applicant type Applicant Appli…" at bounding box center [870, 462] width 1038 height 51
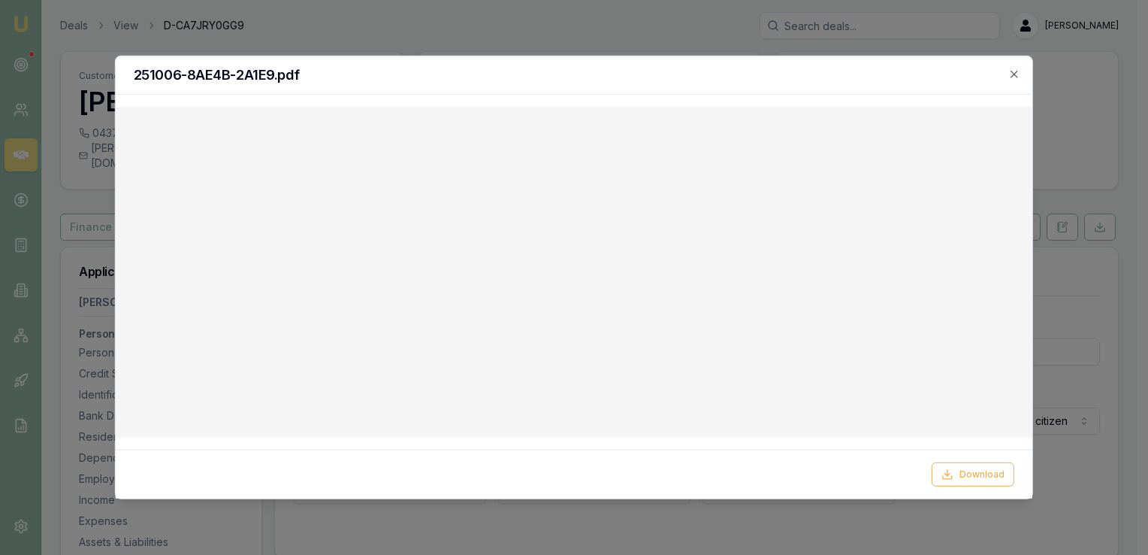
select select "[DEMOGRAPHIC_DATA]"
select select "DE_FACTO"
select select "VIC"
select select "OPEN_LICENCE"
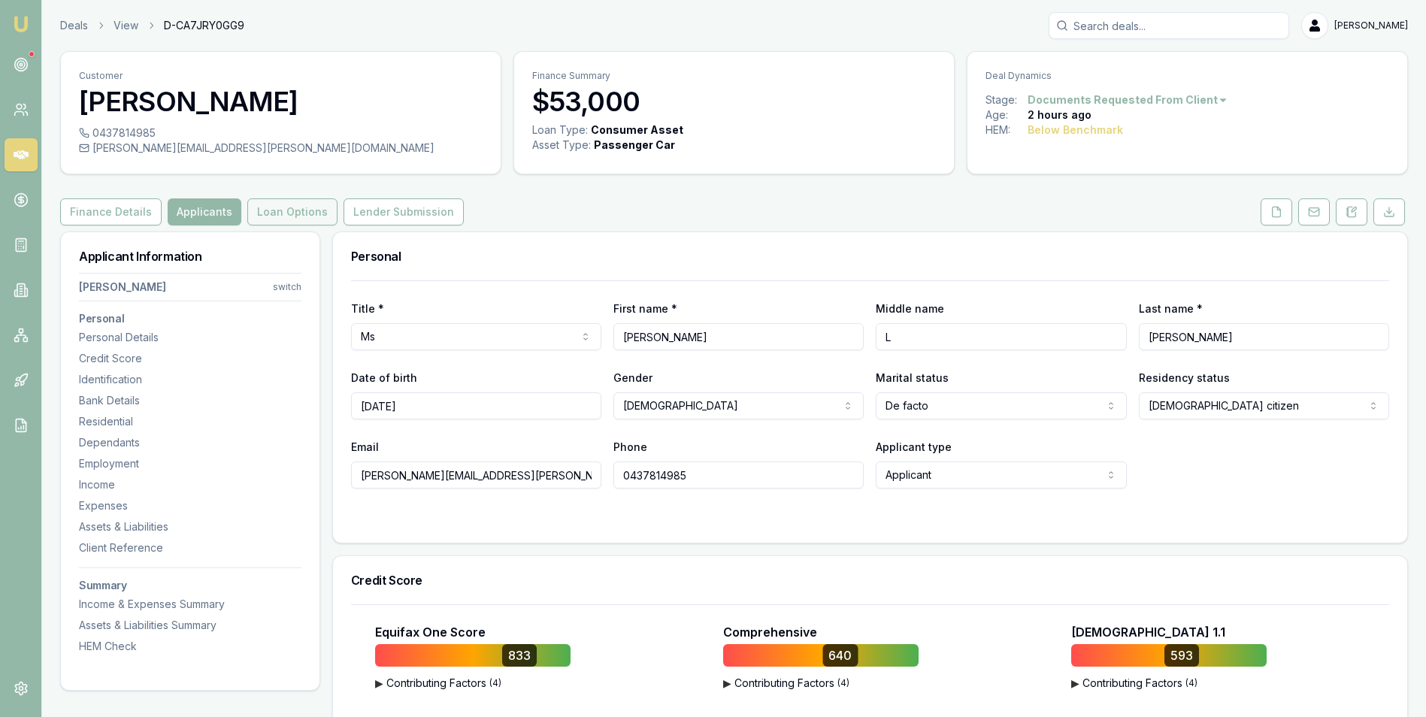
click at [257, 213] on button "Loan Options" at bounding box center [292, 211] width 90 height 27
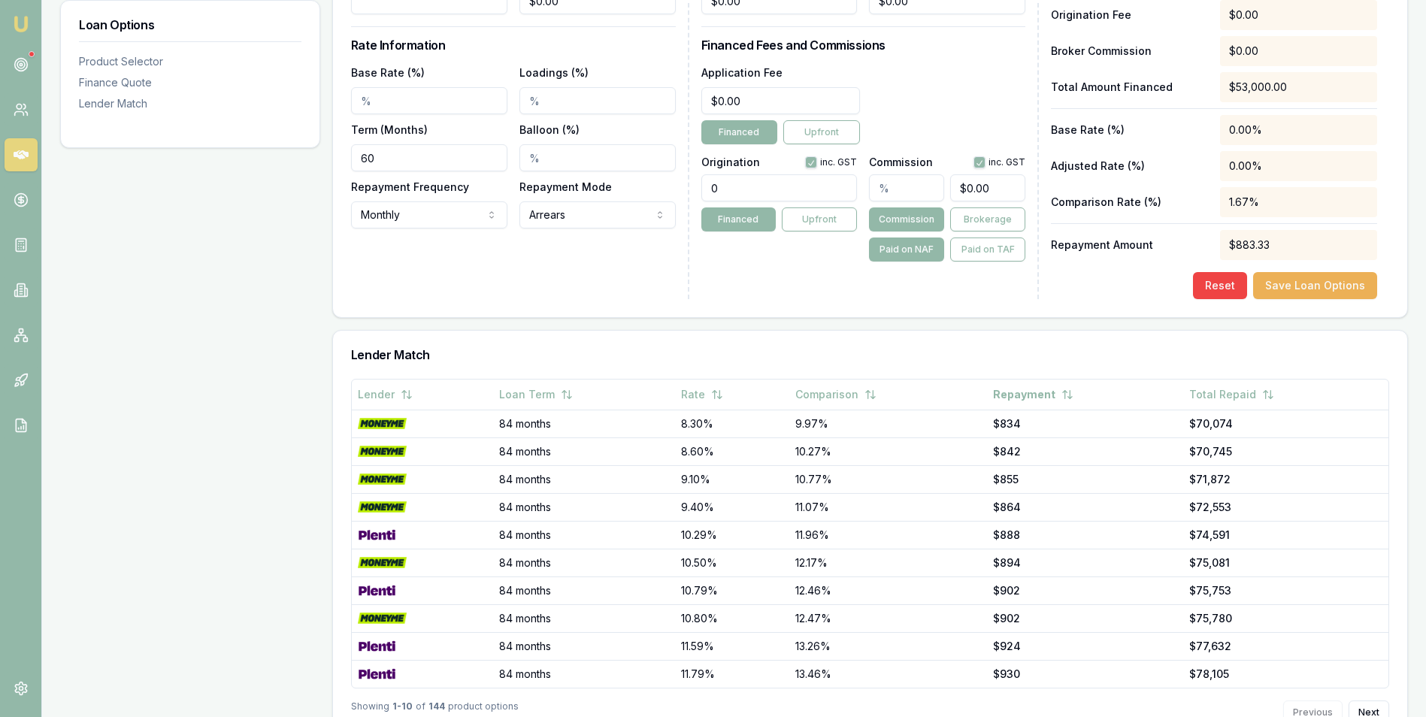
scroll to position [638, 0]
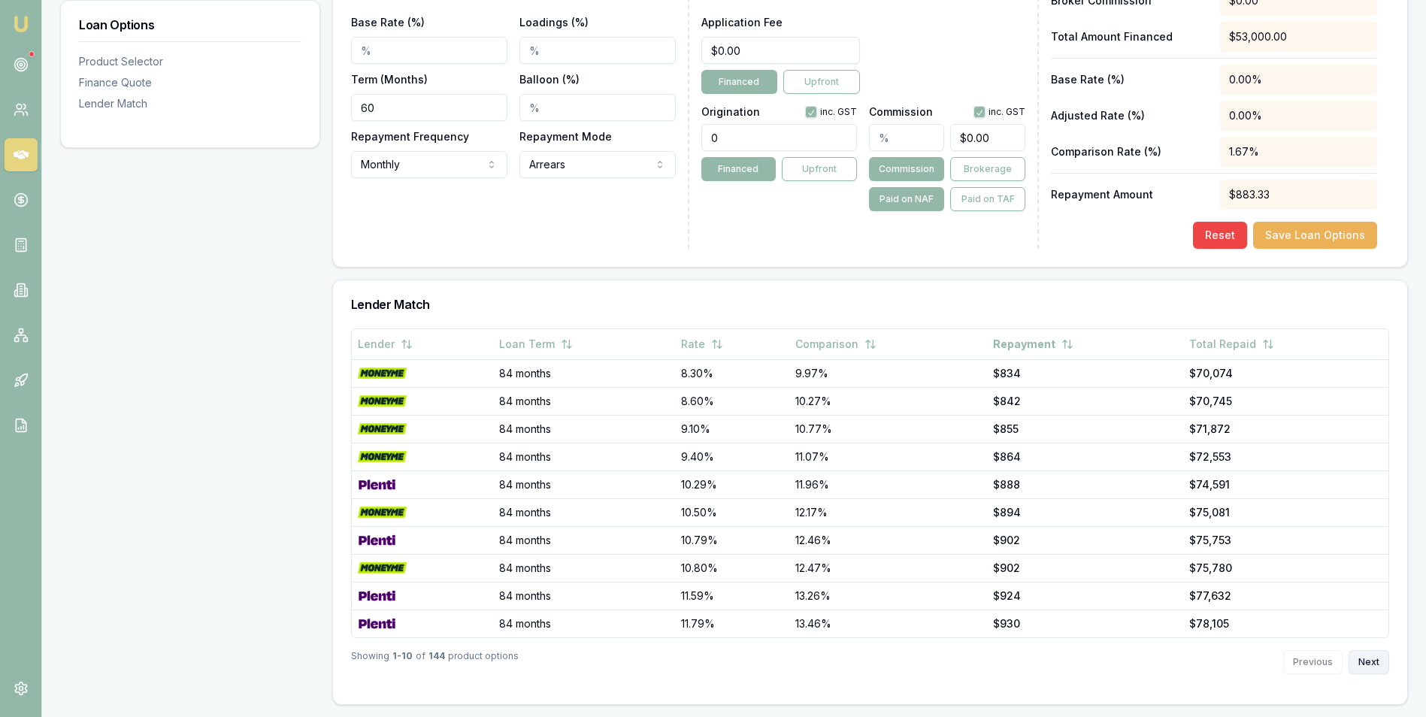
click at [1359, 663] on button "Next" at bounding box center [1368, 662] width 41 height 24
click at [1371, 660] on button "Next" at bounding box center [1368, 662] width 41 height 24
click at [1371, 661] on button "Next" at bounding box center [1368, 662] width 41 height 24
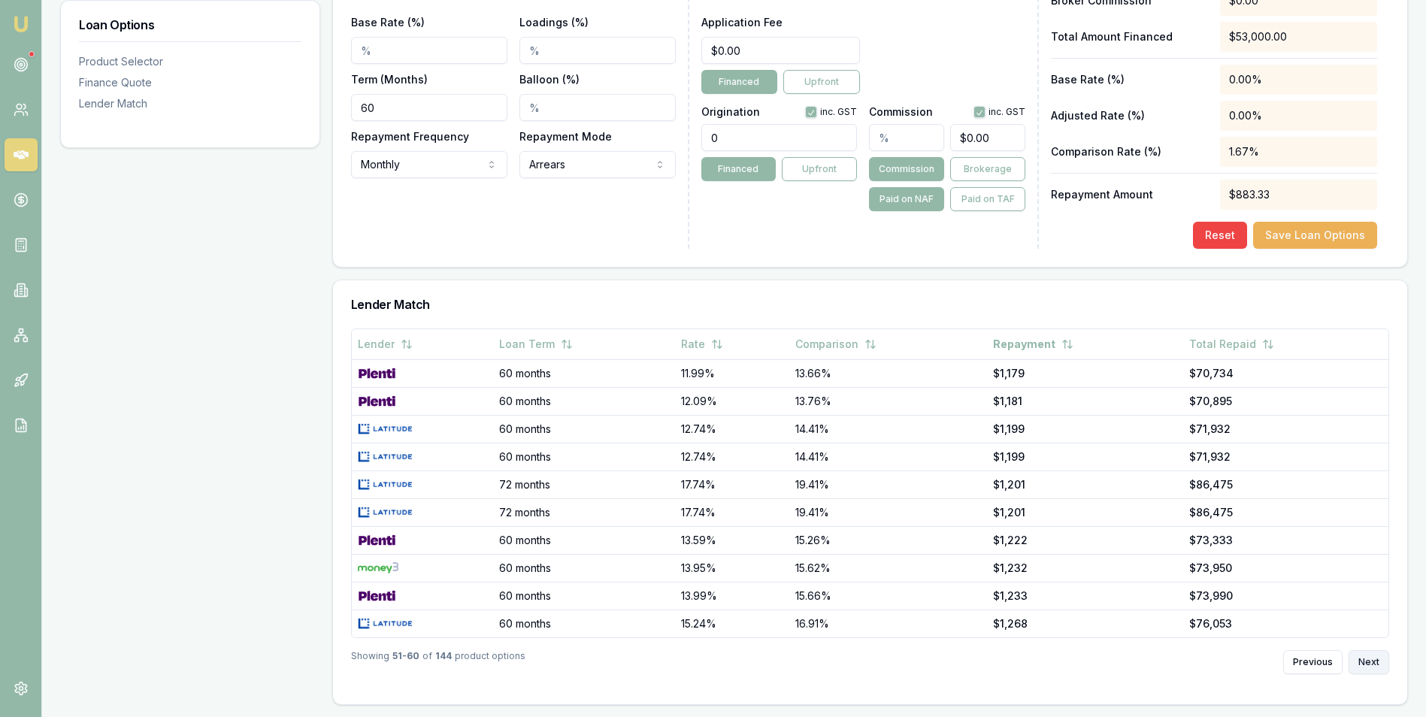
click at [1371, 661] on button "Next" at bounding box center [1368, 662] width 41 height 24
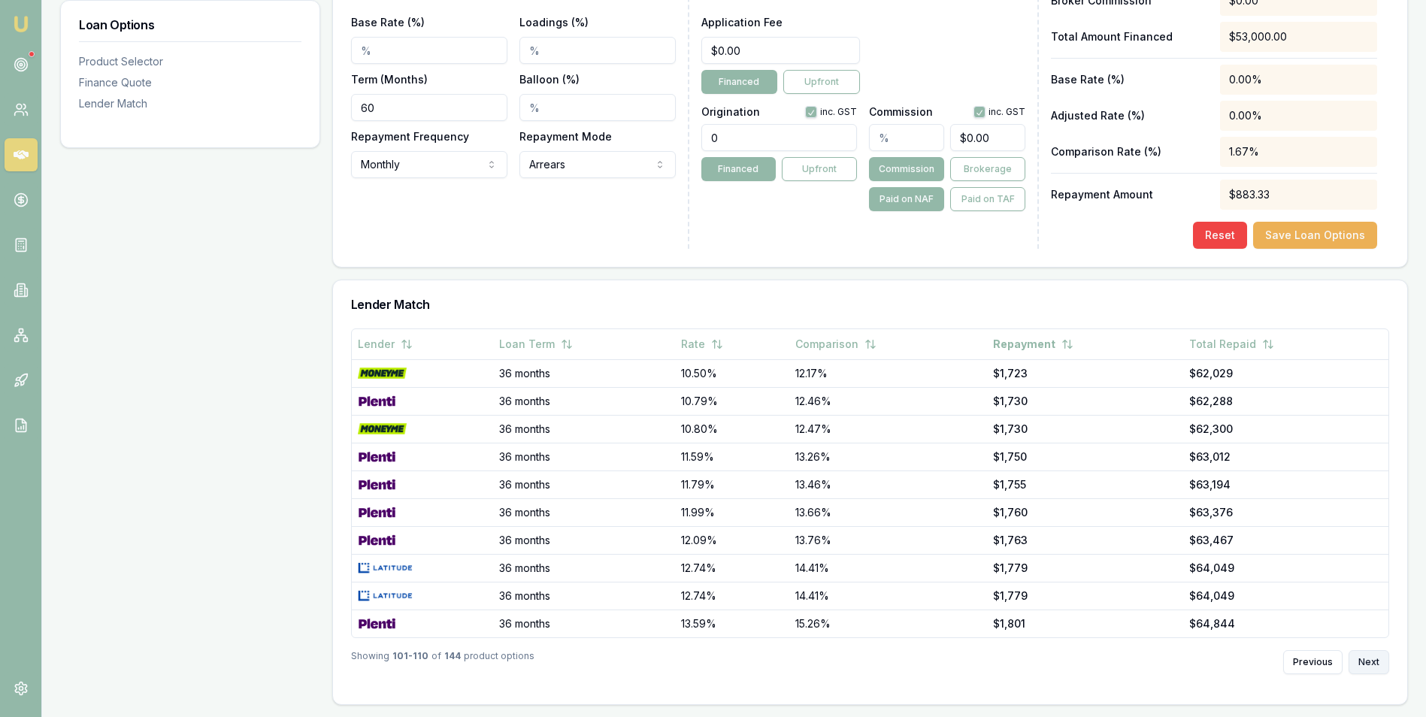
click at [1371, 661] on button "Next" at bounding box center [1368, 662] width 41 height 24
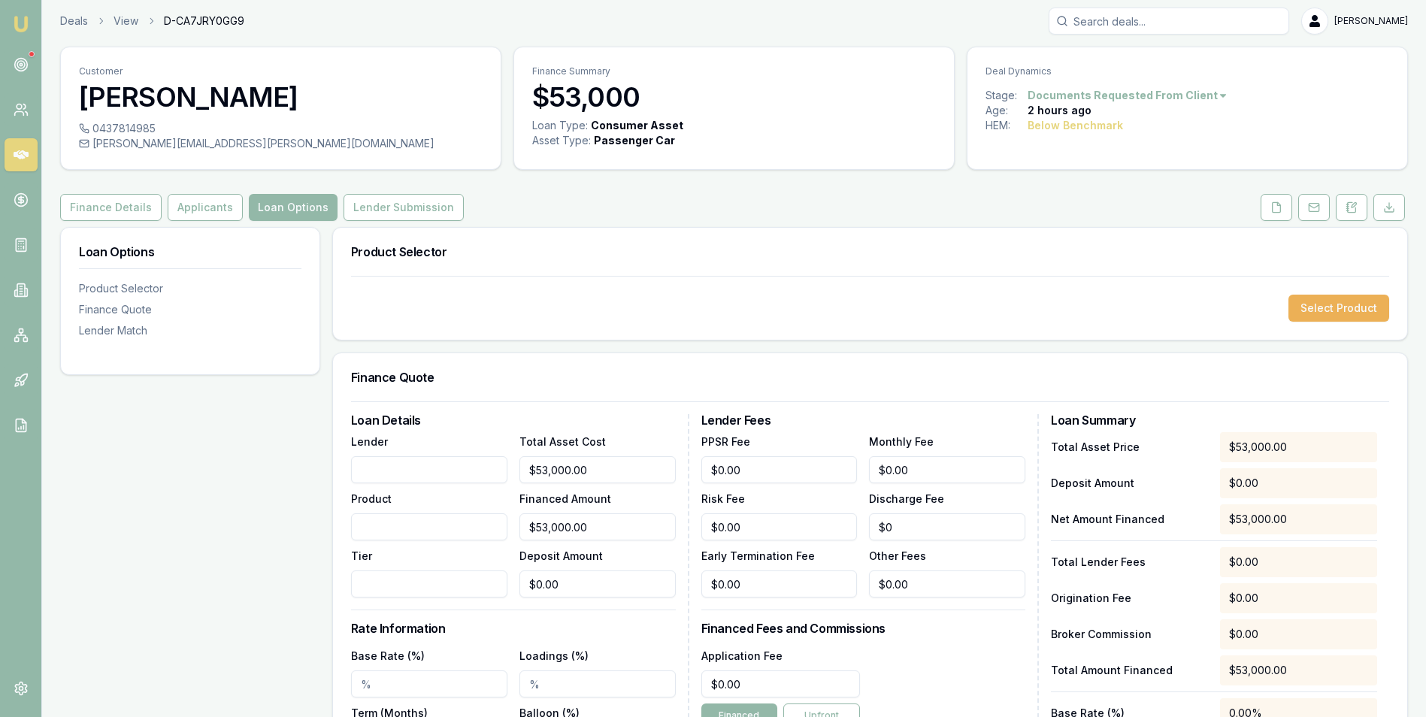
scroll to position [0, 0]
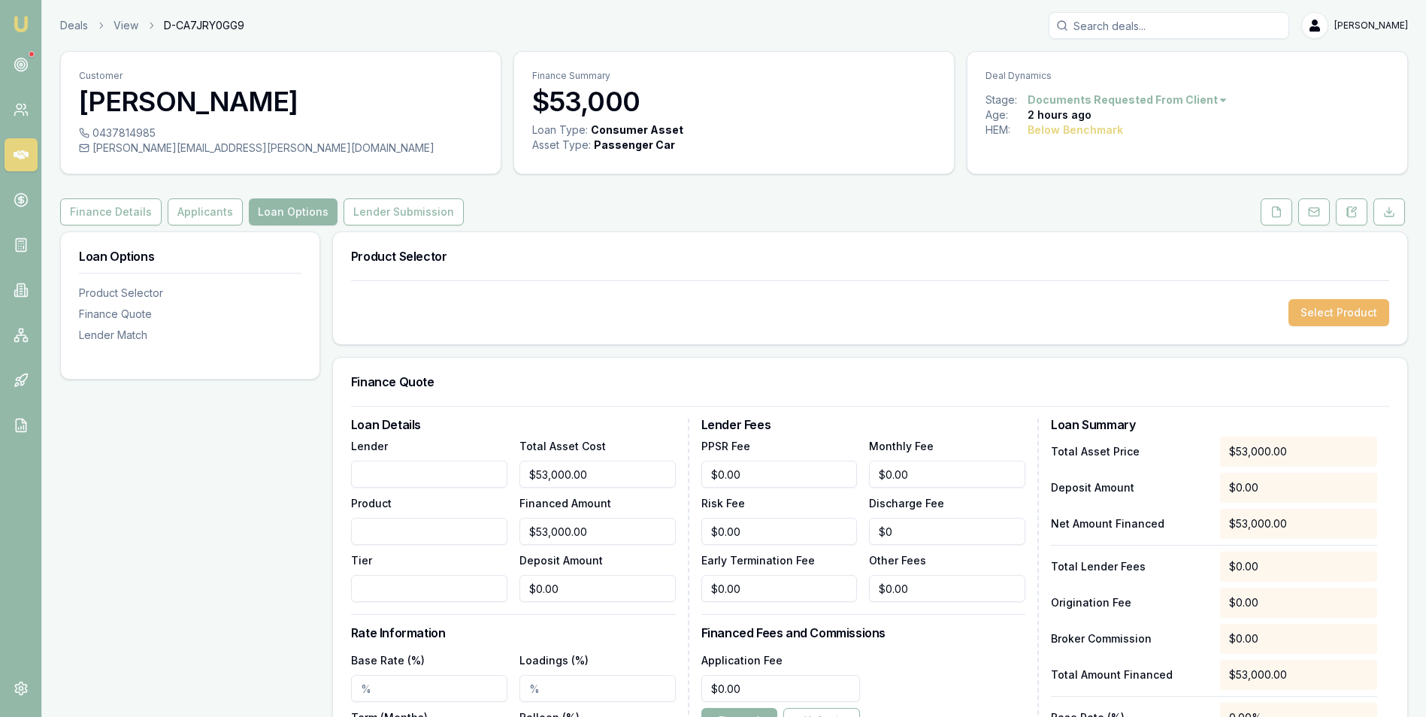
click at [1305, 309] on button "Select Product" at bounding box center [1338, 312] width 101 height 27
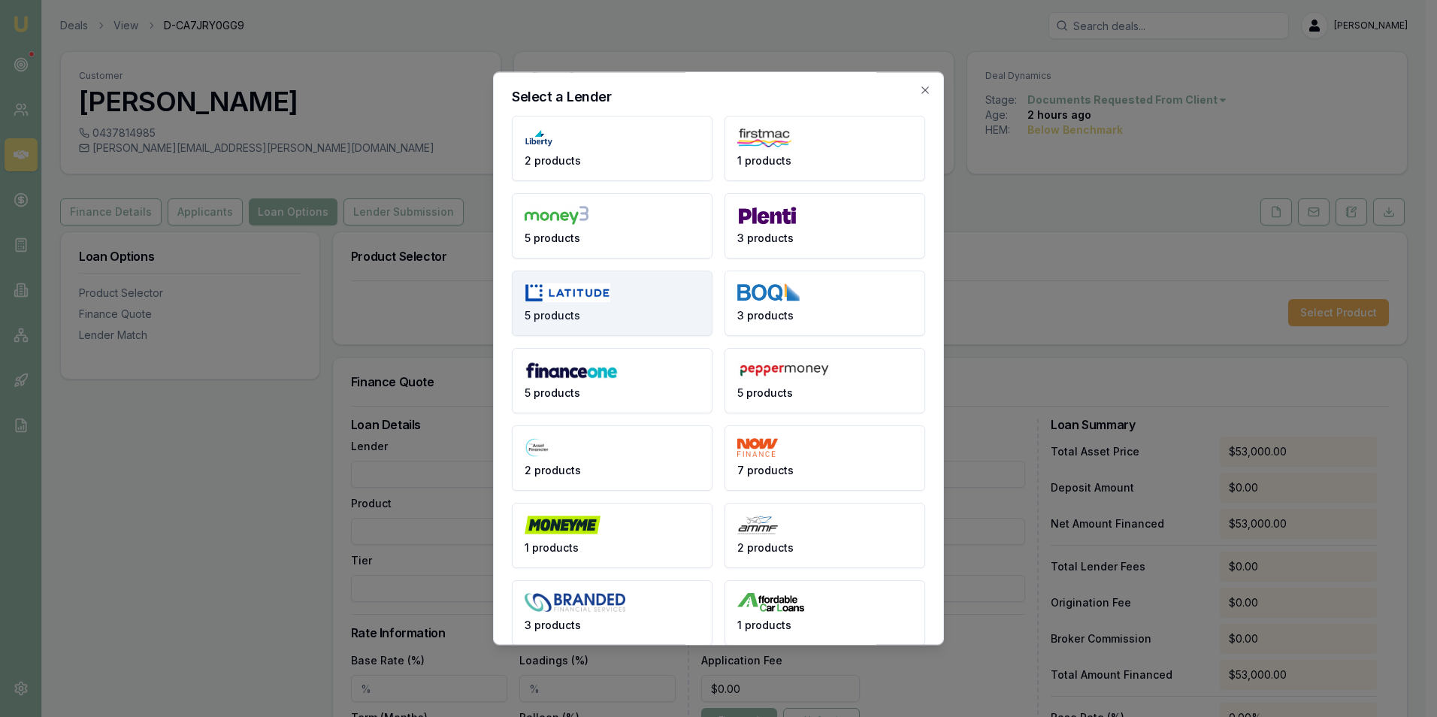
click at [616, 313] on button "5 products" at bounding box center [612, 303] width 201 height 65
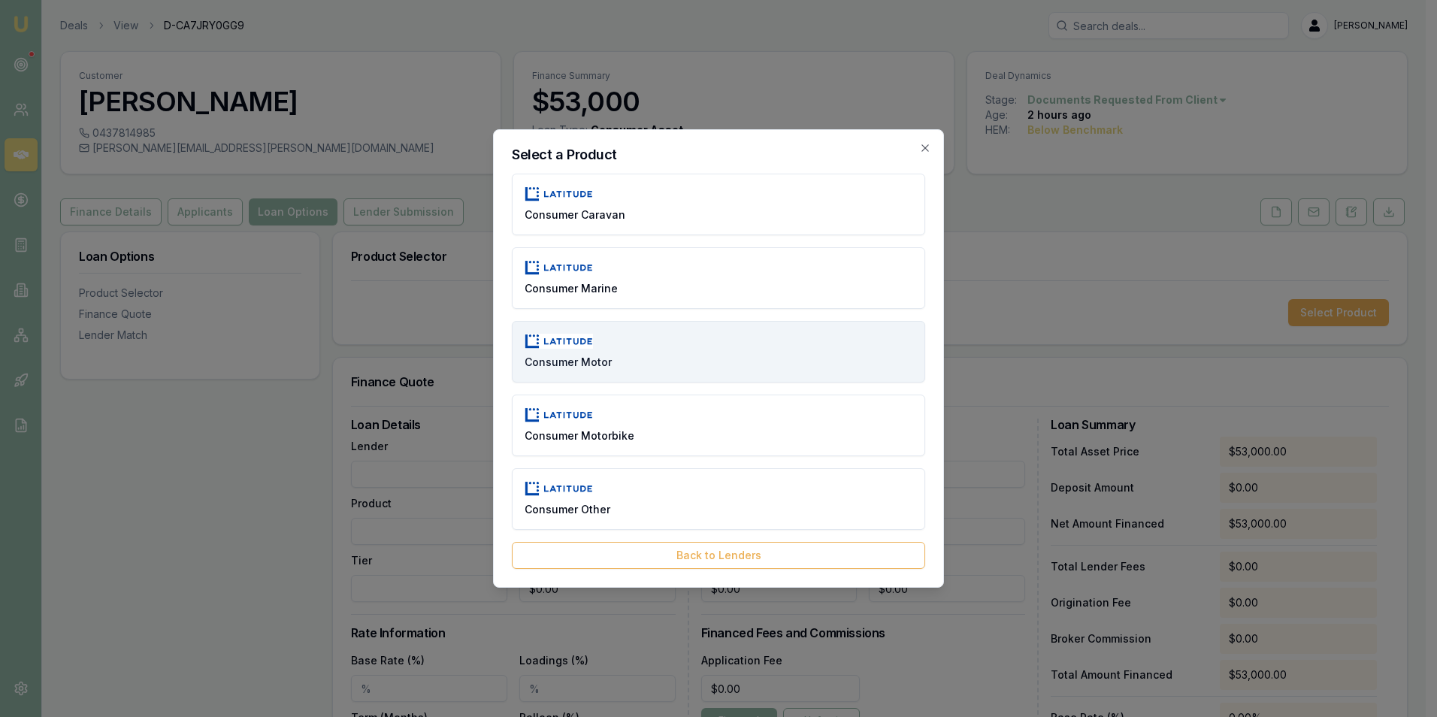
click at [674, 350] on button "Consumer Motor" at bounding box center [718, 352] width 413 height 62
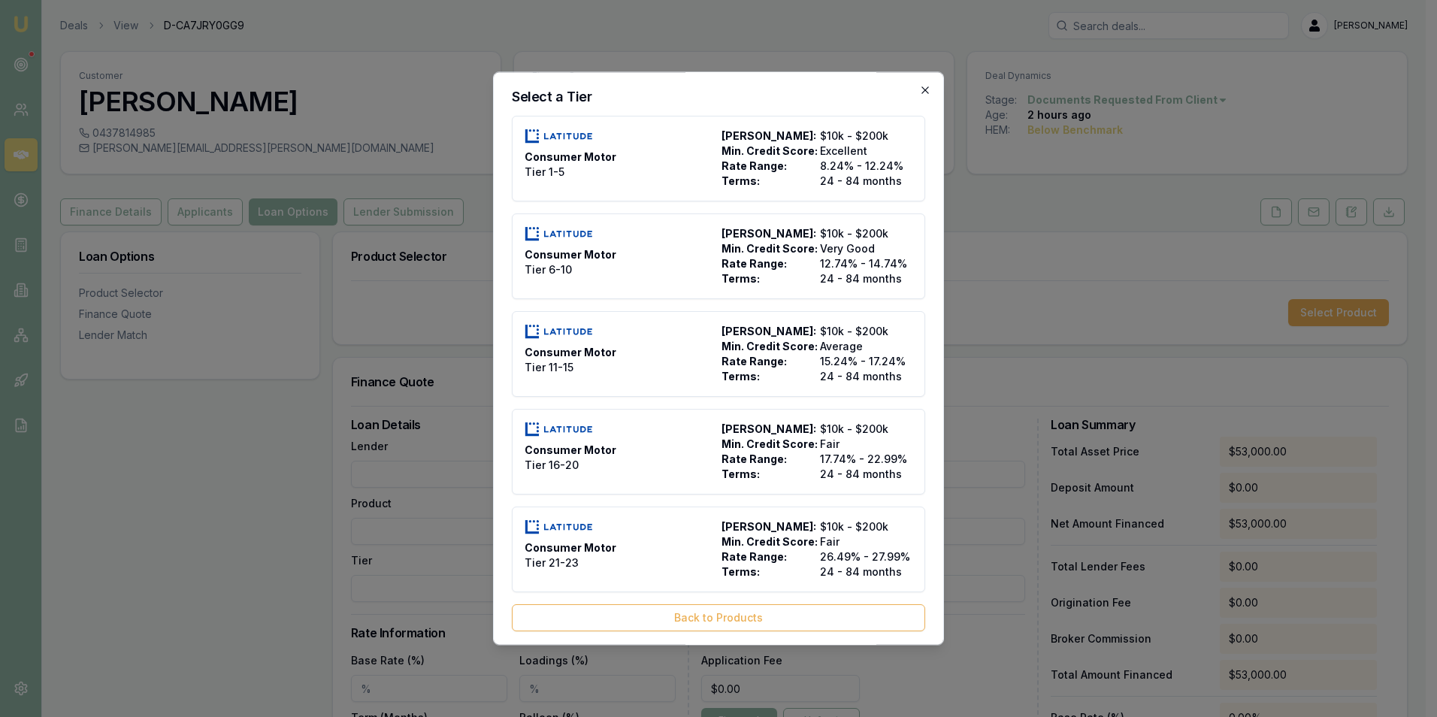
click at [919, 86] on icon "button" at bounding box center [925, 90] width 12 height 12
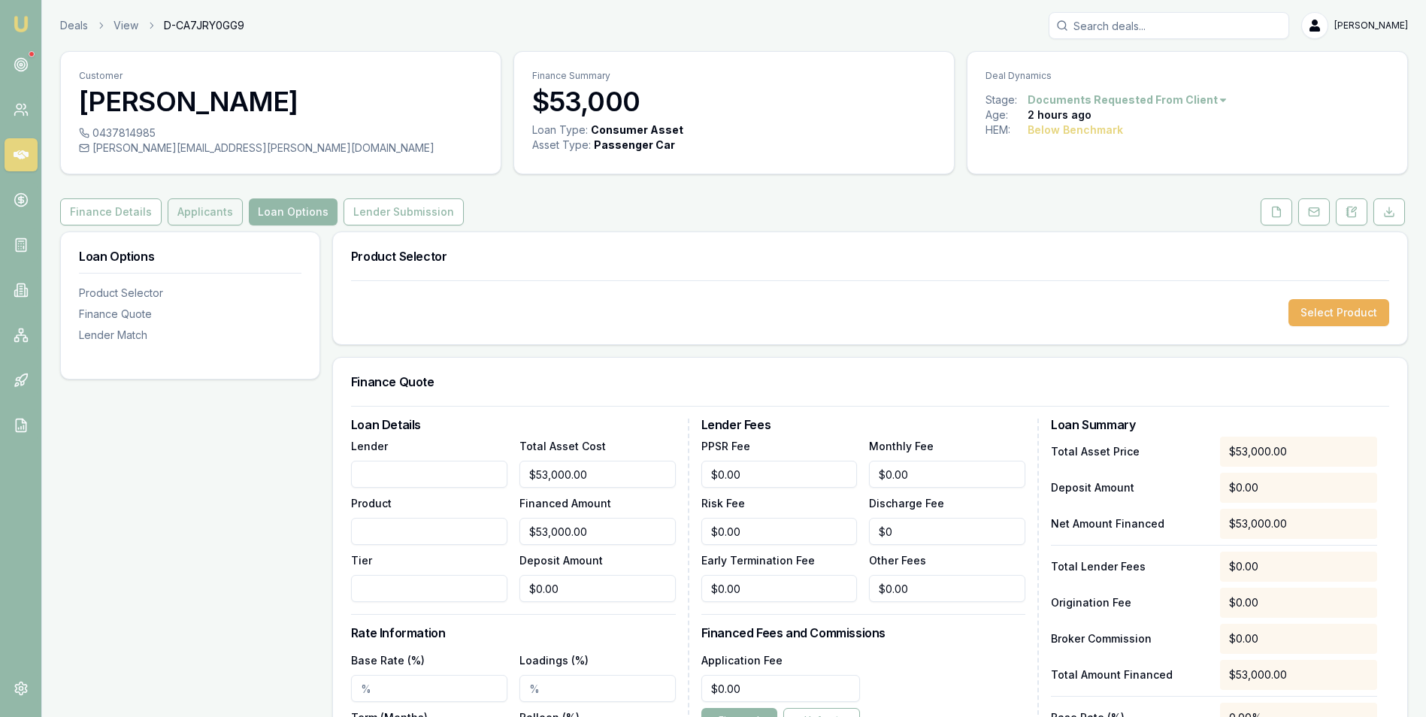
click at [186, 213] on button "Applicants" at bounding box center [205, 211] width 75 height 27
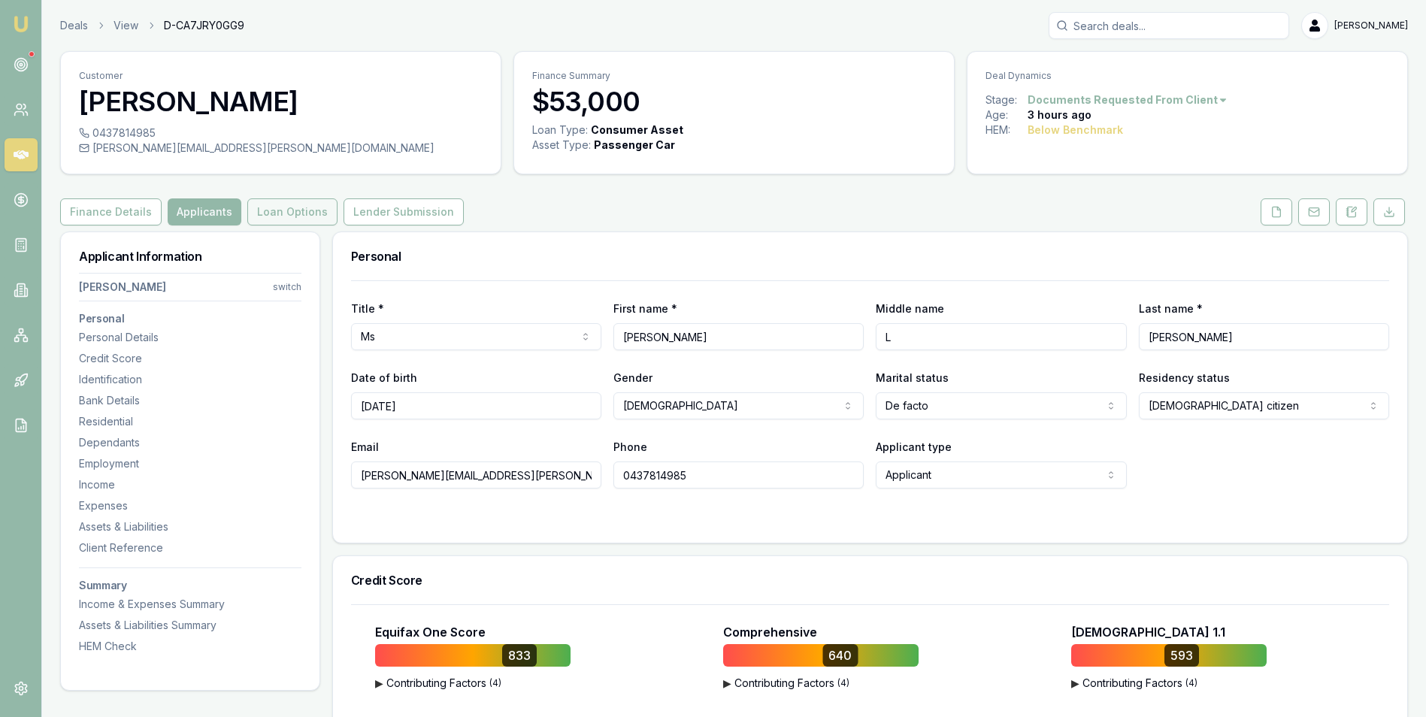
click at [280, 213] on button "Loan Options" at bounding box center [292, 211] width 90 height 27
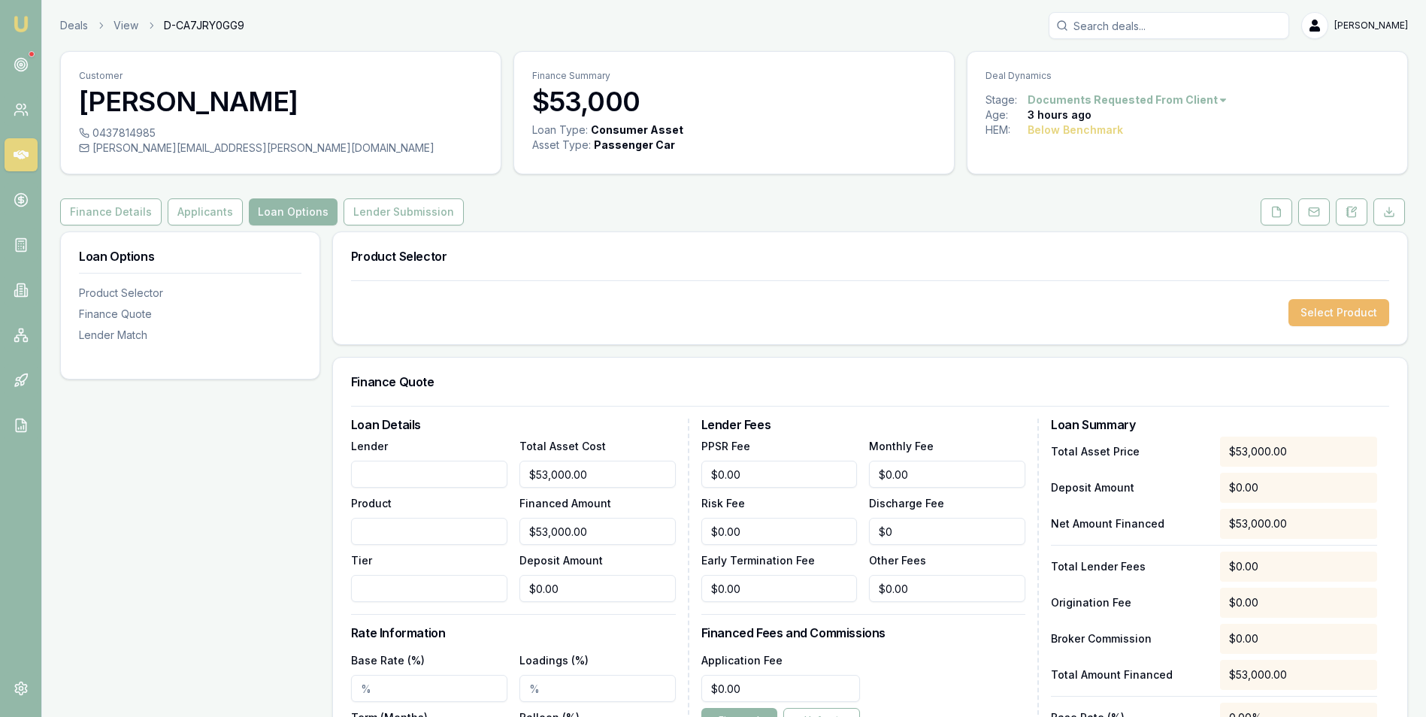
click at [1329, 309] on button "Select Product" at bounding box center [1338, 312] width 101 height 27
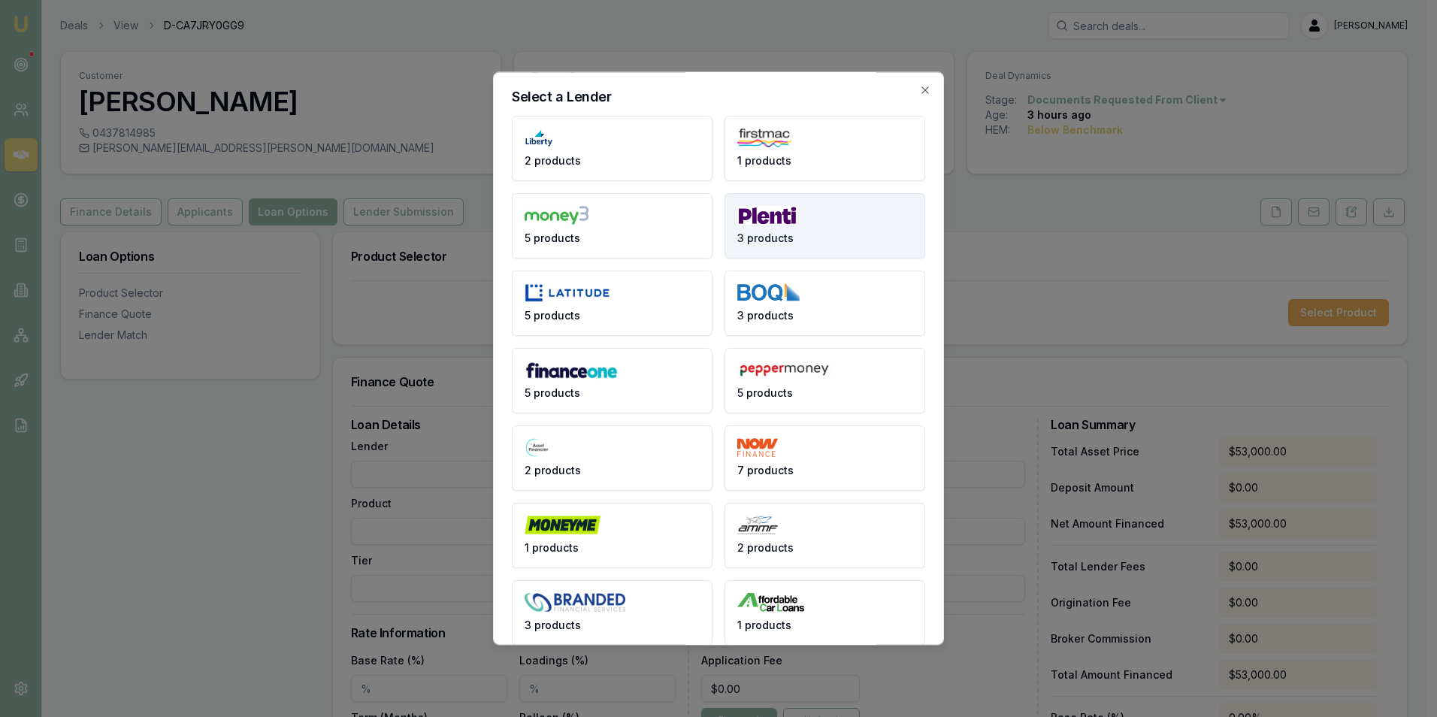
click at [815, 217] on button "3 products" at bounding box center [824, 225] width 201 height 65
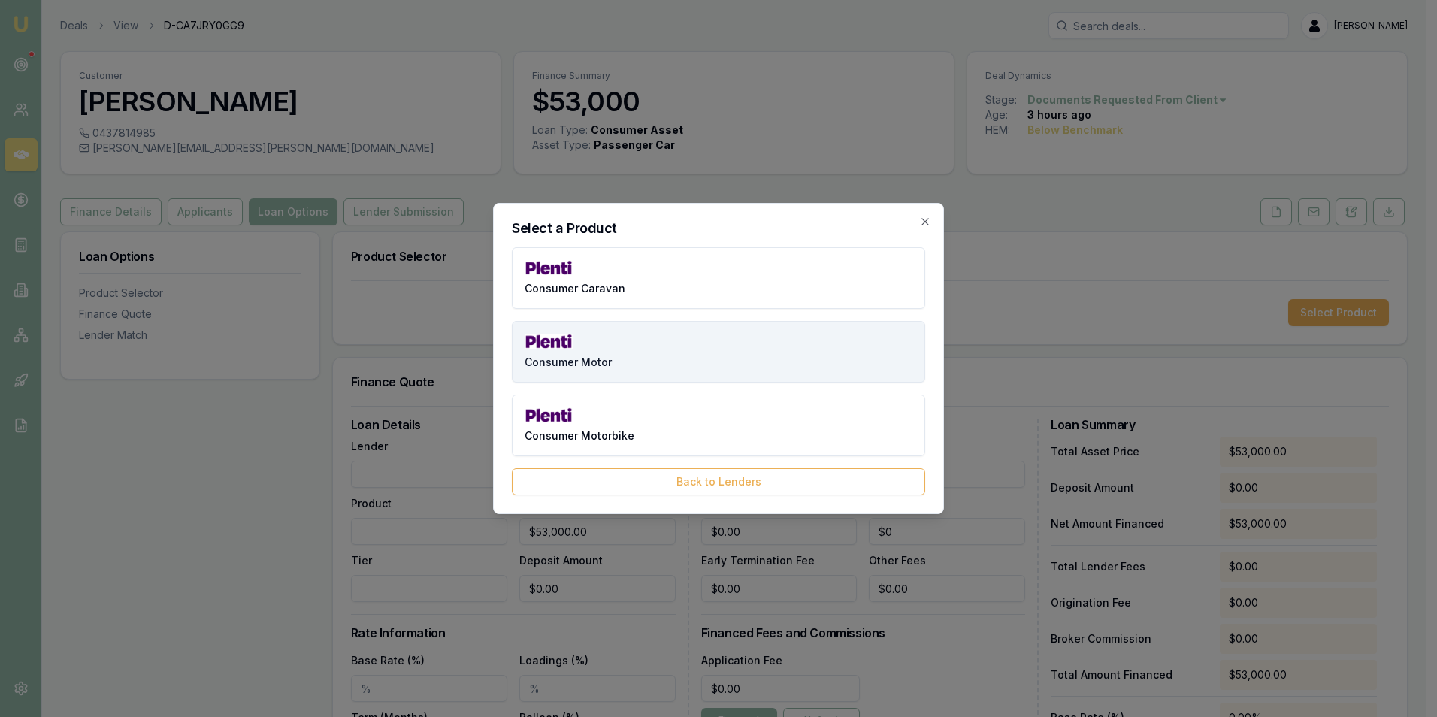
click at [700, 341] on button "Consumer Motor" at bounding box center [718, 352] width 413 height 62
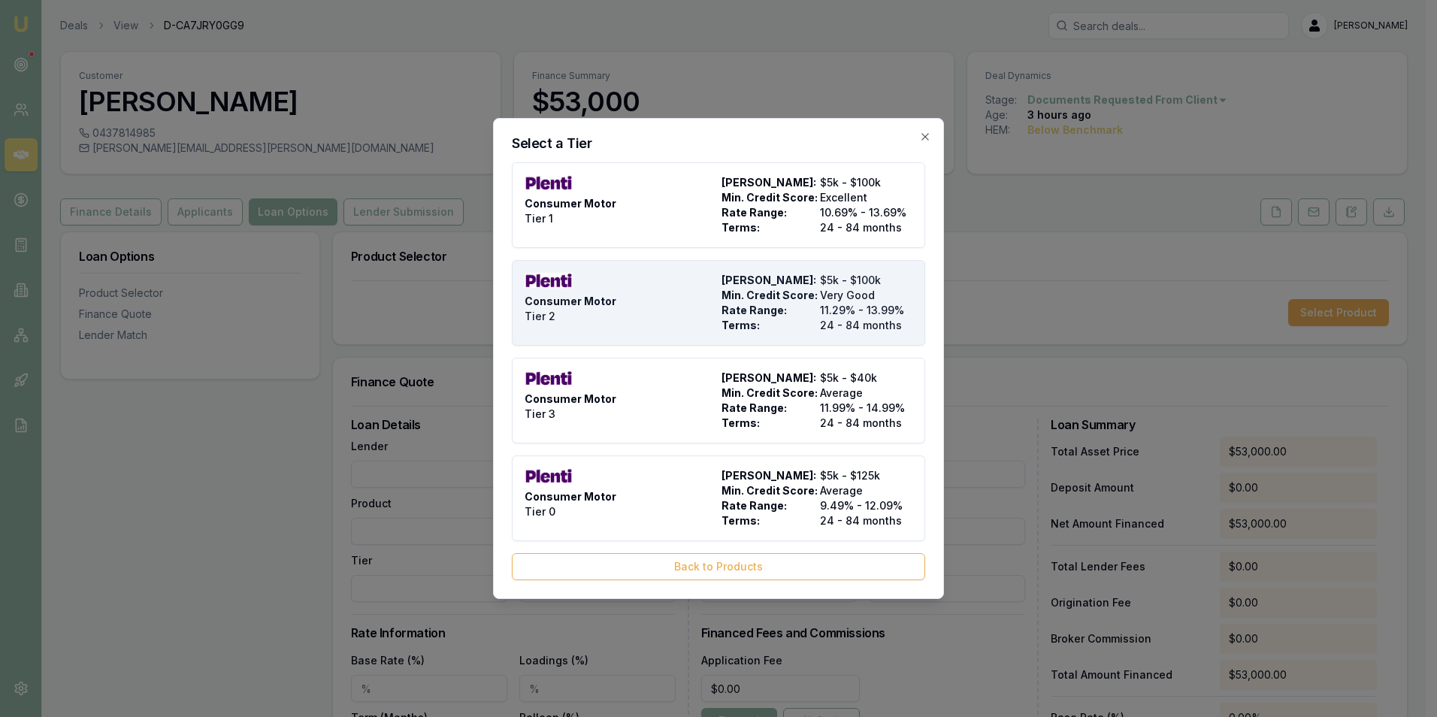
click at [644, 300] on div "Consumer Motor Tier 2" at bounding box center [620, 303] width 191 height 60
type input "Plenti"
type input "Consumer Motor"
type input "Tier 2"
type input "11.29"
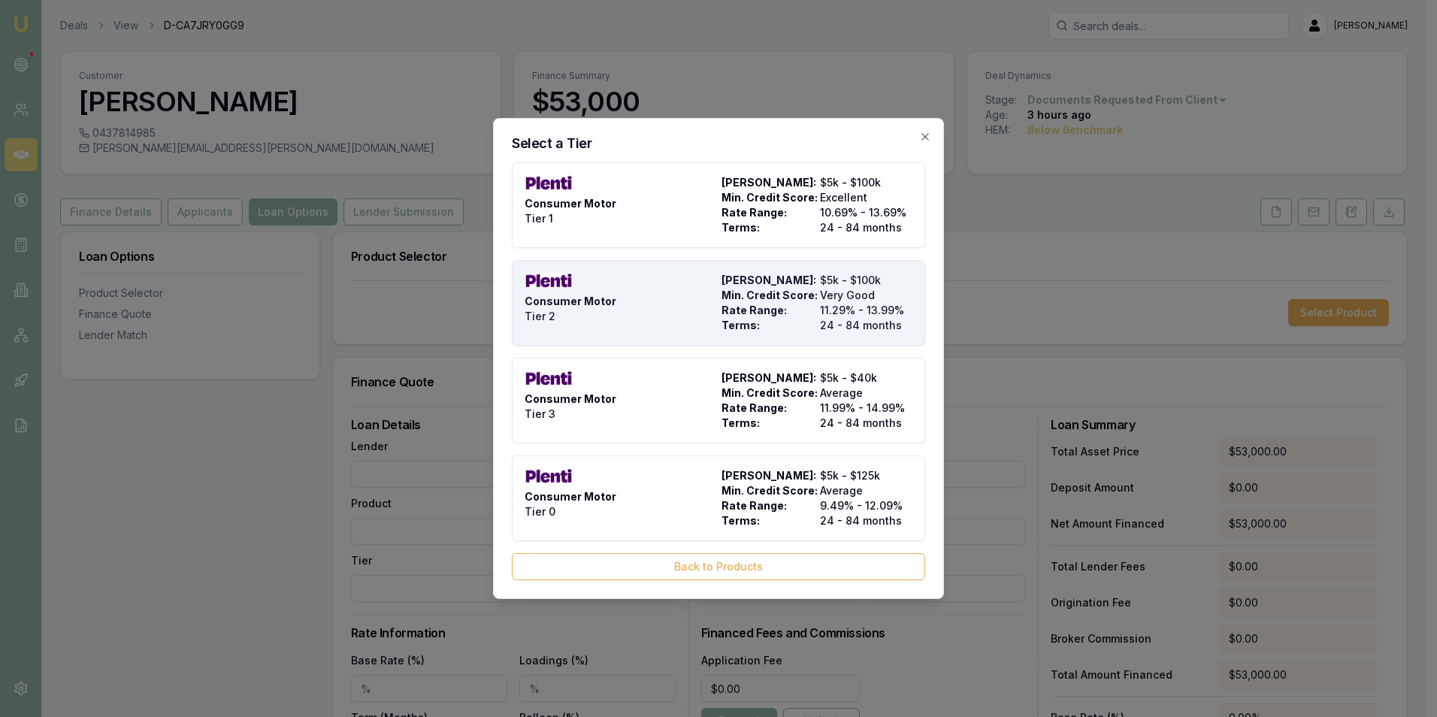
type input "24"
type input "$9.90"
type input "$599.00"
type input "990"
type input "4"
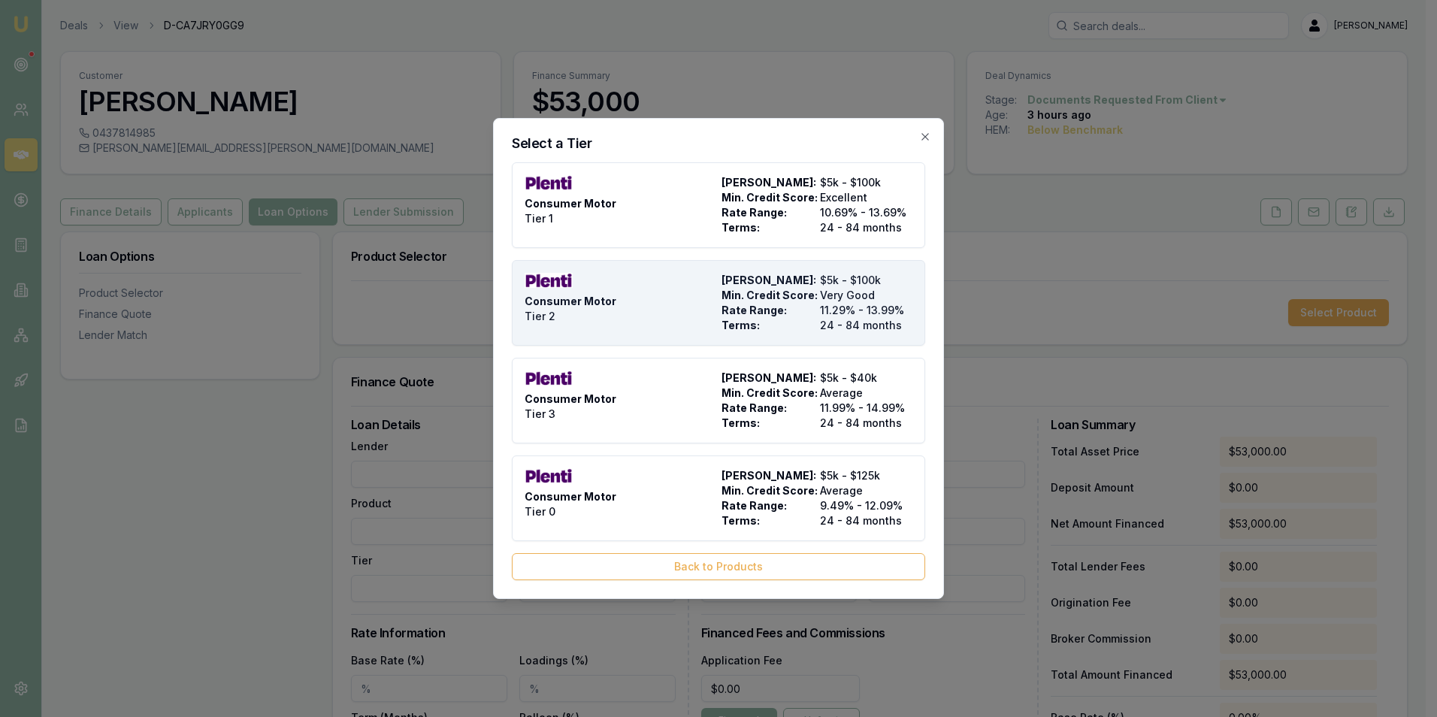
type input "$2,120.00"
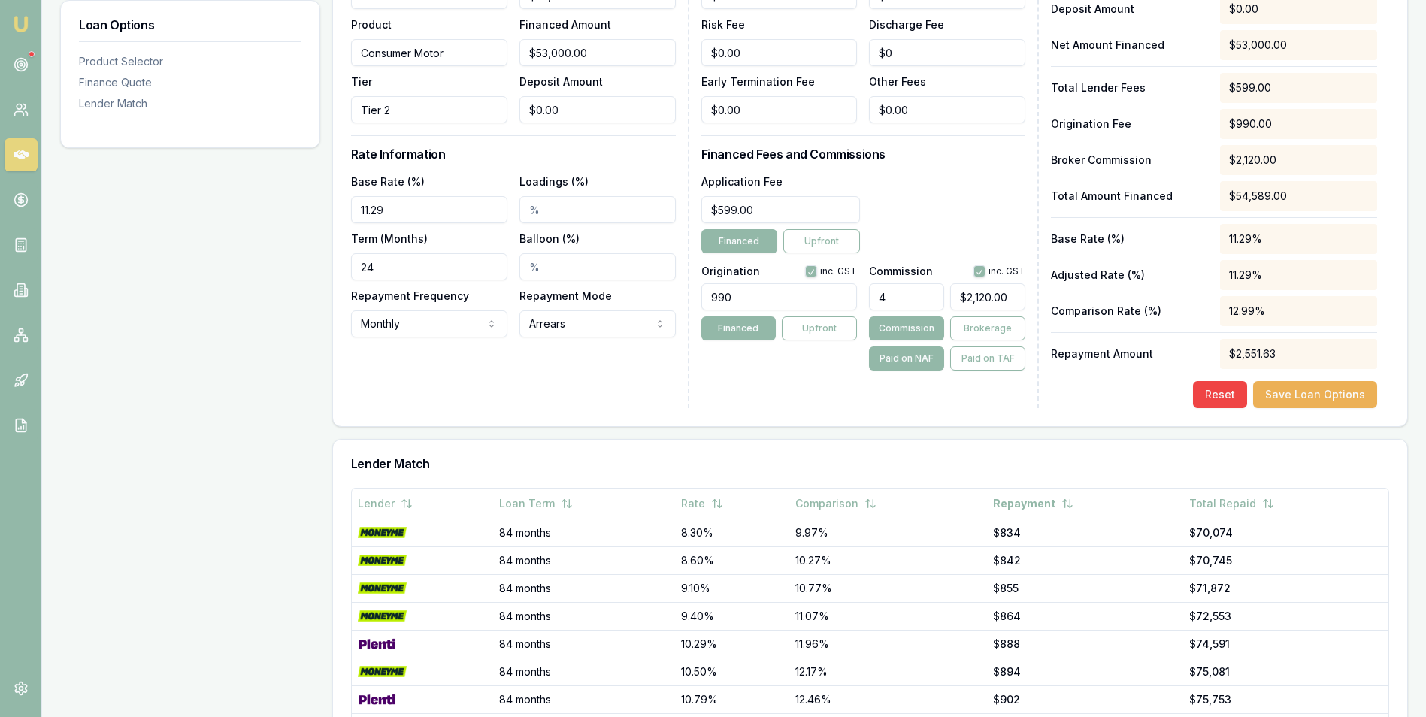
scroll to position [671, 0]
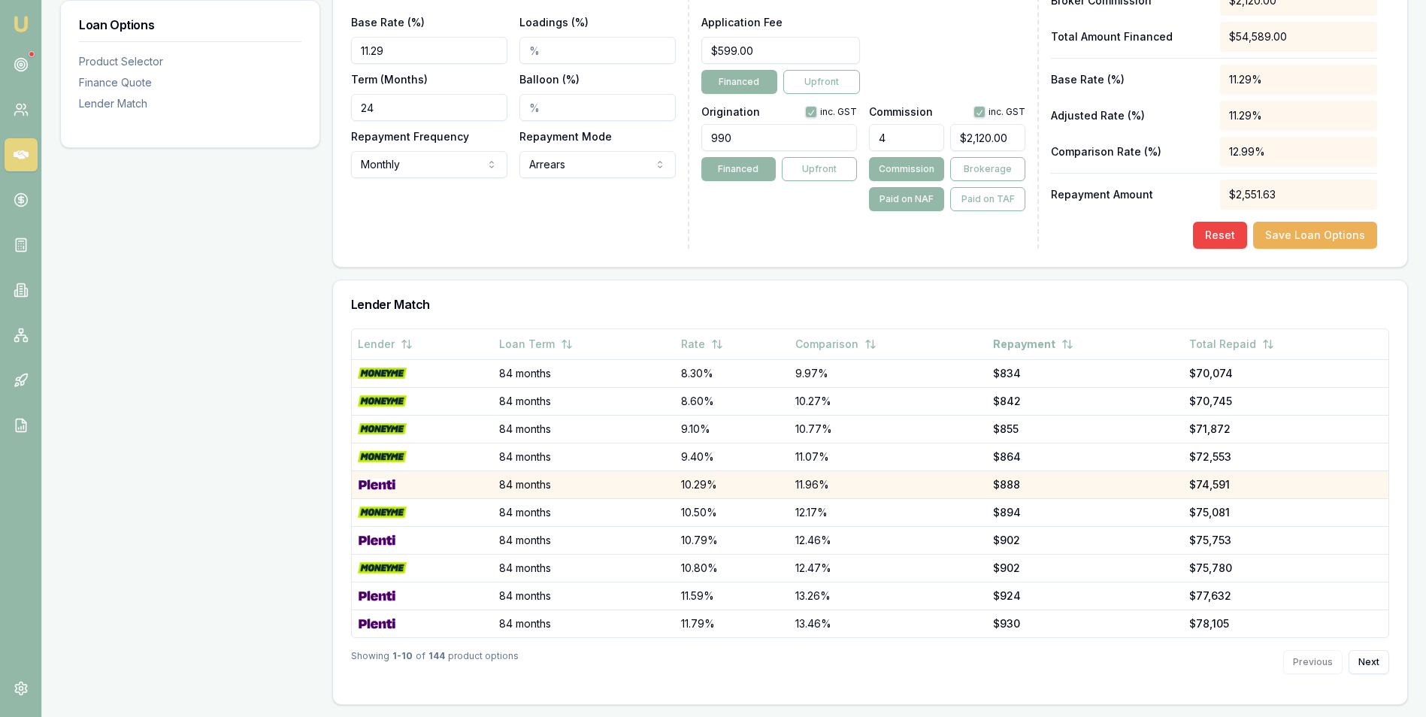
click at [386, 481] on img at bounding box center [377, 485] width 38 height 12
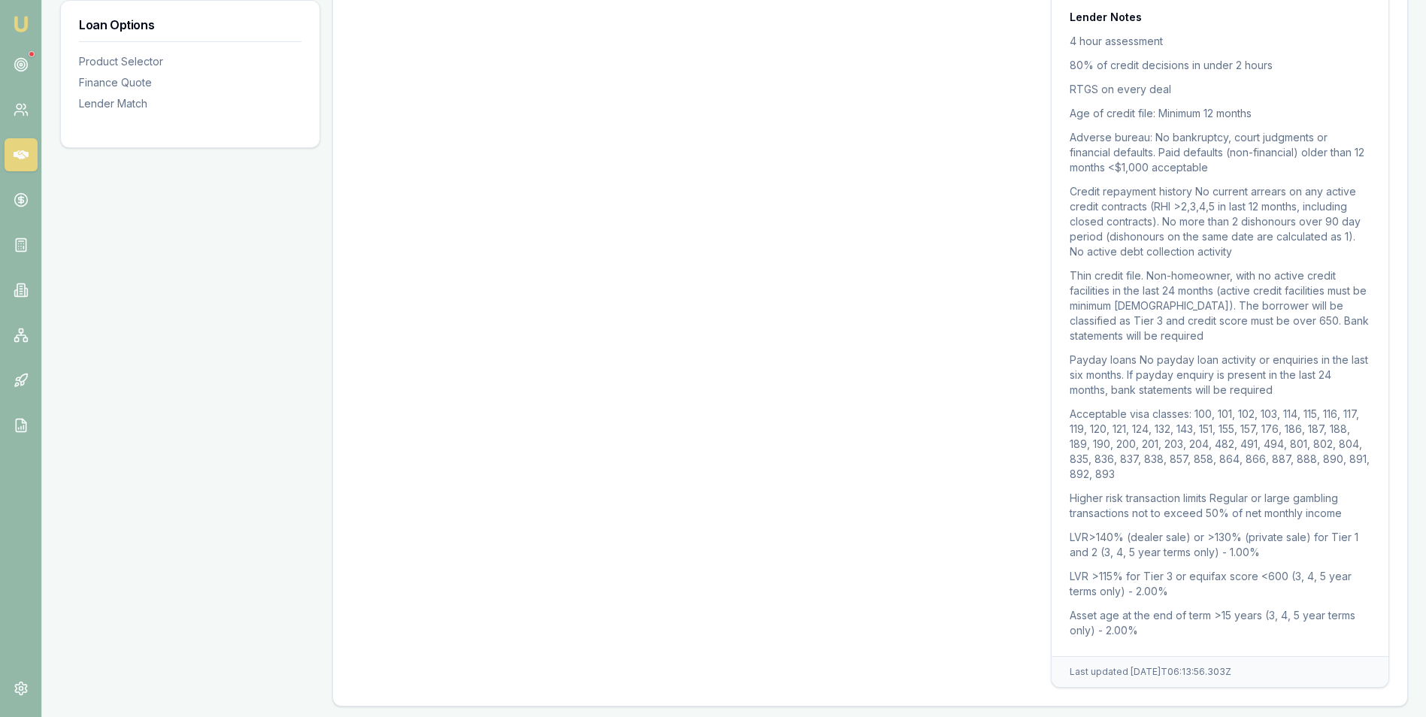
scroll to position [1685, 0]
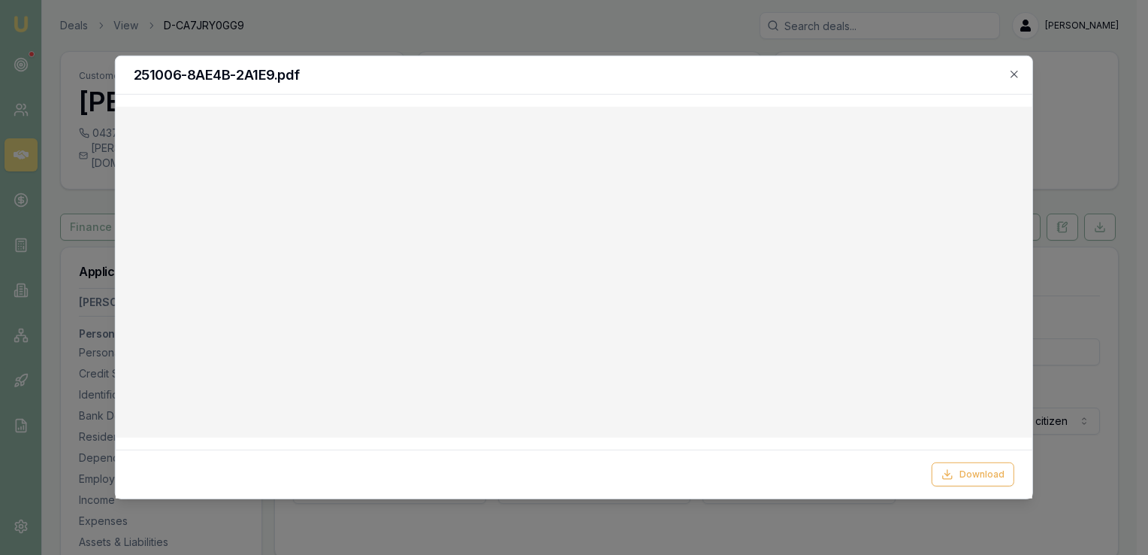
select select "[DEMOGRAPHIC_DATA]"
select select "DE_FACTO"
select select "VIC"
select select "OPEN_LICENCE"
